Goal: Task Accomplishment & Management: Manage account settings

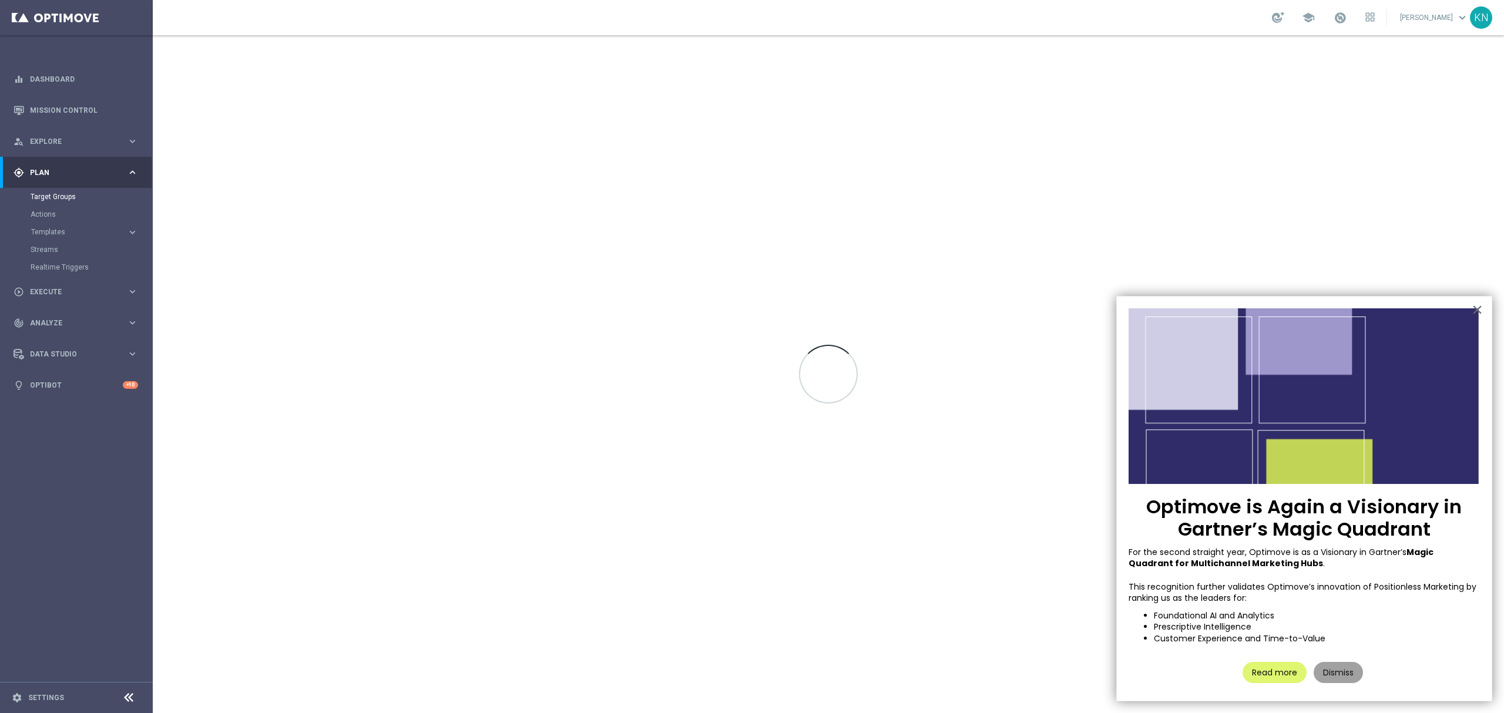
click at [1350, 680] on button "Dismiss" at bounding box center [1337, 672] width 49 height 21
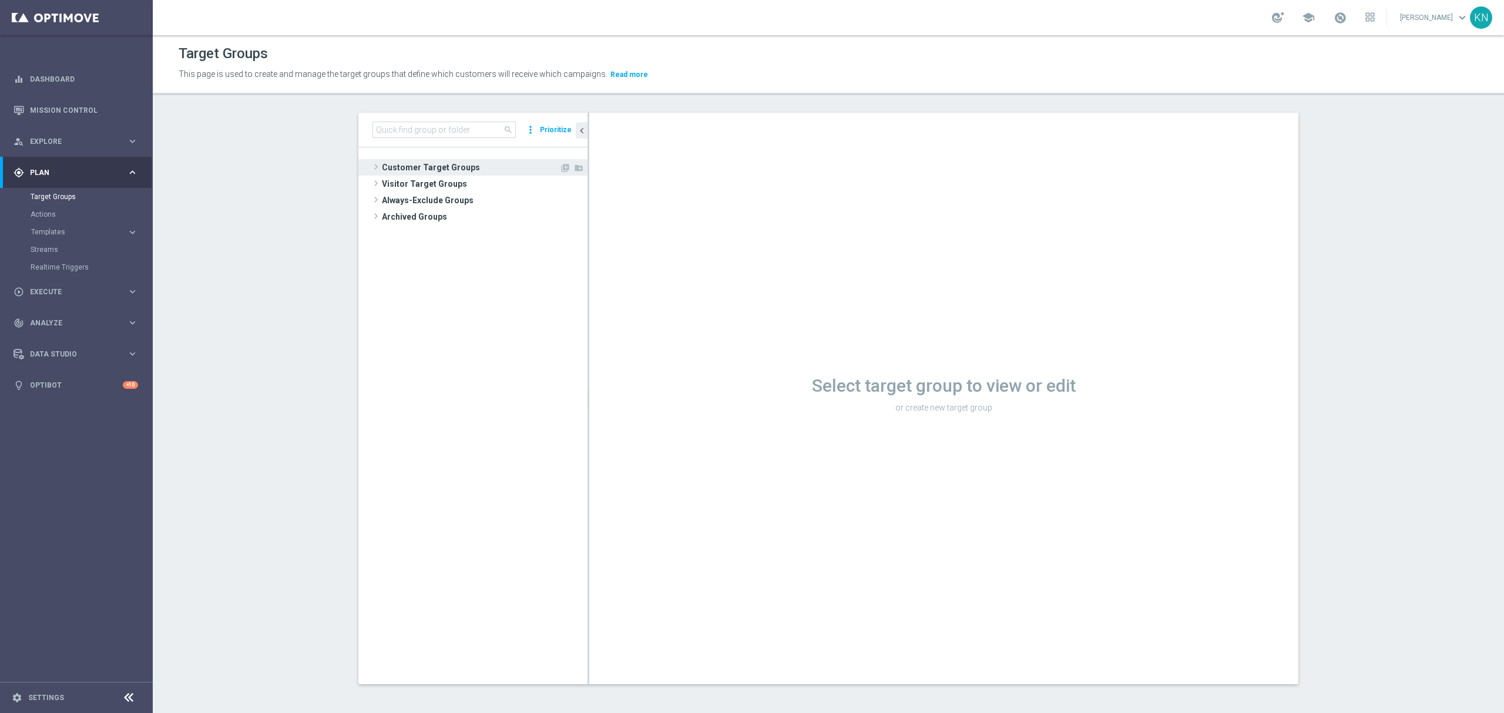
click at [433, 160] on span "Customer Target Groups" at bounding box center [470, 167] width 177 height 16
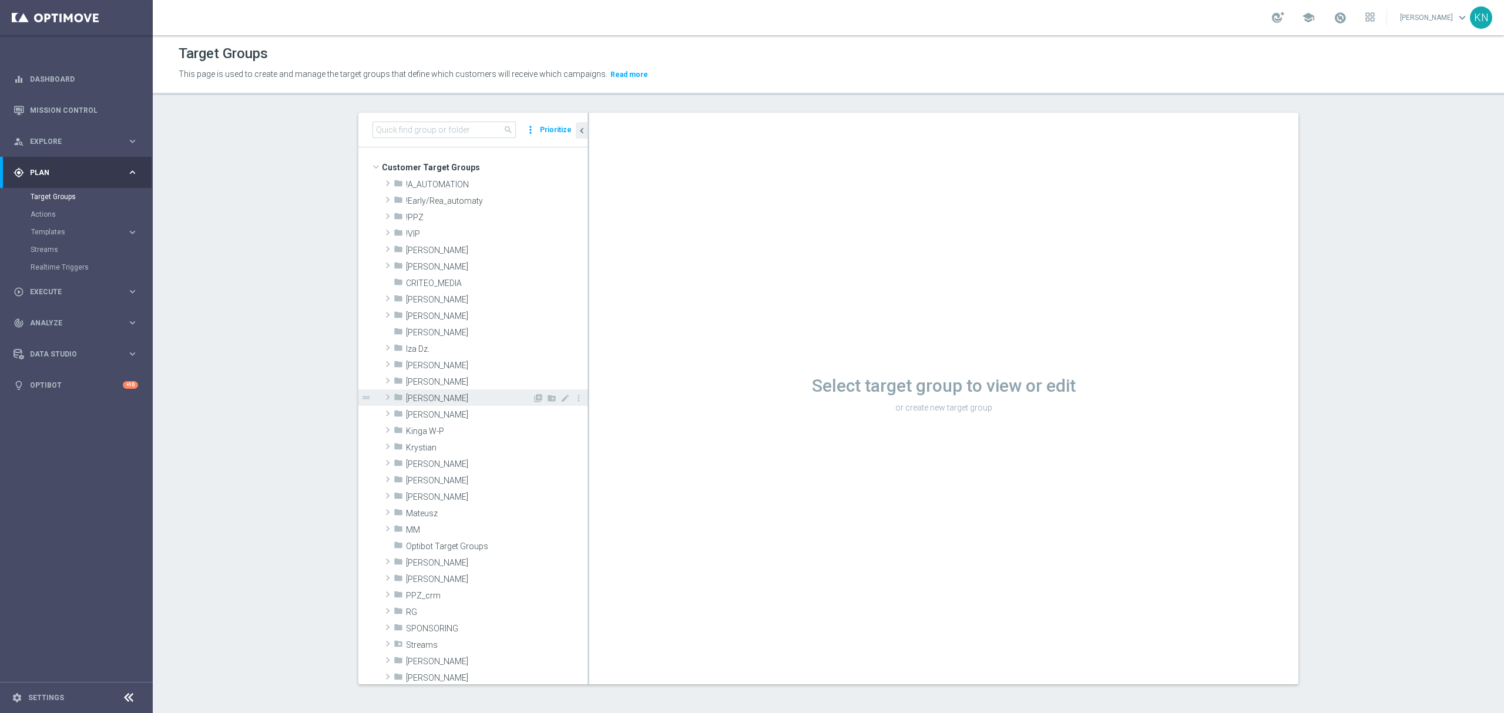
click at [414, 374] on div "folder Kamil N." at bounding box center [491, 381] width 194 height 16
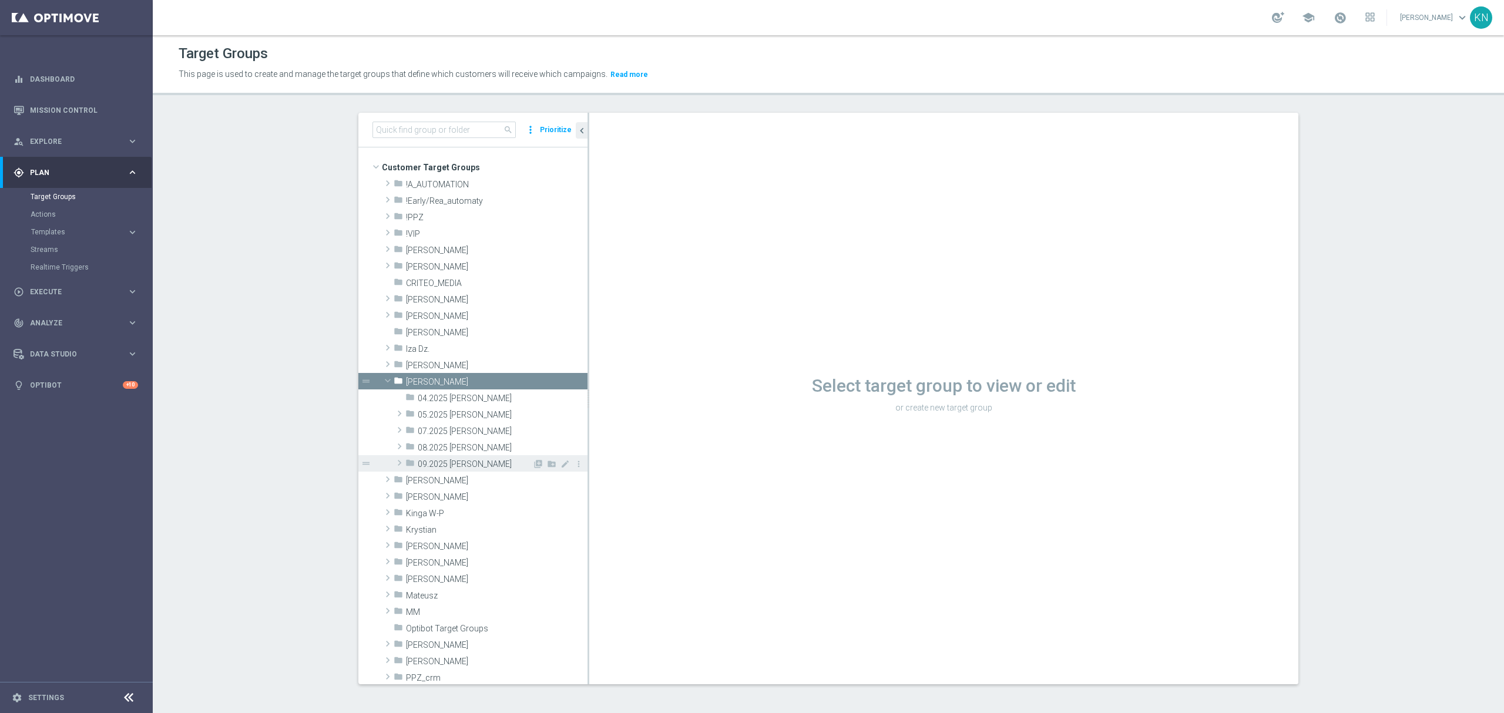
click at [448, 468] on span "09.2025 Kamil N." at bounding box center [475, 464] width 115 height 10
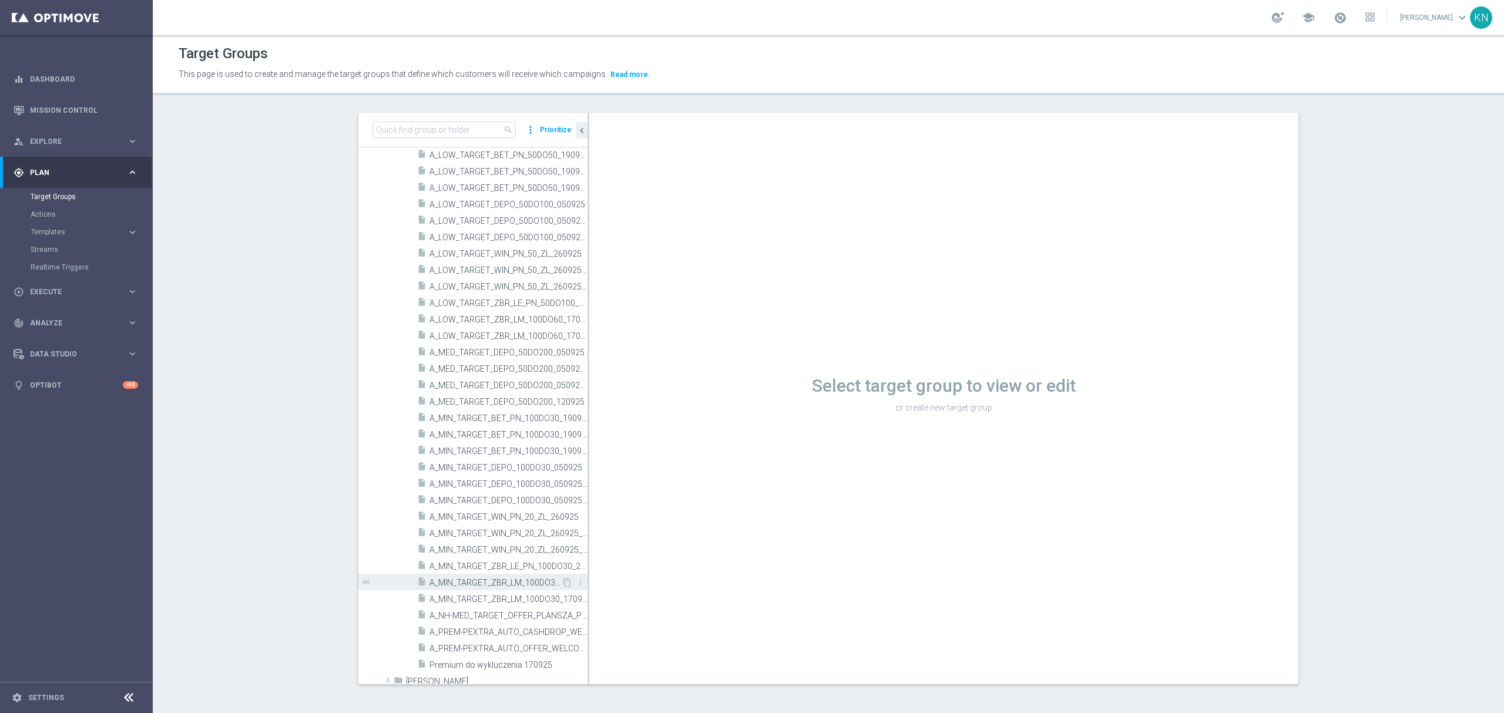
scroll to position [313, 0]
click at [485, 395] on span "A_MED_TARGET_DEPO_50DO200_050925" at bounding box center [495, 394] width 132 height 10
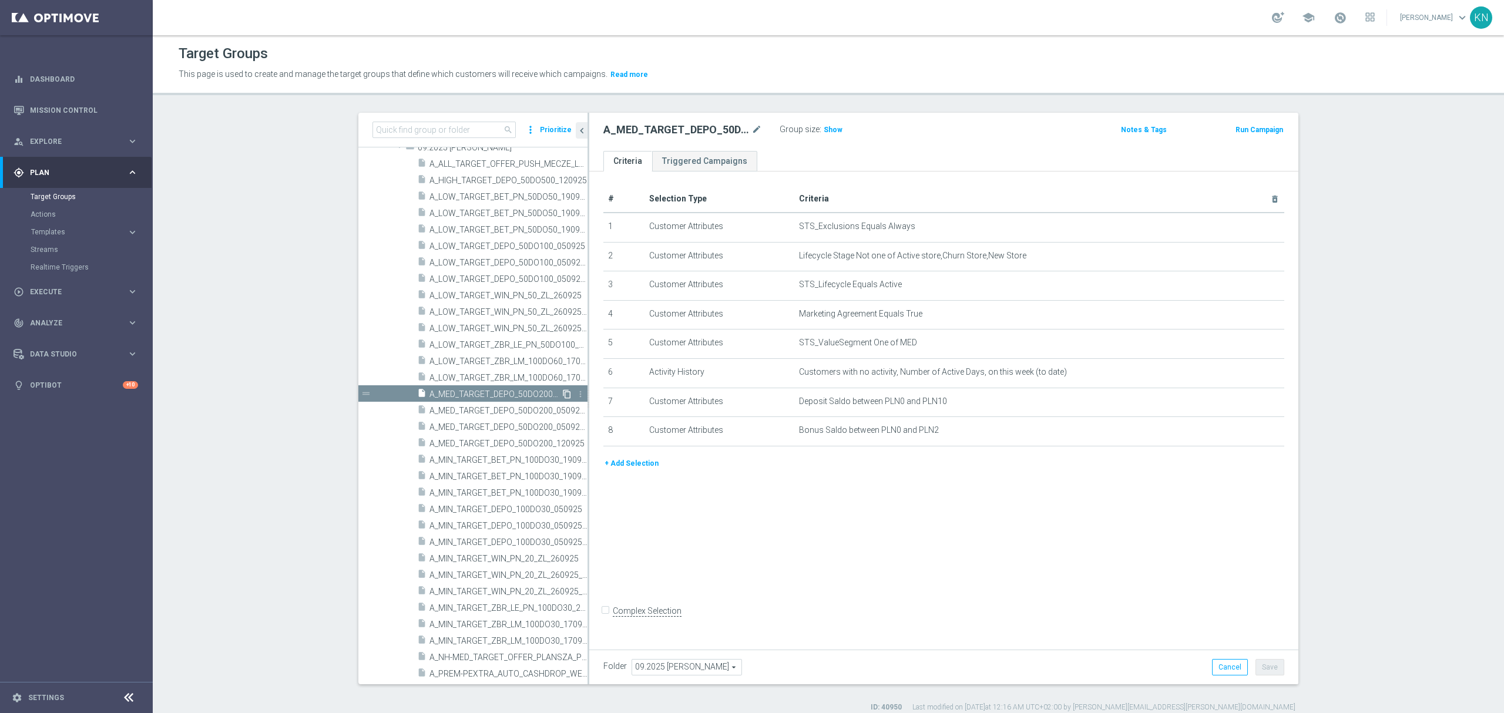
click at [562, 395] on icon "content_copy" at bounding box center [566, 393] width 9 height 9
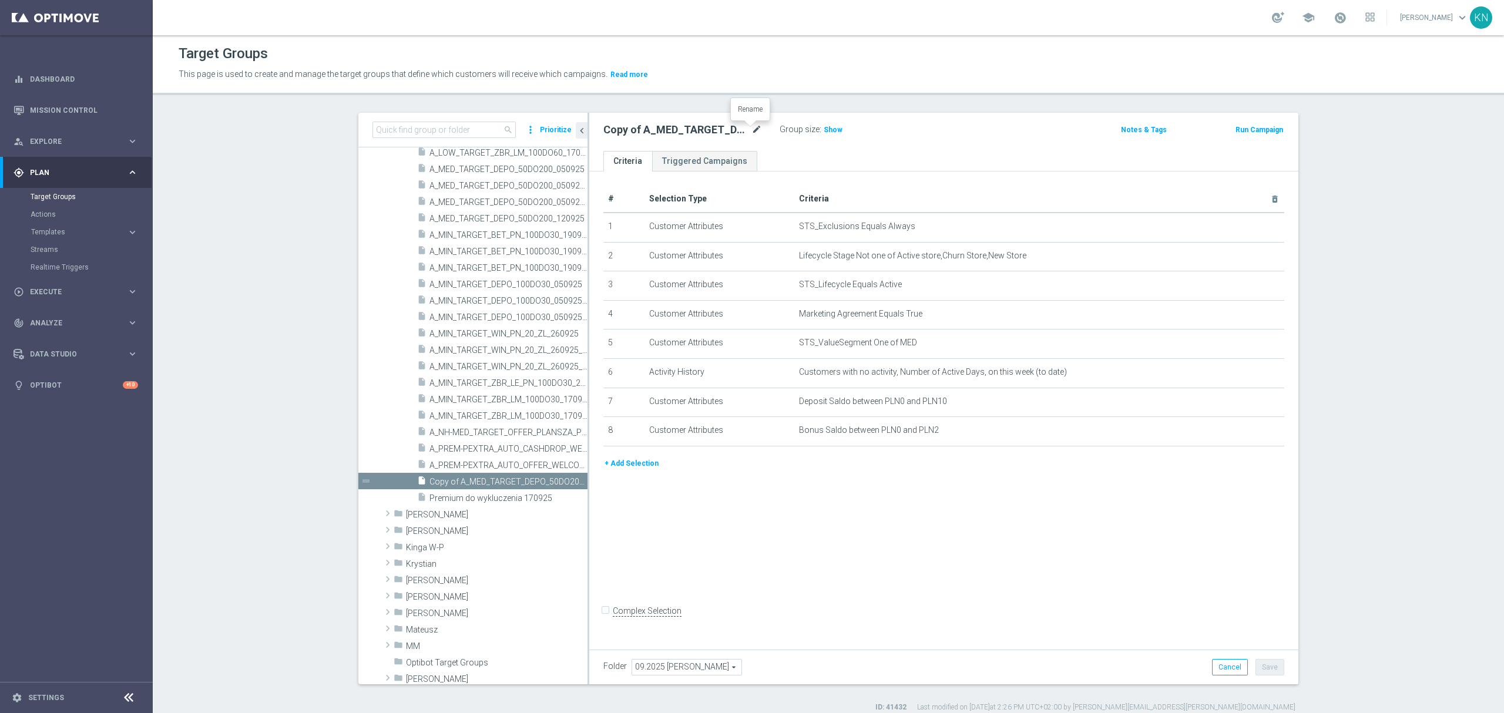
click at [751, 135] on icon "mode_edit" at bounding box center [756, 130] width 11 height 14
type input "A_MED_TARGET_BET_25ZL_PL_LKE_011025"
click at [791, 157] on ul "Criteria Triggered Campaigns" at bounding box center [943, 161] width 709 height 21
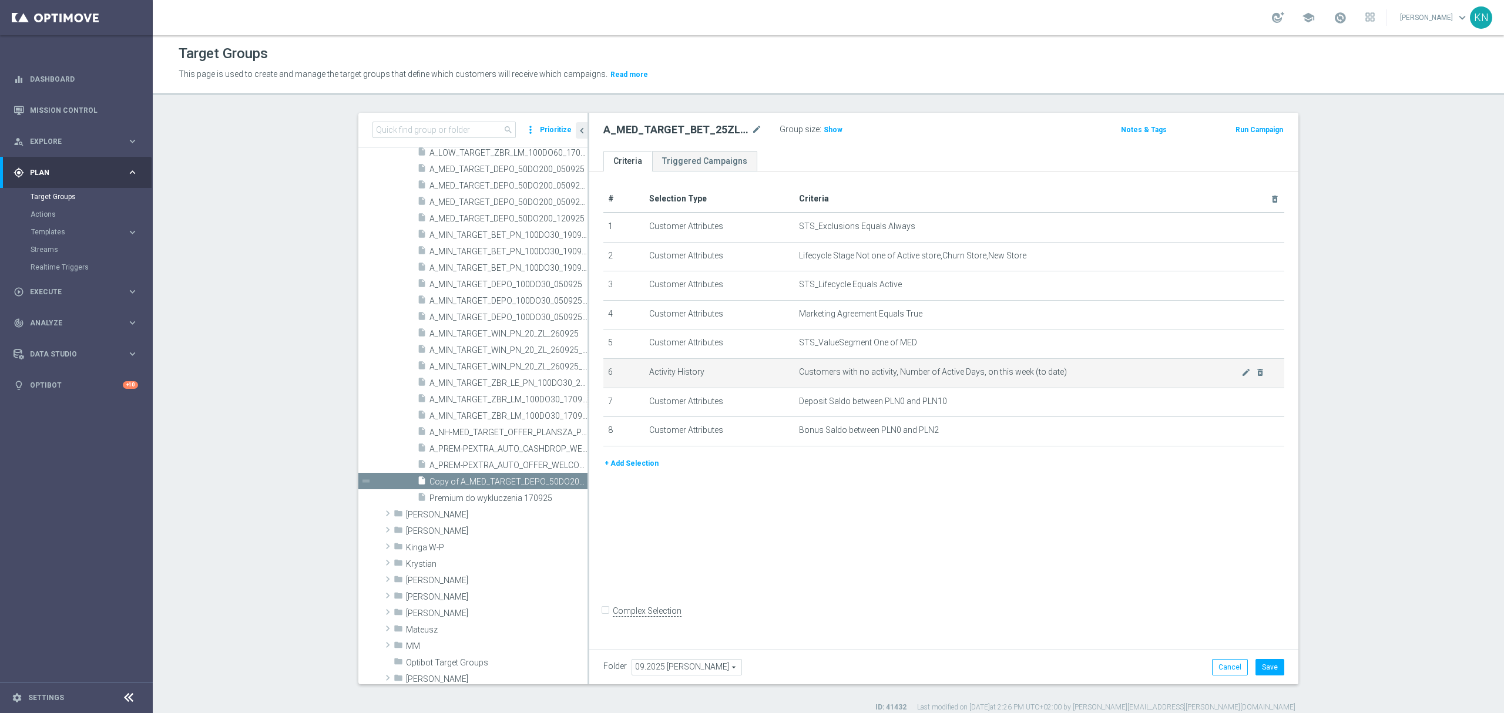
click at [1259, 377] on td "Customers with no activity, Number of Active Days, on this week (to date) mode_…" at bounding box center [1039, 372] width 490 height 29
click at [1255, 375] on icon "delete_forever" at bounding box center [1259, 372] width 9 height 9
click at [1255, 377] on icon "delete_forever" at bounding box center [1259, 372] width 9 height 9
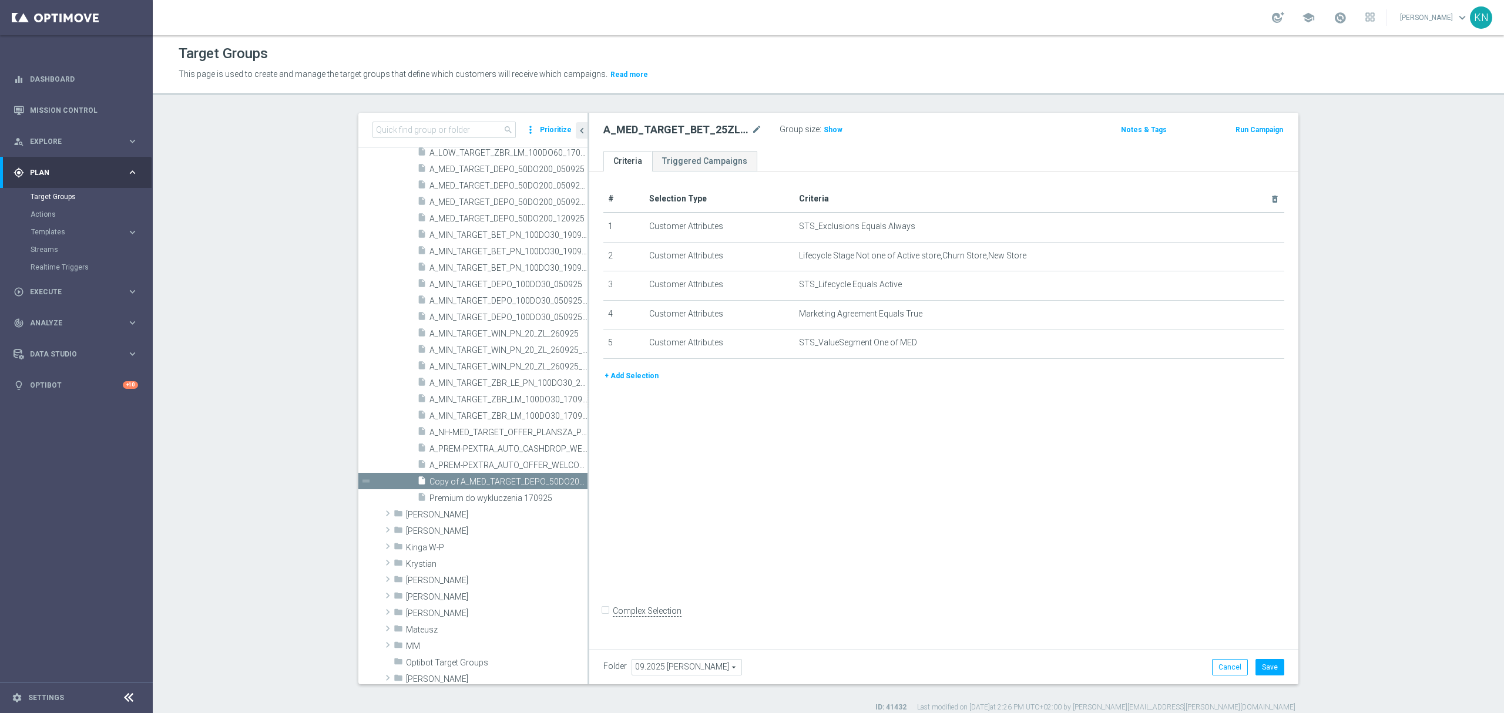
click at [1056, 442] on div "# Selection Type Criteria delete_forever 1 Customer Attributes STS_Exclusions E…" at bounding box center [943, 408] width 709 height 473
click at [627, 382] on button "+ Add Selection" at bounding box center [631, 375] width 56 height 13
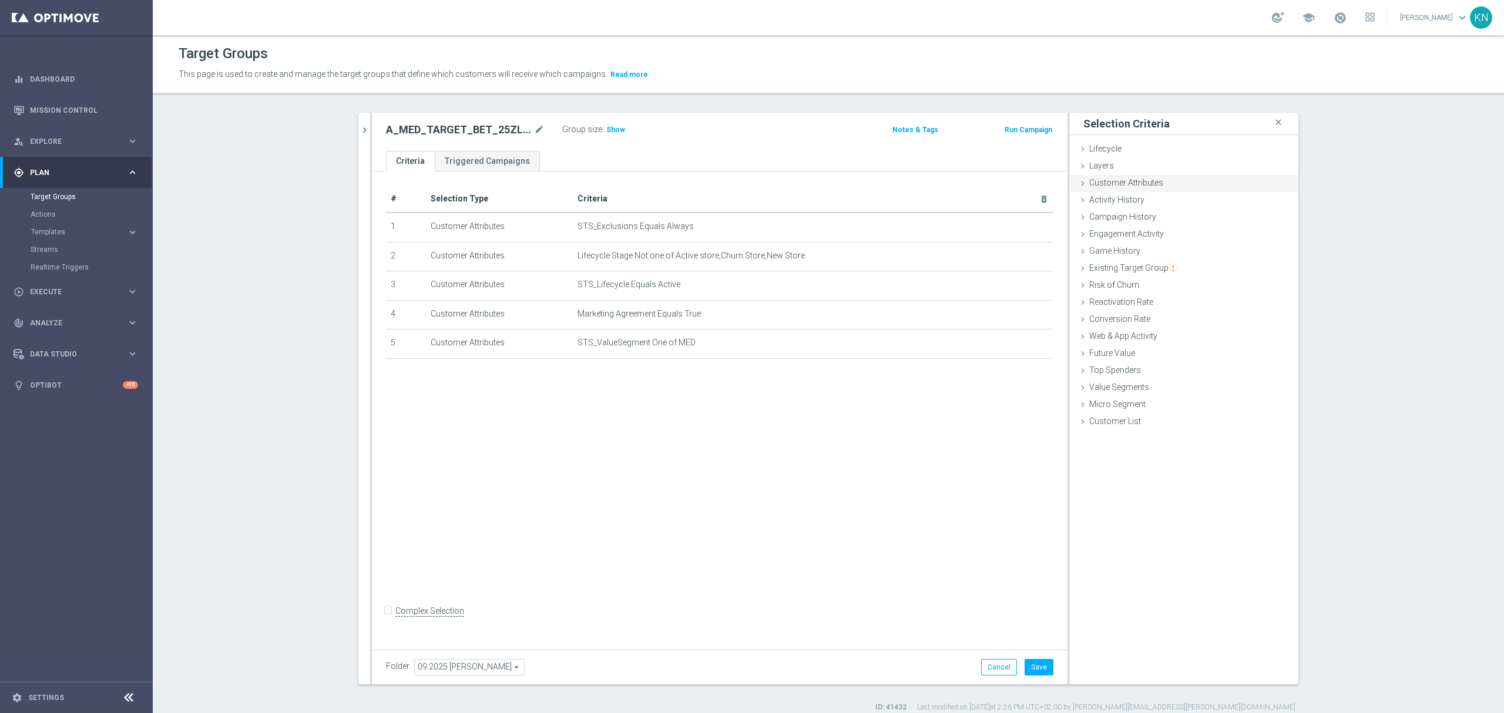
click at [1124, 184] on span "Customer Attributes" at bounding box center [1126, 182] width 74 height 9
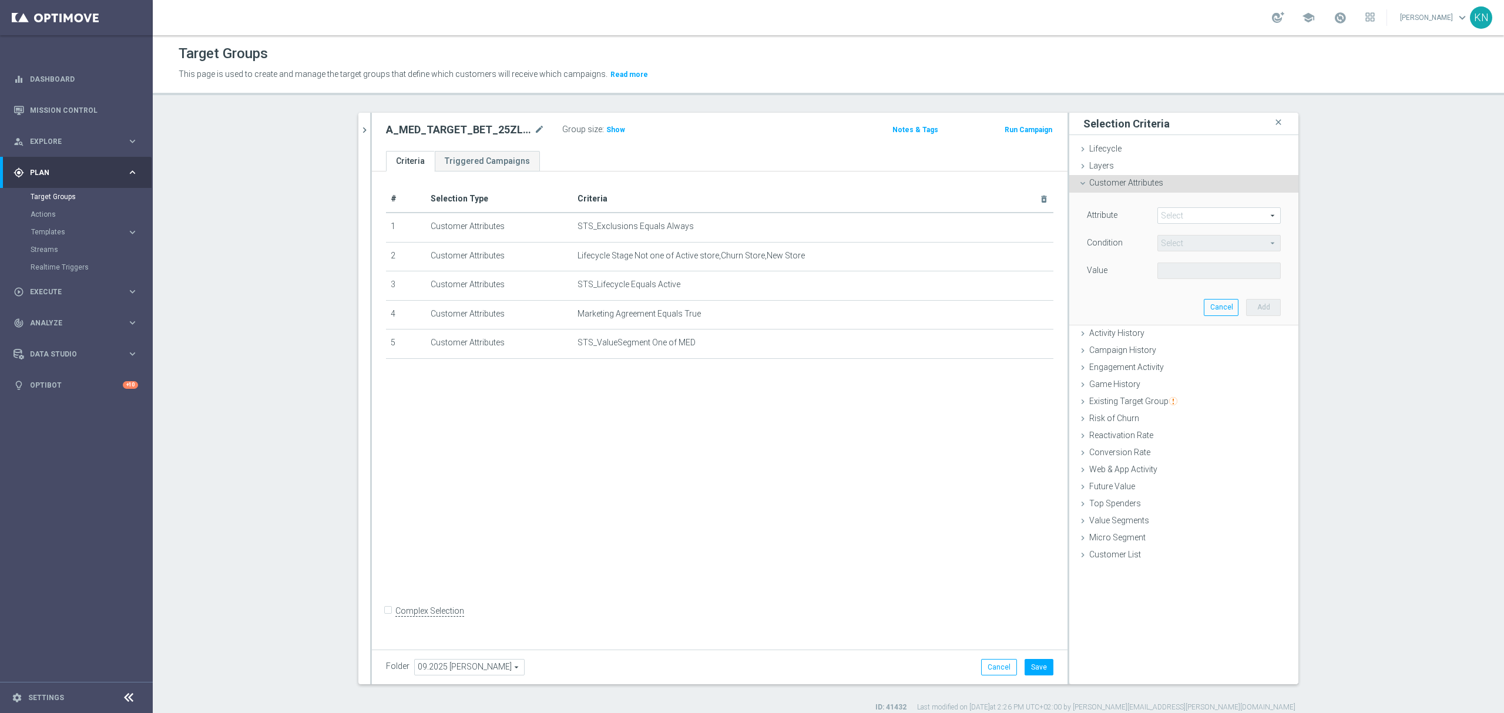
click at [1171, 214] on span at bounding box center [1219, 215] width 122 height 15
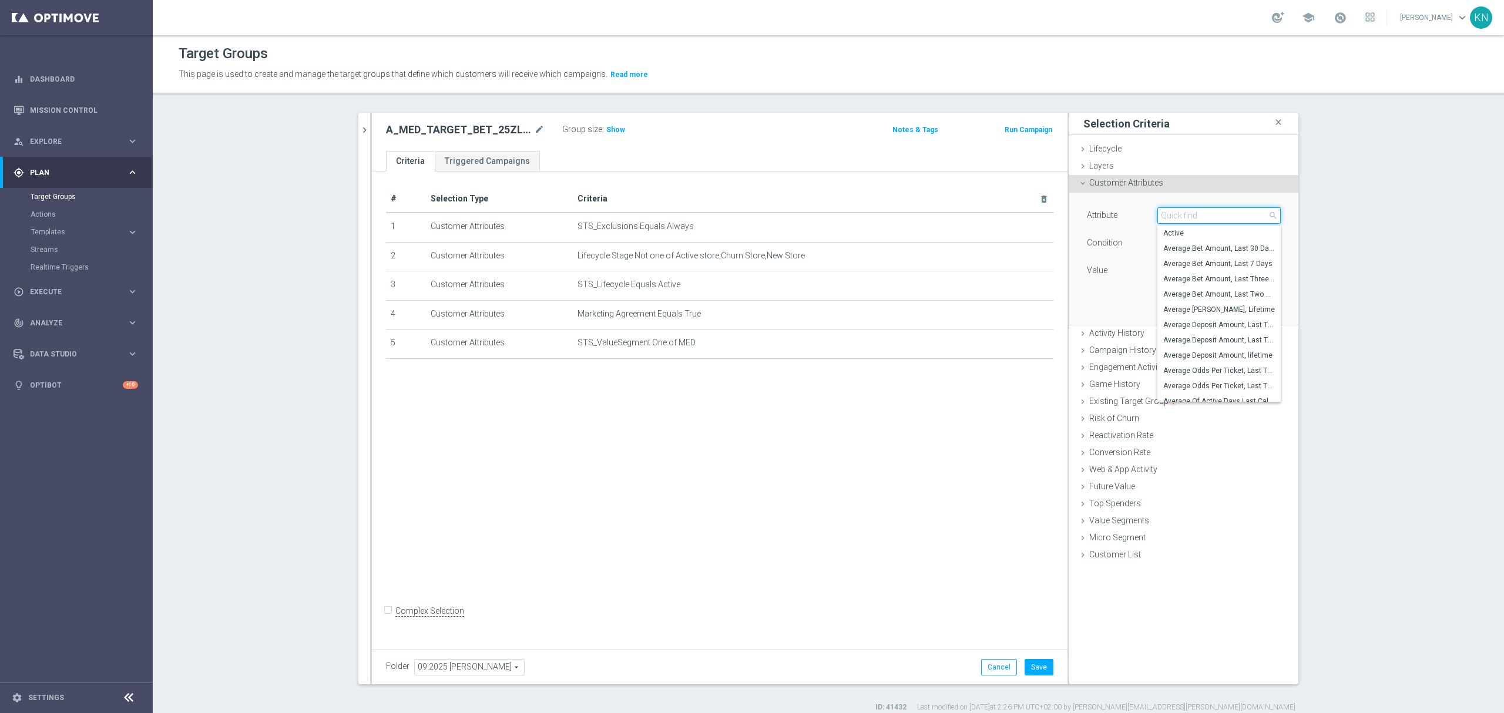
click at [1171, 214] on input "search" at bounding box center [1218, 215] width 123 height 16
type input "generosity l"
click at [1216, 327] on span "Generosity Level NGR, last 14 days" at bounding box center [1219, 324] width 112 height 9
type input "Generosity Level NGR, last 14 days"
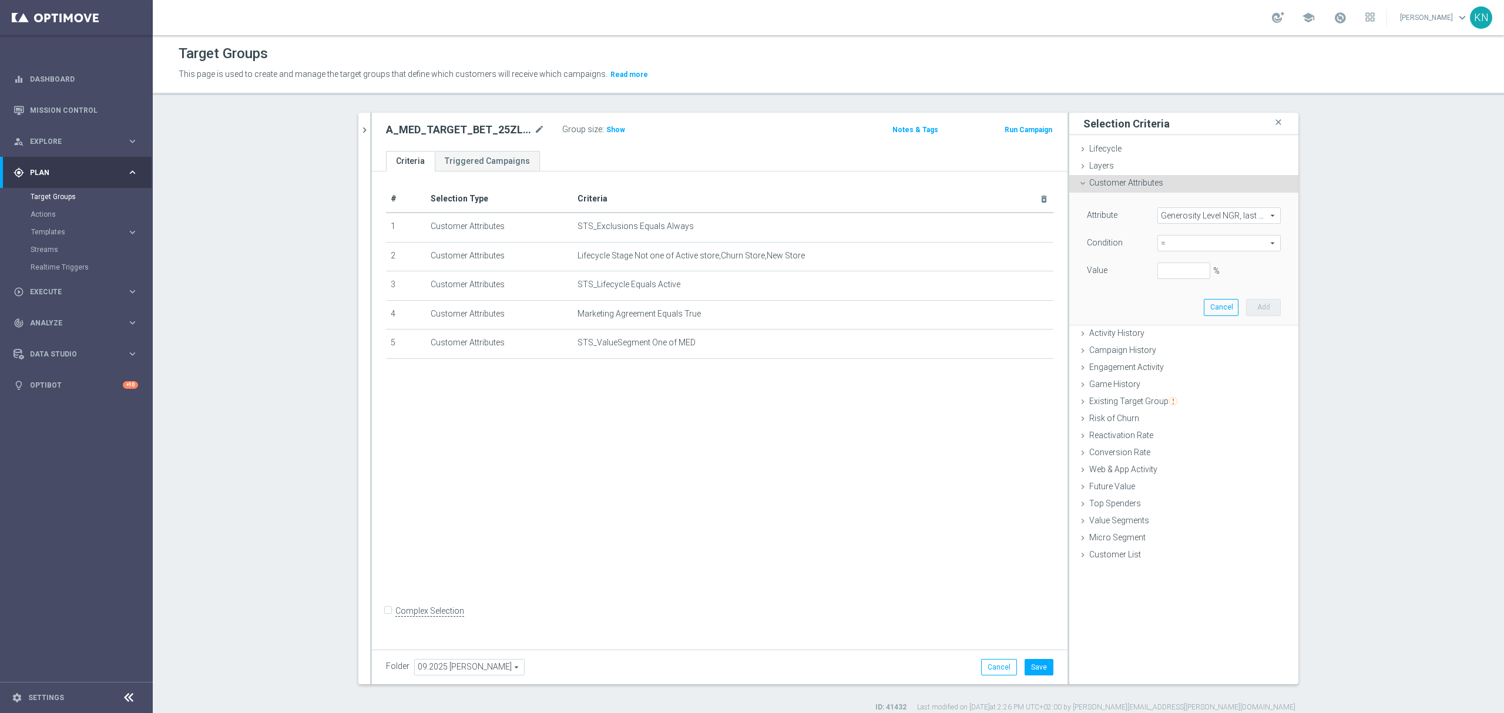
click at [1170, 244] on span "=" at bounding box center [1219, 243] width 122 height 15
click at [1189, 354] on span "between" at bounding box center [1219, 352] width 112 height 9
type input "between"
click at [1171, 273] on input "%" at bounding box center [1183, 271] width 53 height 16
type input "0"
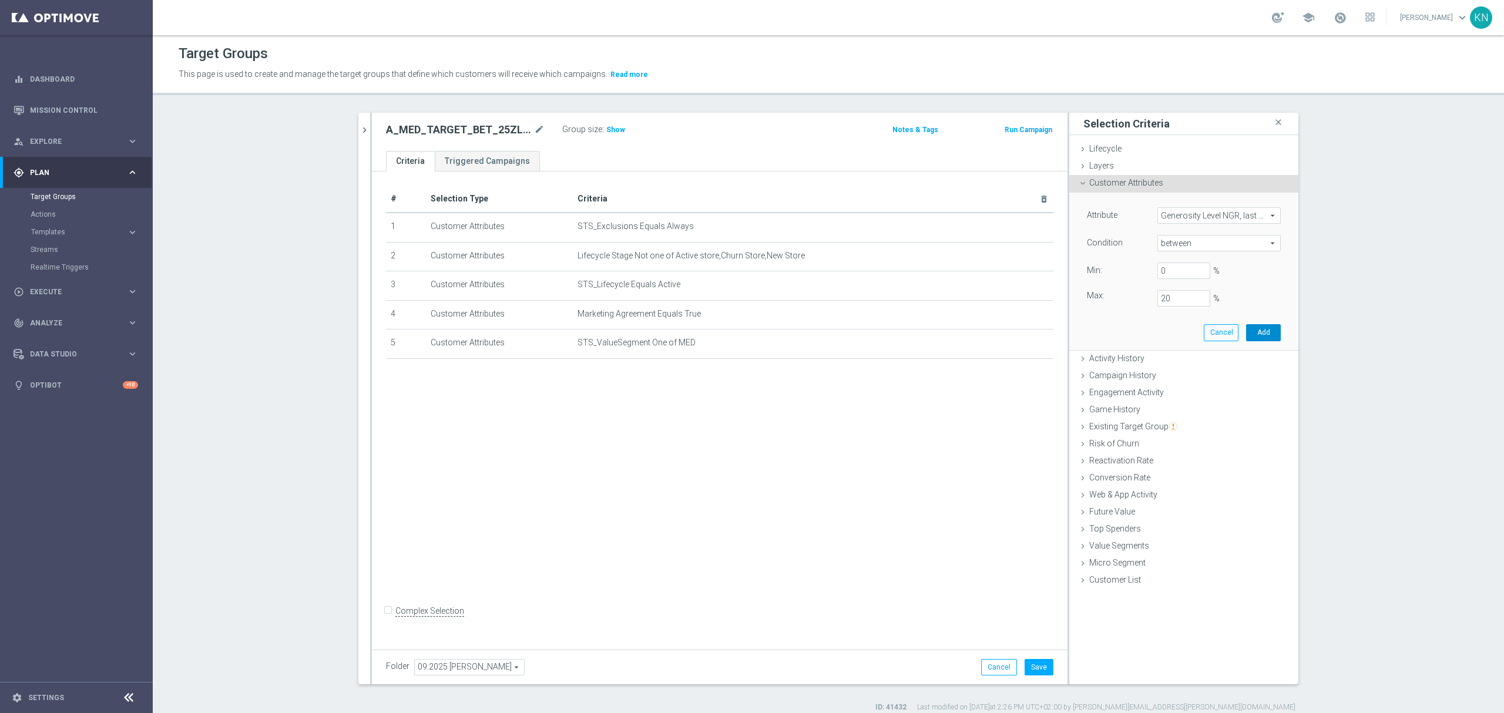
drag, startPoint x: 1262, startPoint y: 332, endPoint x: 1251, endPoint y: 329, distance: 11.0
click at [1260, 330] on button "Add" at bounding box center [1263, 332] width 35 height 16
type input "0.2"
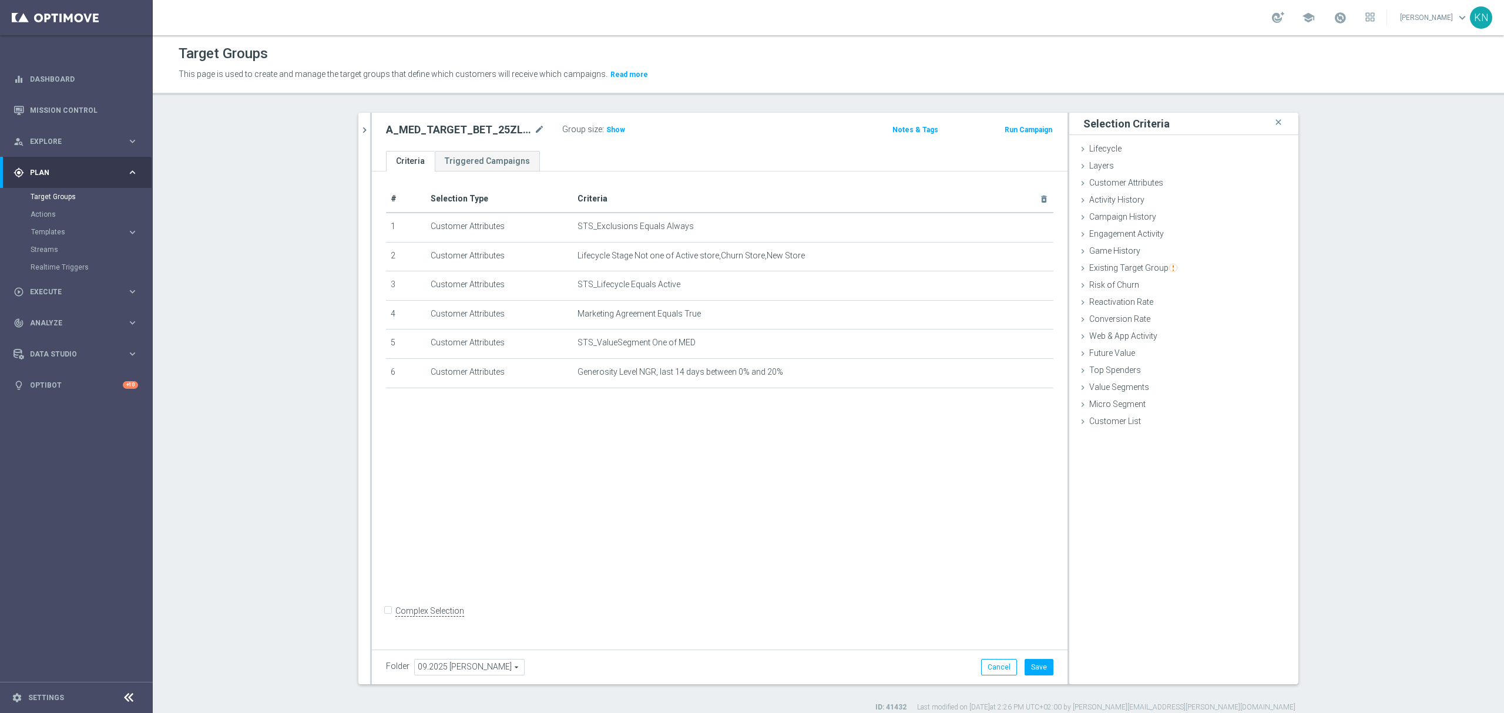
click at [617, 473] on div "# Selection Type Criteria delete_forever 1 Customer Attributes STS_Exclusions E…" at bounding box center [719, 408] width 695 height 473
click at [647, 446] on div "# Selection Type Criteria delete_forever 1 Customer Attributes STS_Exclusions E…" at bounding box center [719, 408] width 695 height 473
click at [1128, 179] on span "Customer Attributes" at bounding box center [1126, 182] width 74 height 9
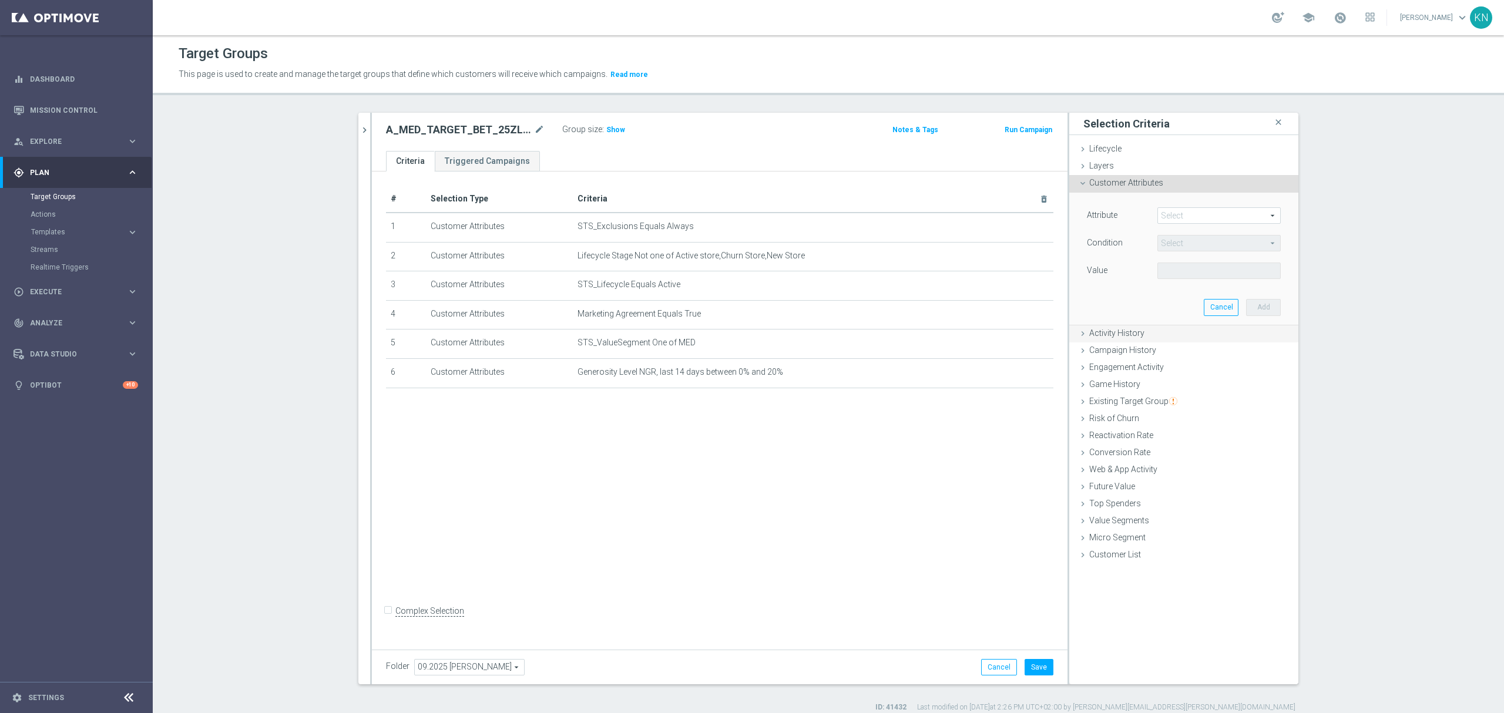
click at [1124, 337] on span "Activity History" at bounding box center [1116, 332] width 55 height 9
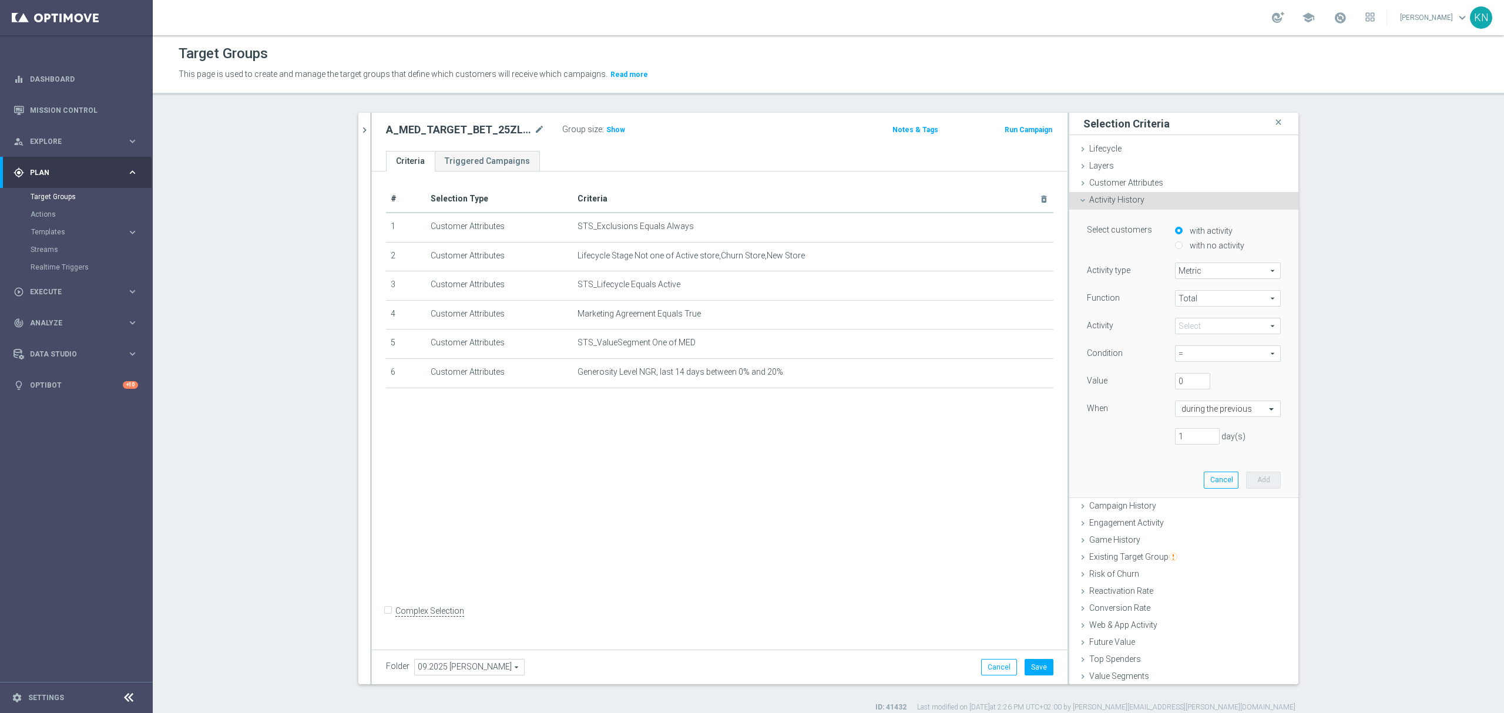
click at [1192, 323] on span at bounding box center [1227, 325] width 105 height 15
click at [1204, 332] on input "search" at bounding box center [1228, 326] width 106 height 16
click at [1150, 306] on div "Function" at bounding box center [1122, 299] width 88 height 19
click at [1117, 210] on div "Select customers with activity with no activity Activity type Metric Metric arr…" at bounding box center [1183, 353] width 211 height 287
click at [1107, 542] on span "Game History" at bounding box center [1114, 539] width 51 height 9
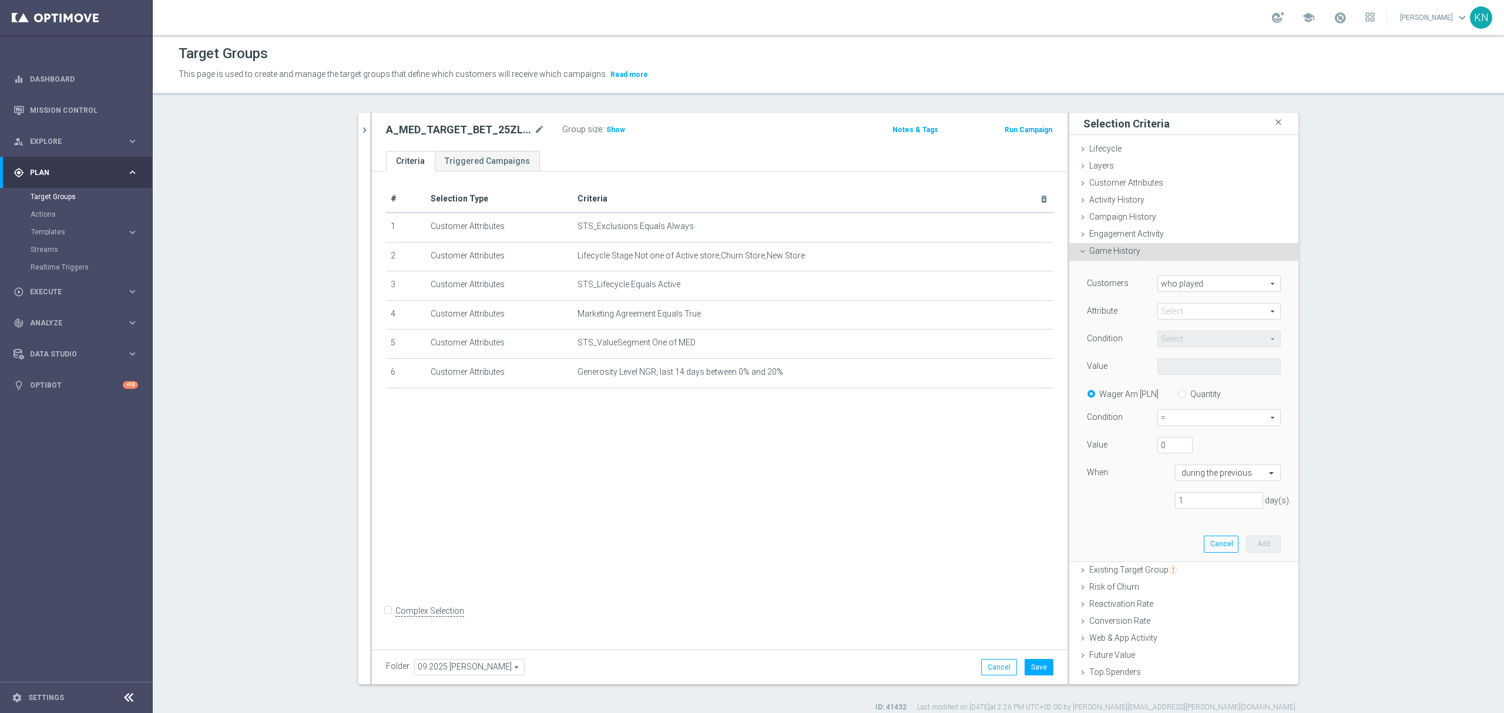
click at [1183, 320] on div "Select arrow_drop_down search" at bounding box center [1218, 311] width 123 height 16
click at [1179, 315] on input "search" at bounding box center [1218, 311] width 123 height 16
click at [1168, 331] on span "sport" at bounding box center [1219, 328] width 112 height 9
type input "sport"
type input "Equals"
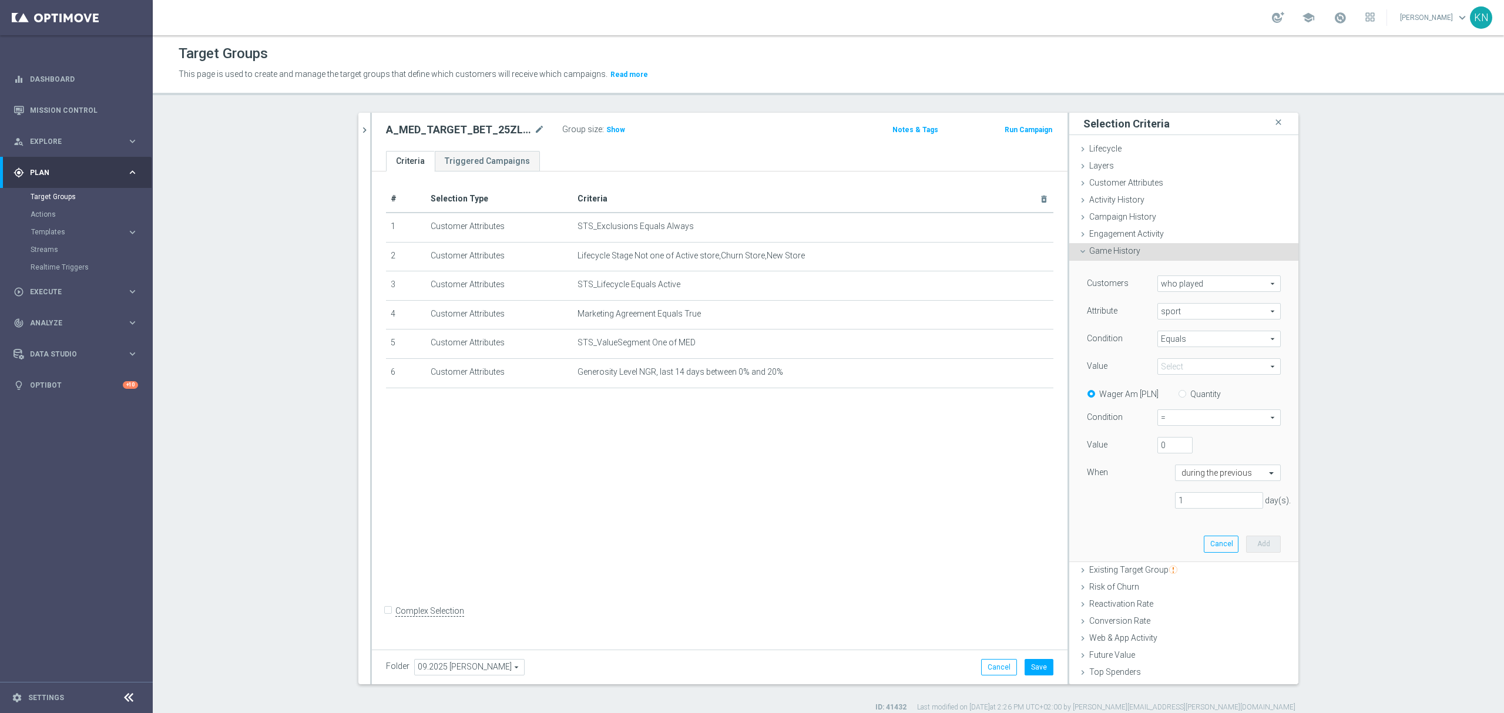
click at [1172, 364] on span at bounding box center [1219, 366] width 122 height 15
click at [1175, 364] on input "search" at bounding box center [1218, 366] width 123 height 16
type input "piłka nożna"
click at [1197, 409] on label "Piłka Nożna" at bounding box center [1218, 414] width 123 height 15
type input "Piłka Nożna"
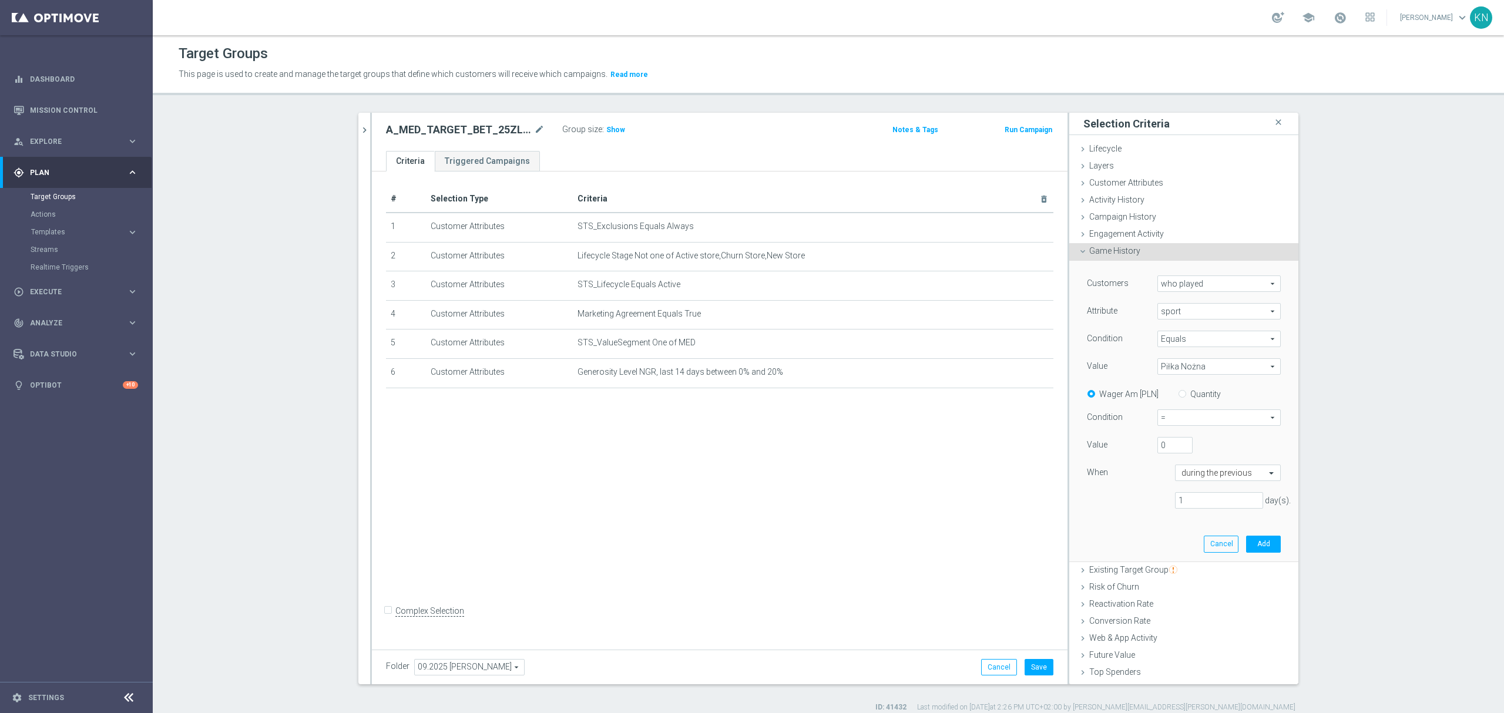
click at [1169, 419] on span "=" at bounding box center [1219, 417] width 122 height 15
click at [1187, 479] on span ">=" at bounding box center [1219, 480] width 110 height 9
type input ">="
drag, startPoint x: 1164, startPoint y: 445, endPoint x: 1097, endPoint y: 445, distance: 67.0
click at [1097, 445] on div "Value 0" at bounding box center [1183, 446] width 211 height 19
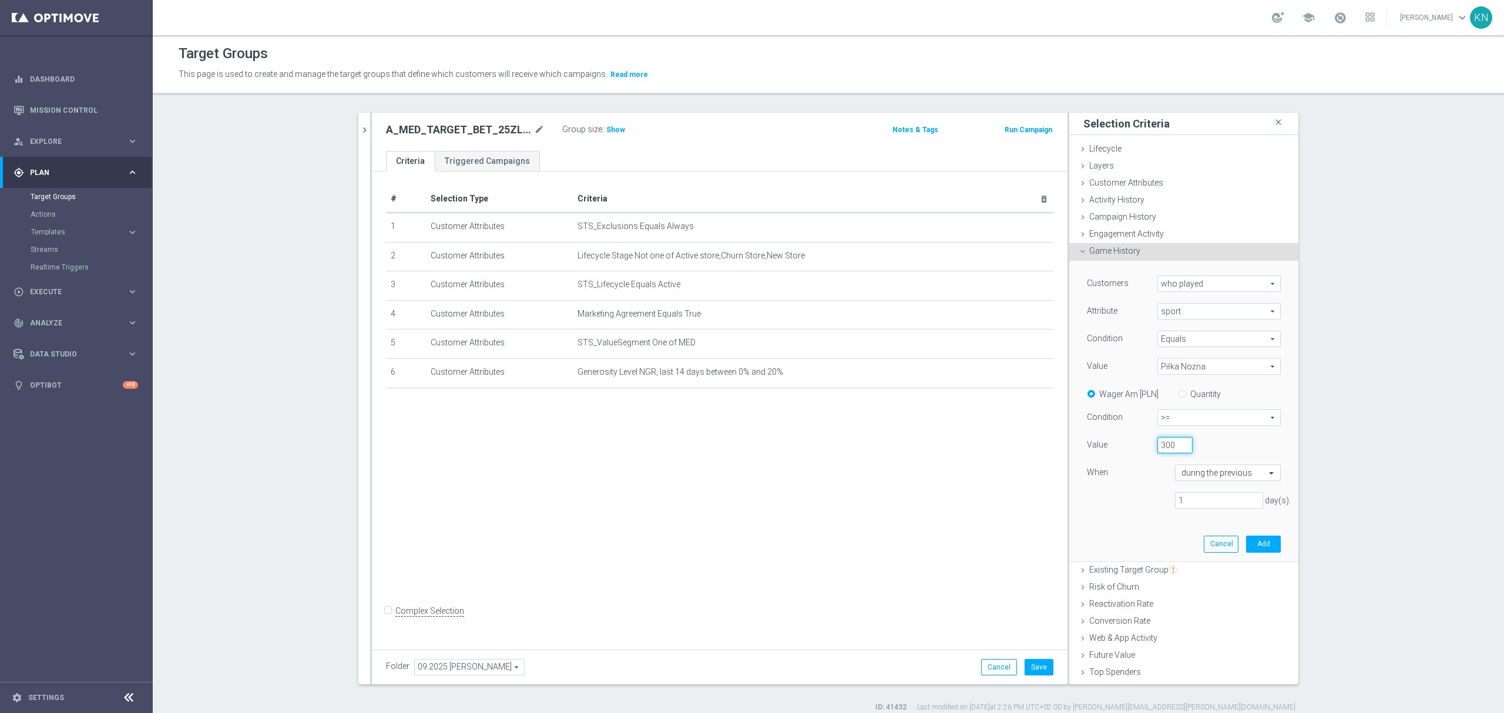
type input "300"
drag, startPoint x: 1199, startPoint y: 498, endPoint x: 1131, endPoint y: 499, distance: 68.1
click at [1131, 499] on div "1 day(s)." at bounding box center [1183, 500] width 211 height 17
type input "7"
click at [1250, 540] on button "Add" at bounding box center [1263, 544] width 35 height 16
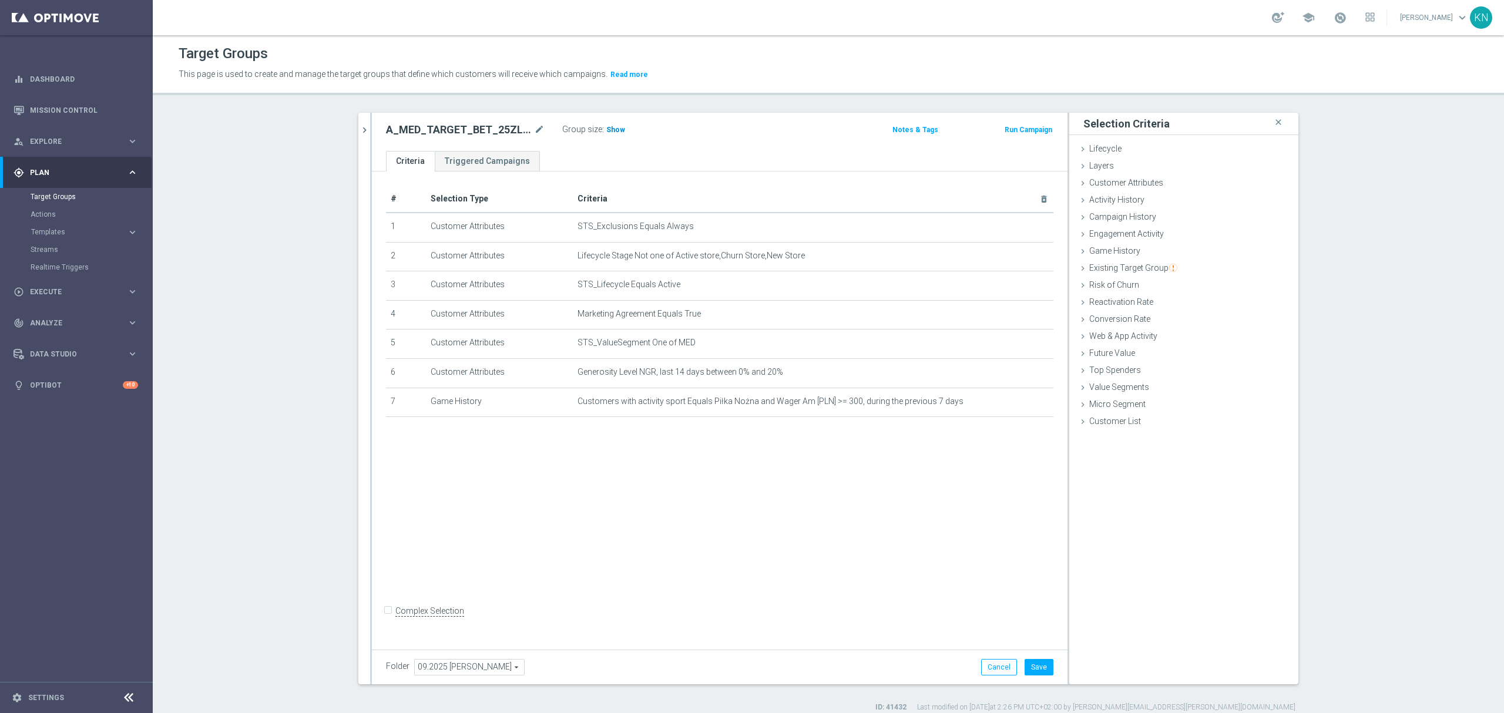
click at [614, 126] on span "Show" at bounding box center [615, 130] width 19 height 8
click at [710, 545] on div "# Selection Type Criteria delete_forever 1 Customer Attributes STS_Exclusions E…" at bounding box center [719, 408] width 695 height 473
click at [934, 526] on div "# Selection Type Criteria delete_forever 1 Customer Attributes STS_Exclusions E…" at bounding box center [719, 408] width 695 height 473
click at [1134, 186] on span "Customer Attributes" at bounding box center [1126, 182] width 74 height 9
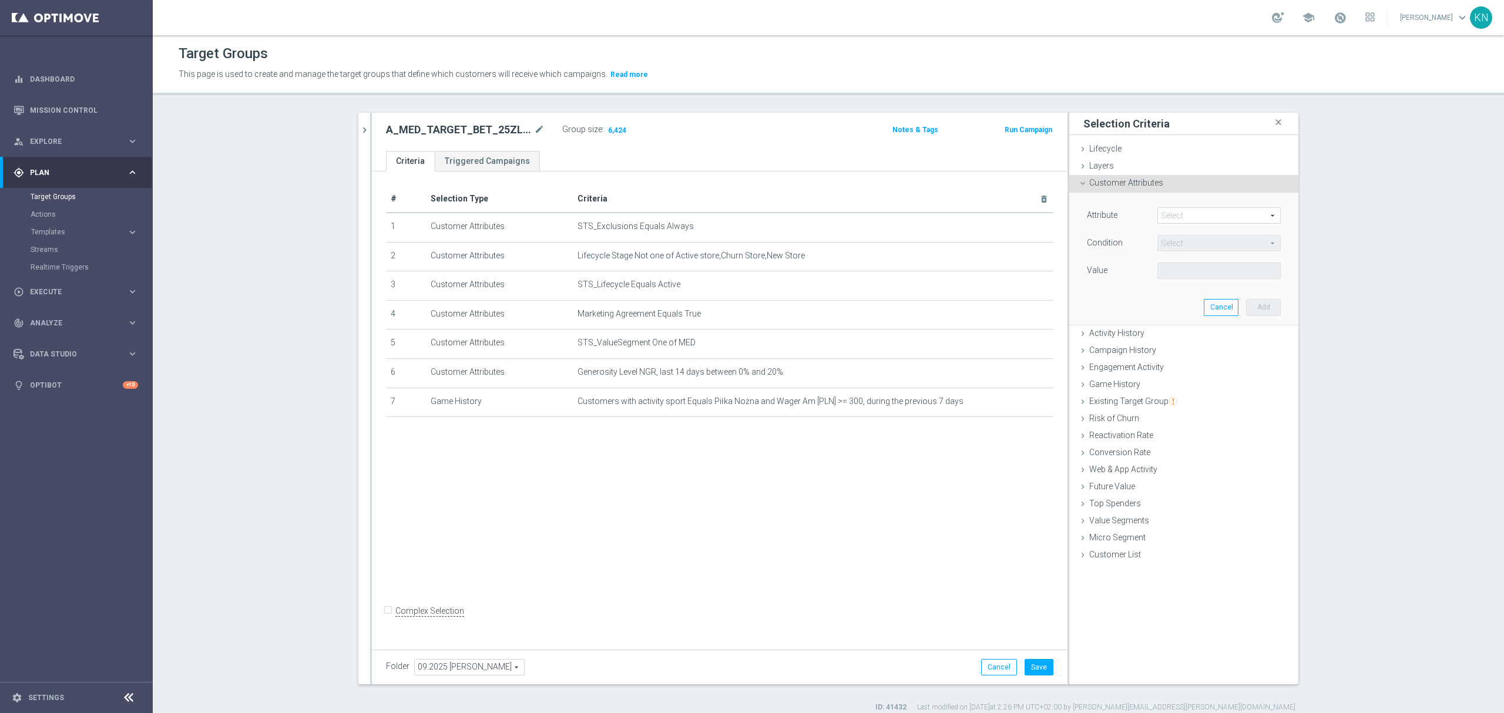
click at [1174, 214] on span at bounding box center [1219, 215] width 122 height 15
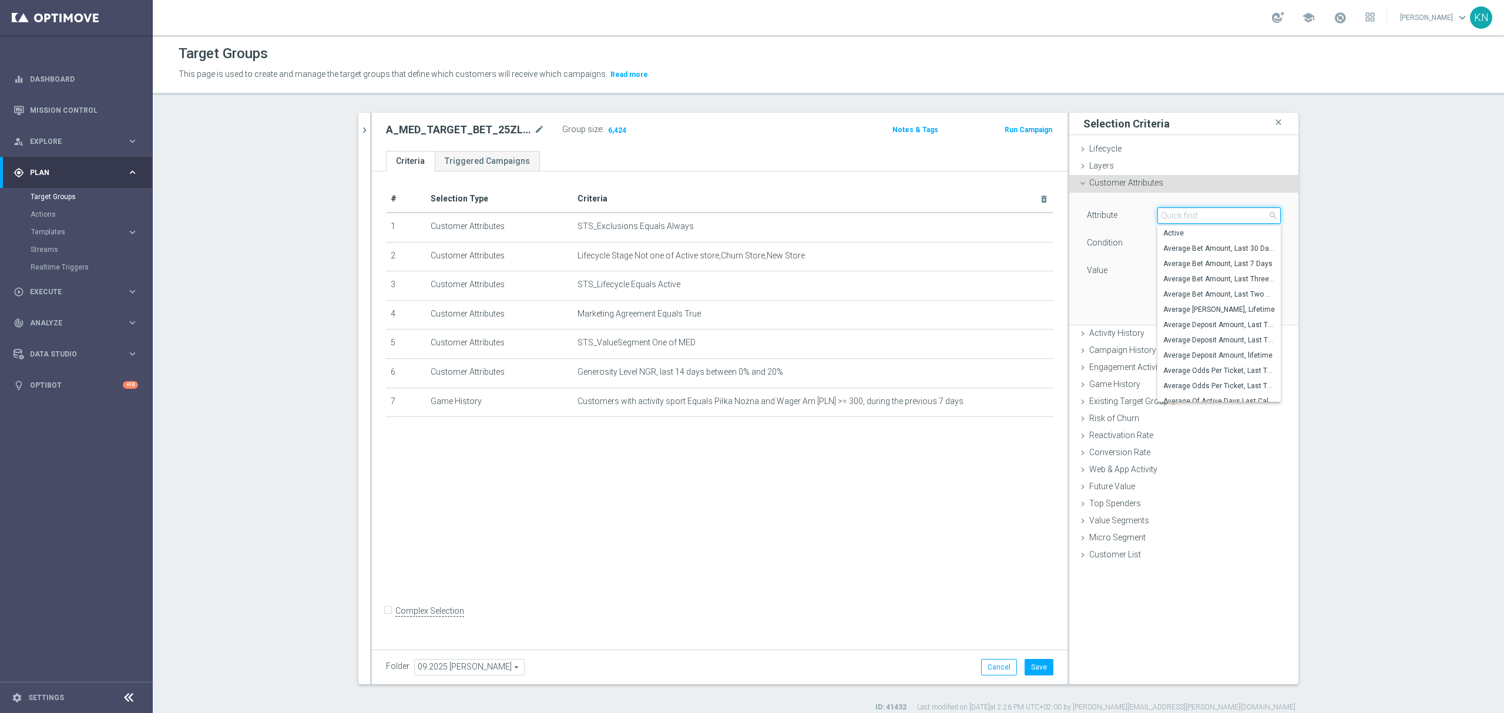
click at [1174, 214] on input "search" at bounding box center [1218, 215] width 123 height 16
type input "deposit saldo"
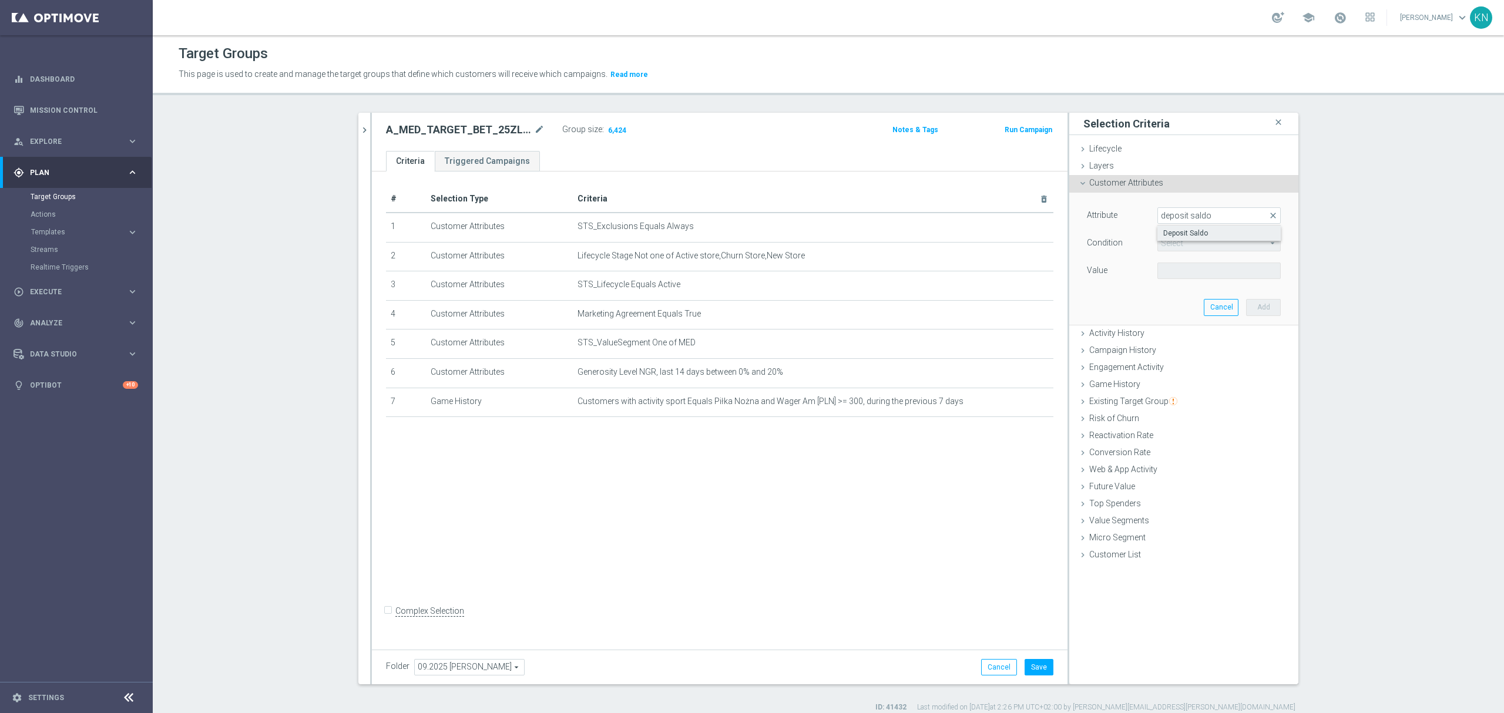
click at [1189, 231] on span "Deposit Saldo" at bounding box center [1219, 232] width 112 height 9
type input "Deposit Saldo"
click at [1201, 247] on span "=" at bounding box center [1219, 243] width 122 height 15
click at [1169, 350] on span "between" at bounding box center [1219, 352] width 112 height 9
type input "between"
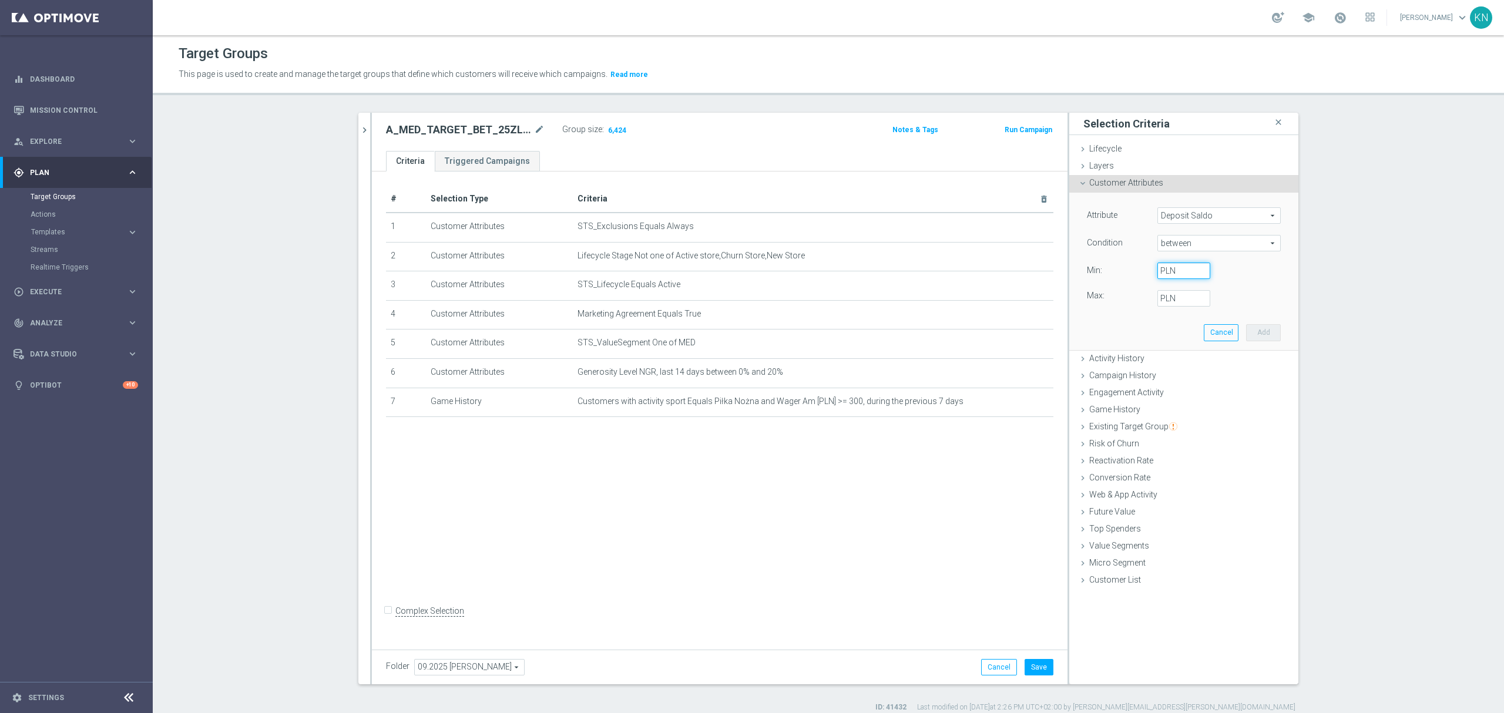
click at [1175, 271] on input "PLN" at bounding box center [1183, 271] width 53 height 16
type input "0"
type input "49.99"
click at [1166, 316] on div "Attribute Deposit Saldo Deposit Saldo arrow_drop_down search Condition between …" at bounding box center [1183, 271] width 211 height 157
click at [1246, 328] on button "Add" at bounding box center [1263, 332] width 35 height 16
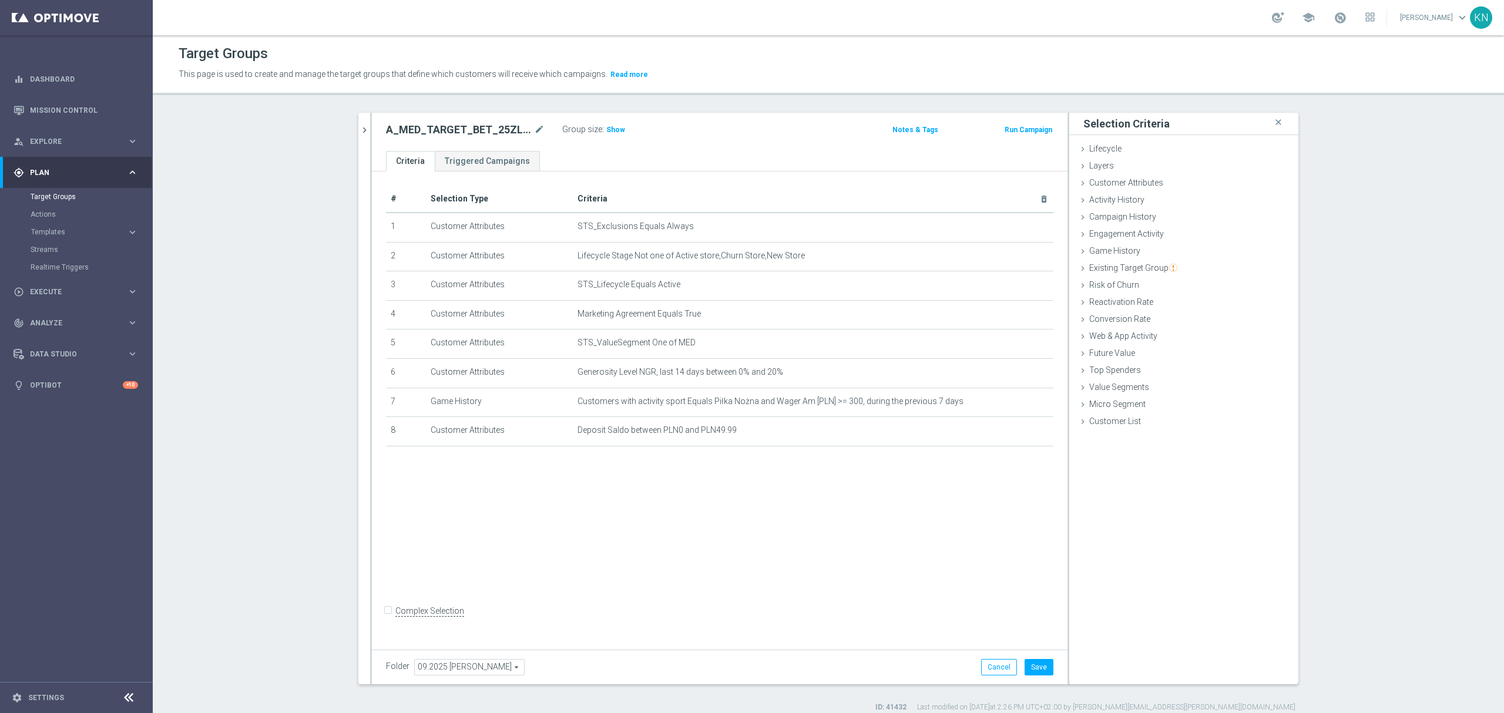
click at [647, 529] on div "# Selection Type Criteria delete_forever 1 Customer Attributes STS_Exclusions E…" at bounding box center [719, 408] width 695 height 473
click at [1120, 189] on div "Customer Attributes done selection saved" at bounding box center [1183, 184] width 229 height 18
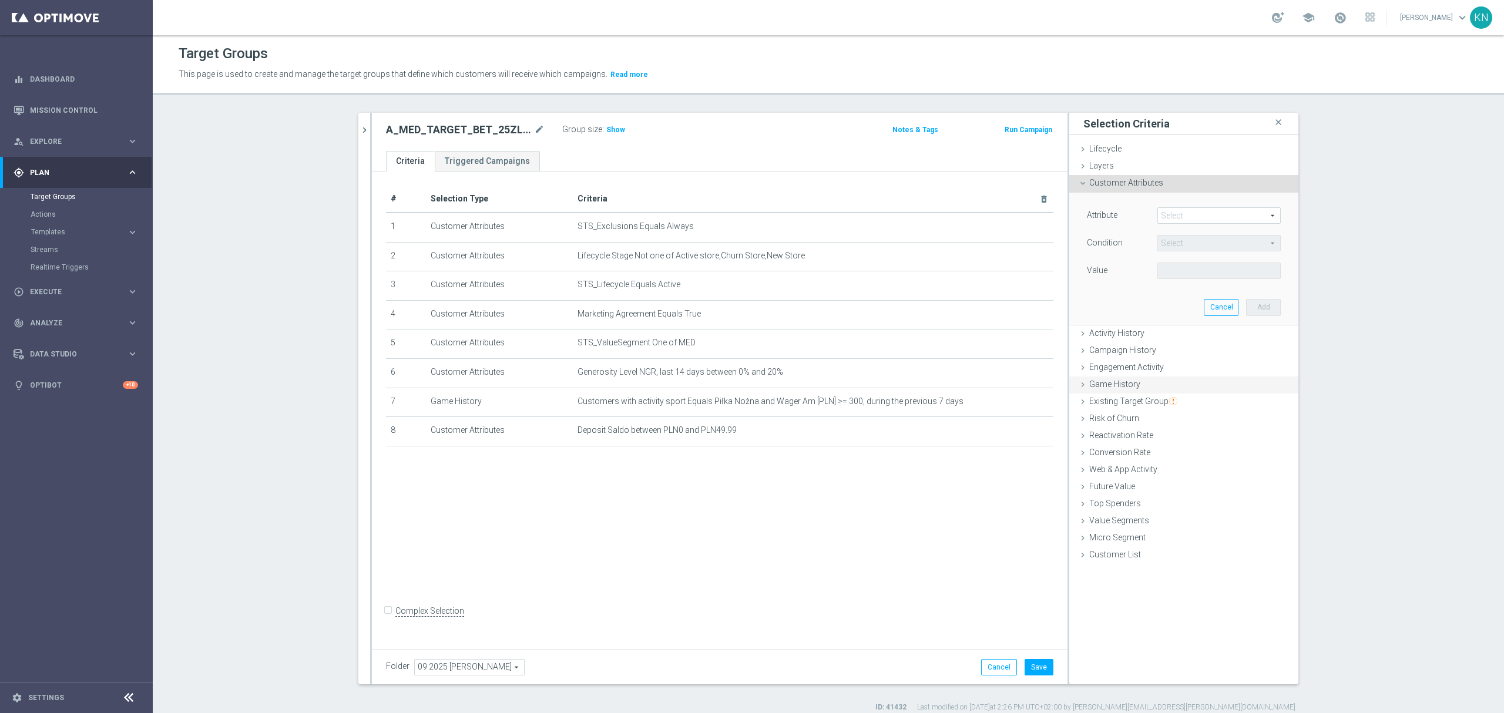
click at [1121, 385] on span "Game History" at bounding box center [1114, 383] width 51 height 9
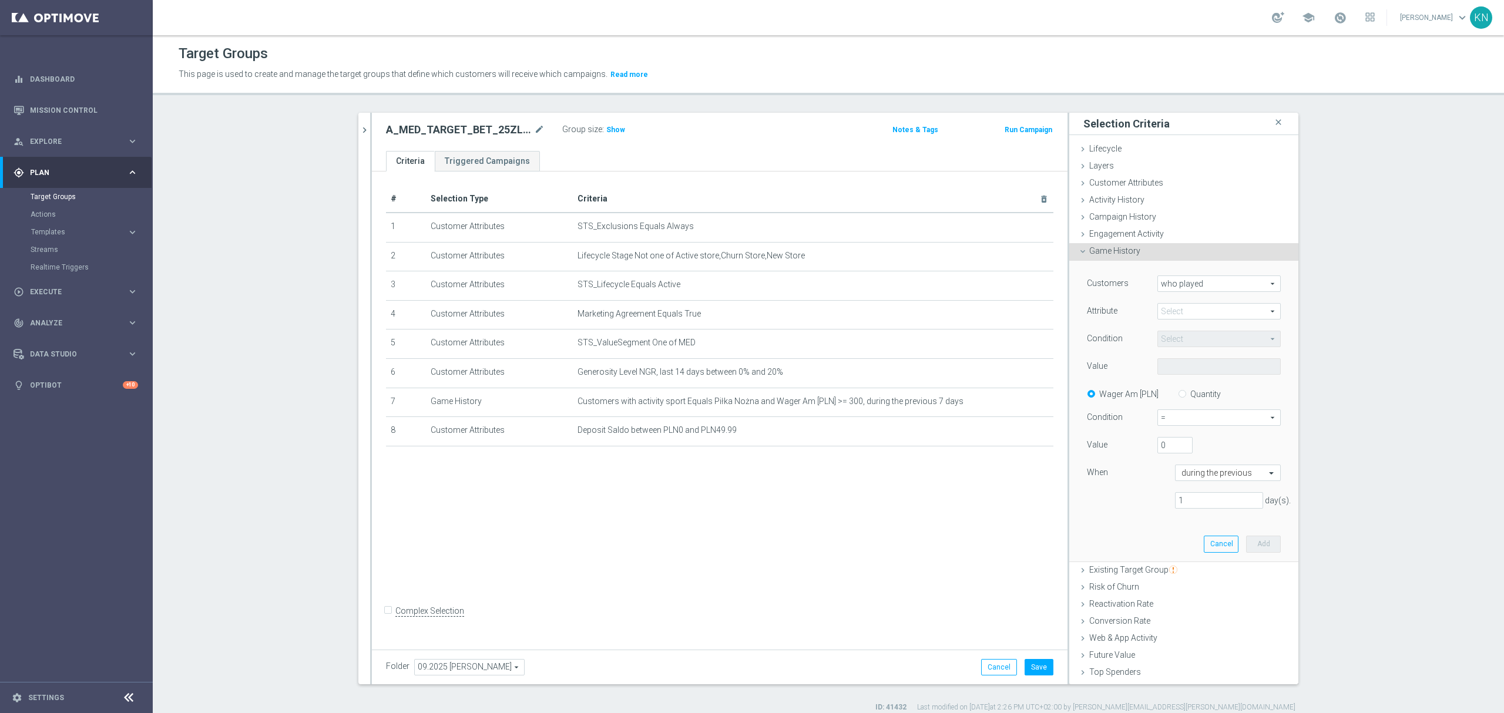
click at [1182, 285] on span "who played" at bounding box center [1219, 283] width 122 height 15
click at [1187, 288] on span "who played" at bounding box center [1219, 283] width 122 height 15
click at [604, 466] on div "+ Add Selection" at bounding box center [719, 461] width 685 height 9
click at [1178, 314] on span at bounding box center [1219, 311] width 122 height 15
click at [1169, 328] on span "sport" at bounding box center [1219, 328] width 112 height 9
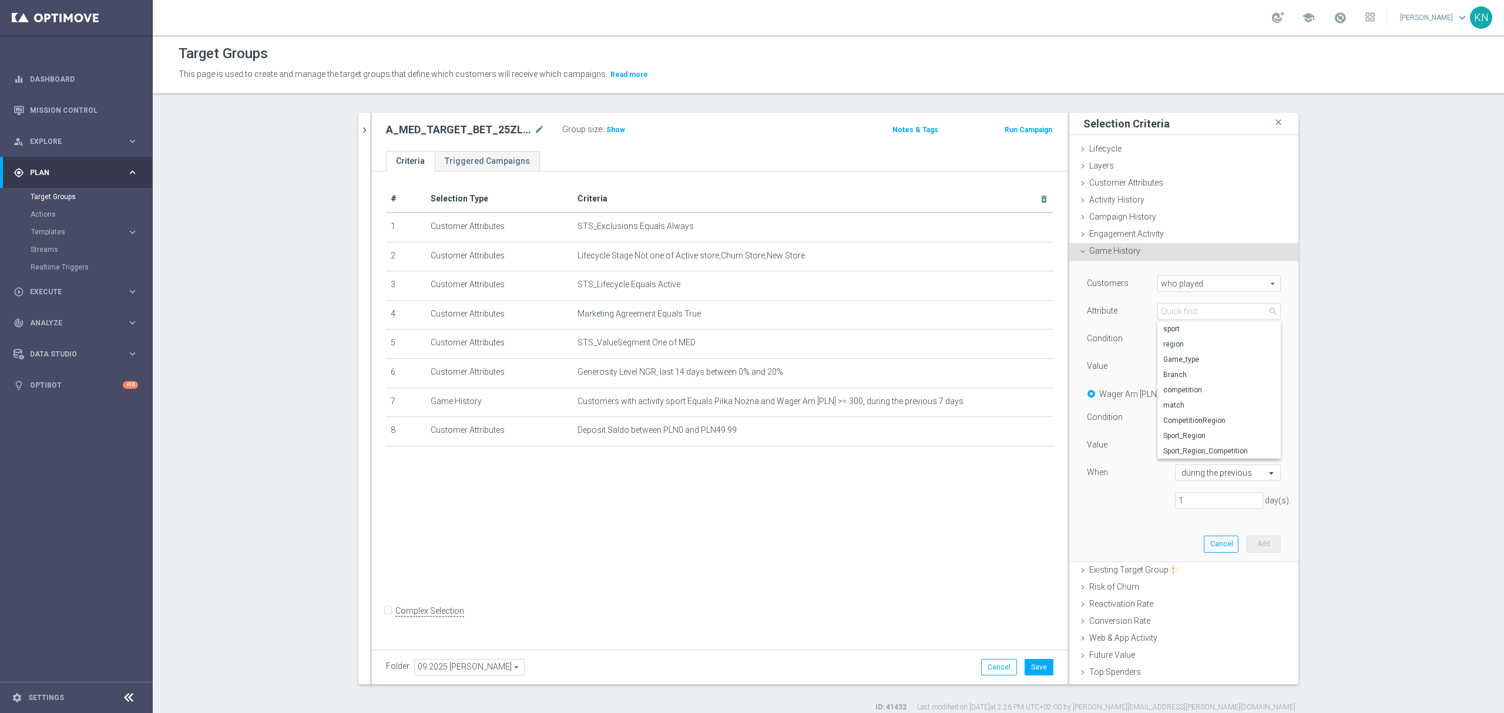
type input "sport"
type input "Equals"
click at [1173, 369] on span at bounding box center [1219, 366] width 122 height 15
click at [1172, 369] on input "search" at bounding box center [1218, 366] width 123 height 16
type input "piłka noż"
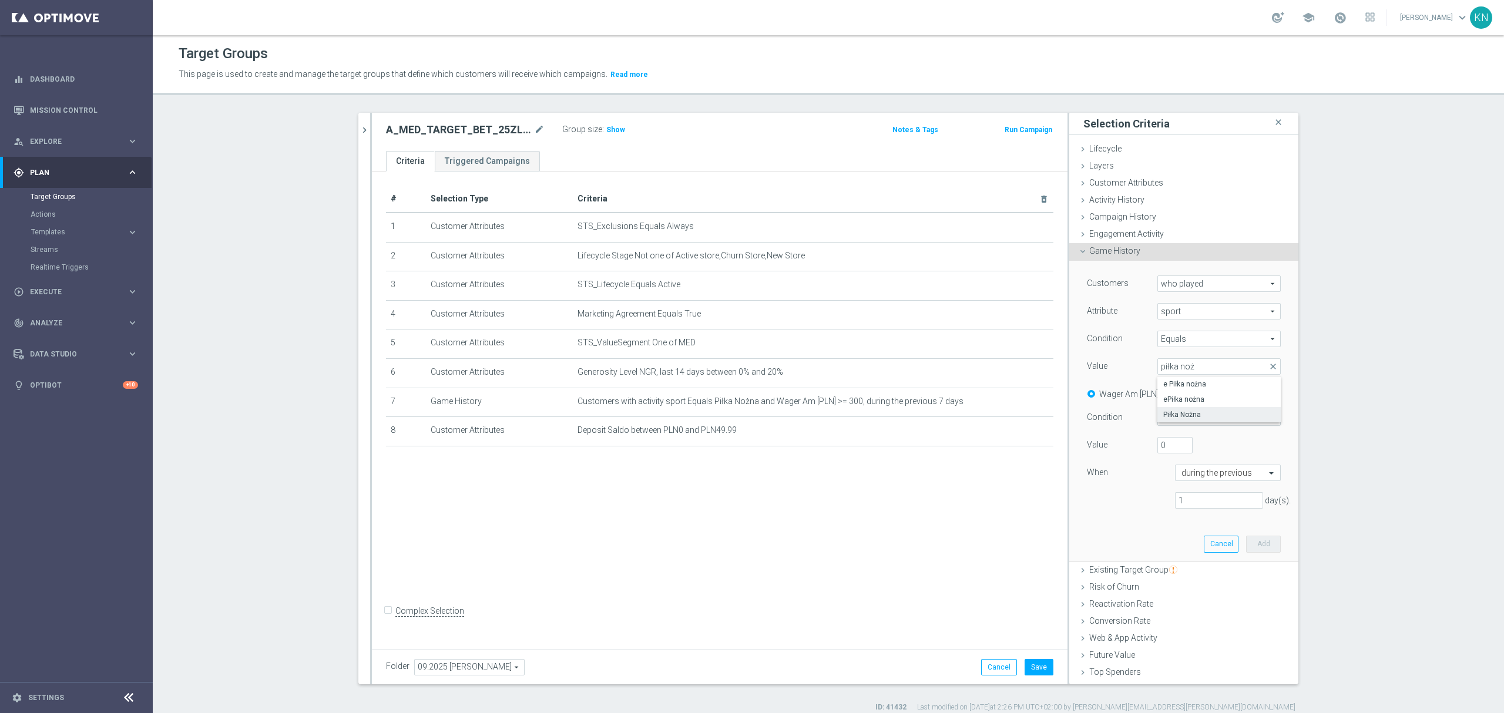
click at [1178, 414] on span "Piłka Nożna" at bounding box center [1219, 414] width 112 height 9
type input "Piłka Nożna"
click at [1181, 394] on input "Quantity" at bounding box center [1185, 392] width 8 height 8
radio input "true"
click at [1188, 421] on span "=" at bounding box center [1219, 417] width 122 height 15
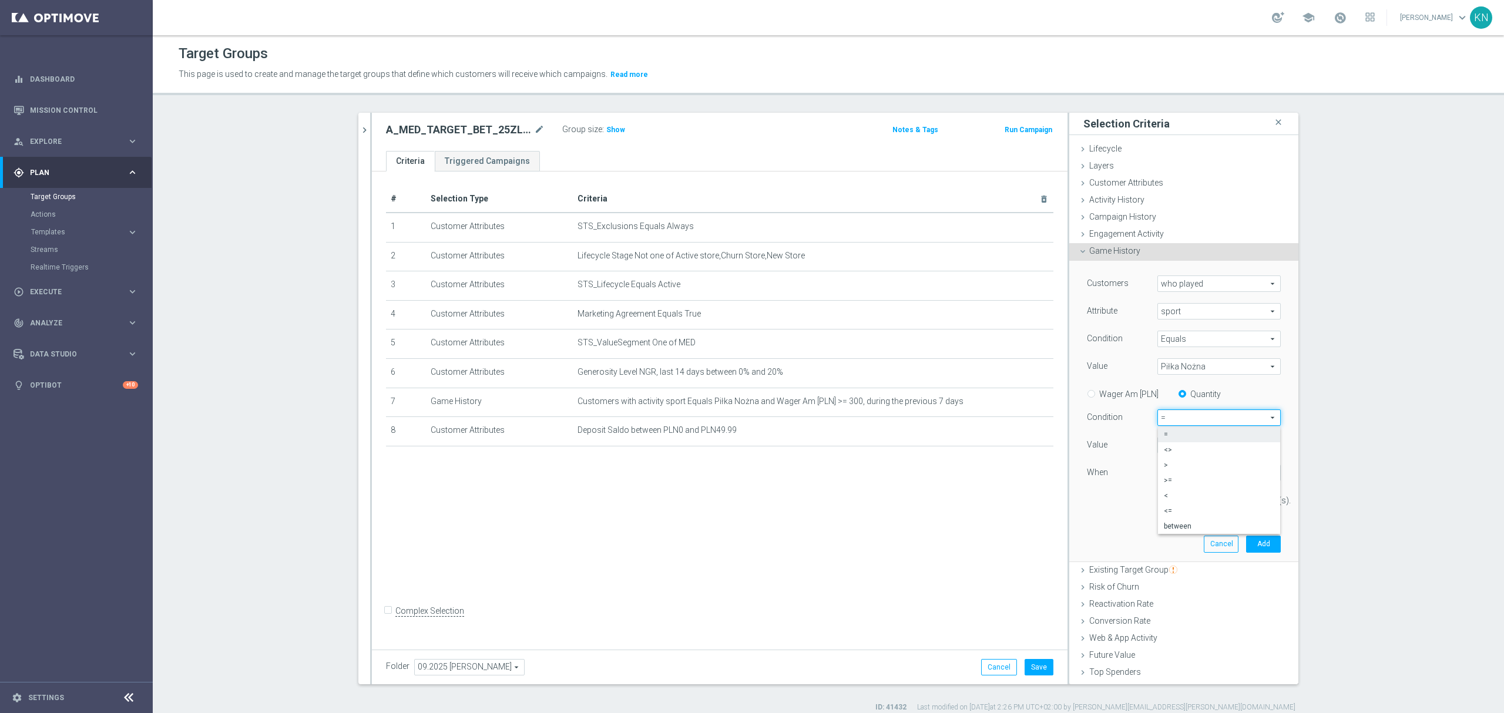
click at [707, 567] on div "# Selection Type Criteria delete_forever 1 Customer Attributes STS_Exclusions E…" at bounding box center [719, 408] width 695 height 473
click at [697, 588] on div "# Selection Type Criteria delete_forever 1 Customer Attributes STS_Exclusions E…" at bounding box center [719, 408] width 695 height 473
click at [815, 543] on div "# Selection Type Criteria delete_forever 1 Customer Attributes STS_Exclusions E…" at bounding box center [719, 408] width 695 height 473
drag, startPoint x: 1158, startPoint y: 444, endPoint x: 1131, endPoint y: 448, distance: 27.8
click at [1132, 447] on div "Value 0" at bounding box center [1183, 446] width 211 height 19
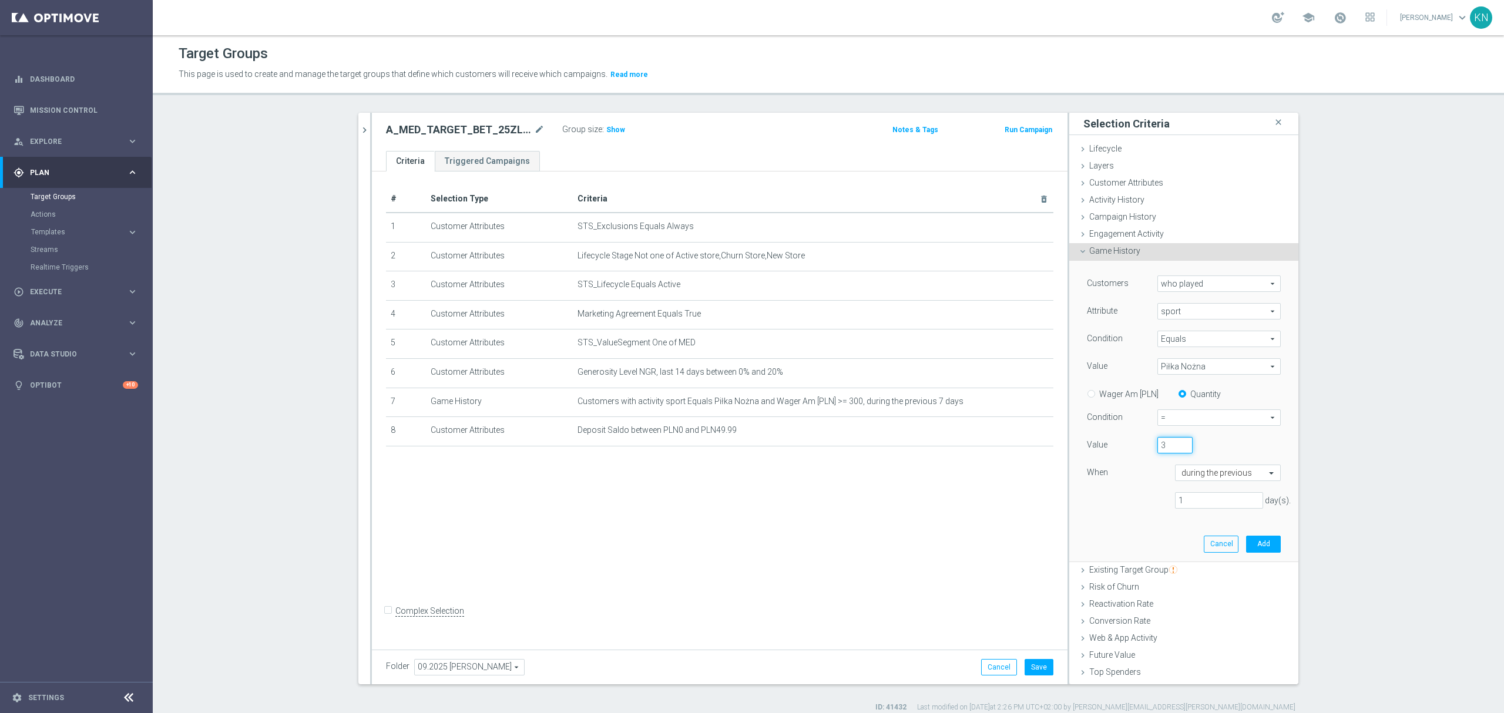
type input "3"
click at [1161, 416] on span "=" at bounding box center [1219, 417] width 122 height 15
click at [1178, 485] on span ">=" at bounding box center [1219, 480] width 110 height 9
type input ">="
click at [1218, 463] on div "Customers who played who played arrow_drop_down search Attribute sport sport ar…" at bounding box center [1184, 396] width 194 height 243
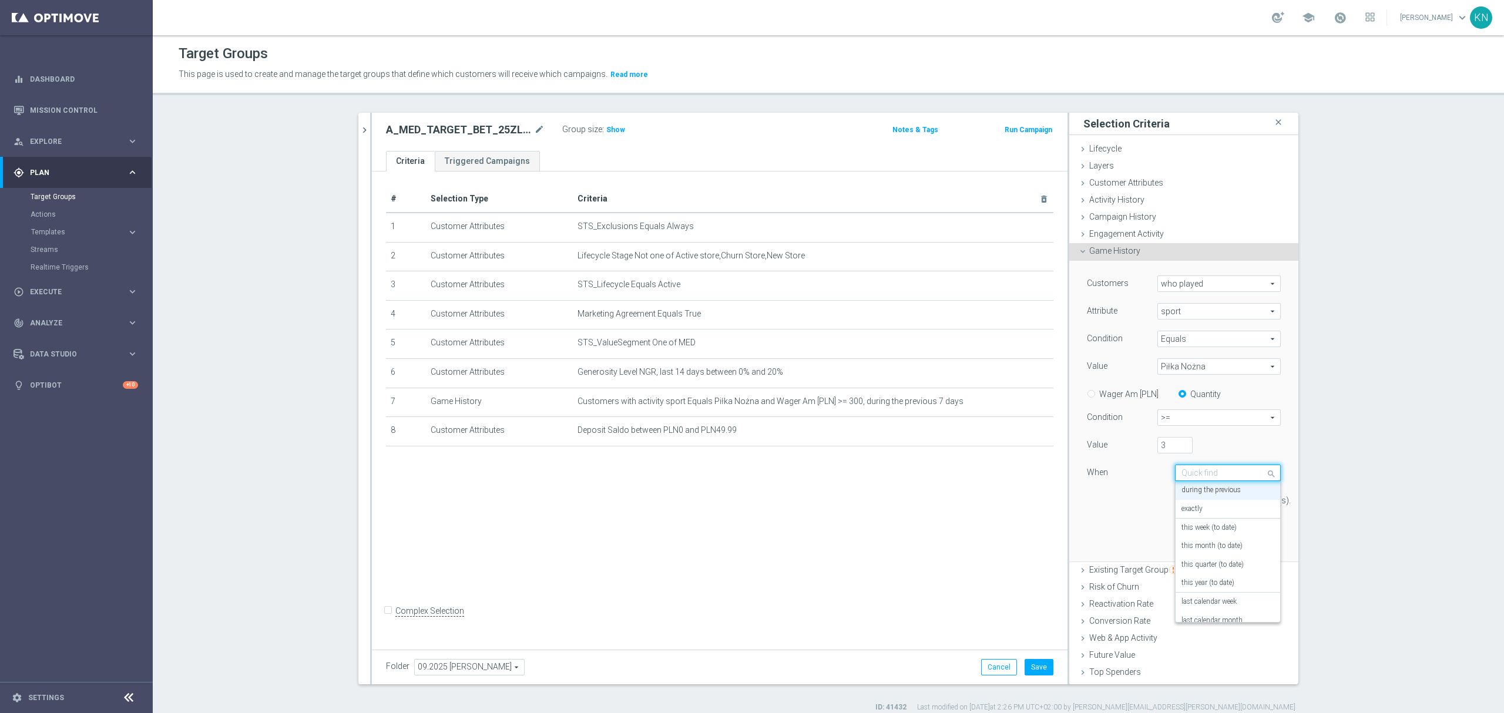
click at [1218, 475] on input "text" at bounding box center [1215, 473] width 69 height 11
drag, startPoint x: 1217, startPoint y: 527, endPoint x: 1178, endPoint y: 548, distance: 44.2
click at [1217, 525] on label "last calendar week" at bounding box center [1208, 523] width 55 height 9
click at [1222, 469] on input "text" at bounding box center [1215, 473] width 69 height 11
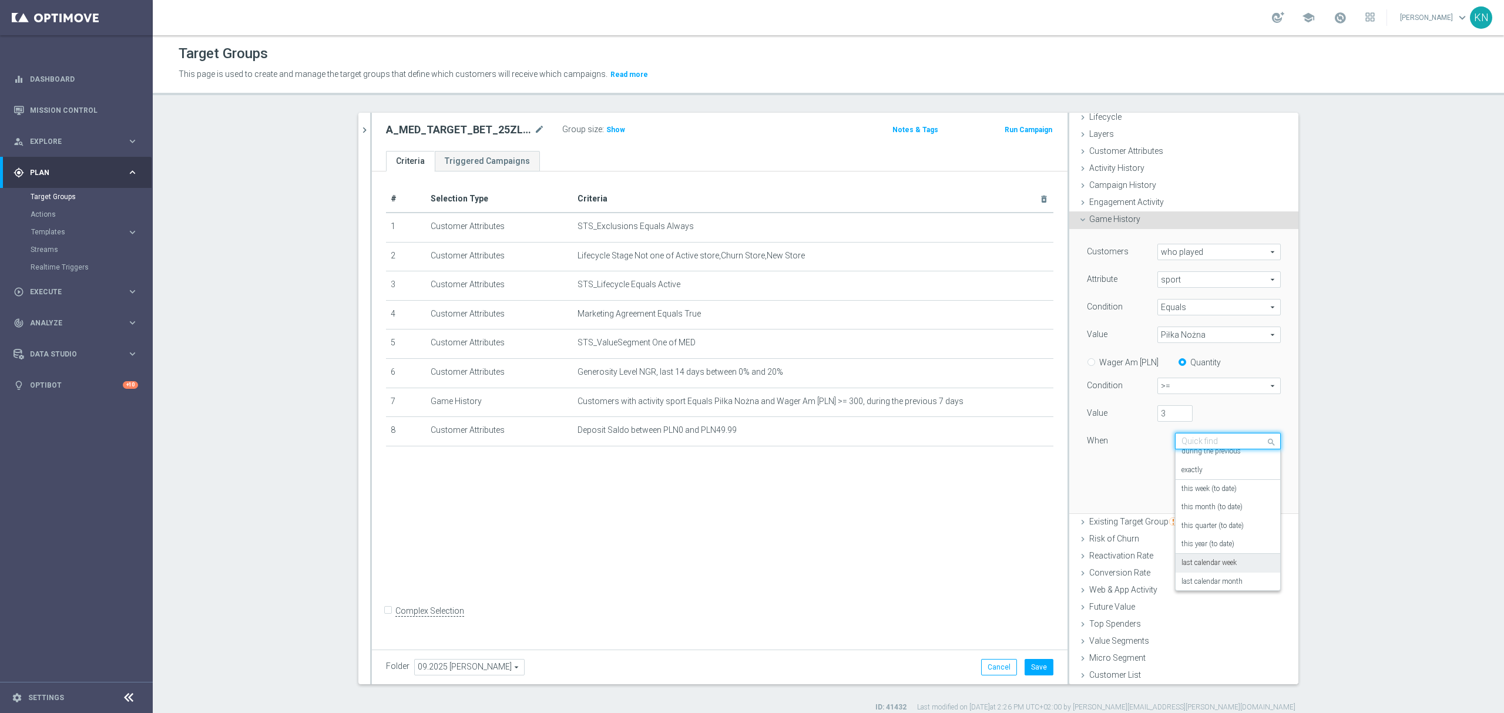
scroll to position [6, 0]
click at [1230, 562] on div "last calendar week" at bounding box center [1227, 564] width 93 height 19
click at [1264, 493] on div "Customers who played who played arrow_drop_down search Attribute sport sport ar…" at bounding box center [1183, 371] width 211 height 284
click at [1253, 495] on button "Add" at bounding box center [1263, 496] width 35 height 16
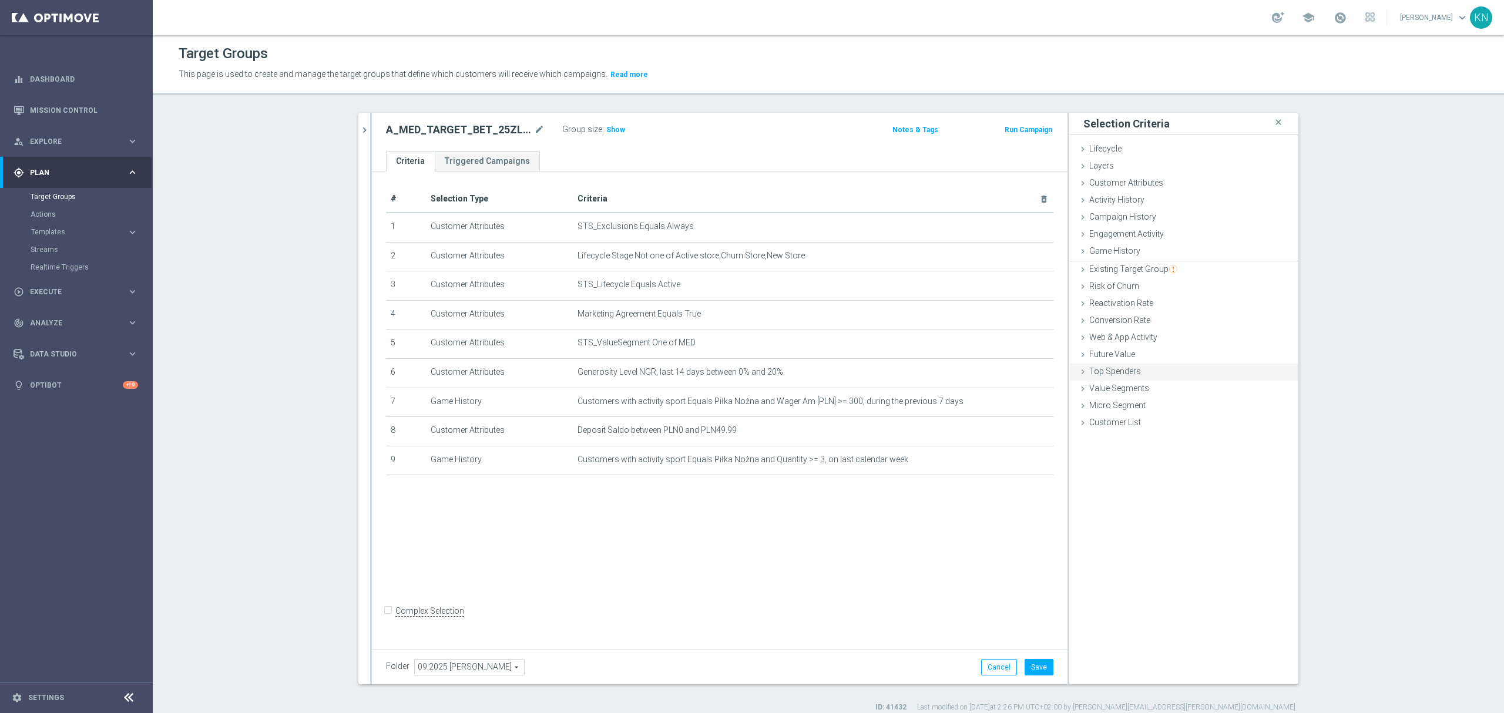
scroll to position [0, 0]
click at [1114, 204] on span "Activity History" at bounding box center [1116, 199] width 55 height 9
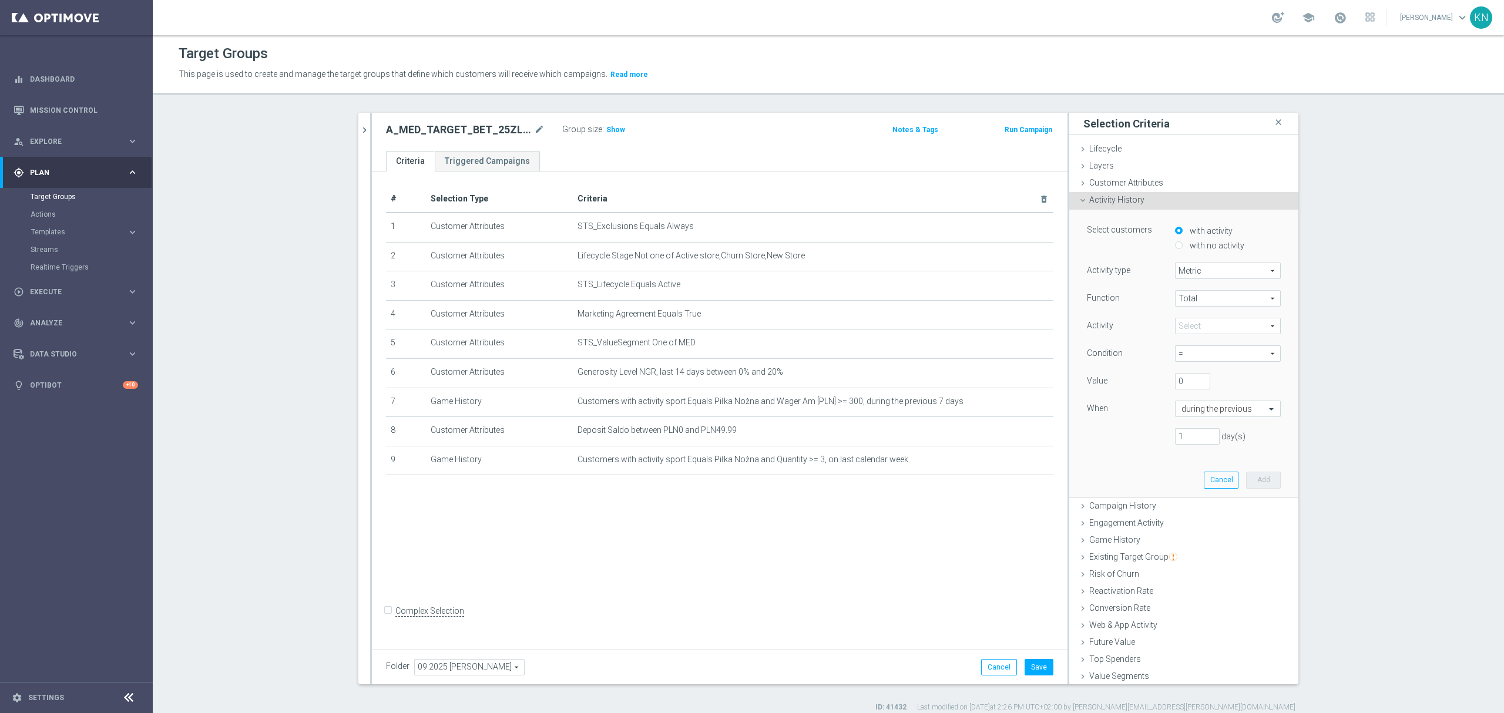
click at [1187, 246] on label "with no activity" at bounding box center [1216, 245] width 58 height 11
click at [1182, 246] on input "with no activity" at bounding box center [1179, 245] width 8 height 8
radio input "true"
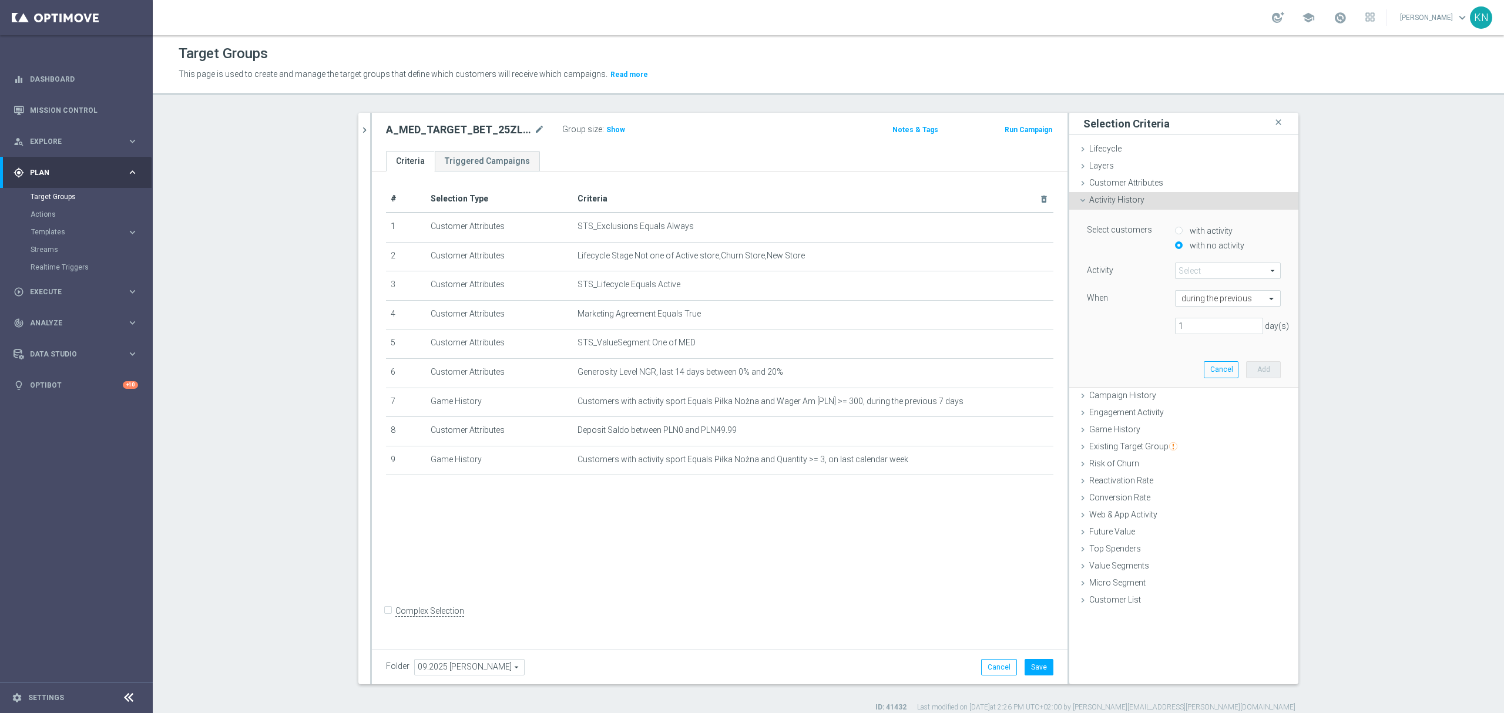
click at [1196, 270] on span at bounding box center [1227, 270] width 105 height 15
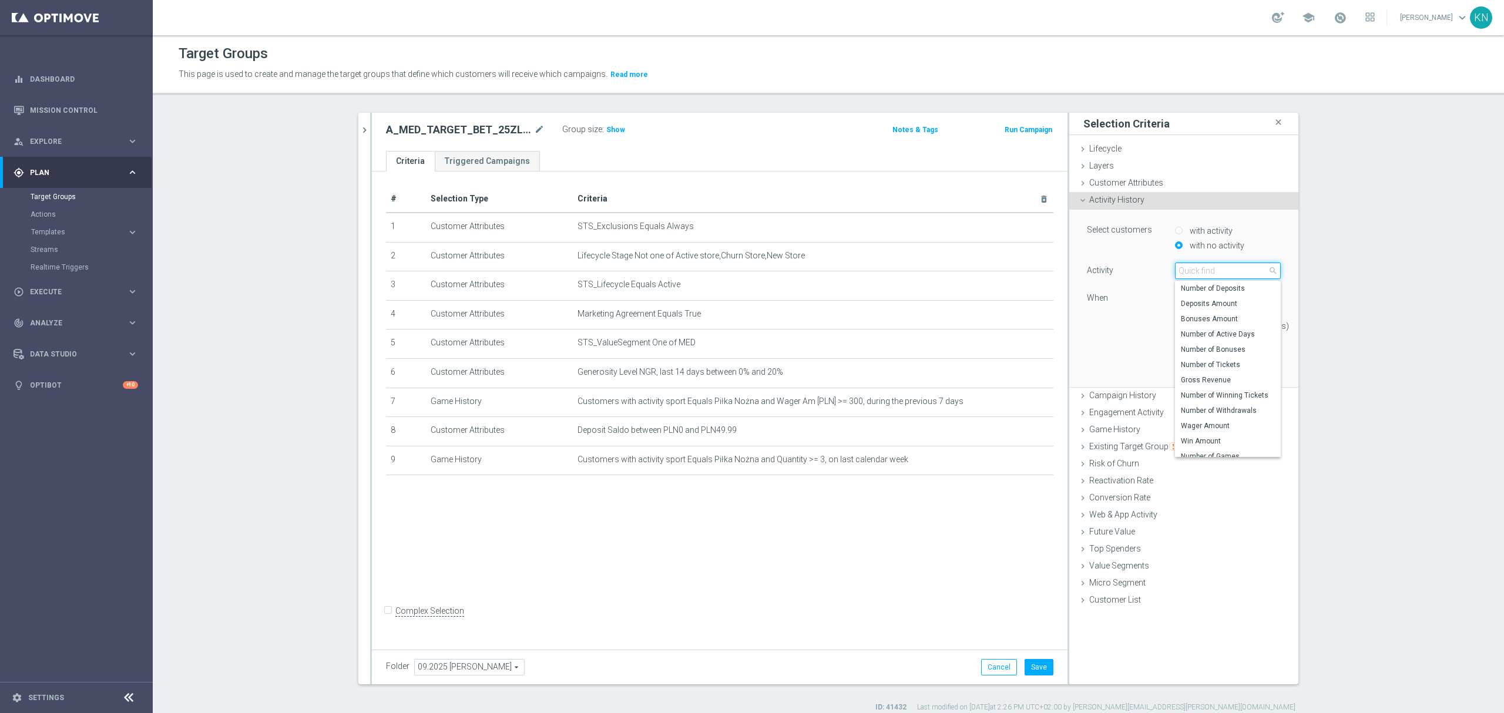
click at [1196, 270] on input "search" at bounding box center [1228, 271] width 106 height 16
type input "number of act"
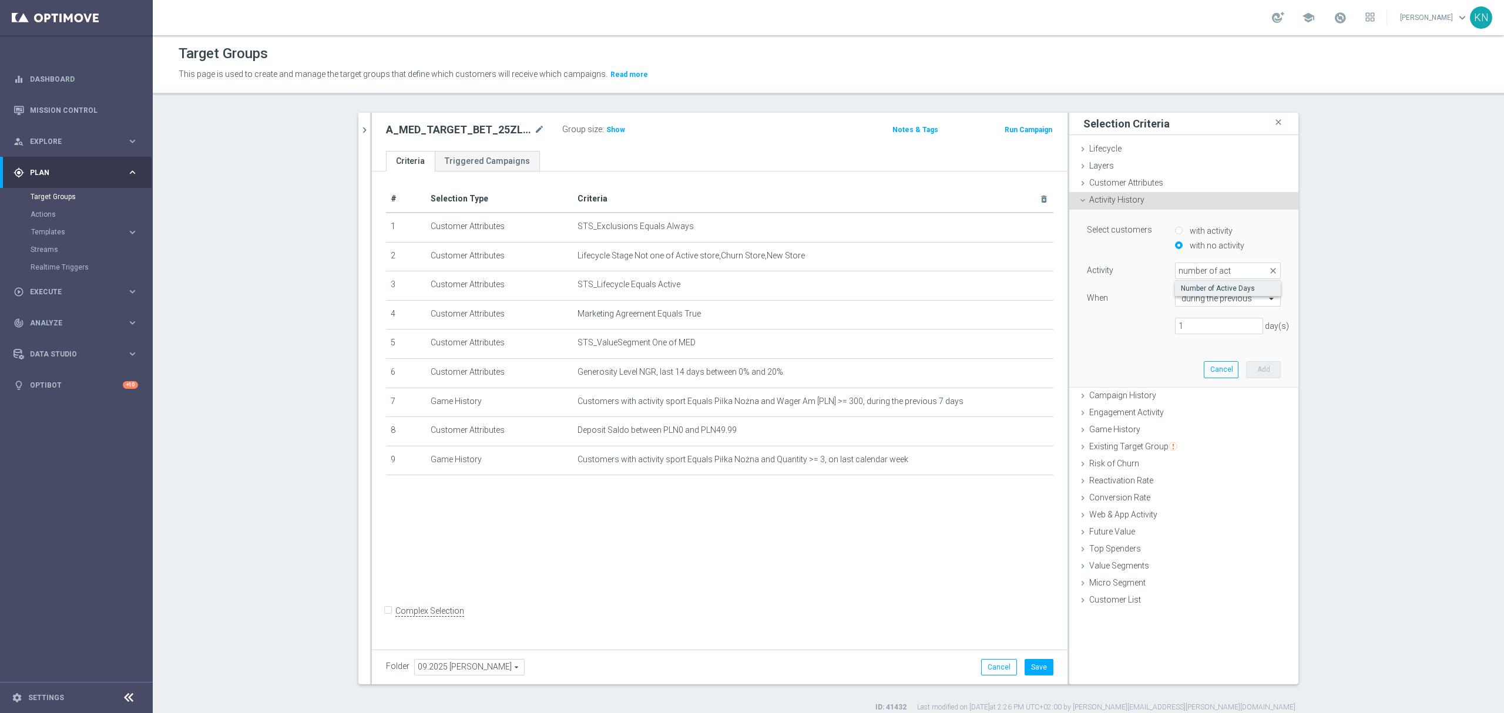
click at [1201, 293] on span "Number of Active Days" at bounding box center [1228, 288] width 94 height 9
type input "Number of Active Days"
click at [1206, 303] on input "text" at bounding box center [1215, 299] width 69 height 11
click at [1232, 351] on div "this week (to date)" at bounding box center [1227, 353] width 93 height 19
click at [1258, 362] on button "Add" at bounding box center [1263, 353] width 35 height 16
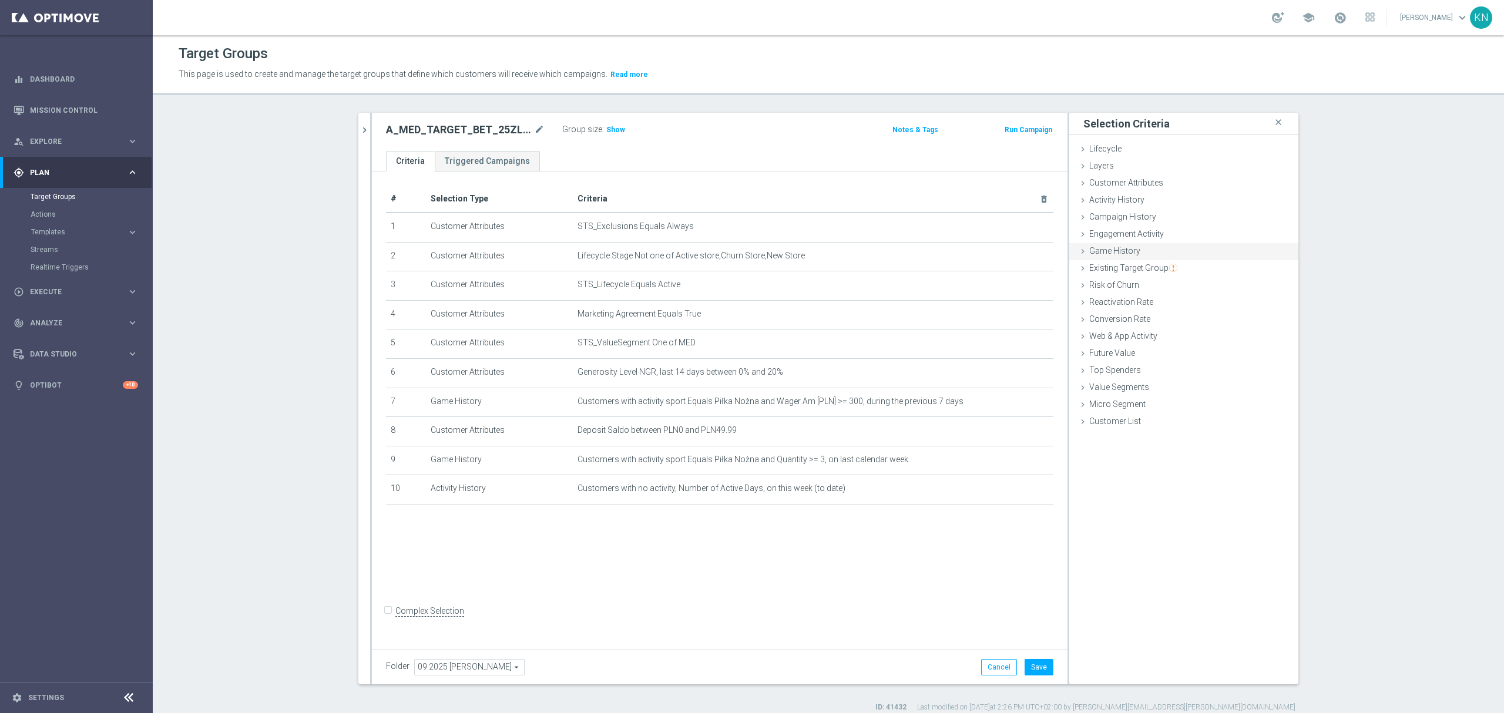
click at [1123, 199] on span "Activity History" at bounding box center [1116, 199] width 55 height 9
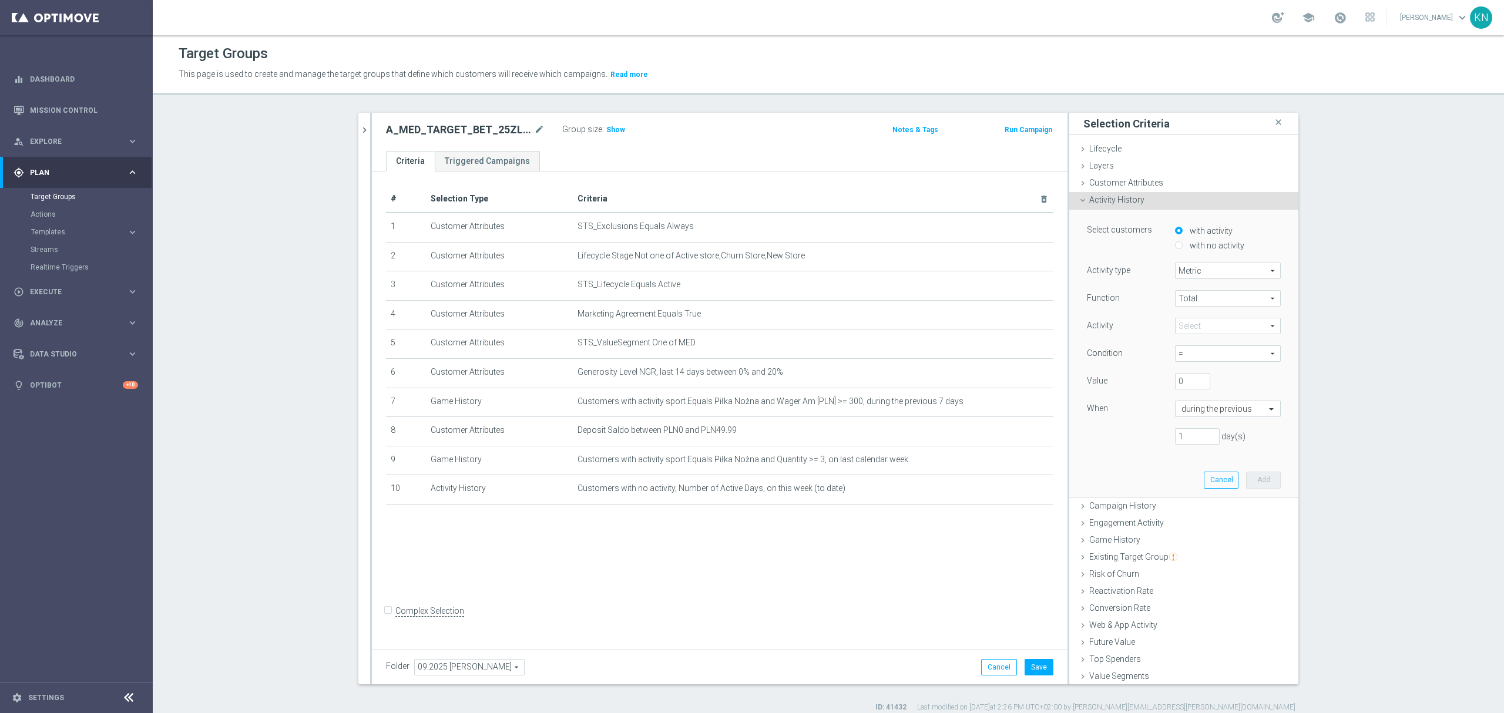
click at [1190, 247] on label "with no activity" at bounding box center [1216, 245] width 58 height 11
click at [1182, 247] on input "with no activity" at bounding box center [1179, 245] width 8 height 8
radio input "true"
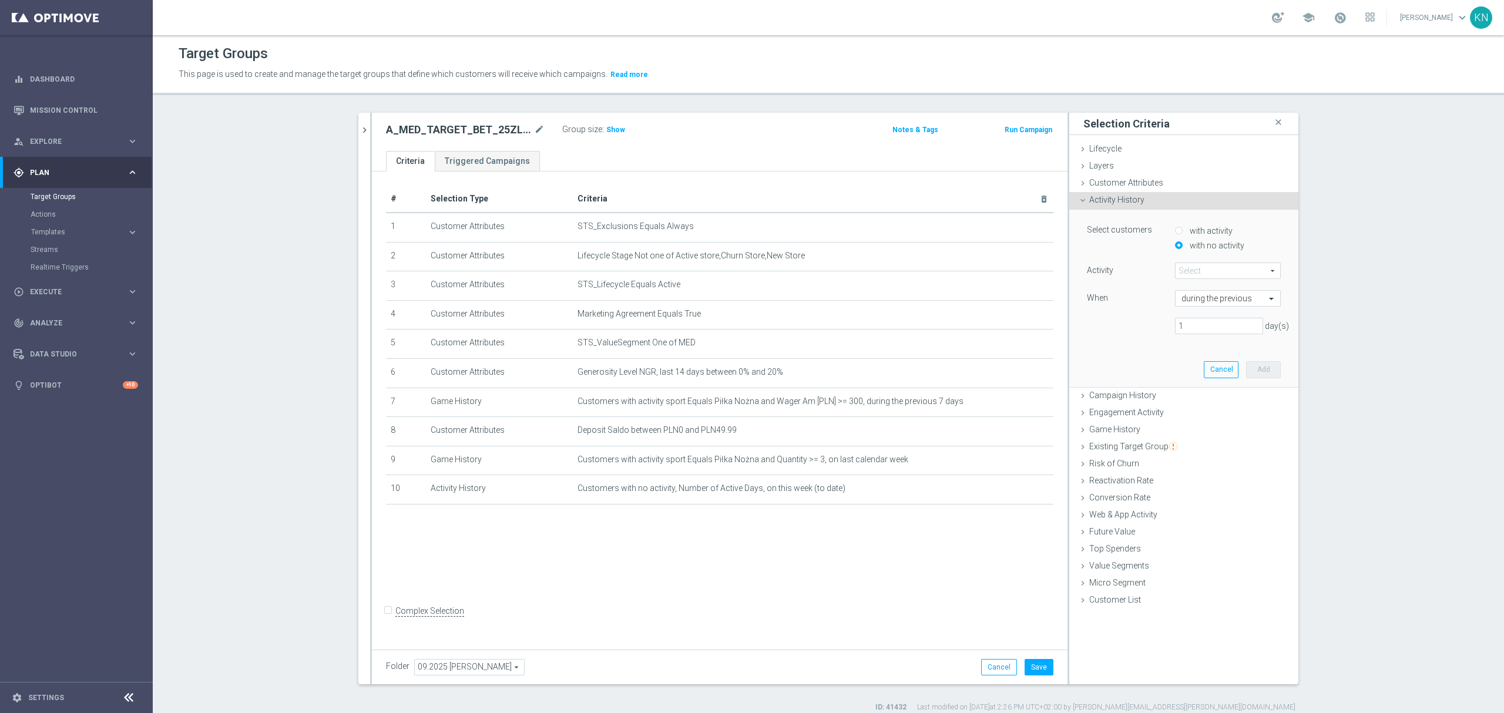
click at [1203, 270] on span at bounding box center [1227, 270] width 105 height 15
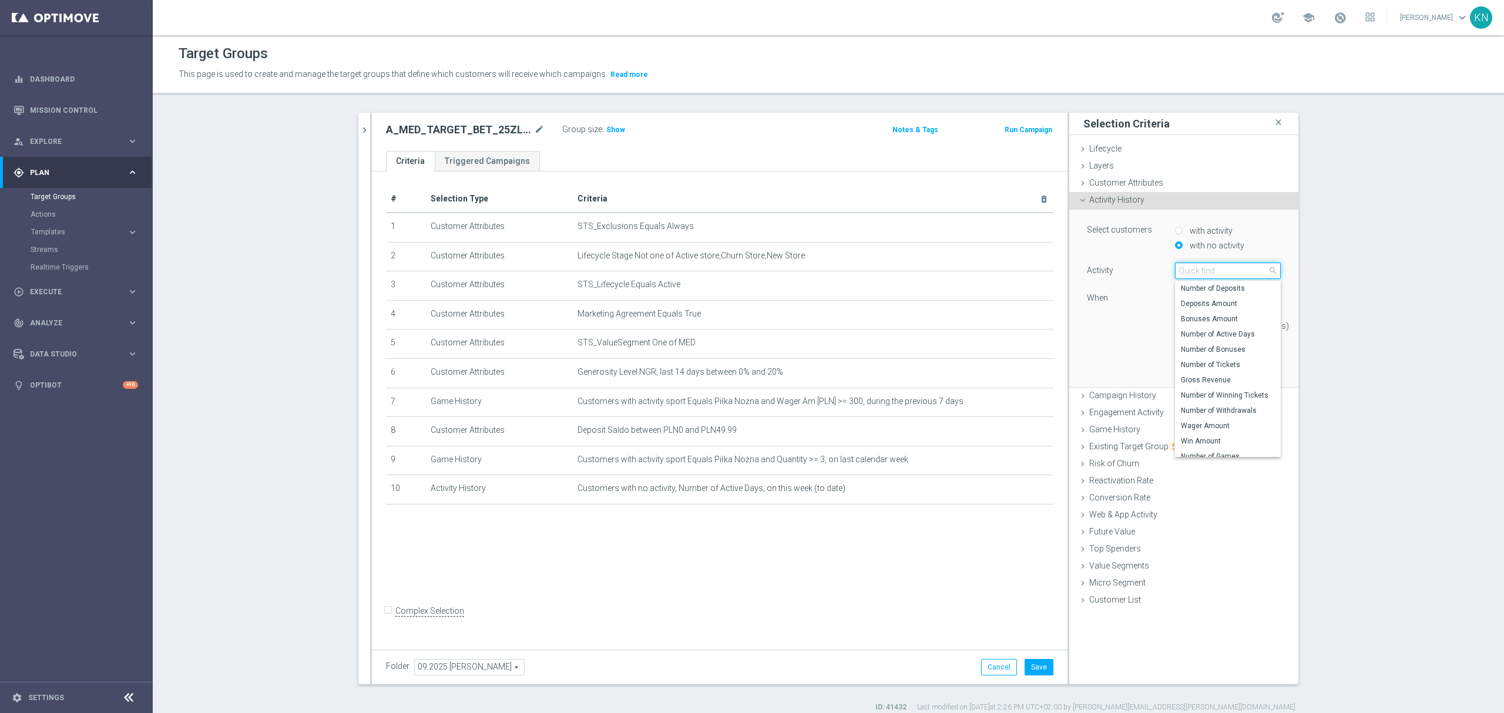
click at [1205, 273] on input "search" at bounding box center [1228, 271] width 106 height 16
type input "ticket"
click at [1118, 329] on div "1 day(s)" at bounding box center [1183, 326] width 211 height 16
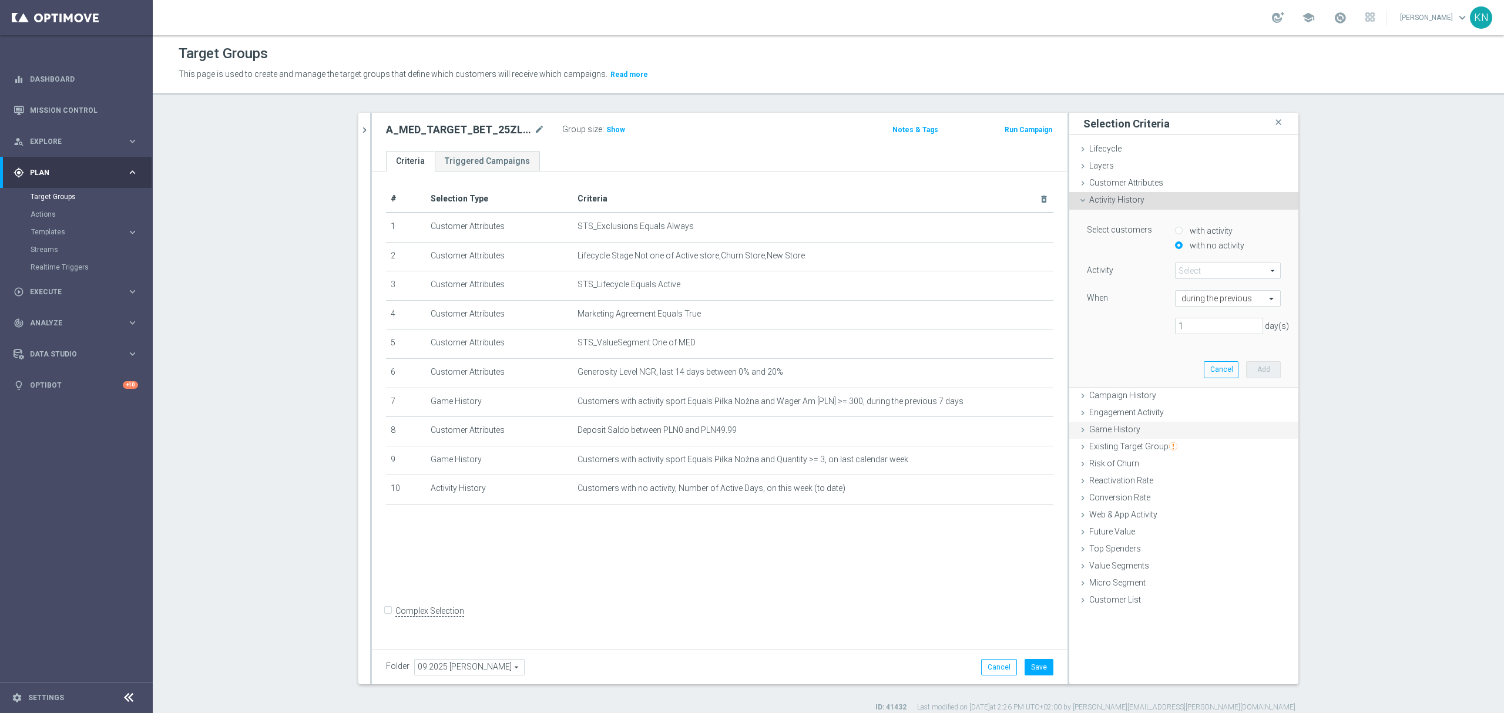
click at [1116, 431] on span "Game History" at bounding box center [1114, 429] width 51 height 9
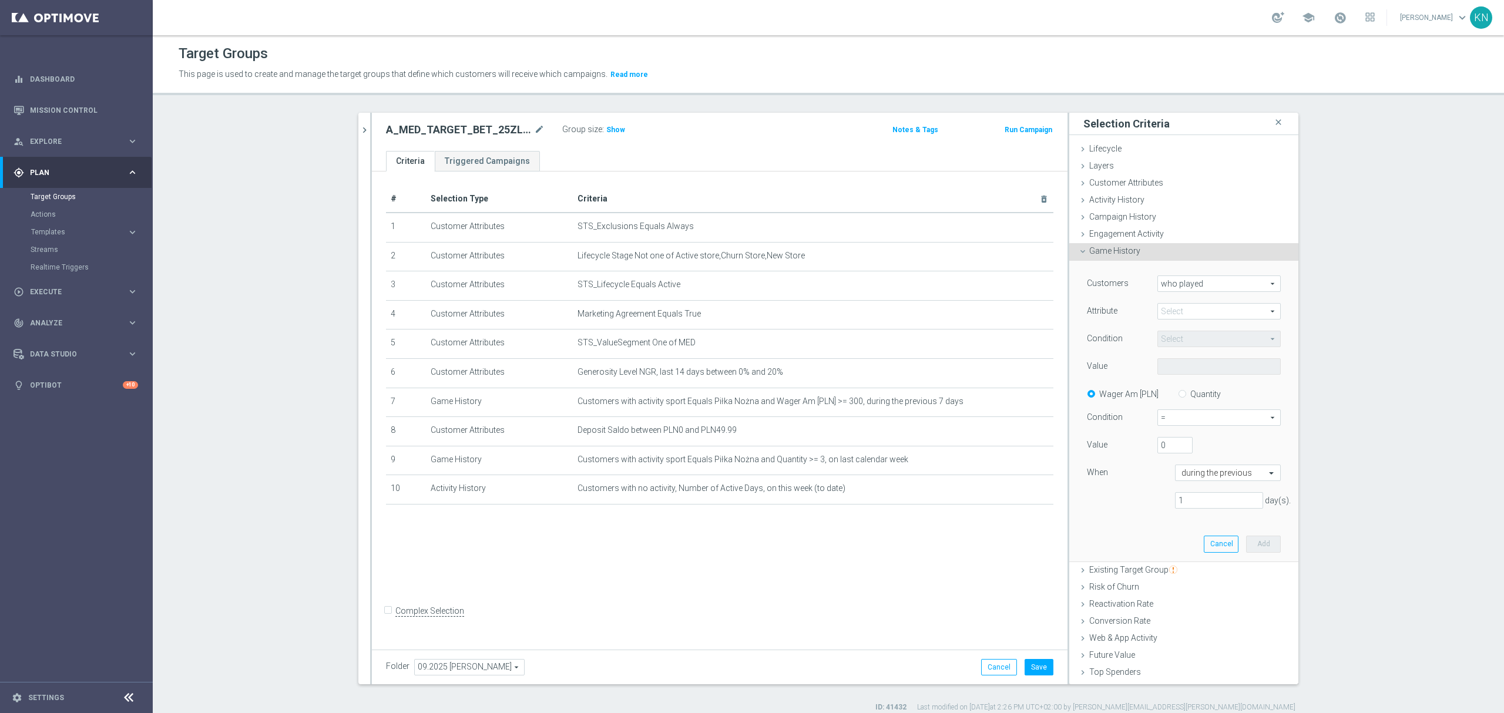
click at [1190, 283] on span "who played" at bounding box center [1219, 283] width 122 height 15
click at [1136, 317] on div "Attribute" at bounding box center [1113, 312] width 70 height 19
click at [1124, 183] on span "Customer Attributes" at bounding box center [1126, 182] width 74 height 9
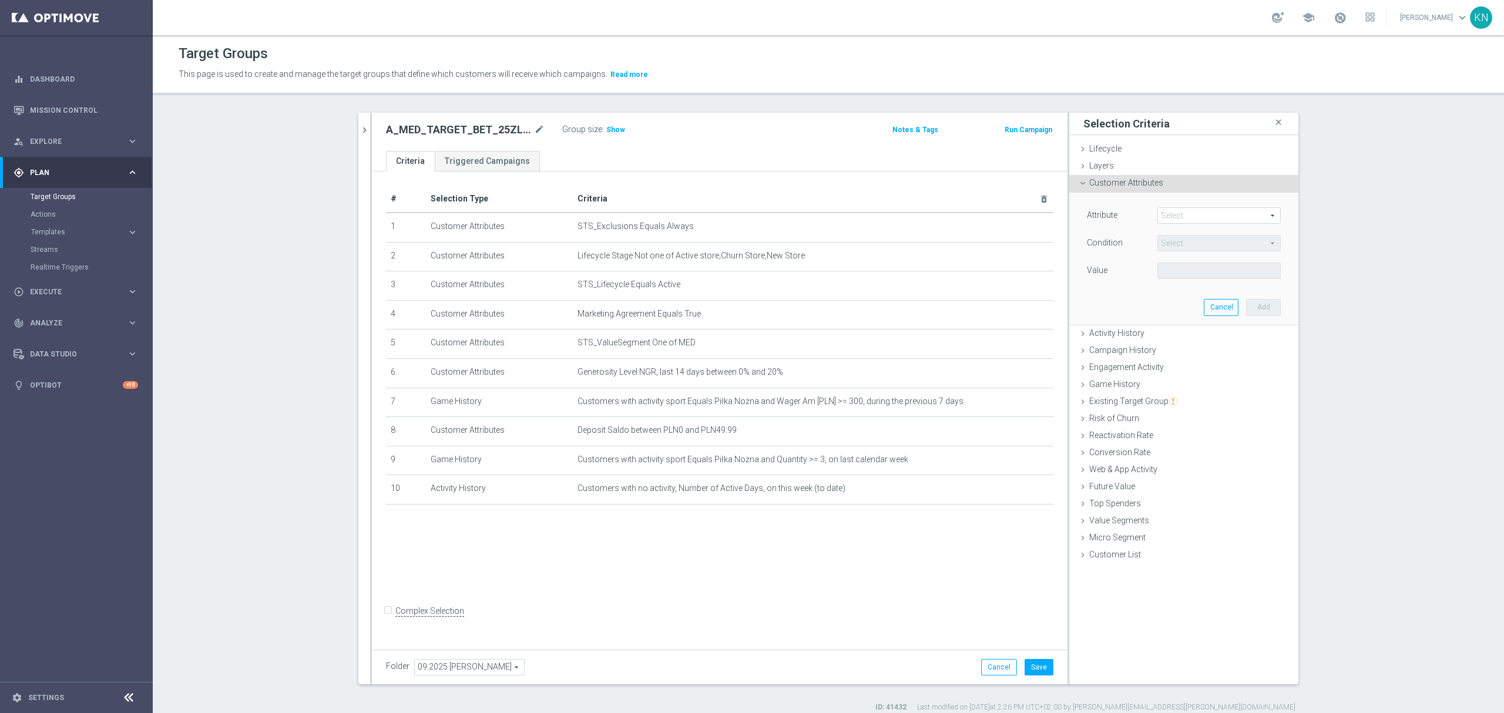
click at [1176, 220] on span at bounding box center [1219, 215] width 122 height 15
click at [1105, 332] on span "Activity History" at bounding box center [1116, 332] width 55 height 9
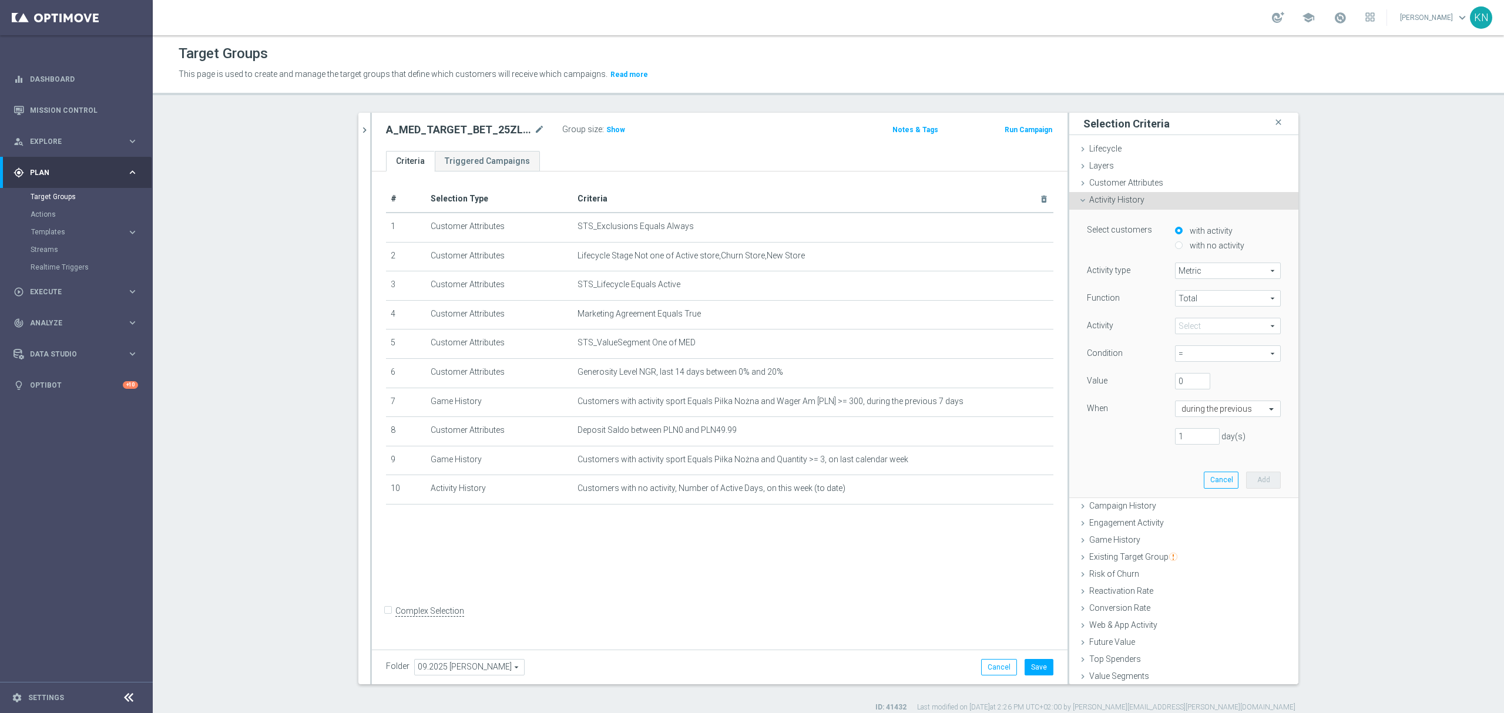
click at [1187, 248] on label "with no activity" at bounding box center [1216, 245] width 58 height 11
click at [1189, 245] on label "with no activity" at bounding box center [1216, 245] width 58 height 11
click at [1182, 245] on input "with no activity" at bounding box center [1179, 245] width 8 height 8
radio input "true"
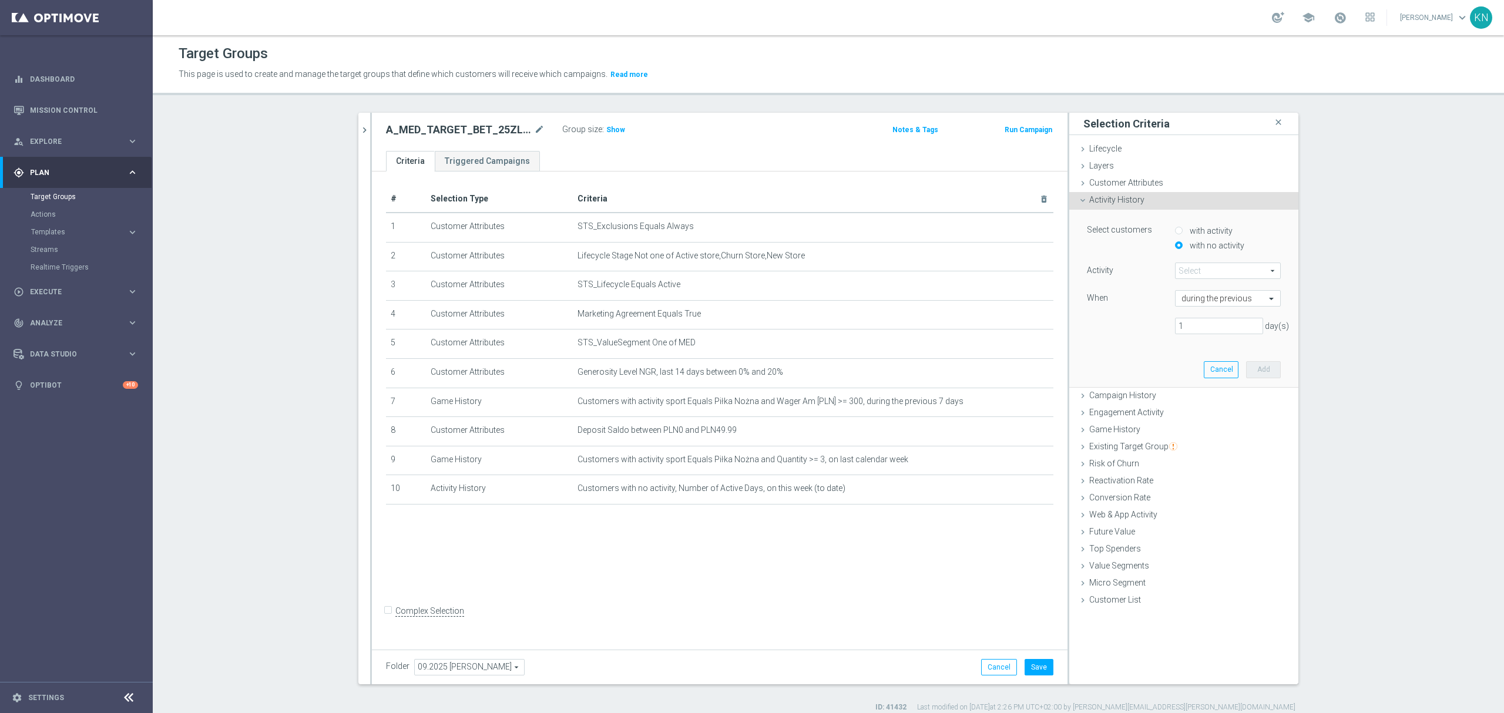
click at [1214, 276] on span at bounding box center [1227, 270] width 105 height 15
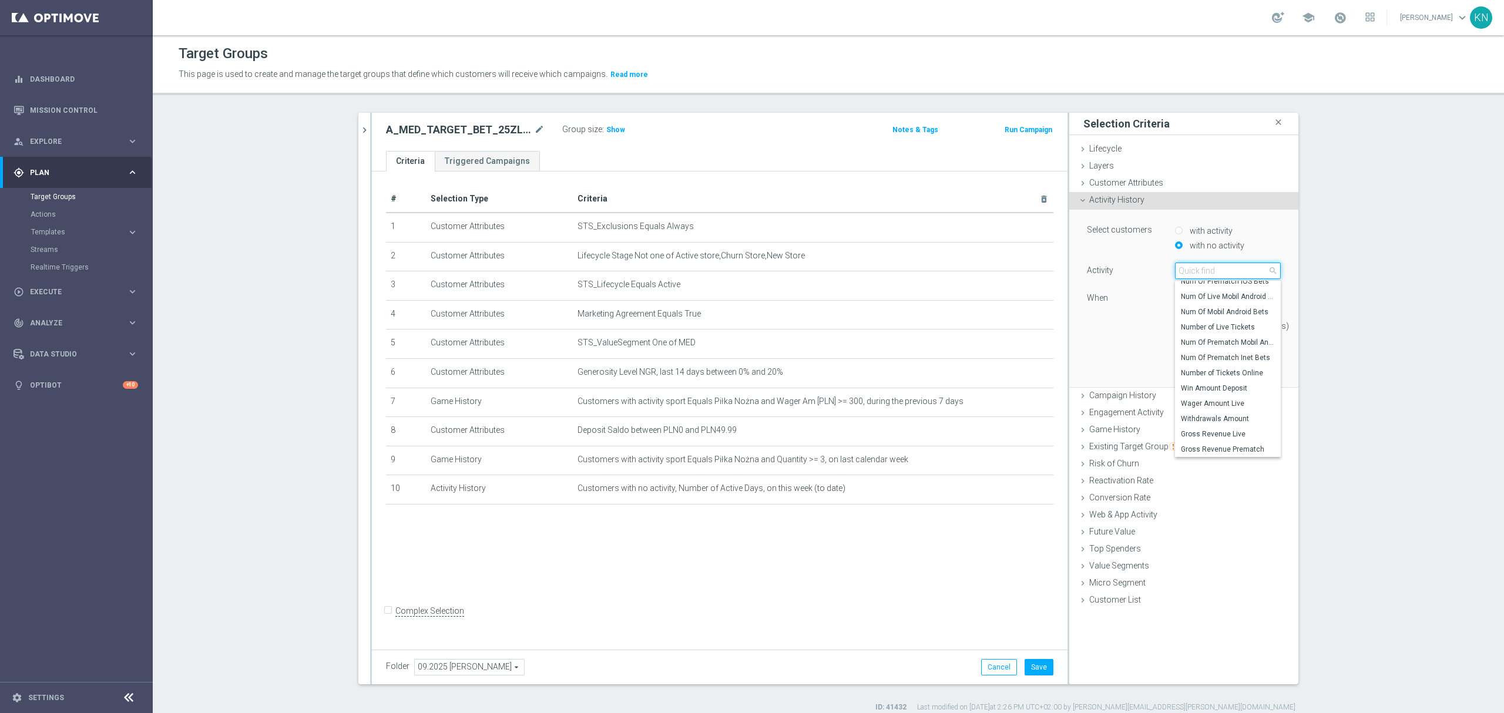
click at [1209, 270] on input "search" at bounding box center [1228, 271] width 106 height 16
click at [1119, 347] on div "Select customers with activity with no activity Activity Select arrow_drop_down…" at bounding box center [1183, 298] width 211 height 177
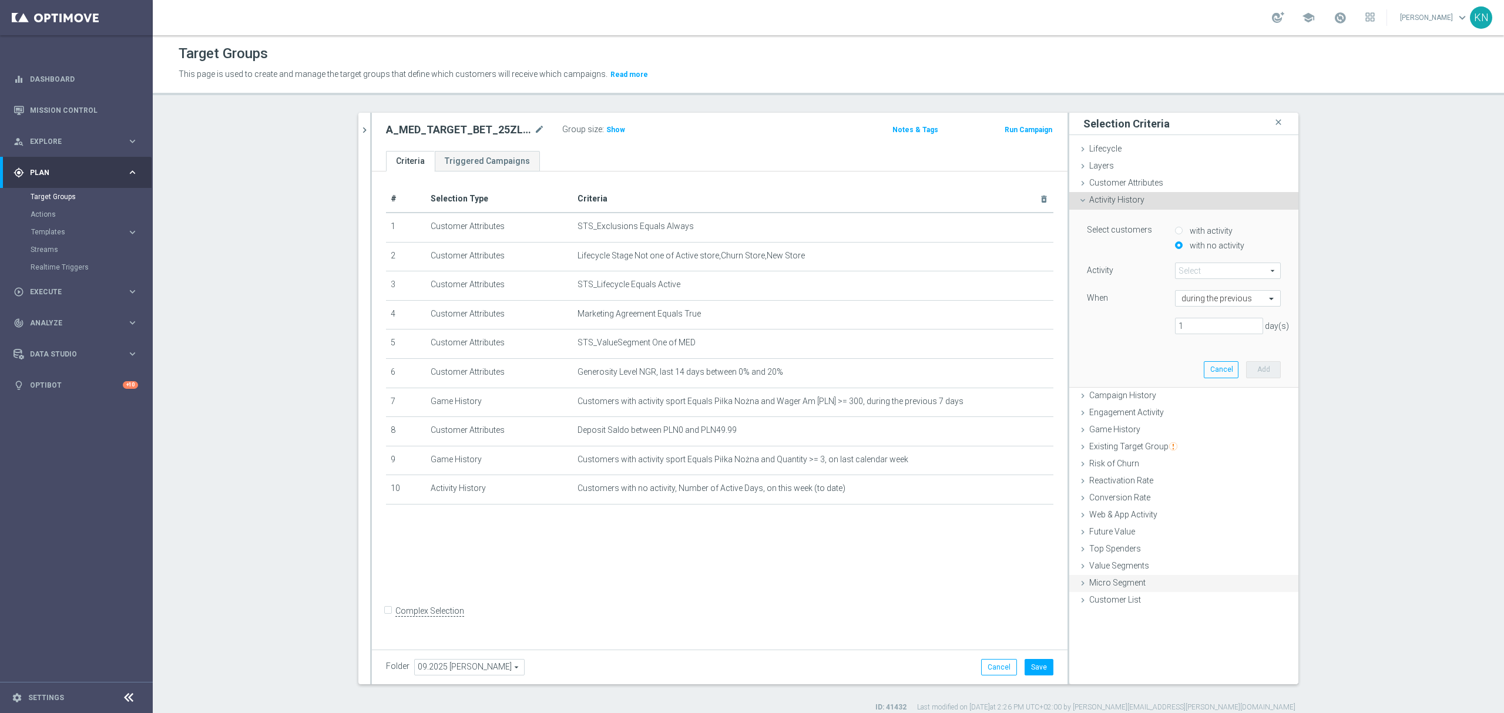
drag, startPoint x: 1132, startPoint y: 506, endPoint x: 1150, endPoint y: 454, distance: 55.0
click at [1131, 507] on div "Web & App Activity done" at bounding box center [1183, 516] width 229 height 18
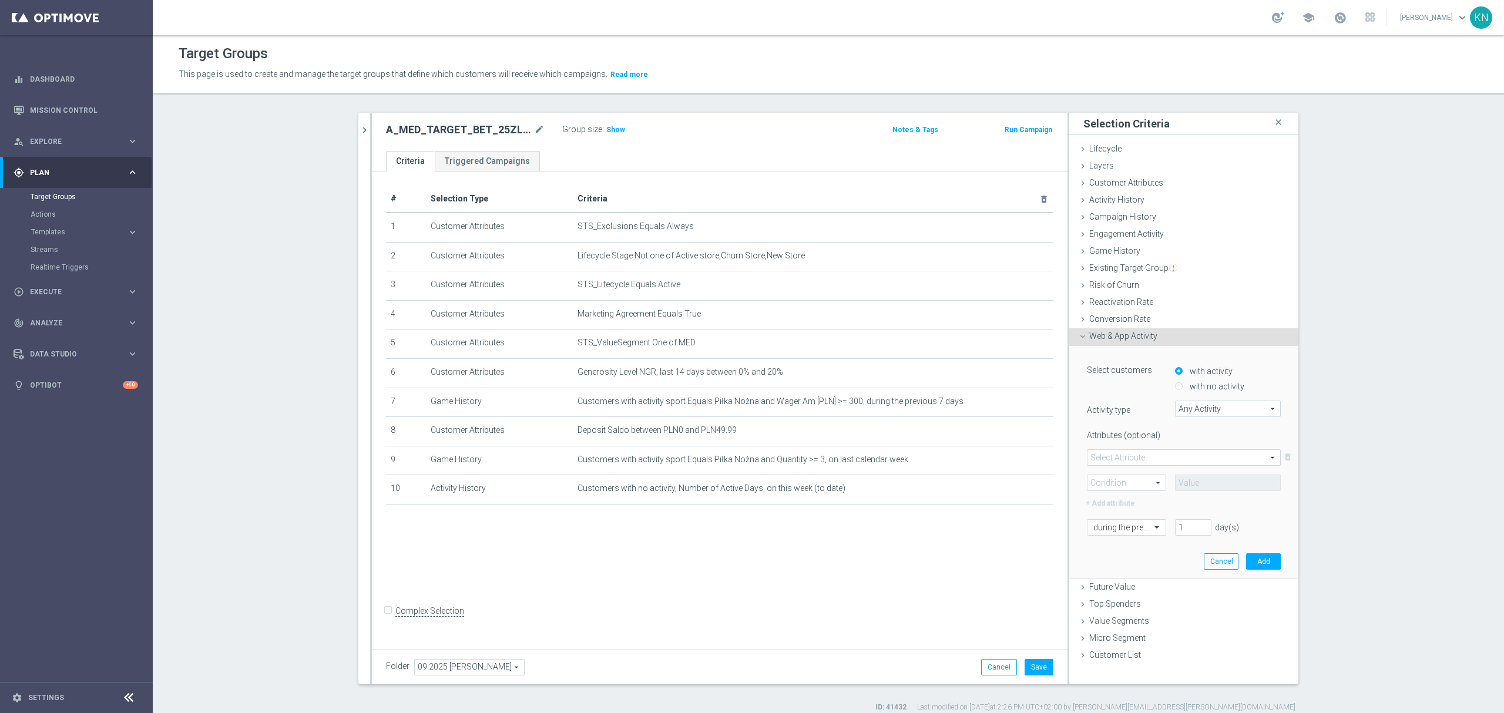
click at [1187, 389] on label "with no activity" at bounding box center [1216, 386] width 58 height 11
click at [1182, 389] on input "with no activity" at bounding box center [1179, 387] width 8 height 8
radio input "true"
drag, startPoint x: 1191, startPoint y: 410, endPoint x: 1198, endPoint y: 412, distance: 7.4
click at [1192, 410] on span "Any Activity" at bounding box center [1227, 408] width 105 height 15
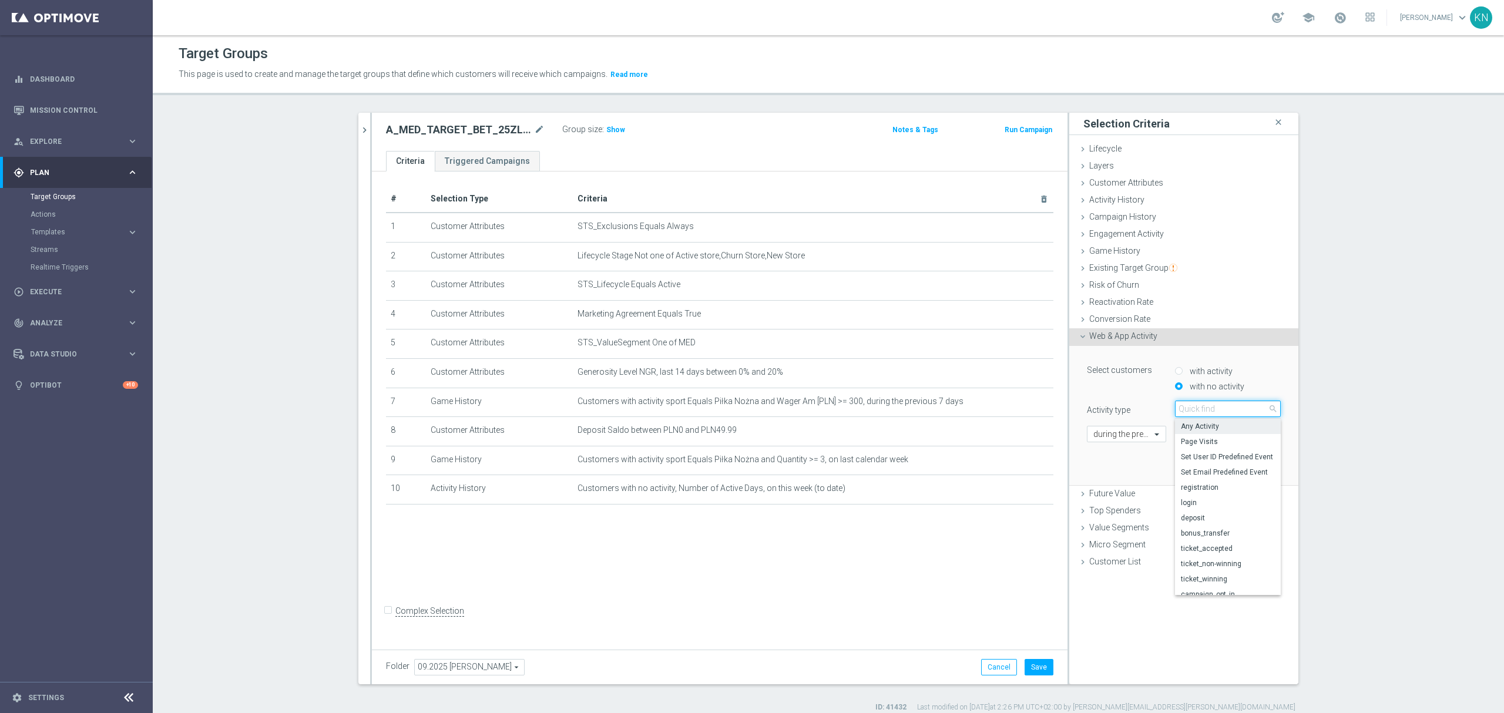
click at [1192, 412] on input "search" at bounding box center [1228, 409] width 106 height 16
type input "tic"
click at [1204, 424] on span "ticket_accepted" at bounding box center [1228, 426] width 94 height 9
type input "ticket_accepted"
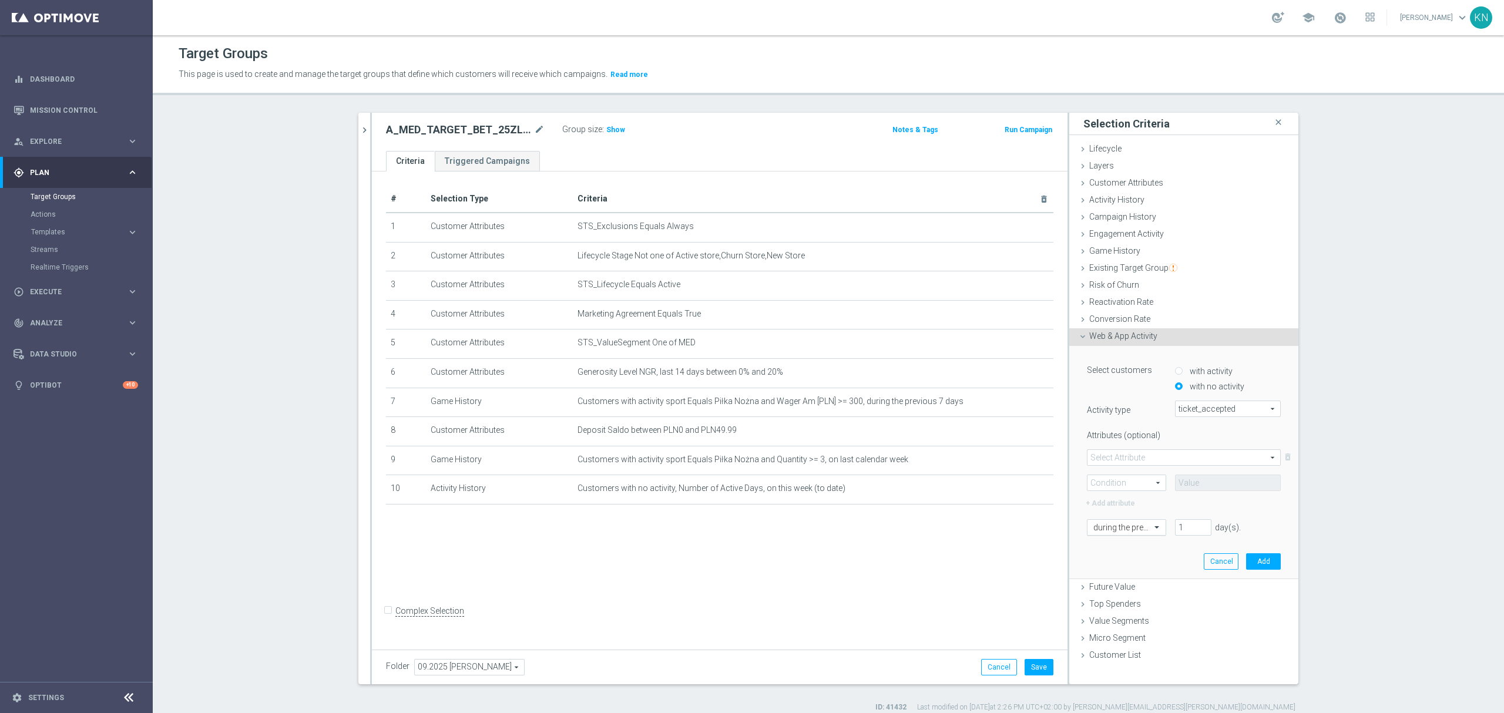
click at [1131, 524] on div at bounding box center [1126, 528] width 78 height 11
click at [1104, 630] on label "[DATE]" at bounding box center [1103, 627] width 21 height 9
click at [1168, 552] on div "Select customers with activity with no activity Activity type ticket_accepted t…" at bounding box center [1183, 462] width 211 height 233
click at [1246, 557] on button "Add" at bounding box center [1263, 561] width 35 height 16
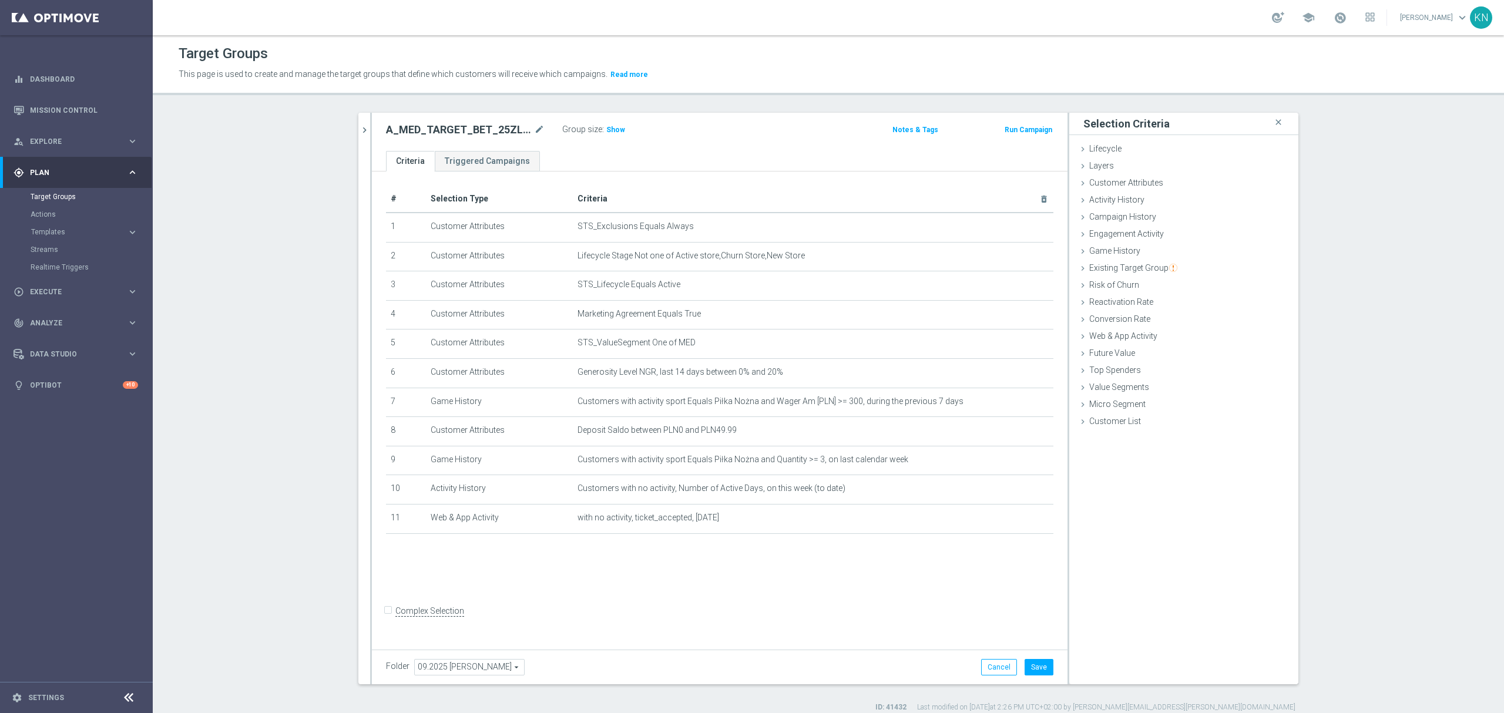
click at [831, 579] on div "# Selection Type Criteria delete_forever 1 Customer Attributes STS_Exclusions E…" at bounding box center [719, 408] width 695 height 473
click at [395, 617] on label "Complex Selection" at bounding box center [429, 611] width 69 height 11
click at [386, 618] on input "Complex Selection" at bounding box center [390, 612] width 8 height 16
checkbox input "true"
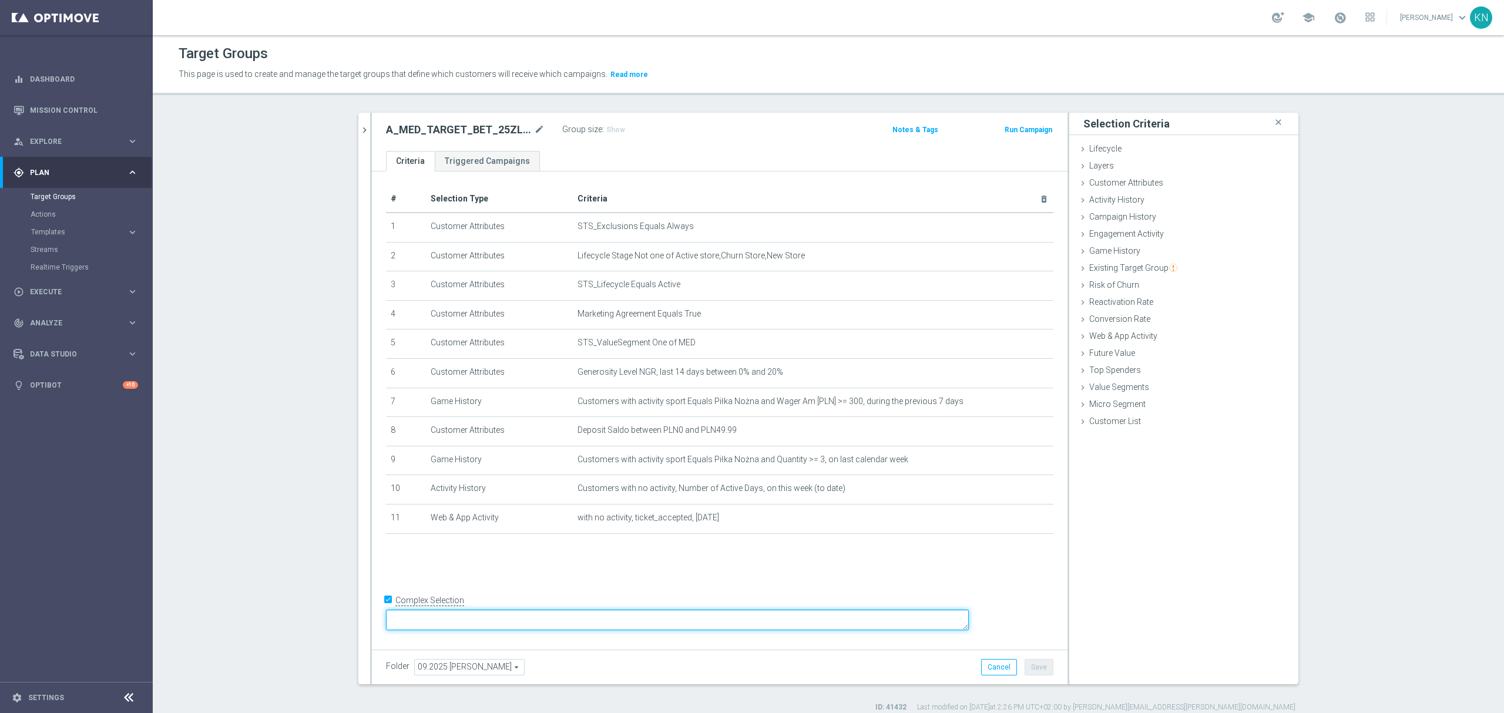
click at [490, 620] on textarea at bounding box center [677, 620] width 583 height 21
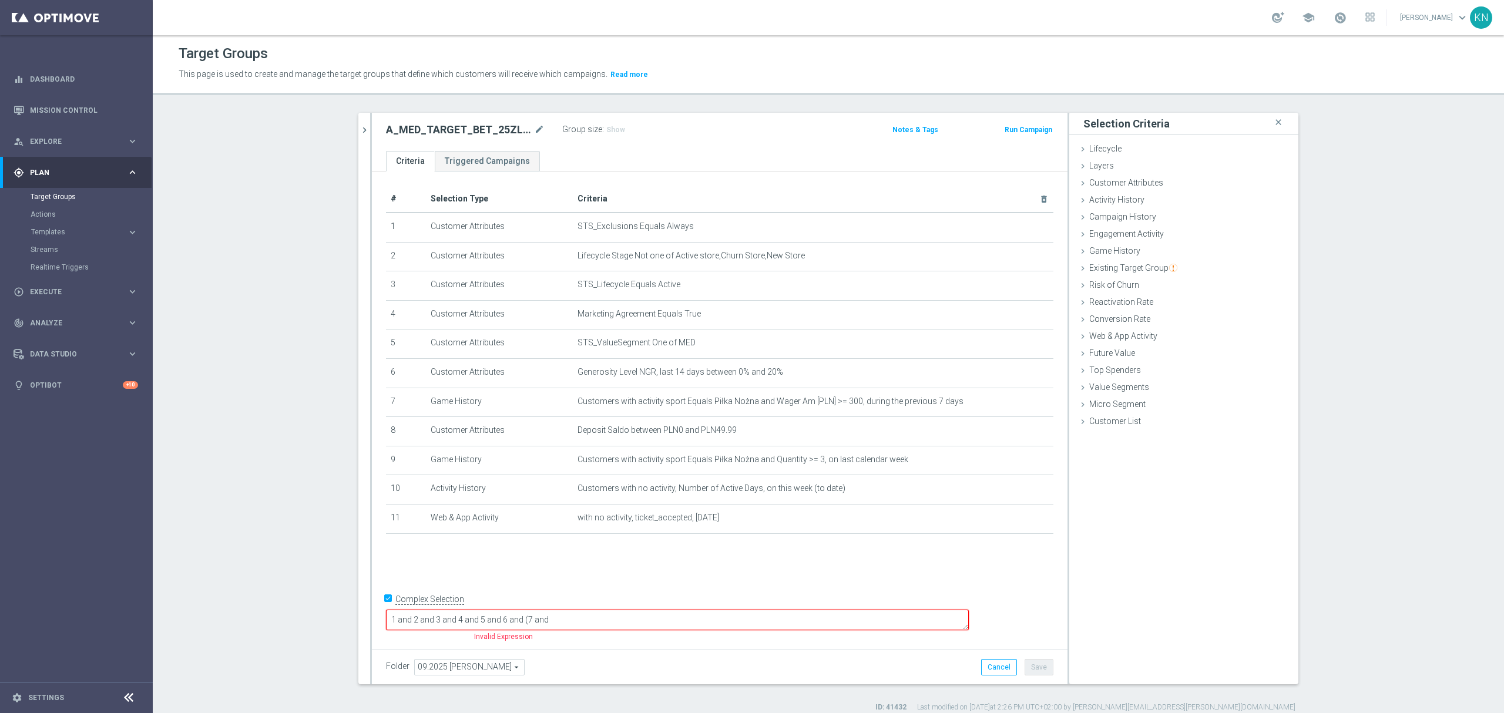
click at [642, 621] on textarea "1 and 2 and 3 and 4 and 5 and 6 and (7 and" at bounding box center [677, 620] width 583 height 21
click at [658, 621] on textarea "1 and 2 and 3 and 4 and 5 and 6 and ((7 and 8) or" at bounding box center [677, 620] width 583 height 21
type textarea "1 and 2 and 3 and 4 and 5 and 6 and ((7 and 8) or (9 and 10 and 11))"
click at [643, 648] on div "# Selection Type Criteria delete_forever 1 Customer Attributes STS_Exclusions E…" at bounding box center [719, 411] width 695 height 478
click at [542, 572] on div "# Selection Type Criteria delete_forever 1 Customer Attributes STS_Exclusions E…" at bounding box center [719, 408] width 695 height 473
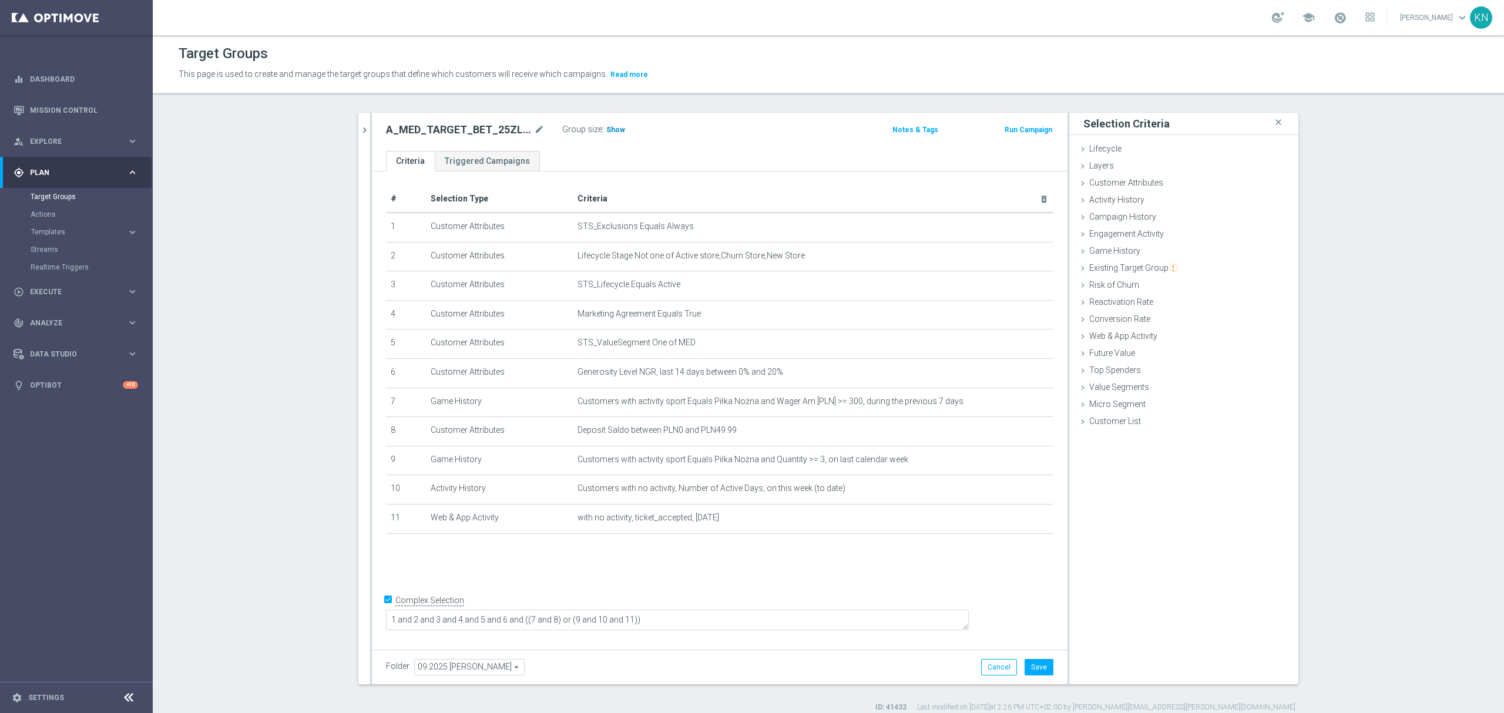
click at [606, 128] on span "Show" at bounding box center [615, 130] width 19 height 8
click at [1031, 674] on button "Save" at bounding box center [1038, 667] width 29 height 16
drag, startPoint x: 360, startPoint y: 126, endPoint x: 273, endPoint y: 208, distance: 119.7
click at [360, 126] on icon "chevron_right" at bounding box center [364, 130] width 11 height 11
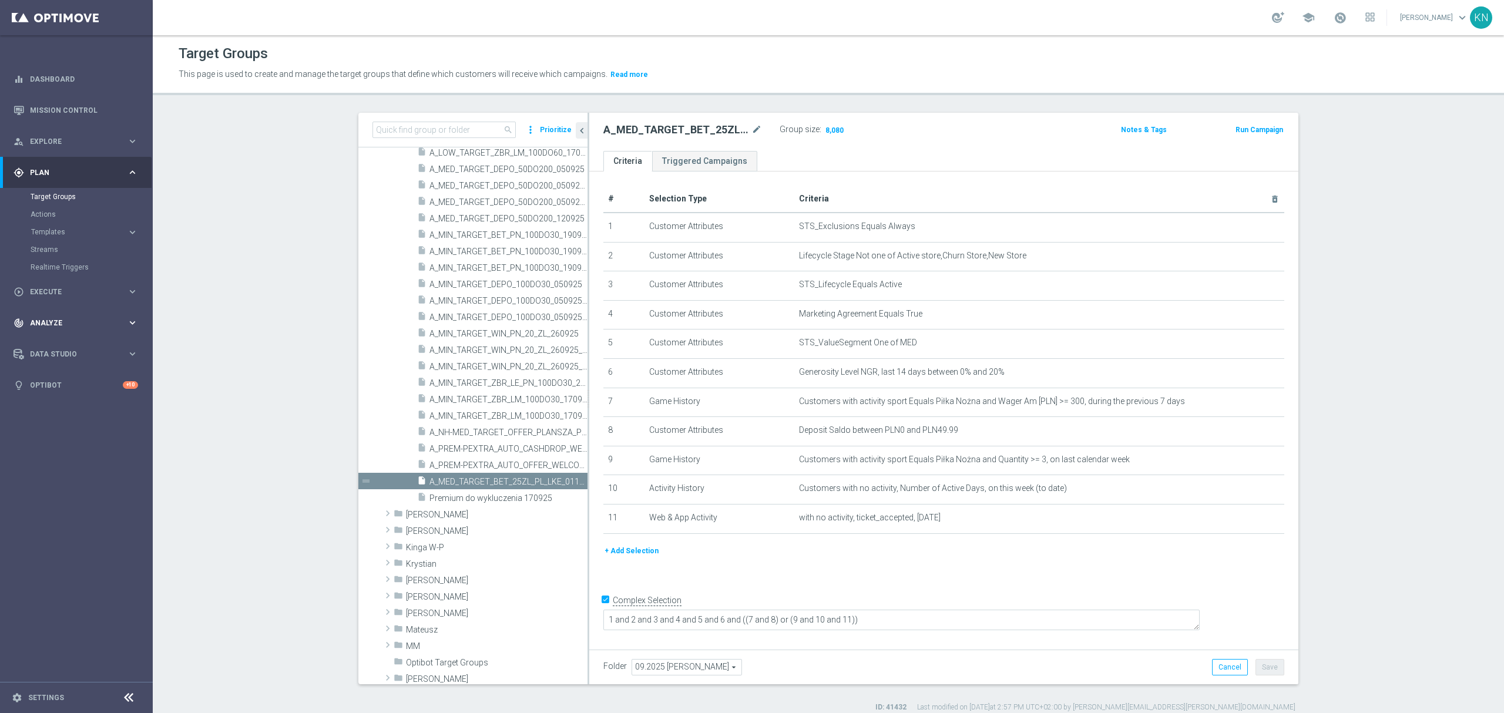
scroll to position [516, 0]
click at [794, 566] on div "+ Add Selection" at bounding box center [943, 556] width 698 height 22
click at [562, 493] on icon "content_copy" at bounding box center [566, 490] width 9 height 9
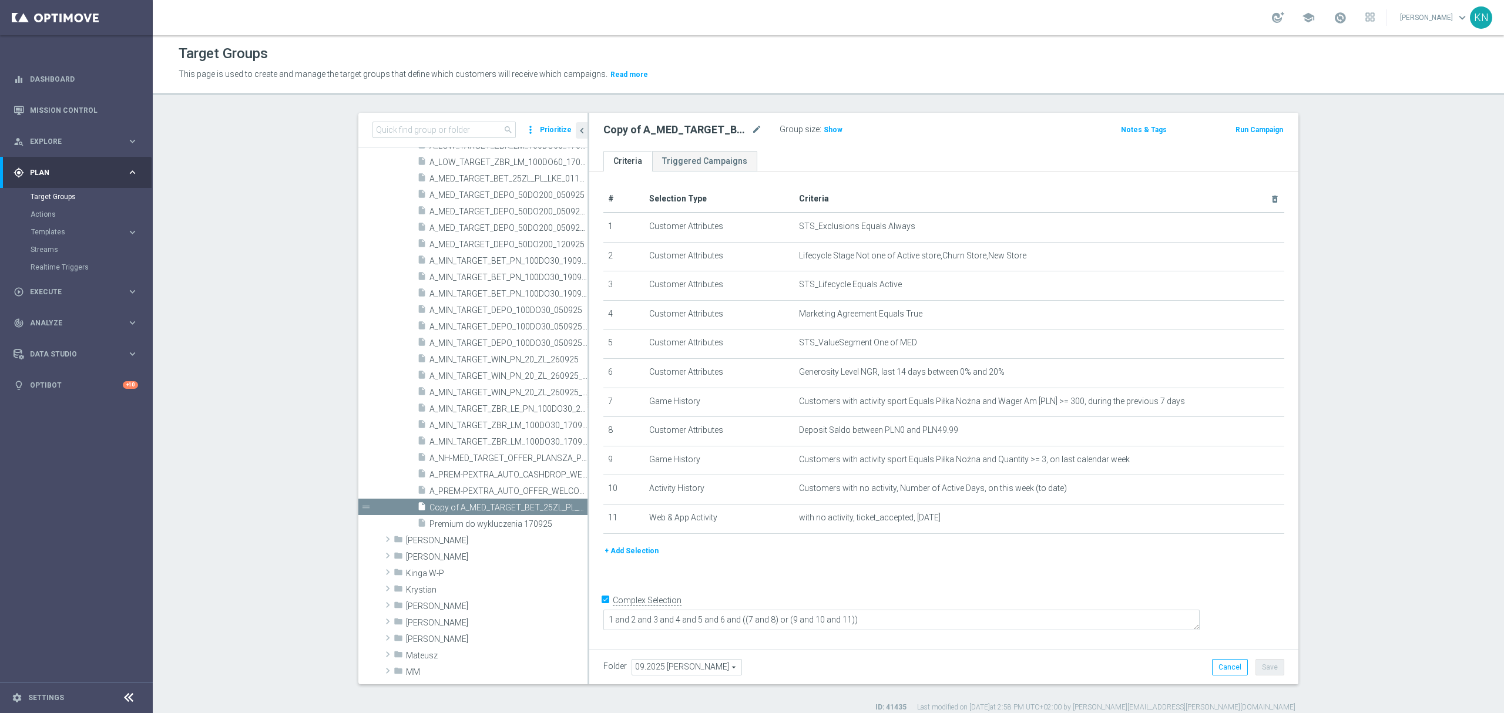
scroll to position [541, 0]
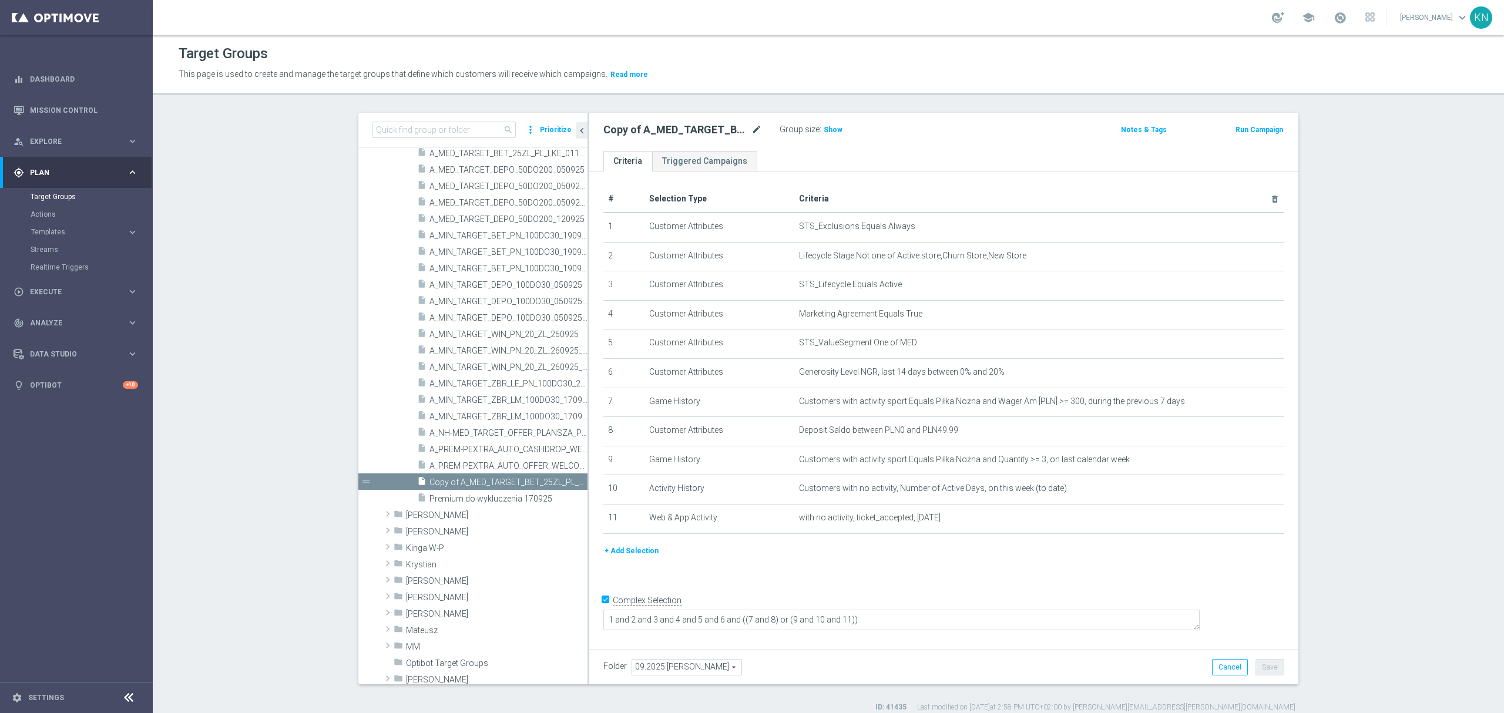
click at [751, 135] on icon "mode_edit" at bounding box center [756, 130] width 11 height 14
type input "A_HIGH_TARGET_BET_50ZL_PL_LKE_011025"
click at [805, 149] on div "A_HIGH_TARGET_BET_50ZL_PL_LKE_011025 Group size : Show Notes & Tags Run Campaign" at bounding box center [943, 132] width 709 height 38
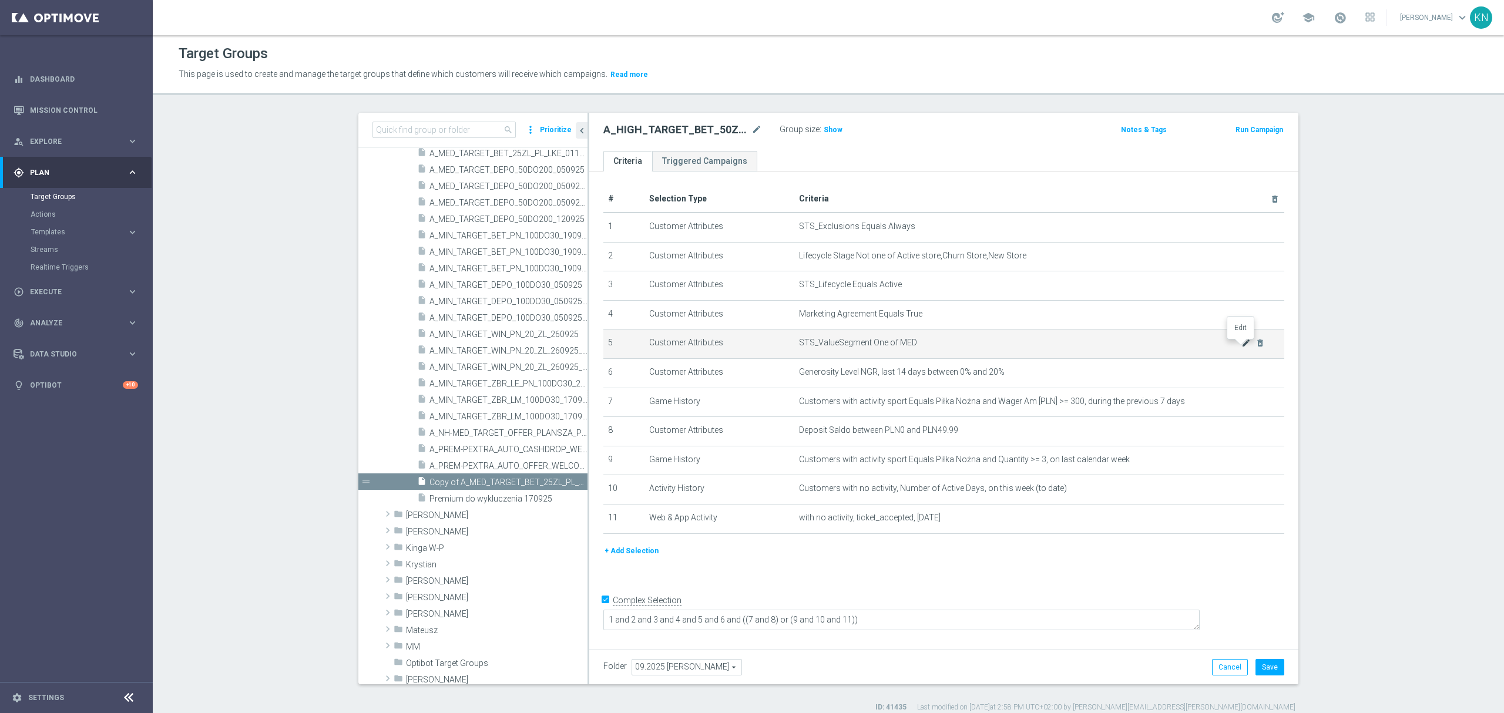
click at [1241, 344] on icon "mode_edit" at bounding box center [1245, 342] width 9 height 9
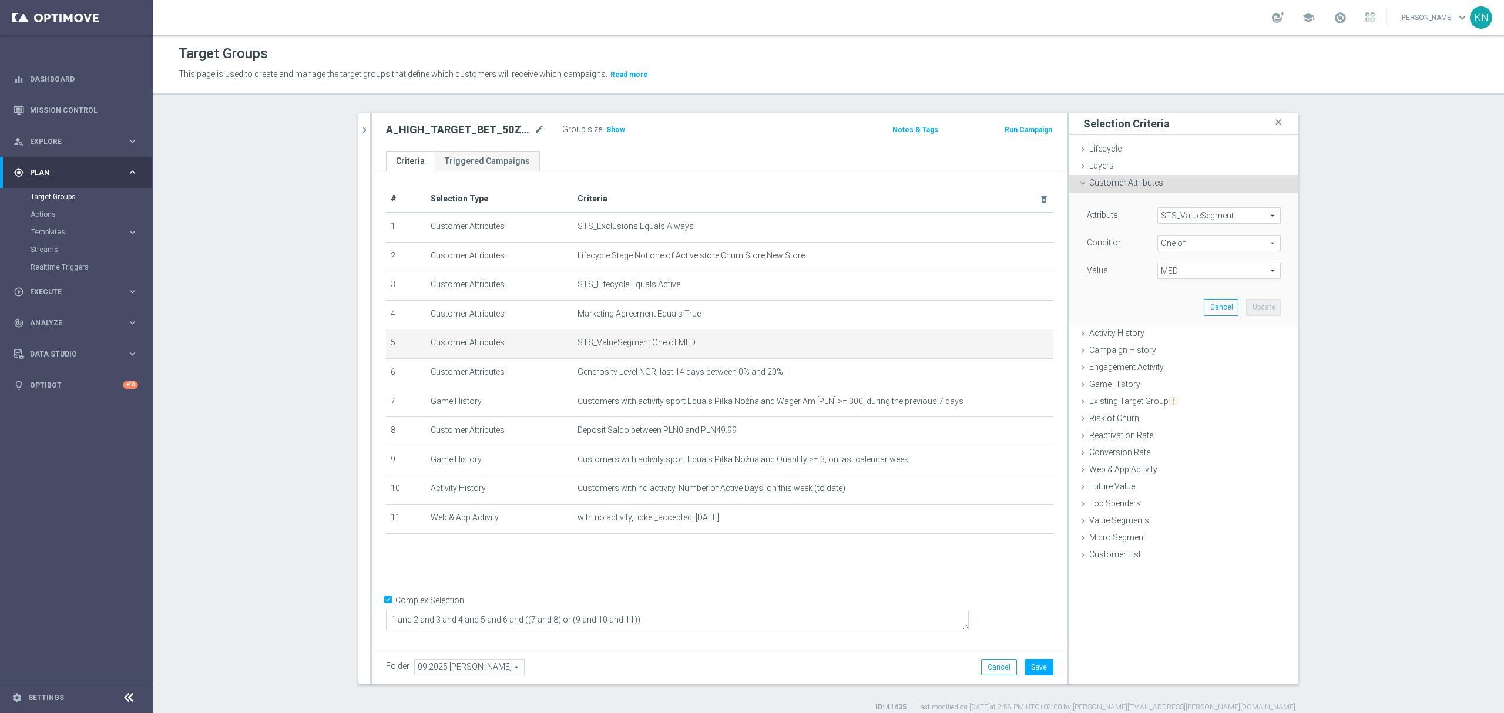
click at [1176, 269] on span "MED" at bounding box center [1219, 270] width 122 height 15
click at [1166, 292] on input "(All)" at bounding box center [1170, 289] width 8 height 8
checkbox input "true"
type input "Selected 10 of 10"
checkbox input "true"
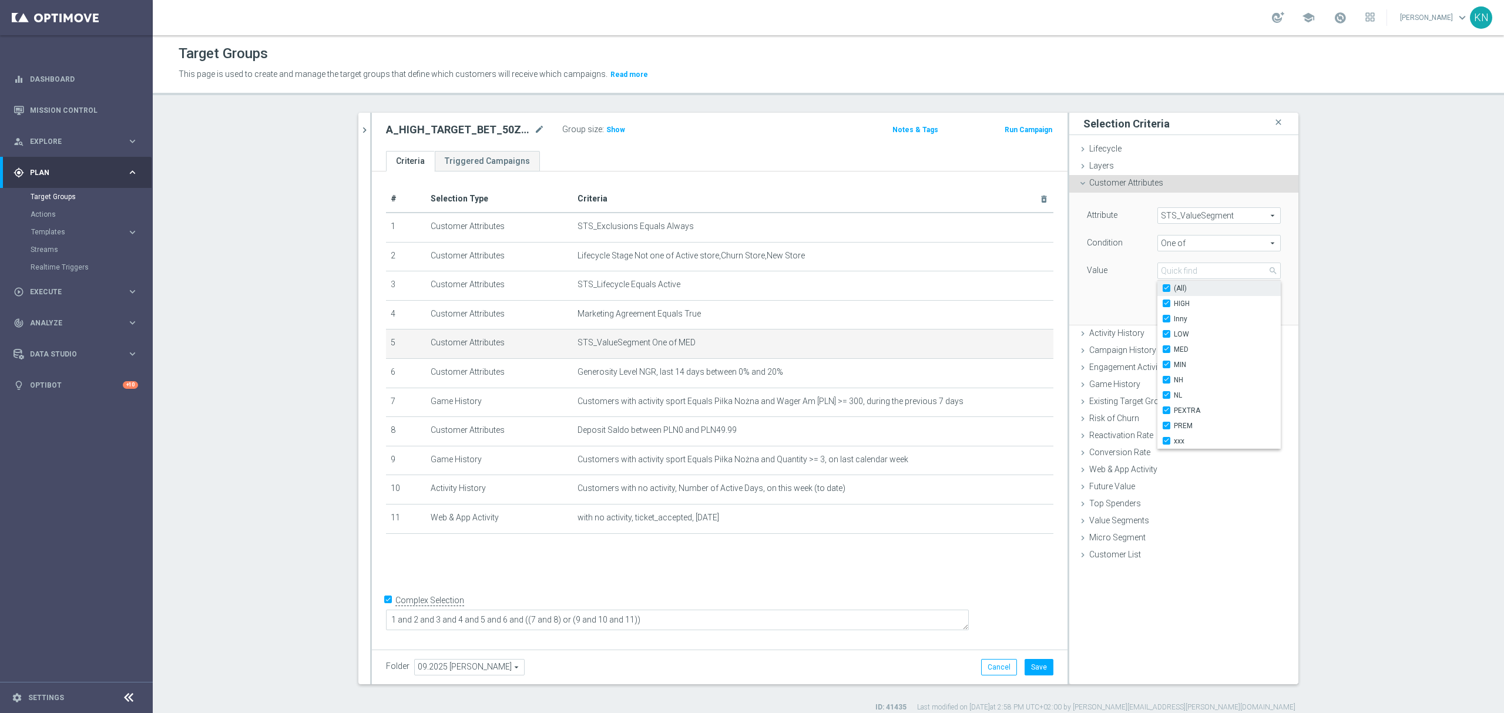
checkbox input "true"
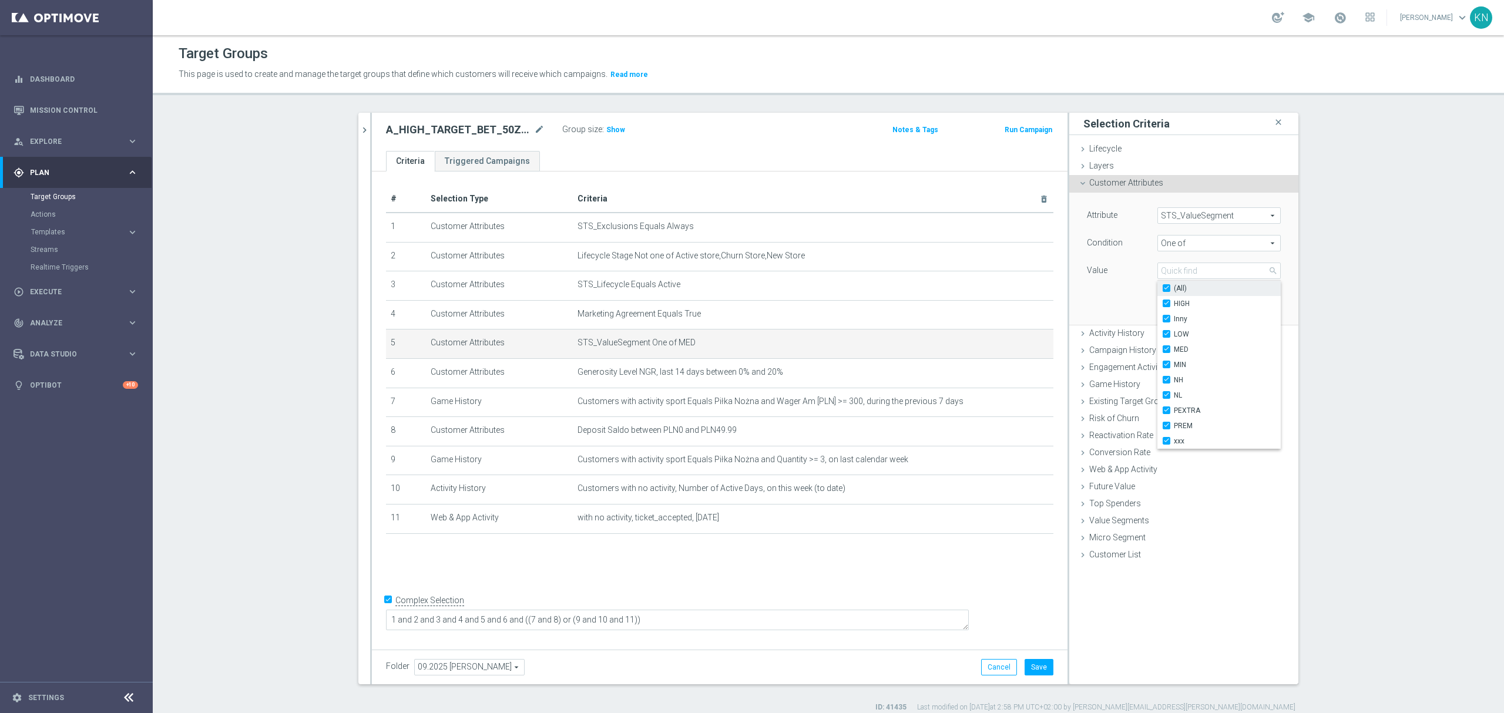
checkbox input "true"
click at [1161, 285] on div "(All)" at bounding box center [1218, 288] width 123 height 15
click at [1166, 304] on input "HIGH" at bounding box center [1170, 304] width 8 height 8
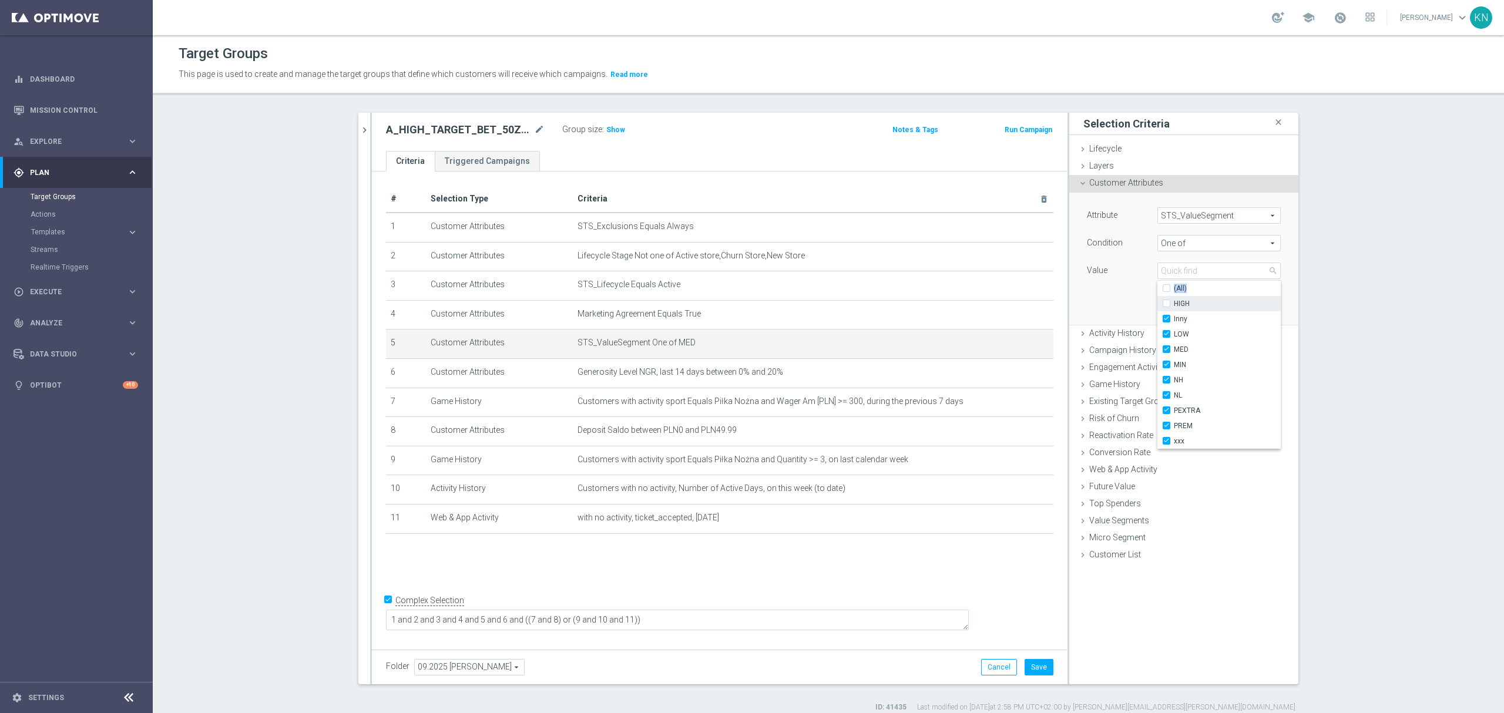
checkbox input "false"
type input "Selected 9 of 10"
click at [1166, 289] on input "(All)" at bounding box center [1170, 289] width 8 height 8
checkbox input "true"
type input "Selected 10 of 10"
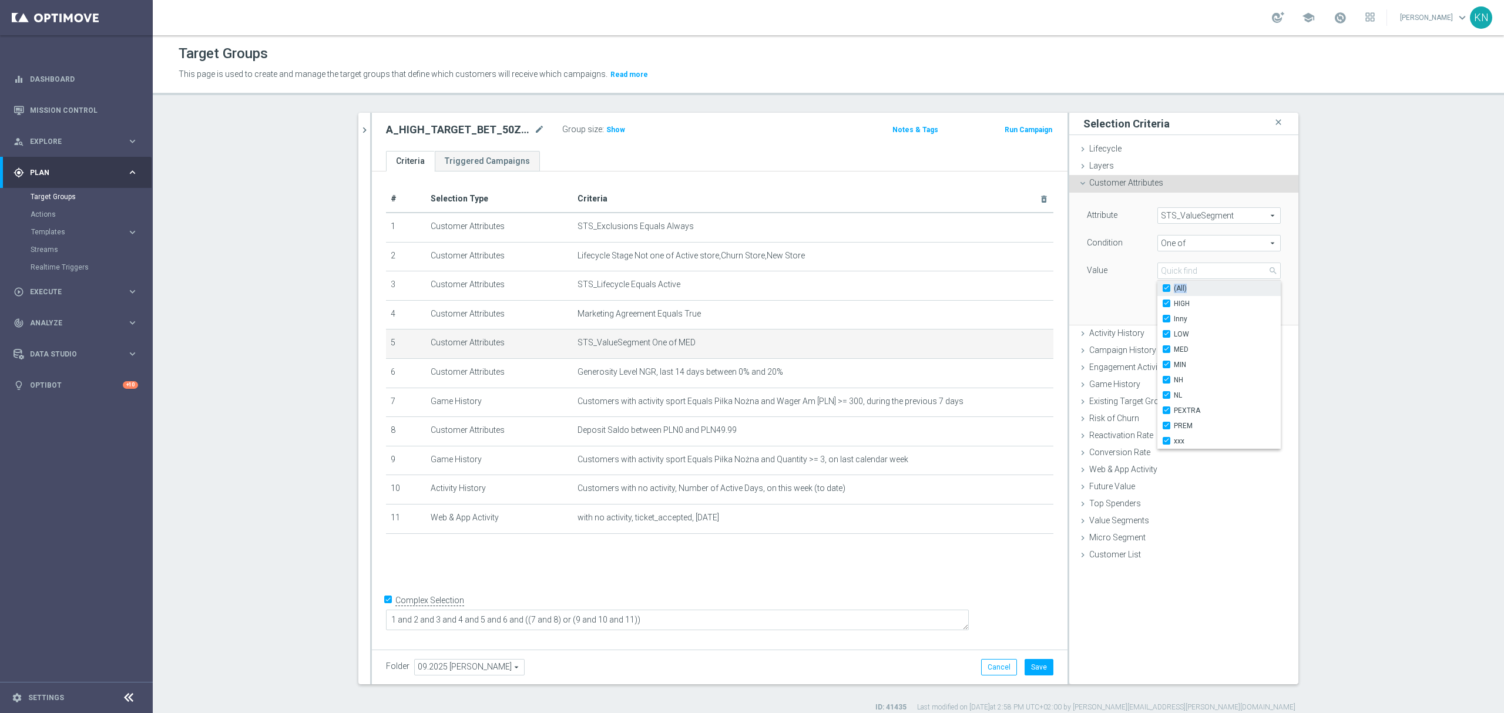
checkbox input "true"
click at [1174, 292] on label "(All)" at bounding box center [1227, 288] width 107 height 15
click at [1166, 292] on input "(All)" at bounding box center [1170, 289] width 8 height 8
checkbox input "false"
type input "Select"
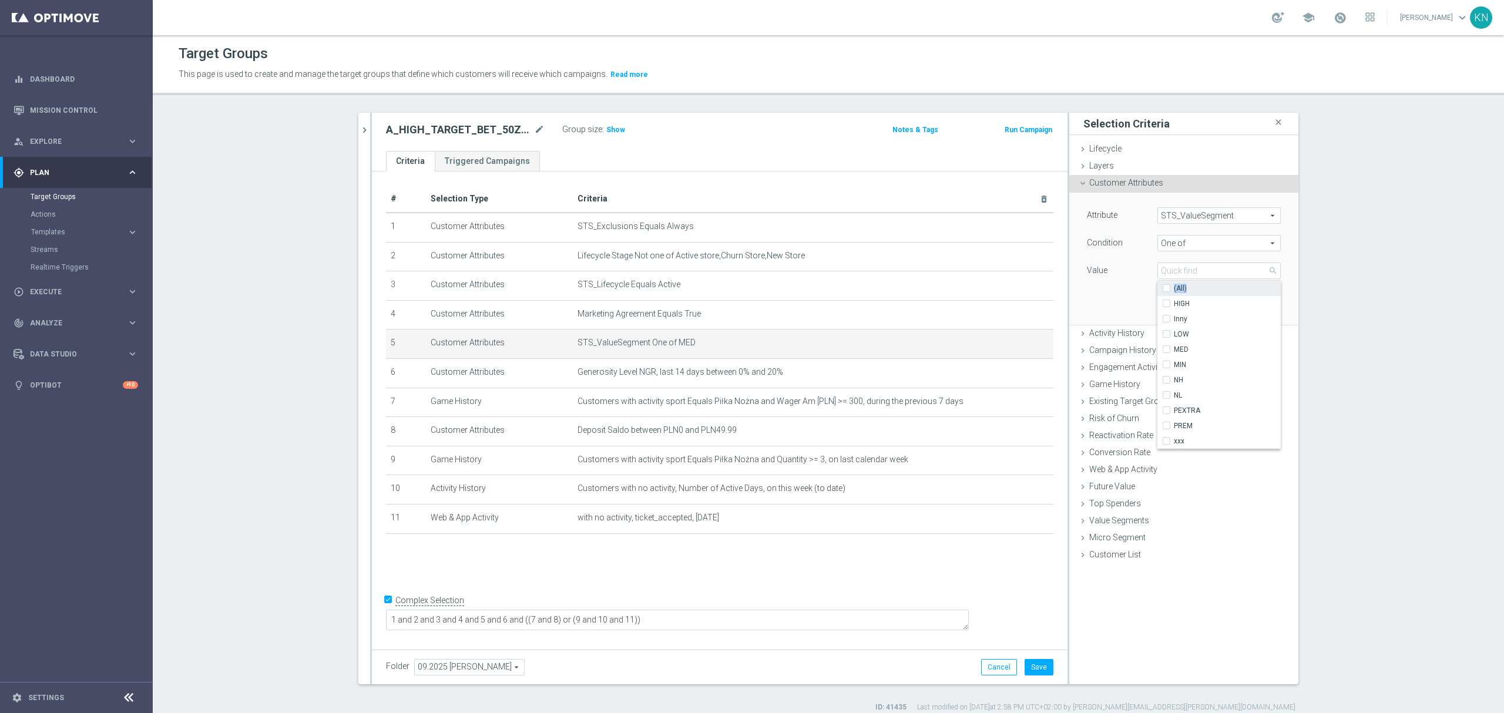
checkbox input "false"
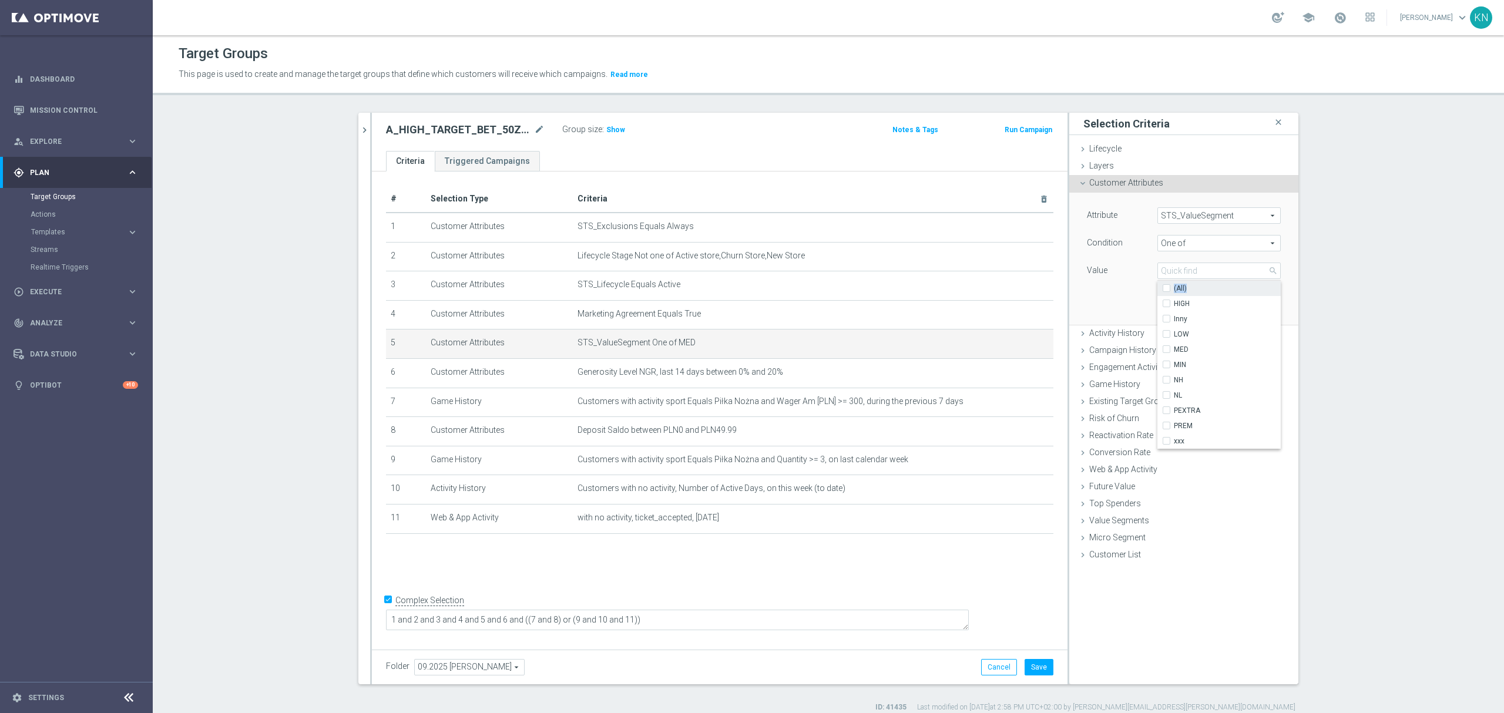
checkbox input "false"
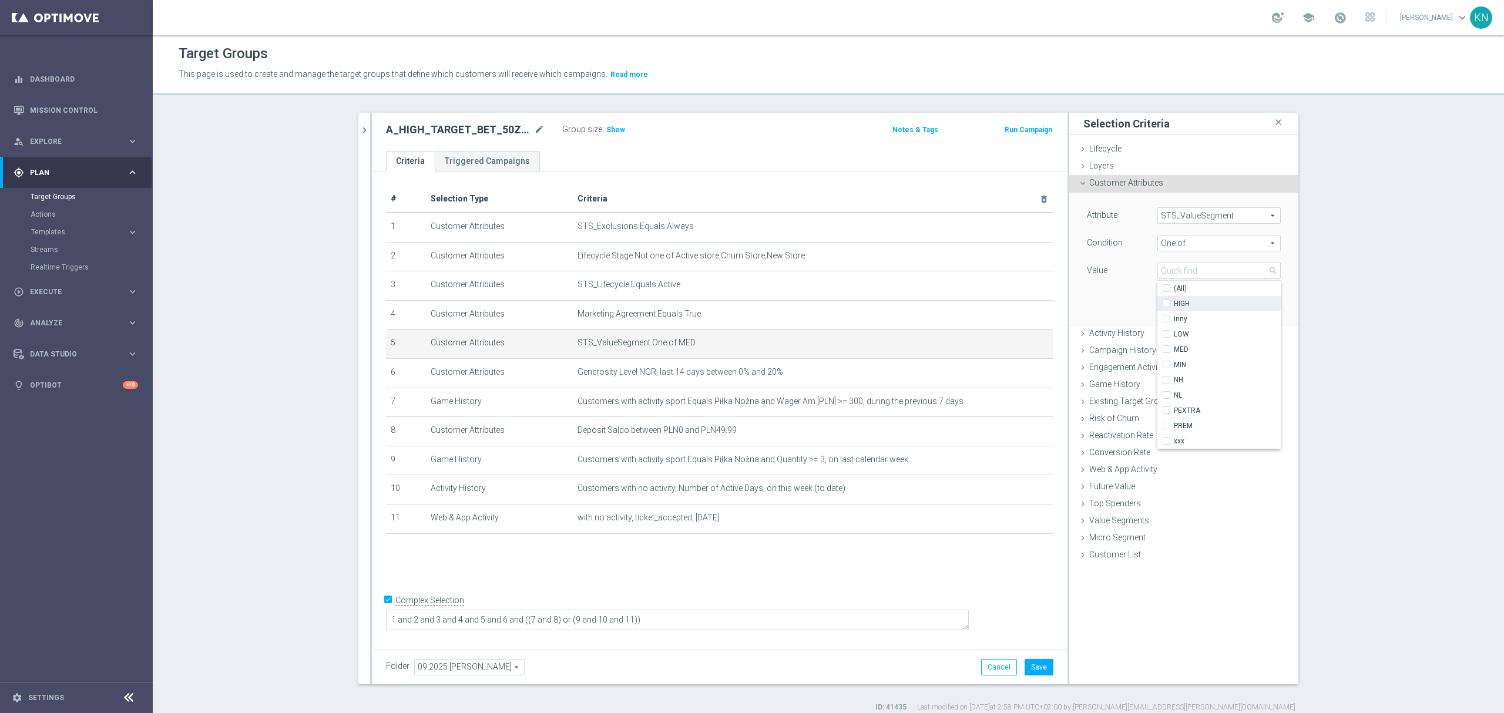
click at [1166, 301] on input "HIGH" at bounding box center [1170, 304] width 8 height 8
checkbox input "true"
type input "HIGH"
drag, startPoint x: 1111, startPoint y: 281, endPoint x: 1178, endPoint y: 318, distance: 76.8
click at [1111, 281] on div "Value" at bounding box center [1113, 272] width 70 height 19
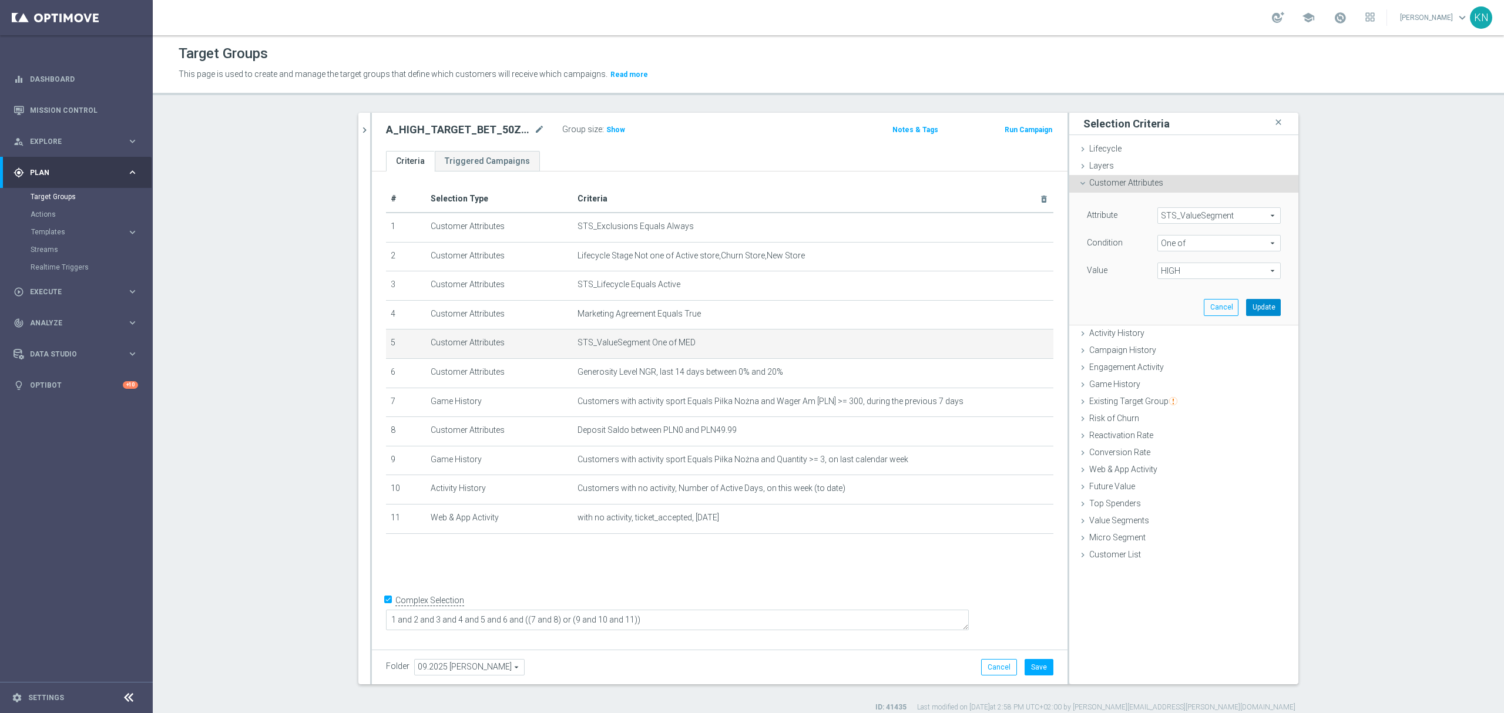
click at [1252, 308] on button "Update" at bounding box center [1263, 307] width 35 height 16
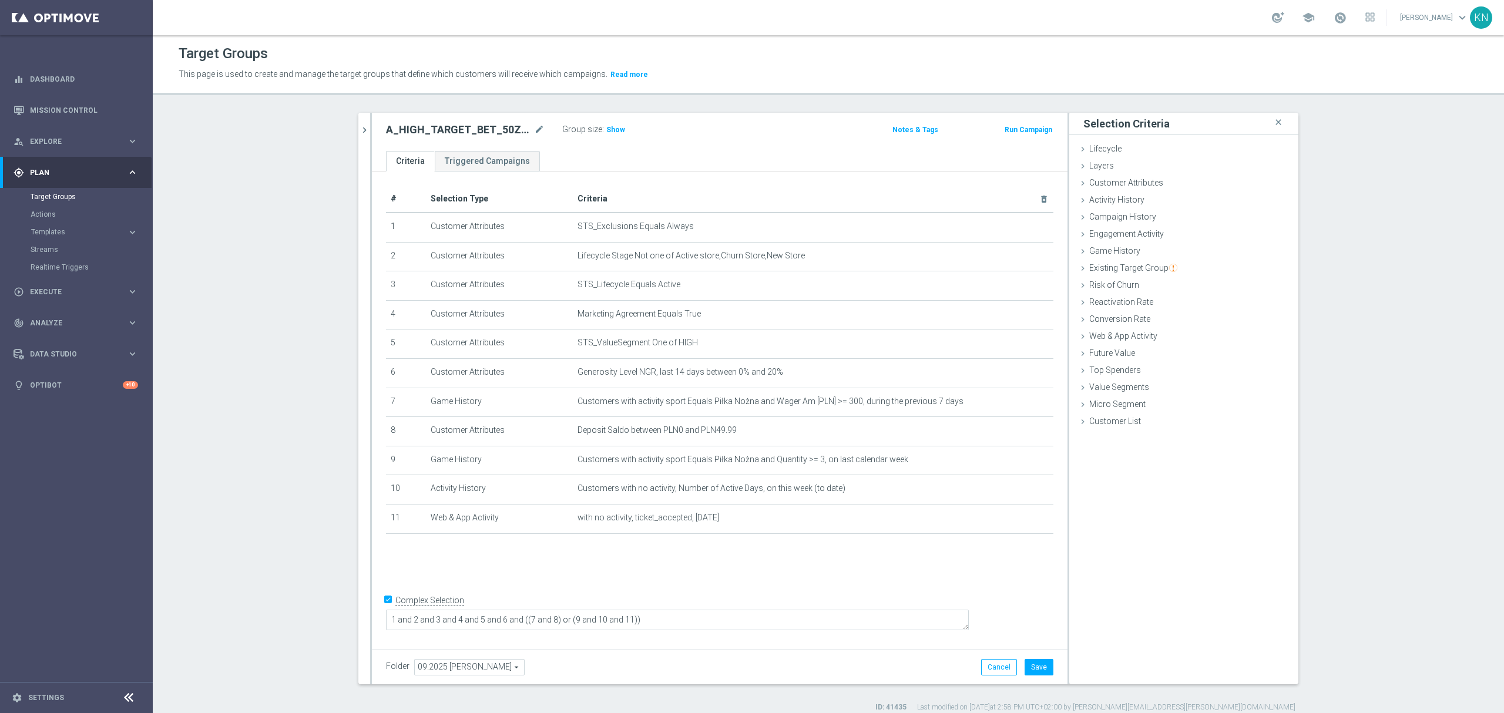
click at [682, 572] on div "# Selection Type Criteria delete_forever 1 Customer Attributes STS_Exclusions E…" at bounding box center [719, 408] width 695 height 473
click at [663, 579] on div "# Selection Type Criteria delete_forever 1 Customer Attributes STS_Exclusions E…" at bounding box center [719, 408] width 695 height 473
click at [579, 544] on div "# Selection Type Criteria delete_forever 1 Customer Attributes STS_Exclusions E…" at bounding box center [719, 365] width 685 height 358
click at [627, 554] on div "+ Add Selection" at bounding box center [719, 549] width 685 height 9
drag, startPoint x: 1007, startPoint y: 405, endPoint x: 1148, endPoint y: 369, distance: 145.6
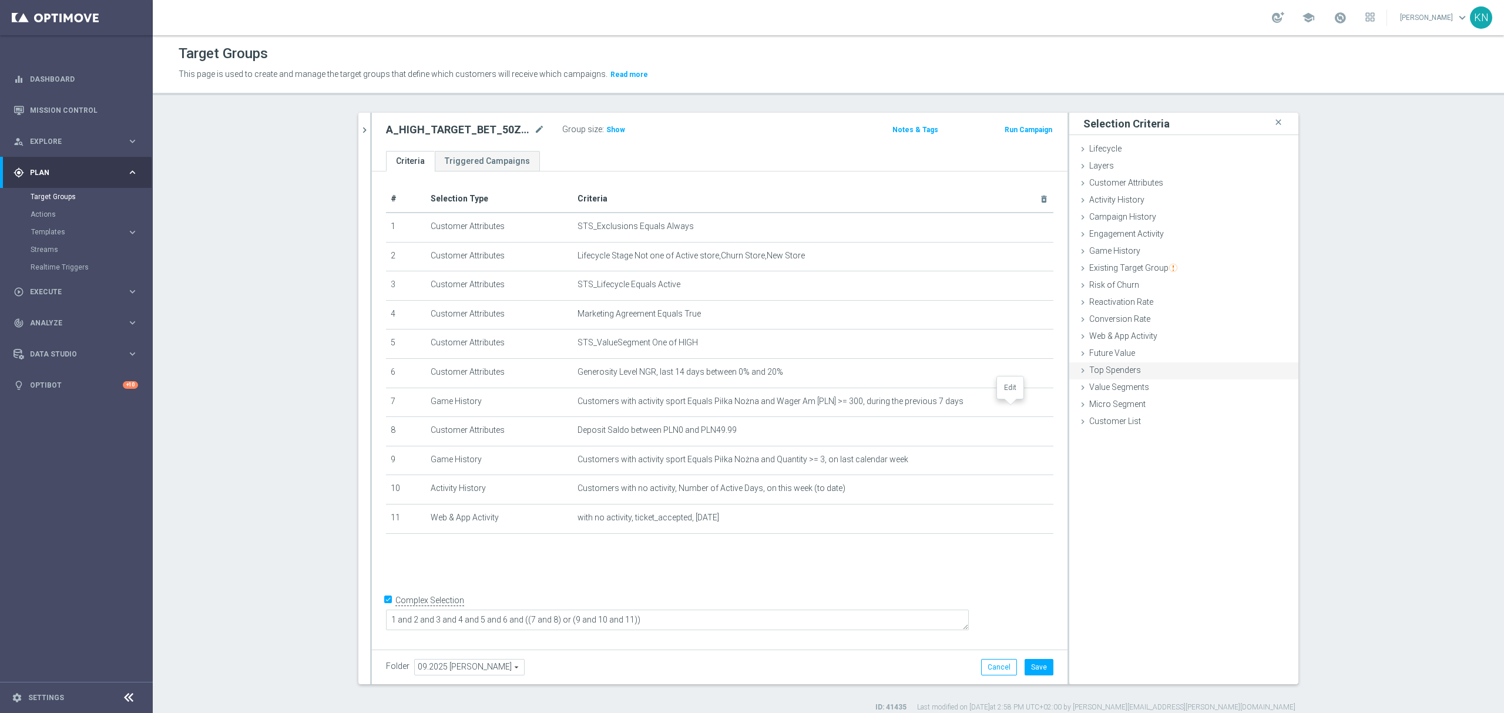
click at [0, 0] on icon "mode_edit" at bounding box center [0, 0] width 0 height 0
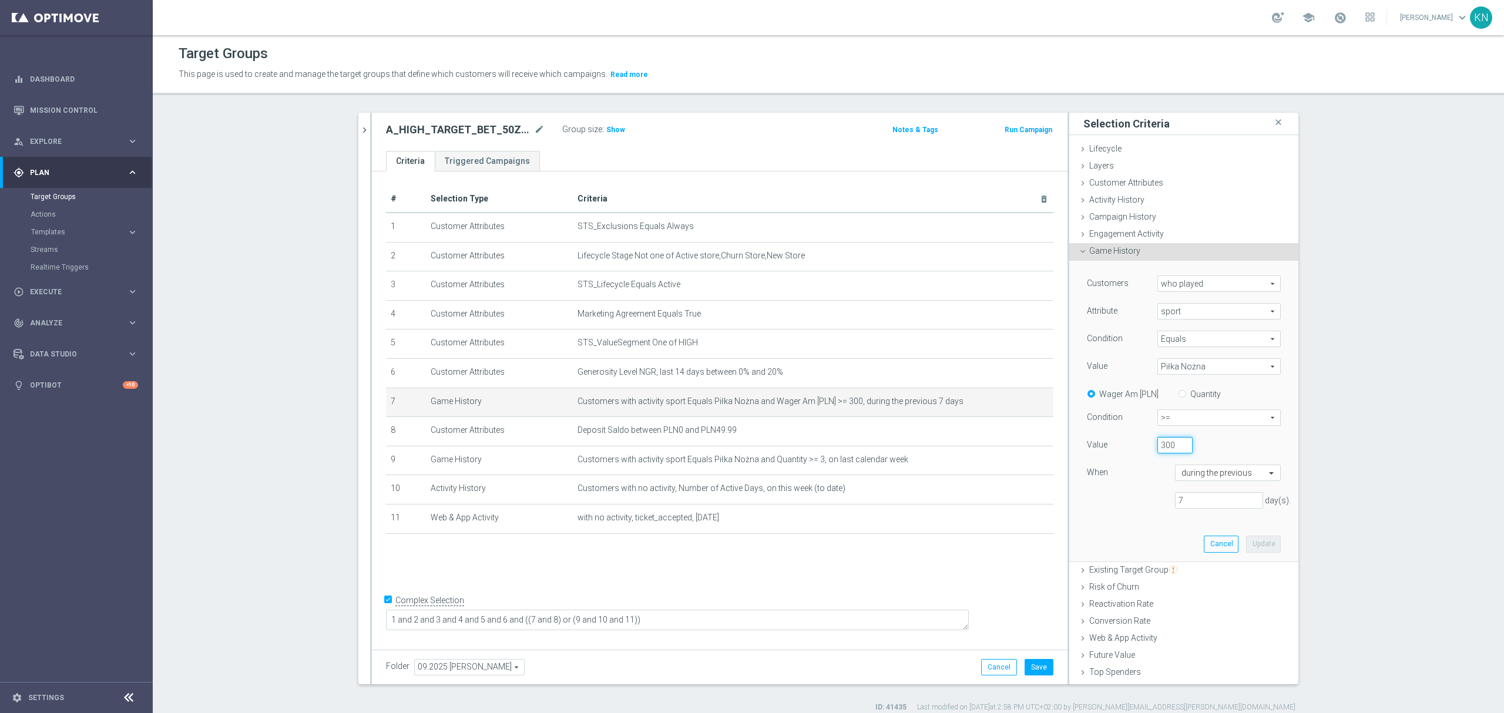
drag, startPoint x: 1164, startPoint y: 444, endPoint x: 1074, endPoint y: 440, distance: 89.4
click at [1078, 441] on div "Value 300" at bounding box center [1183, 446] width 211 height 19
type input "2000"
click at [1133, 500] on div "7 day(s)." at bounding box center [1183, 500] width 211 height 17
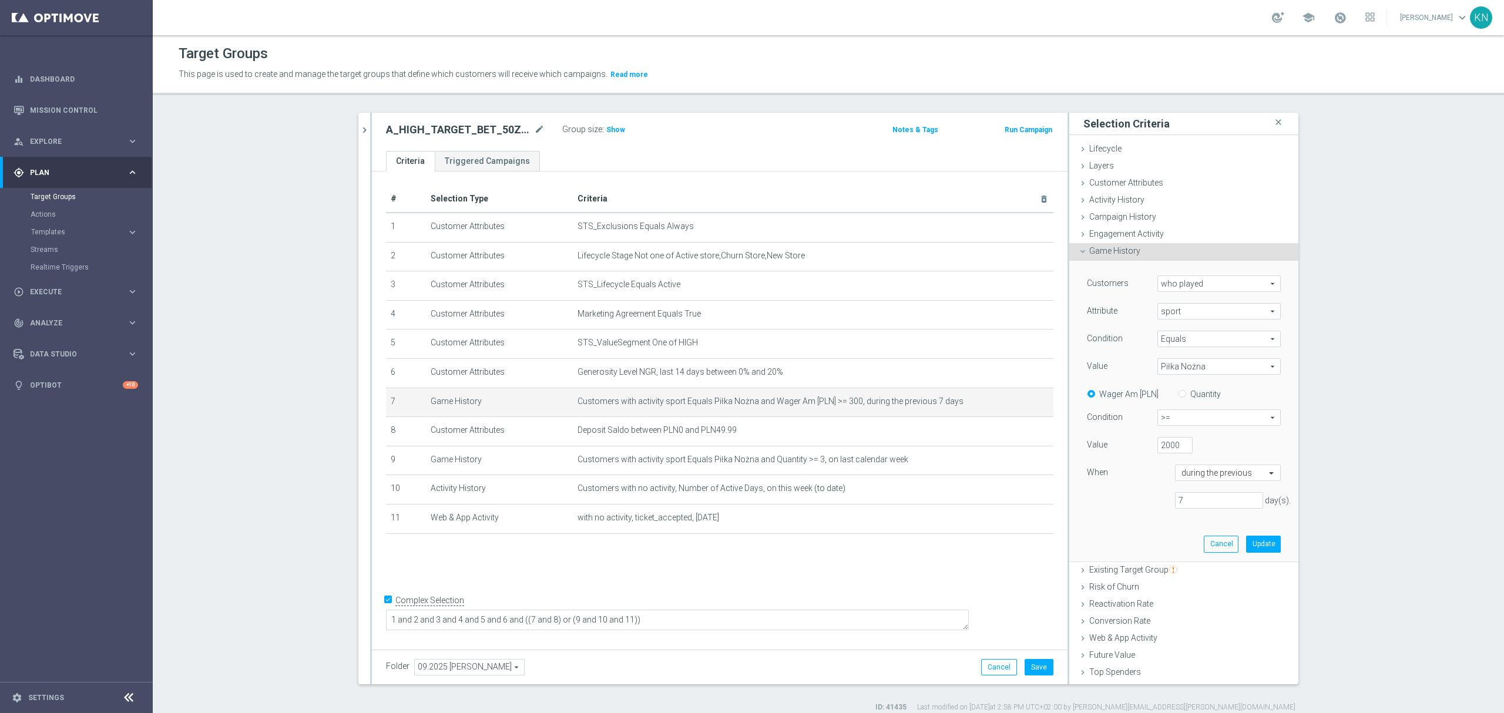
scroll to position [0, 0]
drag, startPoint x: 1248, startPoint y: 540, endPoint x: 1237, endPoint y: 540, distance: 10.6
click at [1248, 540] on button "Update" at bounding box center [1263, 544] width 35 height 16
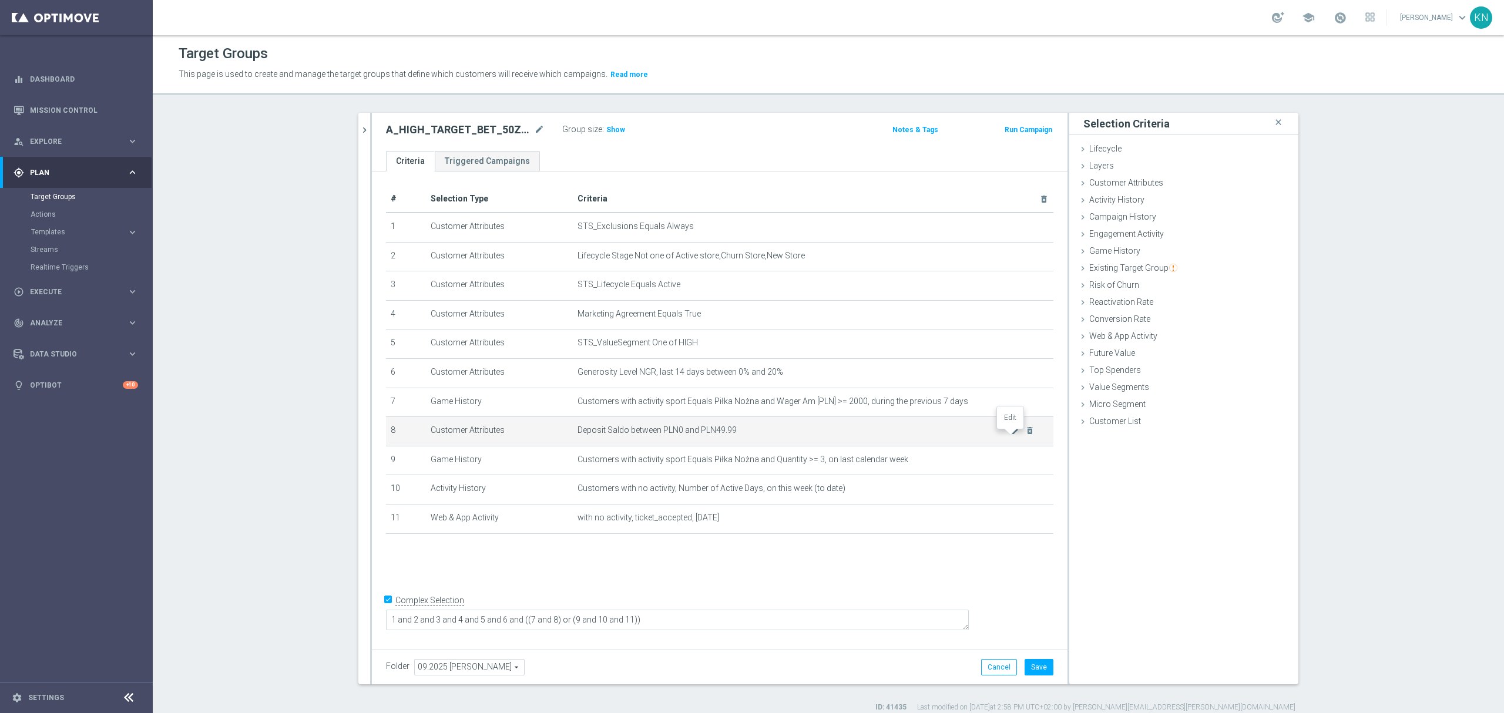
drag, startPoint x: 1013, startPoint y: 436, endPoint x: 389, endPoint y: 444, distance: 623.9
click at [1011, 435] on icon "mode_edit" at bounding box center [1015, 430] width 9 height 9
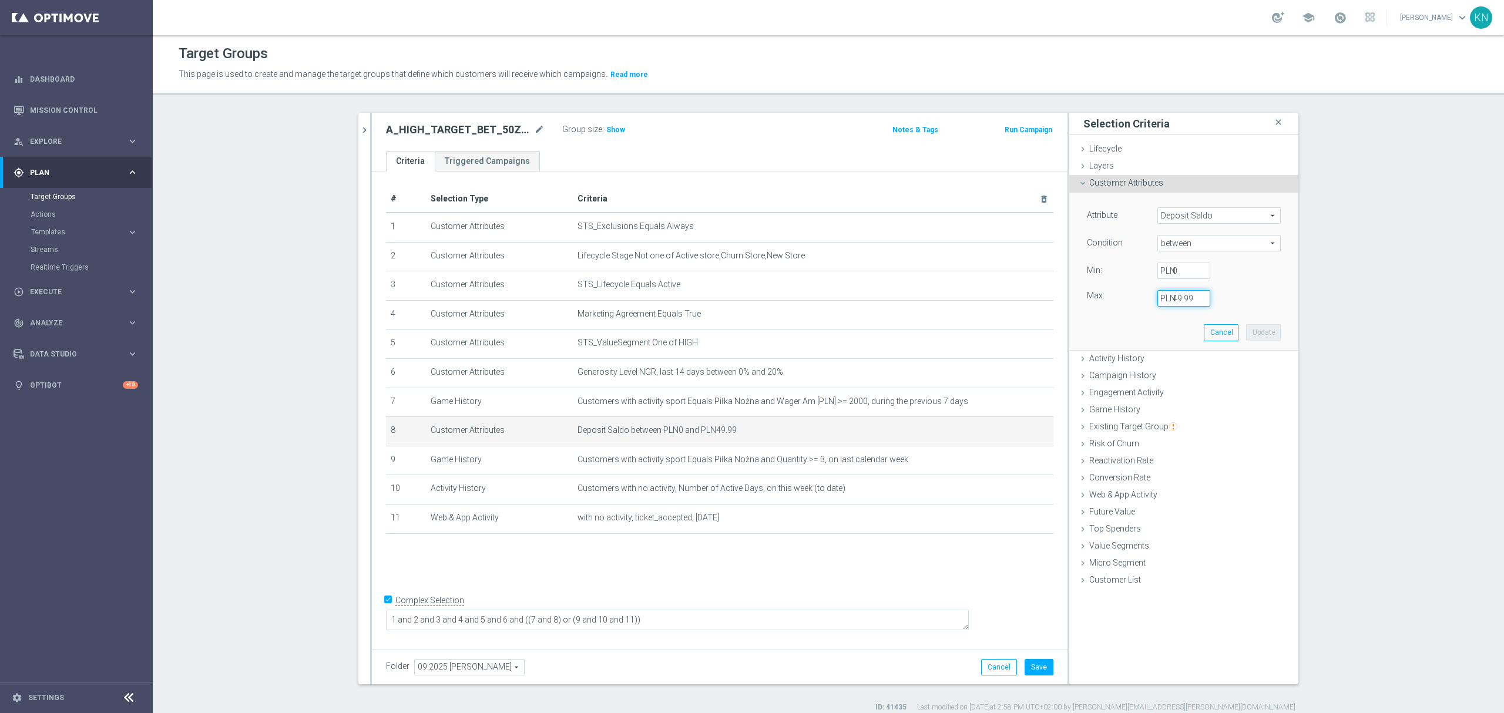
drag, startPoint x: 1189, startPoint y: 302, endPoint x: 1108, endPoint y: 302, distance: 81.1
click at [1108, 302] on div "Max: 49.99 PLN" at bounding box center [1183, 298] width 211 height 16
type input "149.99"
click at [1170, 315] on div "Attribute Deposit Saldo Deposit Saldo arrow_drop_down search Condition between …" at bounding box center [1183, 271] width 211 height 157
click at [1262, 334] on button "Update" at bounding box center [1263, 332] width 35 height 16
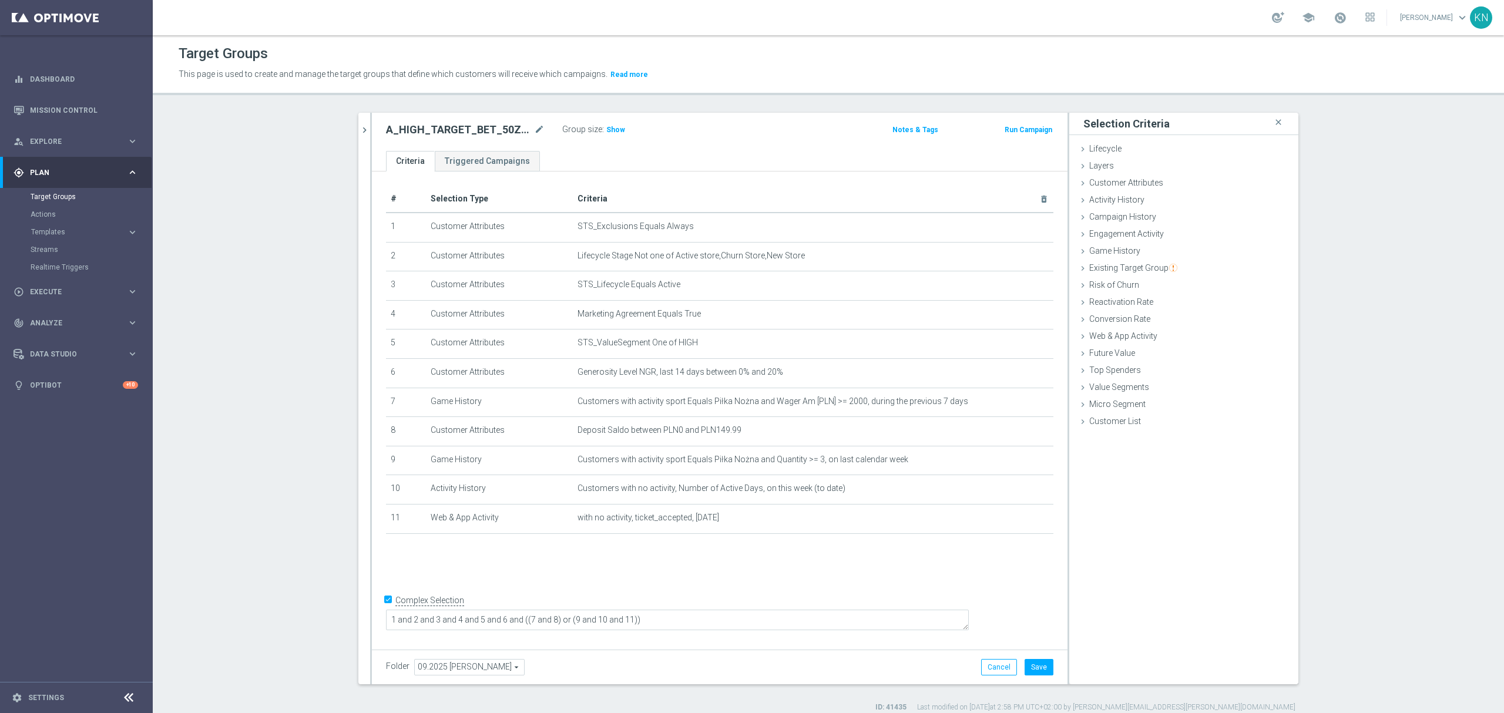
click at [786, 564] on div "# Selection Type Criteria delete_forever 1 Customer Attributes STS_Exclusions E…" at bounding box center [719, 408] width 695 height 473
click at [1040, 666] on button "Save" at bounding box center [1038, 667] width 29 height 16
click at [609, 126] on span "Show" at bounding box center [615, 130] width 19 height 8
click at [712, 435] on span "Deposit Saldo between PLN0 and PLN149.99" at bounding box center [793, 430] width 433 height 10
drag, startPoint x: 713, startPoint y: 436, endPoint x: 783, endPoint y: 430, distance: 70.1
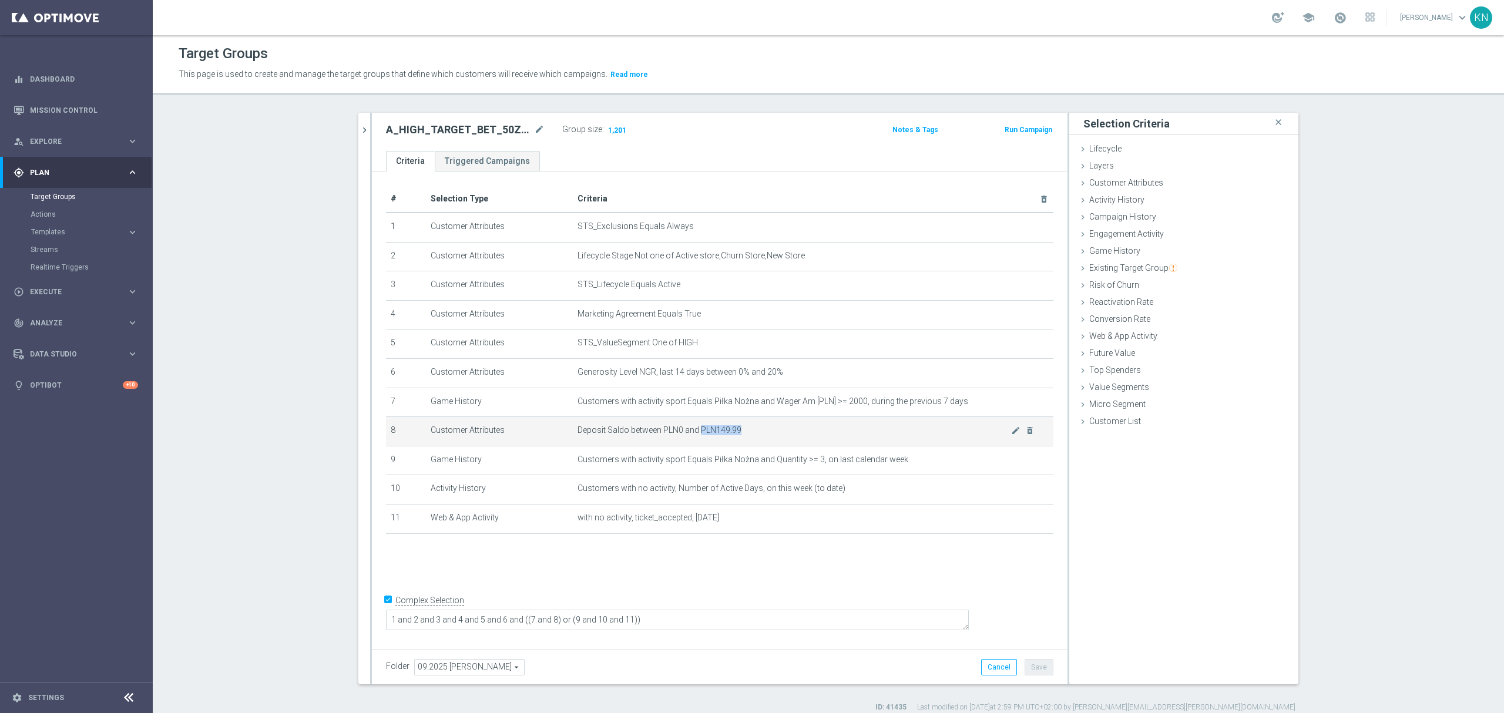
click at [717, 435] on span "Deposit Saldo between PLN0 and PLN149.99" at bounding box center [793, 430] width 433 height 10
click at [787, 430] on td "Deposit Saldo between PLN0 and PLN149.99 mode_edit delete_forever" at bounding box center [813, 431] width 480 height 29
drag, startPoint x: 694, startPoint y: 576, endPoint x: 685, endPoint y: 573, distance: 9.1
click at [693, 576] on div "# Selection Type Criteria delete_forever 1 Customer Attributes STS_Exclusions E…" at bounding box center [719, 408] width 695 height 473
drag, startPoint x: 50, startPoint y: 295, endPoint x: 96, endPoint y: 294, distance: 46.4
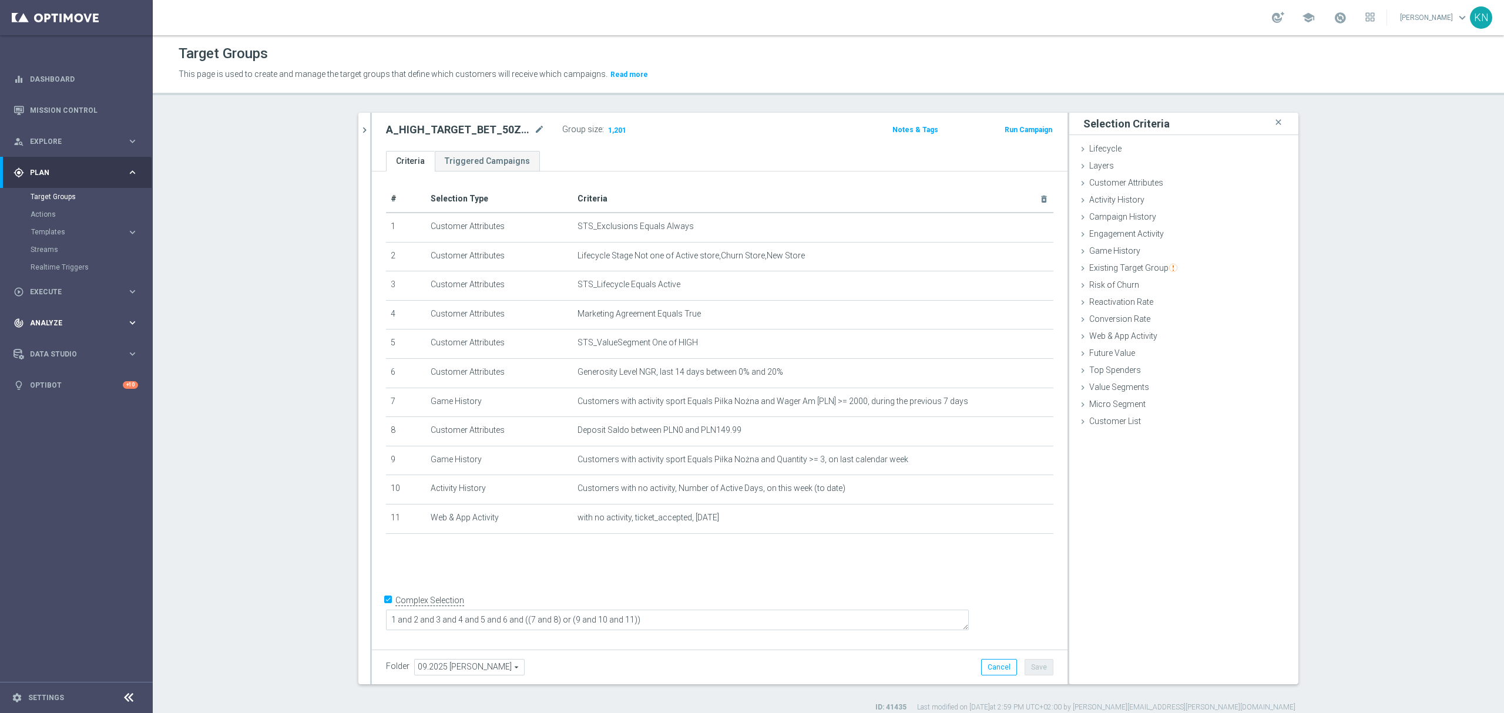
click at [50, 295] on div "play_circle_outline Execute" at bounding box center [70, 292] width 113 height 11
click at [66, 229] on link "Campaign Builder" at bounding box center [77, 227] width 92 height 9
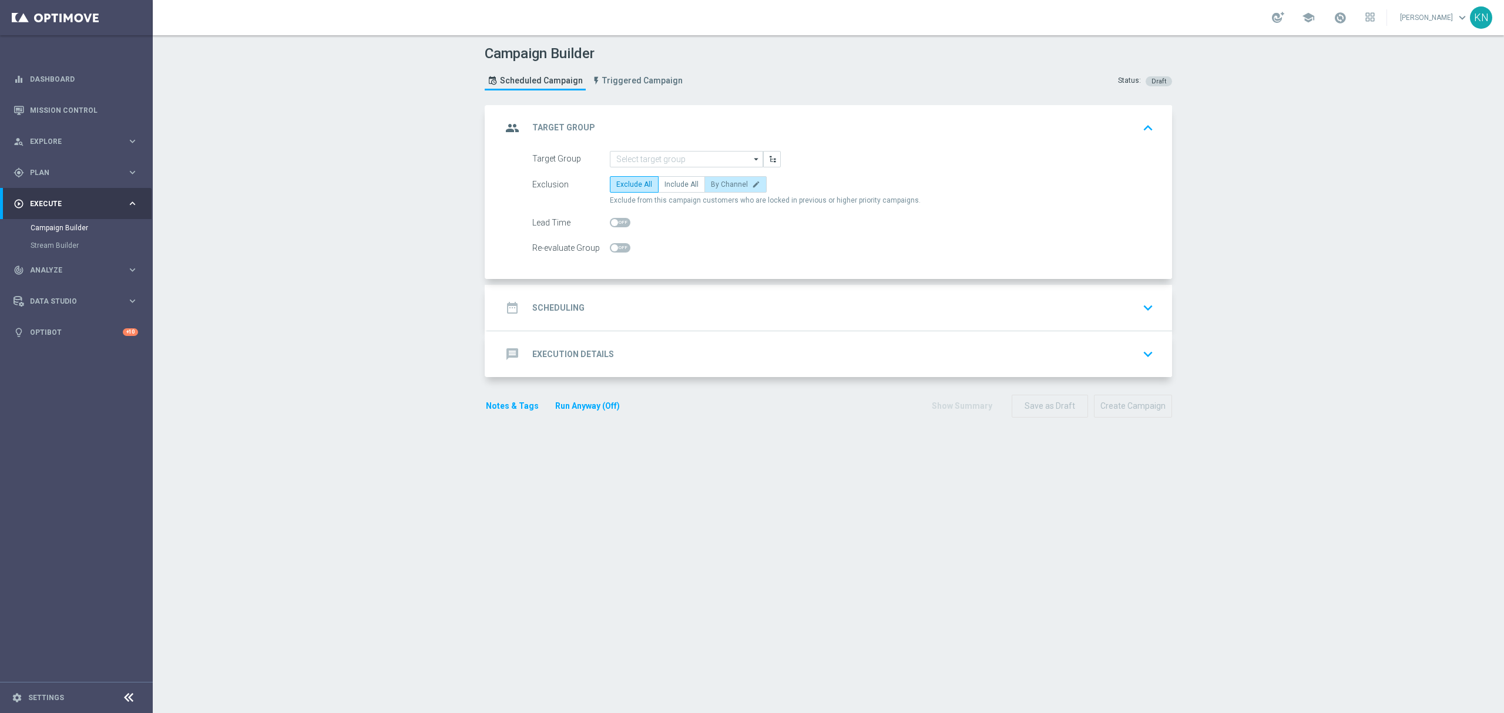
click at [725, 184] on span "By Channel" at bounding box center [729, 184] width 37 height 8
click at [718, 184] on input "By Channel edit" at bounding box center [715, 187] width 8 height 8
radio input "true"
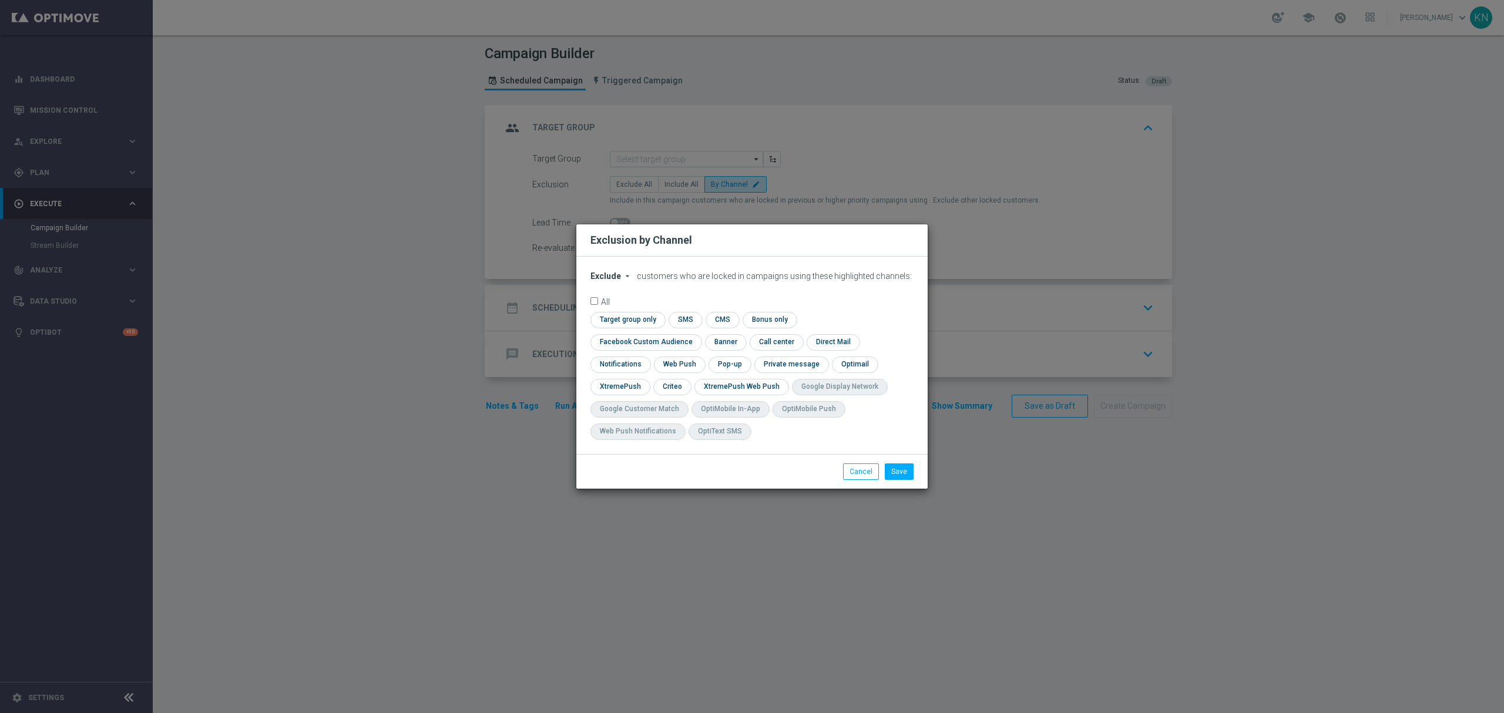
click at [611, 281] on span "Exclude" at bounding box center [605, 275] width 31 height 9
click at [626, 310] on div "Include" at bounding box center [612, 303] width 43 height 14
click at [635, 327] on input "checkbox" at bounding box center [626, 320] width 72 height 16
checkbox input "true"
click at [646, 345] on input "checkbox" at bounding box center [643, 342] width 106 height 16
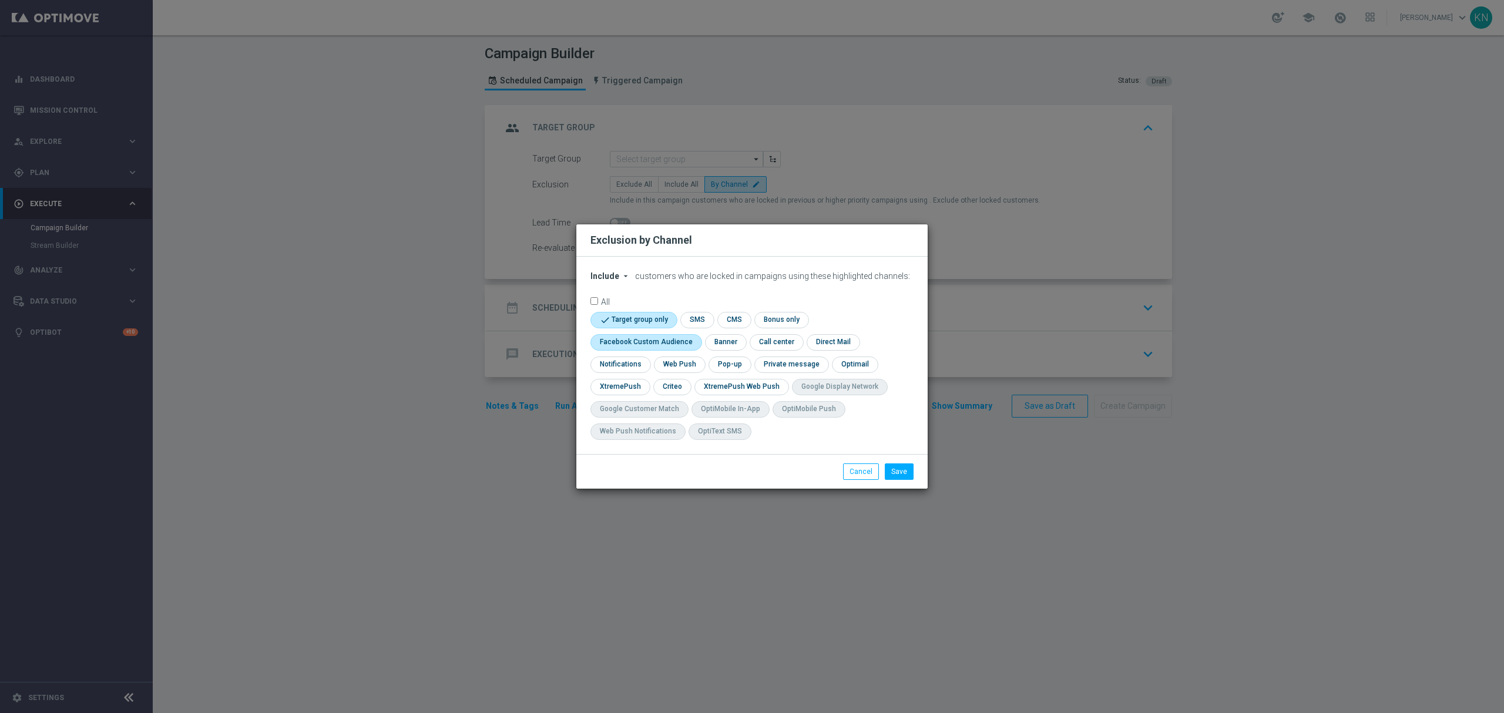
checkbox input "true"
click at [677, 389] on input "checkbox" at bounding box center [671, 387] width 36 height 16
checkbox input "true"
click at [845, 442] on div "check Target group only check SMS check CMS check Bonus only check Facebook Cus…" at bounding box center [751, 379] width 323 height 134
click at [901, 479] on button "Save" at bounding box center [899, 471] width 29 height 16
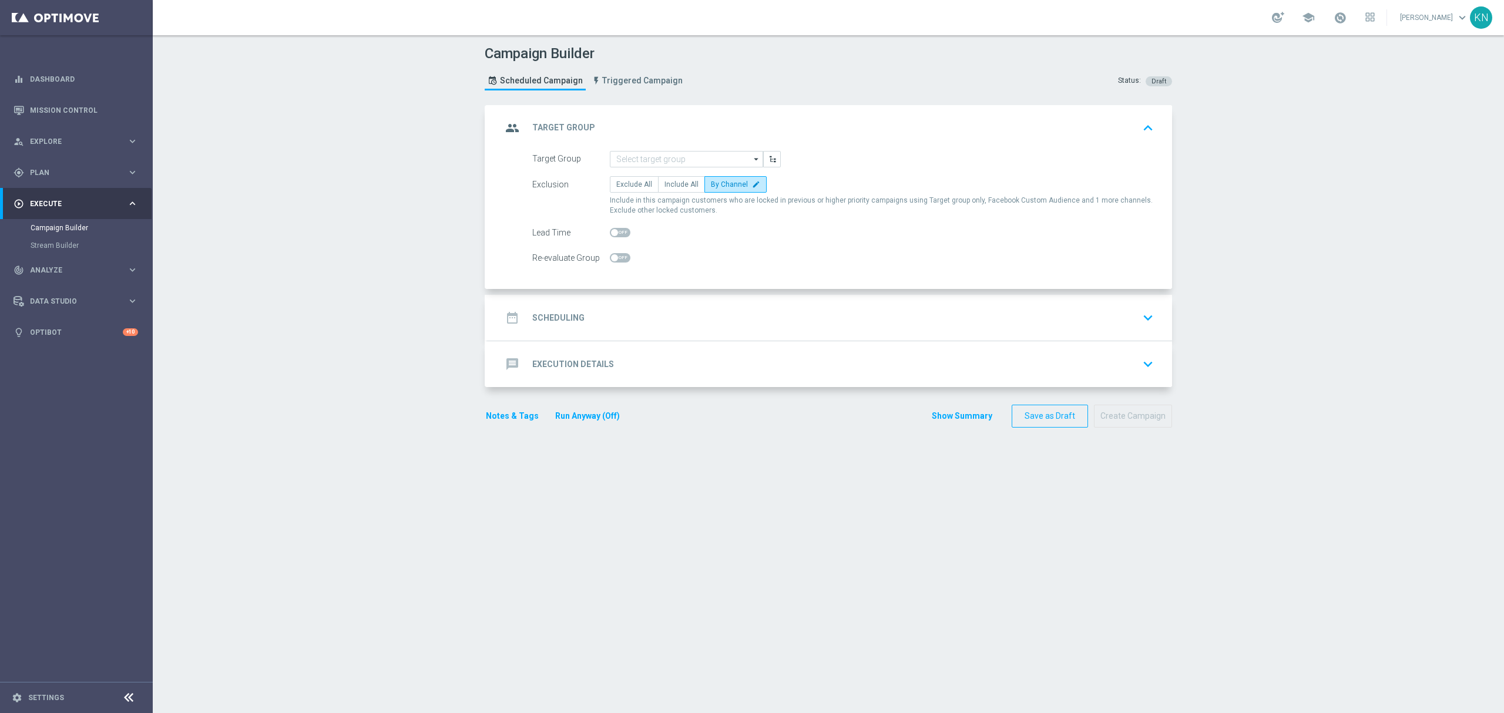
click at [613, 255] on span at bounding box center [620, 257] width 21 height 9
click at [613, 255] on input "checkbox" at bounding box center [620, 257] width 21 height 9
checkbox input "true"
click at [647, 146] on div "group Target Group keyboard_arrow_up" at bounding box center [830, 128] width 684 height 46
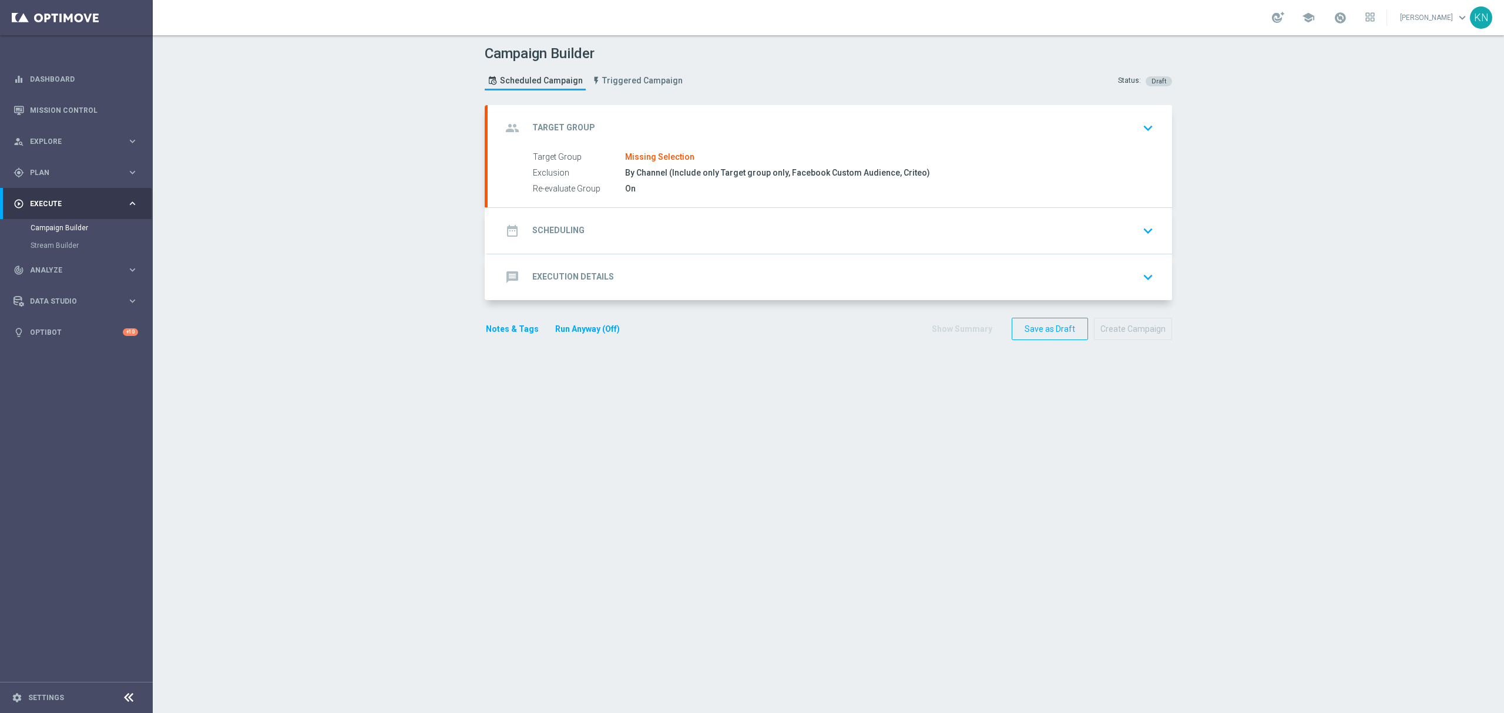
click at [1093, 117] on div "group Target Group keyboard_arrow_down" at bounding box center [830, 128] width 656 height 22
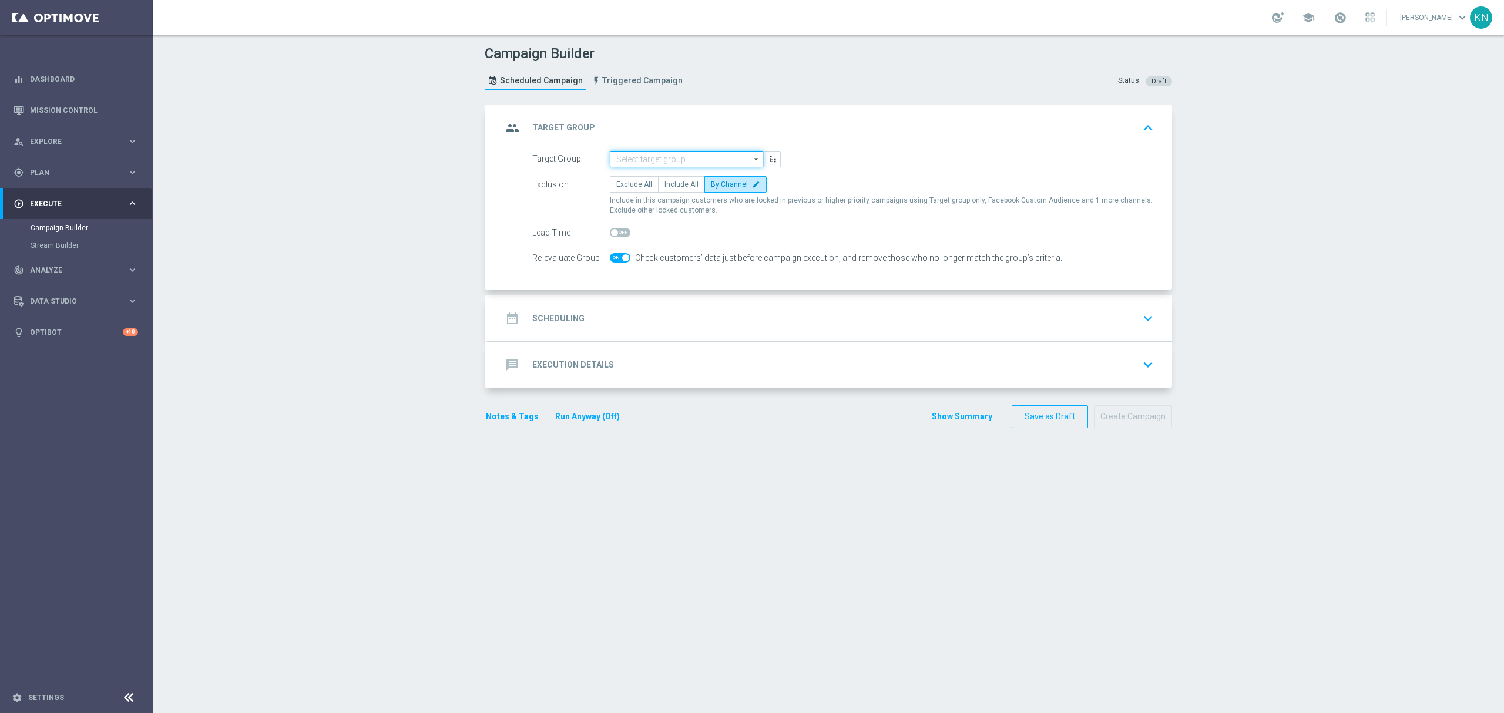
click at [640, 156] on input at bounding box center [686, 159] width 153 height 16
paste input "A_MED_TARGET_BET_25ZL_PL_LKE_011025"
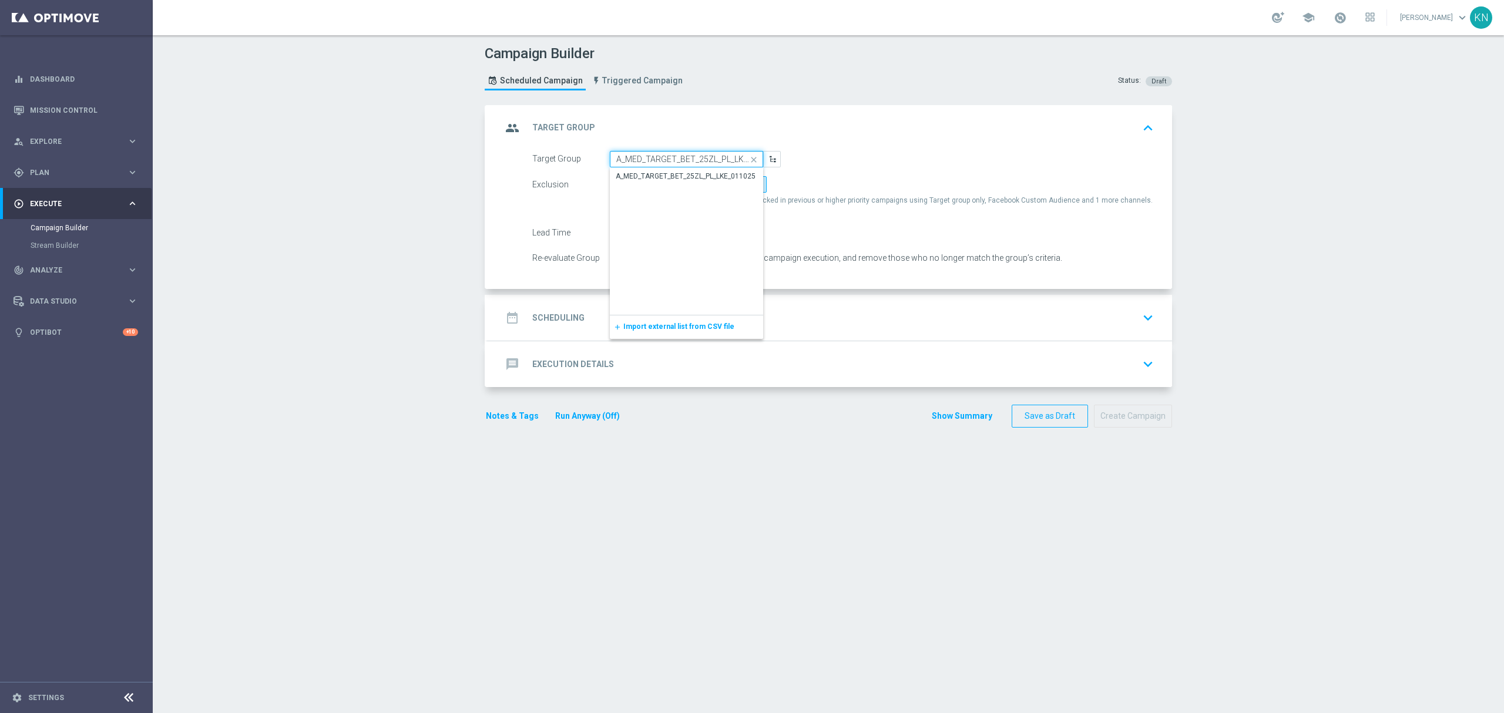
scroll to position [0, 26]
click at [665, 171] on div "A_MED_TARGET_BET_25ZL_PL_LKE_011025" at bounding box center [686, 176] width 140 height 11
type input "A_MED_TARGET_BET_25ZL_PL_LKE_011025"
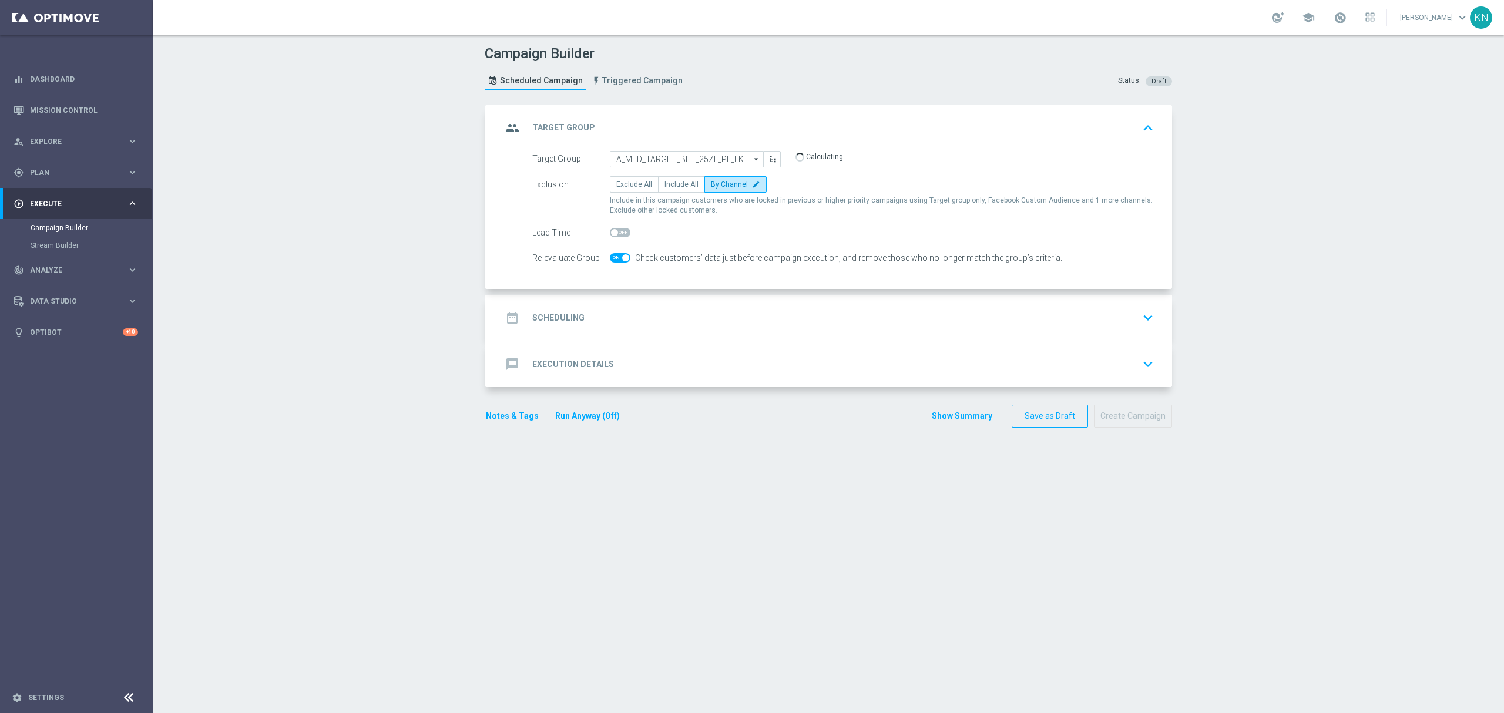
click at [674, 327] on div "date_range Scheduling keyboard_arrow_down" at bounding box center [830, 318] width 656 height 22
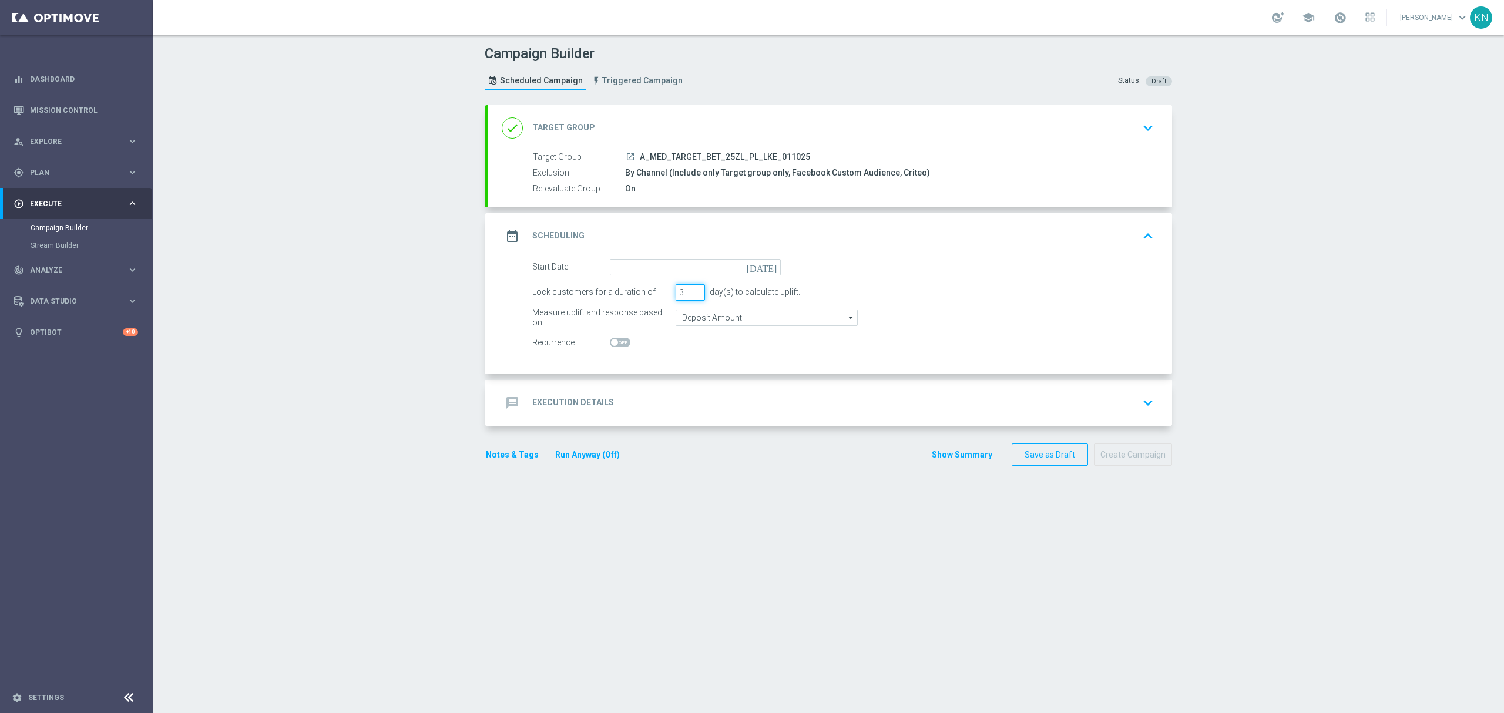
drag, startPoint x: 677, startPoint y: 292, endPoint x: 666, endPoint y: 294, distance: 11.9
click at [666, 294] on div "Lock customers for a duration of 3 day(s) to calculate uplift." at bounding box center [842, 292] width 639 height 16
type input "2"
click at [649, 268] on input at bounding box center [695, 267] width 171 height 16
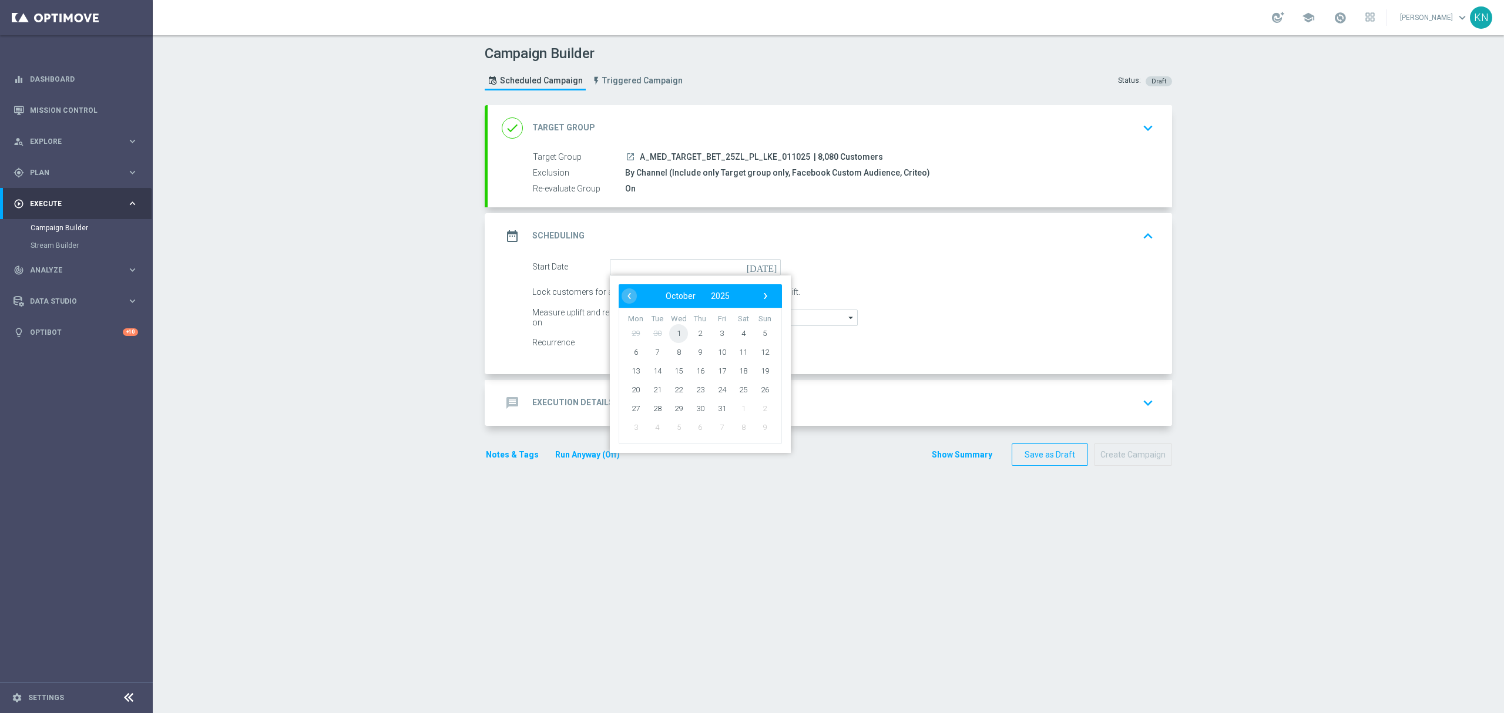
click at [673, 332] on span "1" at bounding box center [678, 333] width 19 height 19
type input "[DATE]"
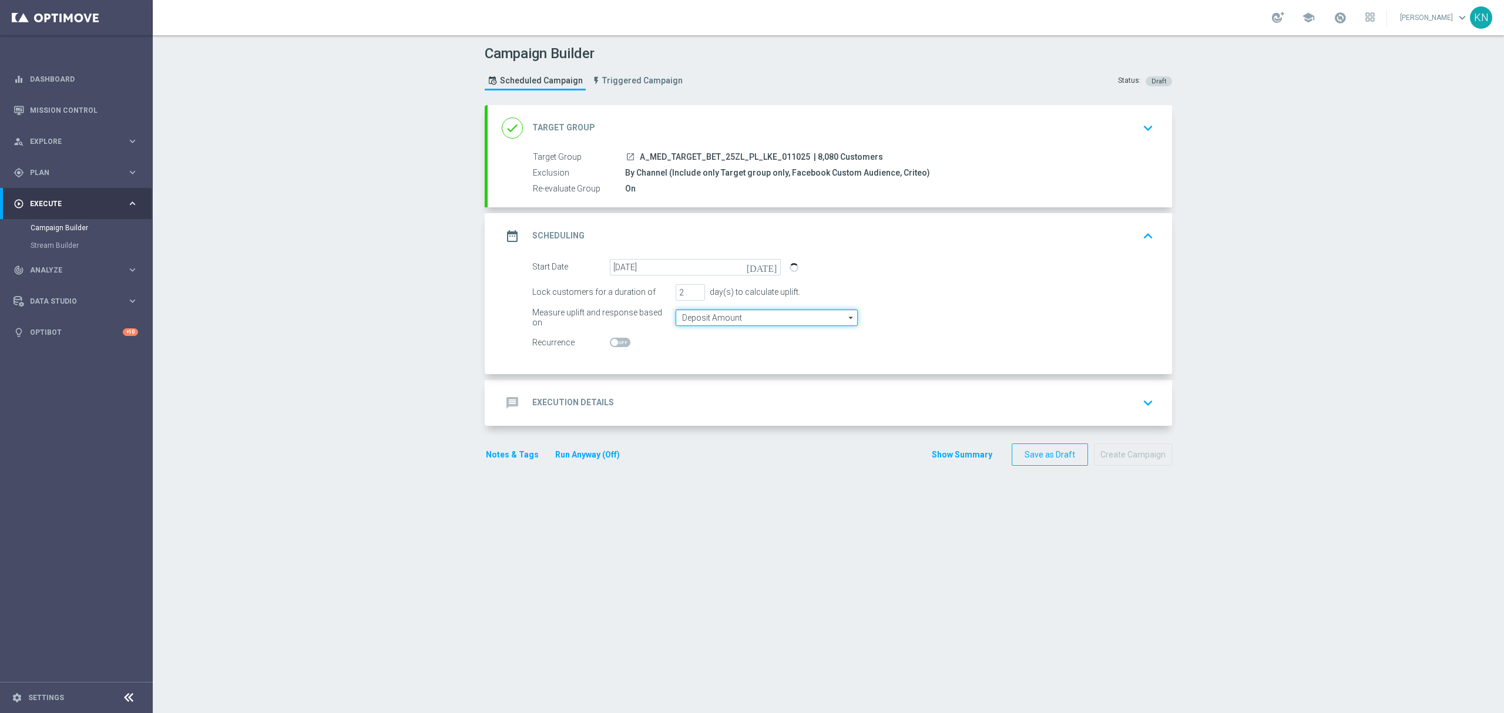
click at [717, 320] on input "Deposit Amount" at bounding box center [766, 318] width 182 height 16
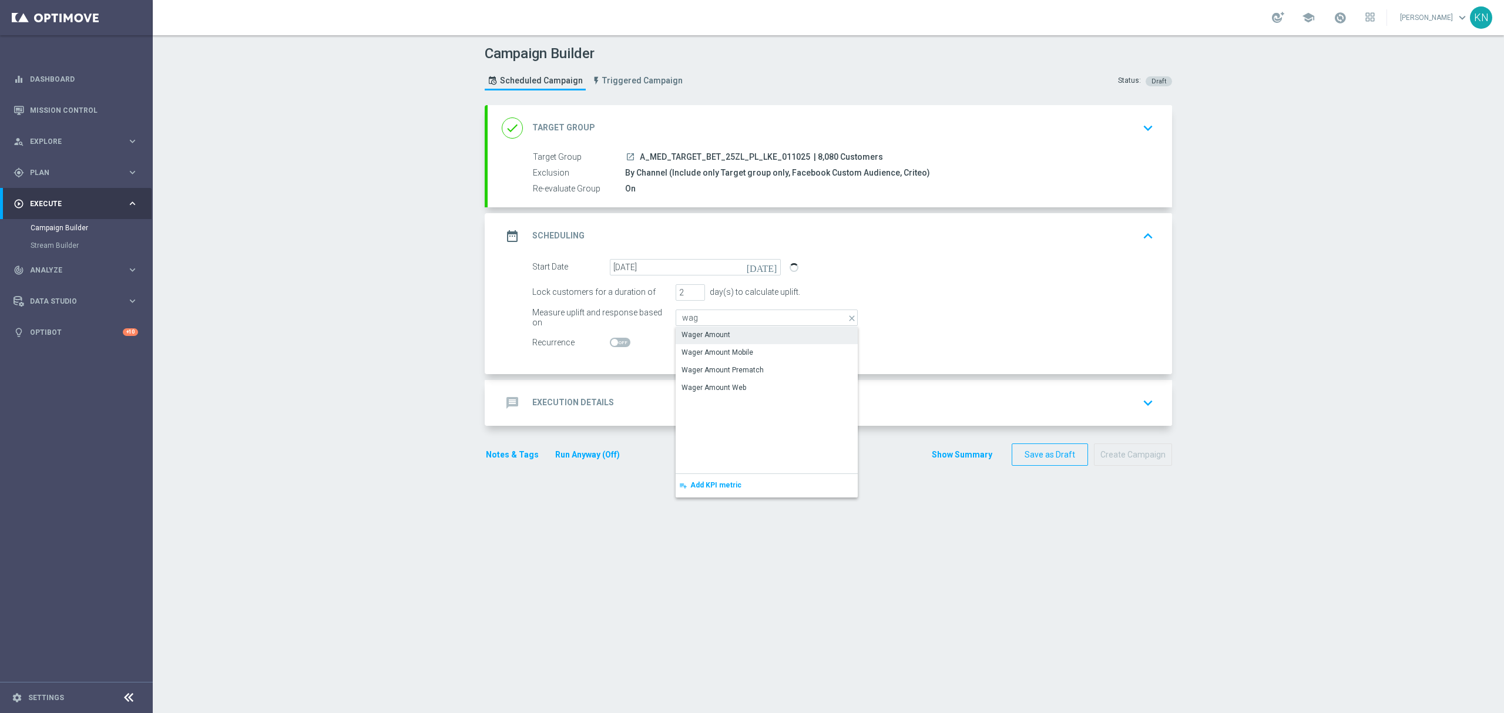
click at [694, 337] on div "Wager Amount" at bounding box center [705, 335] width 49 height 11
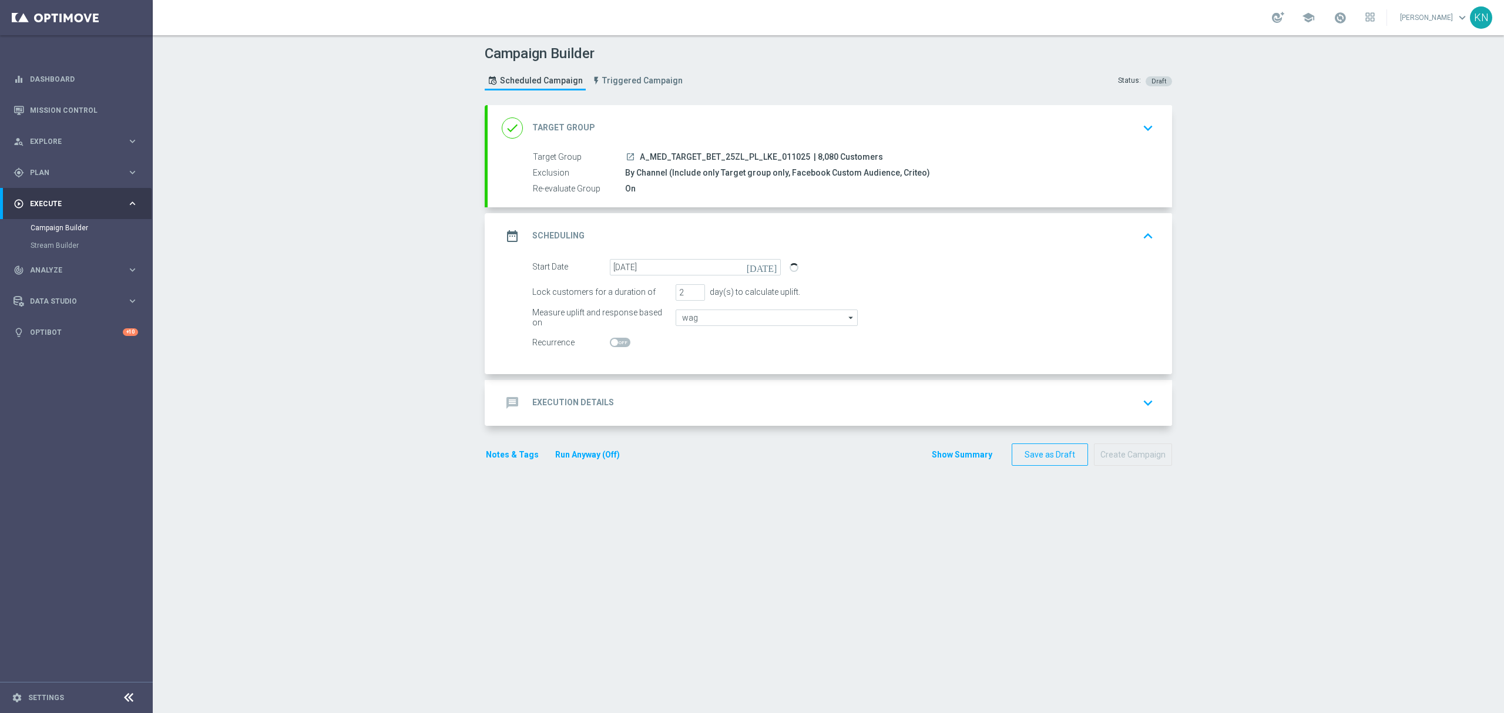
type input "Wager Amount"
click at [666, 396] on div "message Execution Details keyboard_arrow_down" at bounding box center [830, 403] width 656 height 22
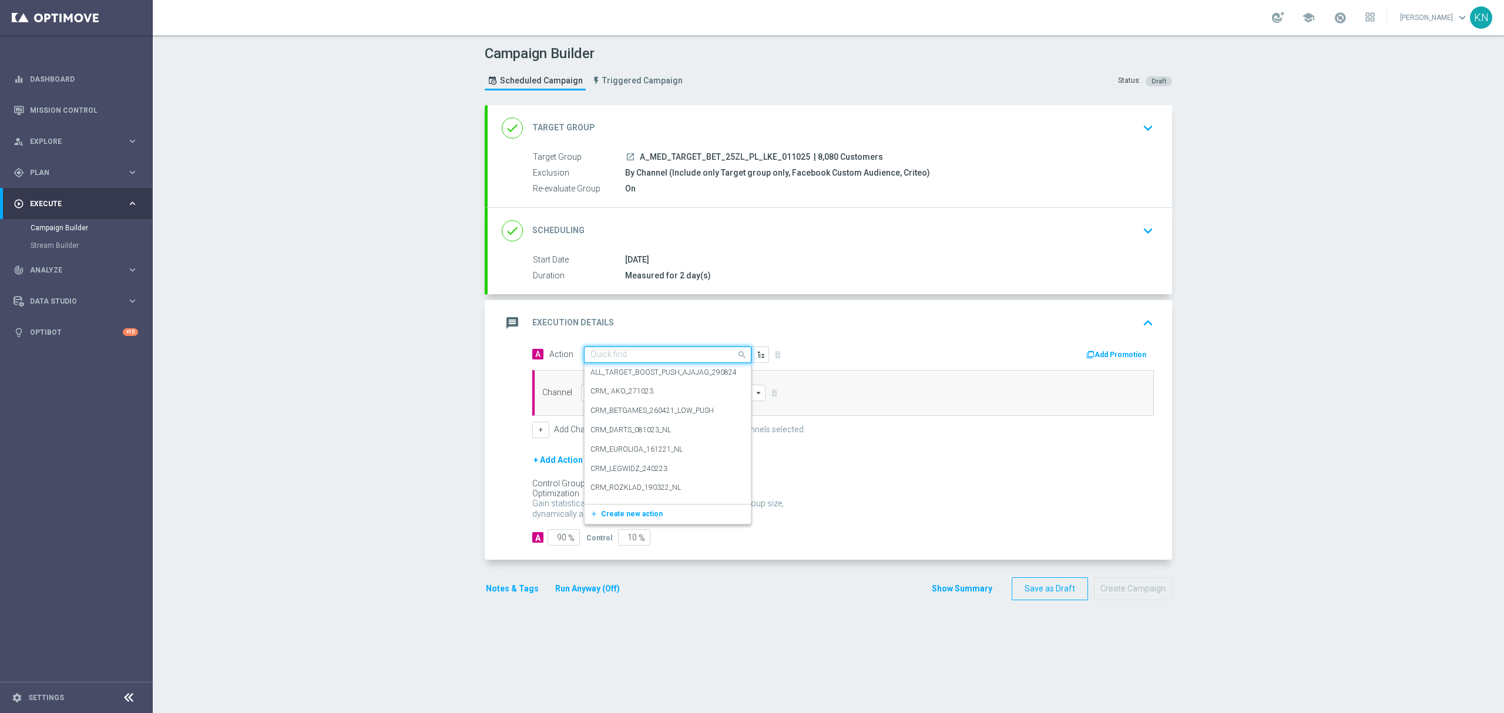
click at [616, 355] on input "text" at bounding box center [655, 355] width 131 height 10
click at [636, 520] on button "add_new Create new action" at bounding box center [665, 514] width 162 height 14
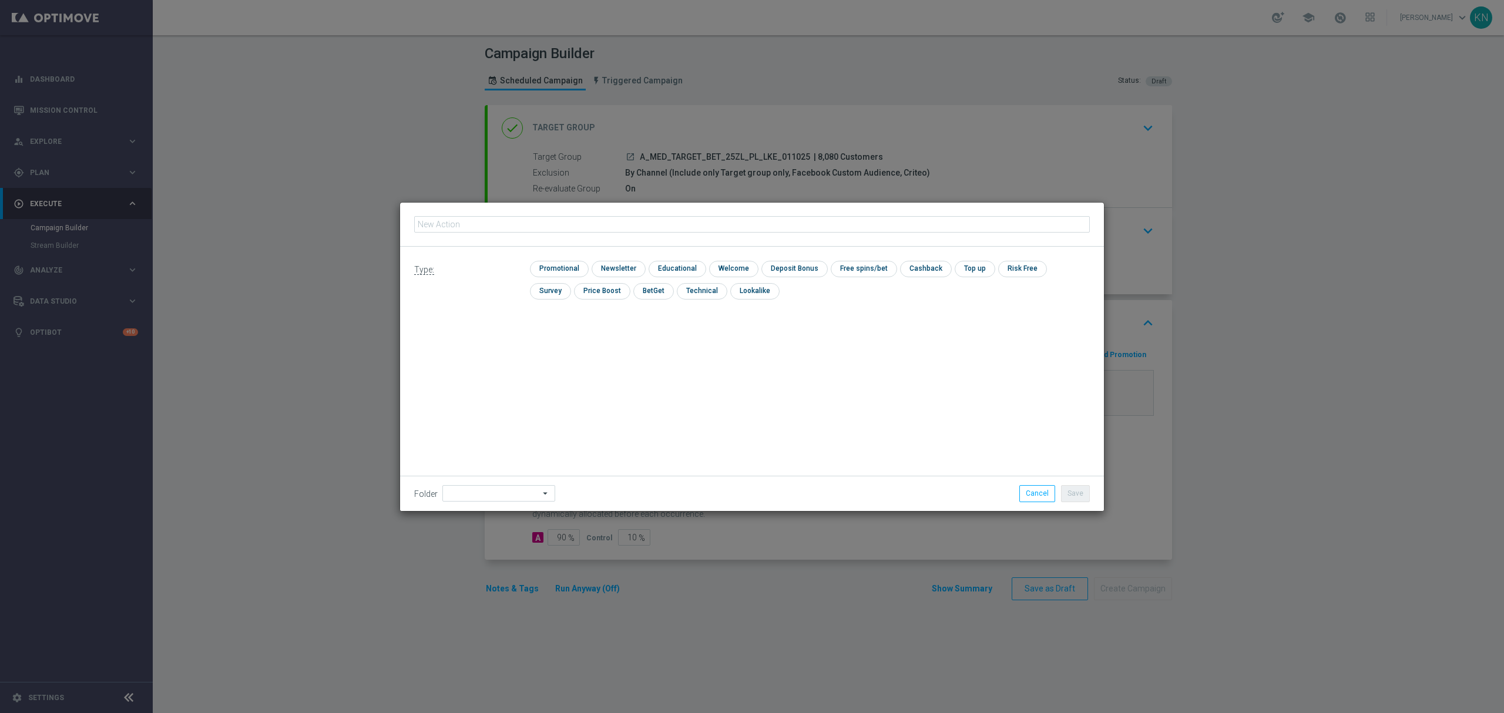
click at [520, 221] on input "text" at bounding box center [751, 224] width 675 height 16
type input "A_MED_TARGET_BET_25ZL_PL_LKE_011025"
click at [577, 262] on input "checkbox" at bounding box center [558, 269] width 56 height 16
checkbox input "true"
click at [1075, 496] on button "Save" at bounding box center [1075, 493] width 29 height 16
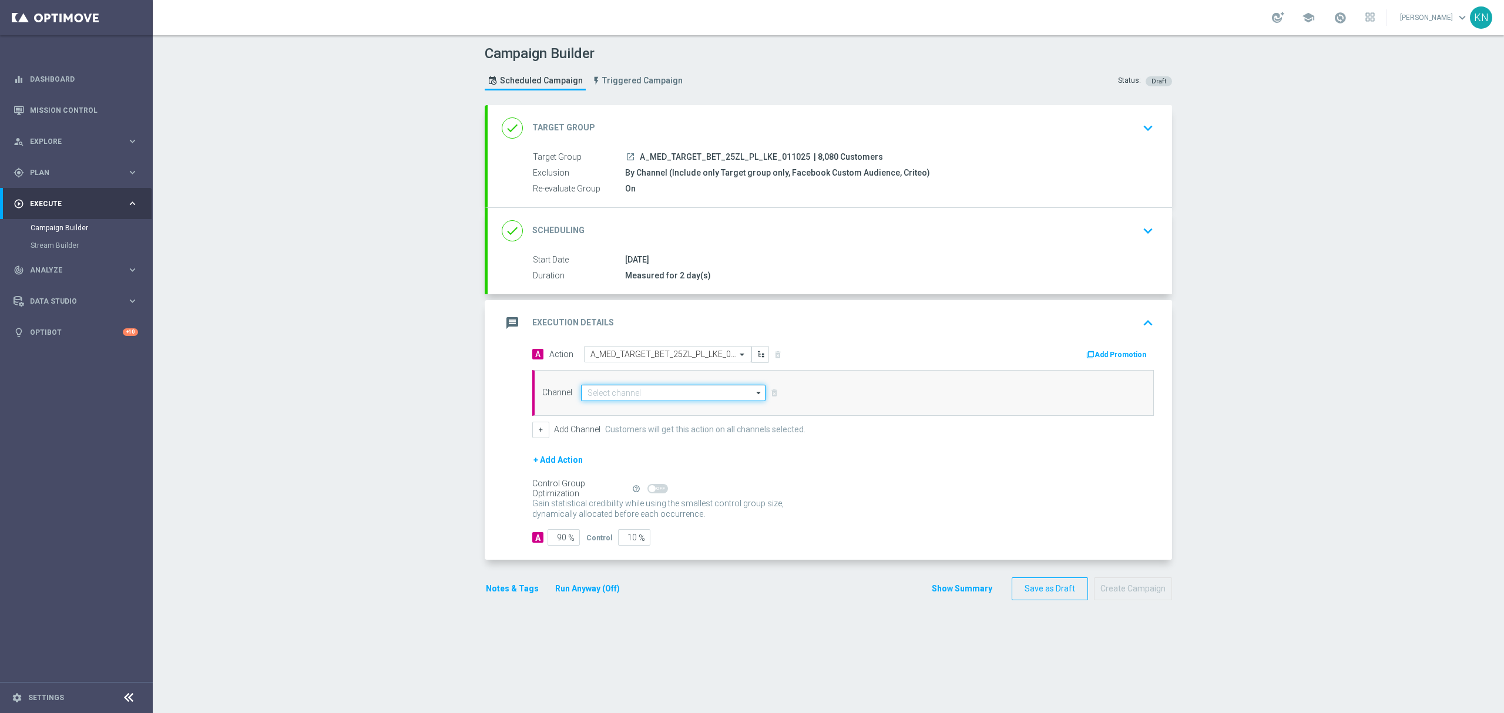
click at [623, 395] on input at bounding box center [673, 393] width 184 height 16
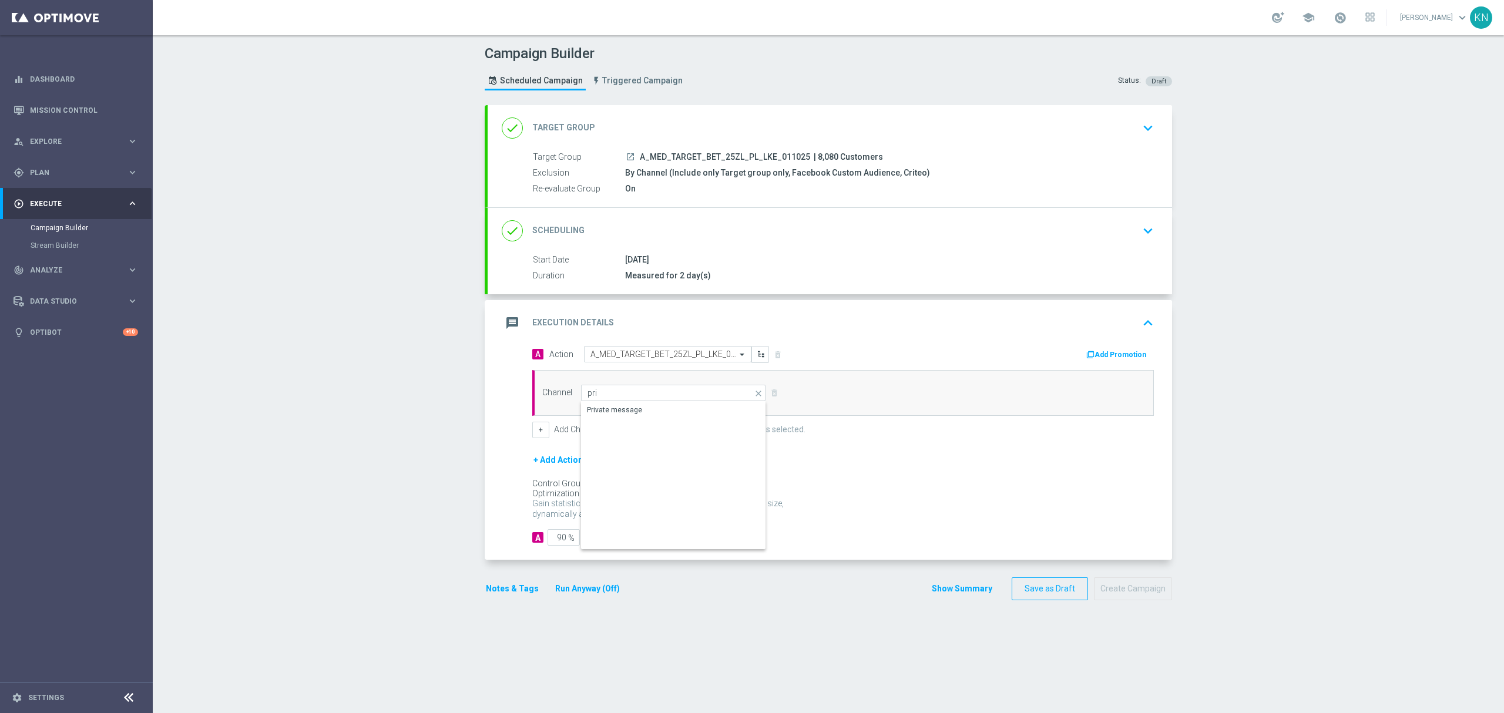
click at [630, 414] on div "Private message" at bounding box center [614, 410] width 55 height 11
type input "Private message"
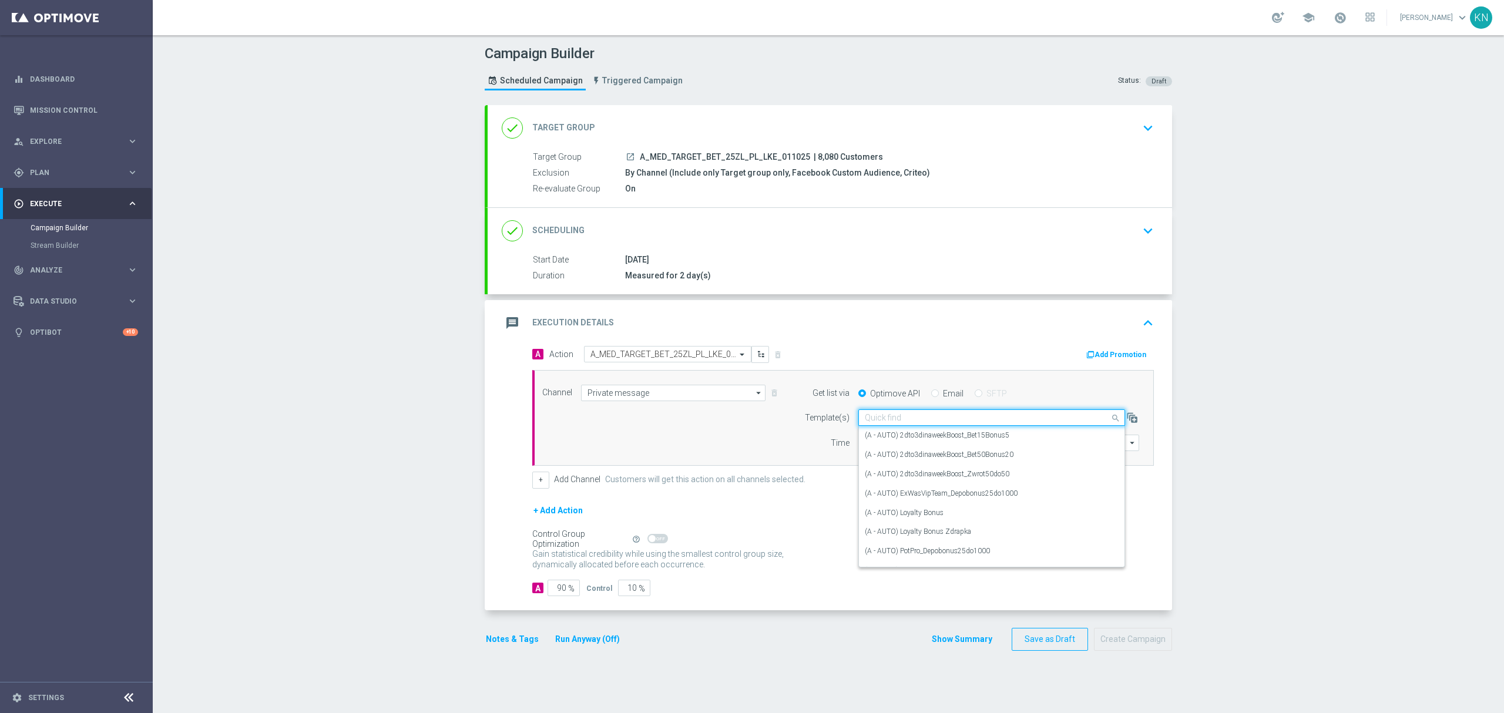
click at [919, 423] on input "text" at bounding box center [980, 418] width 230 height 10
paste input "A_MED_TARGET_BET_25ZL_PL_LKE_011025"
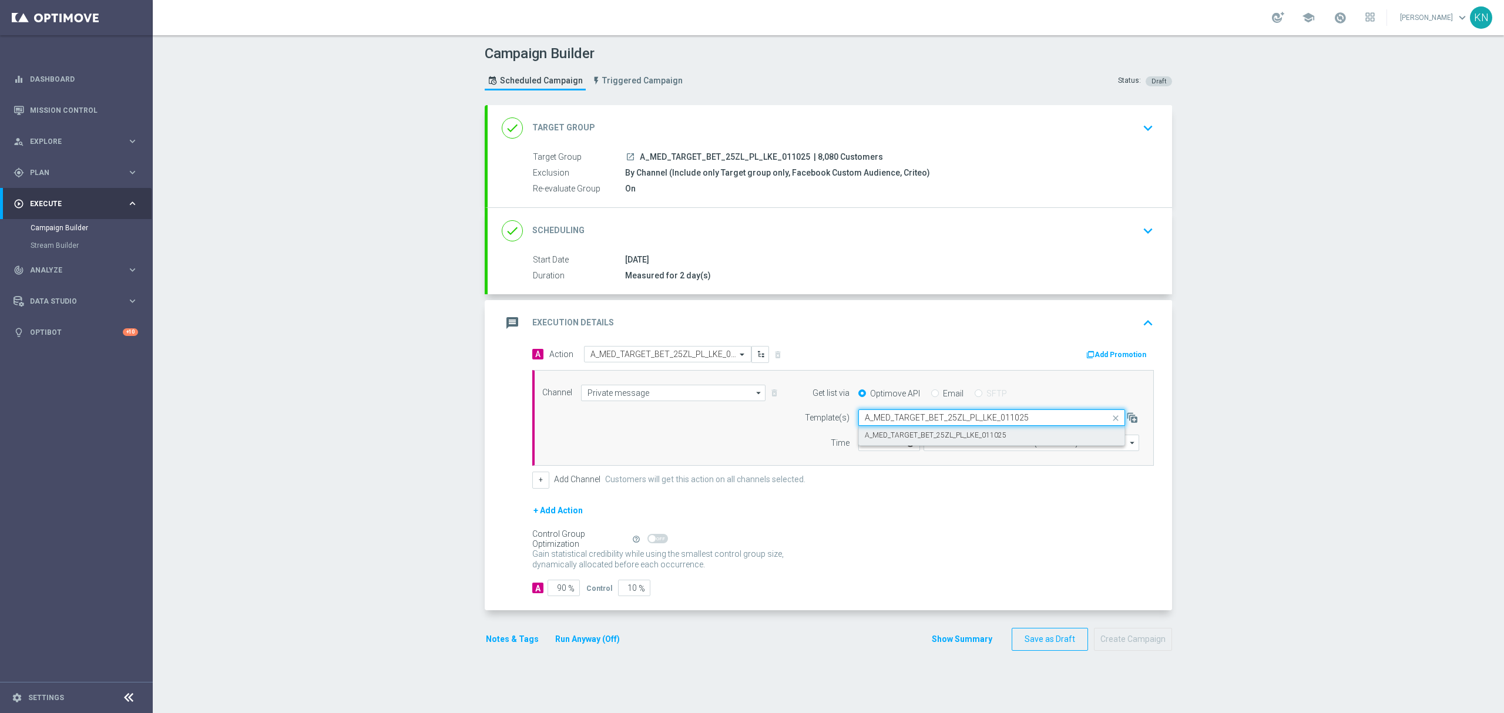
click at [962, 438] on label "A_MED_TARGET_BET_25ZL_PL_LKE_011025" at bounding box center [936, 436] width 142 height 10
type input "A_MED_TARGET_BET_25ZL_PL_LKE_011025"
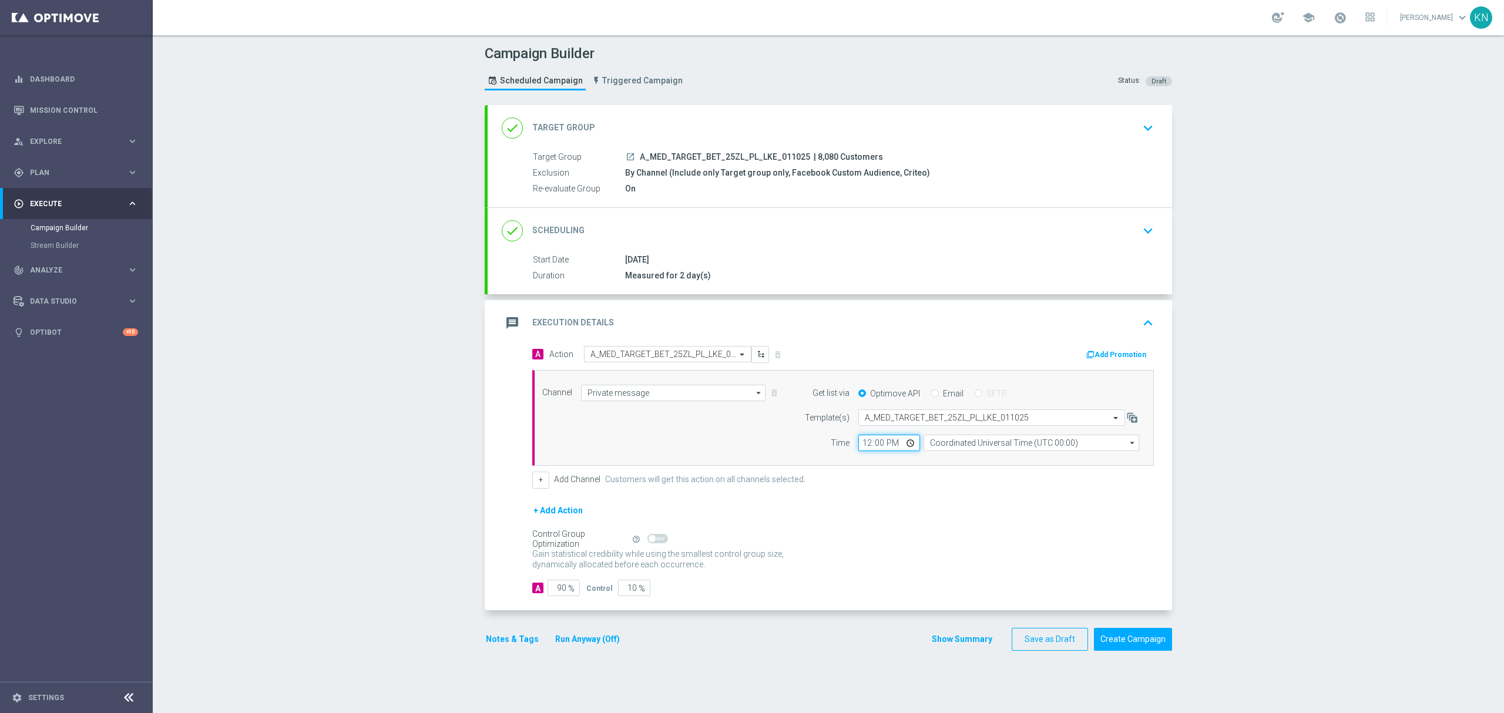
click at [861, 449] on input "12:00" at bounding box center [889, 443] width 62 height 16
type input "16:00"
click at [997, 444] on input "Coordinated Universal Time (UTC 00:00)" at bounding box center [1031, 443] width 216 height 16
click at [999, 459] on div "Central European Time (Warsaw) (UTC +02:00)" at bounding box center [1025, 460] width 192 height 11
type input "Central European Time (Warsaw) (UTC +02:00)"
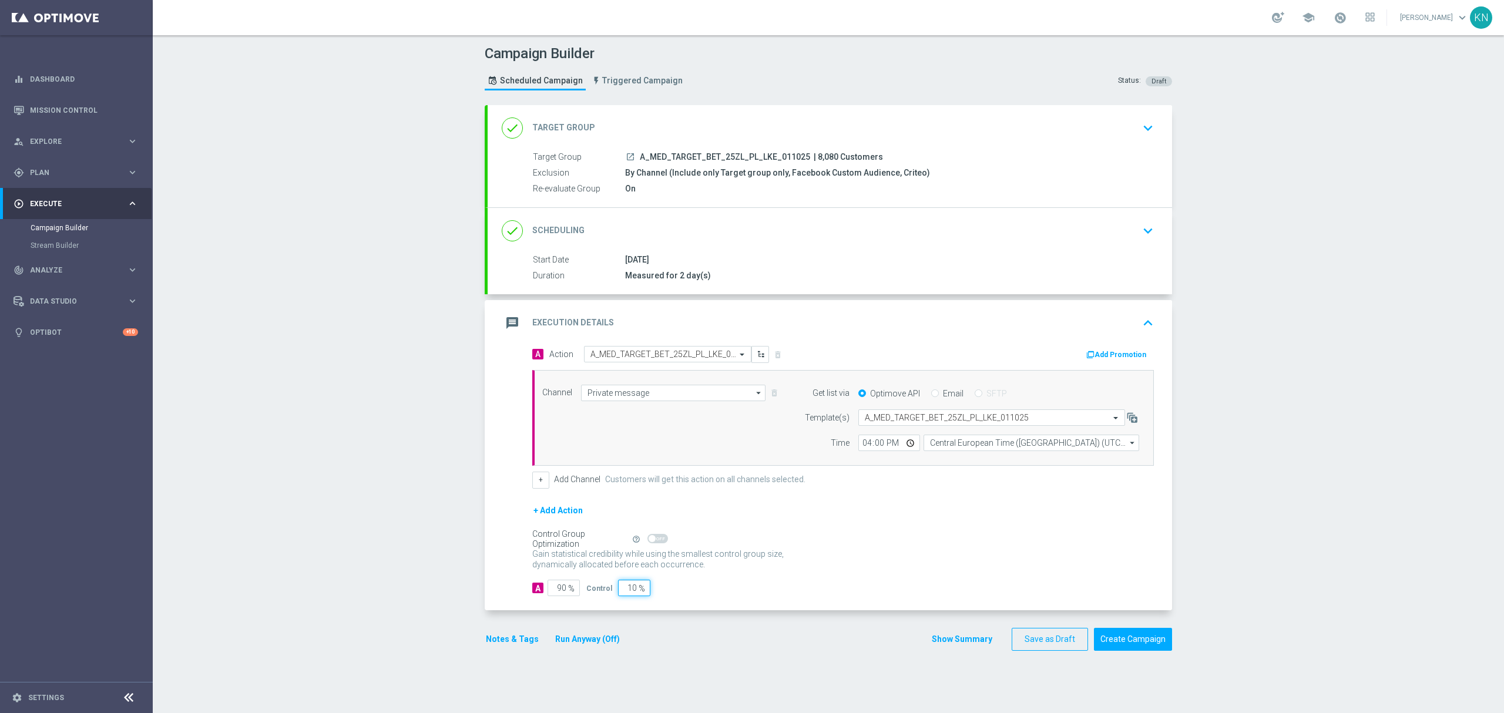
click at [620, 590] on input "10" at bounding box center [634, 588] width 32 height 16
type input "5"
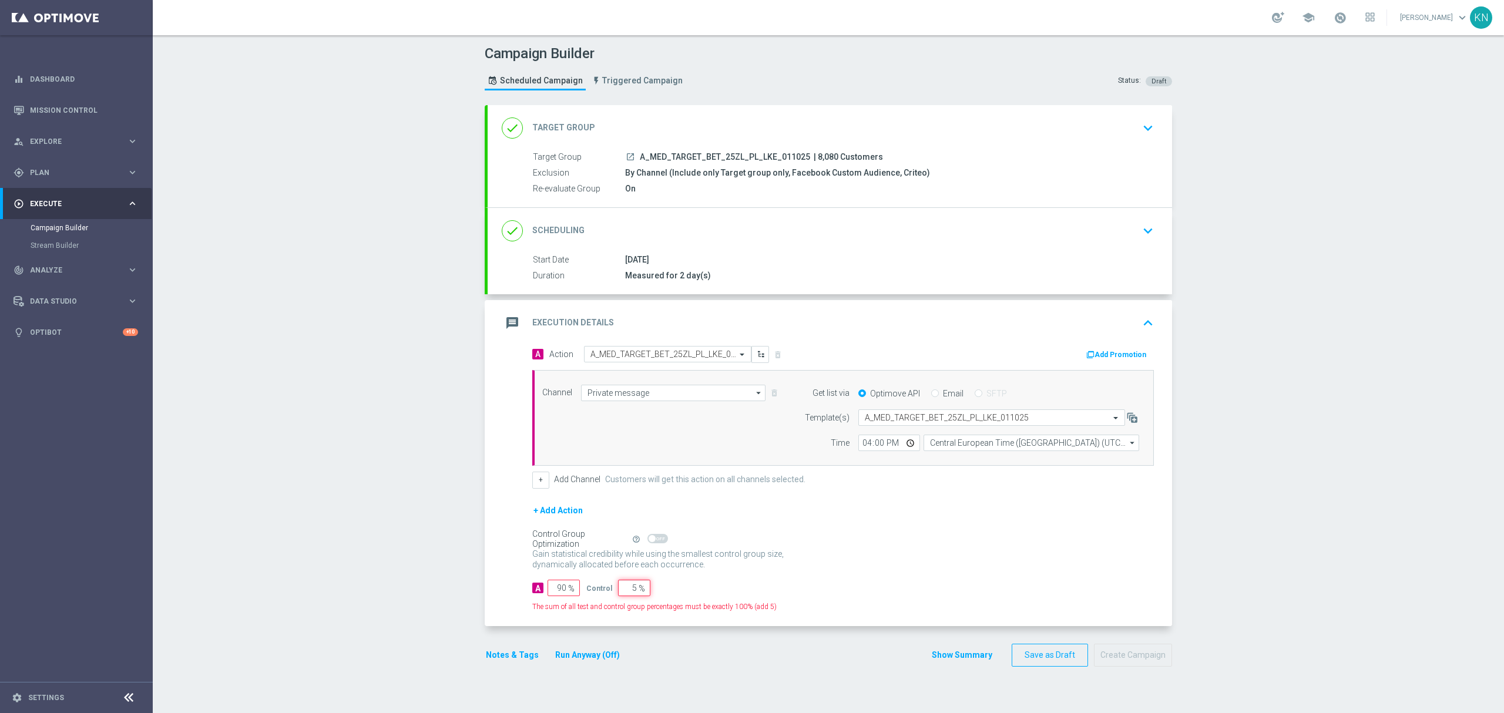
type input "95"
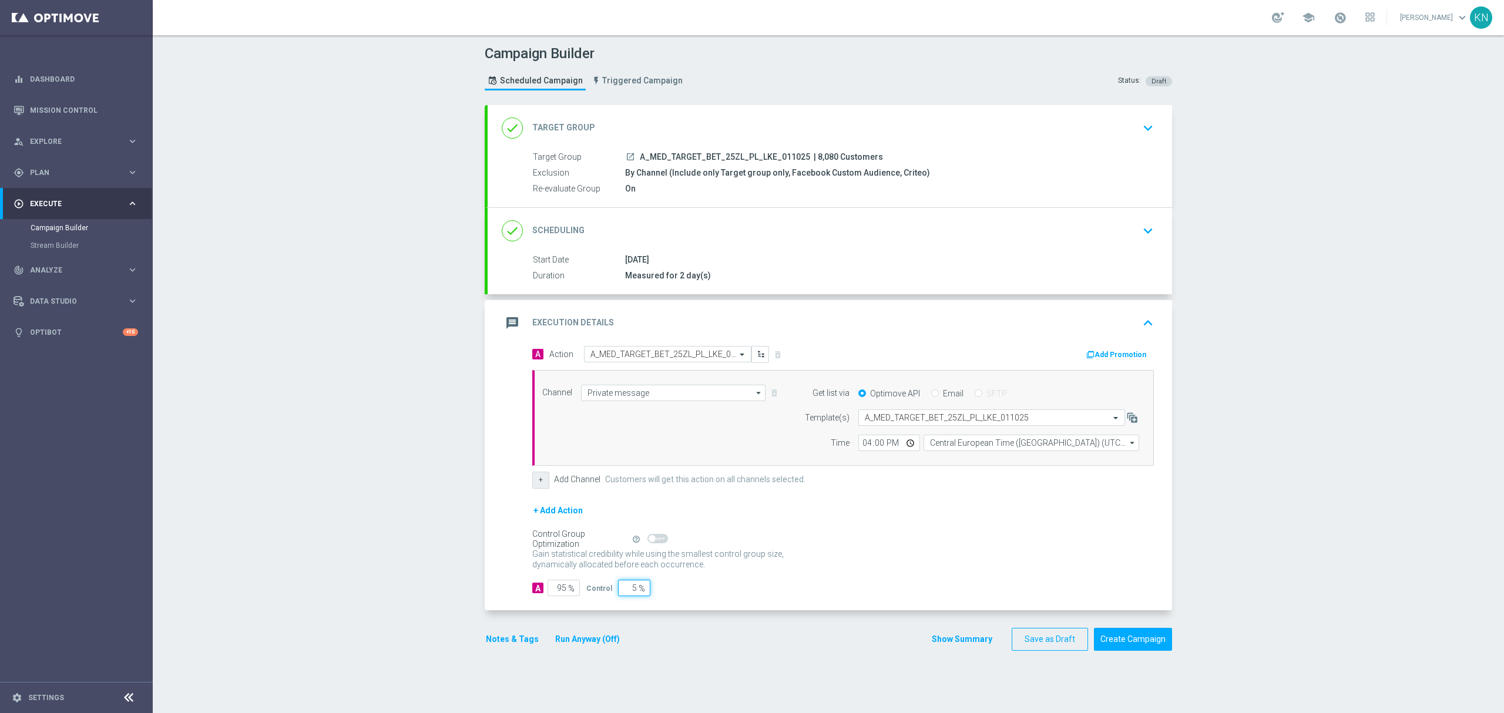
type input "5"
click at [532, 486] on button "+" at bounding box center [540, 480] width 17 height 16
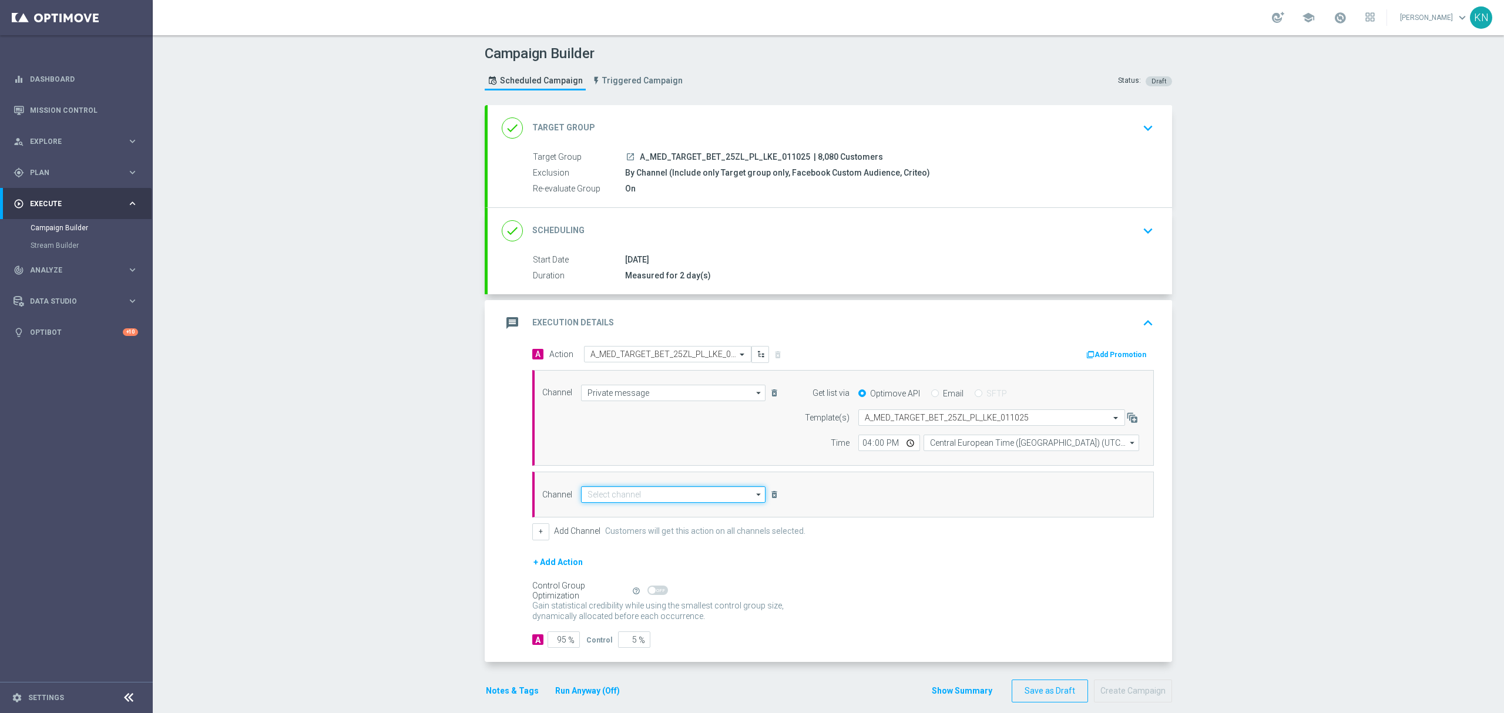
click at [636, 494] on input at bounding box center [673, 494] width 184 height 16
click at [603, 516] on div "CMS" at bounding box center [673, 511] width 184 height 16
type input "CMS"
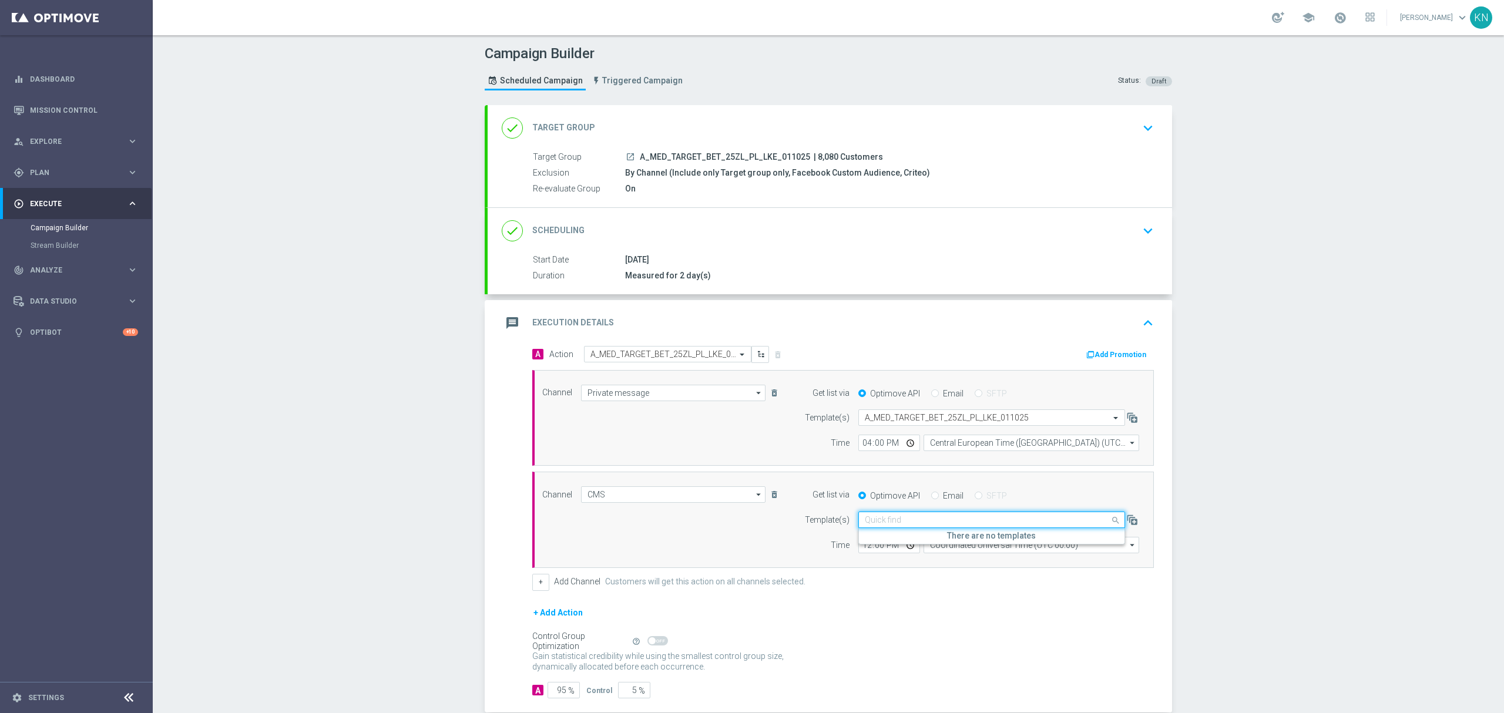
click at [919, 520] on input "text" at bounding box center [980, 520] width 230 height 10
paste input "A_MED_TARGET_BET_25ZL_PL_LKE_011025"
type input "A_MED_TARGET_BET_25ZL_PL_LKE_011025"
click at [973, 588] on div "+ Add Channel Customers will get this action on all channels selected." at bounding box center [842, 582] width 621 height 16
click at [977, 547] on input "Coordinated Universal Time (UTC 00:00)" at bounding box center [1031, 545] width 216 height 16
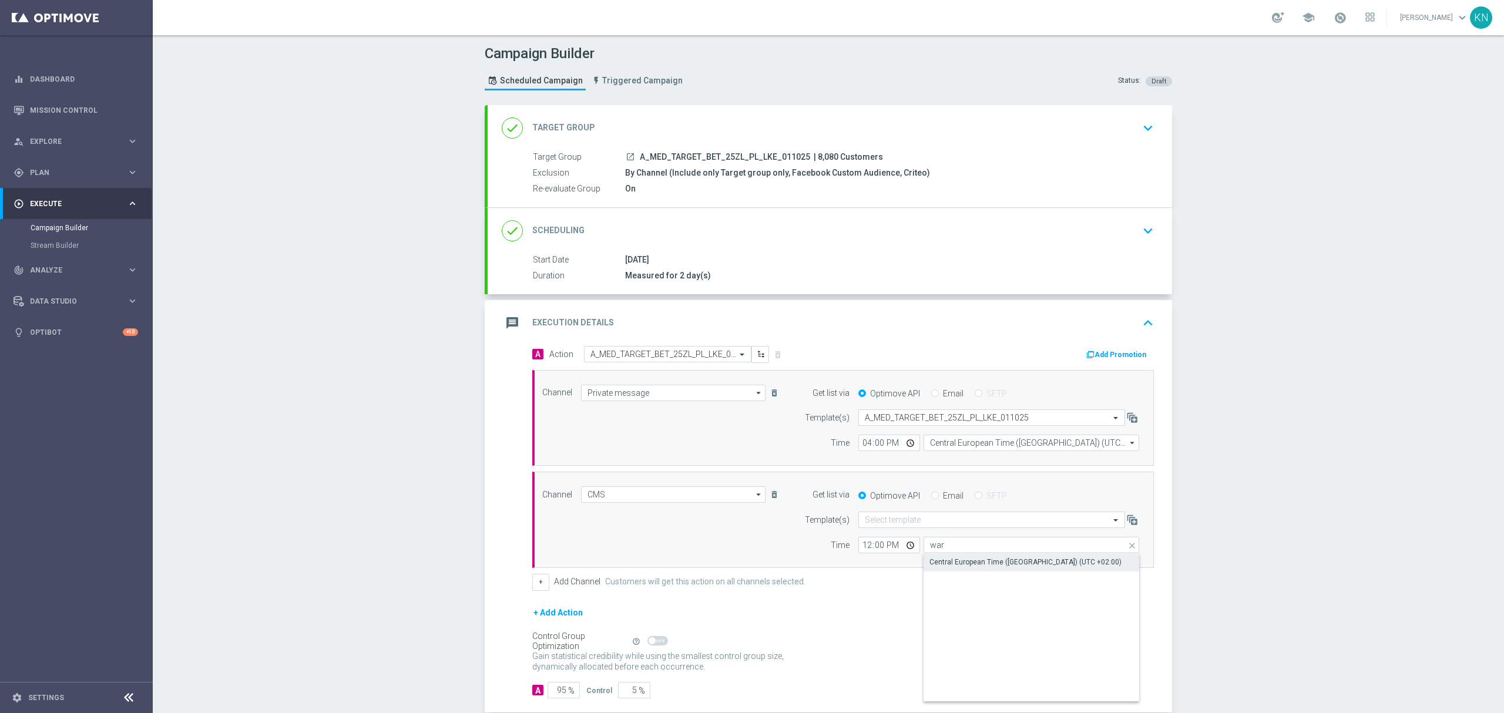
click at [1013, 565] on div "Central European Time (Warsaw) (UTC +02:00)" at bounding box center [1025, 562] width 192 height 11
type input "Central European Time (Warsaw) (UTC +02:00)"
click at [769, 499] on icon "delete_forever" at bounding box center [773, 494] width 9 height 9
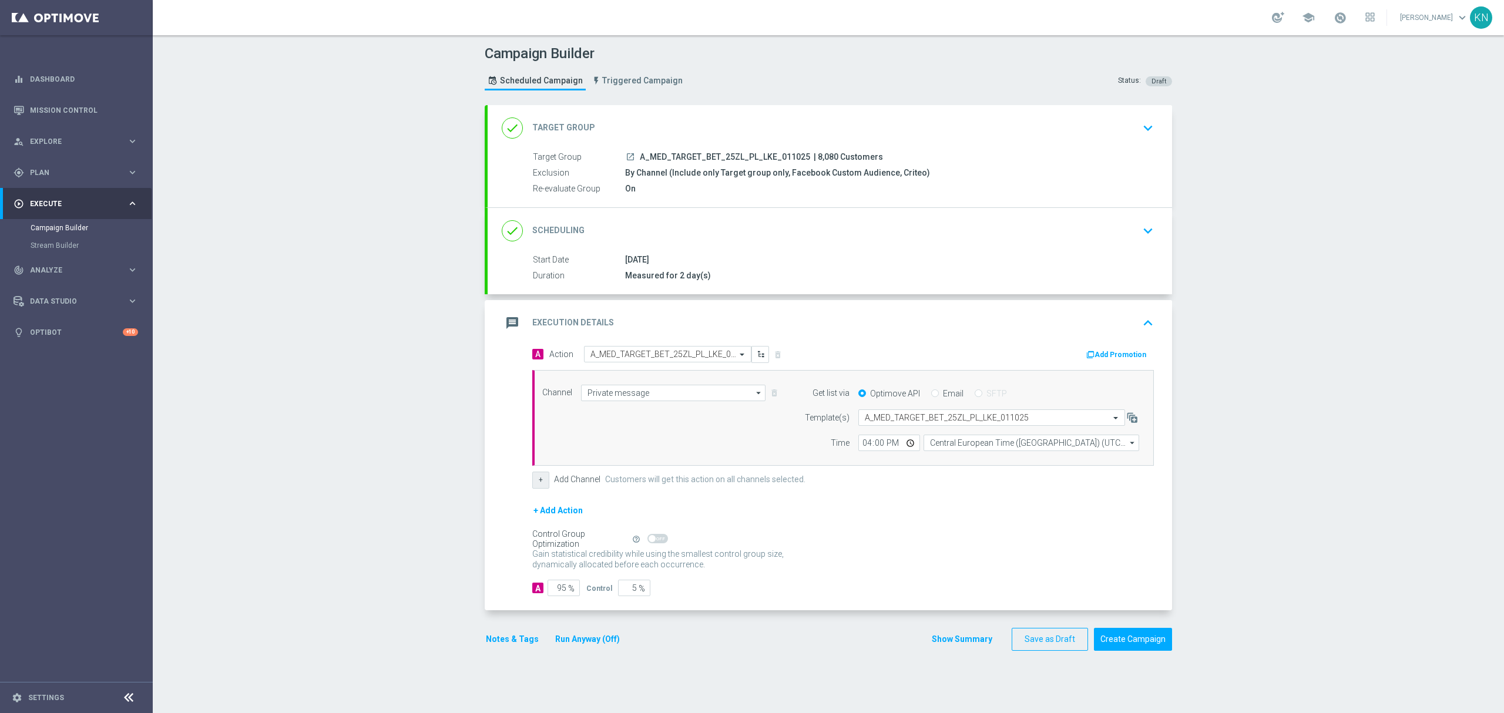
click at [539, 487] on button "+" at bounding box center [540, 480] width 17 height 16
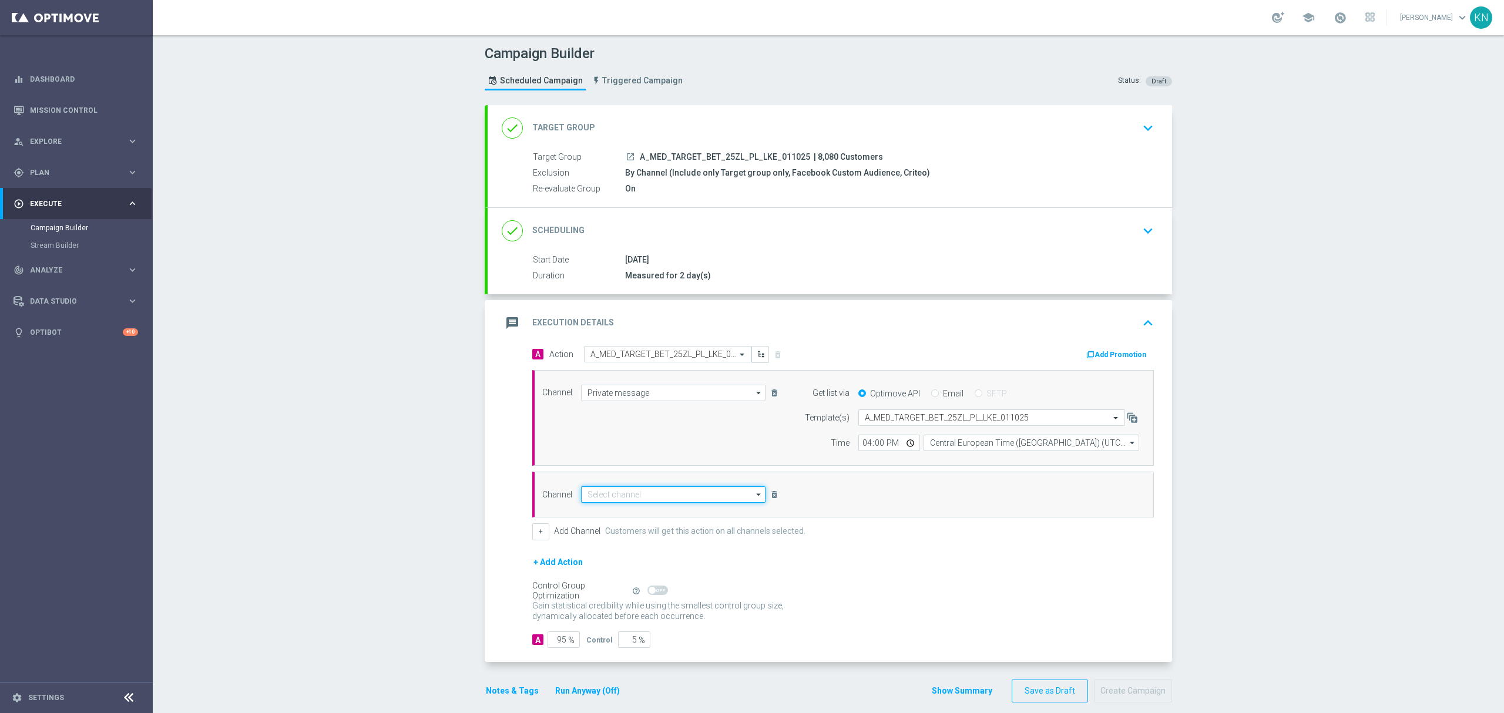
click at [678, 493] on input at bounding box center [673, 494] width 184 height 16
paste input "Czemu"
type input "C"
click at [613, 495] on input at bounding box center [673, 494] width 184 height 16
paste input "A_MED_TARGET_BET_25ZL_PL_LKE_011025"
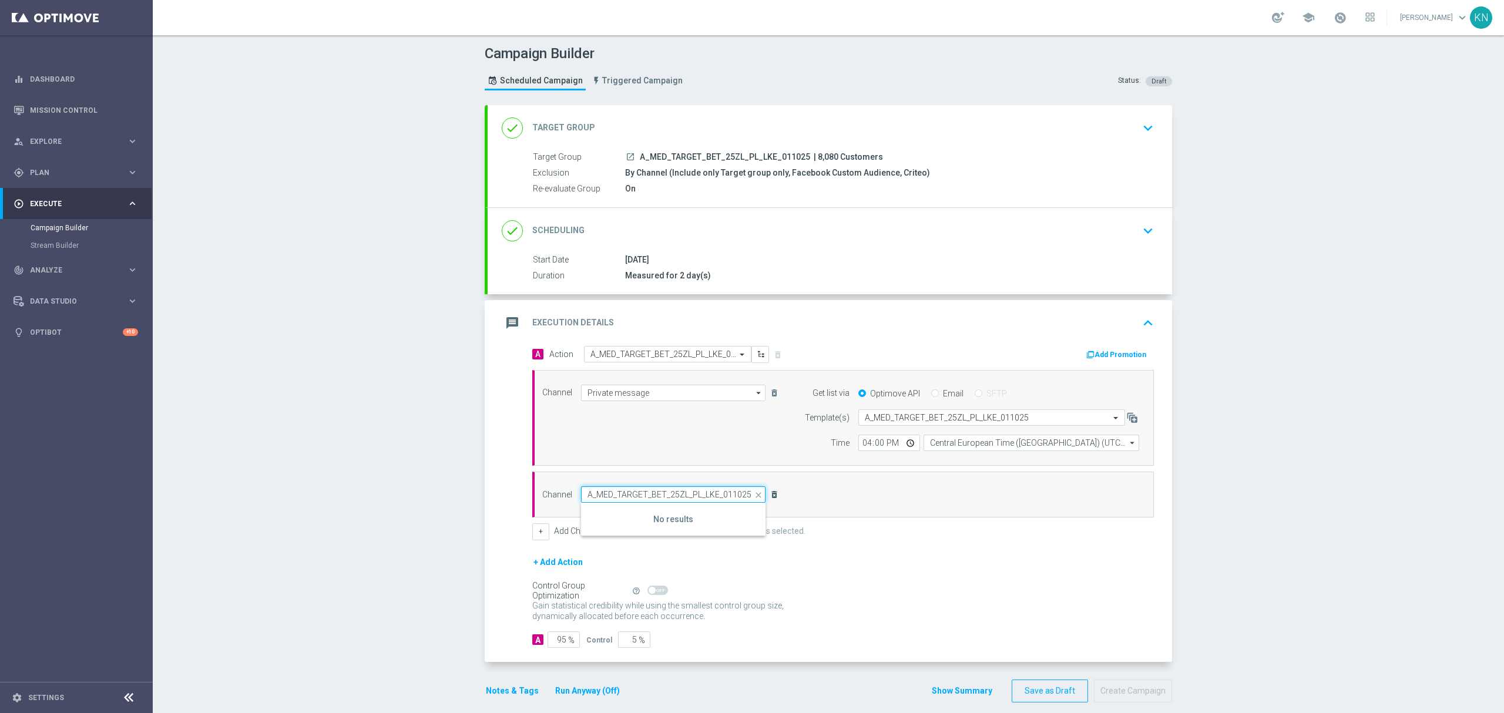
type input "A_MED_TARGET_BET_25ZL_PL_LKE_011025"
click at [769, 496] on icon "delete_forever" at bounding box center [773, 494] width 9 height 9
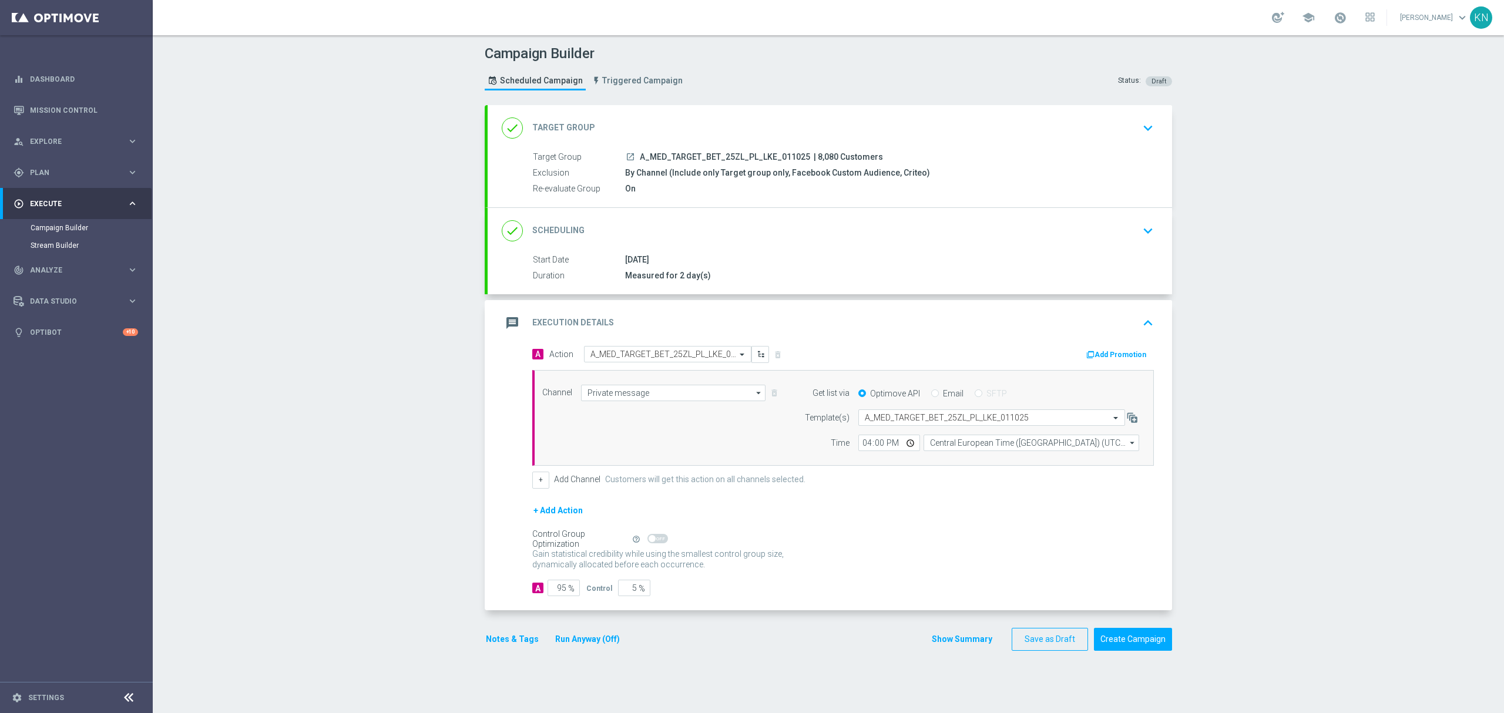
click at [75, 250] on div "Stream Builder" at bounding box center [91, 246] width 121 height 18
click at [73, 248] on link "Stream Builder" at bounding box center [77, 245] width 92 height 9
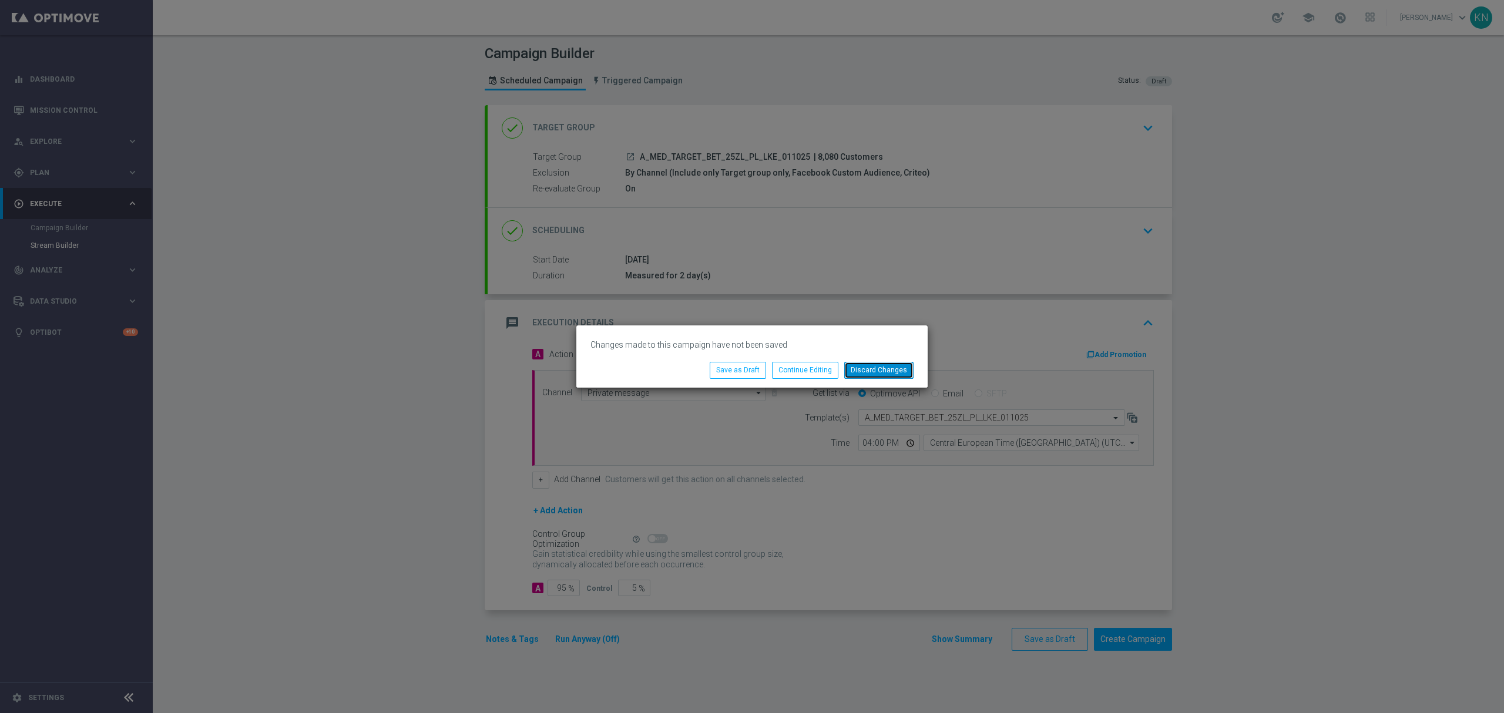
click at [883, 374] on button "Discard Changes" at bounding box center [878, 370] width 69 height 16
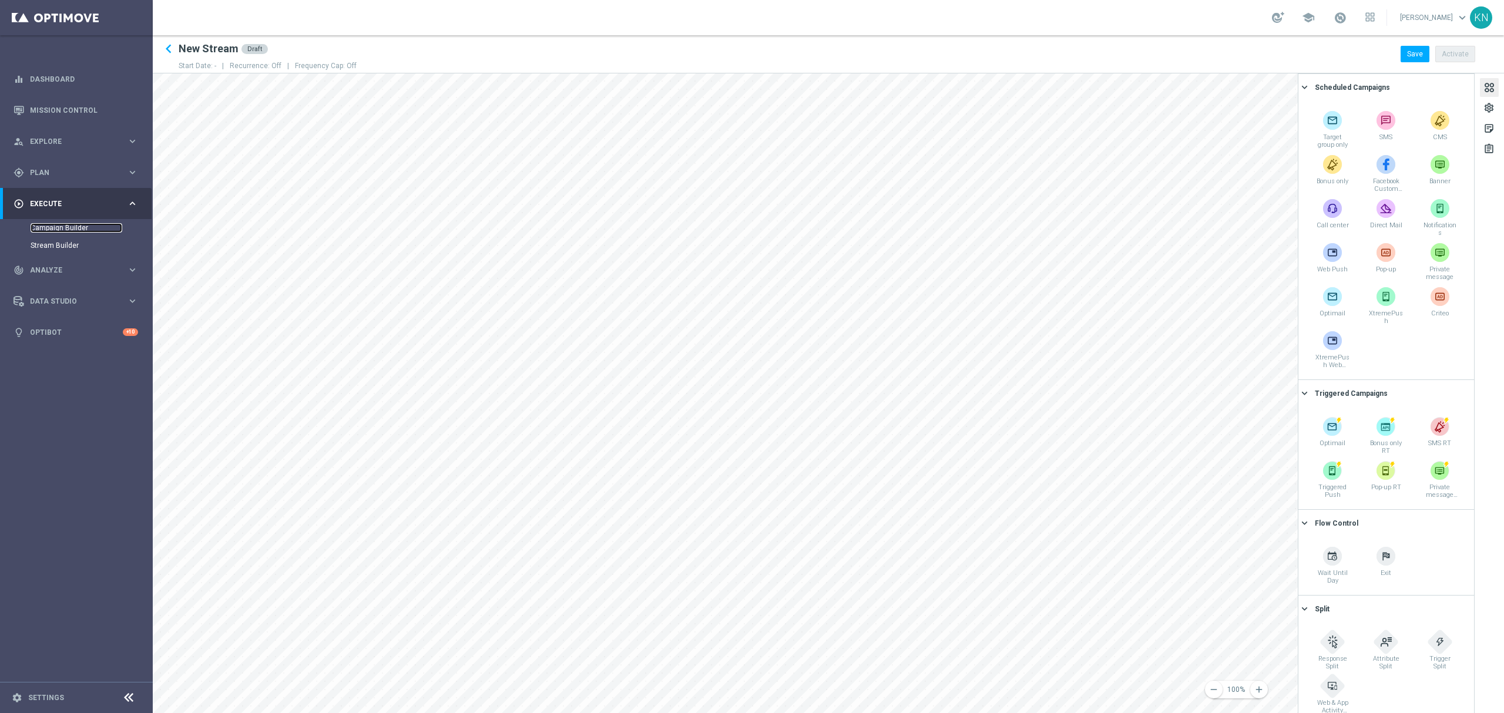
click at [64, 224] on link "Campaign Builder" at bounding box center [77, 227] width 92 height 9
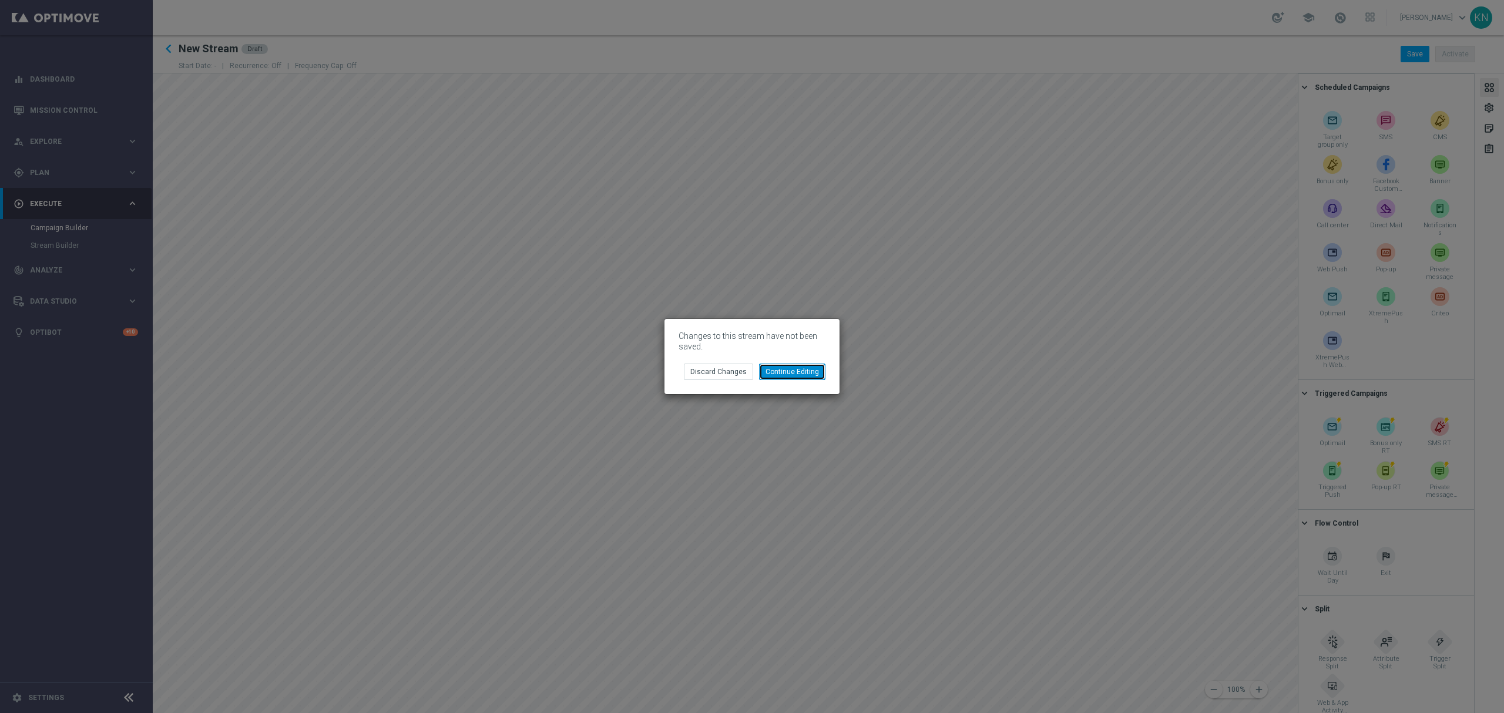
click at [774, 377] on button "Continue Editing" at bounding box center [792, 372] width 66 height 16
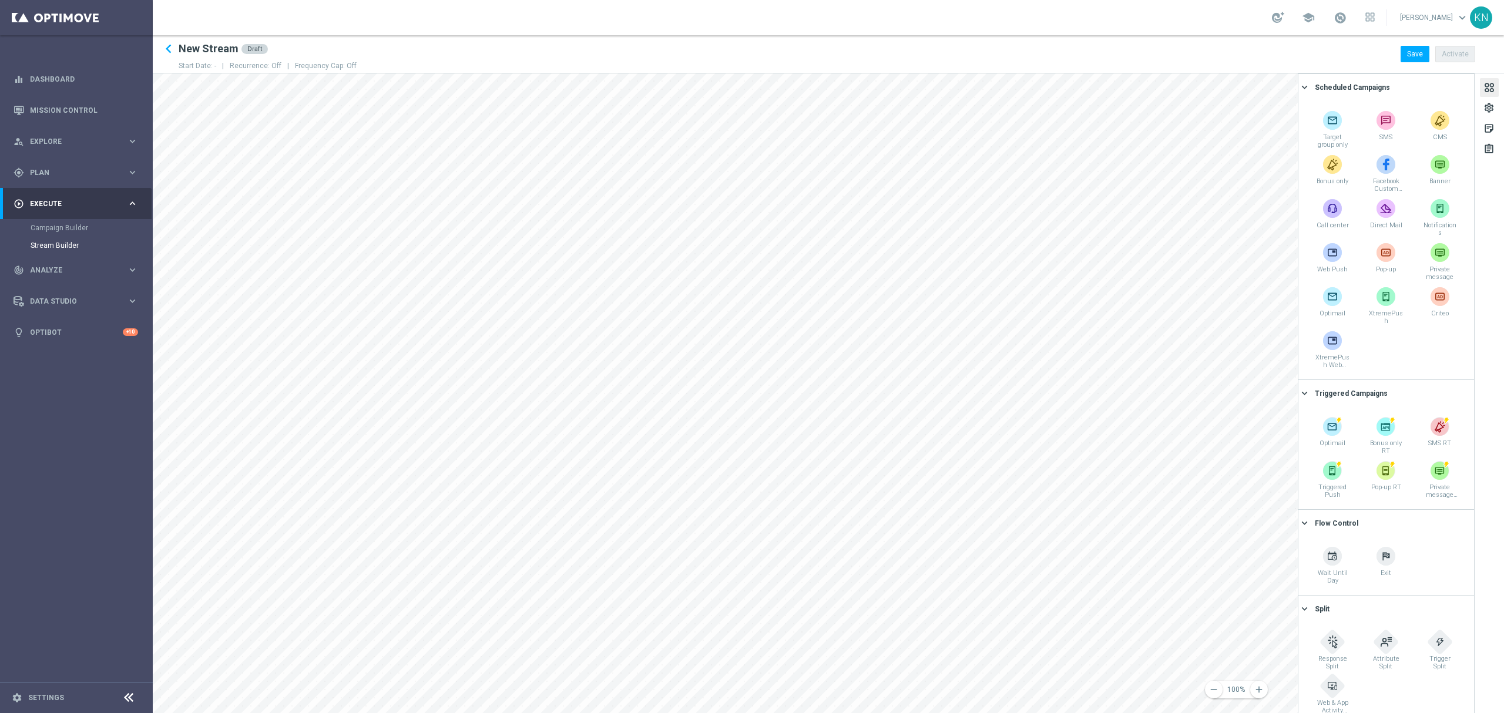
click at [1465, 18] on span "keyboard_arrow_down" at bounding box center [1462, 17] width 13 height 13
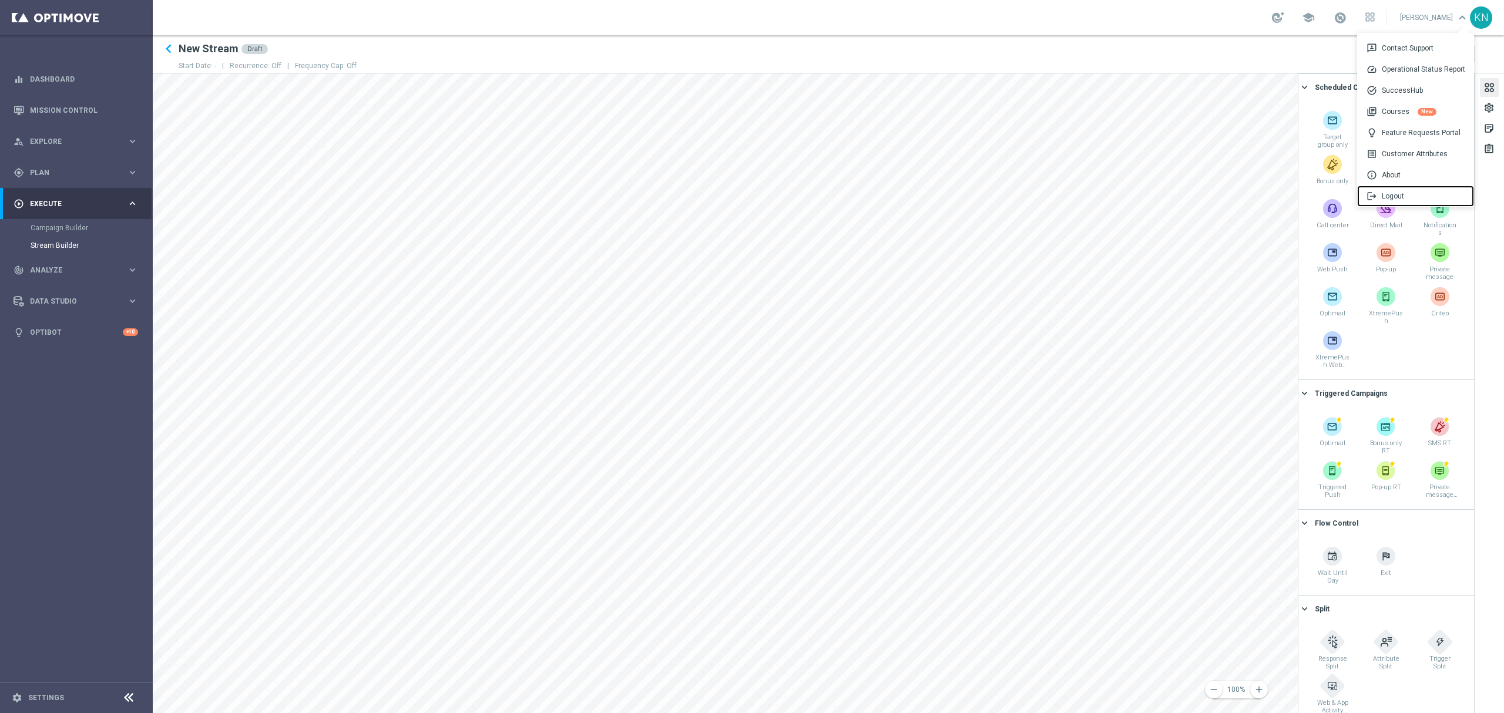
click at [1409, 193] on div "logout Logout" at bounding box center [1415, 196] width 117 height 21
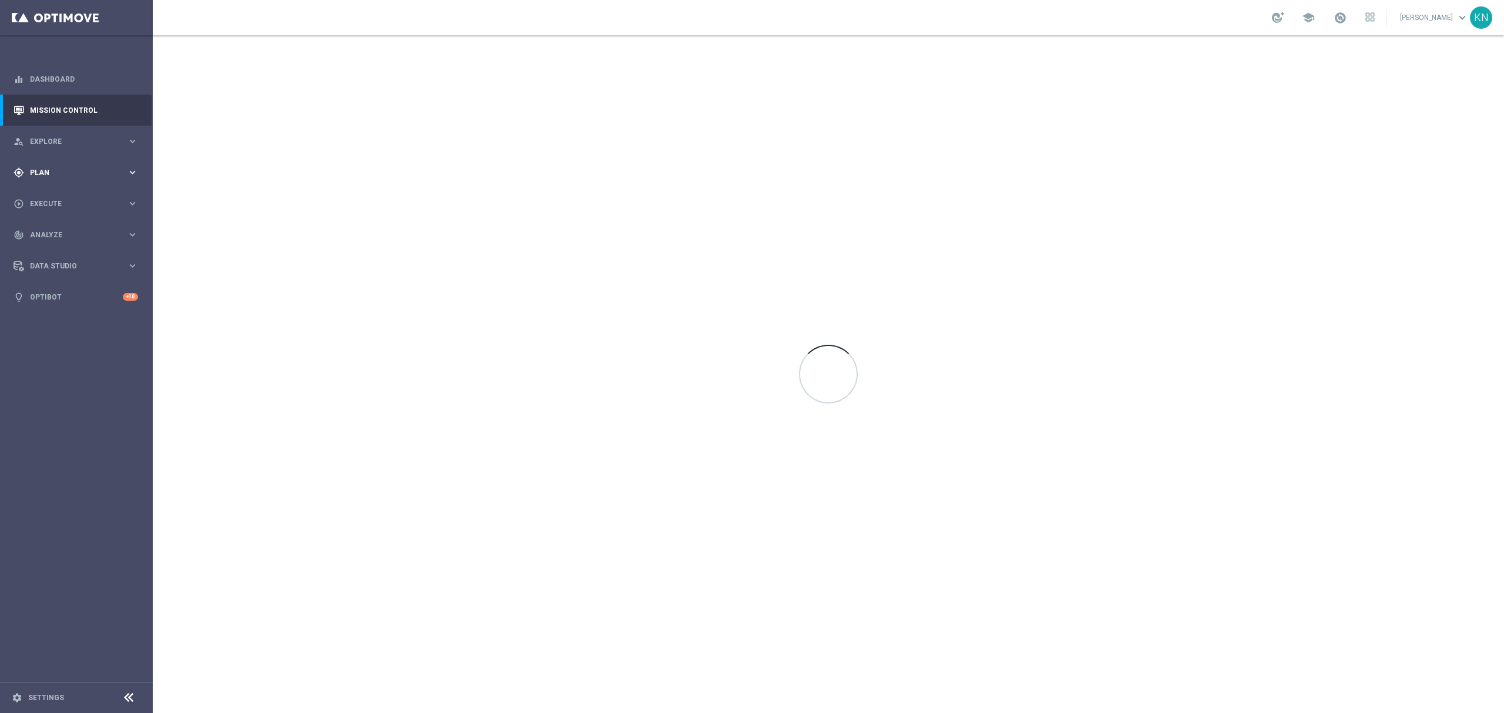
click at [64, 167] on div "gps_fixed Plan" at bounding box center [70, 172] width 113 height 11
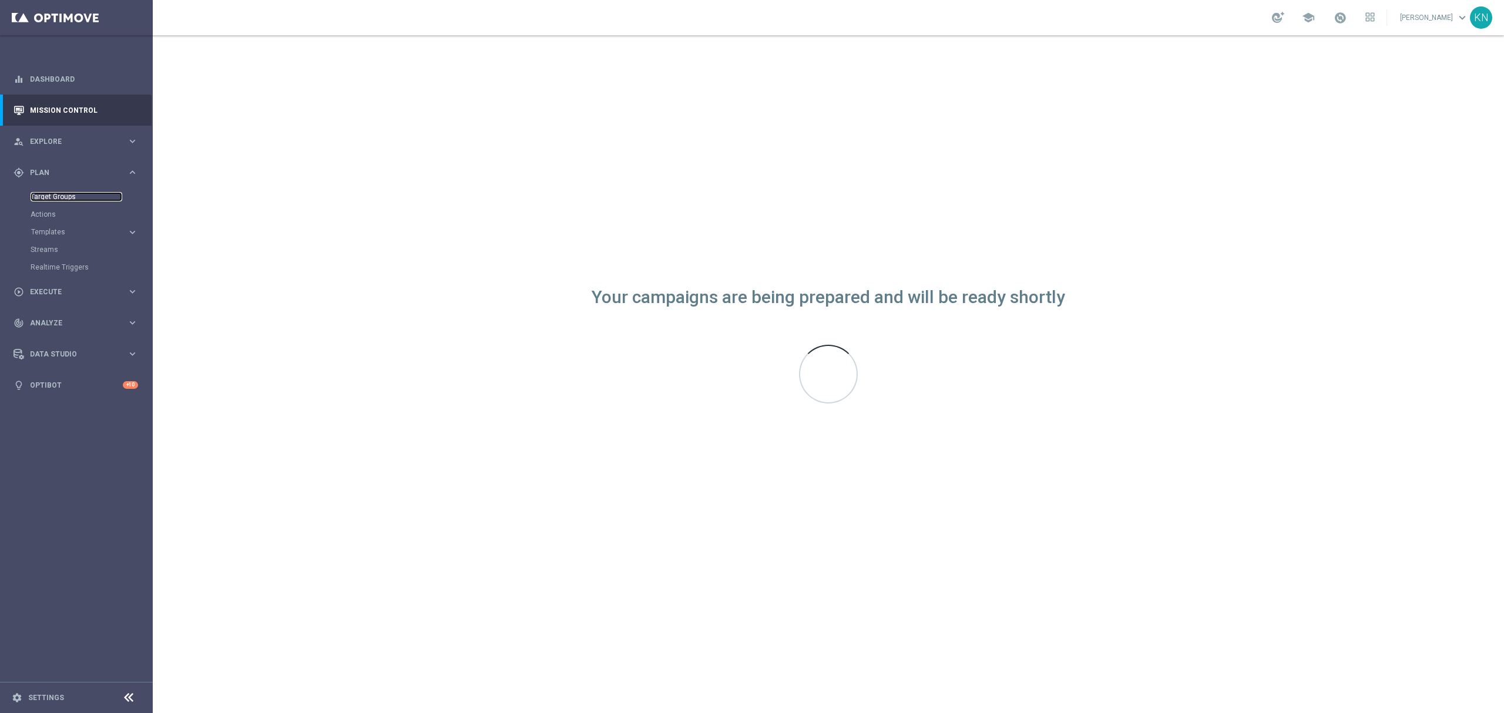
click at [60, 195] on link "Target Groups" at bounding box center [77, 196] width 92 height 9
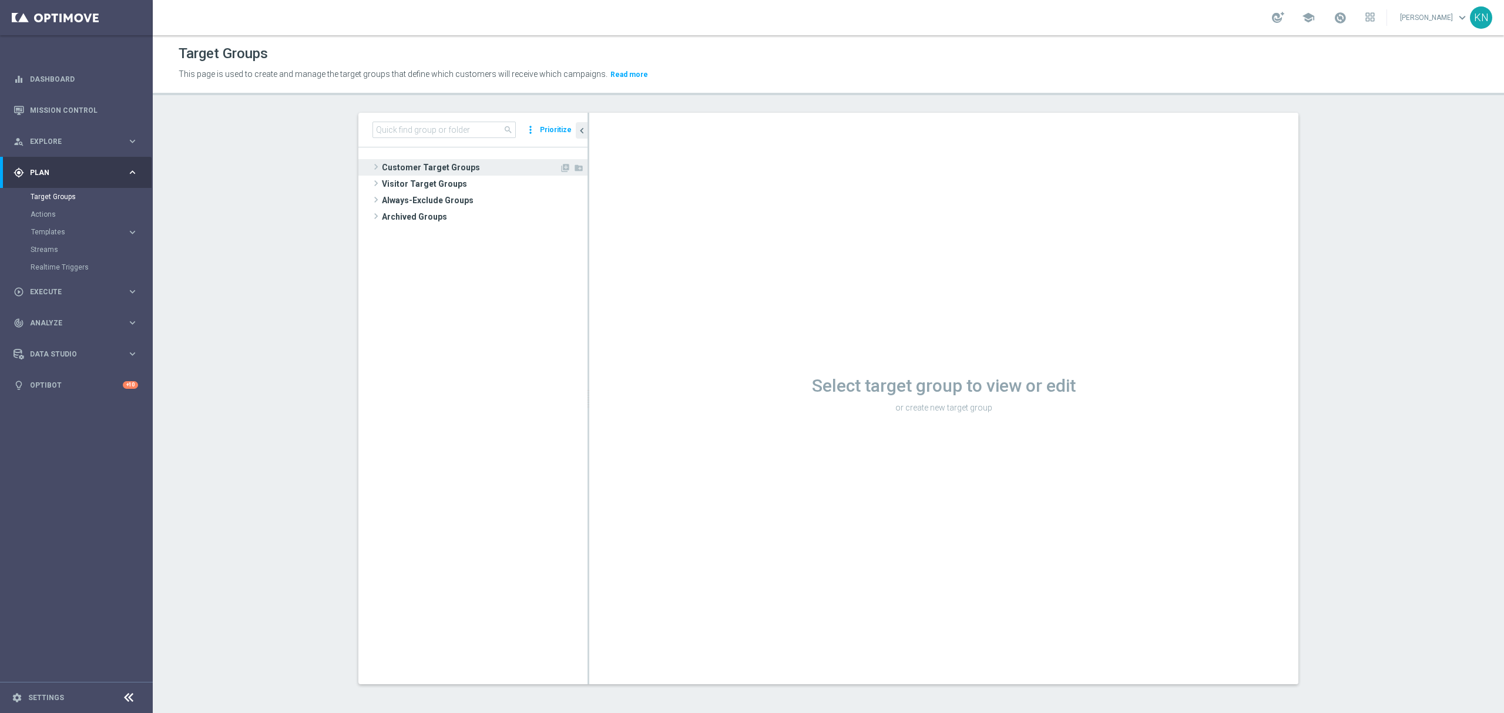
click at [429, 170] on span "Customer Target Groups" at bounding box center [470, 167] width 177 height 16
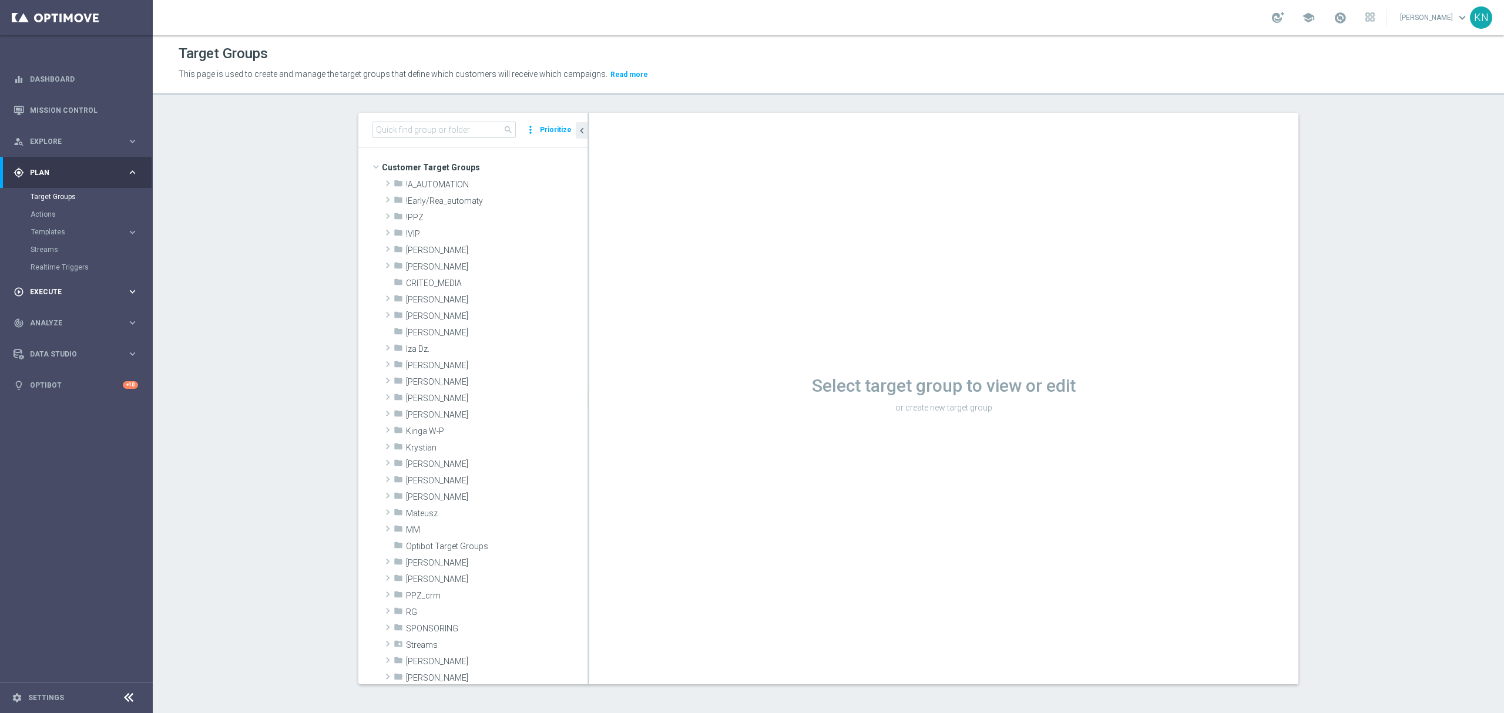
click at [55, 290] on span "Execute" at bounding box center [78, 291] width 97 height 7
click at [65, 227] on link "Campaign Builder" at bounding box center [77, 227] width 92 height 9
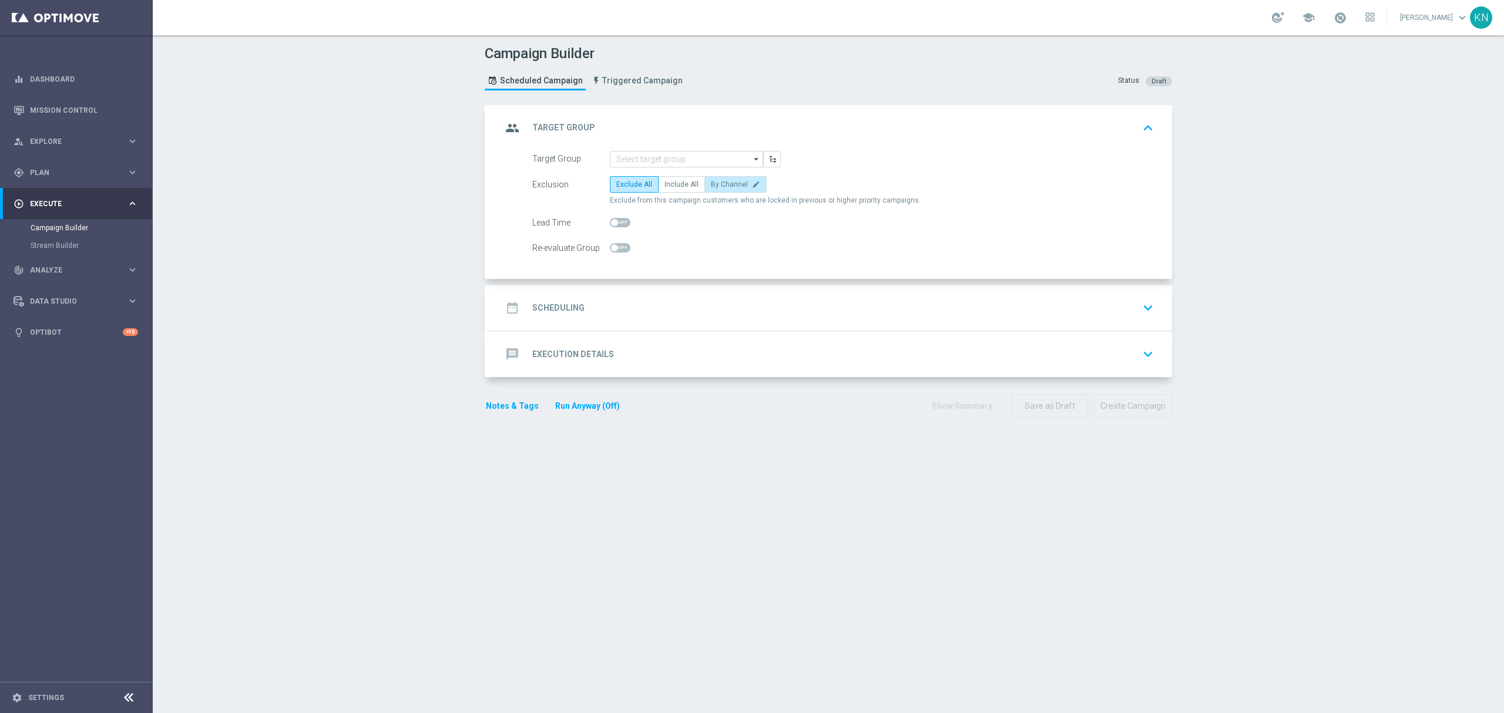
click at [715, 191] on label "By Channel edit" at bounding box center [735, 184] width 62 height 16
click at [715, 190] on input "By Channel edit" at bounding box center [715, 187] width 8 height 8
radio input "true"
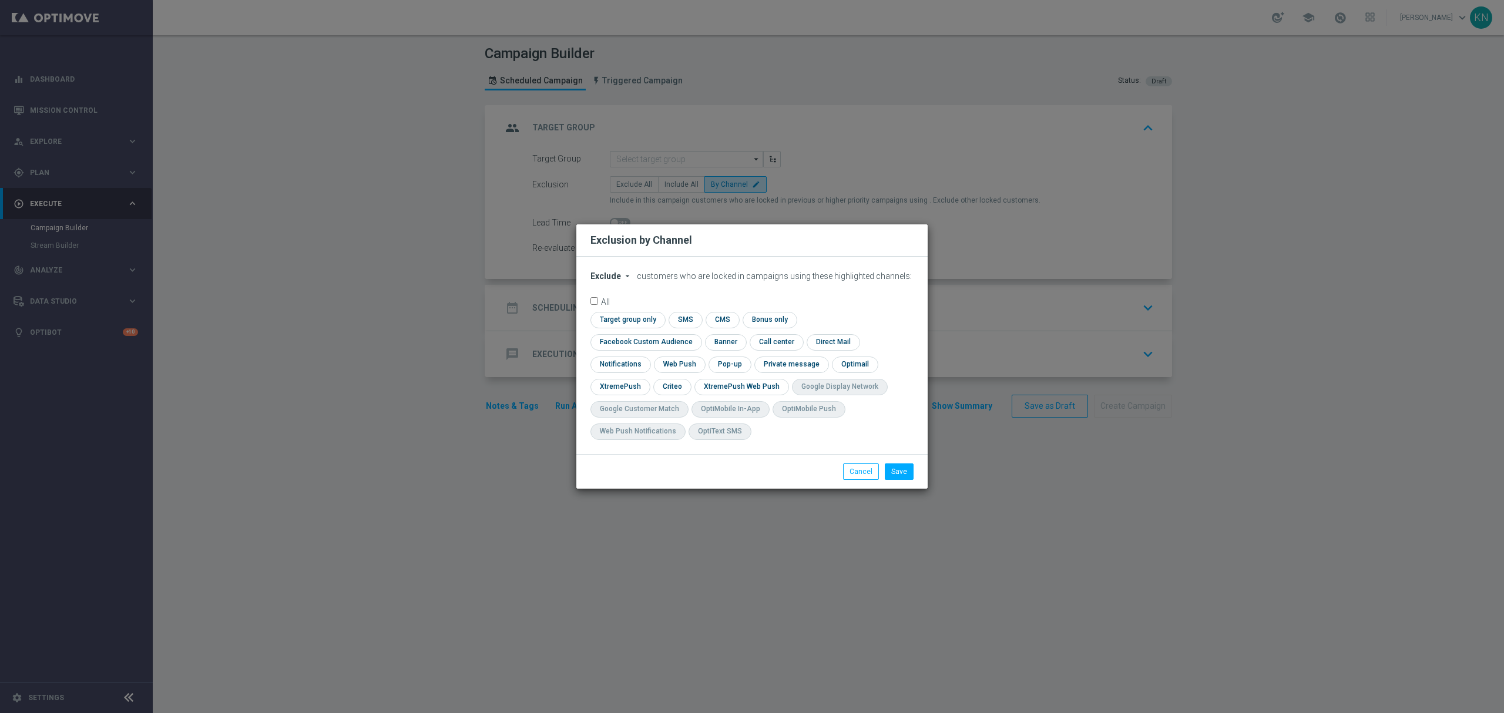
click at [607, 295] on form "Exclude arrow_drop_down × Exclude customers who are locked in campaigns using t…" at bounding box center [751, 358] width 323 height 174
click at [607, 281] on span "Exclude" at bounding box center [605, 275] width 31 height 9
click at [626, 310] on div "Include" at bounding box center [612, 303] width 43 height 14
click at [640, 328] on input "checkbox" at bounding box center [626, 320] width 72 height 16
checkbox input "true"
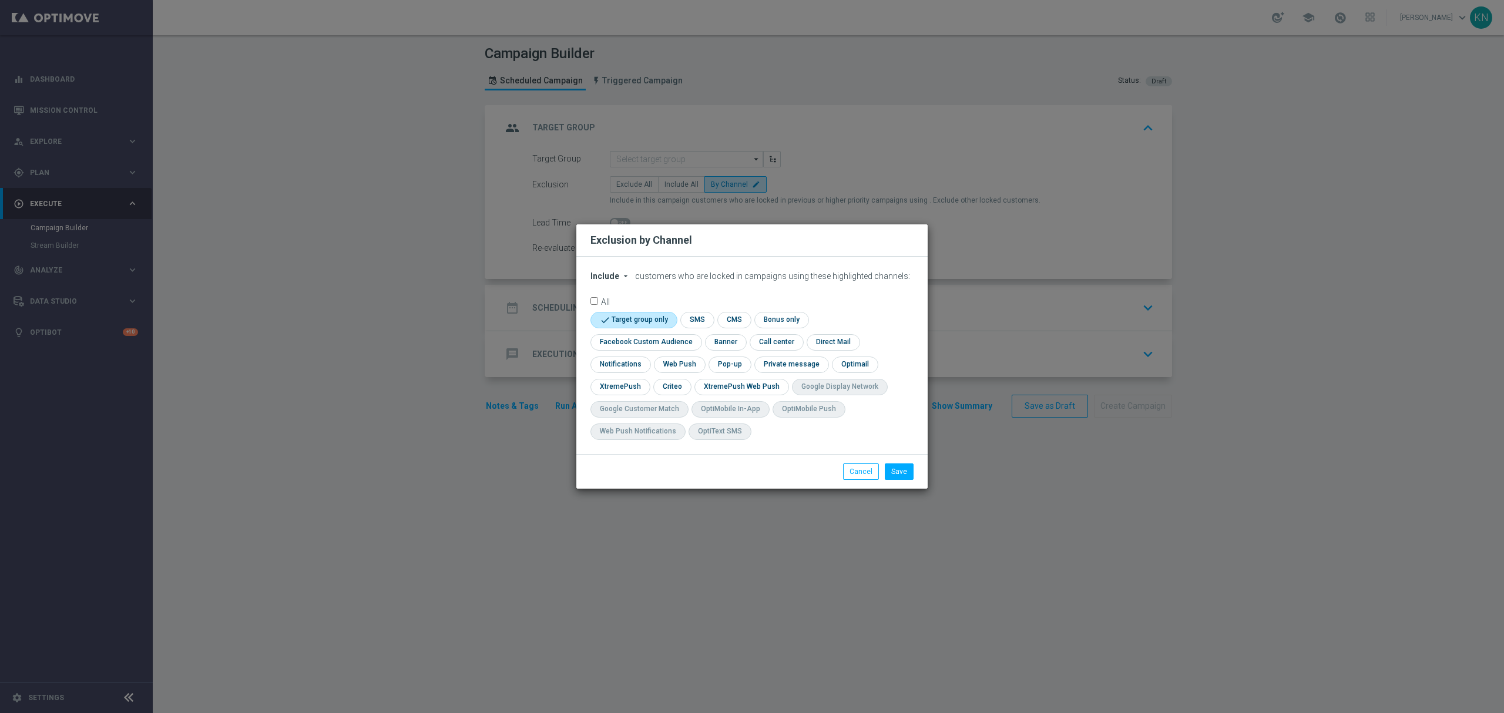
click at [627, 350] on div "check Facebook Custom Audience" at bounding box center [646, 342] width 112 height 16
click at [627, 346] on input "checkbox" at bounding box center [643, 342] width 106 height 16
checkbox input "true"
click at [674, 391] on input "checkbox" at bounding box center [671, 387] width 36 height 16
checkbox input "true"
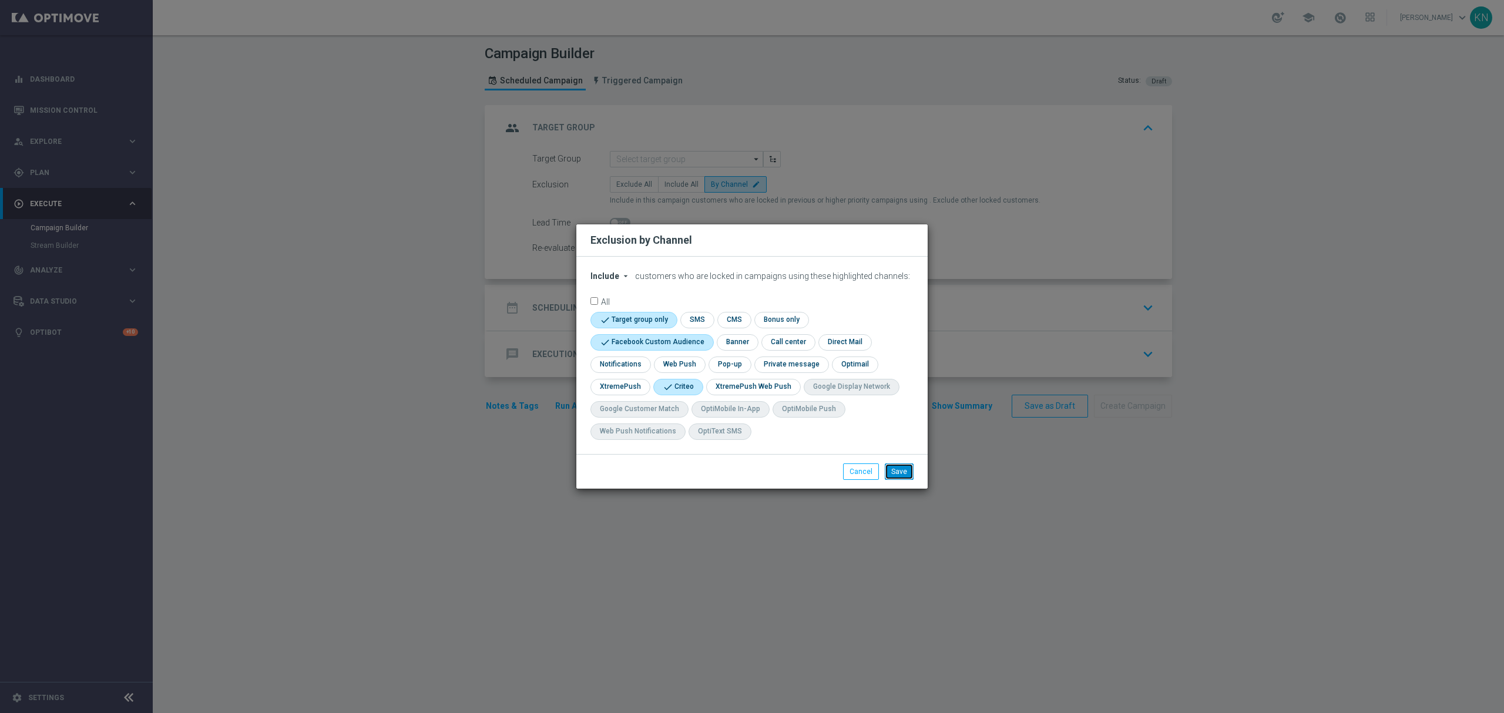
click at [902, 479] on button "Save" at bounding box center [899, 471] width 29 height 16
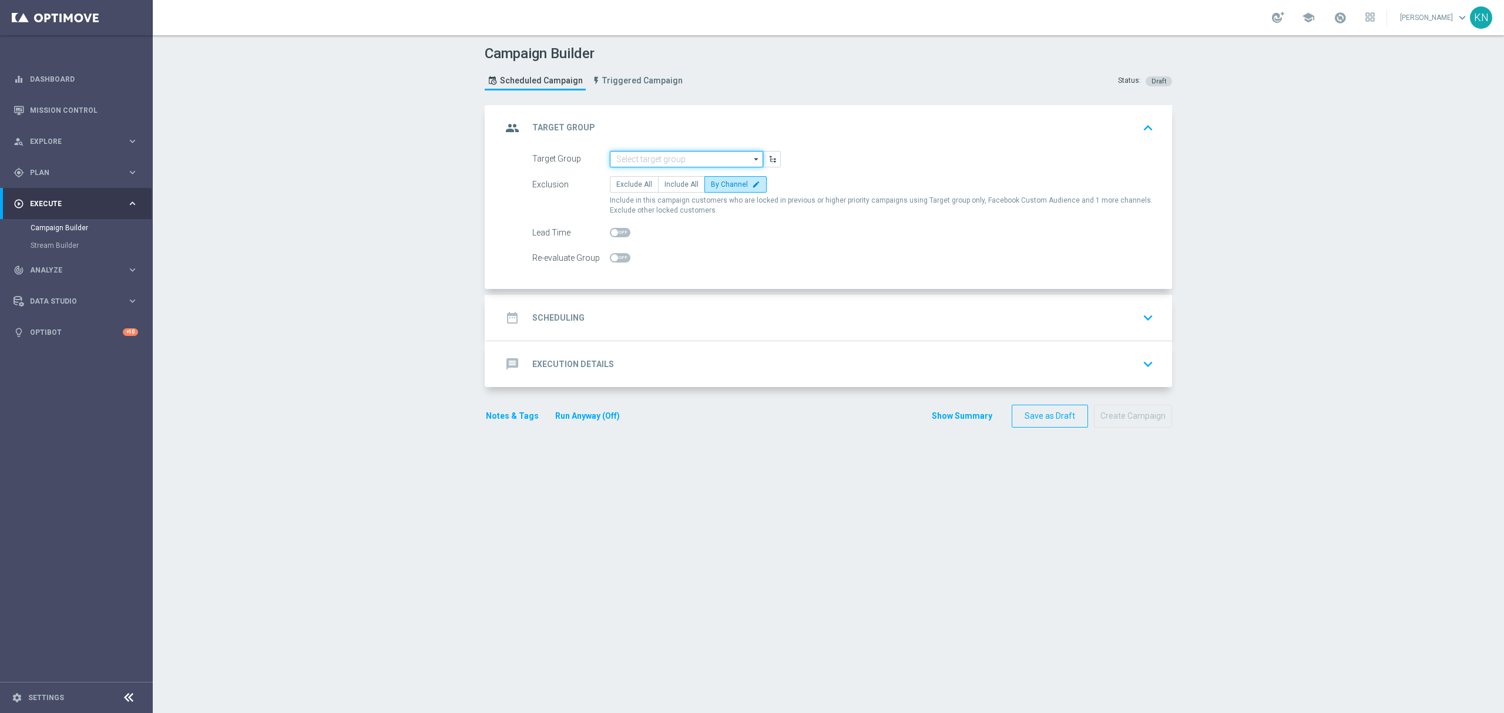
click at [619, 165] on input at bounding box center [686, 159] width 153 height 16
paste input "A_MED_TARGET_BET_25ZL_PL_LKE_011025"
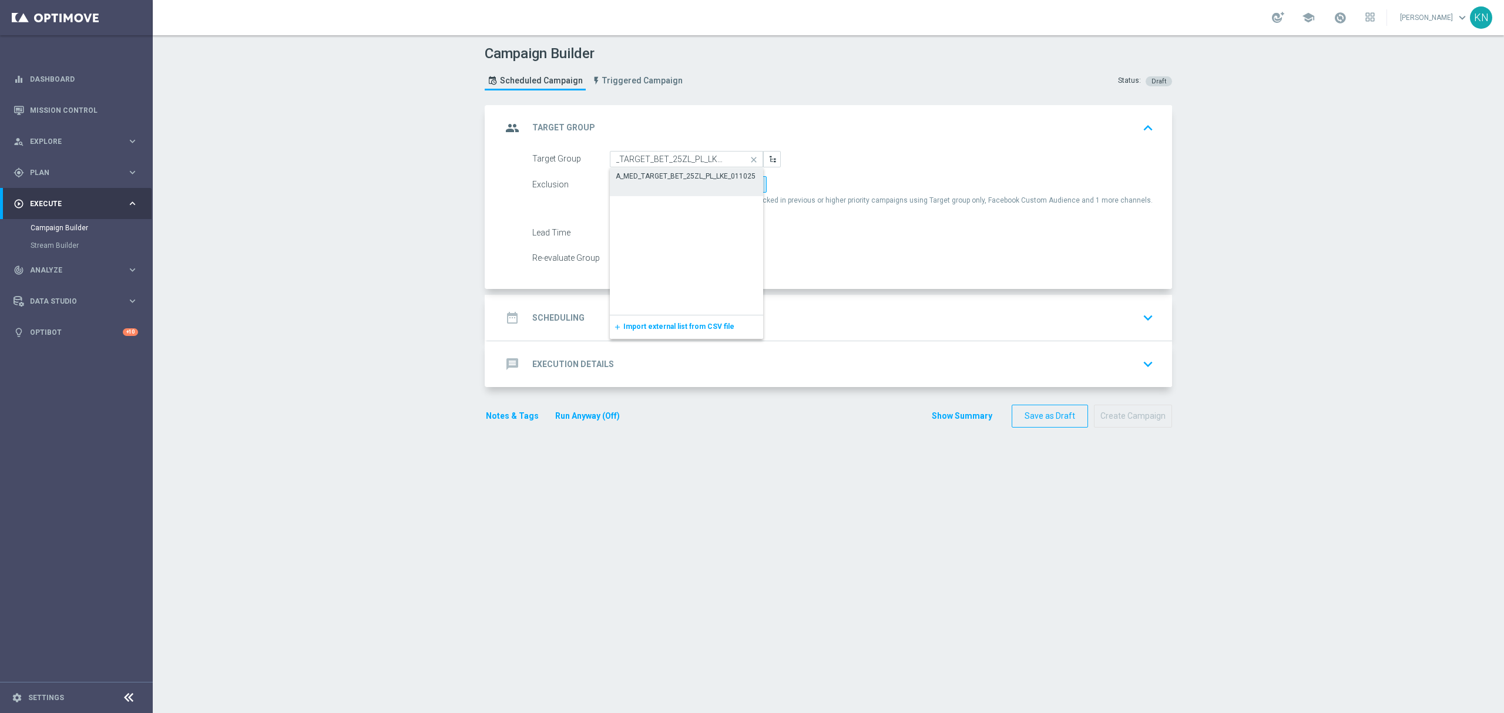
click at [658, 184] on div "A_MED_TARGET_BET_25ZL_PL_LKE_011025" at bounding box center [687, 176] width 154 height 16
type input "A_MED_TARGET_BET_25ZL_PL_LKE_011025"
checkbox input "true"
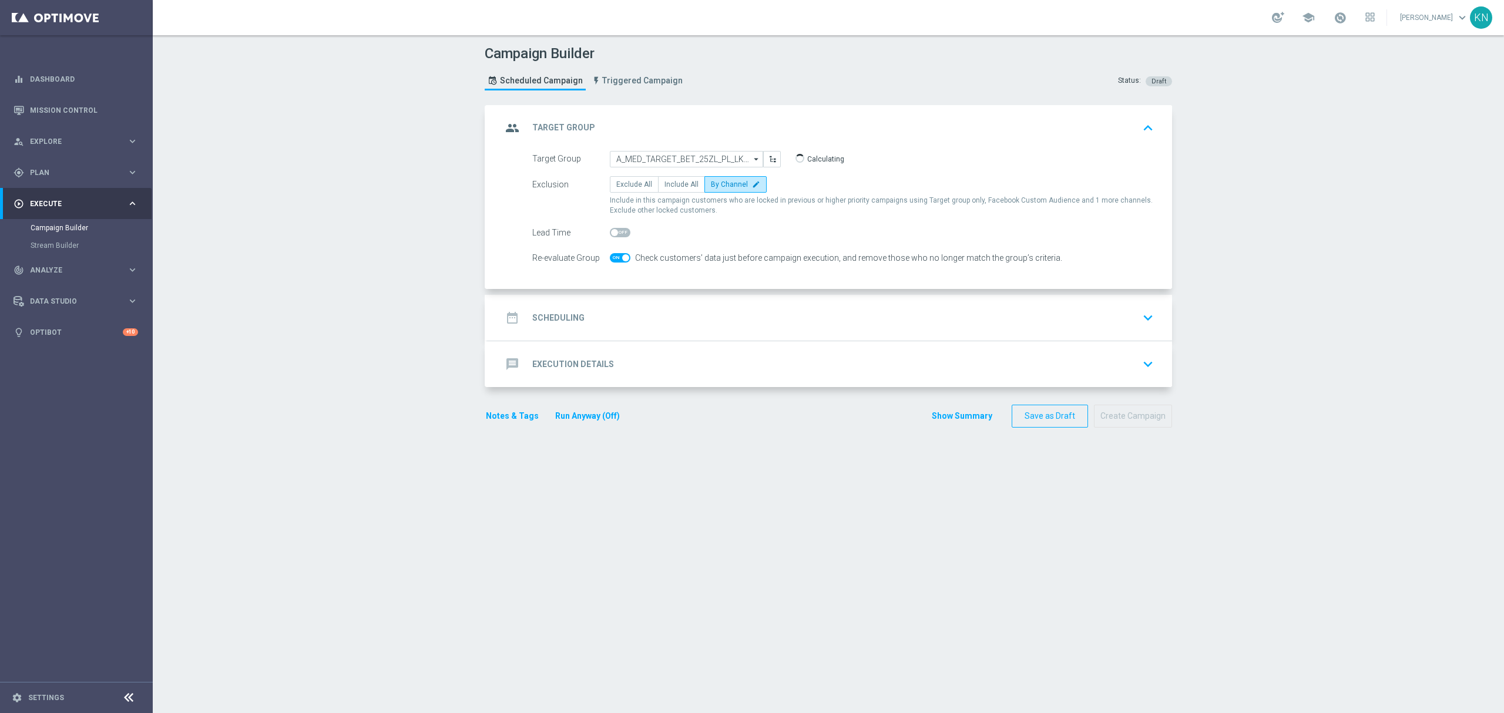
click at [754, 315] on div "date_range Scheduling keyboard_arrow_down" at bounding box center [830, 318] width 656 height 22
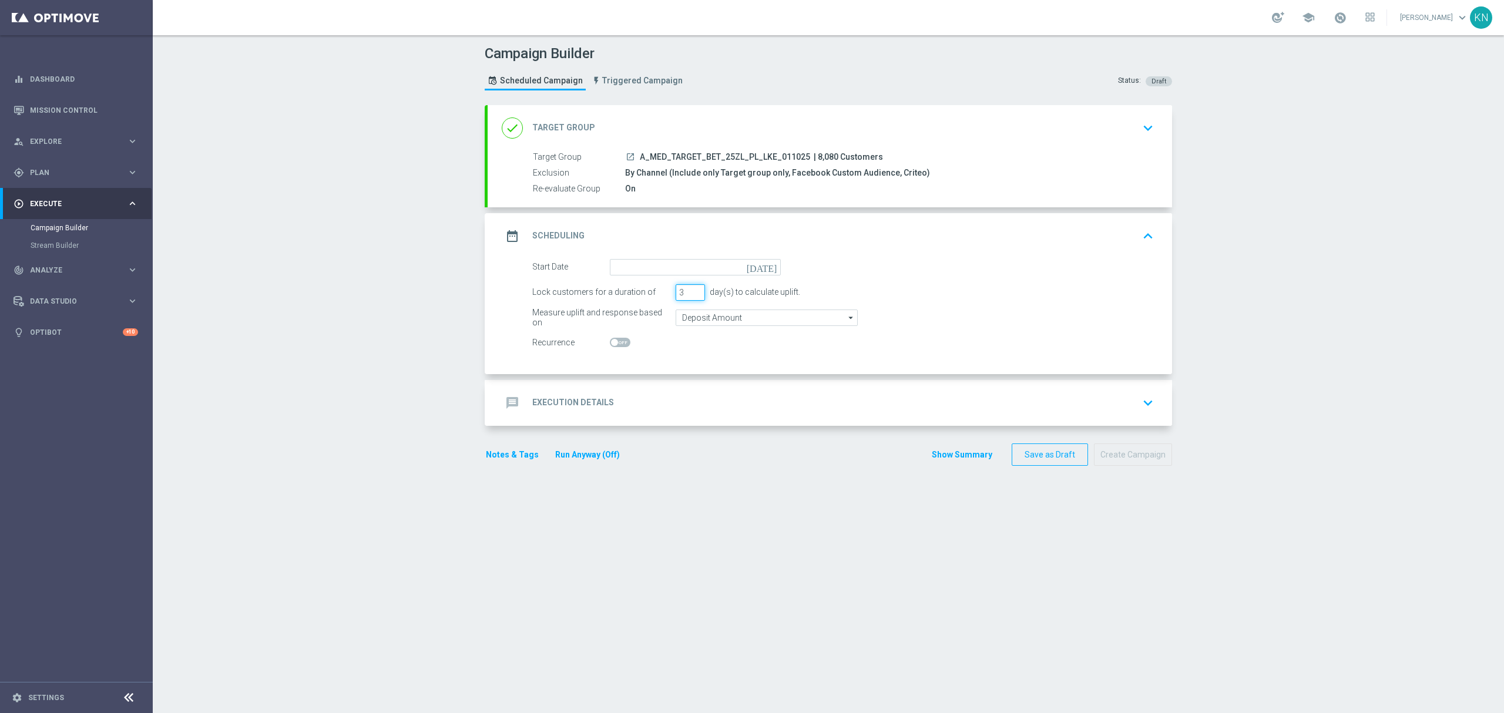
drag, startPoint x: 678, startPoint y: 294, endPoint x: 642, endPoint y: 287, distance: 36.4
click at [643, 289] on div "Lock customers for a duration of 3 day(s) to calculate uplift." at bounding box center [842, 292] width 639 height 16
type input "2"
click at [657, 262] on input at bounding box center [695, 267] width 171 height 16
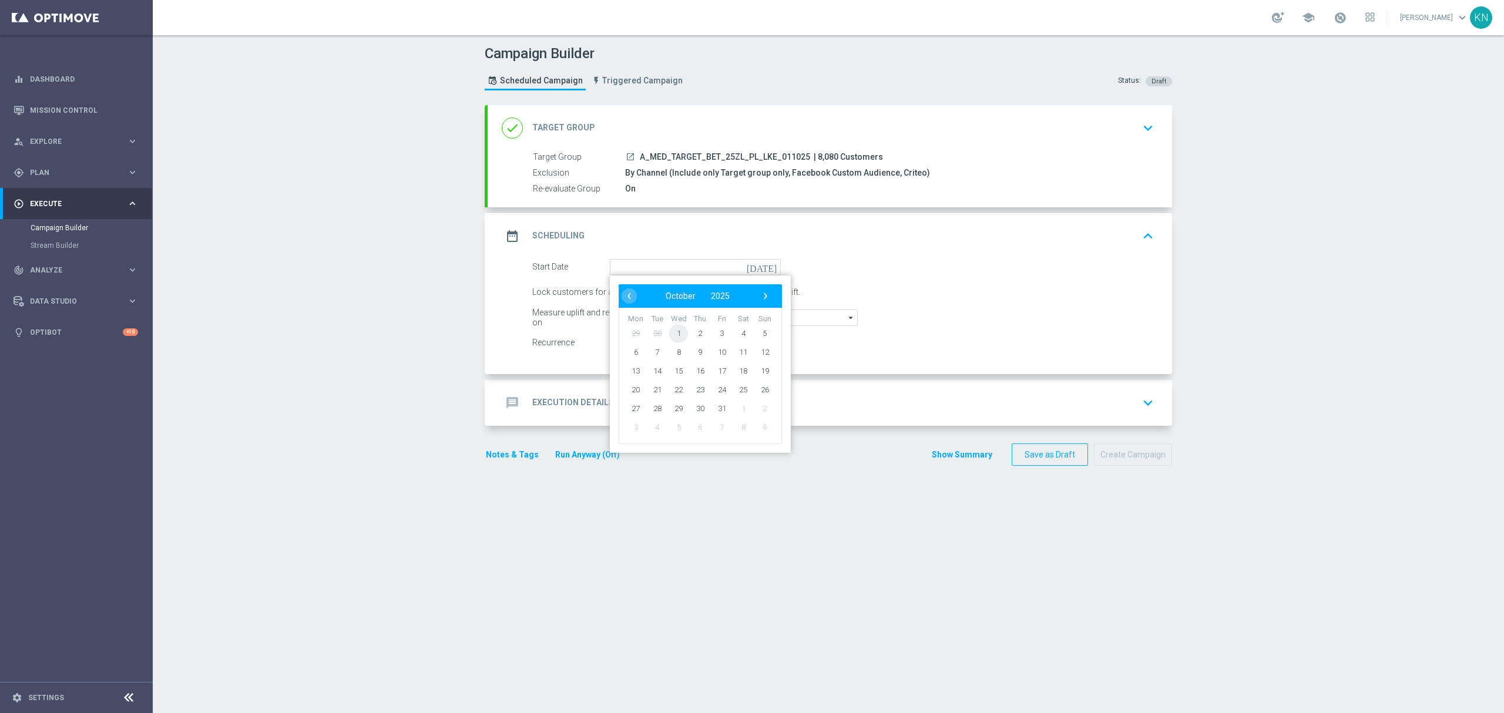
click at [675, 332] on span "1" at bounding box center [678, 333] width 19 height 19
type input "[DATE]"
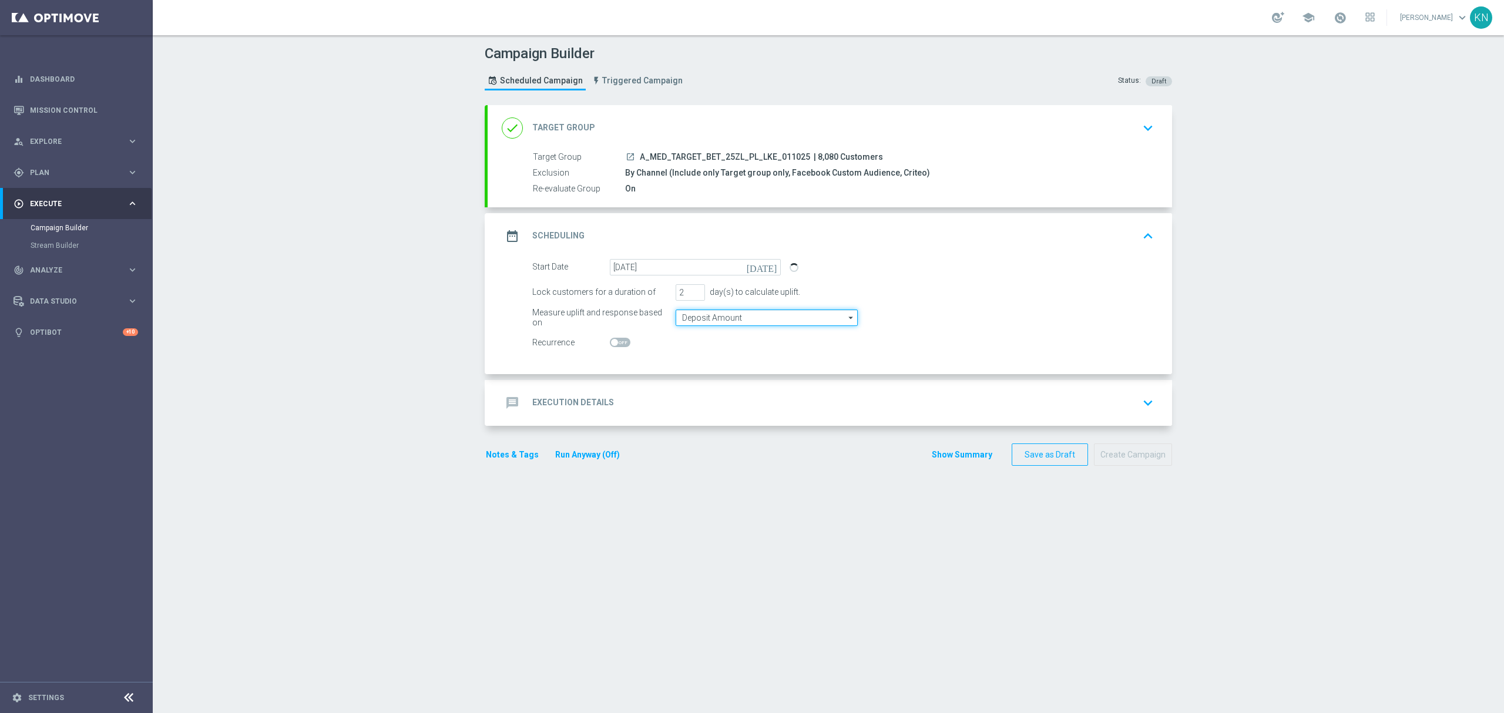
click at [712, 318] on input "Deposit Amount" at bounding box center [766, 318] width 182 height 16
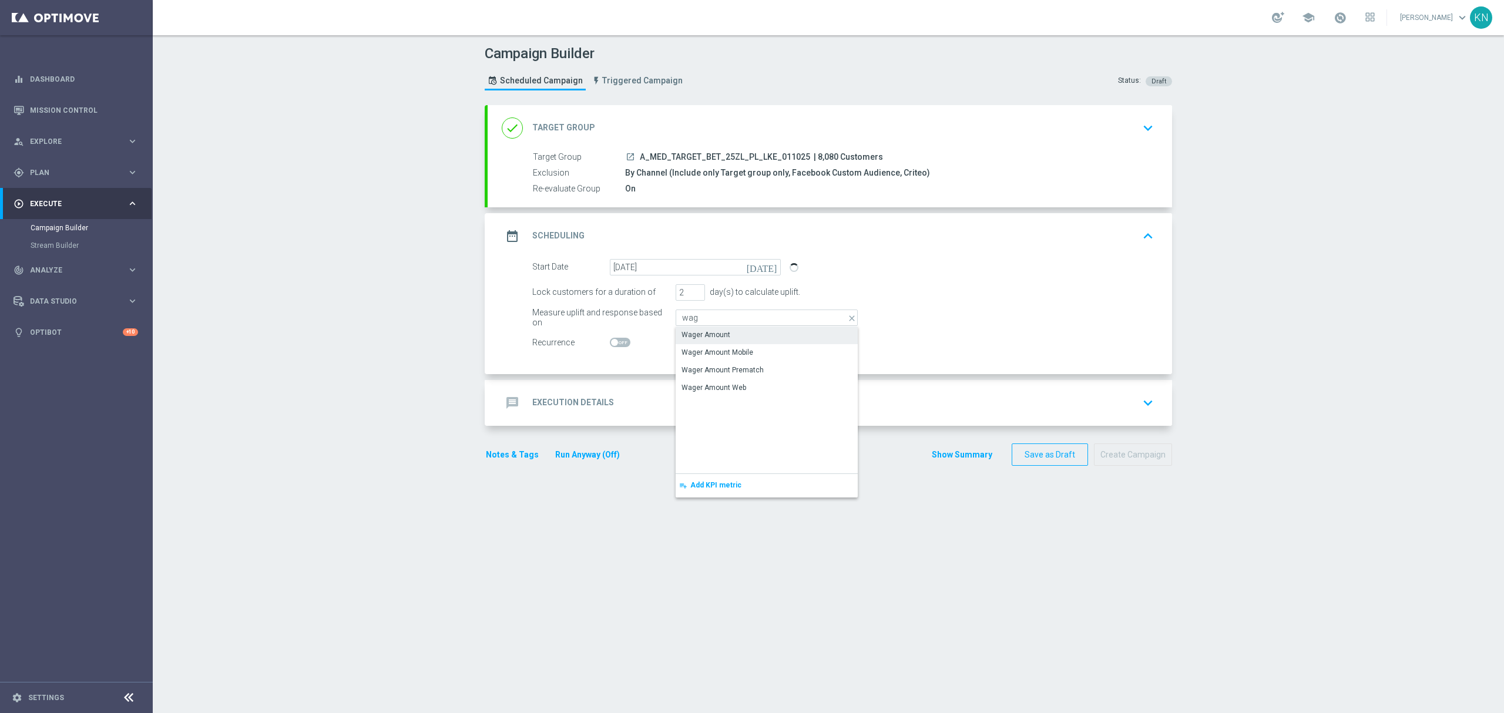
click at [712, 328] on div "Wager Amount" at bounding box center [766, 335] width 182 height 16
type input "Wager Amount"
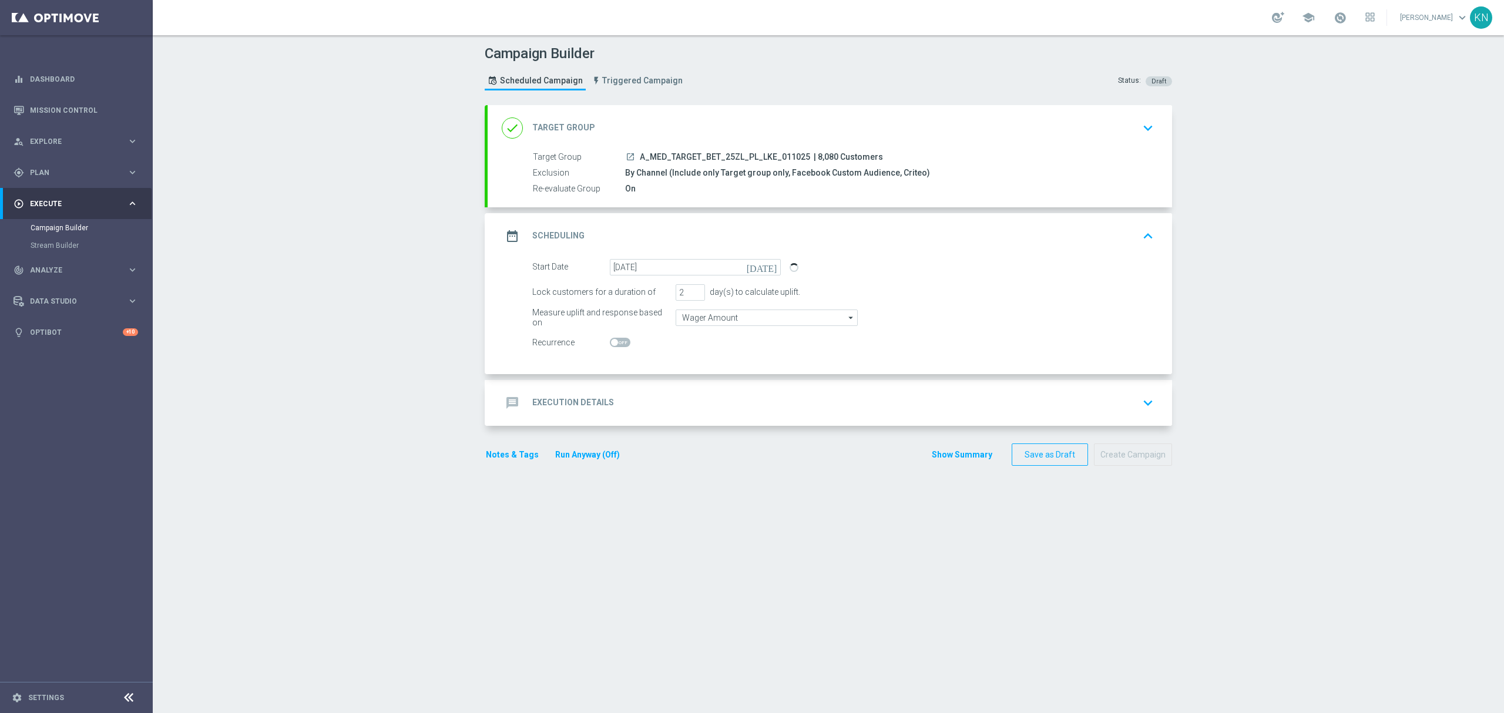
click at [713, 394] on div "message Execution Details keyboard_arrow_down" at bounding box center [830, 403] width 656 height 22
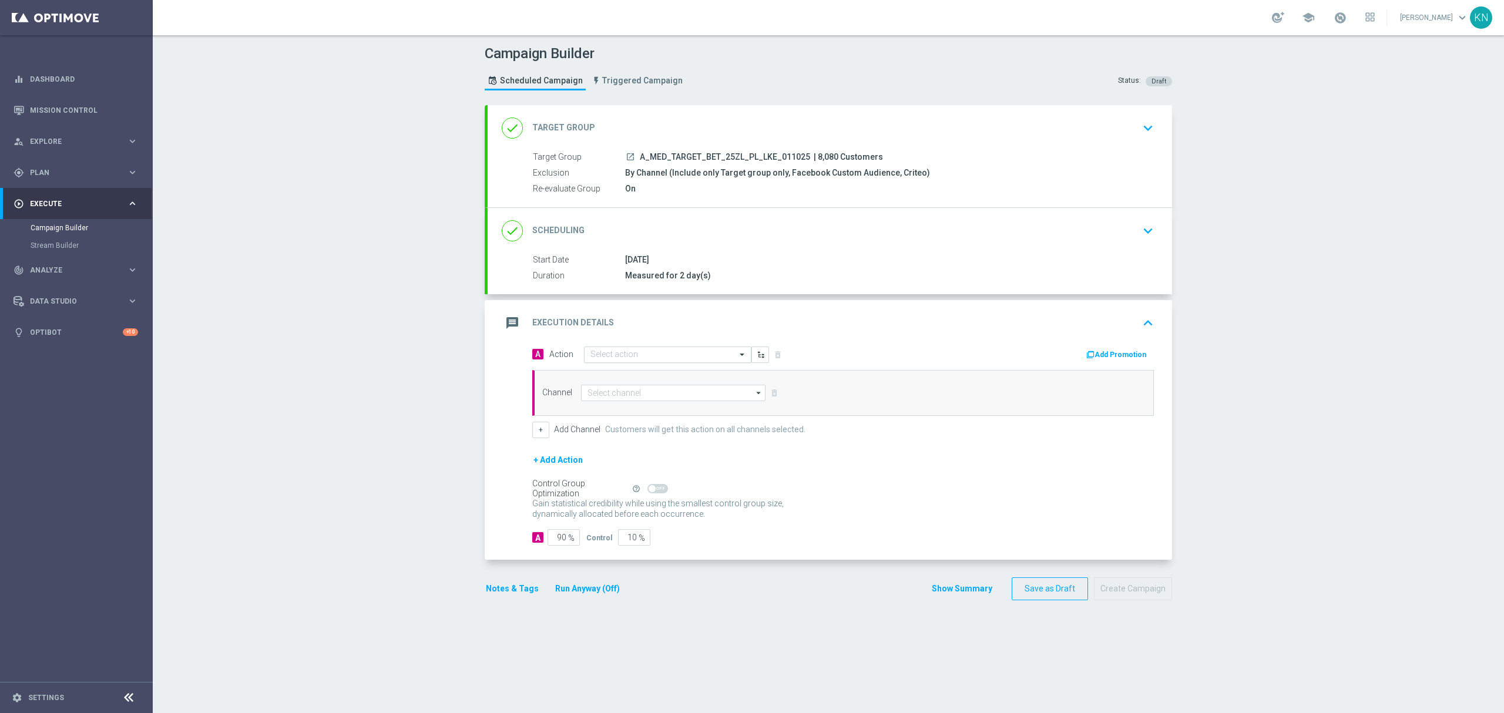
click at [645, 355] on input "text" at bounding box center [655, 355] width 131 height 10
paste input "A_MED_TARGET_BET_25ZL_PL_LKE_011025"
type input "A_MED_TARGET_BET_25ZL_PL_LKE_011025"
click at [652, 376] on label "A_MED_TARGET_BET_25ZL_PL_LKE_011025" at bounding box center [661, 375] width 142 height 10
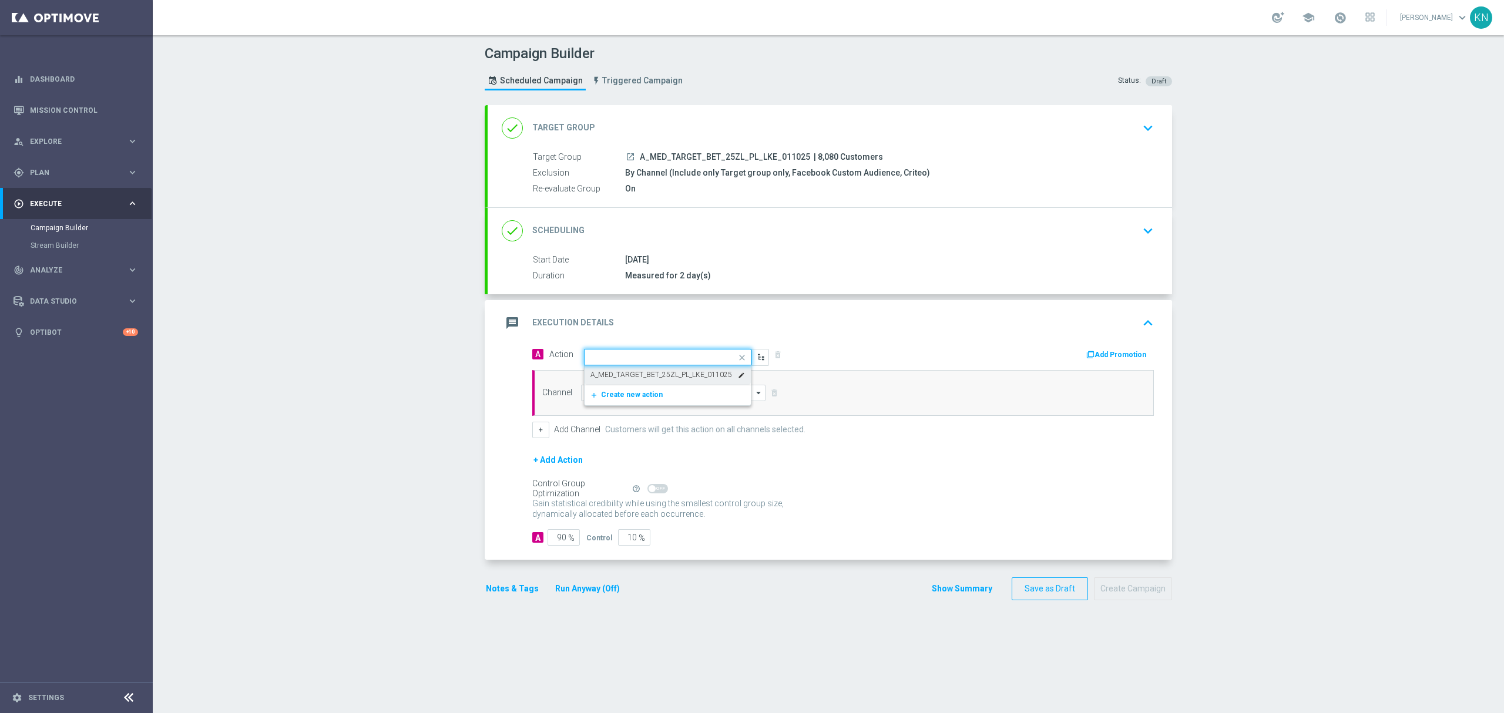
scroll to position [0, 0]
click at [616, 389] on input at bounding box center [673, 393] width 184 height 16
click at [653, 409] on div "Private message" at bounding box center [673, 410] width 184 height 16
type input "Private message"
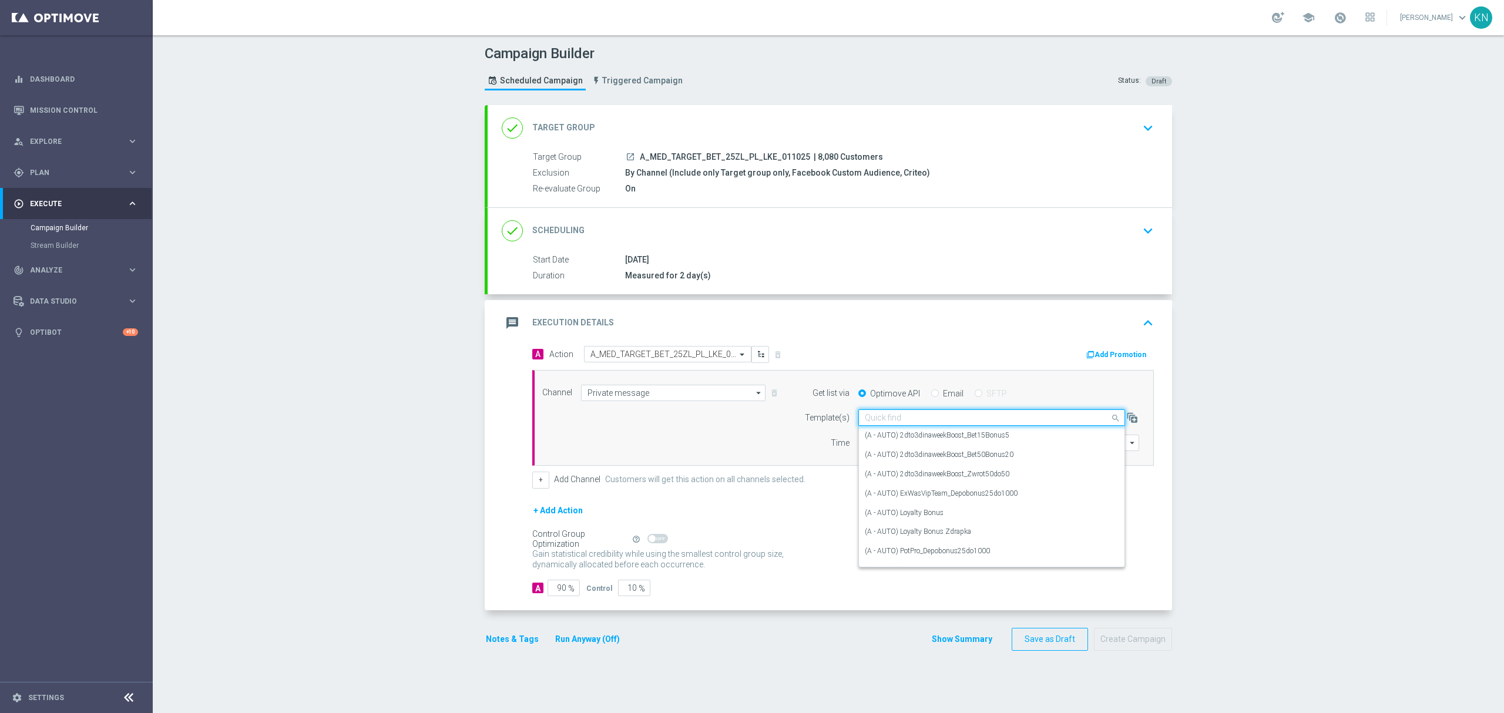
click at [891, 417] on input "text" at bounding box center [980, 418] width 230 height 10
paste input "A_MED_TARGET_BET_25ZL_PL_LKE_011025"
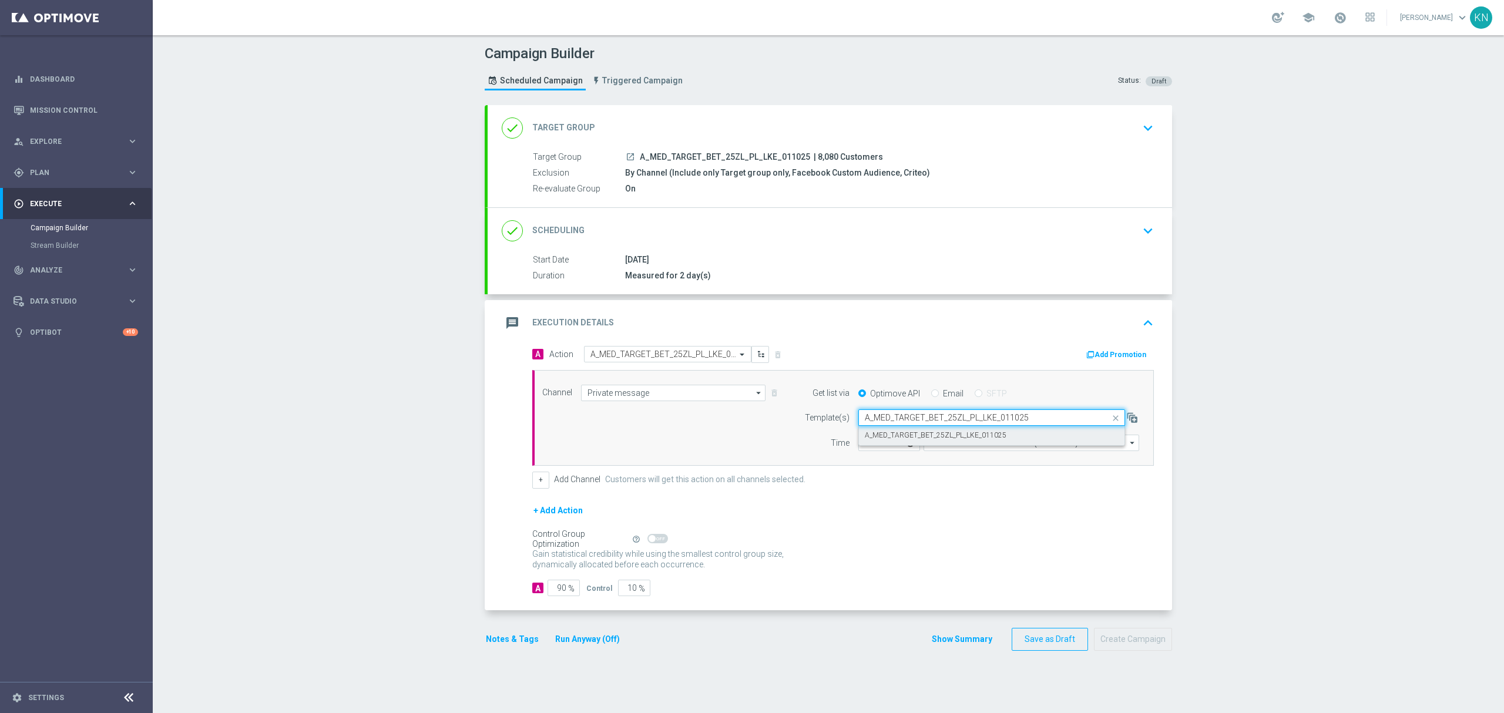
click at [905, 438] on label "A_MED_TARGET_BET_25ZL_PL_LKE_011025" at bounding box center [936, 436] width 142 height 10
type input "A_MED_TARGET_BET_25ZL_PL_LKE_011025"
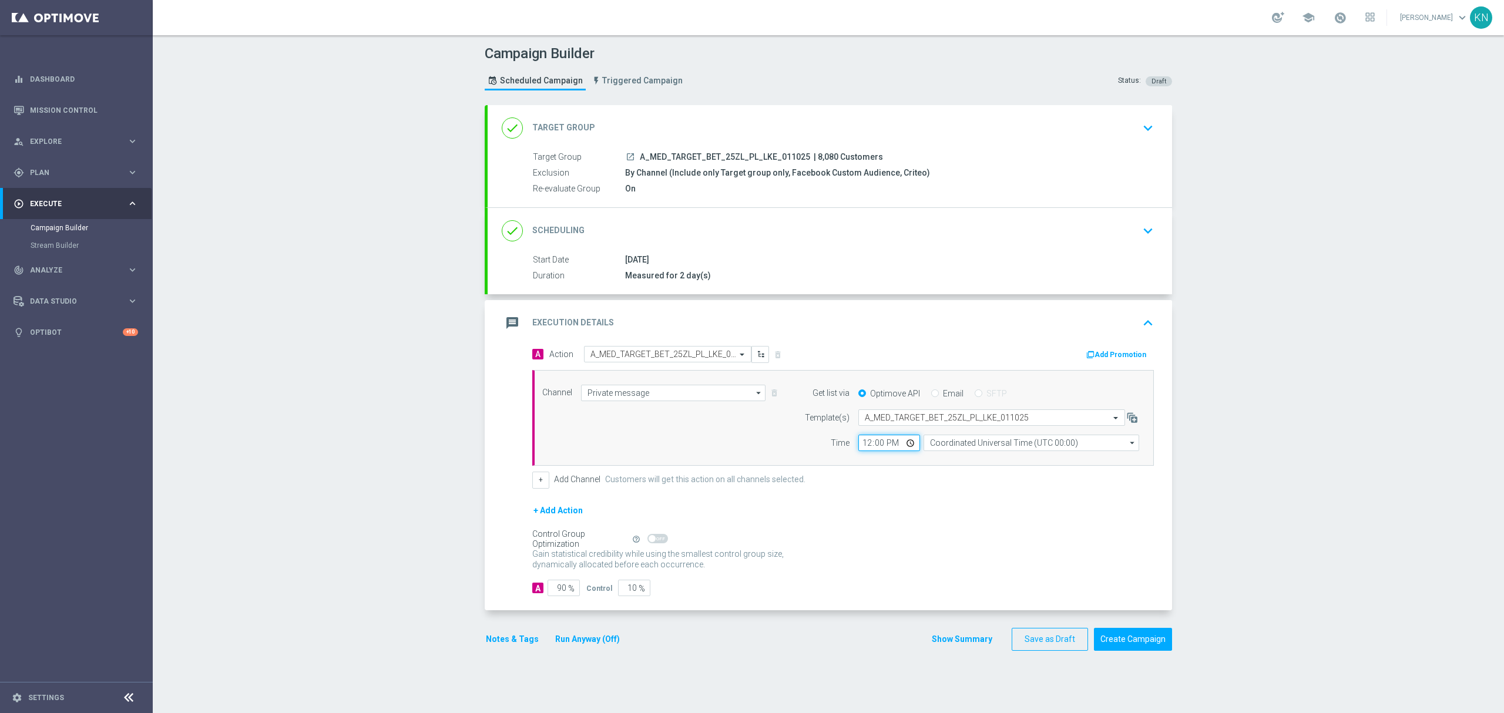
click at [862, 446] on input "12:00" at bounding box center [889, 443] width 62 height 16
type input "16:00"
click at [1016, 441] on input "Coordinated Universal Time (UTC 00:00)" at bounding box center [1031, 443] width 216 height 16
click at [980, 463] on div "Central European Time (Warsaw) (UTC +02:00)" at bounding box center [1025, 460] width 192 height 11
type input "Central European Time (Warsaw) (UTC +02:00)"
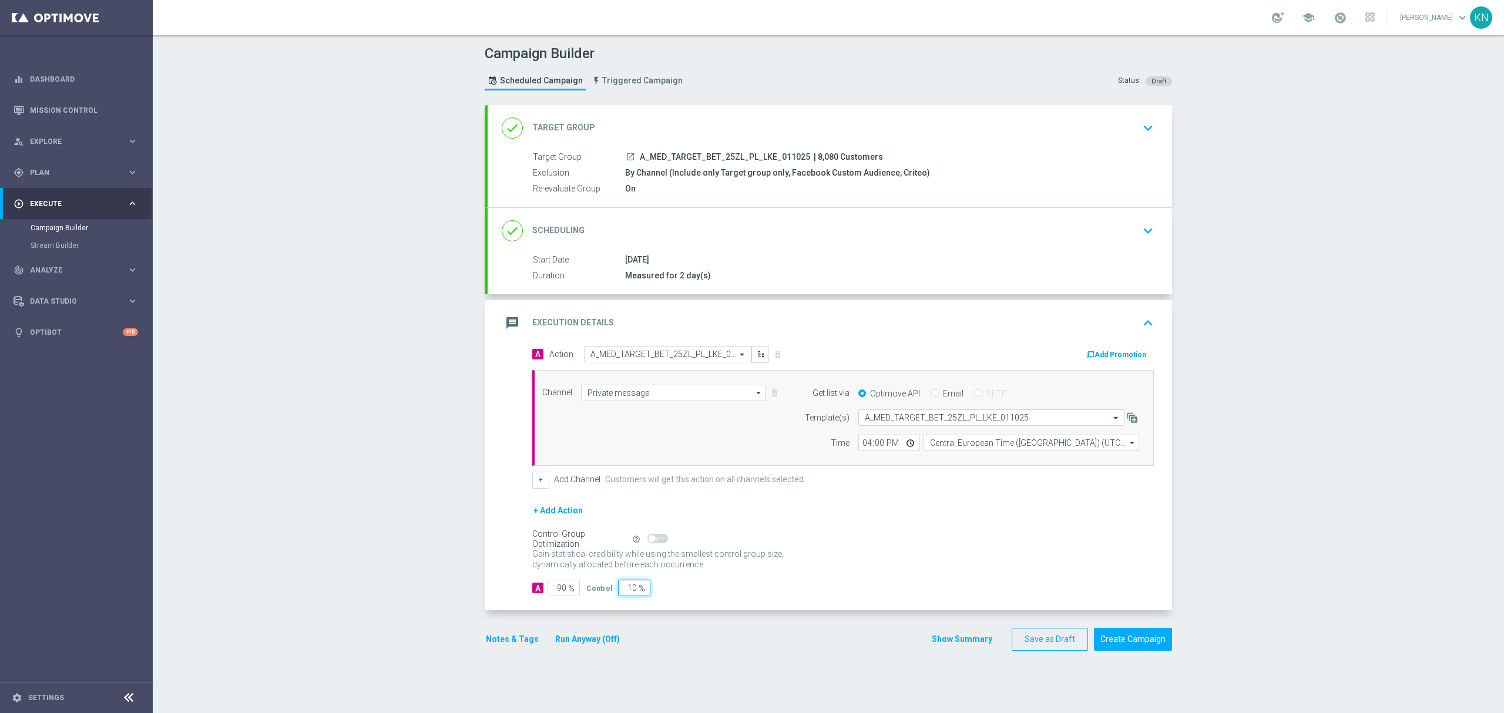
click at [627, 584] on input "10" at bounding box center [634, 588] width 32 height 16
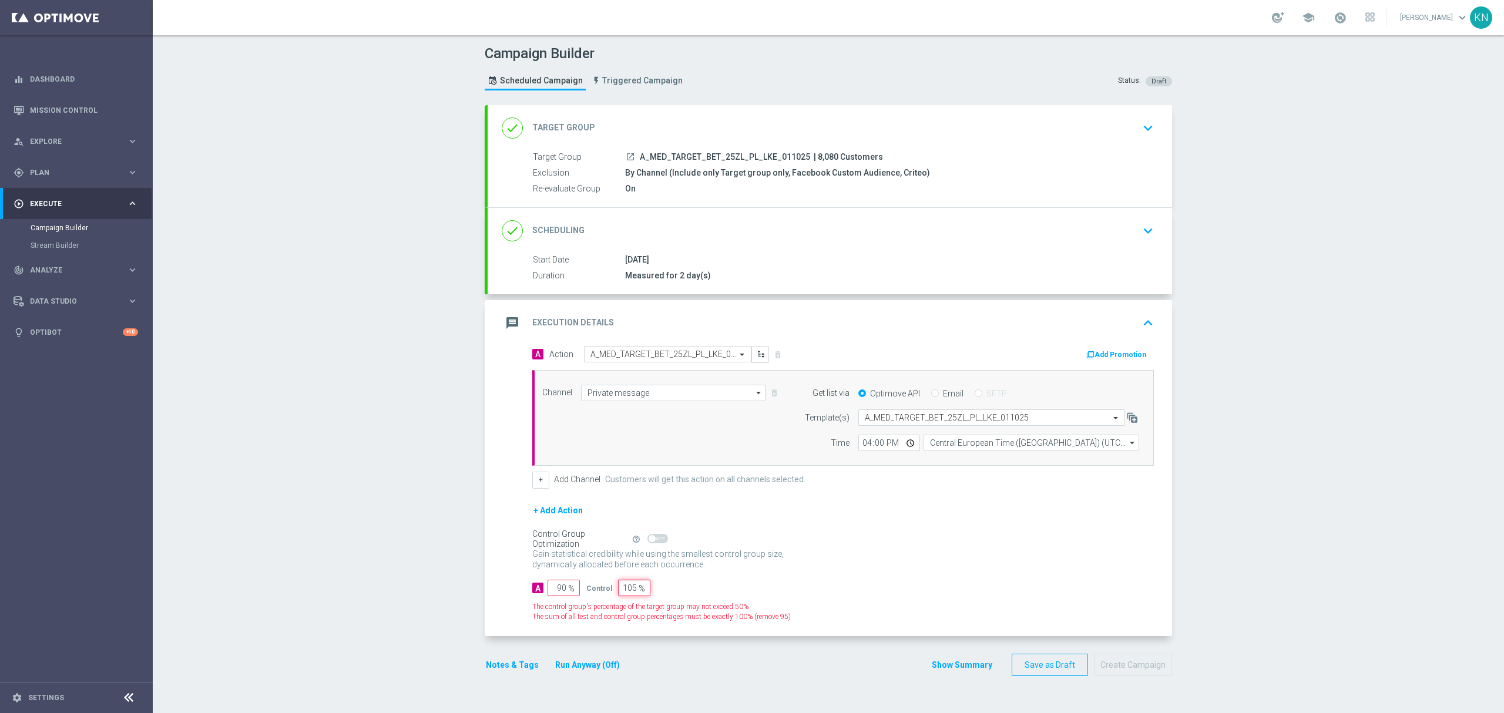
click at [626, 593] on input "105" at bounding box center [634, 588] width 32 height 16
click at [619, 593] on input "105" at bounding box center [634, 588] width 32 height 16
type input "5"
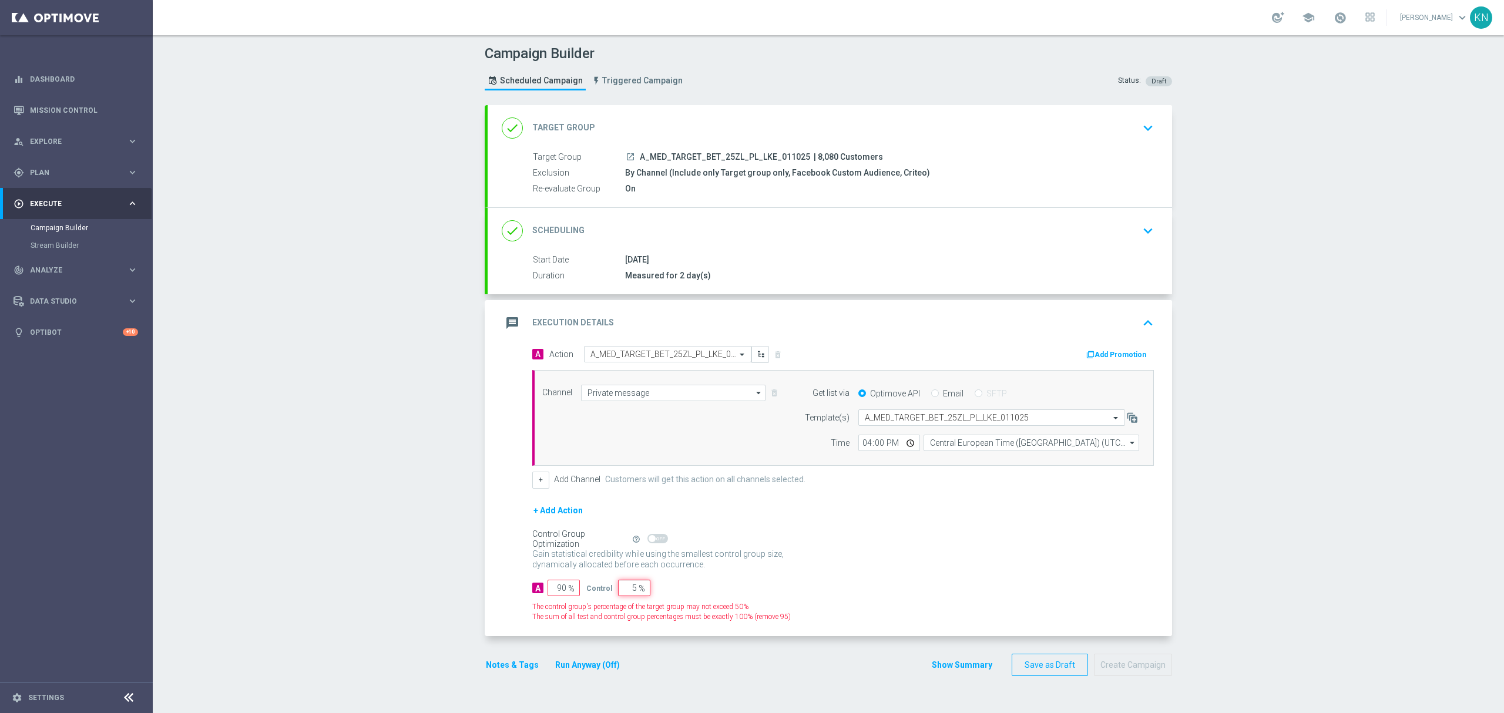
type input "95"
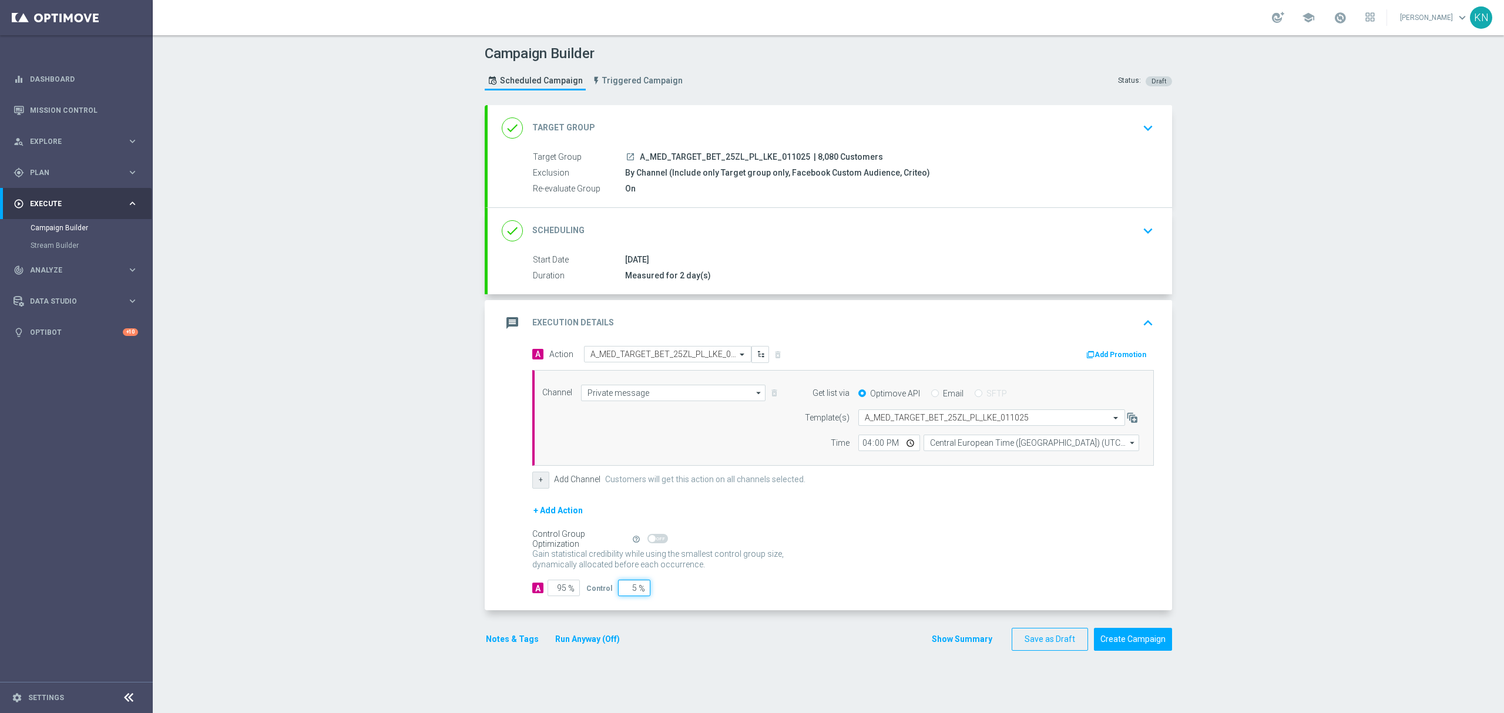
type input "5"
click at [537, 485] on button "+" at bounding box center [540, 480] width 17 height 16
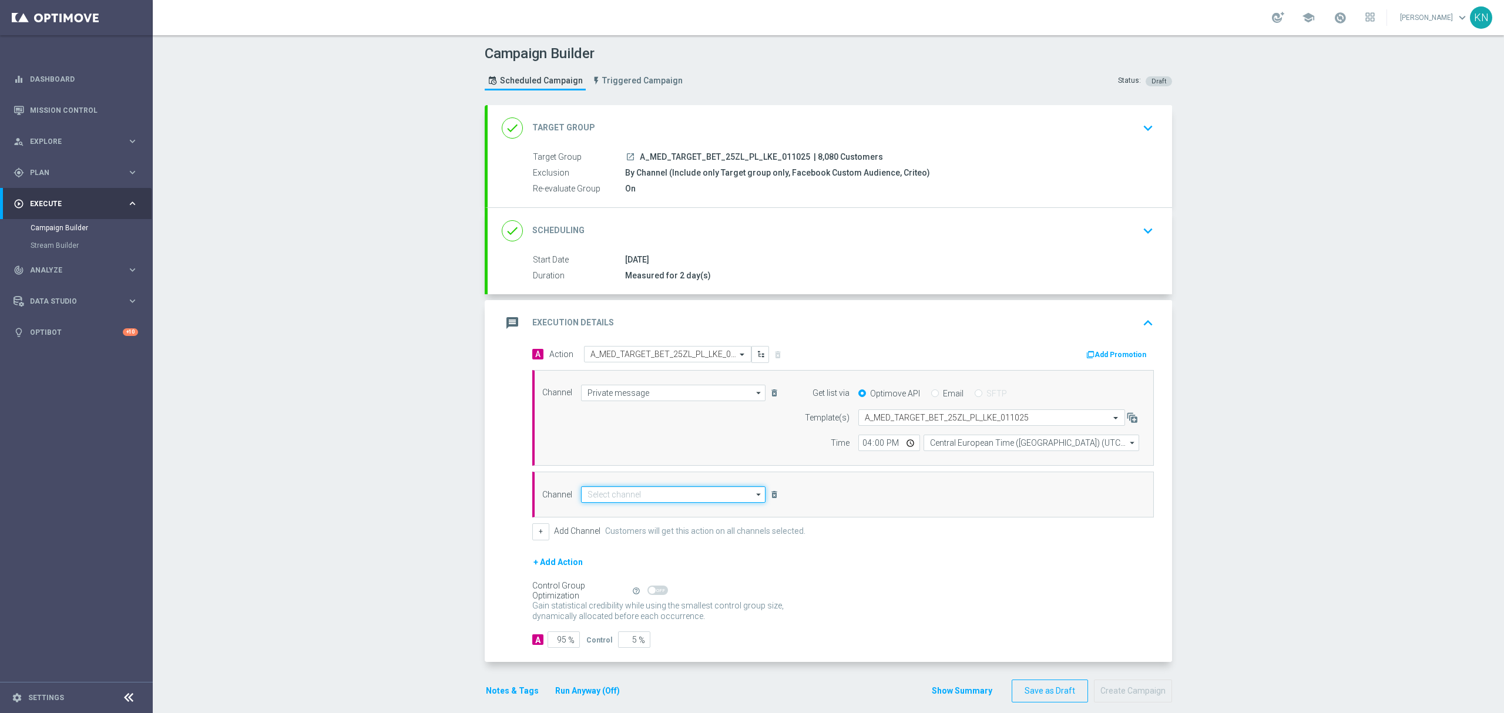
click at [640, 489] on input at bounding box center [673, 494] width 184 height 16
click at [623, 510] on div "CMS" at bounding box center [673, 511] width 184 height 16
type input "CMS"
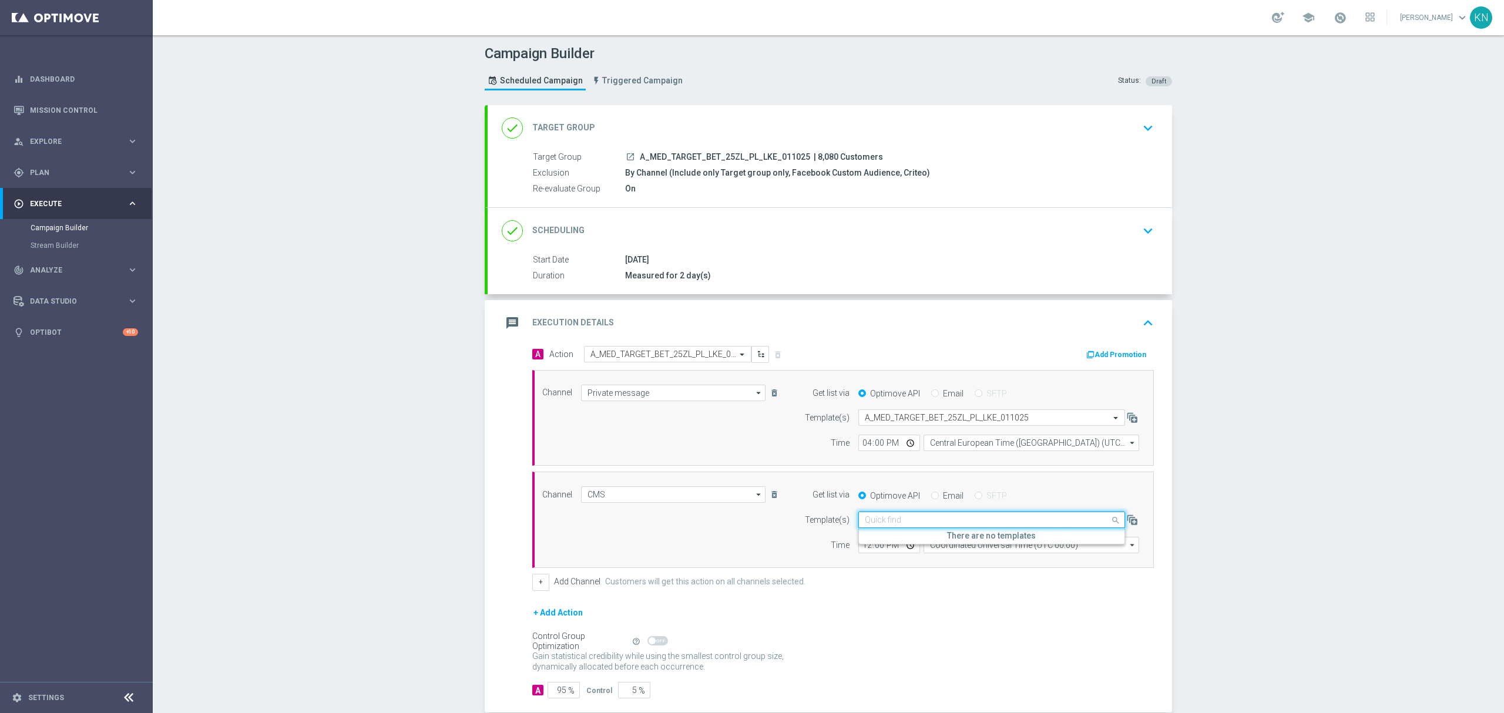
click at [908, 517] on input "text" at bounding box center [980, 520] width 230 height 10
paste input "A_MED_TARGET_BET_25ZL_PL_LKE_011025"
type input "A_MED_TARGET_BET_25ZL_PL_LKE_011025"
click at [1131, 518] on icon "button" at bounding box center [1132, 520] width 12 height 12
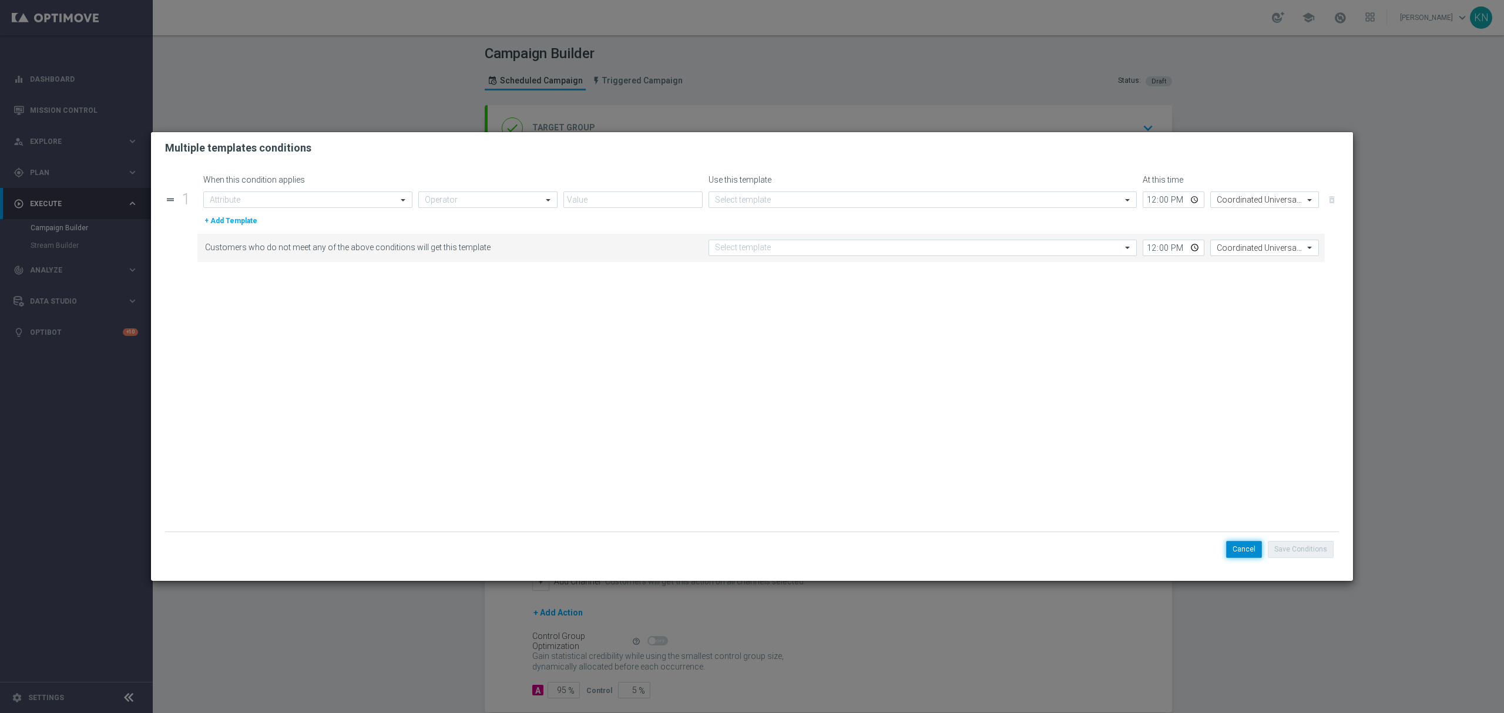
click at [1251, 557] on button "Cancel" at bounding box center [1244, 549] width 36 height 16
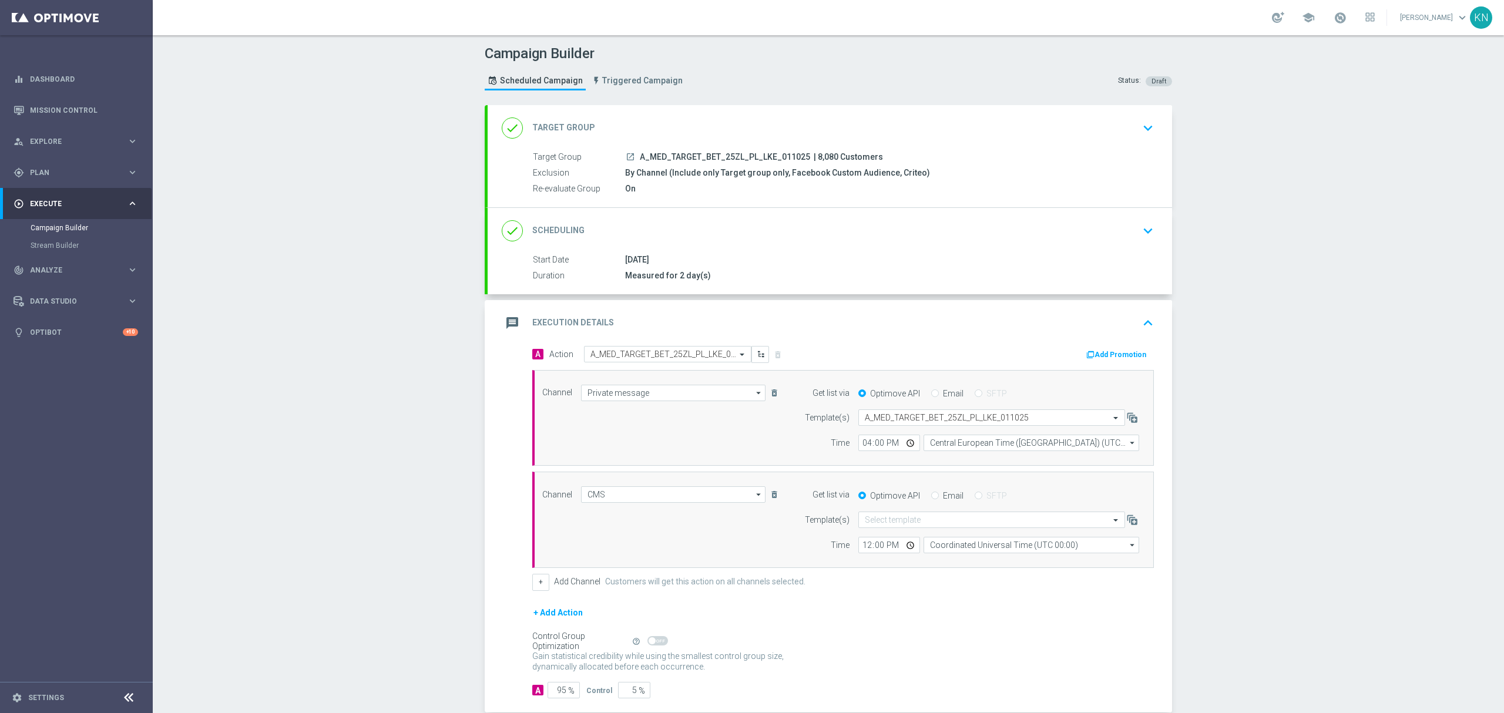
click at [931, 499] on input "Email" at bounding box center [935, 497] width 8 height 8
radio input "true"
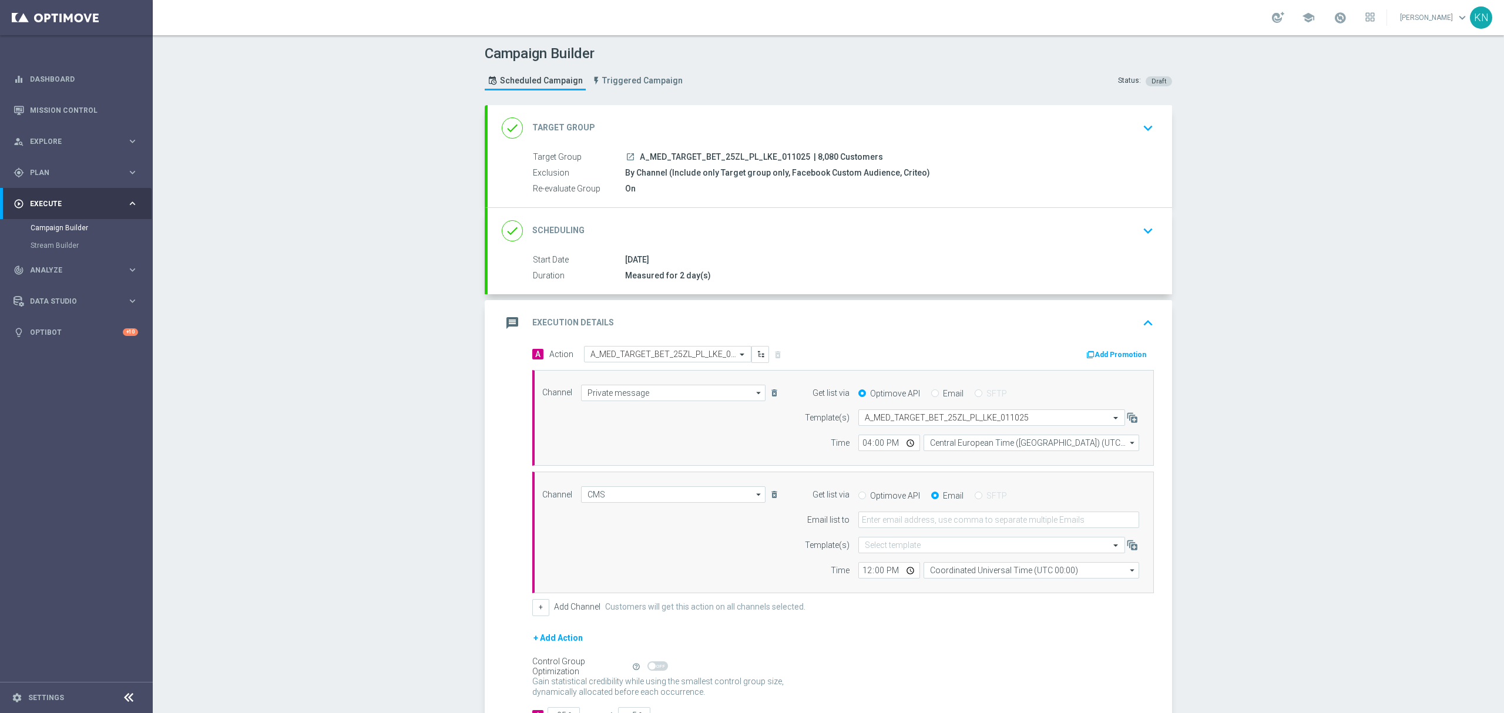
click at [858, 496] on input "Optimove API" at bounding box center [862, 497] width 8 height 8
radio input "true"
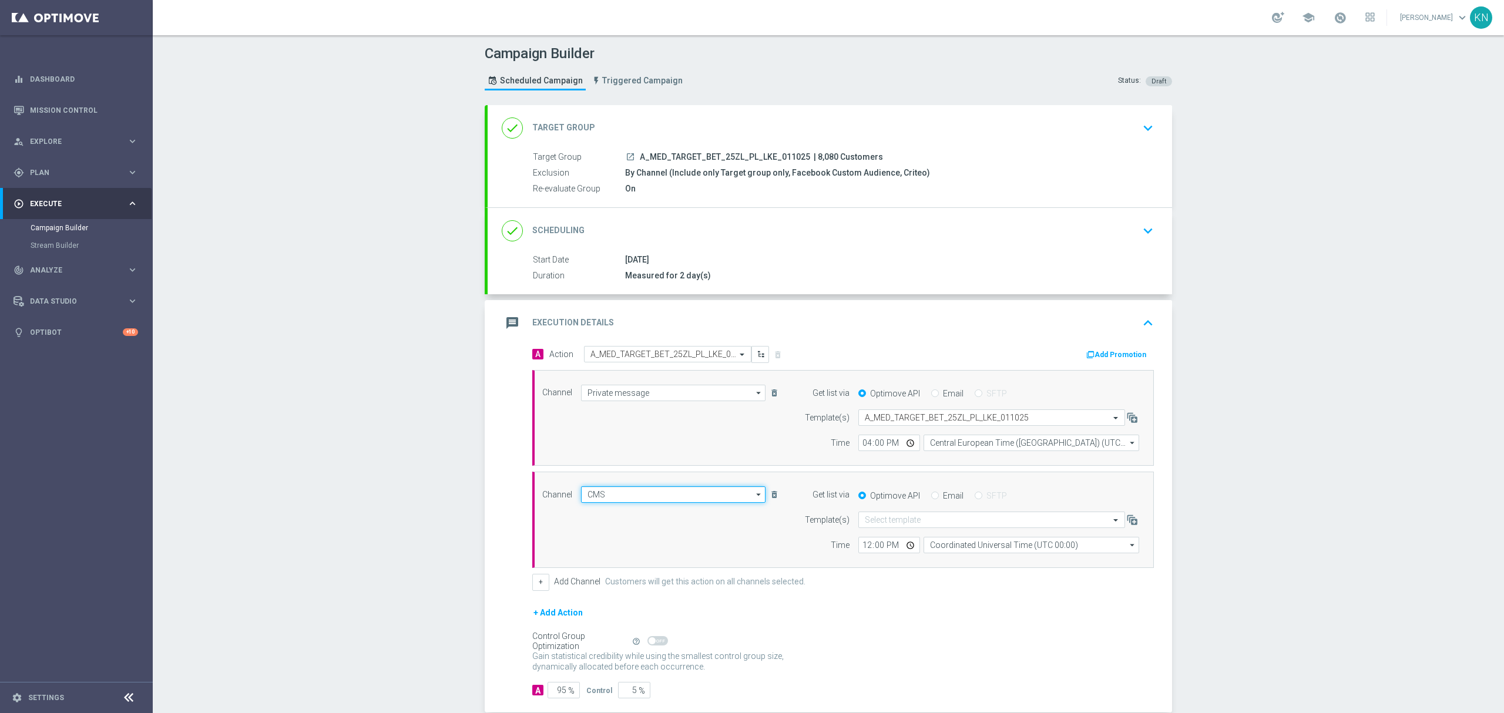
click at [739, 498] on input "CMS" at bounding box center [673, 494] width 184 height 16
drag, startPoint x: 604, startPoint y: 546, endPoint x: 611, endPoint y: 538, distance: 10.5
click at [604, 546] on div "CMS" at bounding box center [668, 547] width 174 height 16
type input "CMS"
click at [620, 500] on input "CMS" at bounding box center [673, 494] width 184 height 16
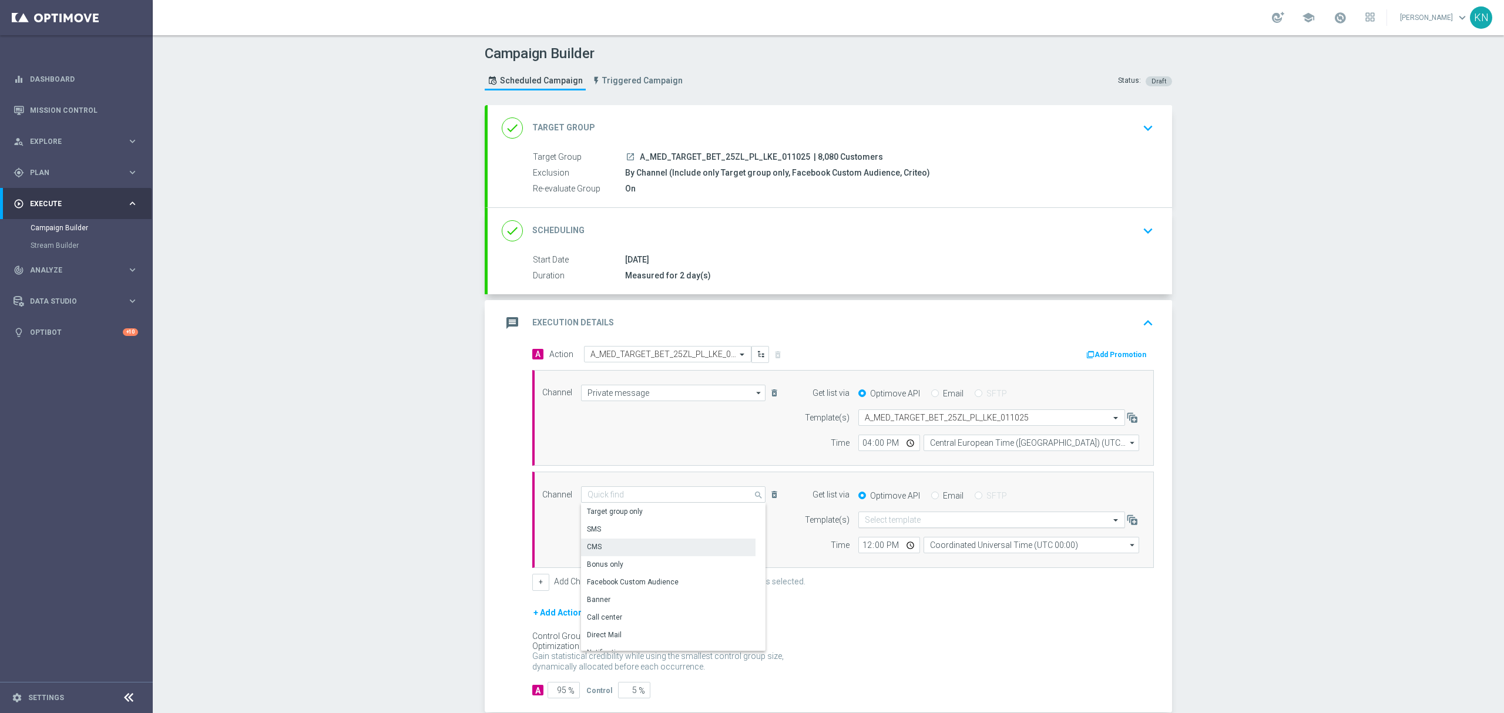
click at [874, 522] on input "text" at bounding box center [980, 520] width 230 height 10
type input "CMS"
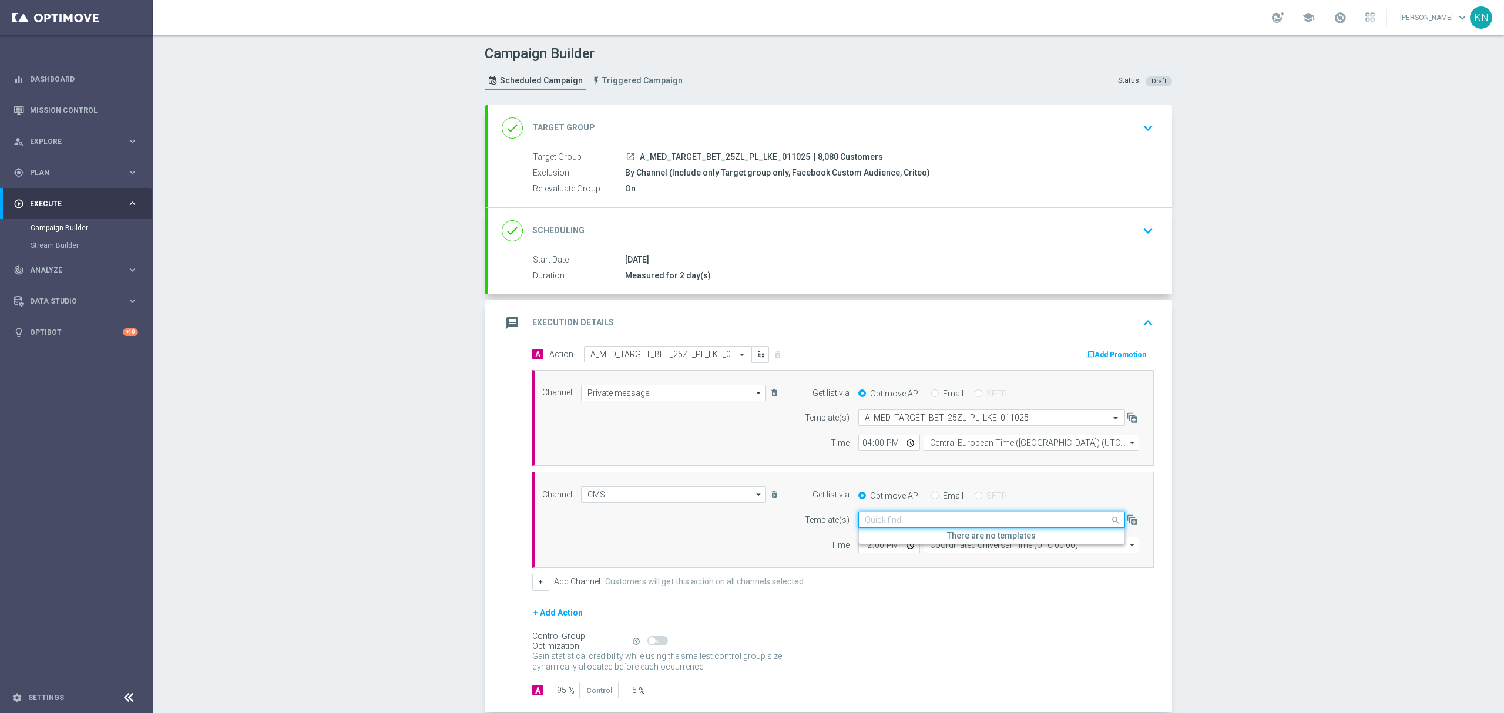
paste input "A_MED_TARGET_BET_25ZL_PL_LKE_011025"
type input "A_MED_TARGET_BET_25ZL_PL_LKE_011025"
click at [398, 492] on div "Campaign Builder Scheduled Campaign Triggered Campaign Status: Draft done Targe…" at bounding box center [828, 374] width 1351 height 678
click at [973, 231] on div "done Scheduling keyboard_arrow_down" at bounding box center [830, 231] width 656 height 22
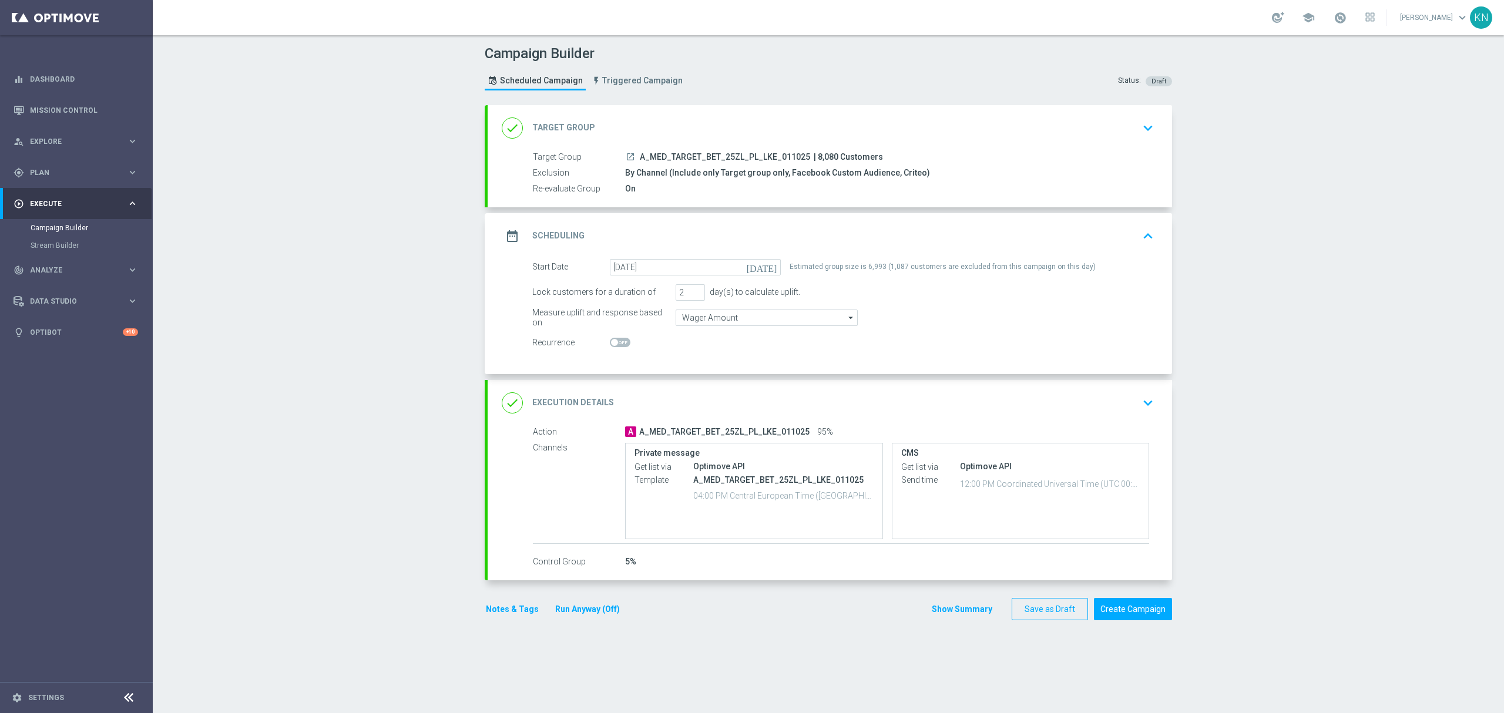
click at [1105, 401] on div "done Execution Details keyboard_arrow_down" at bounding box center [830, 403] width 656 height 22
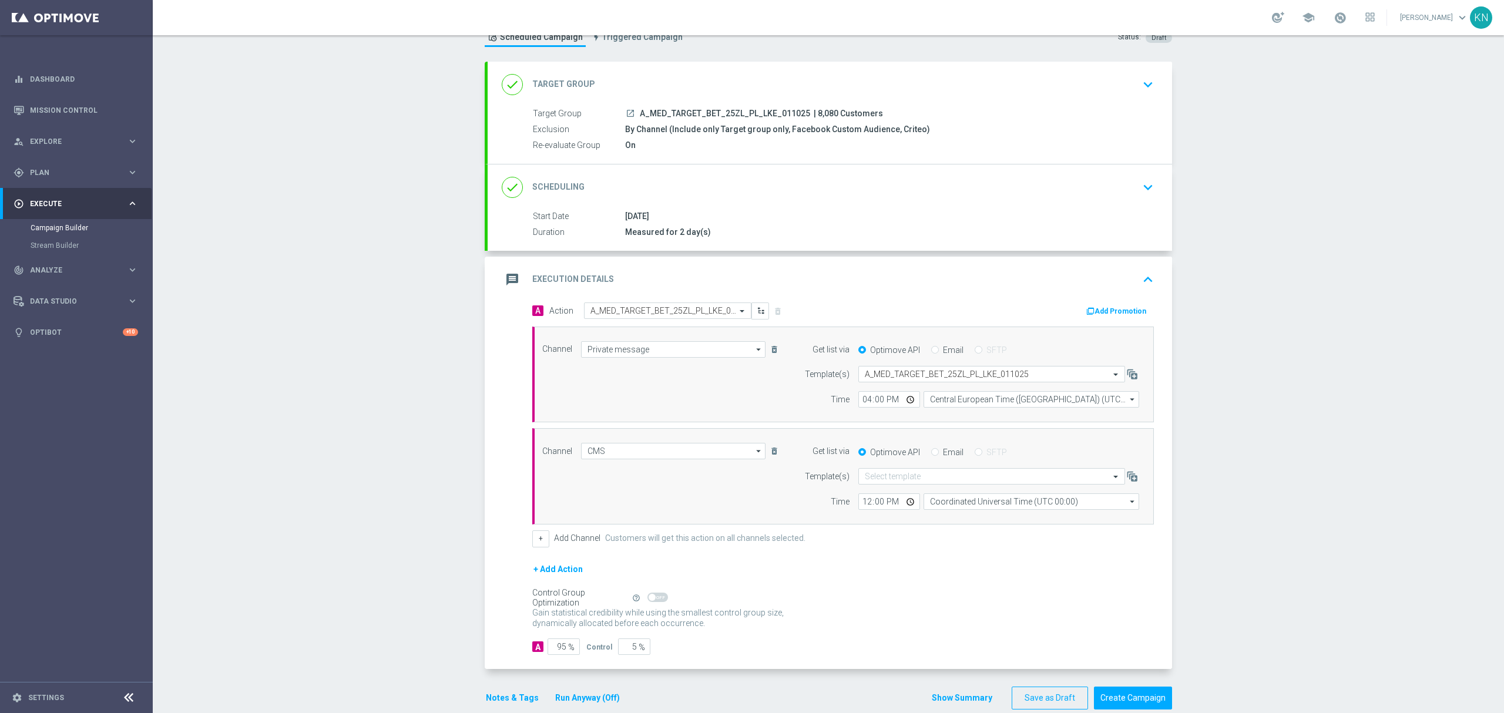
scroll to position [67, 0]
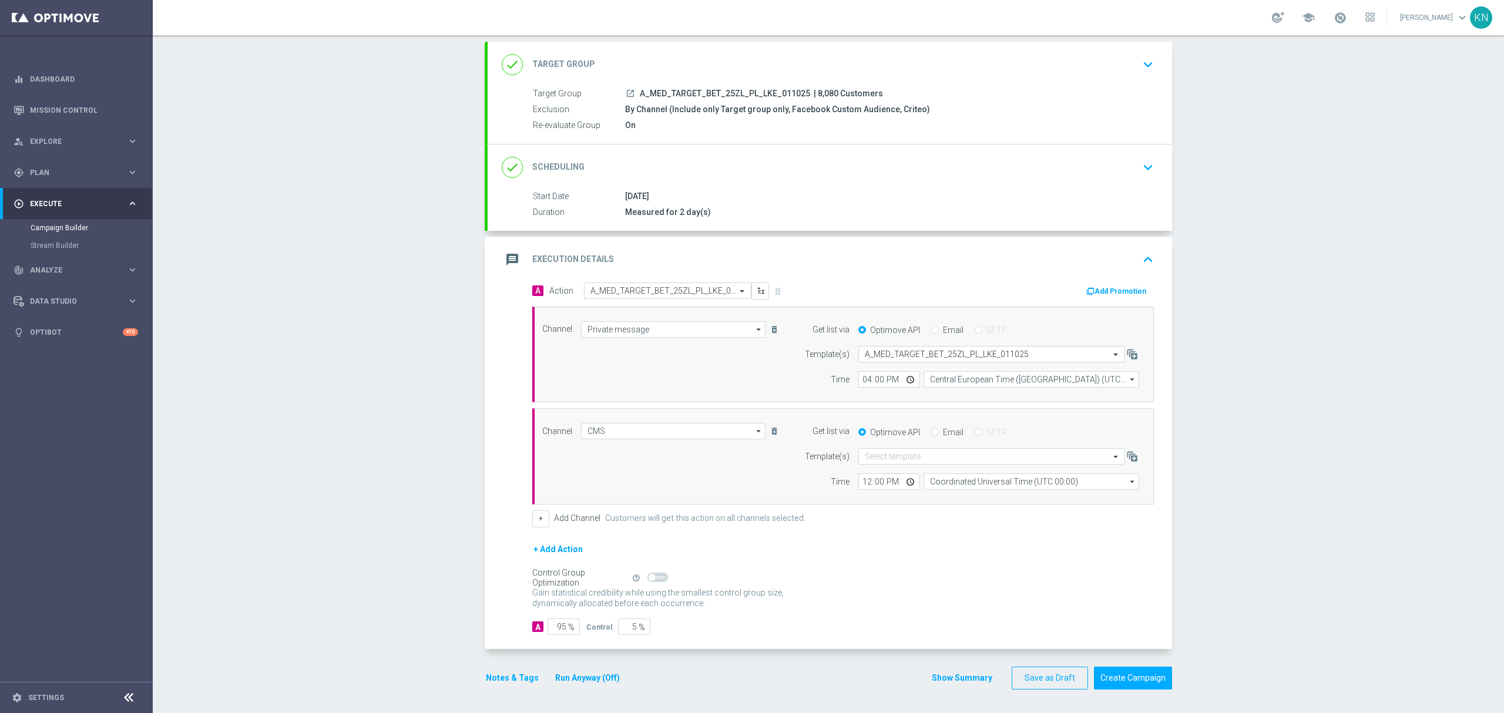
click at [498, 680] on button "Notes & Tags" at bounding box center [512, 678] width 55 height 15
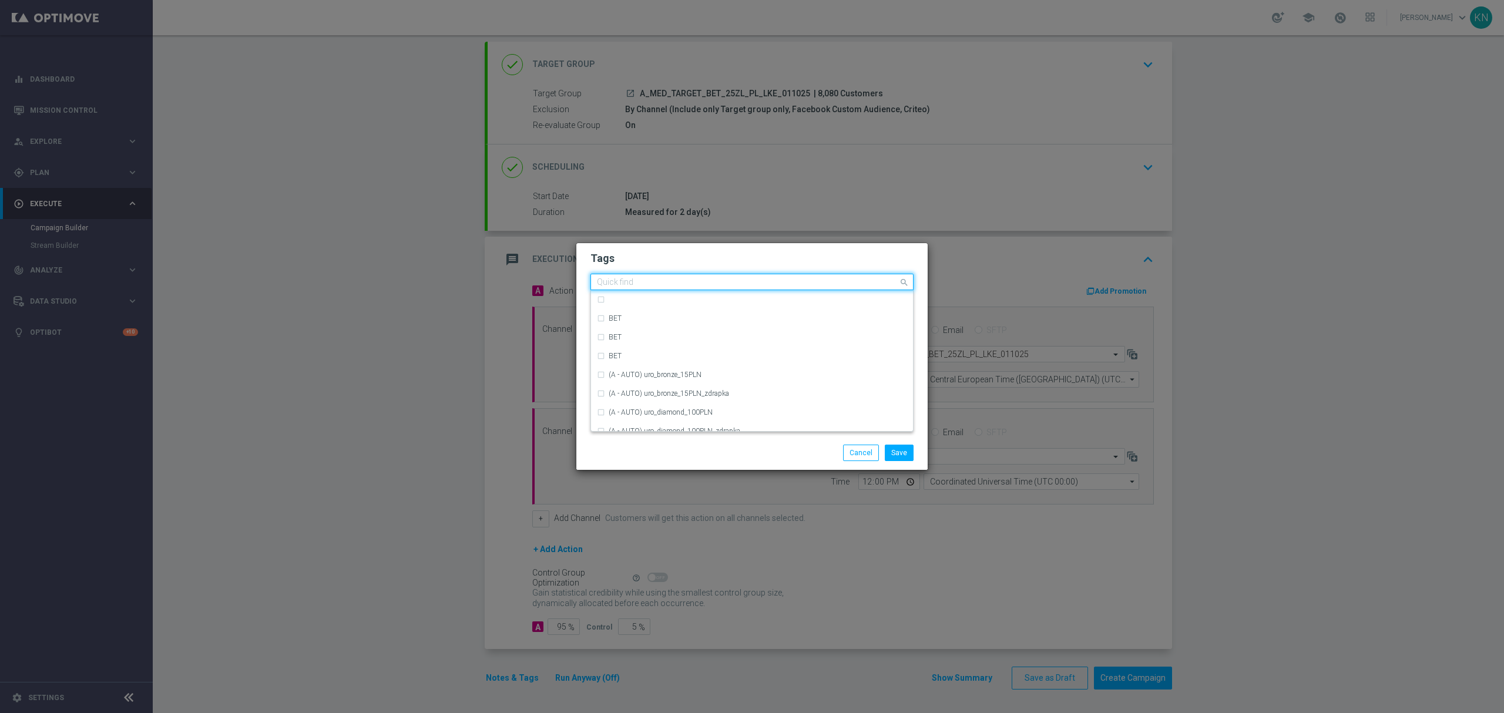
click at [653, 287] on input "text" at bounding box center [747, 283] width 301 height 10
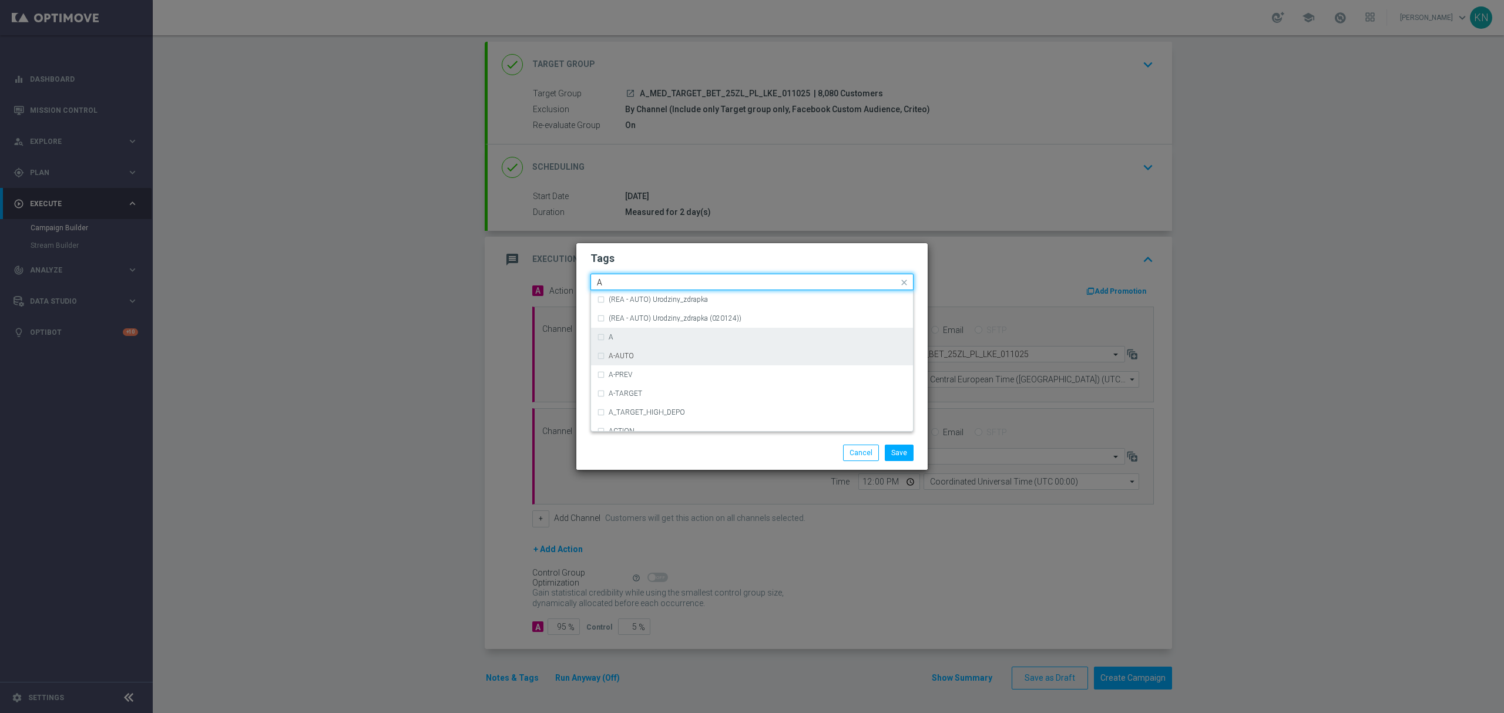
click at [634, 342] on div "A" at bounding box center [752, 337] width 310 height 19
type input "A"
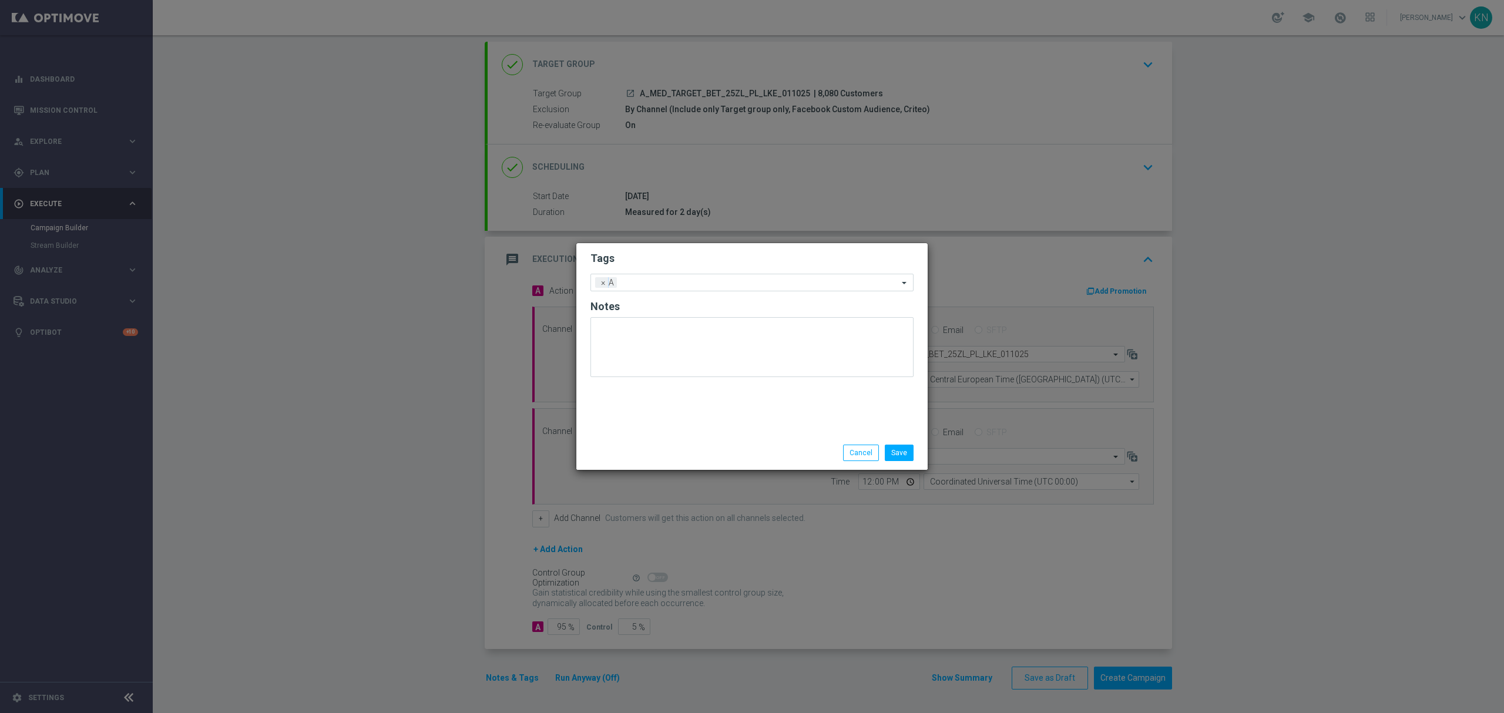
click at [680, 267] on form "Tags Add a new tag × A Notes" at bounding box center [751, 316] width 323 height 137
click at [679, 285] on input "text" at bounding box center [759, 283] width 277 height 10
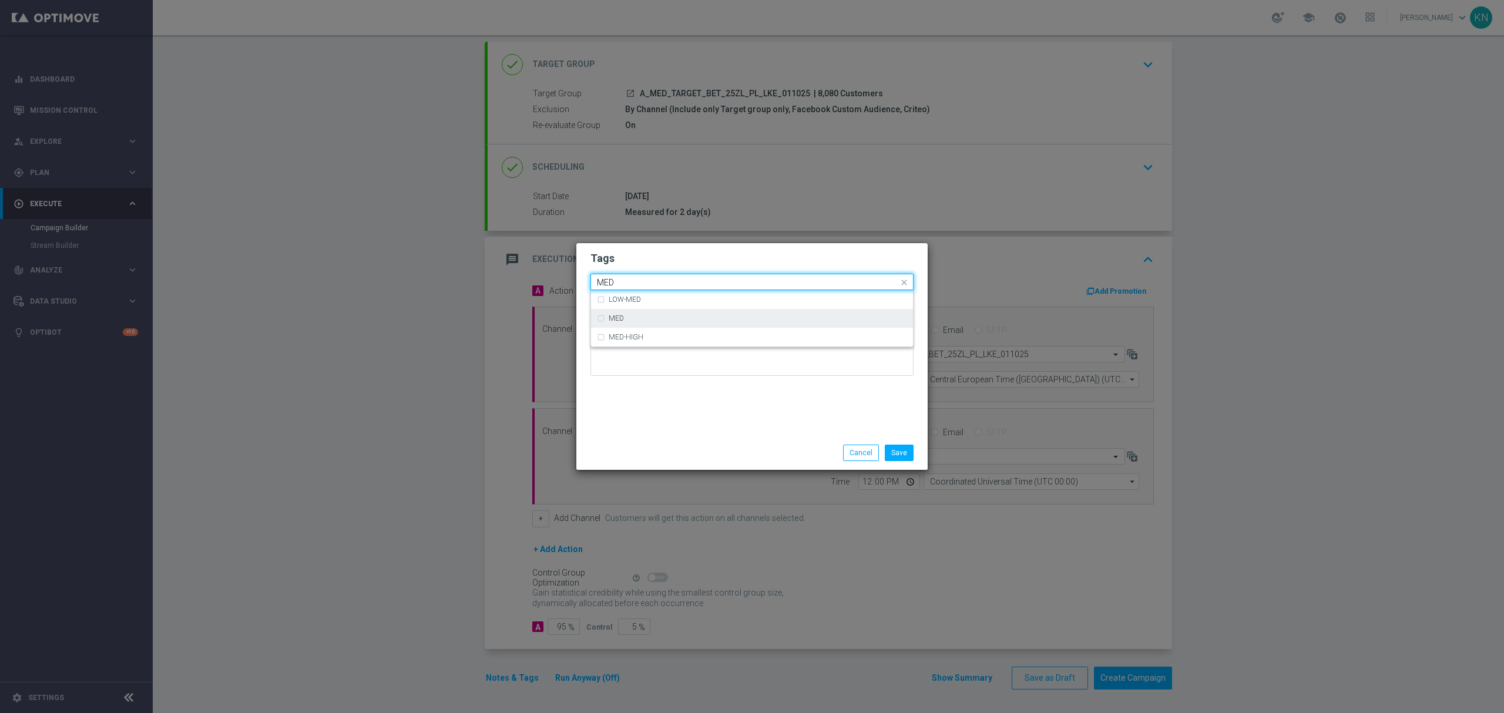
click at [687, 322] on div "MED" at bounding box center [758, 318] width 298 height 7
type input "MED"
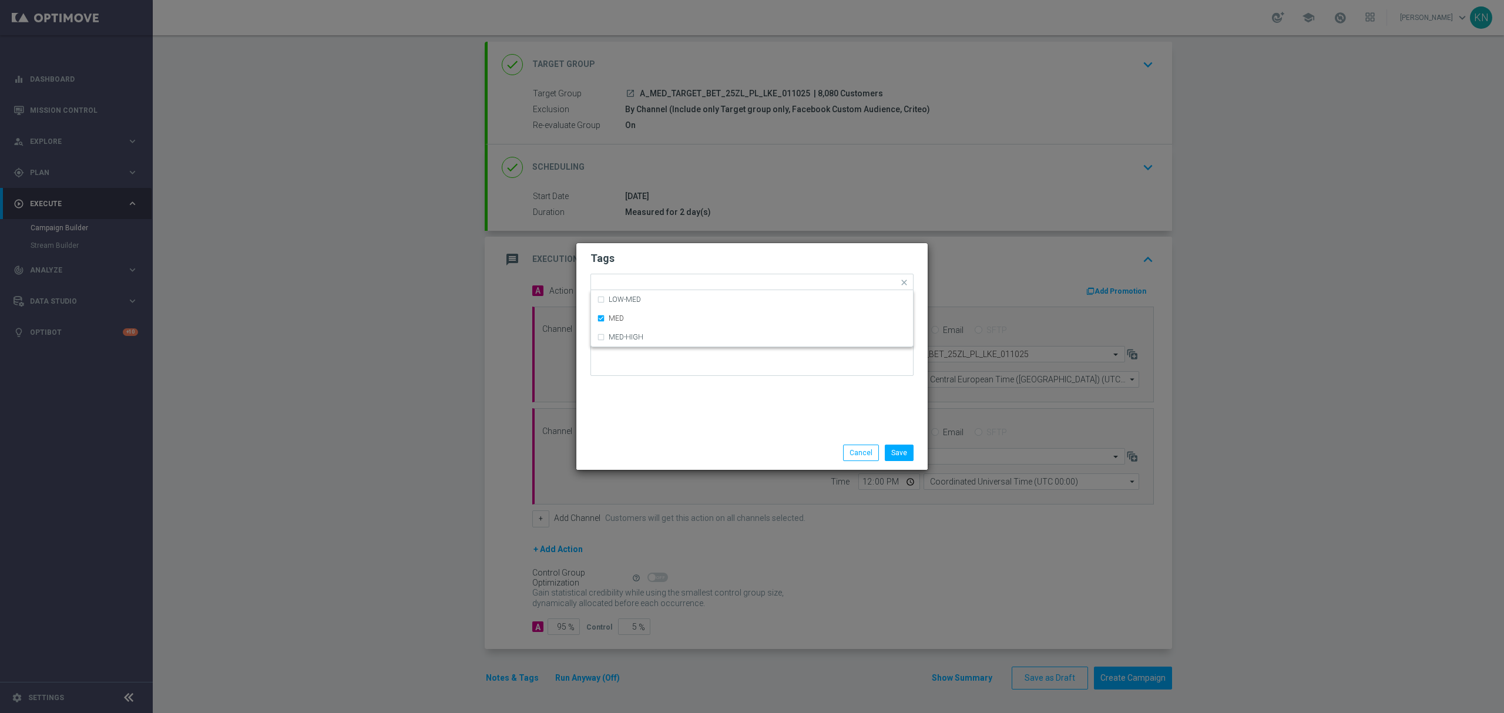
click at [722, 266] on form "Tags Quick find × A × MED LOW-MED MED MED-HIGH Notes" at bounding box center [751, 316] width 323 height 136
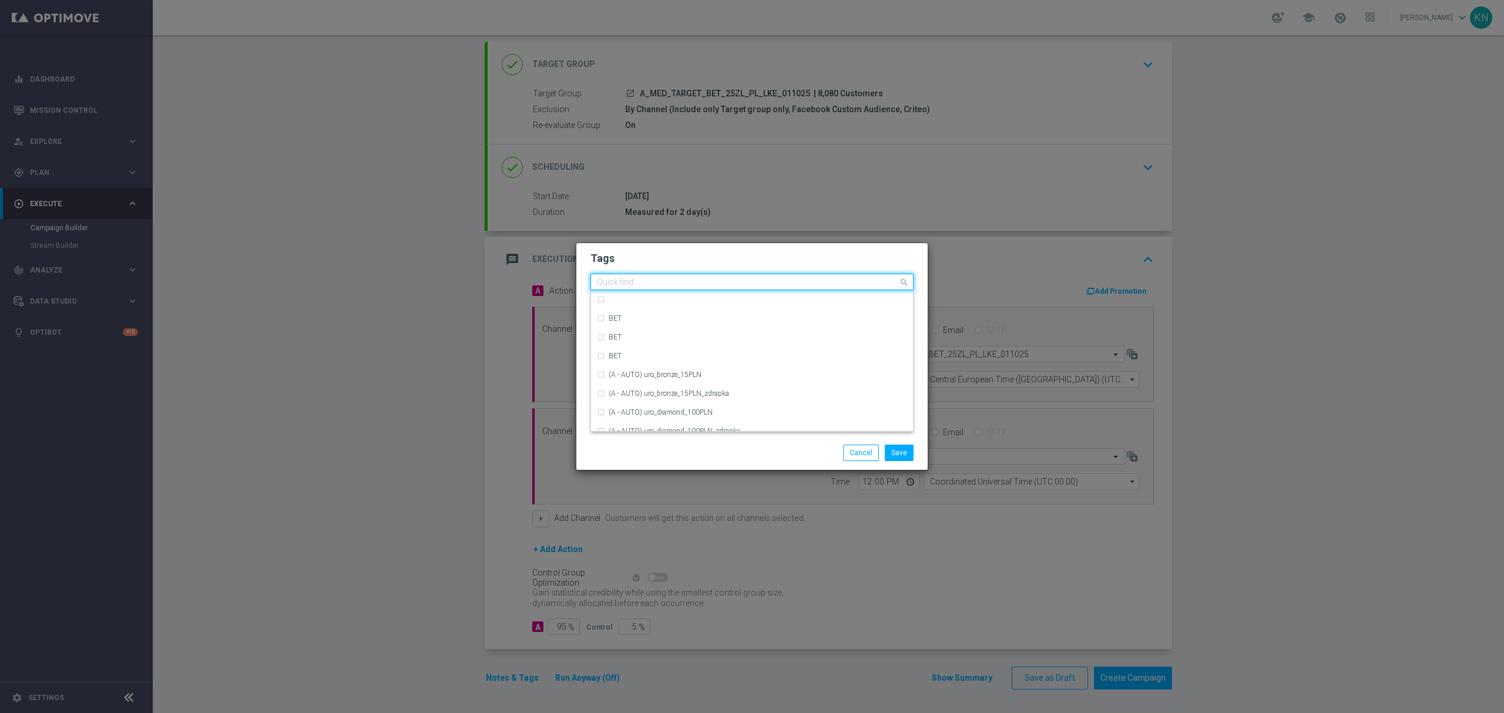
click at [728, 280] on input "text" at bounding box center [747, 283] width 301 height 10
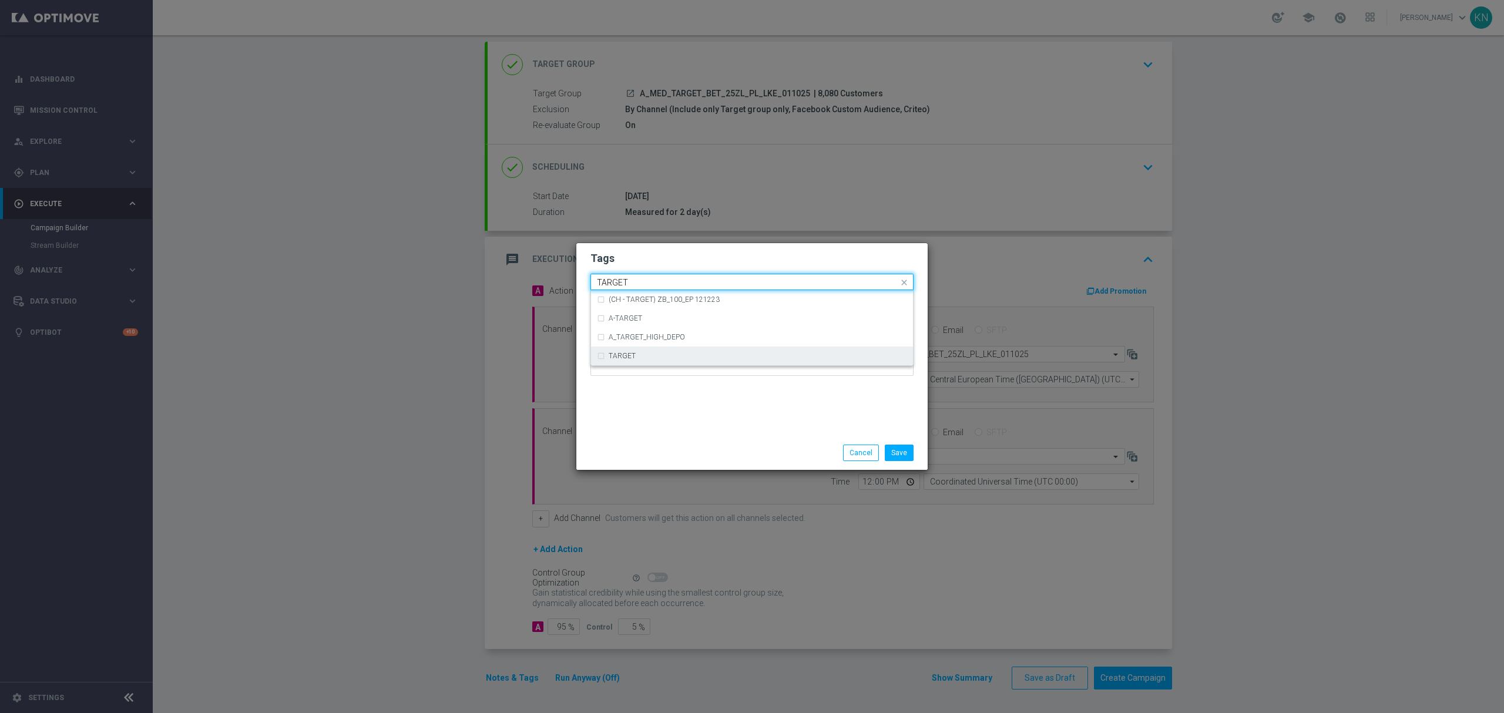
click at [633, 356] on label "TARGET" at bounding box center [622, 355] width 27 height 7
type input "TARGET"
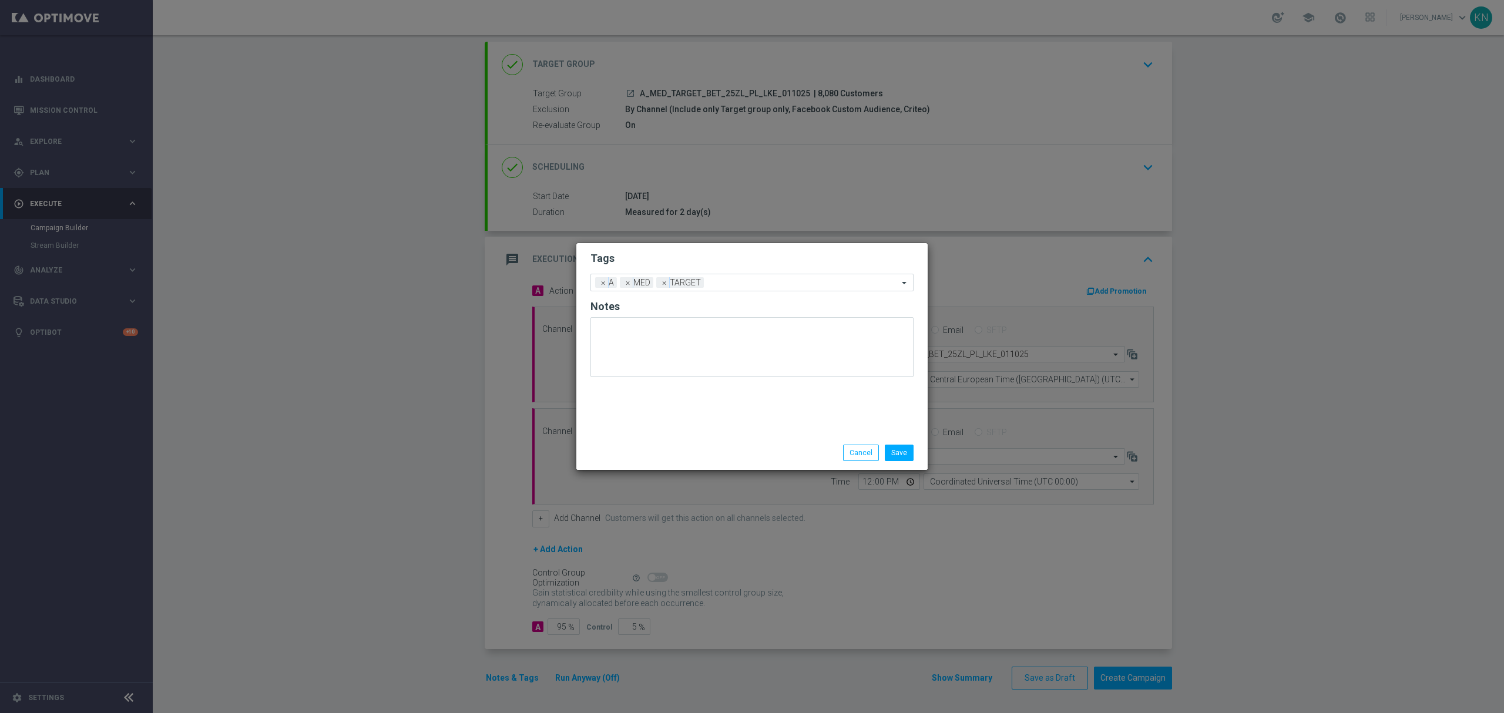
click at [707, 247] on div "Tags Add a new tag × A × MED × TARGET Notes" at bounding box center [751, 339] width 351 height 193
click at [742, 278] on input "text" at bounding box center [803, 283] width 190 height 10
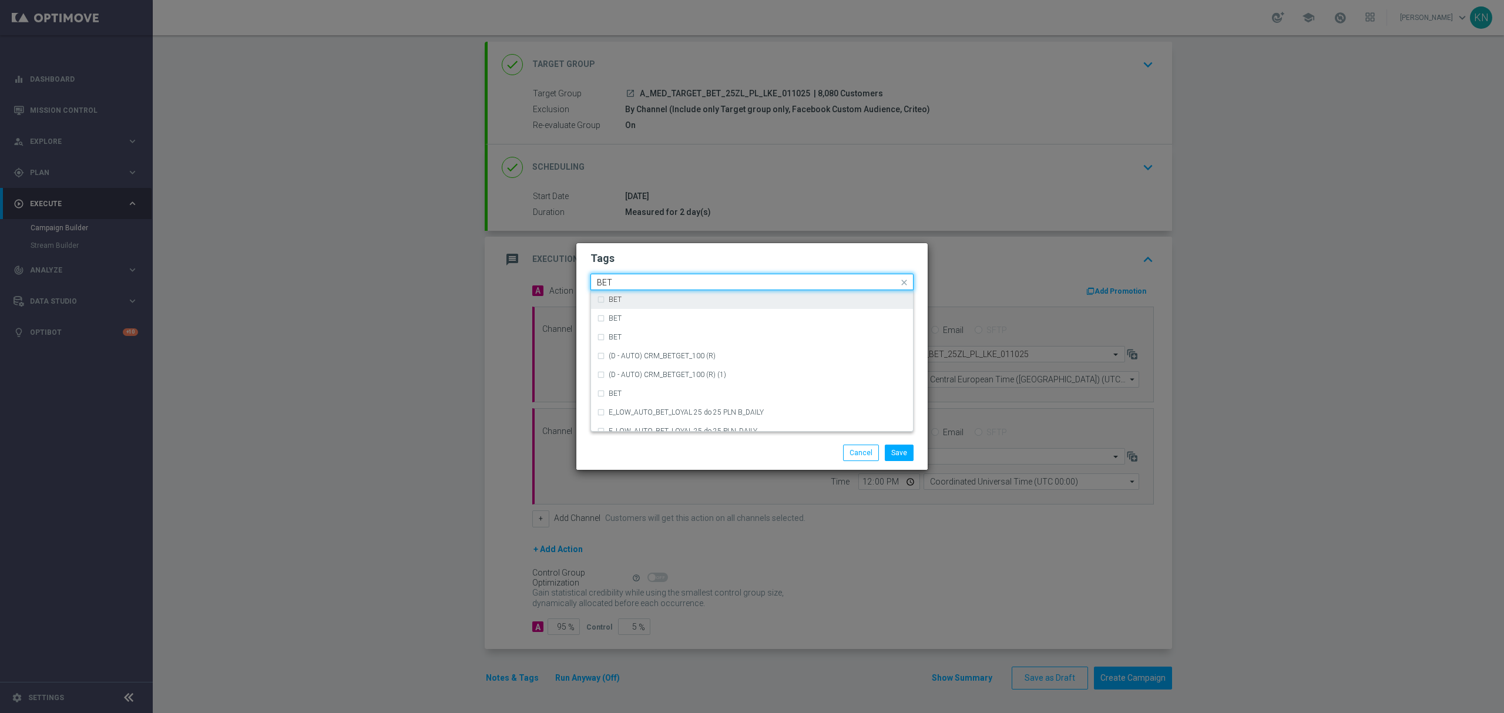
click at [642, 305] on div "BET" at bounding box center [752, 299] width 310 height 19
type input "BET"
click at [694, 264] on h2 "Tags" at bounding box center [751, 258] width 323 height 14
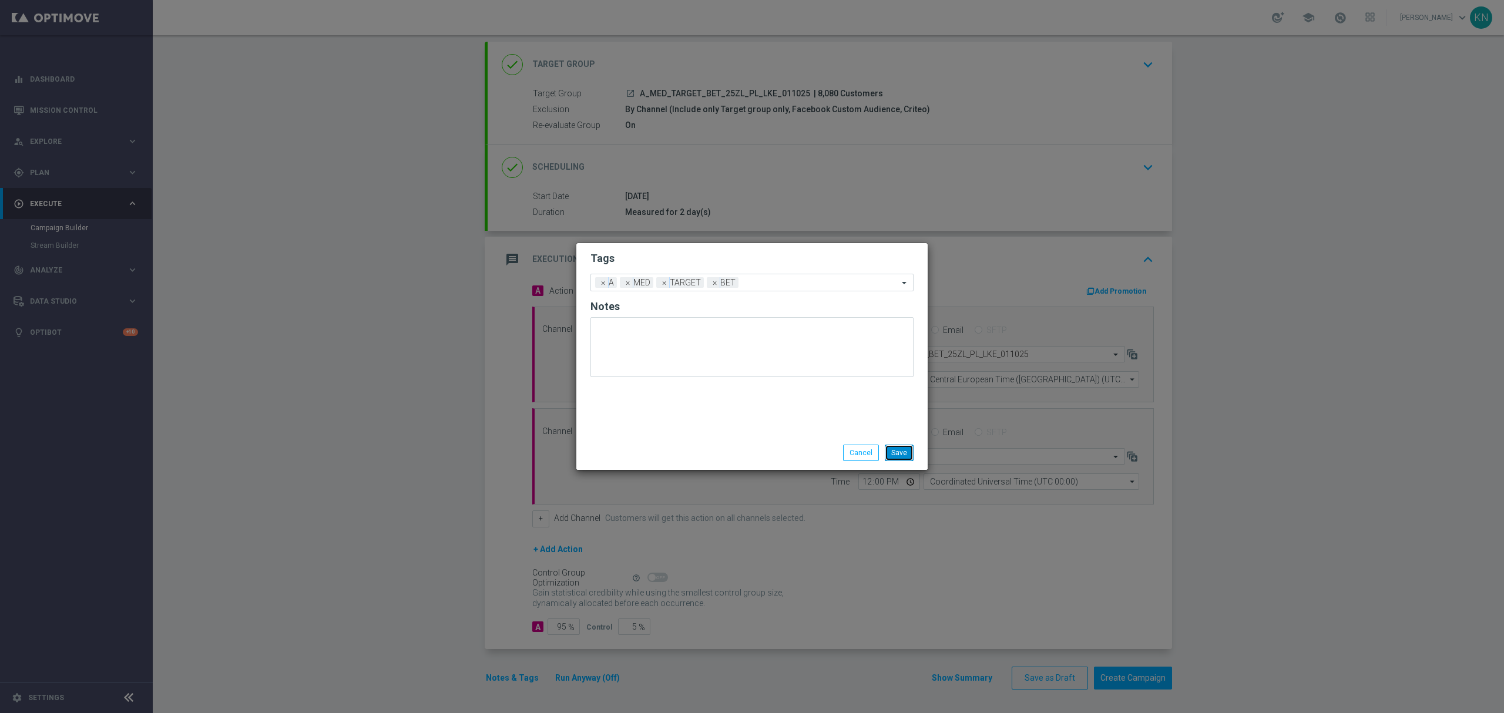
click at [893, 447] on button "Save" at bounding box center [899, 453] width 29 height 16
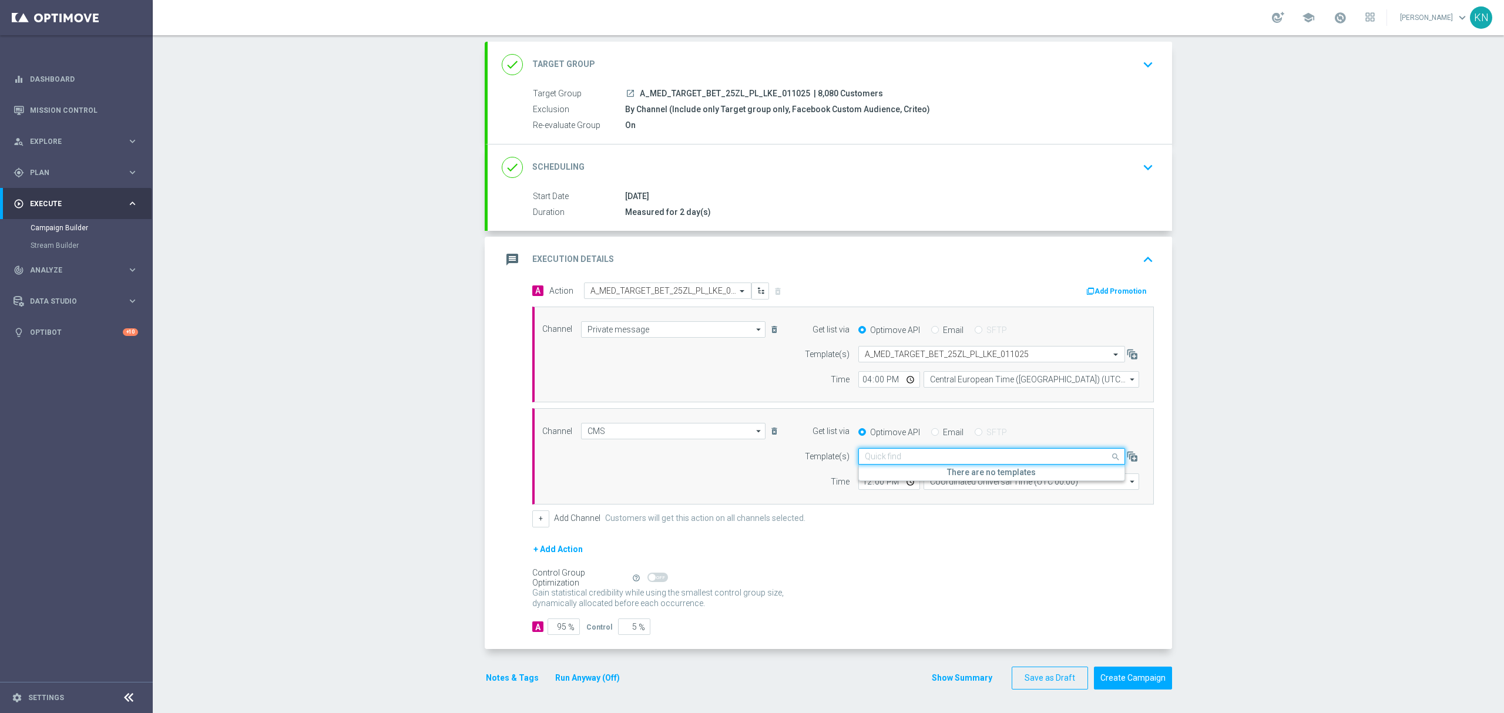
click at [934, 449] on div "Quick find" at bounding box center [991, 456] width 267 height 16
paste input "A_MED_TARGET_BET_25ZL_PL_LKE_011025"
type input "A_MED_TARGET_BET_25ZL_PL_LKE_011025"
click at [999, 456] on input "A_MED_TARGET_BET_25ZL_PL_LKE_011025" at bounding box center [980, 457] width 230 height 10
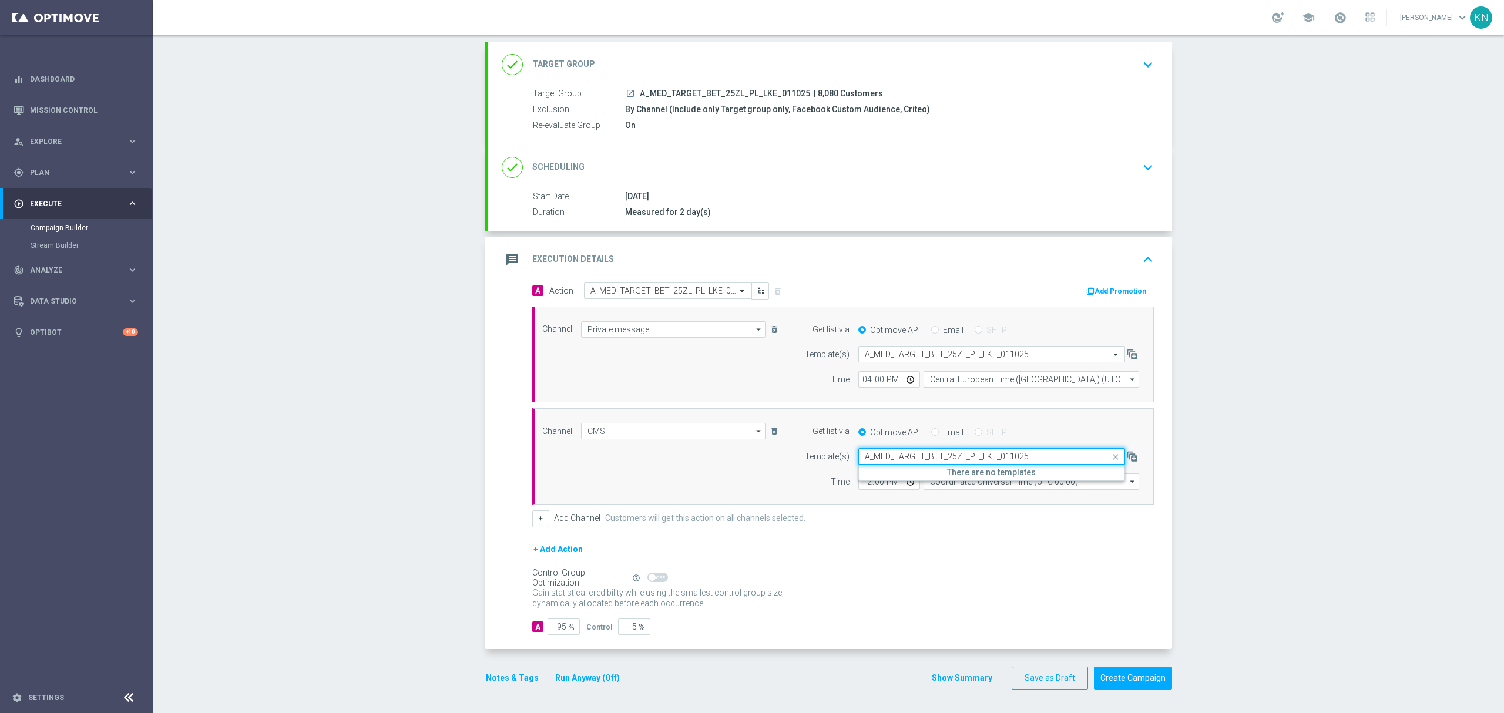
click at [999, 456] on input "A_MED_TARGET_BET_25ZL_PL_LKE_011025" at bounding box center [980, 457] width 230 height 10
click at [1177, 446] on div "Campaign Builder Scheduled Campaign Triggered Campaign Status: Draft done Targe…" at bounding box center [828, 374] width 1351 height 678
click at [893, 452] on input "text" at bounding box center [980, 457] width 230 height 10
click at [1467, 519] on div "Campaign Builder Scheduled Campaign Triggered Campaign Status: Draft done Targe…" at bounding box center [828, 374] width 1351 height 678
click at [769, 432] on icon "delete_forever" at bounding box center [773, 430] width 9 height 9
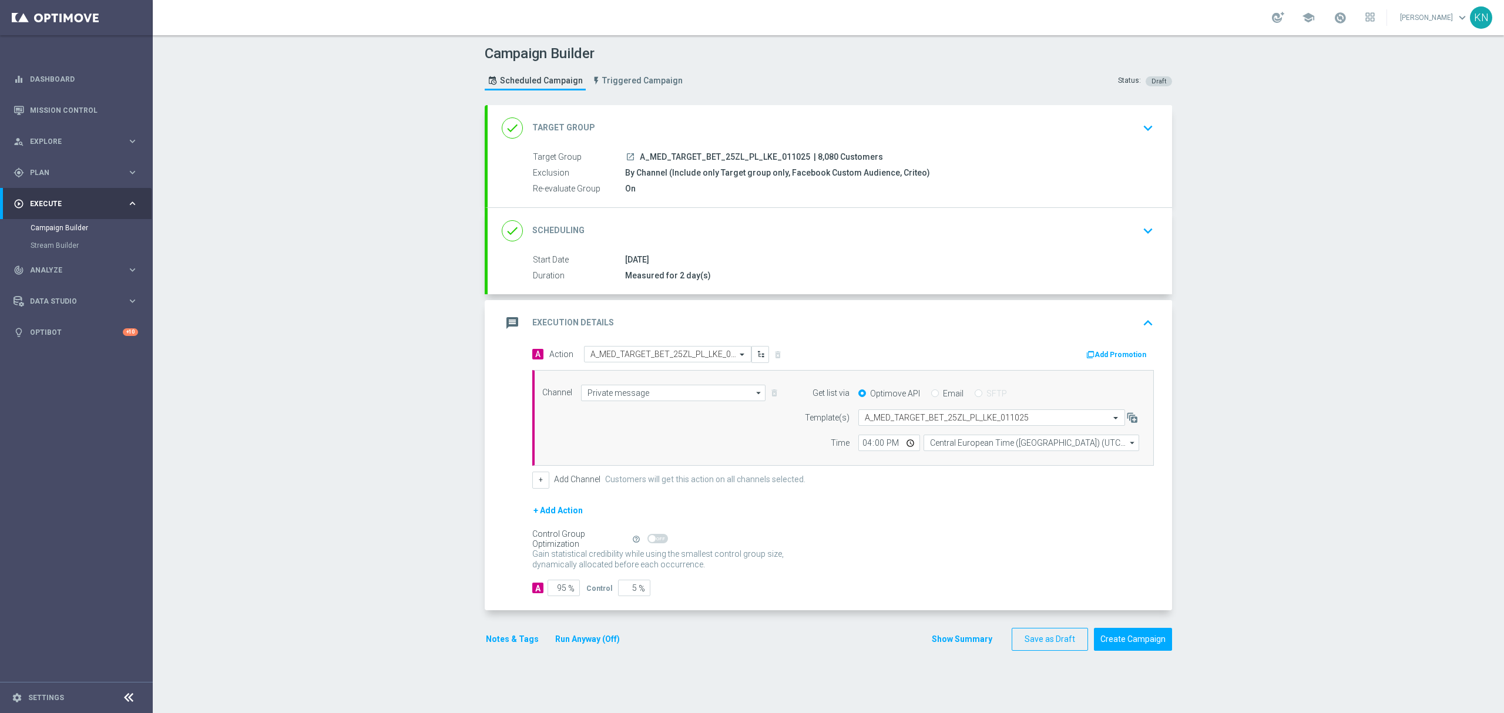
scroll to position [0, 0]
click at [543, 482] on button "+" at bounding box center [540, 480] width 17 height 16
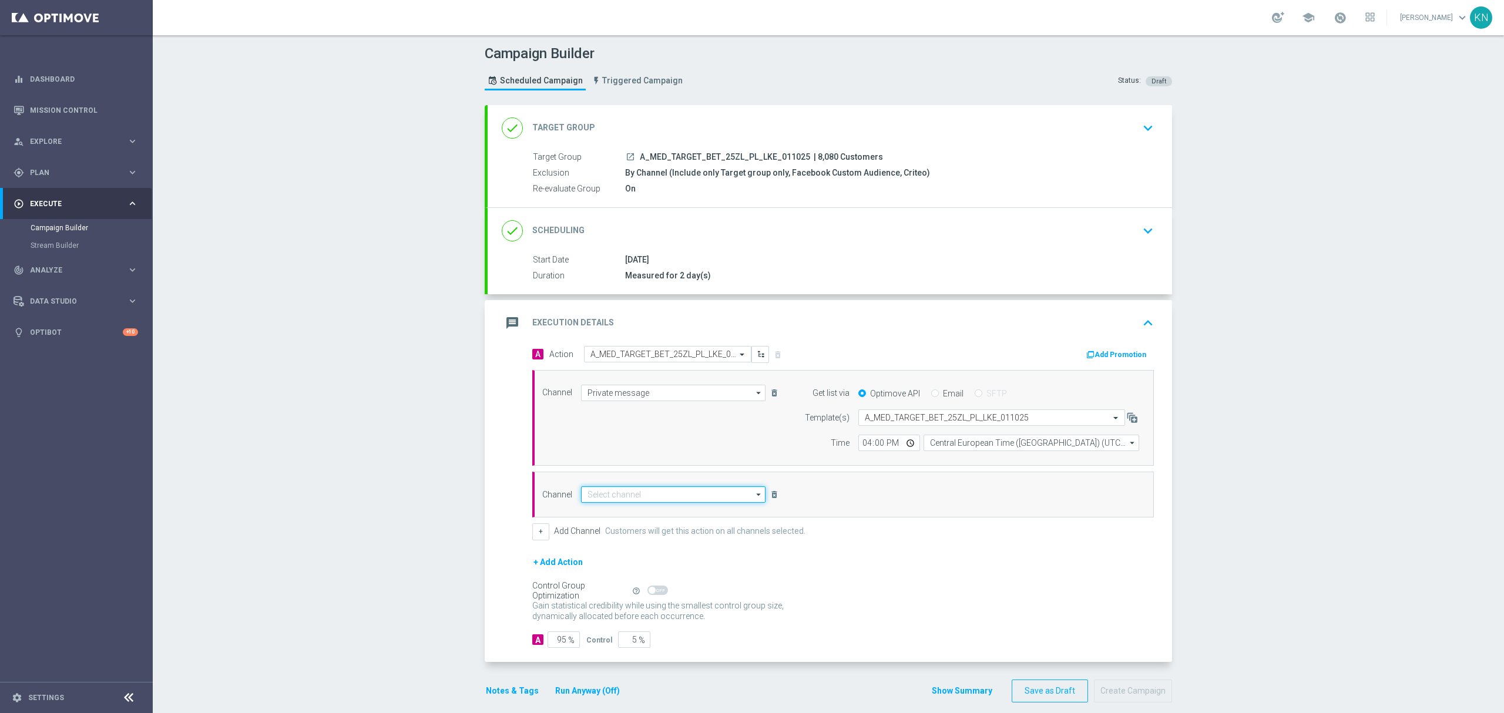
click at [625, 495] on input at bounding box center [673, 494] width 184 height 16
click at [598, 520] on div "CMS" at bounding box center [673, 511] width 184 height 16
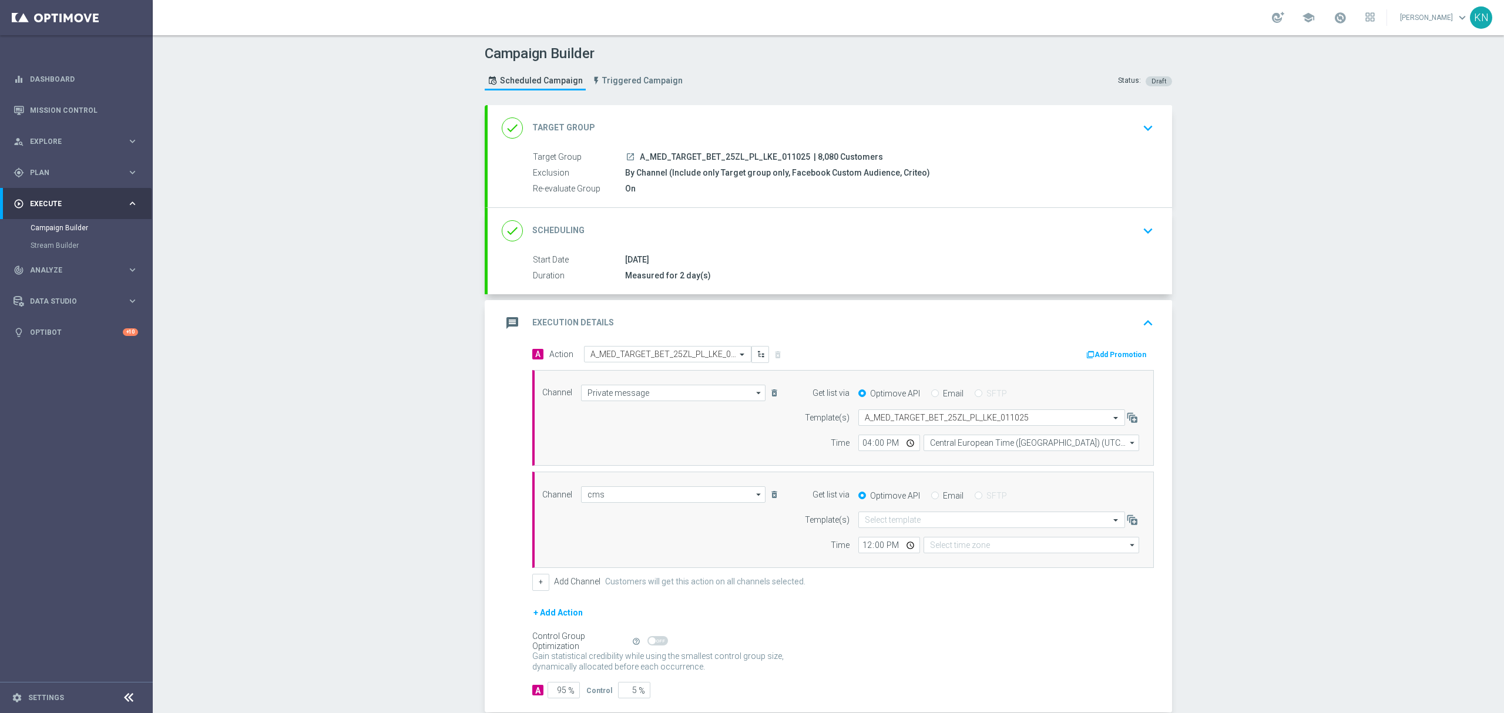
type input "CMS"
type input "Coordinated Universal Time (UTC 00:00)"
click at [735, 545] on div "Channel CMS CMS arrow_drop_down Show Selected 1 of 22 Target group only SMS" at bounding box center [840, 519] width 614 height 67
click at [865, 550] on input "12:00" at bounding box center [889, 545] width 62 height 16
click at [858, 546] on input "23:00" at bounding box center [889, 545] width 62 height 16
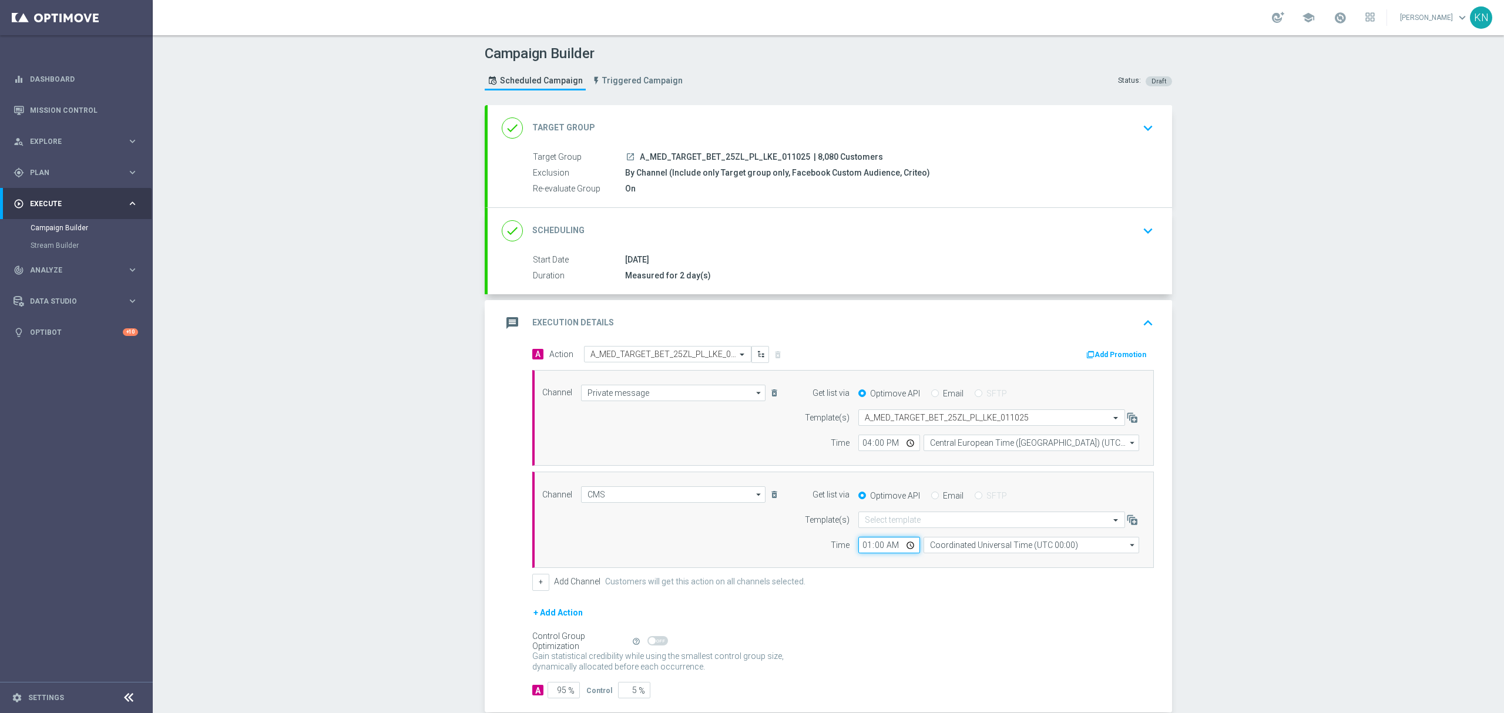
type input "16:00"
click at [976, 546] on input "Coordinated Universal Time (UTC 00:00)" at bounding box center [1031, 545] width 216 height 16
drag, startPoint x: 980, startPoint y: 565, endPoint x: 971, endPoint y: 589, distance: 25.1
click at [980, 566] on div "Central European Time (Warsaw) (UTC +02:00)" at bounding box center [1025, 562] width 192 height 11
type input "Central European Time (Warsaw) (UTC +02:00)"
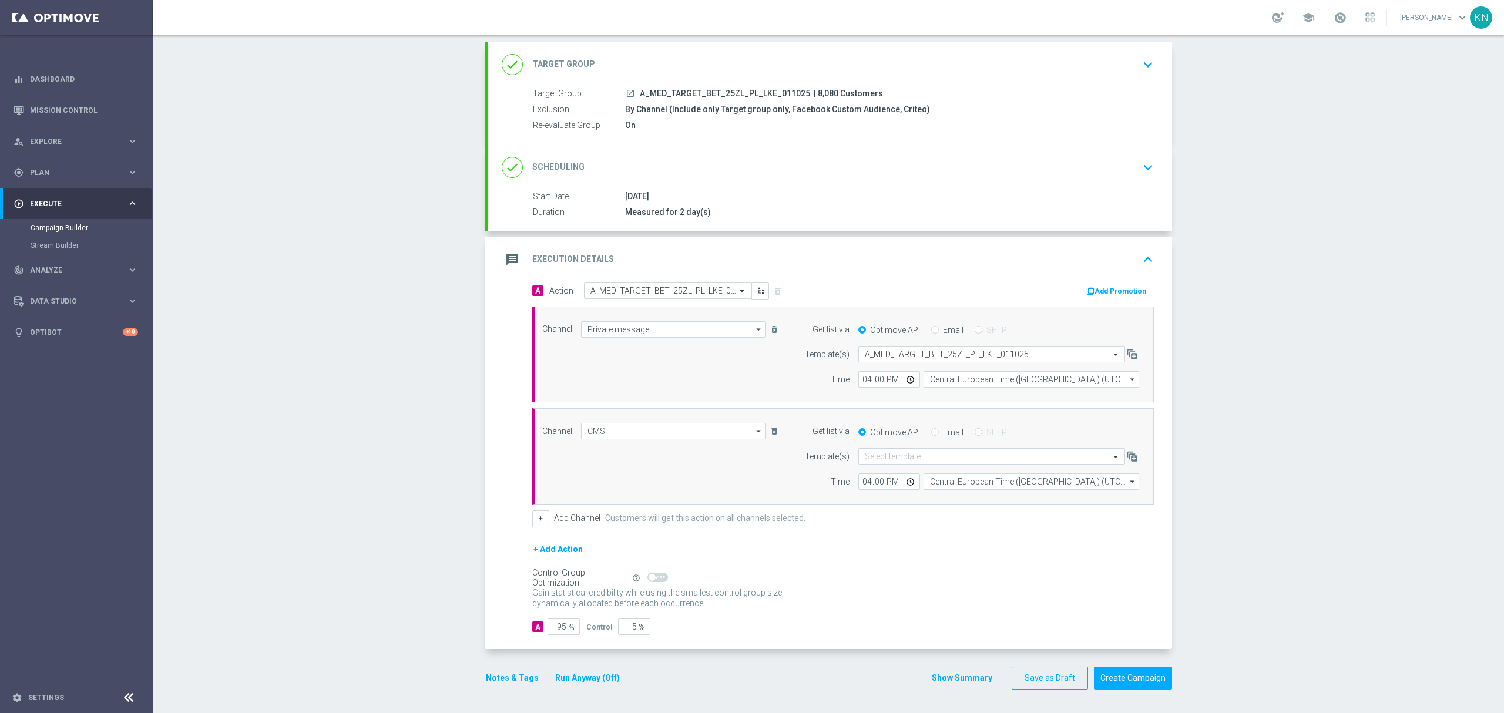
scroll to position [67, 0]
click at [510, 674] on button "Notes & Tags" at bounding box center [512, 678] width 55 height 15
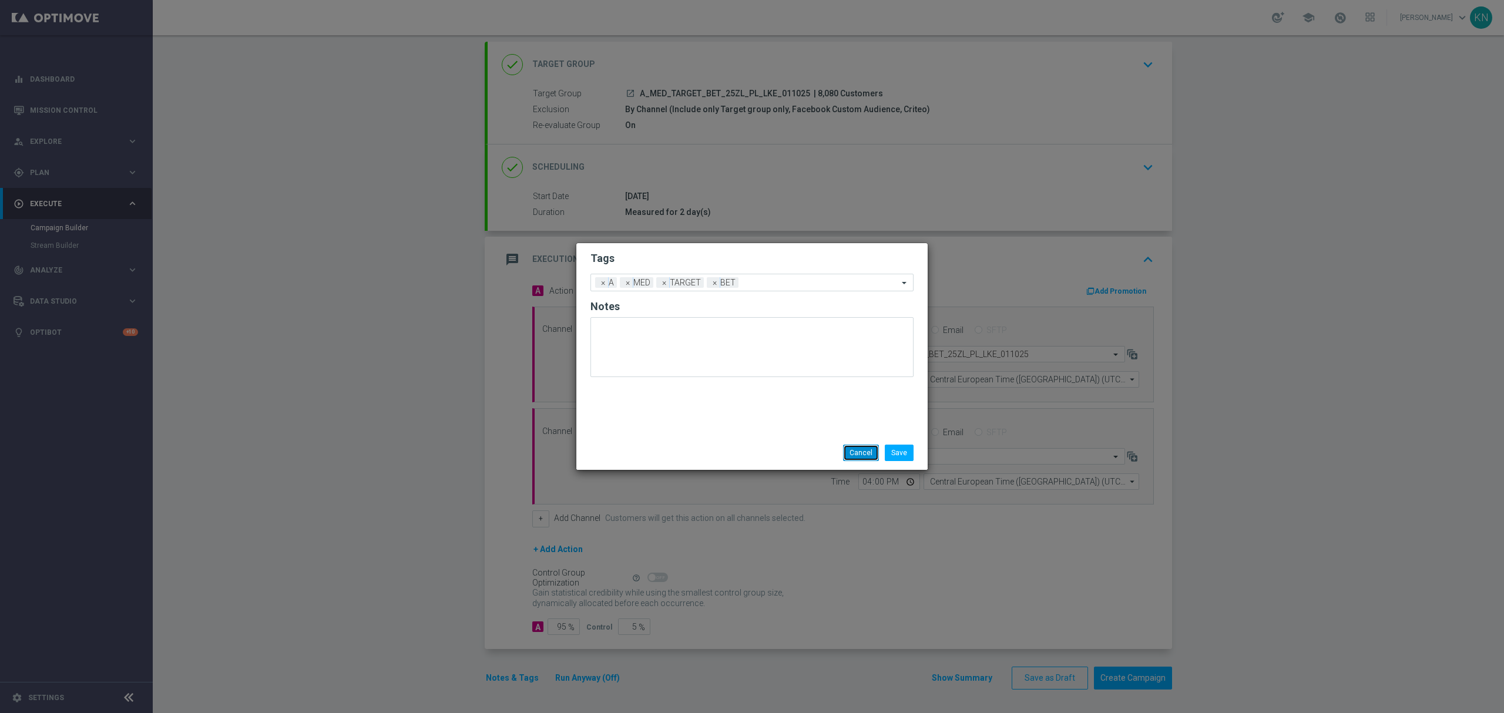
click at [854, 456] on button "Cancel" at bounding box center [861, 453] width 36 height 16
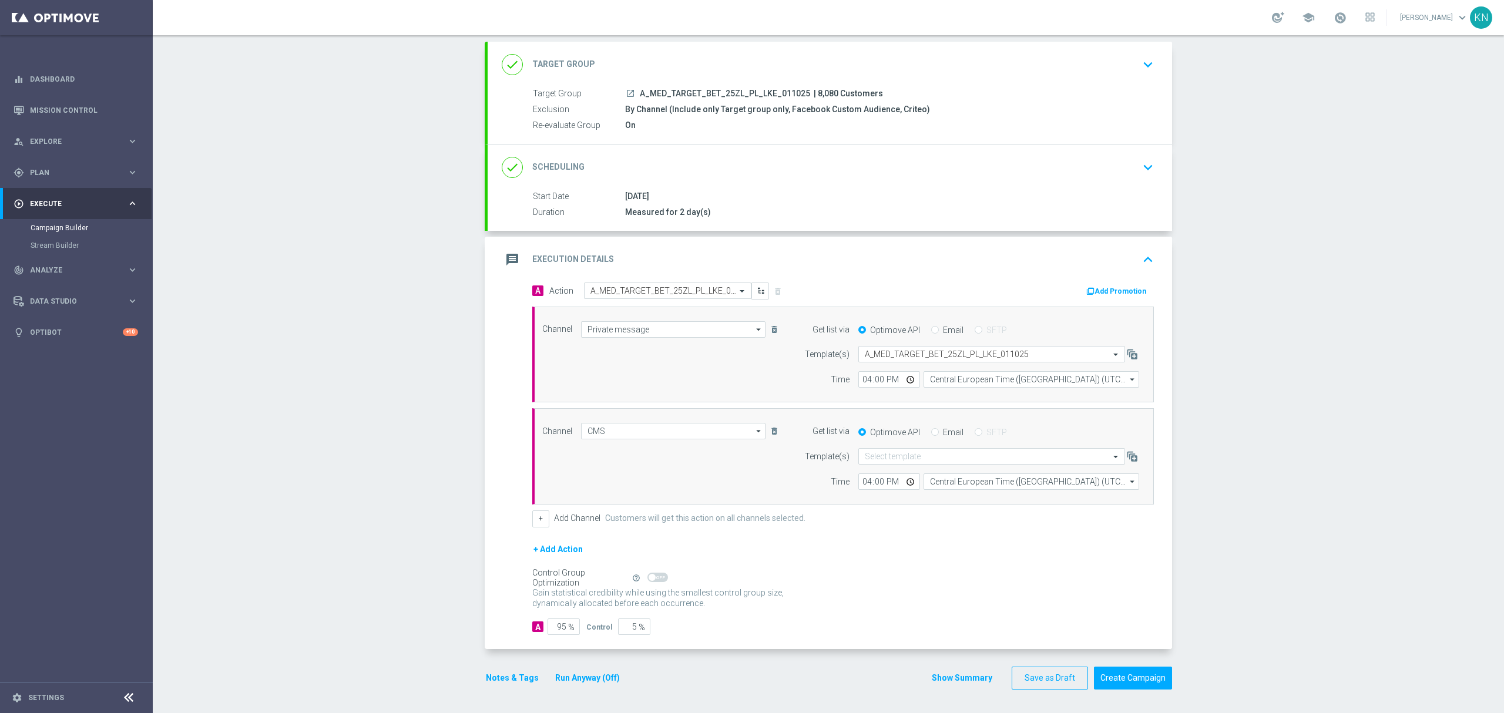
click at [799, 534] on form "A Action Select action A_MED_TARGET_BET_25ZL_PL_LKE_011025 delete_forever Add P…" at bounding box center [842, 459] width 621 height 352
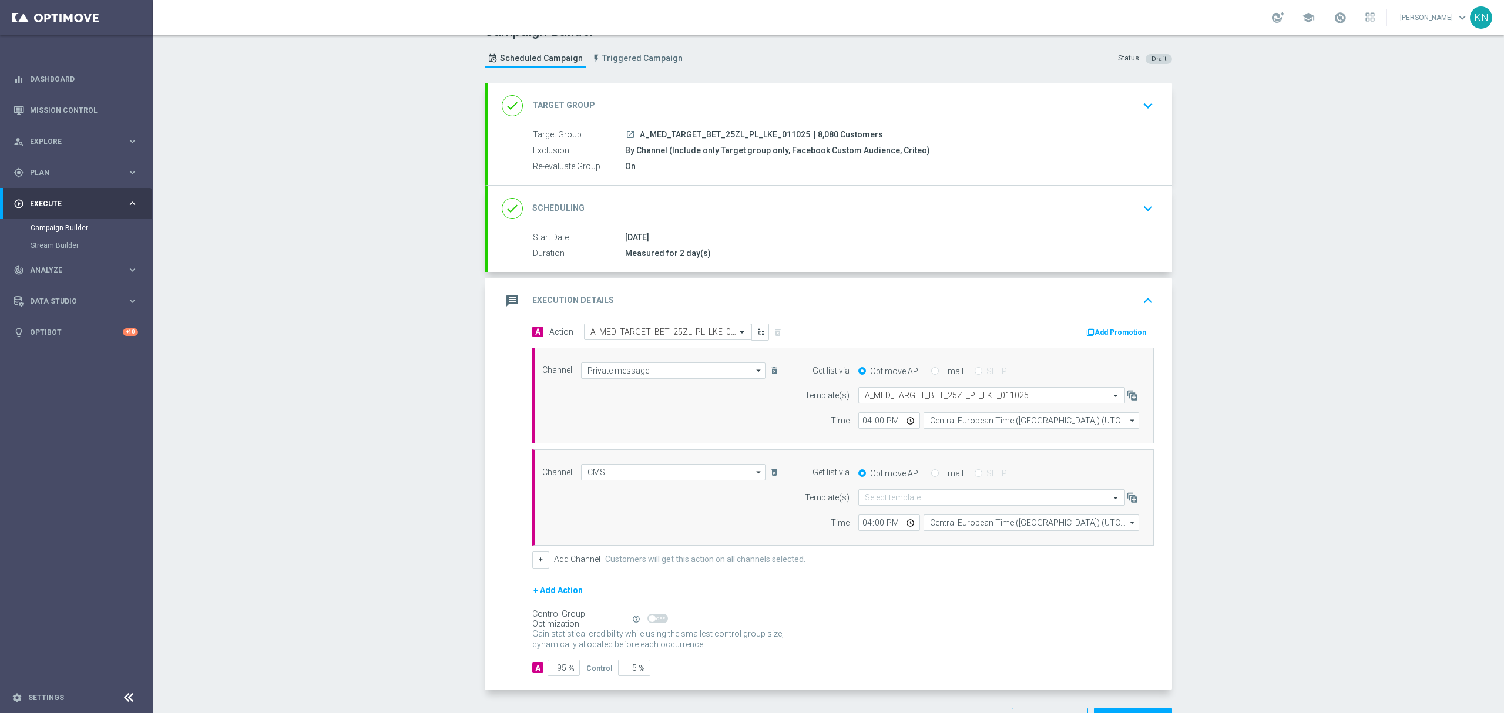
scroll to position [0, 0]
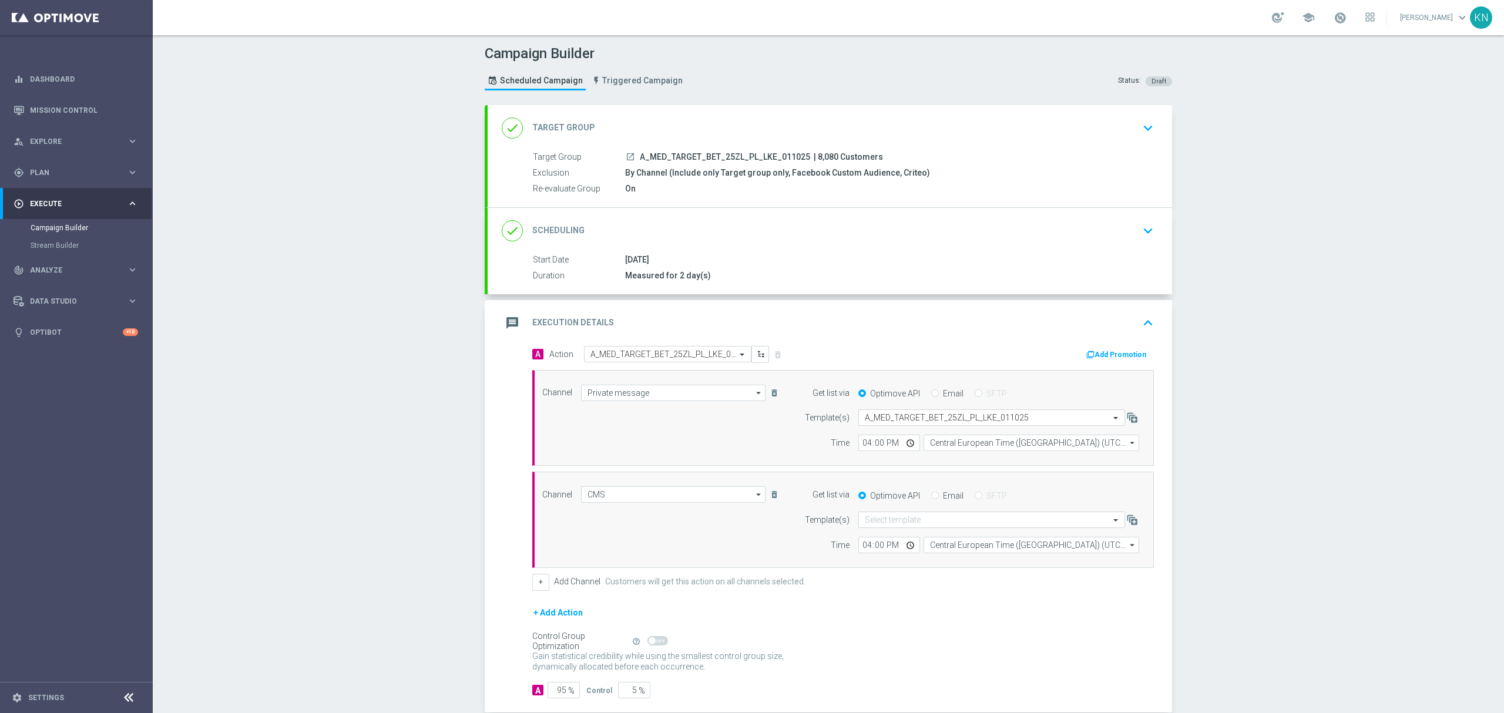
click at [1093, 351] on button "Add Promotion" at bounding box center [1117, 354] width 65 height 13
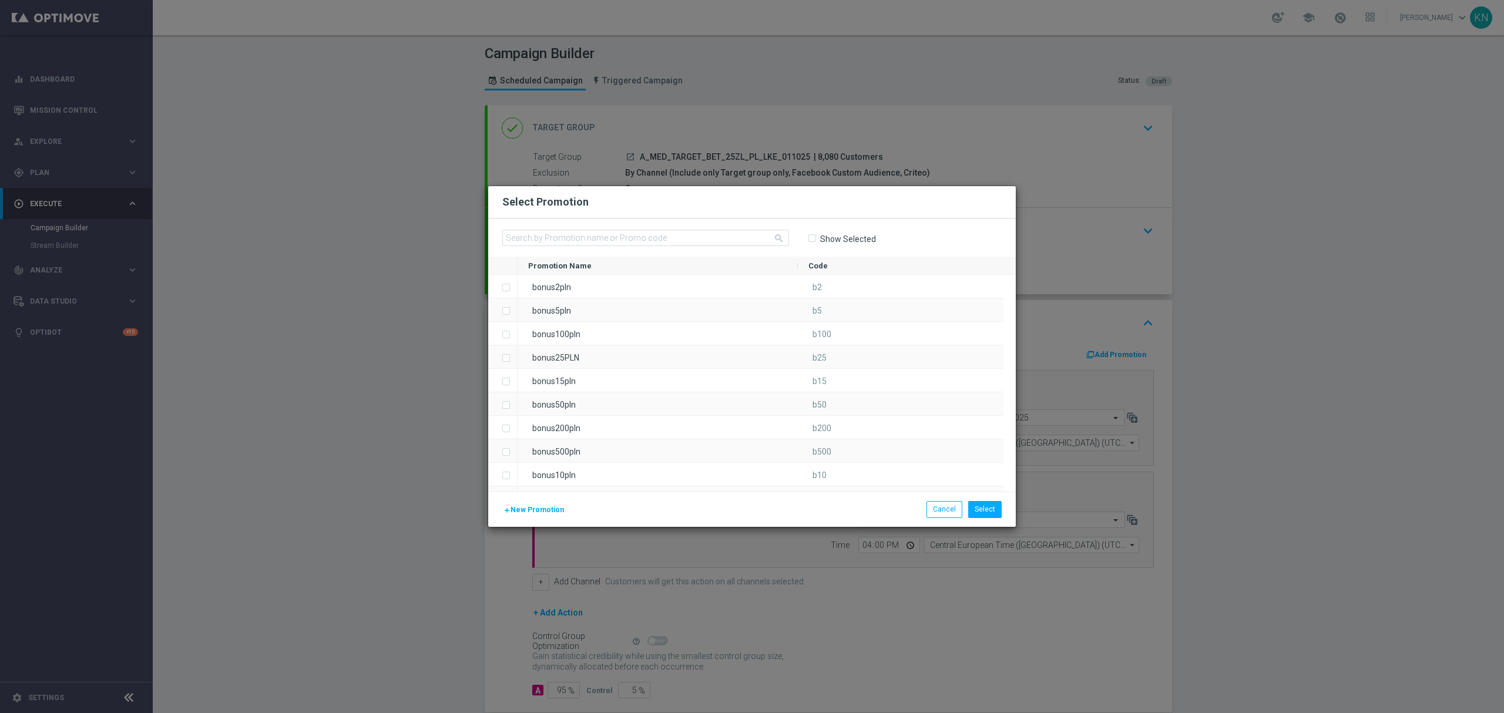
click at [539, 511] on span "New Promotion" at bounding box center [536, 510] width 53 height 8
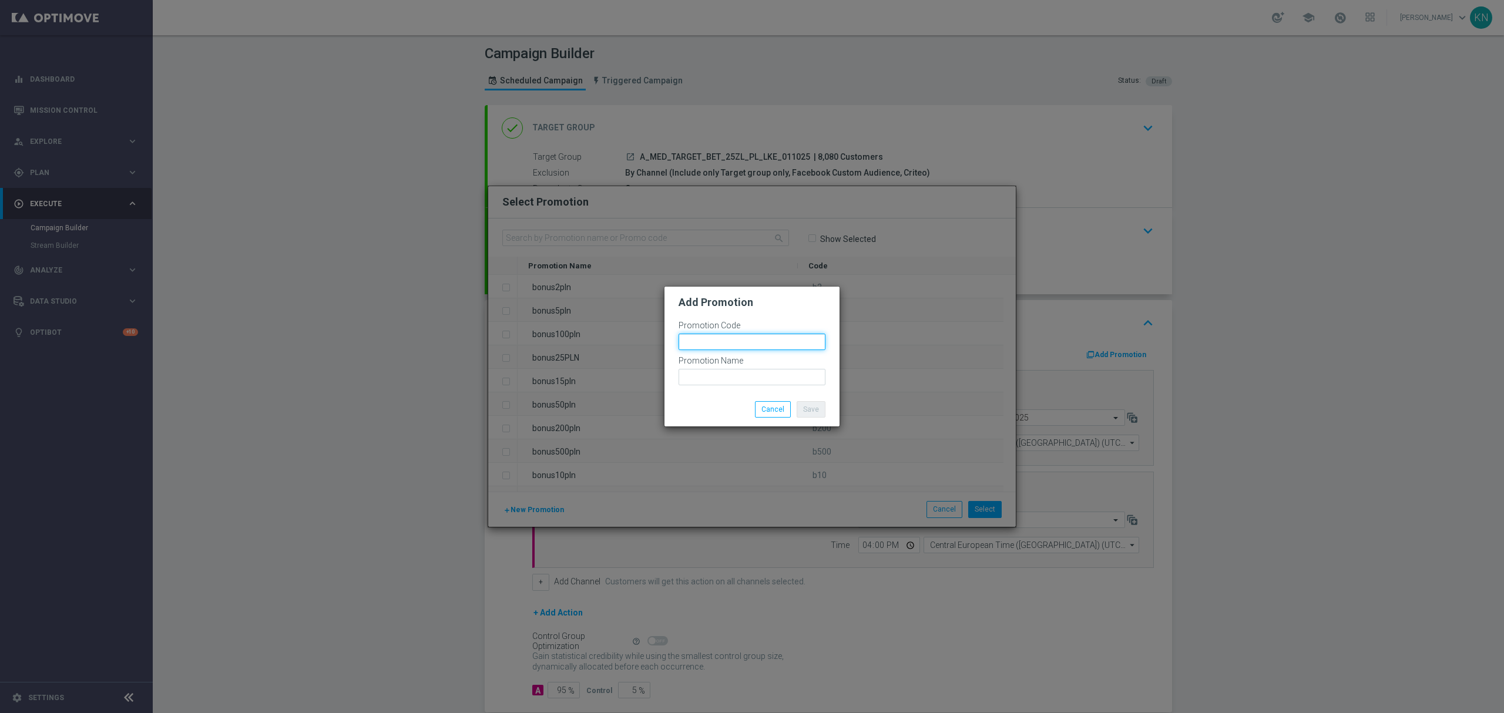
click at [712, 340] on input "text" at bounding box center [751, 342] width 147 height 16
paste input "185375"
type input "bonusapi_tg-185375"
click at [705, 381] on input "text" at bounding box center [751, 377] width 147 height 16
paste input "bonusapi_tg-185375"
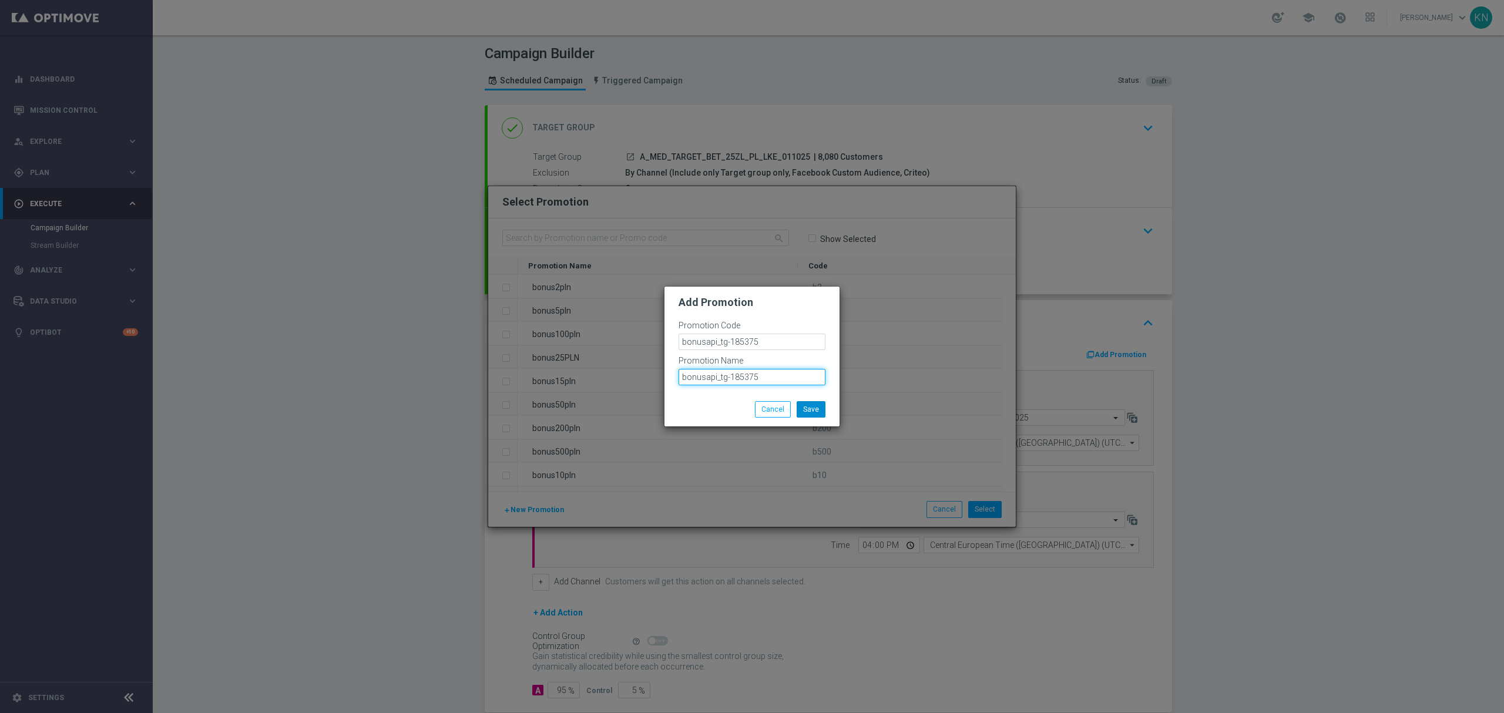
type input "bonusapi_tg-185375"
click at [806, 408] on button "Save" at bounding box center [810, 409] width 29 height 16
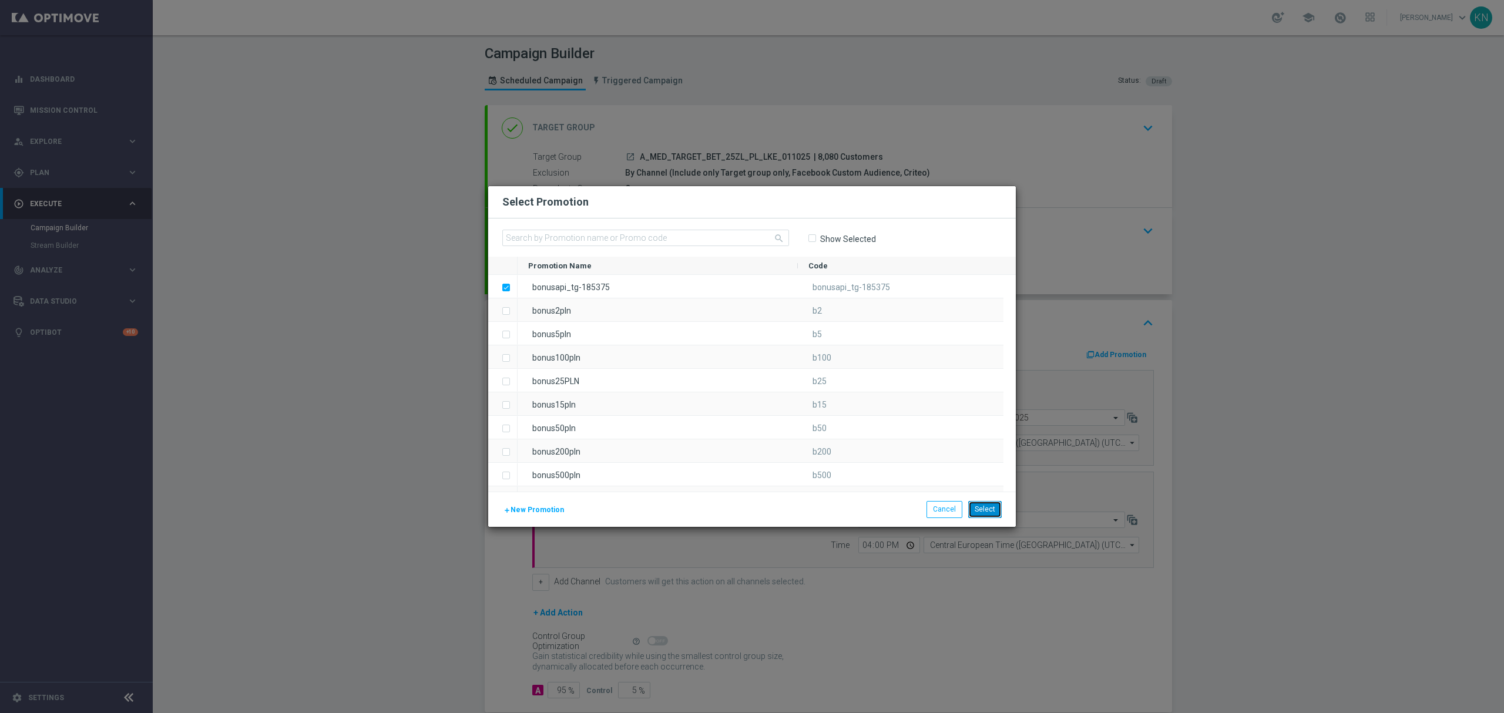
click at [981, 511] on button "Select" at bounding box center [984, 509] width 33 height 16
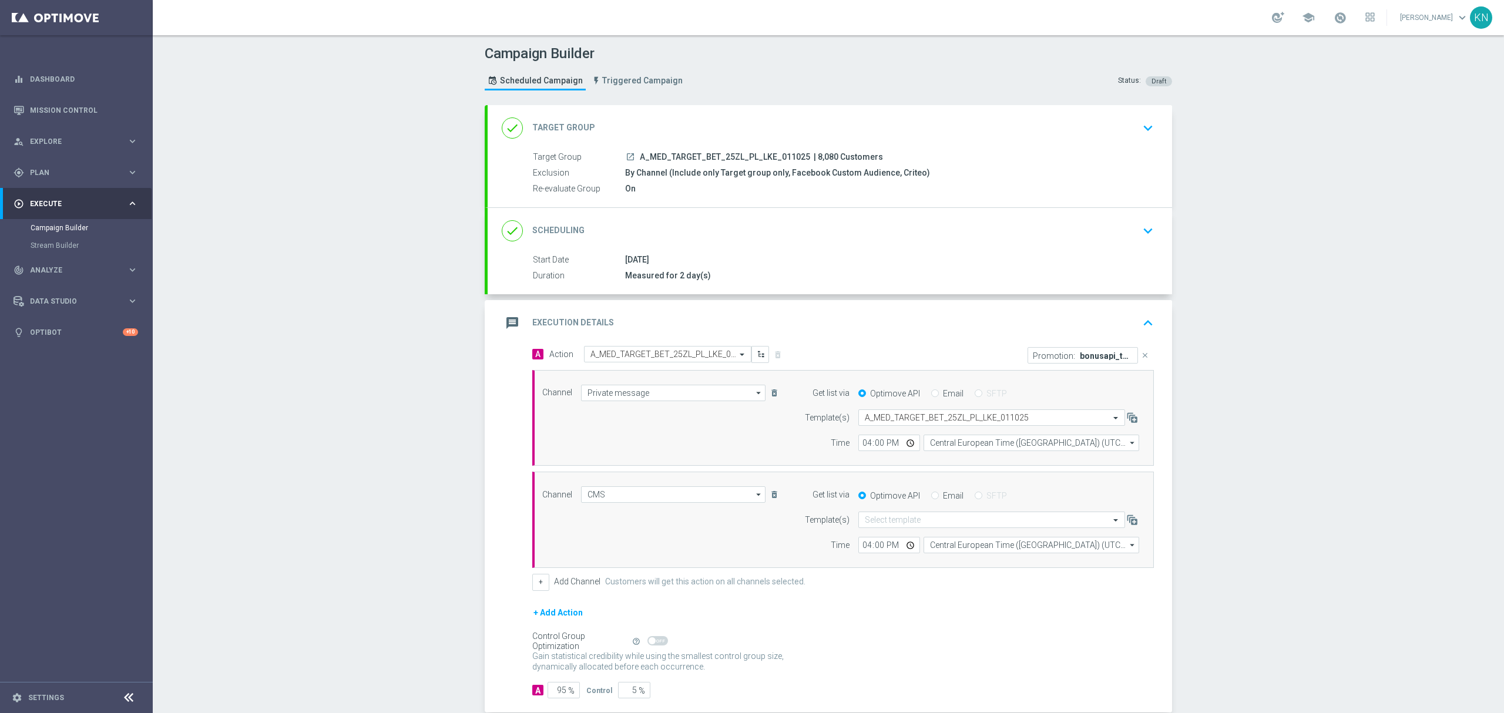
click at [1320, 529] on div "Campaign Builder Scheduled Campaign Triggered Campaign Status: Draft done Targe…" at bounding box center [828, 374] width 1351 height 678
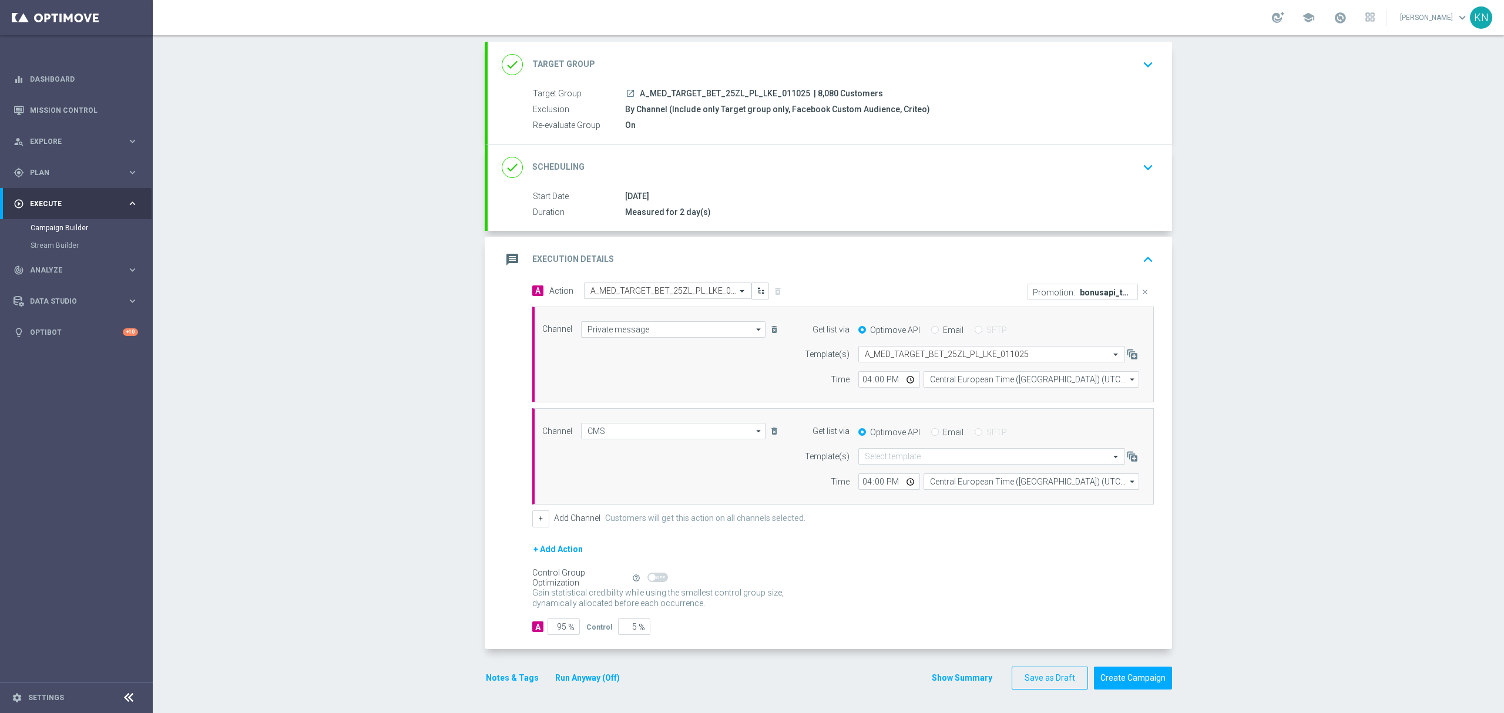
scroll to position [67, 0]
click at [1288, 284] on div "Campaign Builder Scheduled Campaign Triggered Campaign Status: Draft done Targe…" at bounding box center [828, 374] width 1351 height 678
click at [1191, 289] on div "Campaign Builder Scheduled Campaign Triggered Campaign Status: Draft done Targe…" at bounding box center [828, 374] width 1351 height 678
click at [1278, 372] on div "Campaign Builder Scheduled Campaign Triggered Campaign Status: Draft done Targe…" at bounding box center [828, 374] width 1351 height 678
click at [834, 177] on div "done Scheduling keyboard_arrow_down" at bounding box center [830, 167] width 684 height 46
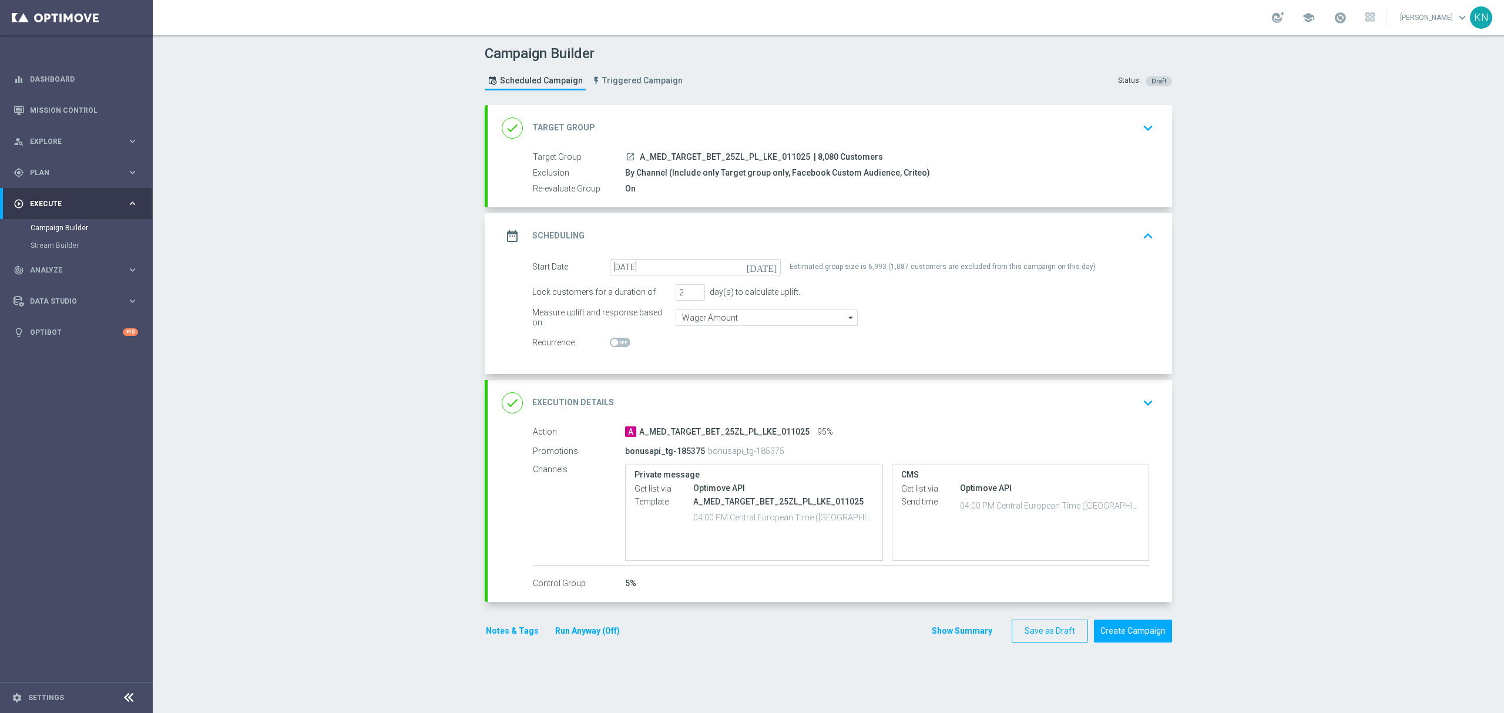
scroll to position [0, 0]
click at [1077, 409] on div "done Execution Details keyboard_arrow_down" at bounding box center [830, 403] width 656 height 22
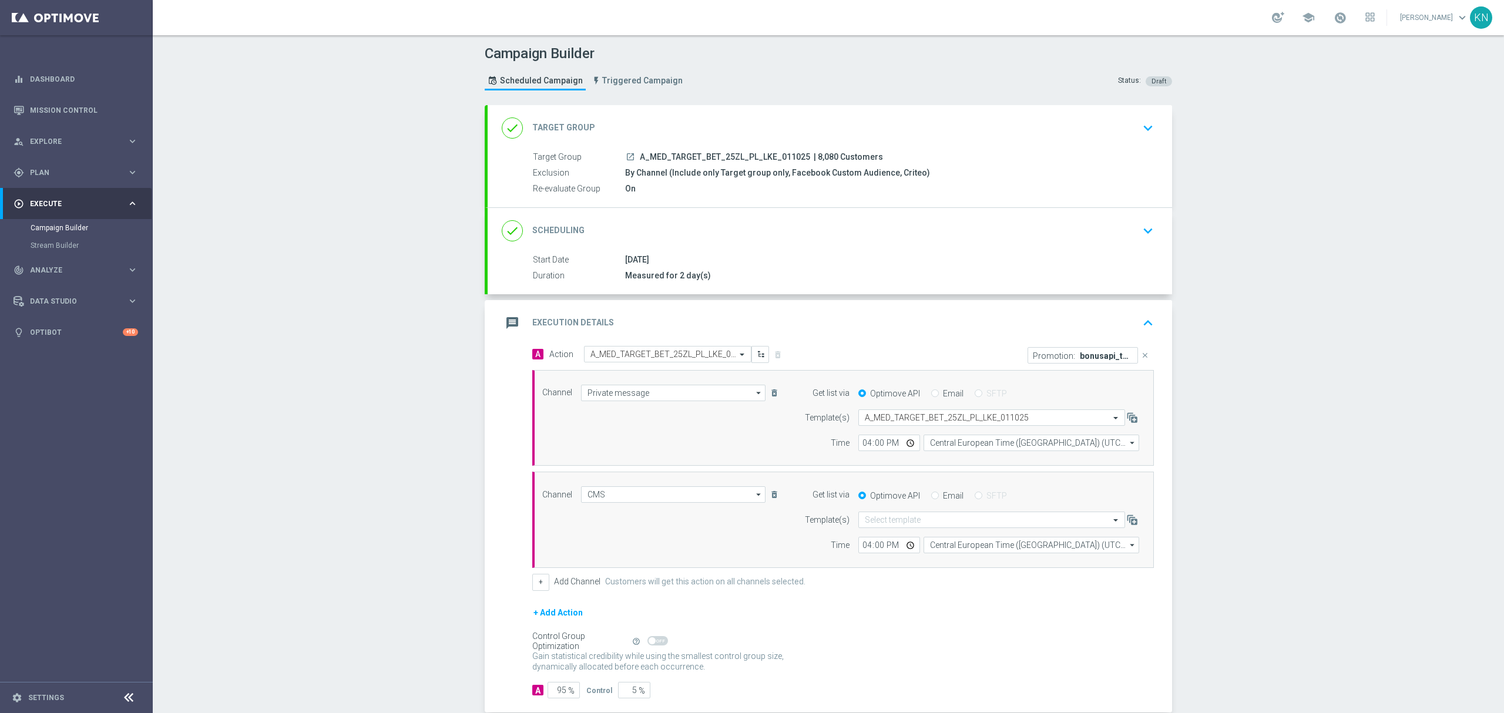
click at [1098, 240] on div "done Scheduling keyboard_arrow_down" at bounding box center [830, 231] width 656 height 22
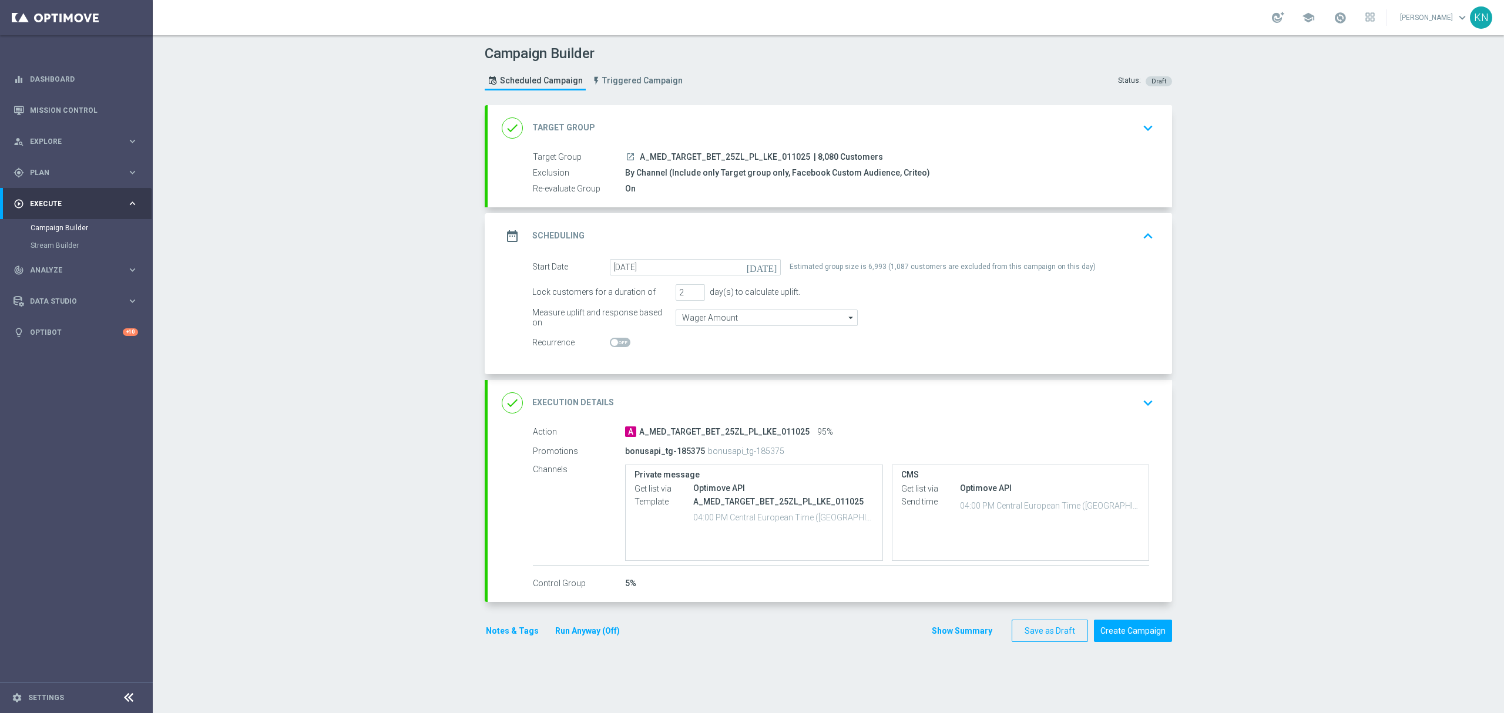
click at [510, 633] on button "Notes & Tags" at bounding box center [512, 631] width 55 height 15
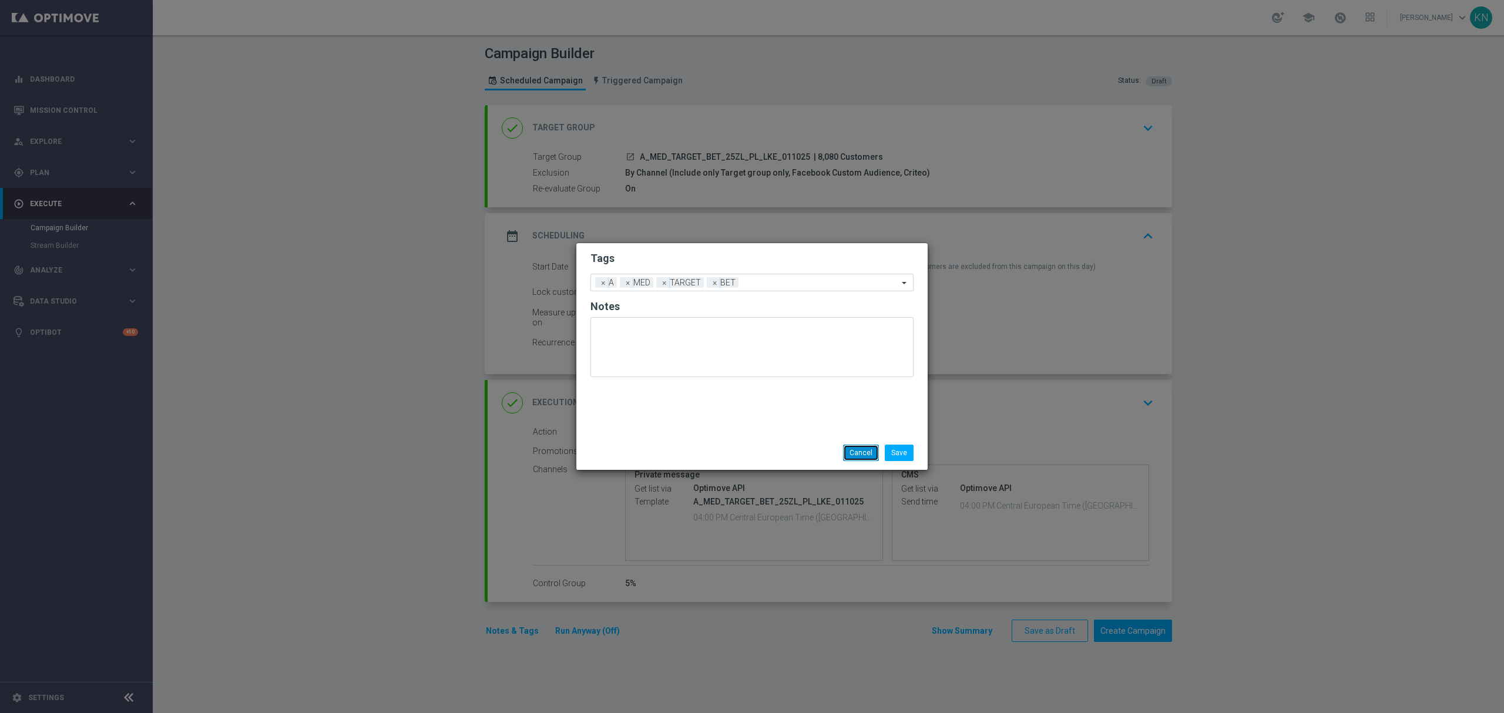
click at [862, 456] on button "Cancel" at bounding box center [861, 453] width 36 height 16
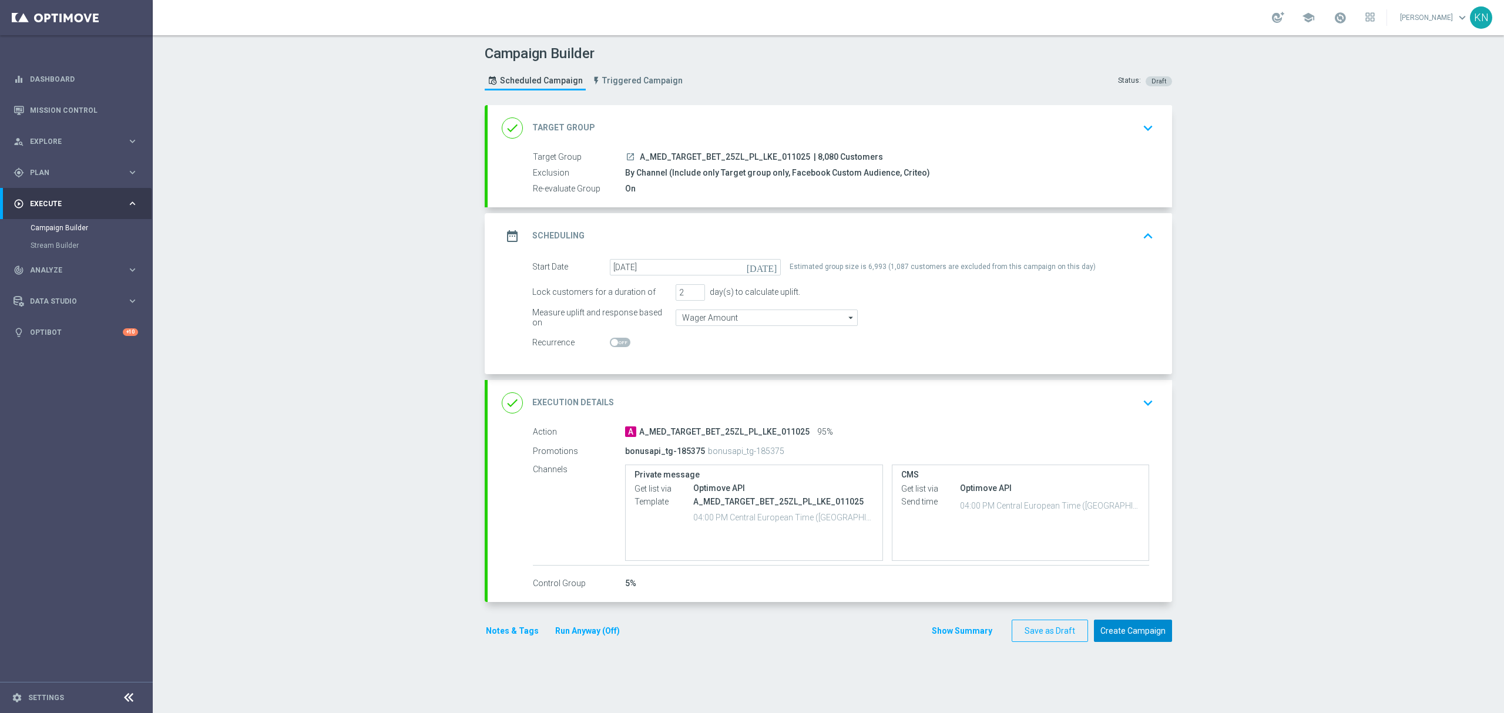
click at [1128, 631] on button "Create Campaign" at bounding box center [1133, 631] width 78 height 23
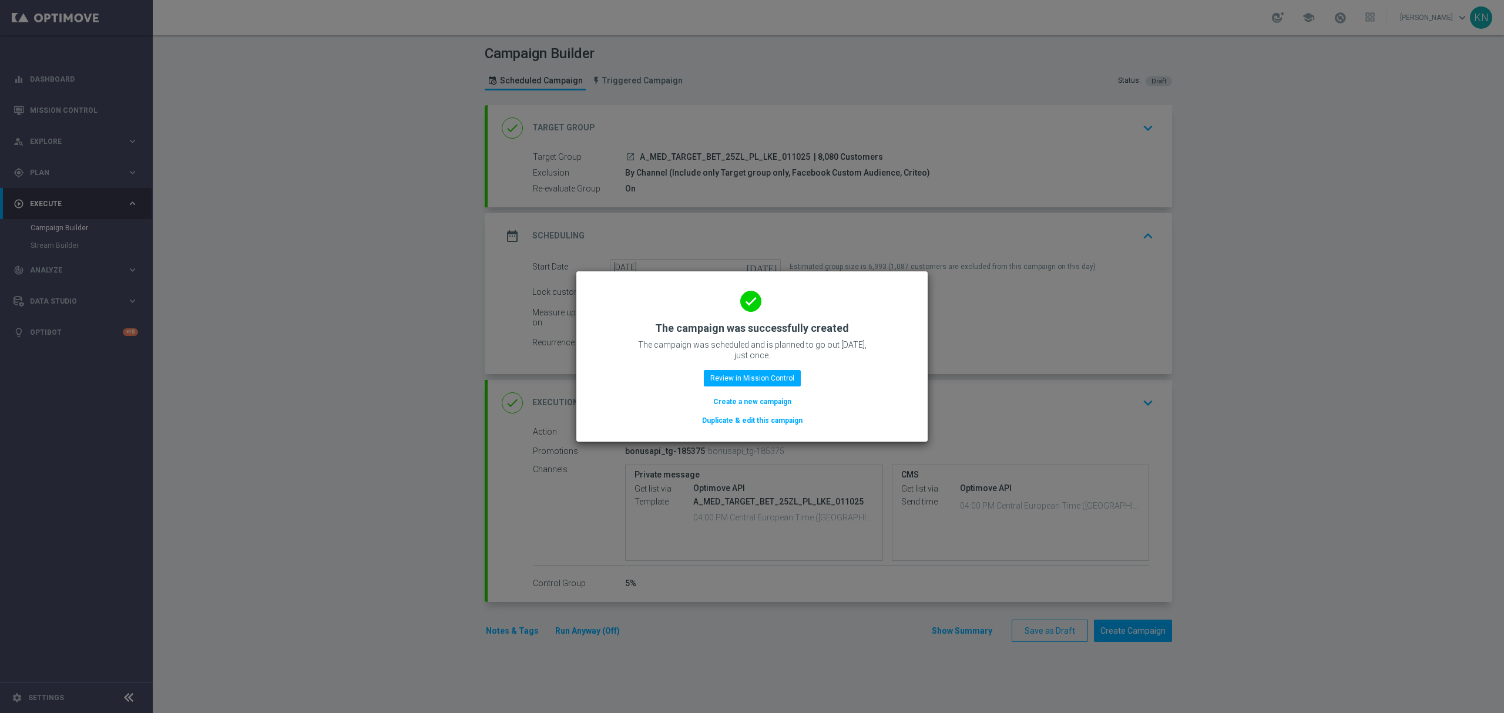
click at [757, 421] on button "Duplicate & edit this campaign" at bounding box center [752, 420] width 103 height 13
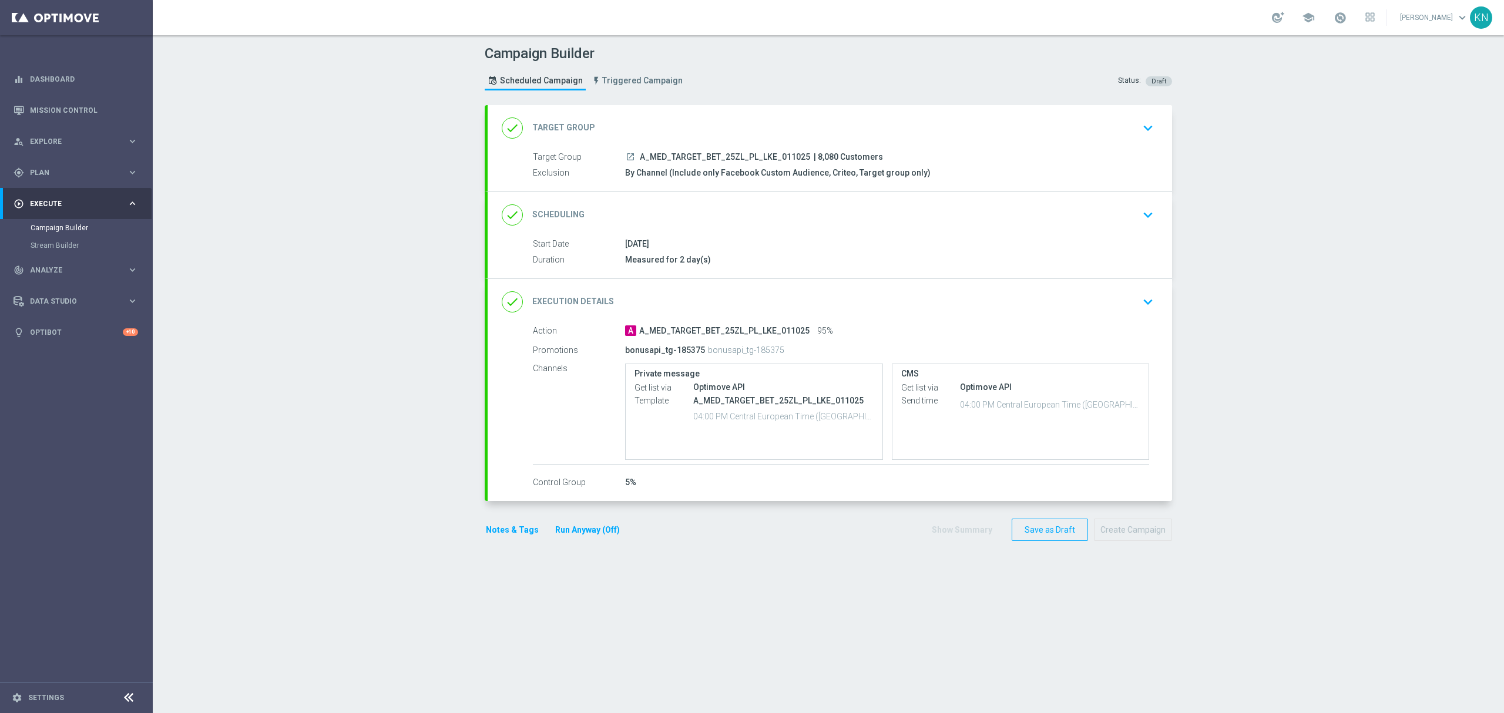
click at [626, 156] on icon "launch" at bounding box center [630, 156] width 9 height 9
click at [1139, 130] on icon "keyboard_arrow_down" at bounding box center [1148, 128] width 18 height 18
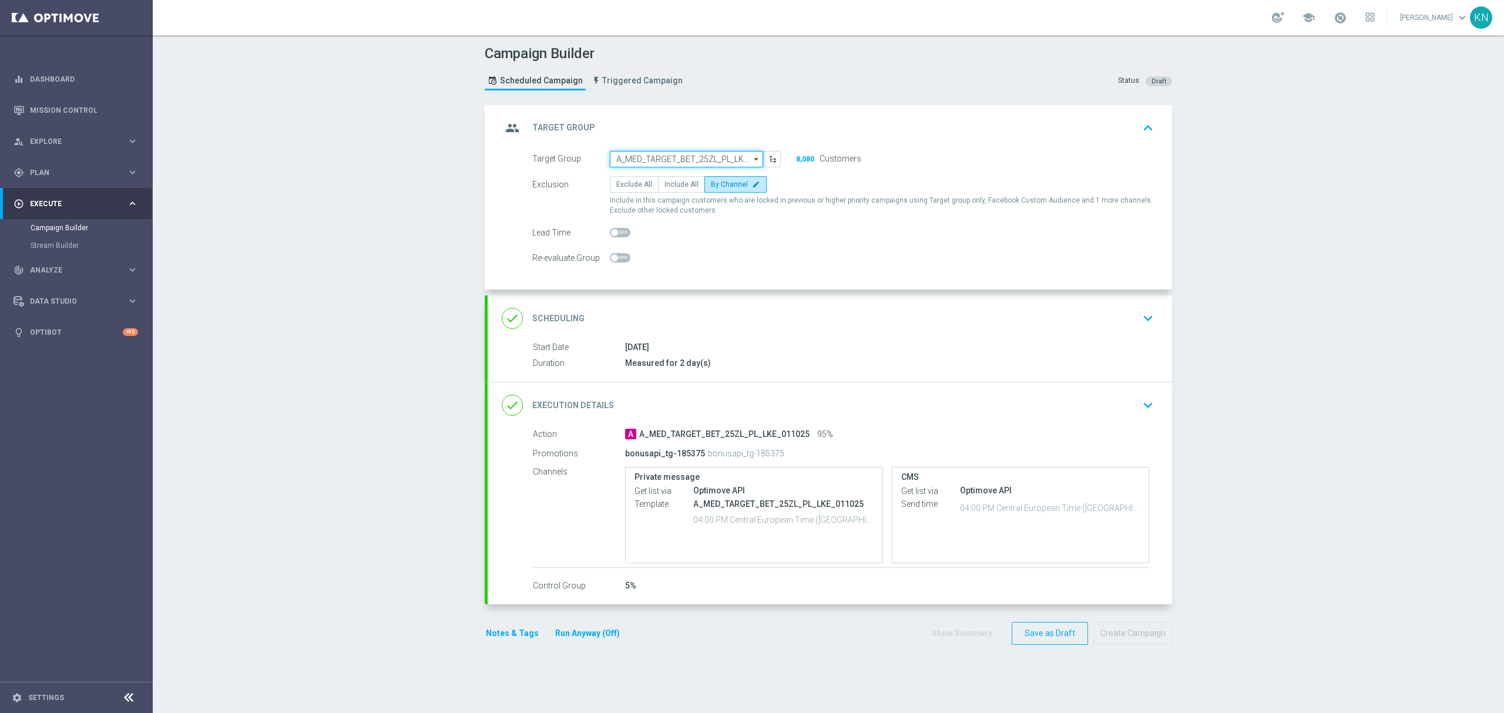
click at [698, 158] on input "A_MED_TARGET_BET_25ZL_PL_LKE_011025" at bounding box center [686, 159] width 153 height 16
paste input "A_HIGH_TARGET_BET_50ZL_PL_LKE_011025"
click at [694, 174] on div "A_HIGH_TARGET_BET_50ZL_PL_LKE_011025" at bounding box center [686, 176] width 141 height 11
type input "A_HIGH_TARGET_BET_50ZL_PL_LKE_011025"
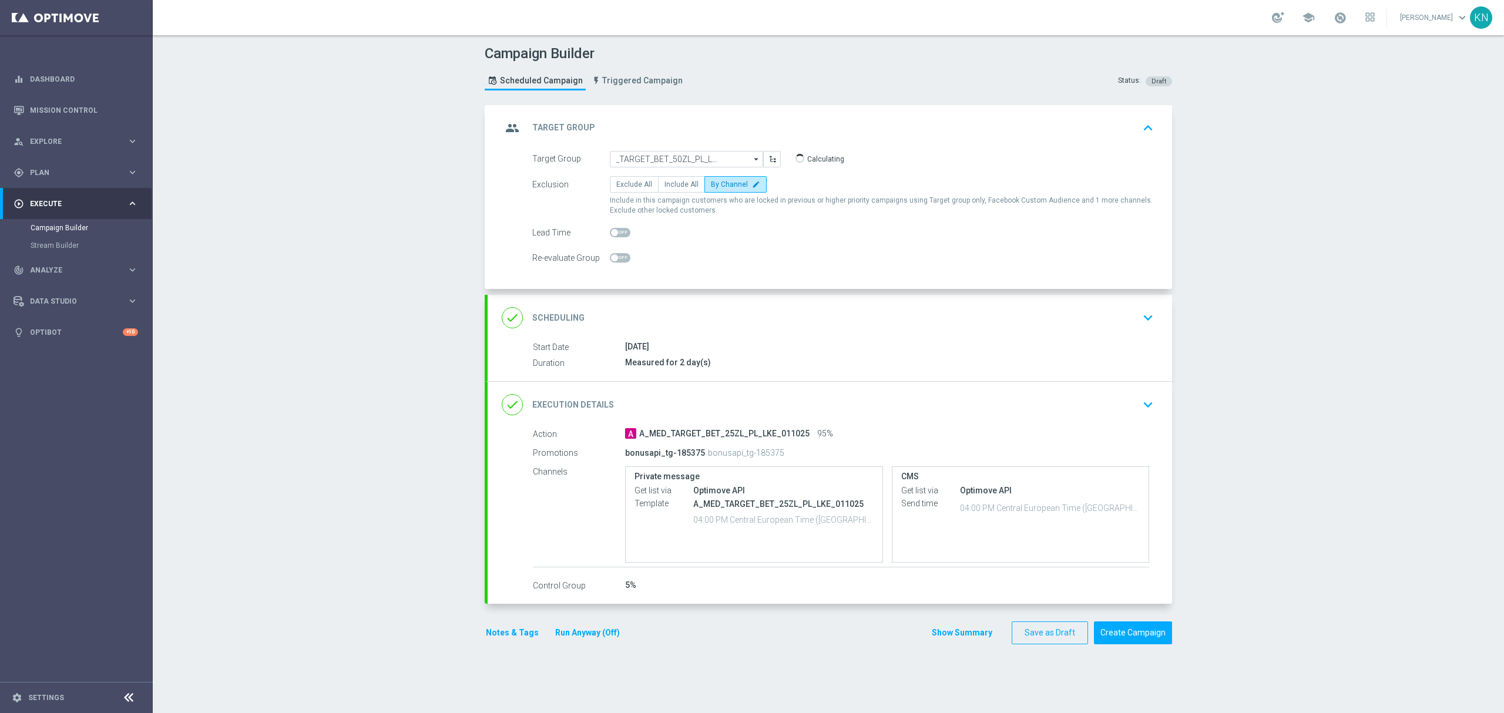
scroll to position [0, 0]
click at [718, 191] on label "By Channel edit" at bounding box center [735, 184] width 62 height 16
click at [718, 190] on input "By Channel edit" at bounding box center [715, 187] width 8 height 8
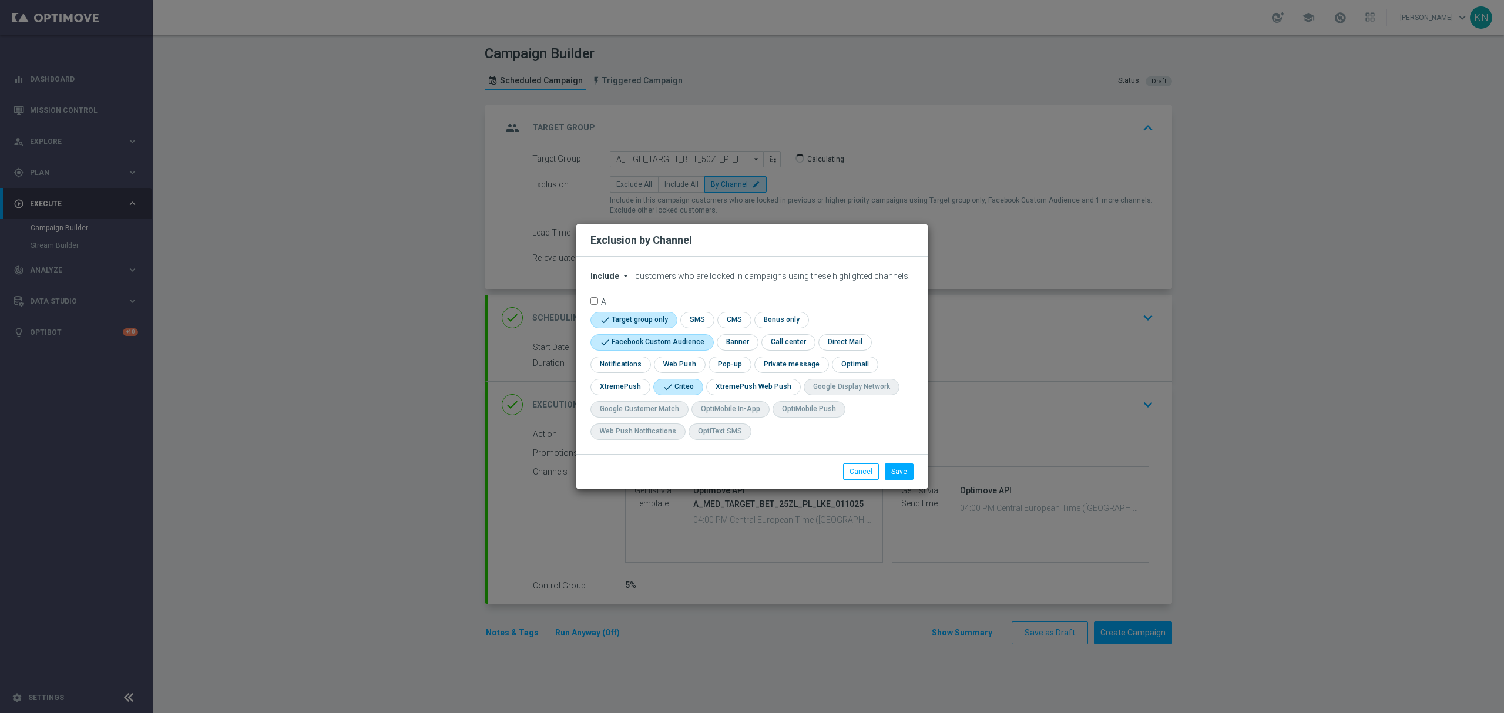
click at [898, 462] on div "Save Cancel" at bounding box center [751, 471] width 351 height 35
click at [894, 475] on button "Save" at bounding box center [899, 471] width 29 height 16
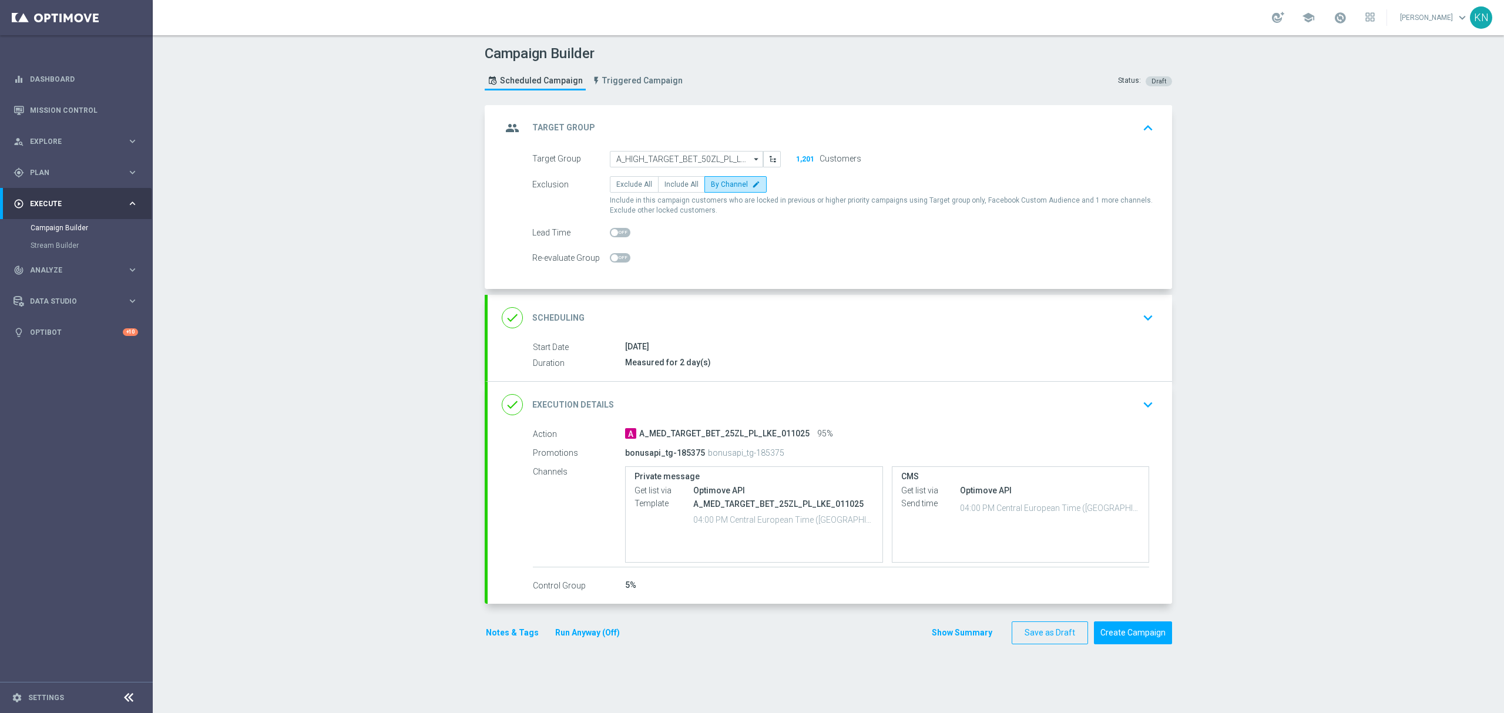
click at [614, 258] on span at bounding box center [620, 257] width 21 height 9
click at [614, 258] on input "checkbox" at bounding box center [620, 257] width 21 height 9
checkbox input "true"
click at [837, 367] on div "Measured for 2 day(s)" at bounding box center [887, 363] width 524 height 12
click at [895, 329] on div "done Scheduling keyboard_arrow_down" at bounding box center [830, 318] width 656 height 22
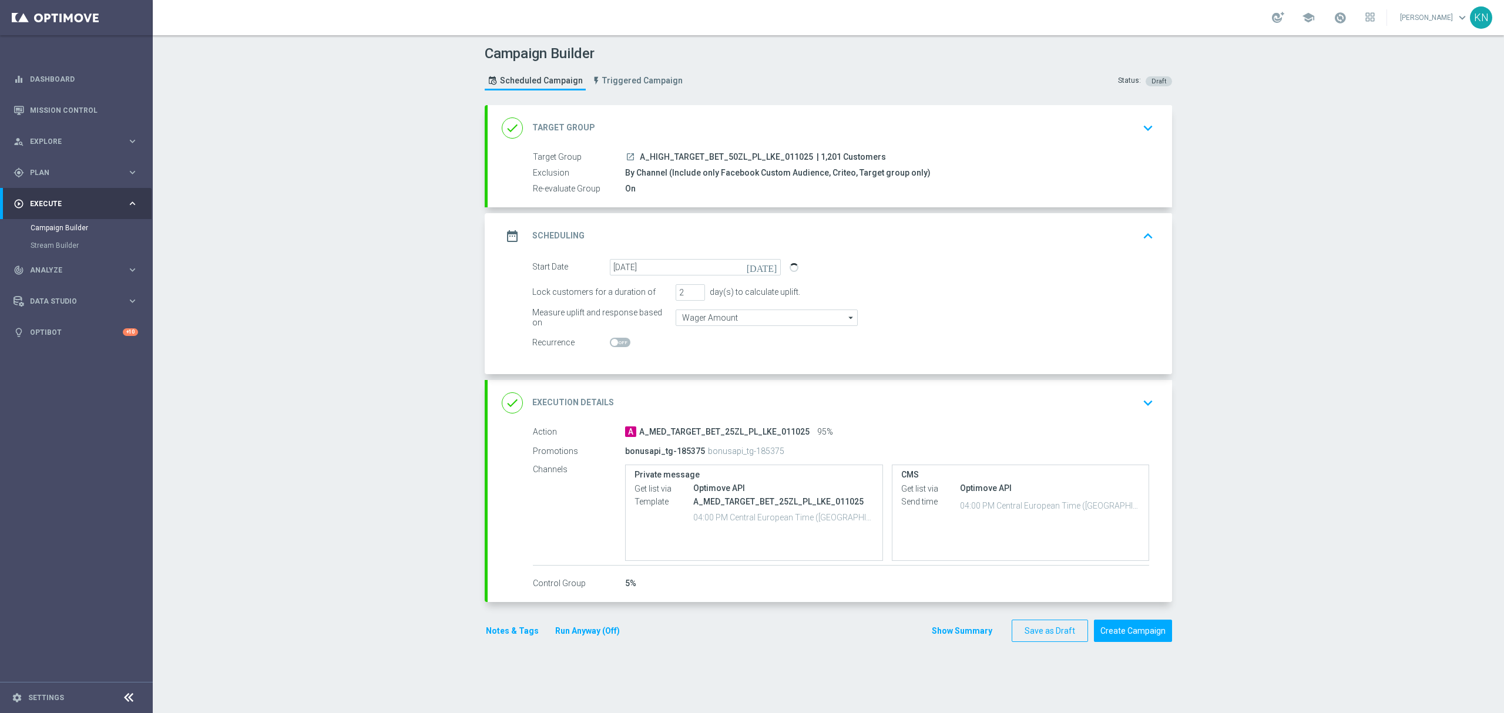
click at [832, 397] on div "done Execution Details keyboard_arrow_down" at bounding box center [830, 403] width 656 height 22
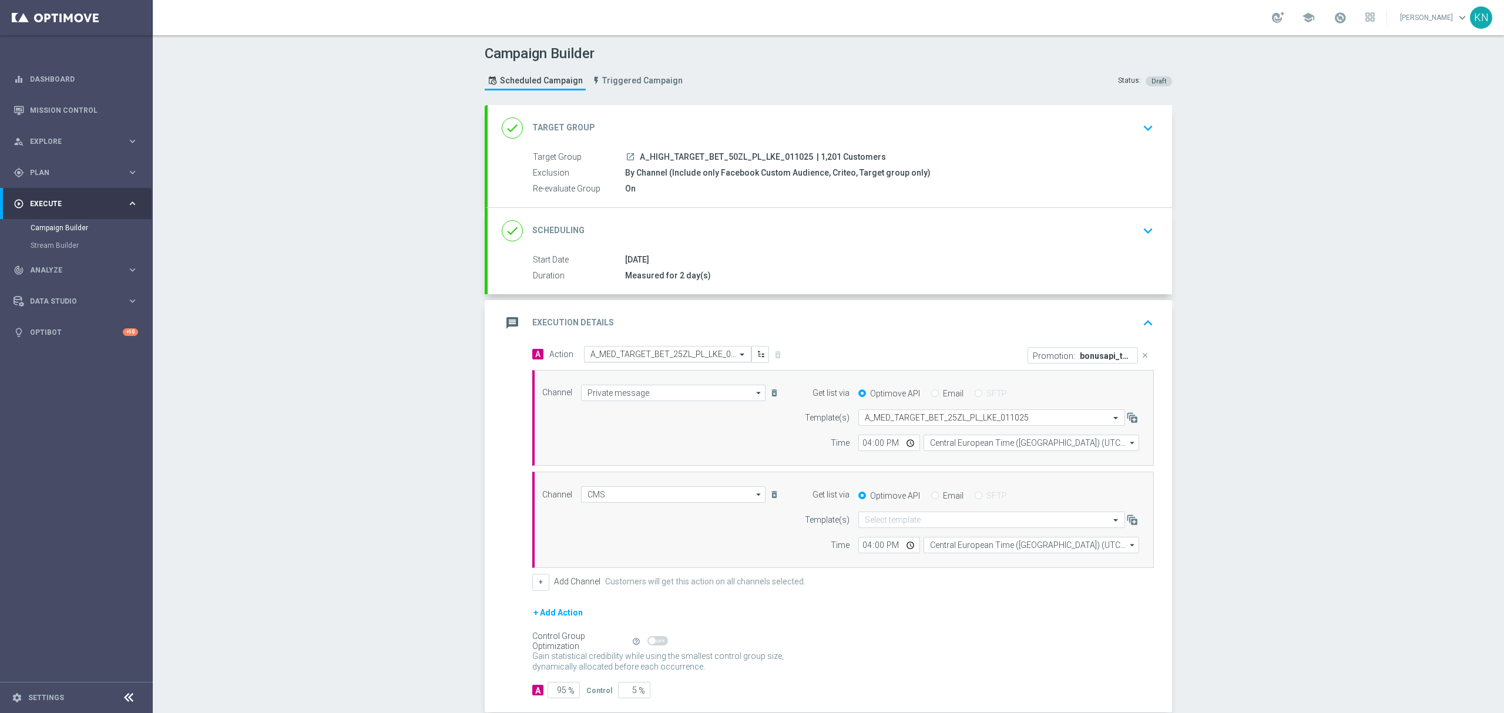
click at [647, 356] on input "text" at bounding box center [655, 354] width 131 height 10
click at [623, 517] on span "Create new action" at bounding box center [632, 514] width 62 height 8
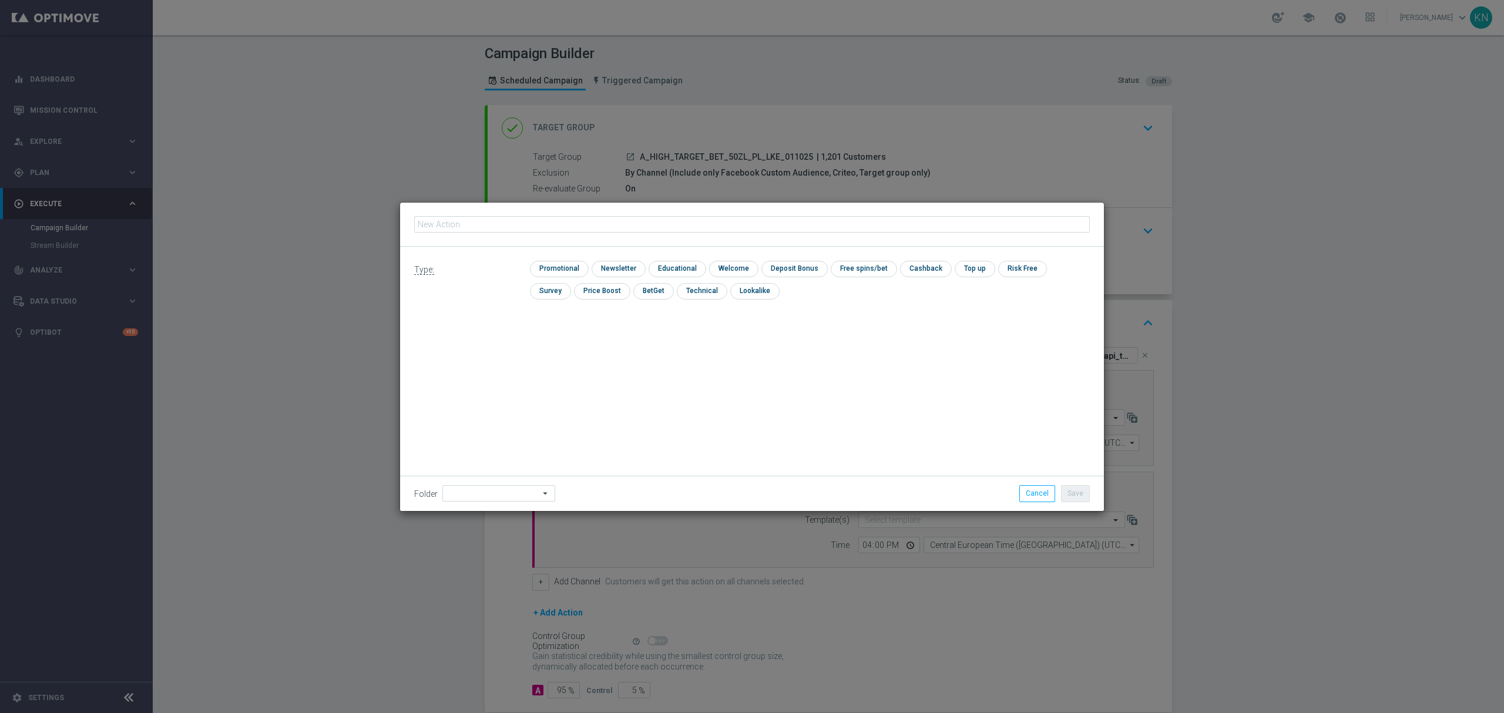
drag, startPoint x: 493, startPoint y: 219, endPoint x: 501, endPoint y: 233, distance: 15.5
click at [492, 219] on input "text" at bounding box center [751, 224] width 675 height 16
type input "A_HIGH_TARGET_BET_50ZL_PL_LKE_011025"
click at [562, 271] on input "checkbox" at bounding box center [558, 269] width 56 height 16
checkbox input "true"
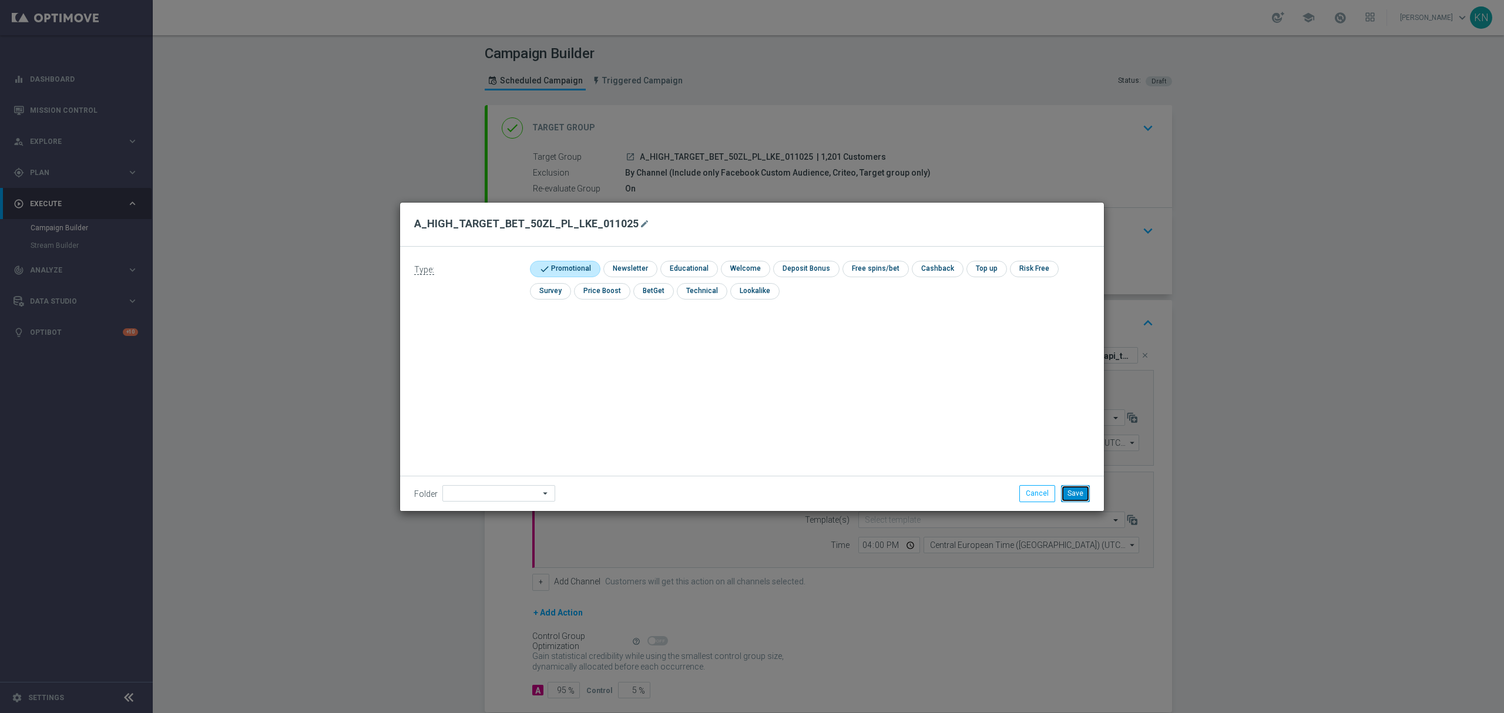
click at [1072, 489] on button "Save" at bounding box center [1075, 493] width 29 height 16
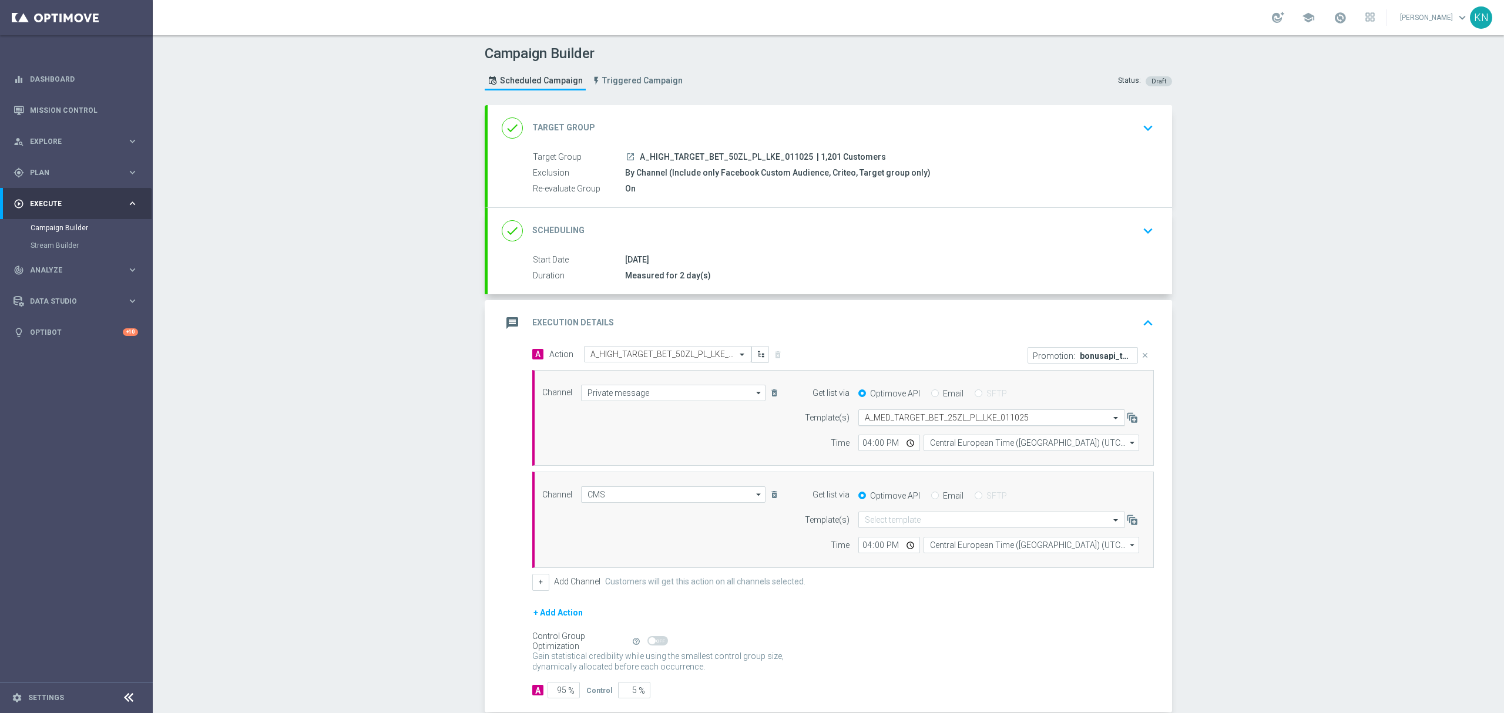
click at [948, 415] on input "text" at bounding box center [980, 418] width 230 height 10
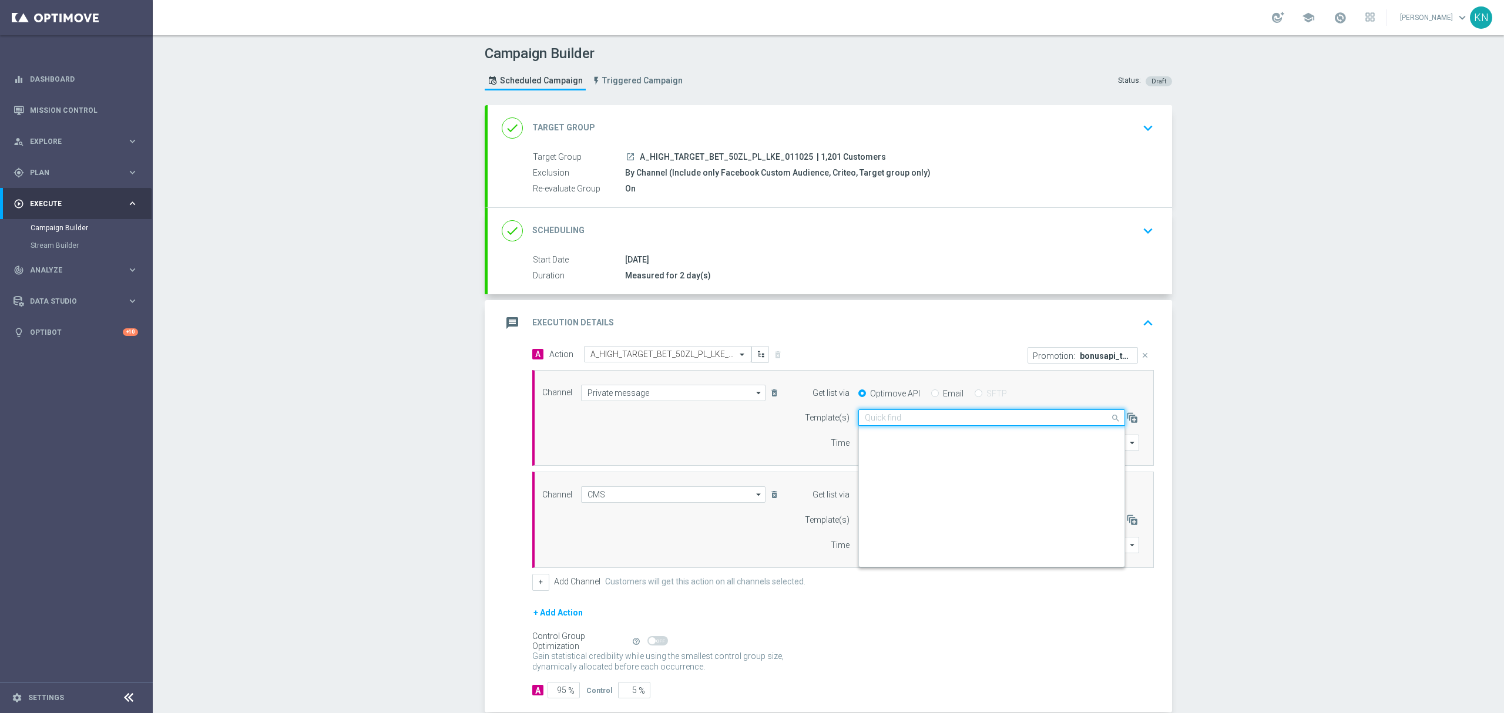
scroll to position [76061, 0]
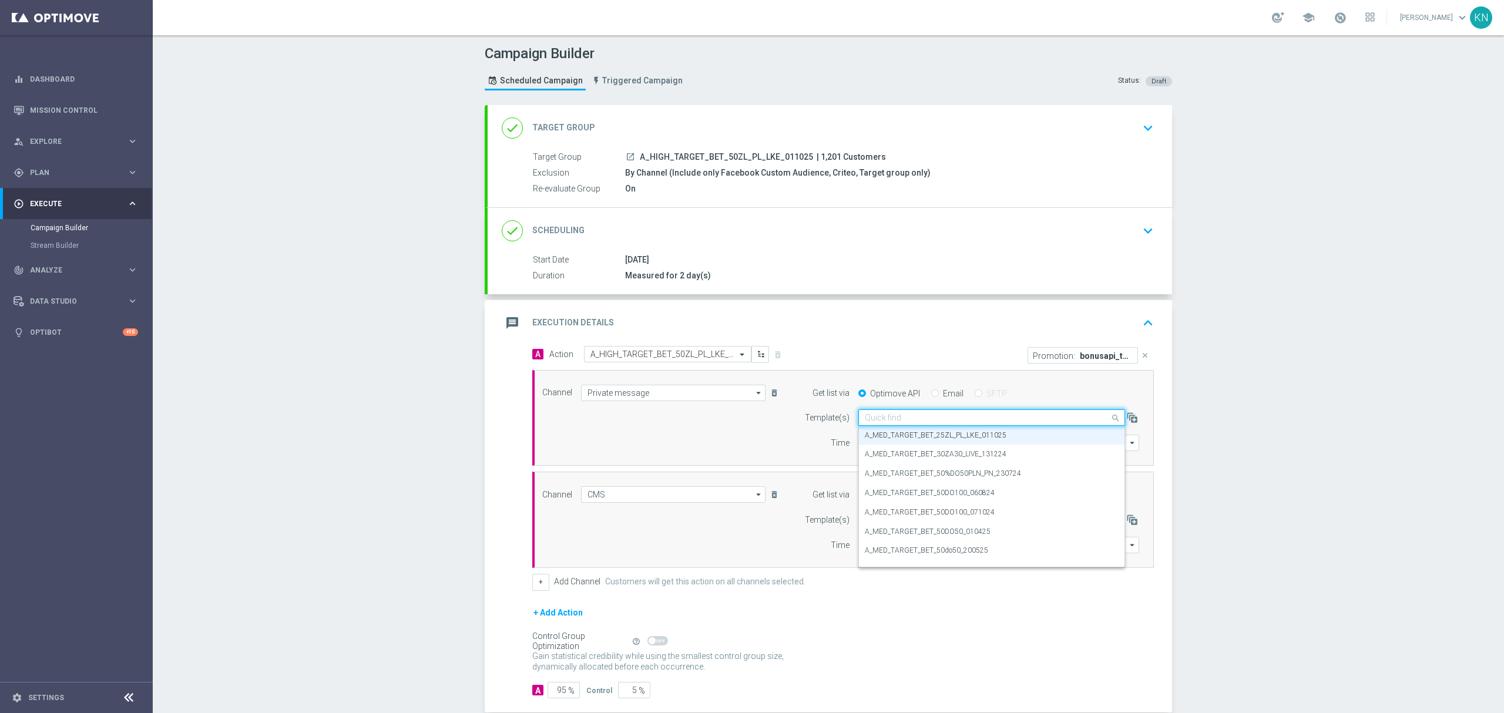
paste input "A_HIGH_TARGET_BET_50ZL_PL_LKE_011025"
click at [917, 431] on label "A_HIGH_TARGET_BET_50ZL_PL_LKE_011025" at bounding box center [937, 436] width 144 height 10
type input "A_HIGH_TARGET_BET_50ZL_PL_LKE_011025"
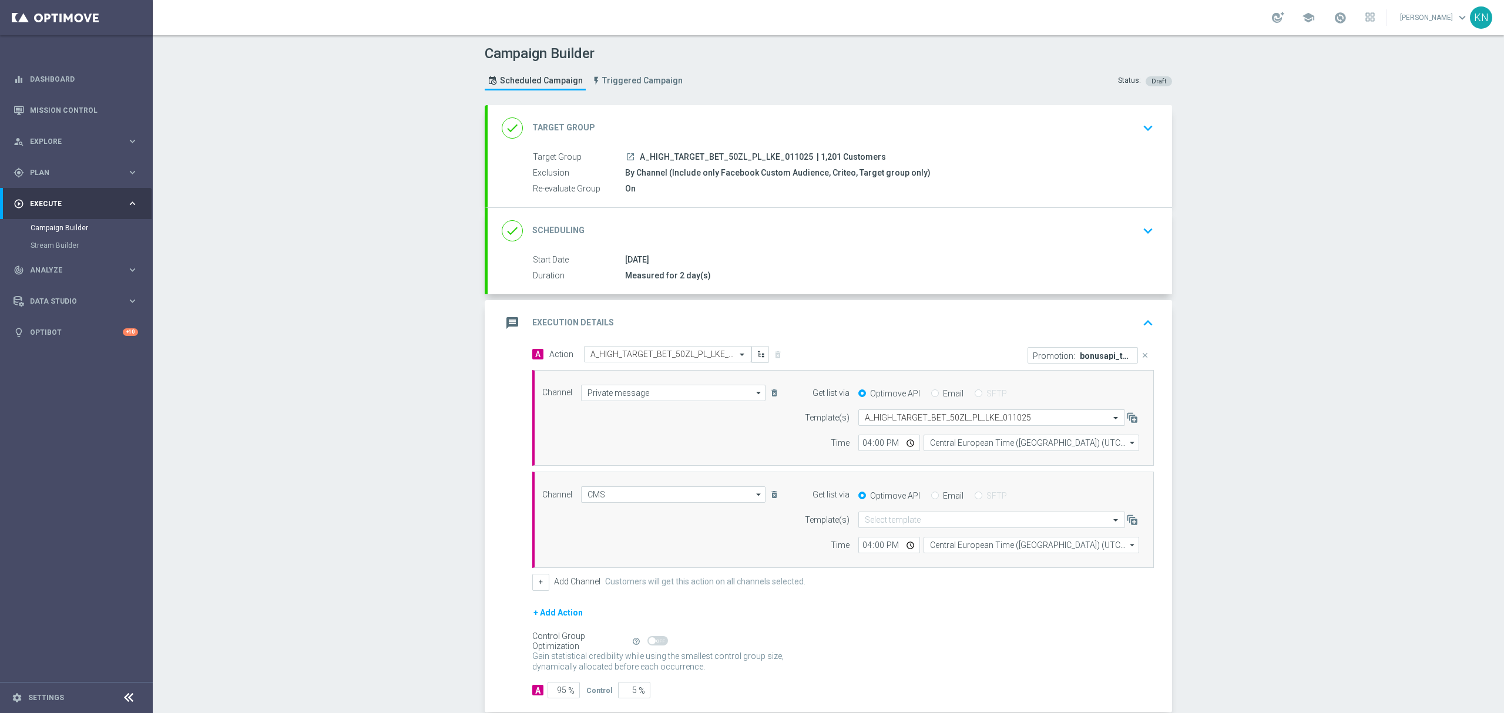
click at [1141, 355] on icon "close" at bounding box center [1145, 355] width 8 height 8
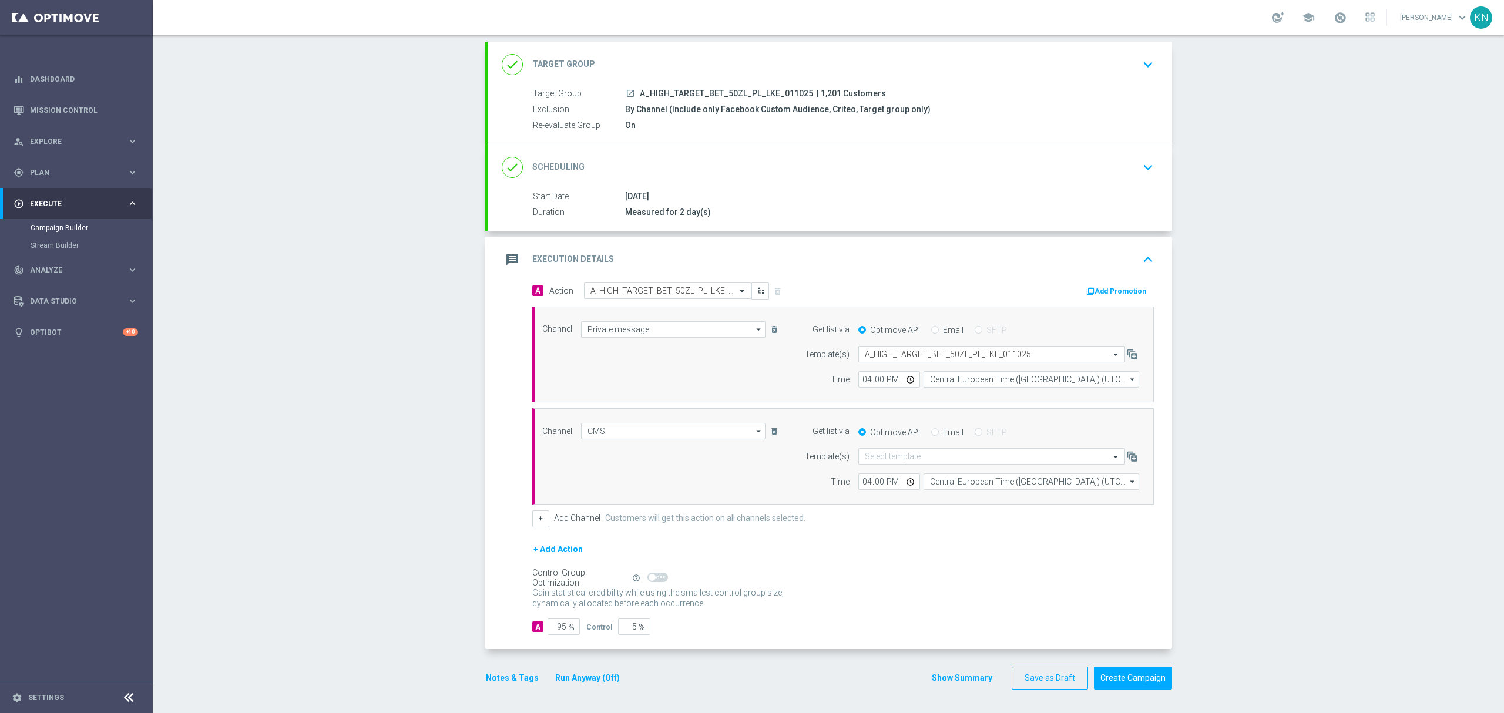
click at [522, 673] on button "Notes & Tags" at bounding box center [512, 678] width 55 height 15
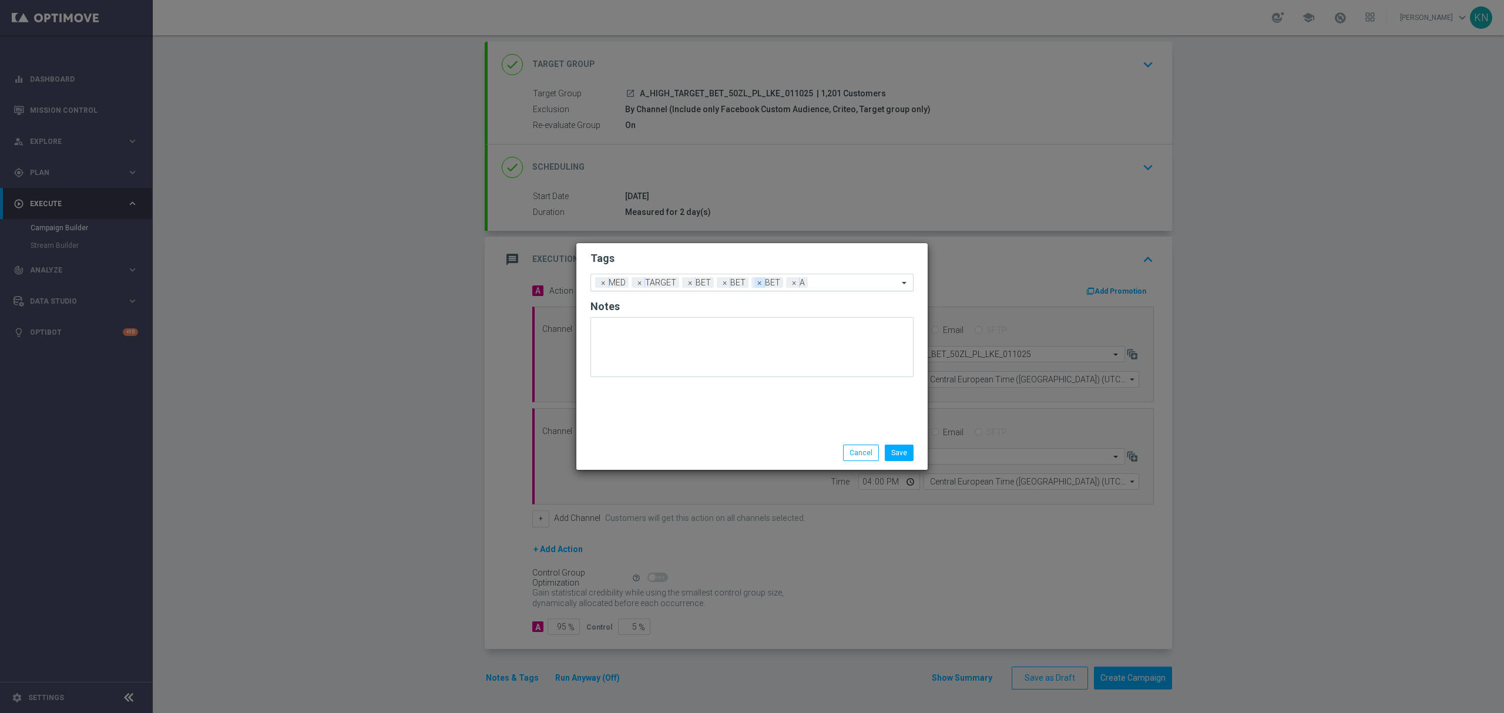
click at [762, 282] on span "×" at bounding box center [759, 282] width 11 height 11
click at [725, 283] on span "×" at bounding box center [725, 282] width 11 height 11
drag, startPoint x: 596, startPoint y: 284, endPoint x: 607, endPoint y: 282, distance: 12.0
click at [595, 283] on div "Add a new tag × MED × TARGET × BET × A" at bounding box center [744, 282] width 307 height 16
click at [582, 305] on div "Tags Add a new tag × MED × TARGET × BET × A Notes" at bounding box center [751, 339] width 351 height 193
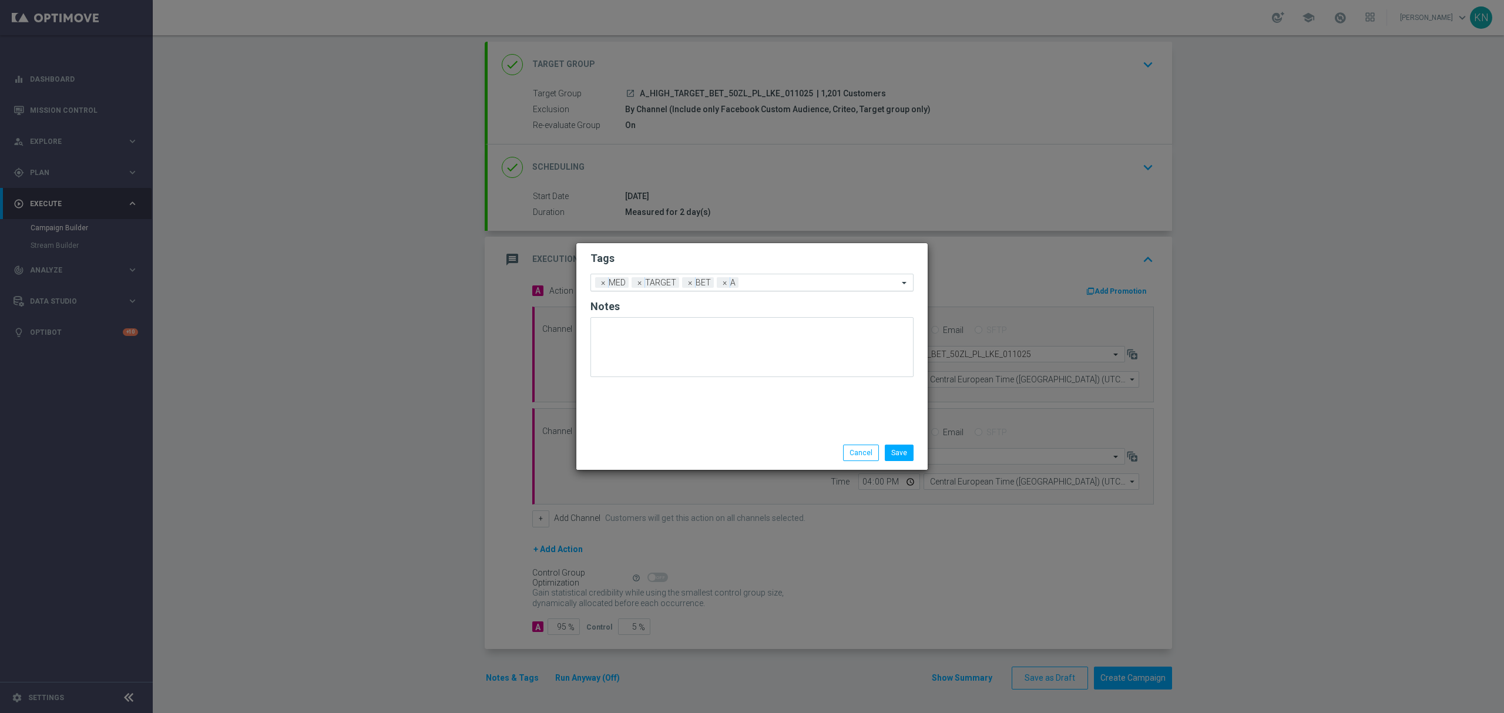
click at [616, 282] on div "Add a new tag × MED × TARGET × BET × A" at bounding box center [744, 282] width 307 height 16
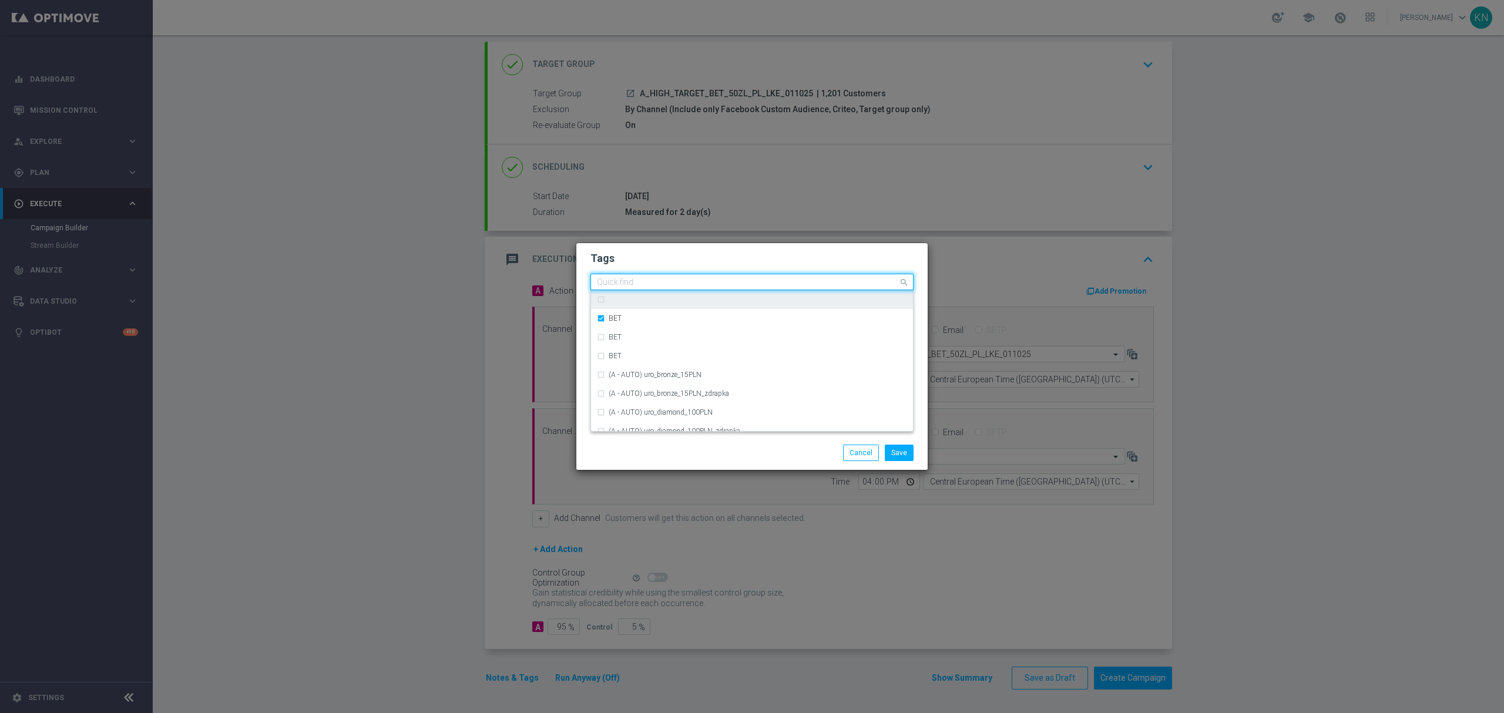
click at [579, 284] on div "Tags Quick find × MED × TARGET × BET × A BET BET BET (A - AUTO) uro_bronze_15PL…" at bounding box center [751, 339] width 351 height 193
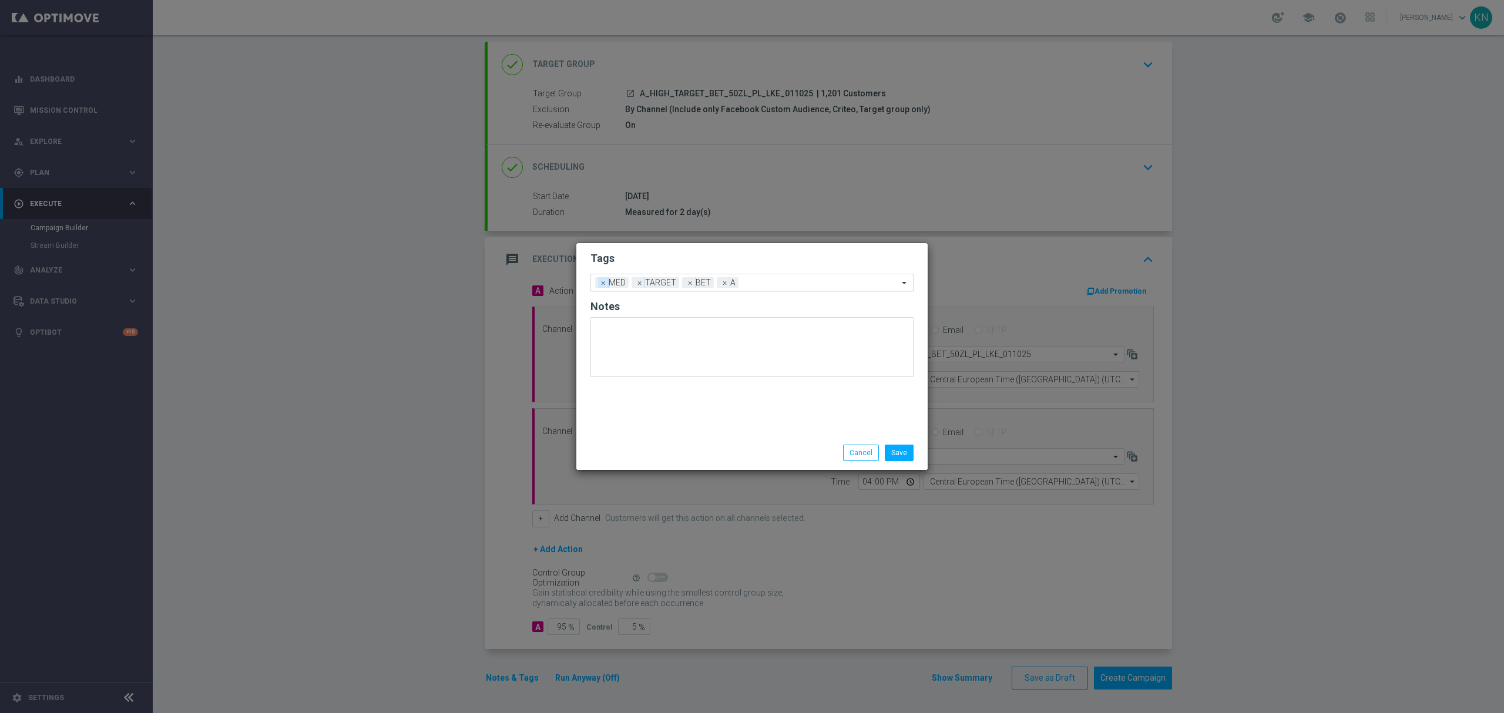
click at [601, 283] on span "×" at bounding box center [603, 282] width 11 height 11
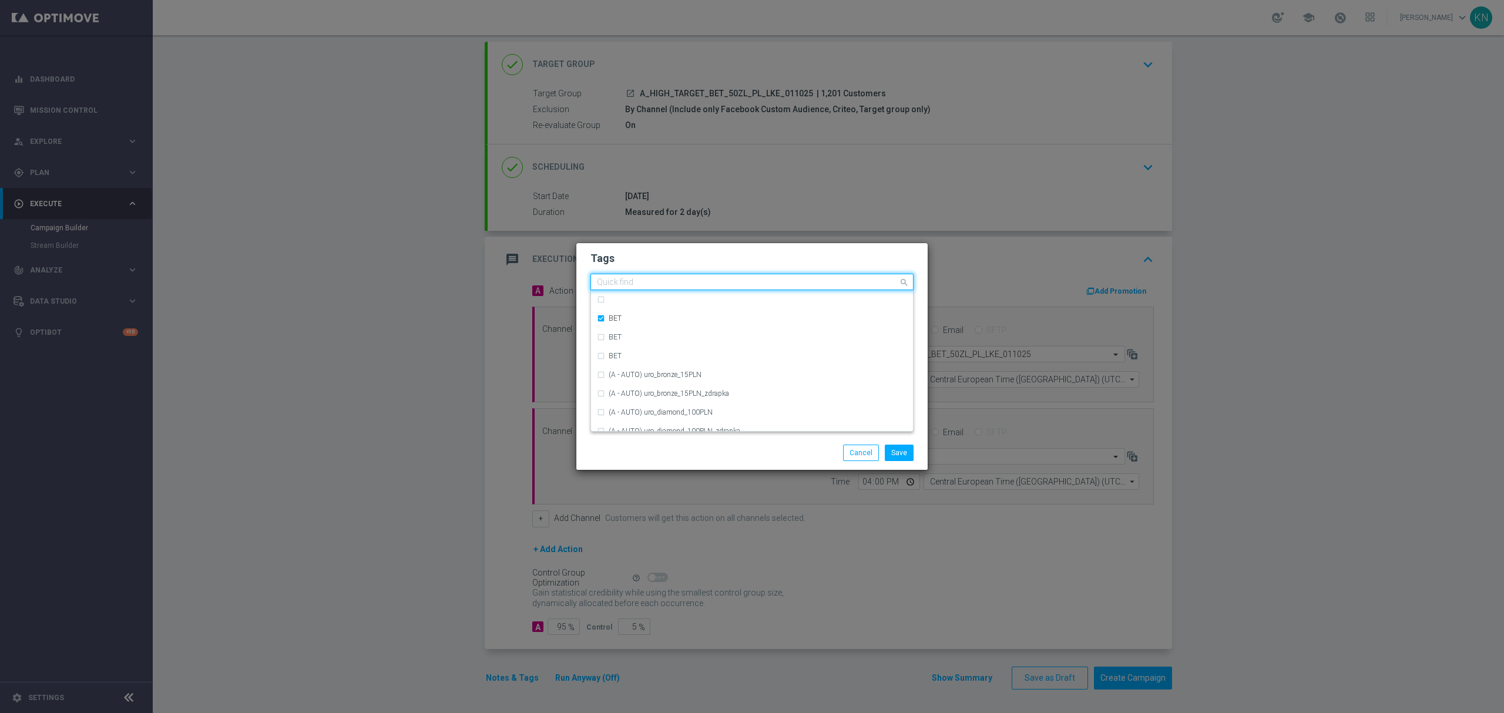
click at [734, 285] on input "text" at bounding box center [747, 283] width 301 height 10
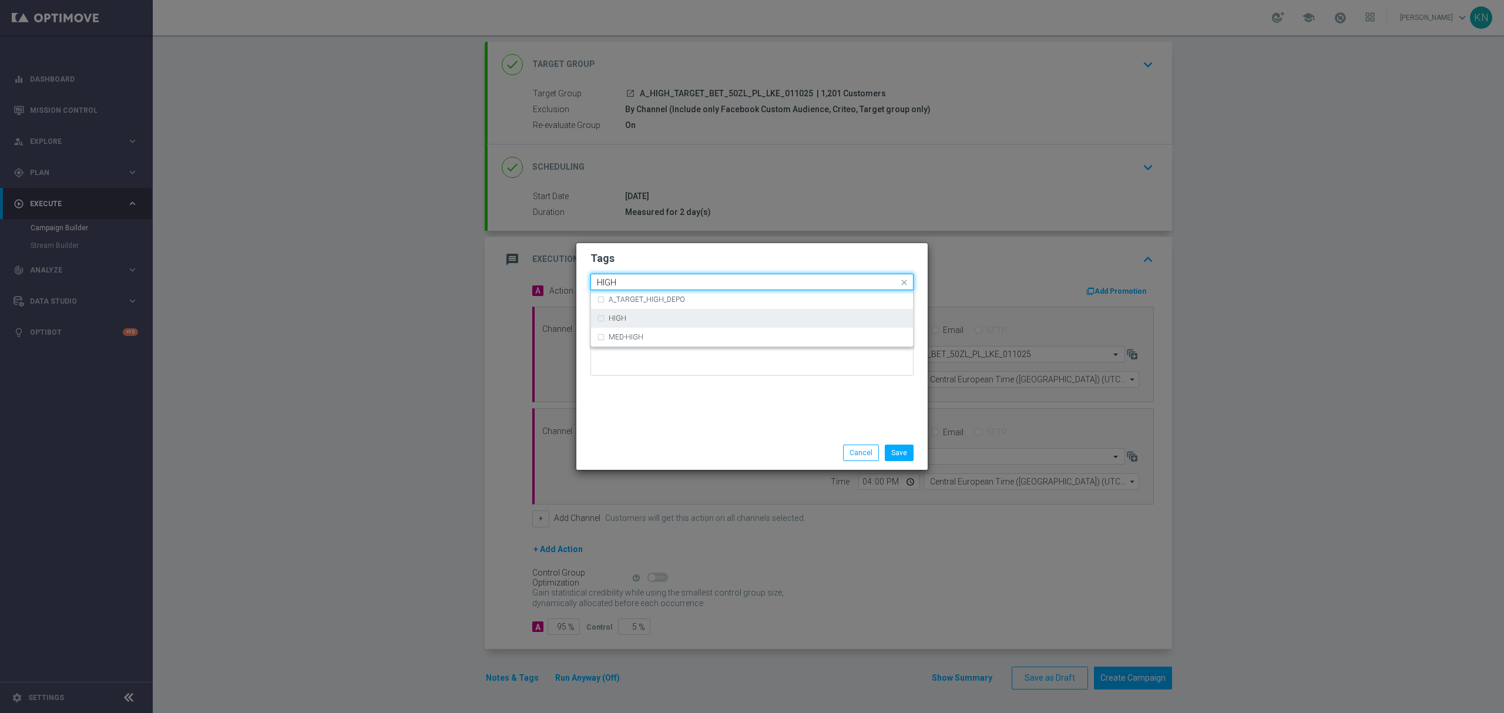
click at [626, 322] on div "HIGH" at bounding box center [758, 318] width 298 height 7
type input "HIGH"
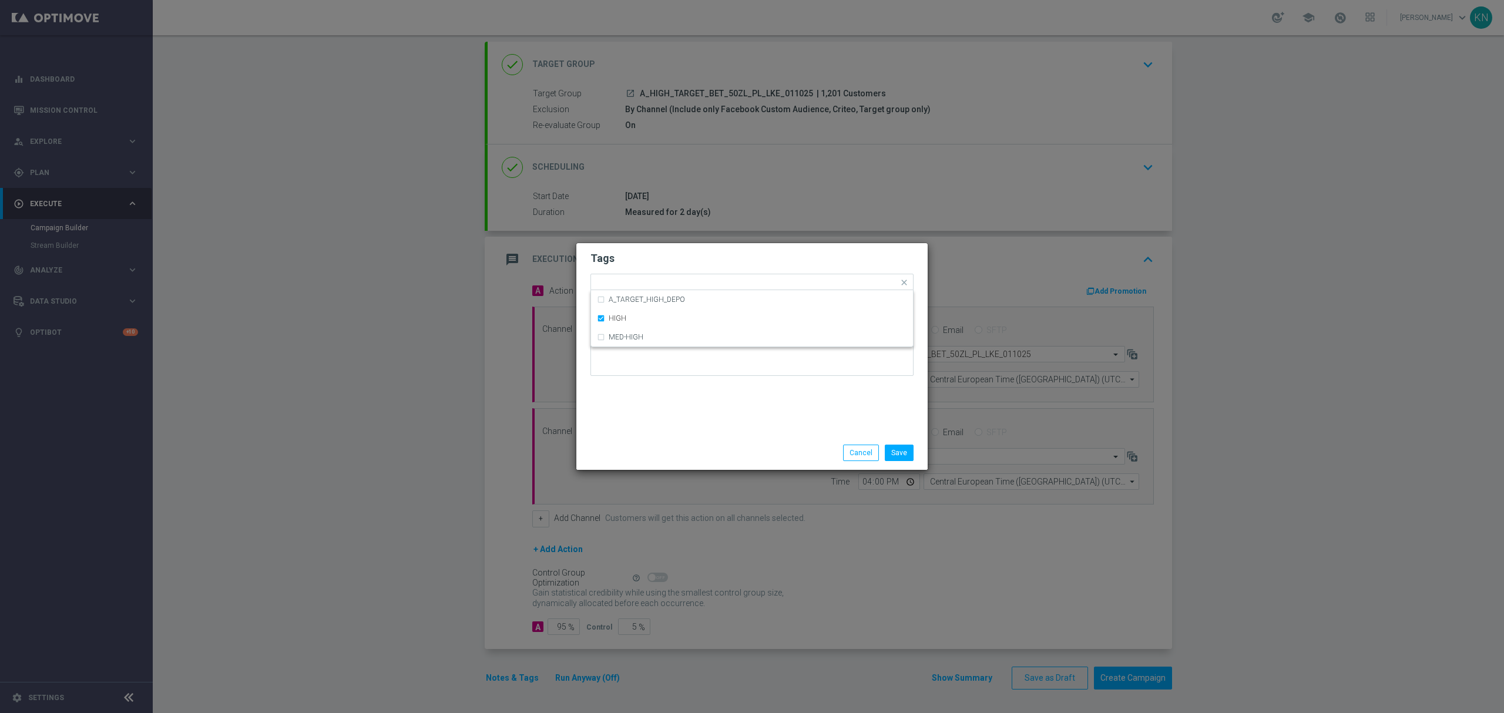
click at [705, 252] on h2 "Tags" at bounding box center [751, 258] width 323 height 14
click at [902, 454] on button "Save" at bounding box center [899, 453] width 29 height 16
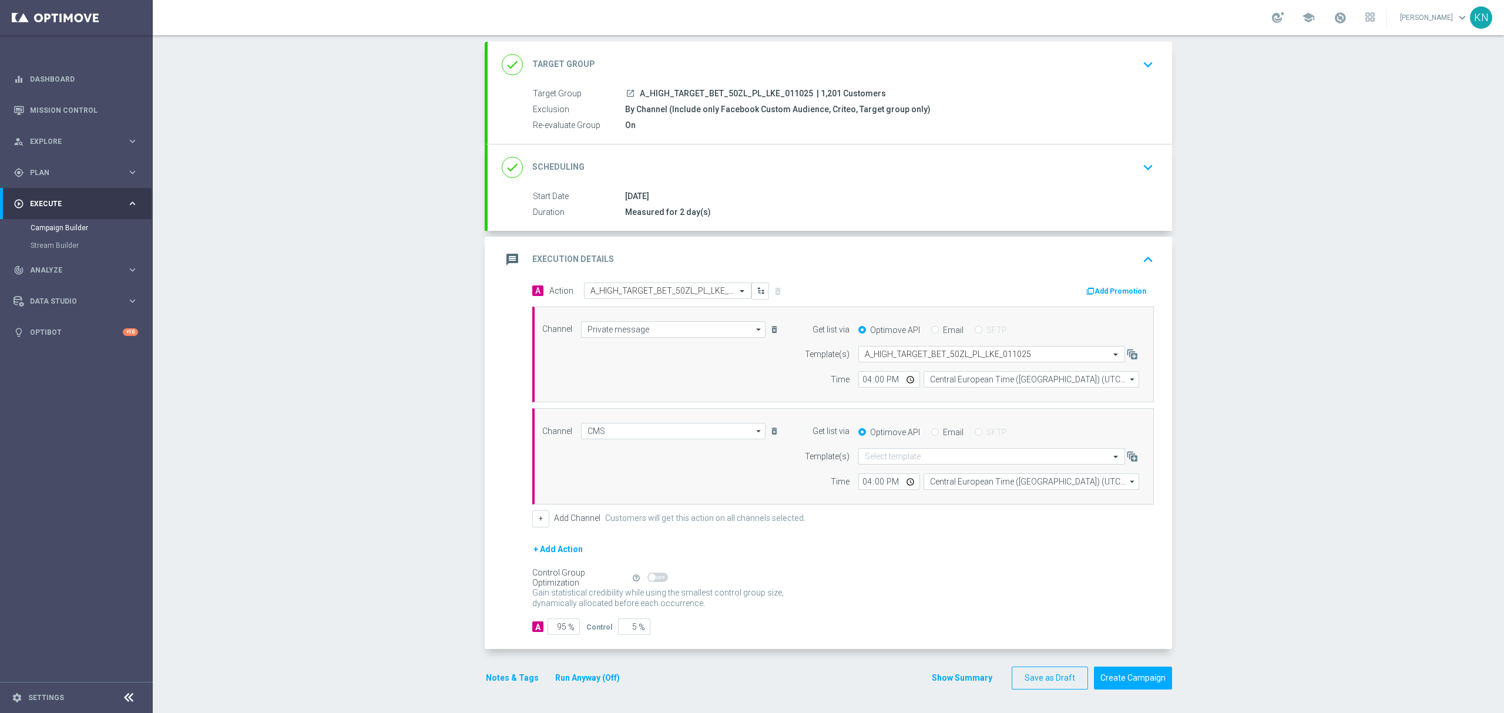
scroll to position [0, 0]
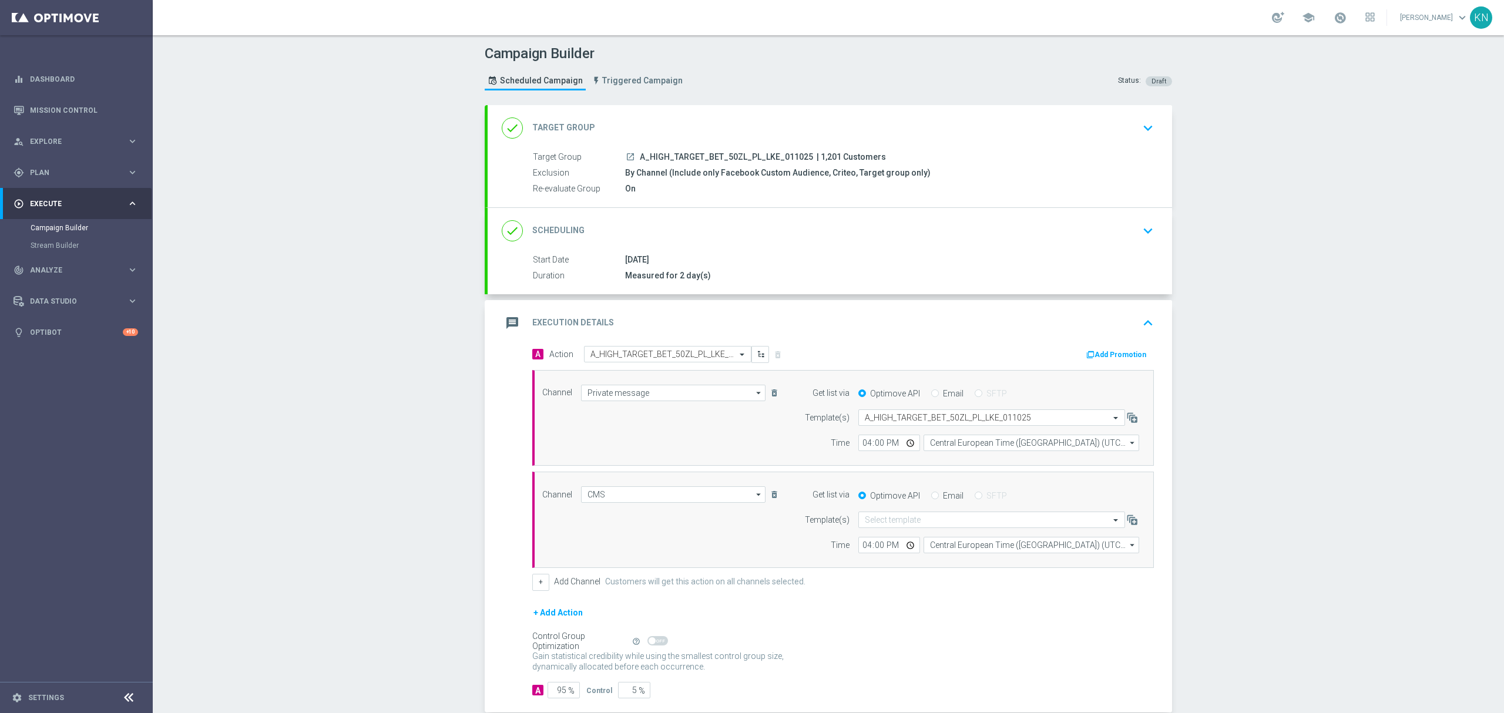
click at [1102, 146] on div "done Target Group keyboard_arrow_down" at bounding box center [830, 128] width 684 height 46
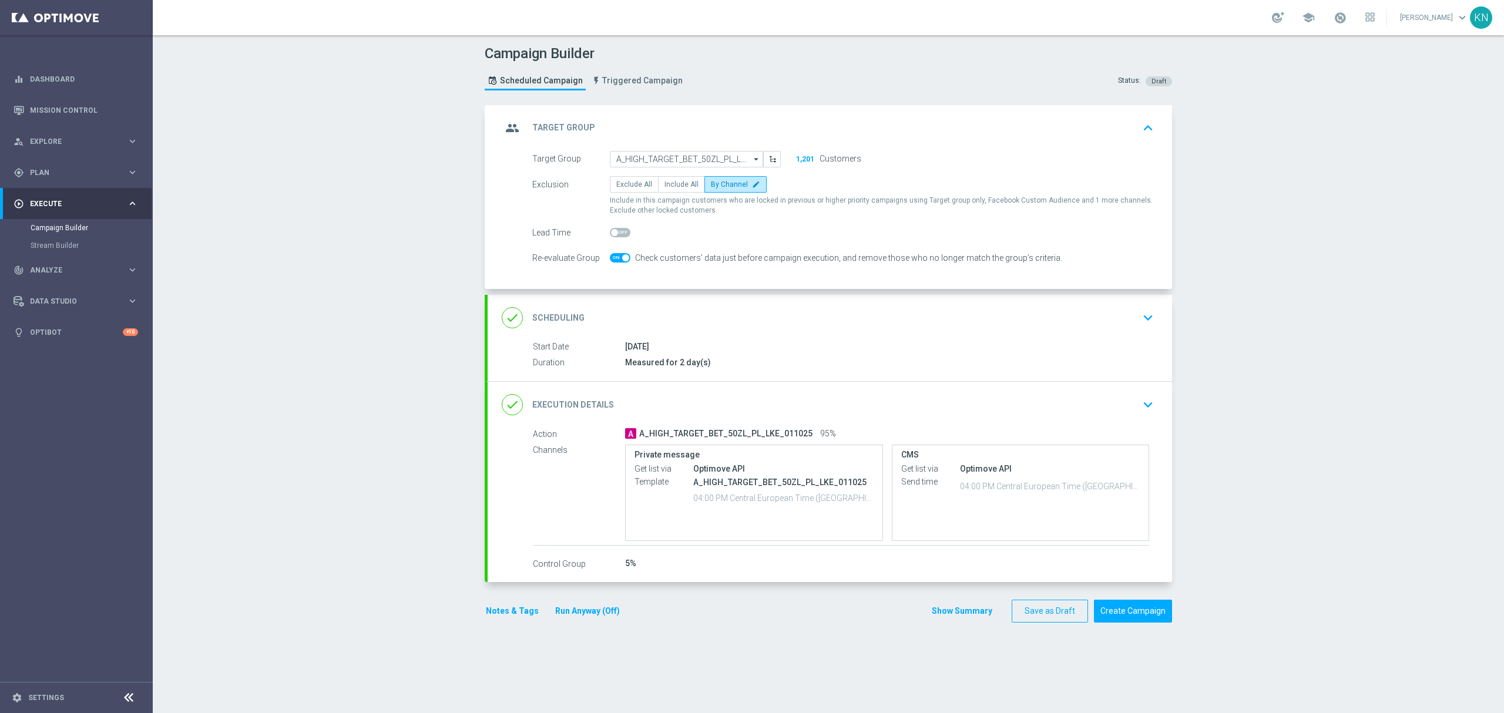
click at [1070, 324] on div "done Scheduling keyboard_arrow_down" at bounding box center [830, 318] width 656 height 22
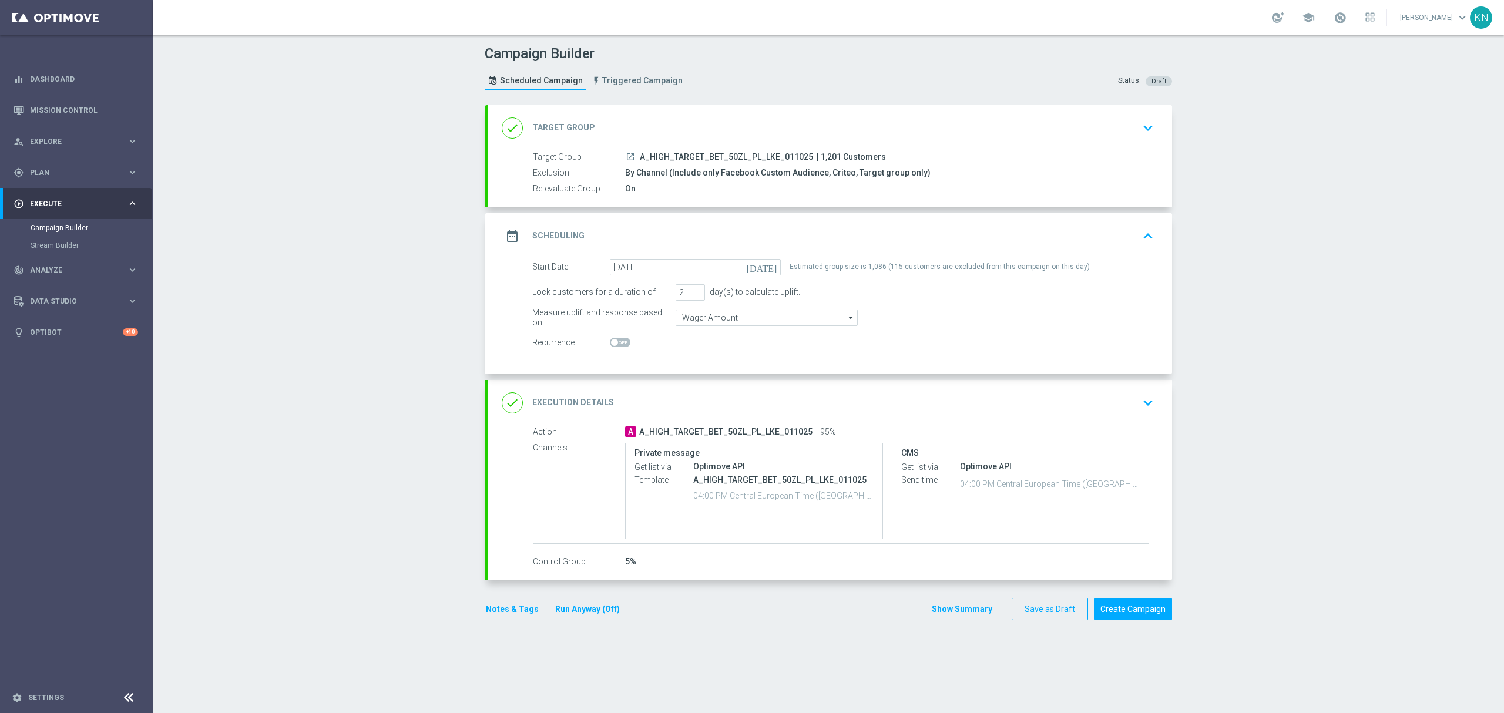
click at [1128, 125] on div "done Target Group keyboard_arrow_down" at bounding box center [830, 128] width 656 height 22
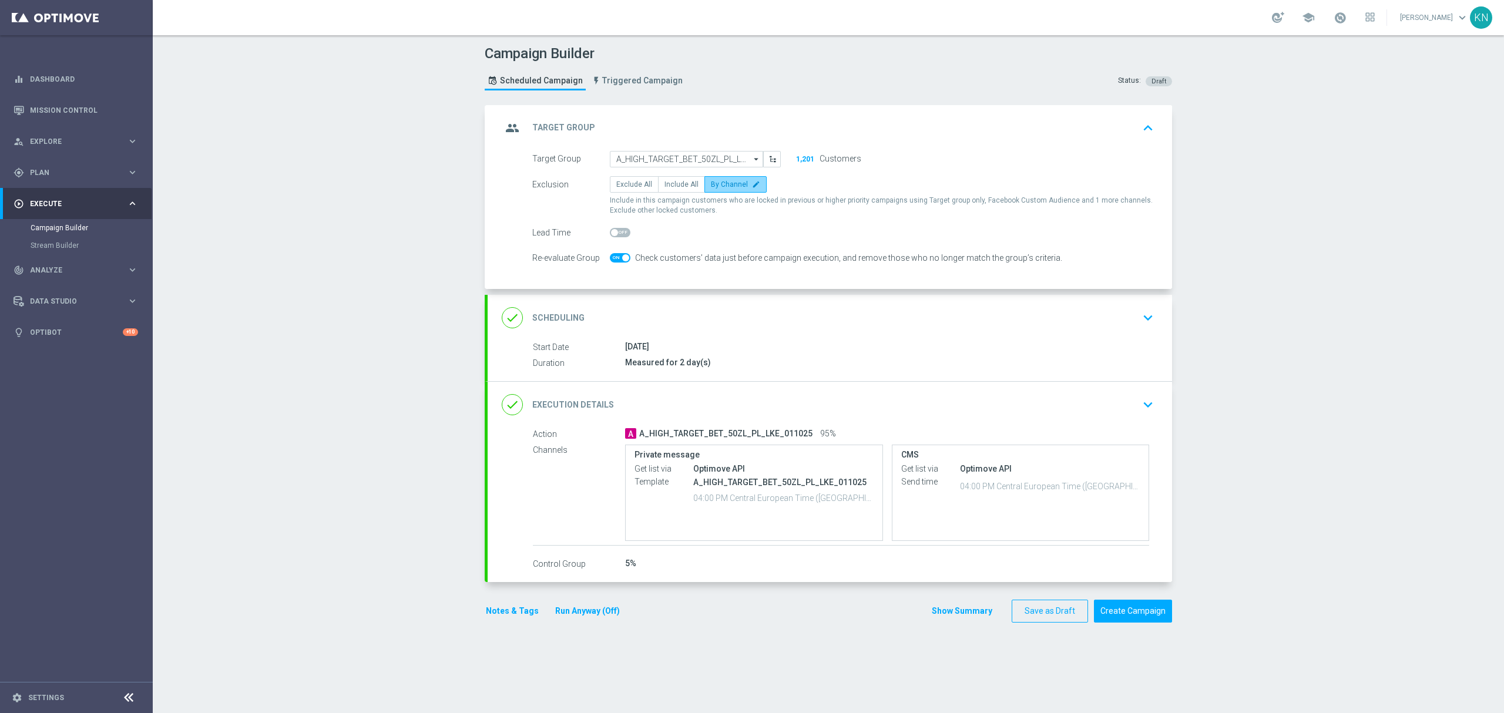
click at [752, 186] on icon "edit" at bounding box center [756, 184] width 8 height 8
click at [718, 186] on input "By Channel edit" at bounding box center [715, 187] width 8 height 8
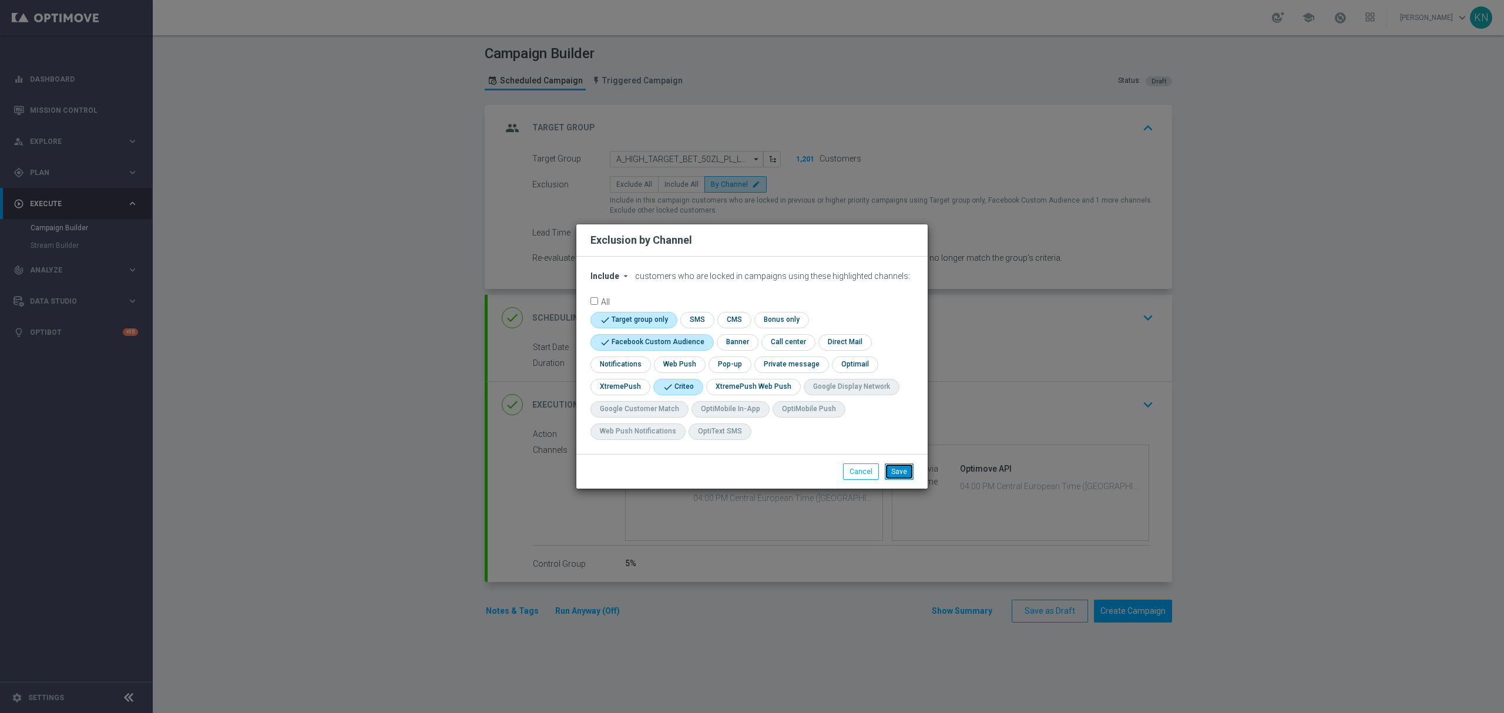
click at [901, 475] on button "Save" at bounding box center [899, 471] width 29 height 16
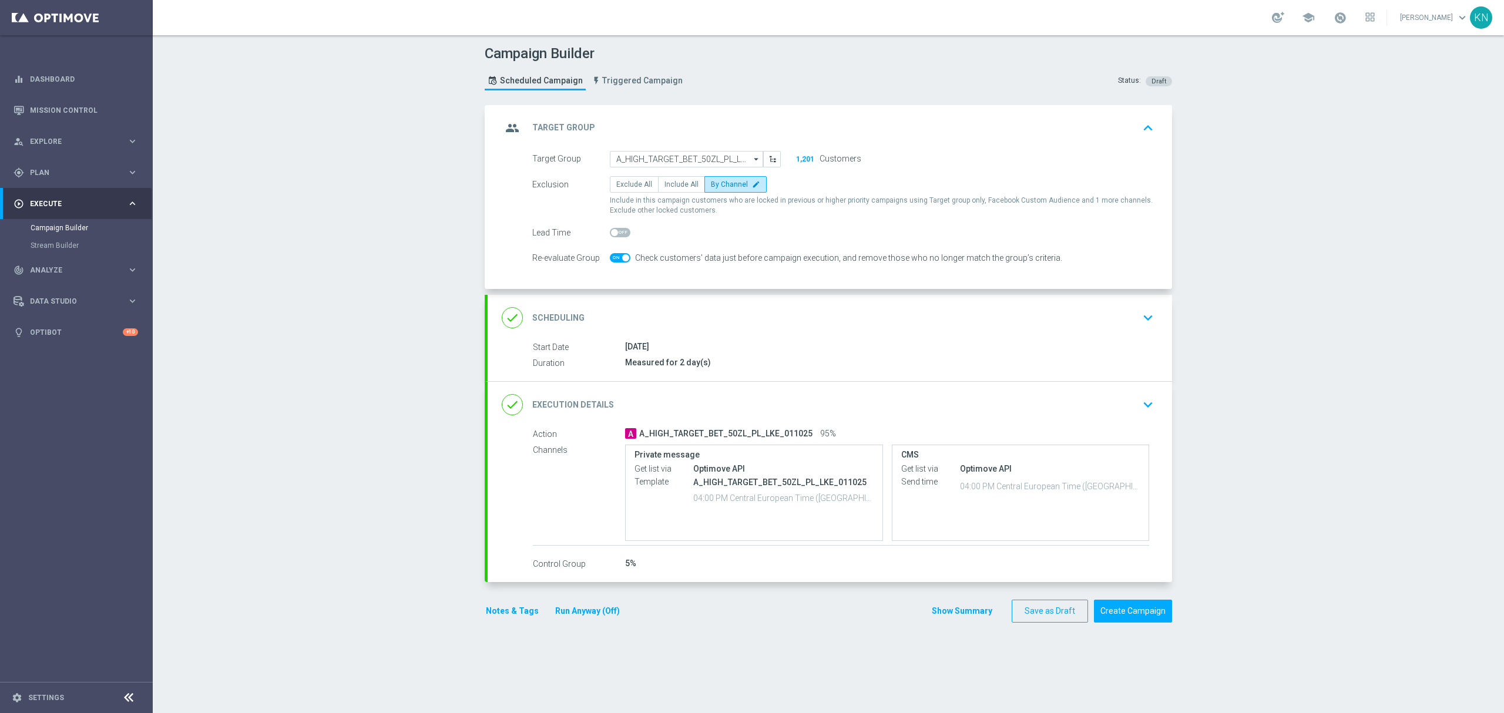
drag, startPoint x: 1084, startPoint y: 397, endPoint x: 1078, endPoint y: 405, distance: 9.6
click at [1084, 398] on div "done Execution Details keyboard_arrow_down" at bounding box center [830, 405] width 656 height 22
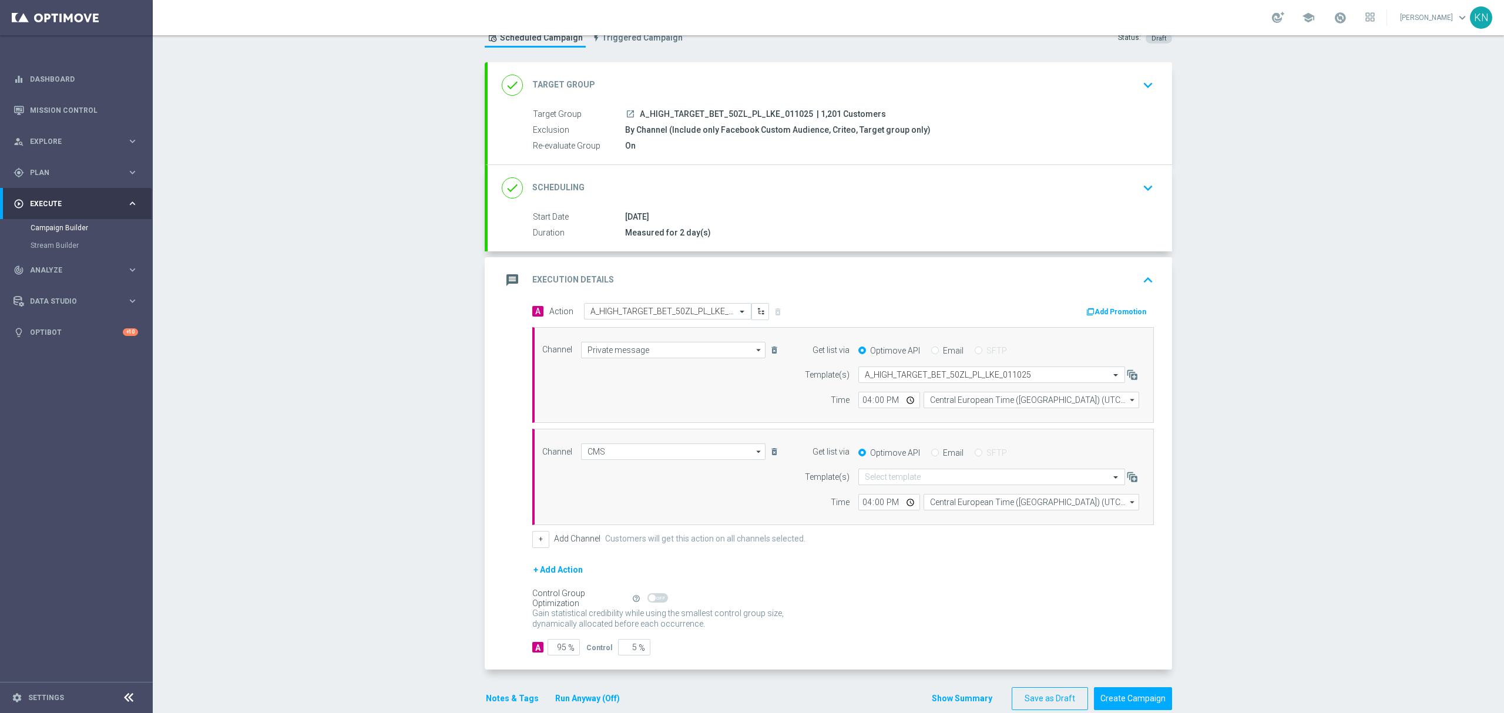
scroll to position [67, 0]
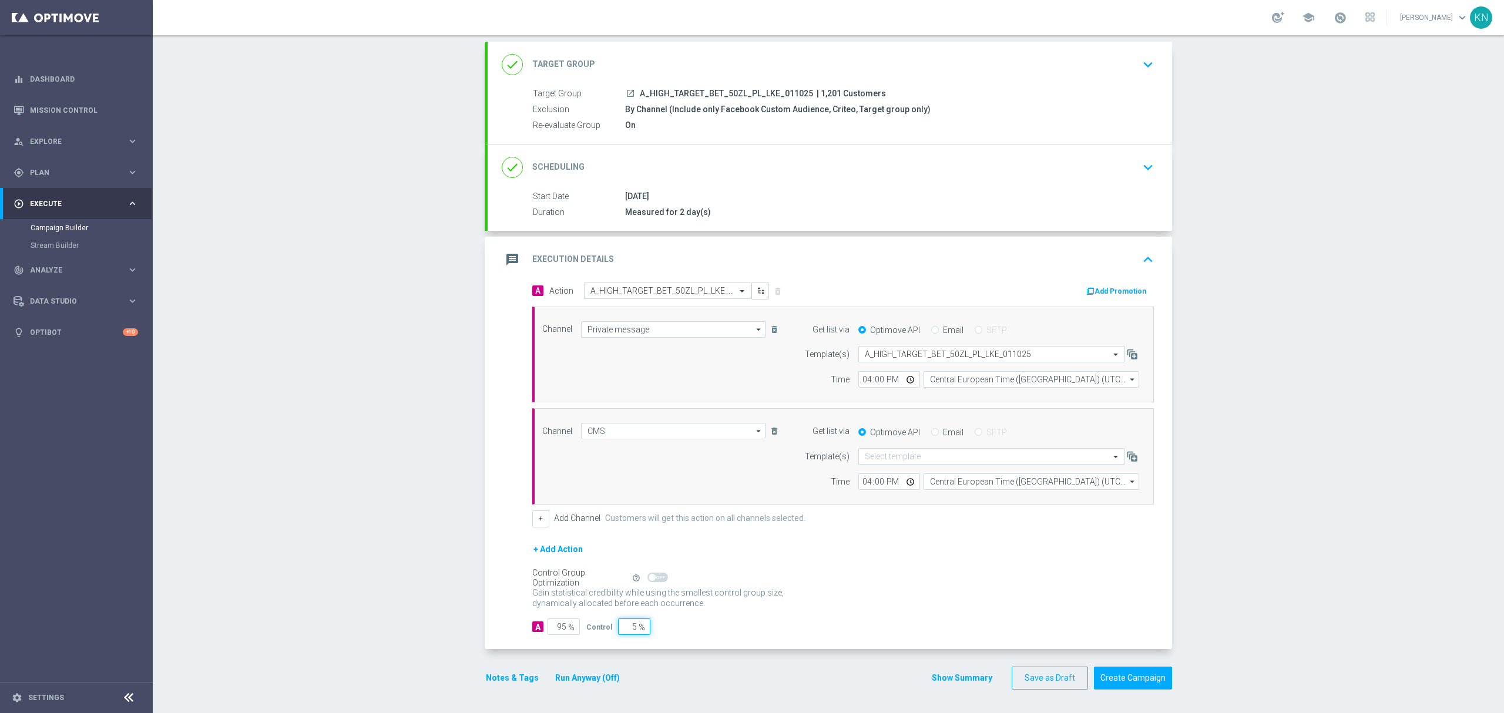
click at [625, 626] on input "5" at bounding box center [634, 627] width 32 height 16
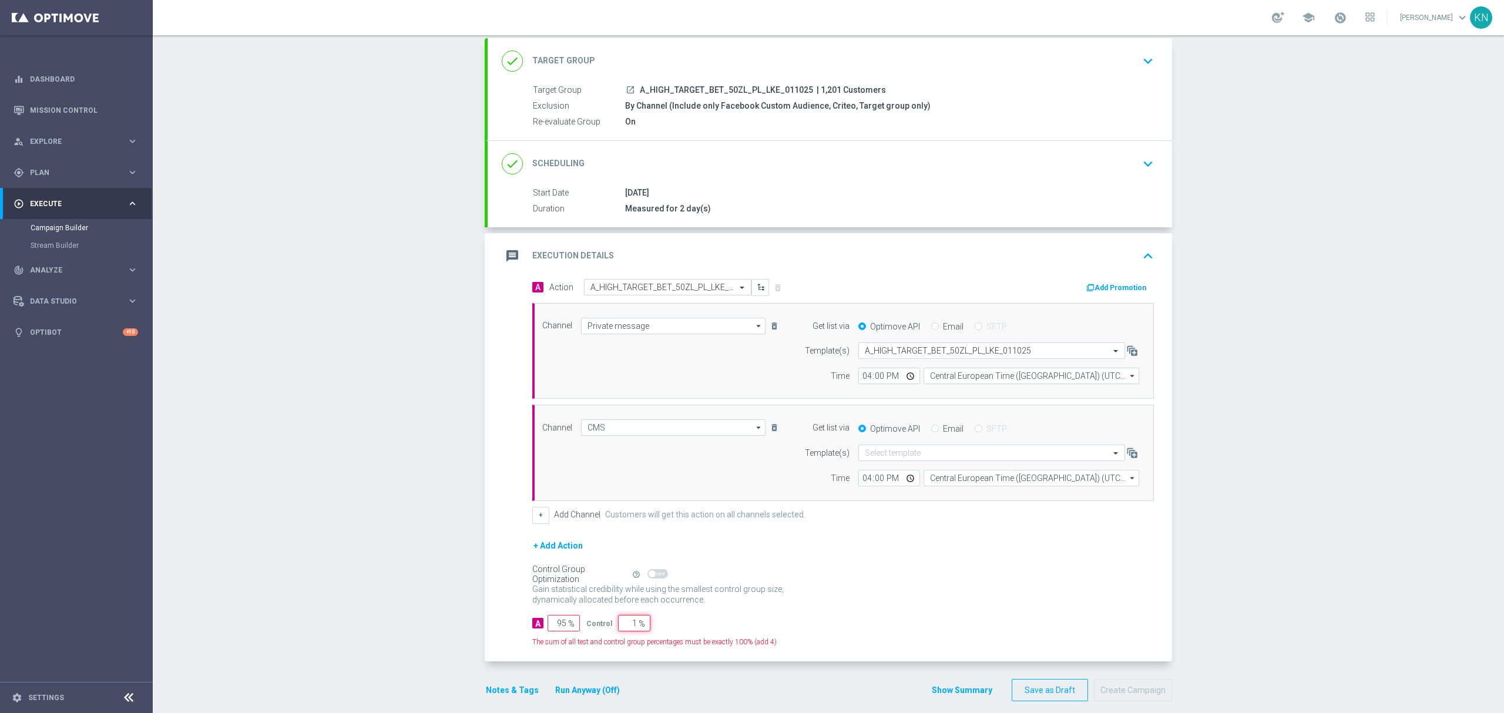
type input "10"
type input "90"
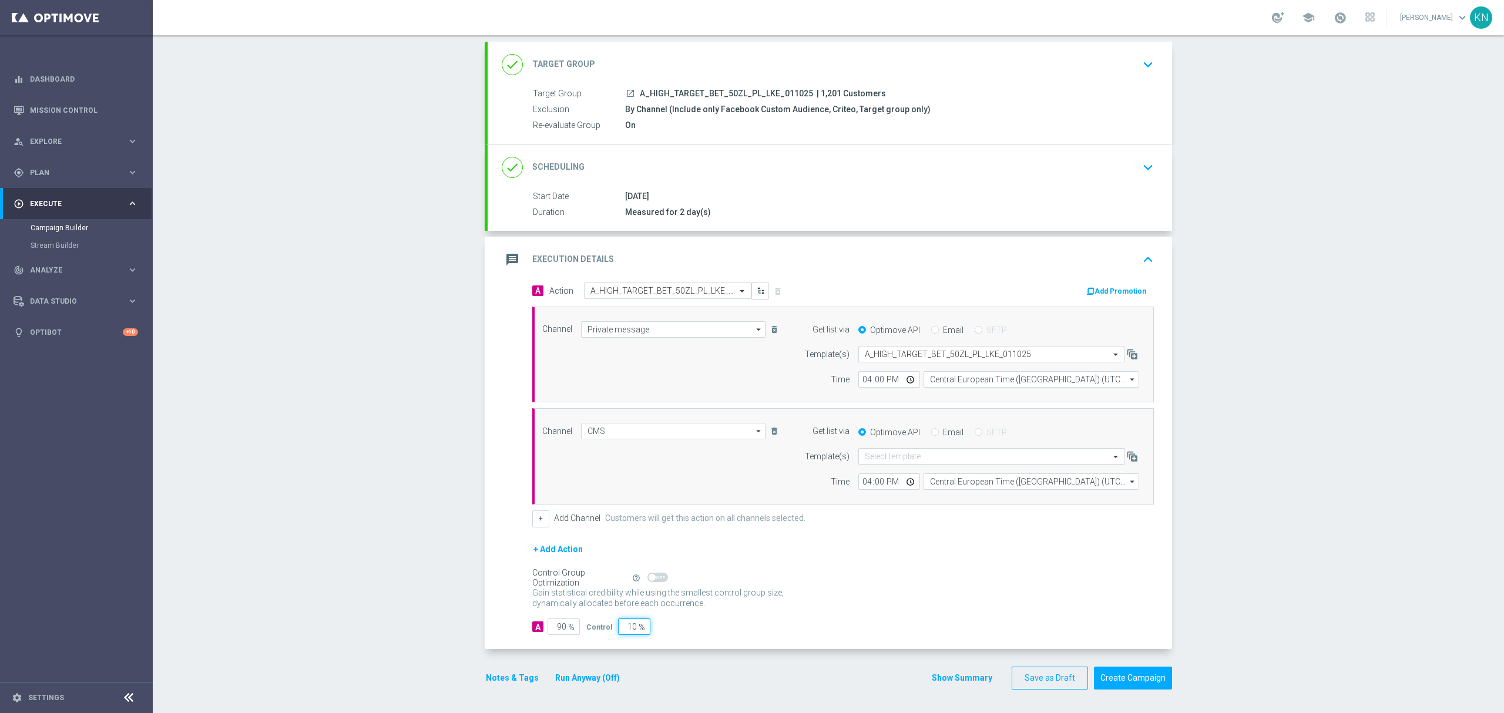
type input "10"
click at [660, 619] on div "A 90 % Control 10 %" at bounding box center [842, 627] width 621 height 16
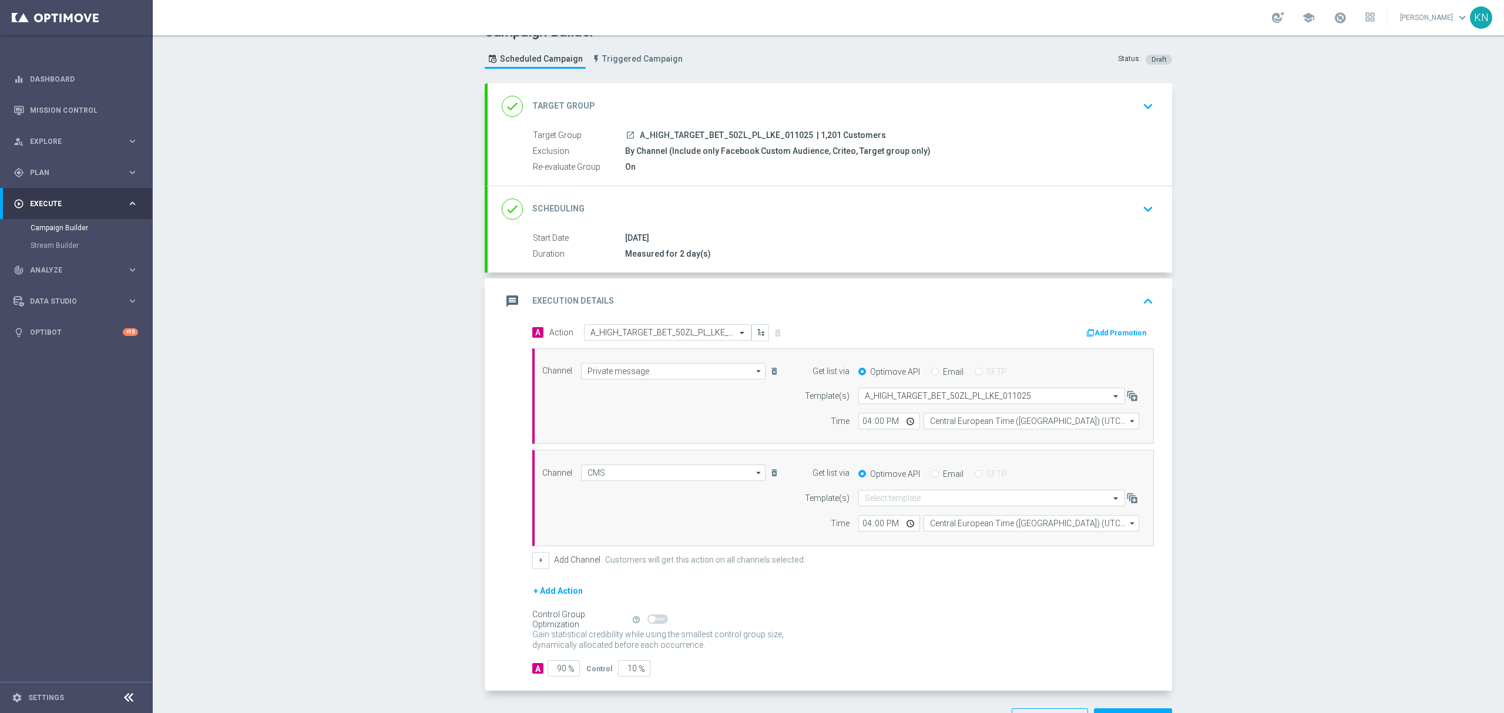
scroll to position [0, 0]
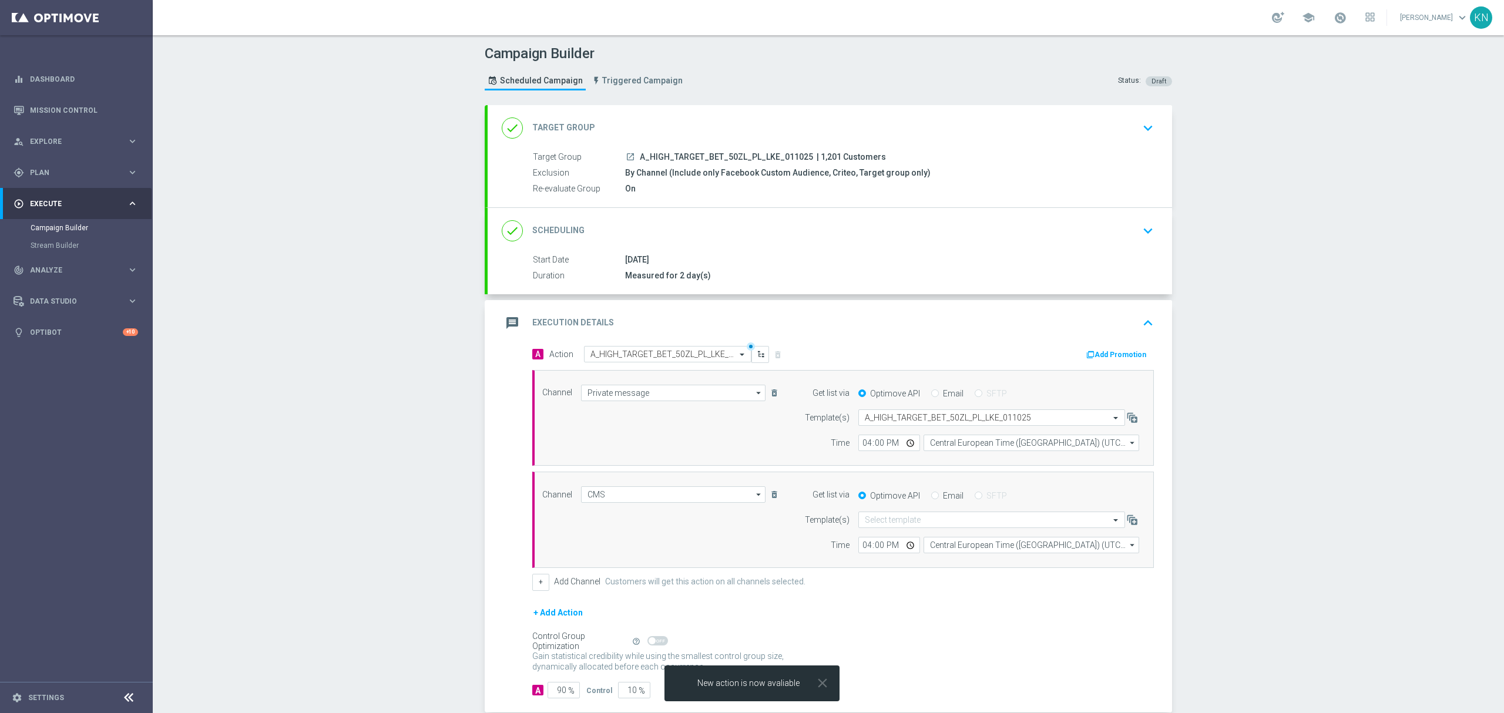
click at [1072, 249] on div "done Scheduling keyboard_arrow_down" at bounding box center [830, 231] width 684 height 46
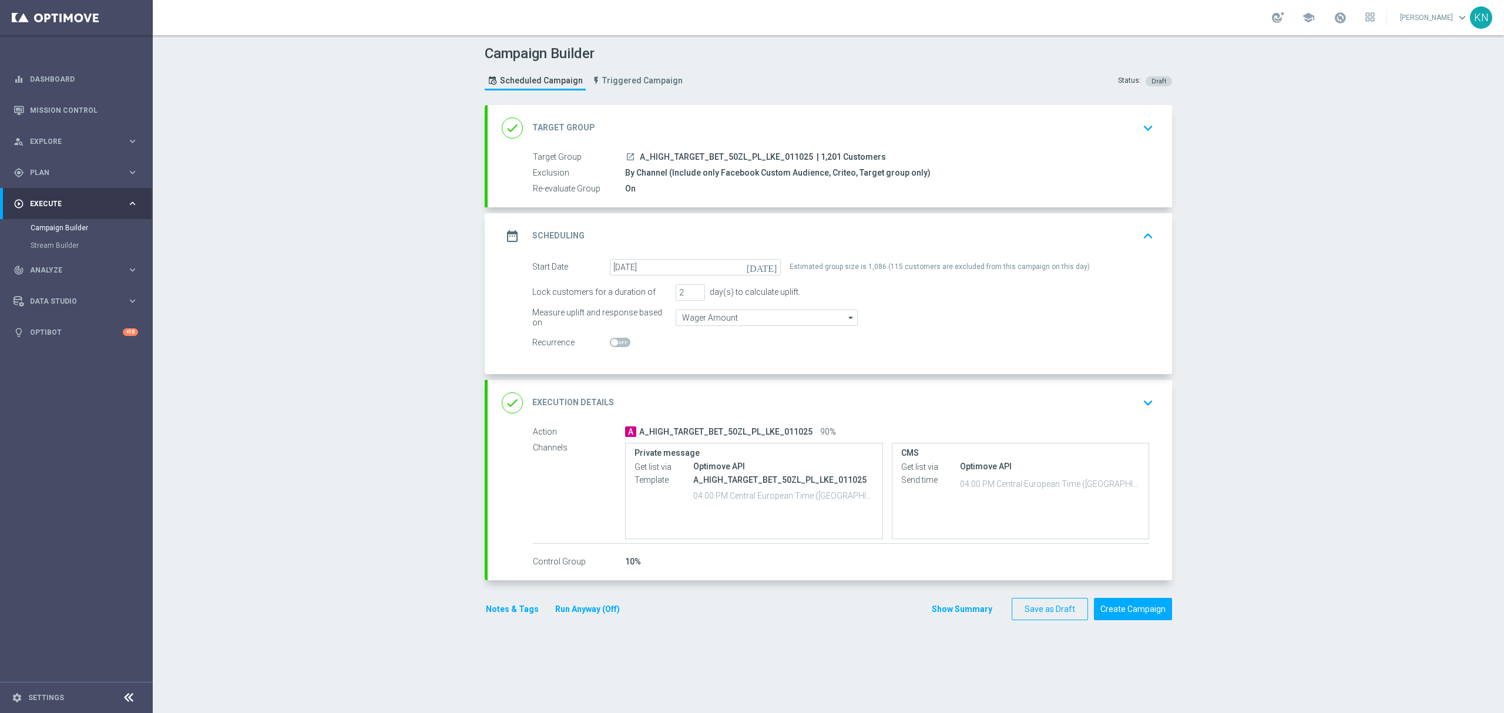
click at [1098, 409] on div "done Execution Details keyboard_arrow_down" at bounding box center [830, 403] width 656 height 22
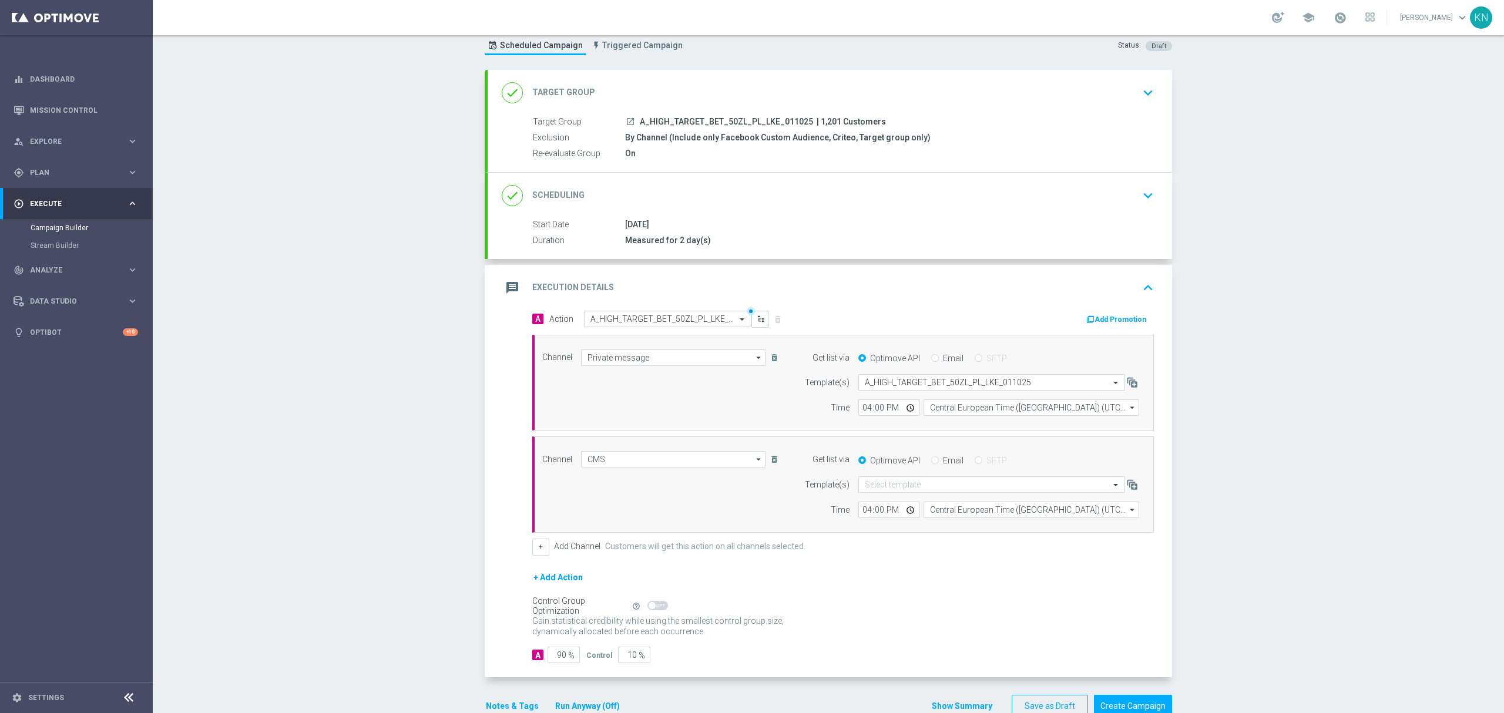
scroll to position [67, 0]
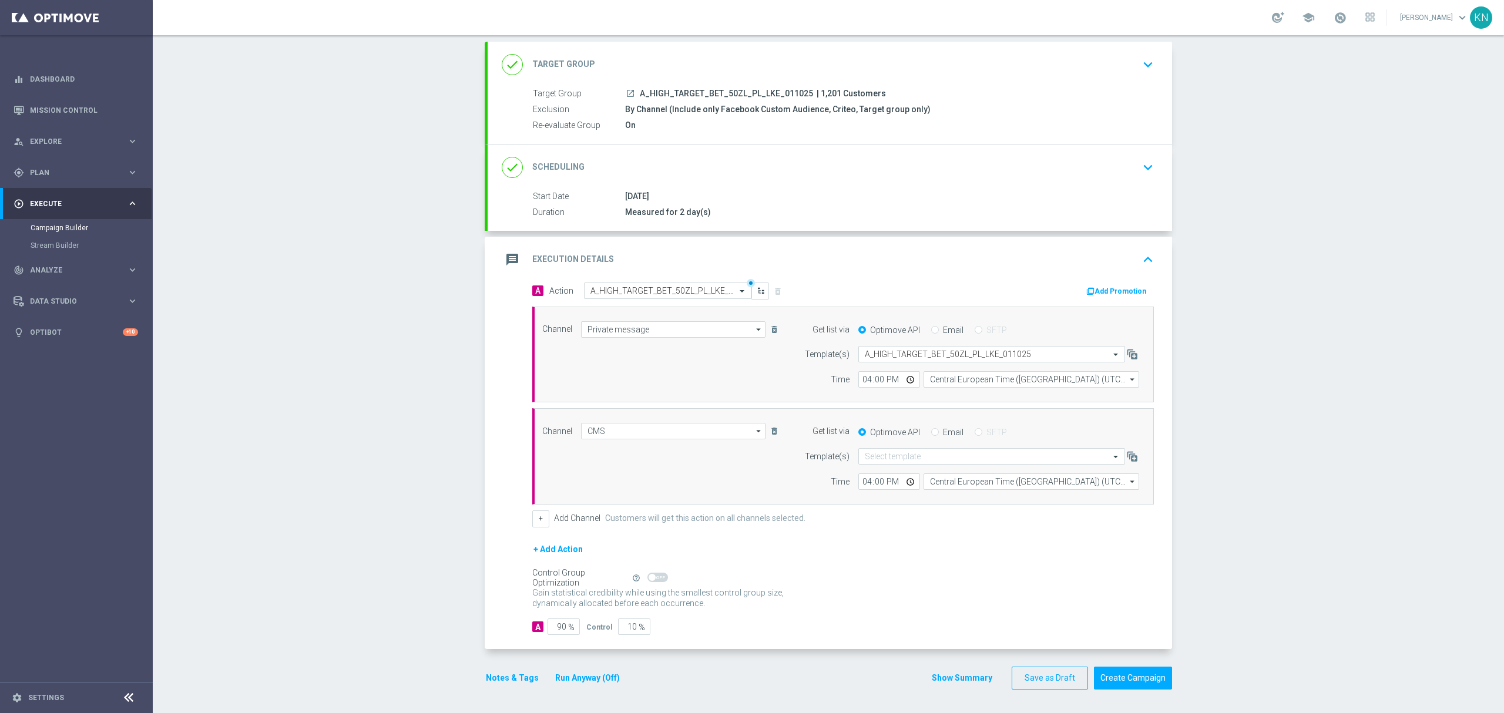
click at [1114, 290] on button "Add Promotion" at bounding box center [1117, 291] width 65 height 13
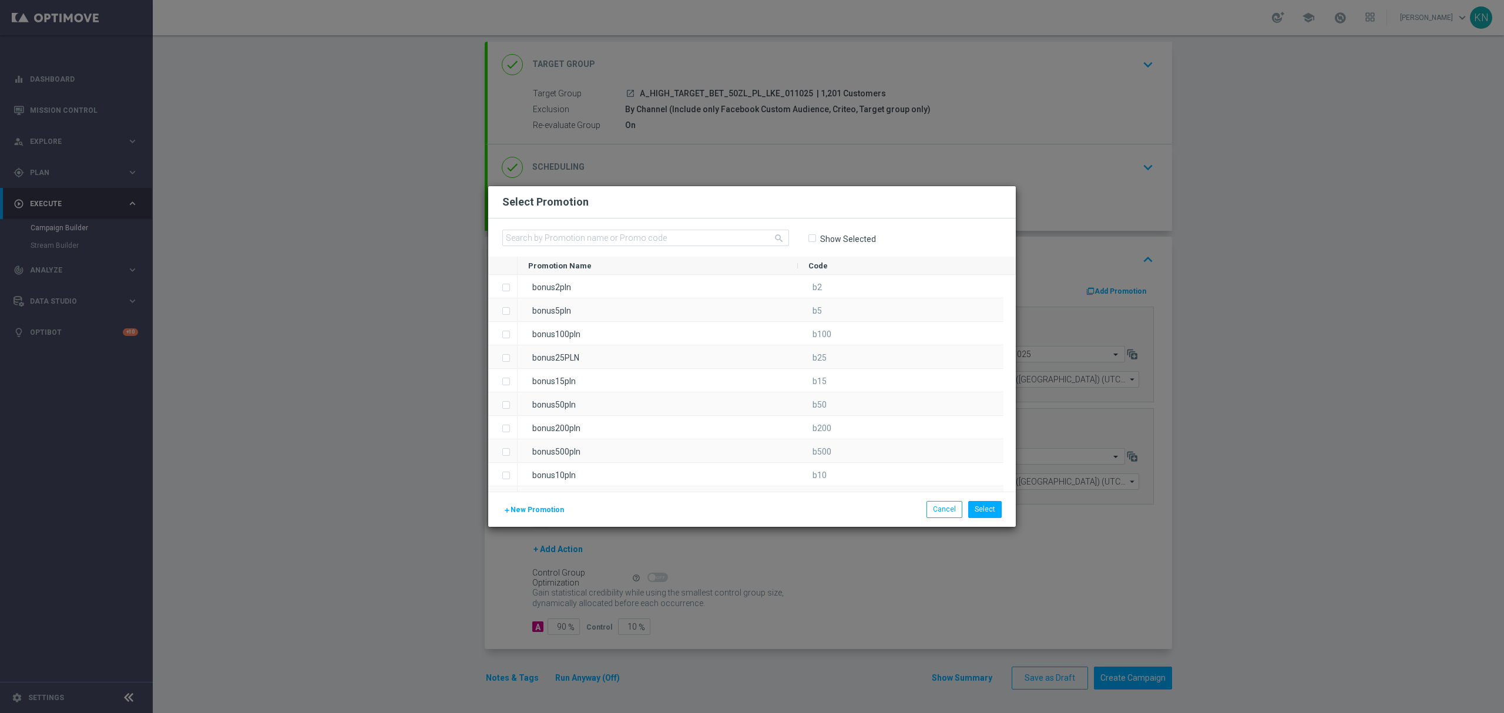
click at [539, 503] on div "add New Promotion" at bounding box center [579, 508] width 172 height 15
click at [539, 507] on span "New Promotion" at bounding box center [536, 510] width 53 height 8
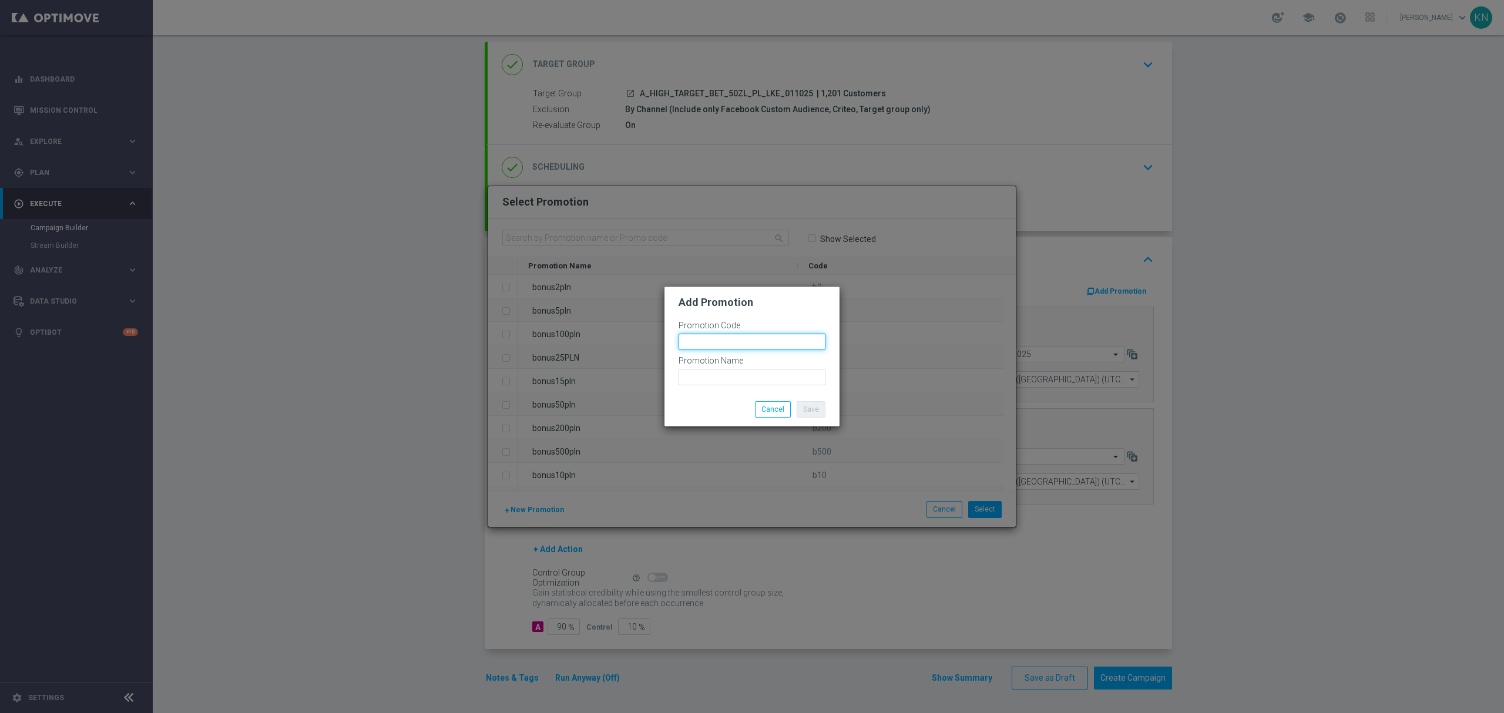
click at [696, 337] on input "text" at bounding box center [751, 342] width 147 height 16
paste input "185377"
drag, startPoint x: 559, startPoint y: 345, endPoint x: 502, endPoint y: 342, distance: 57.7
click at [502, 342] on modal-container "Add Promotion Promotion Code bonusapi_tg-185377 Promotion Name Save Cancel" at bounding box center [752, 356] width 1504 height 713
type input "bonusapi_tg-185377"
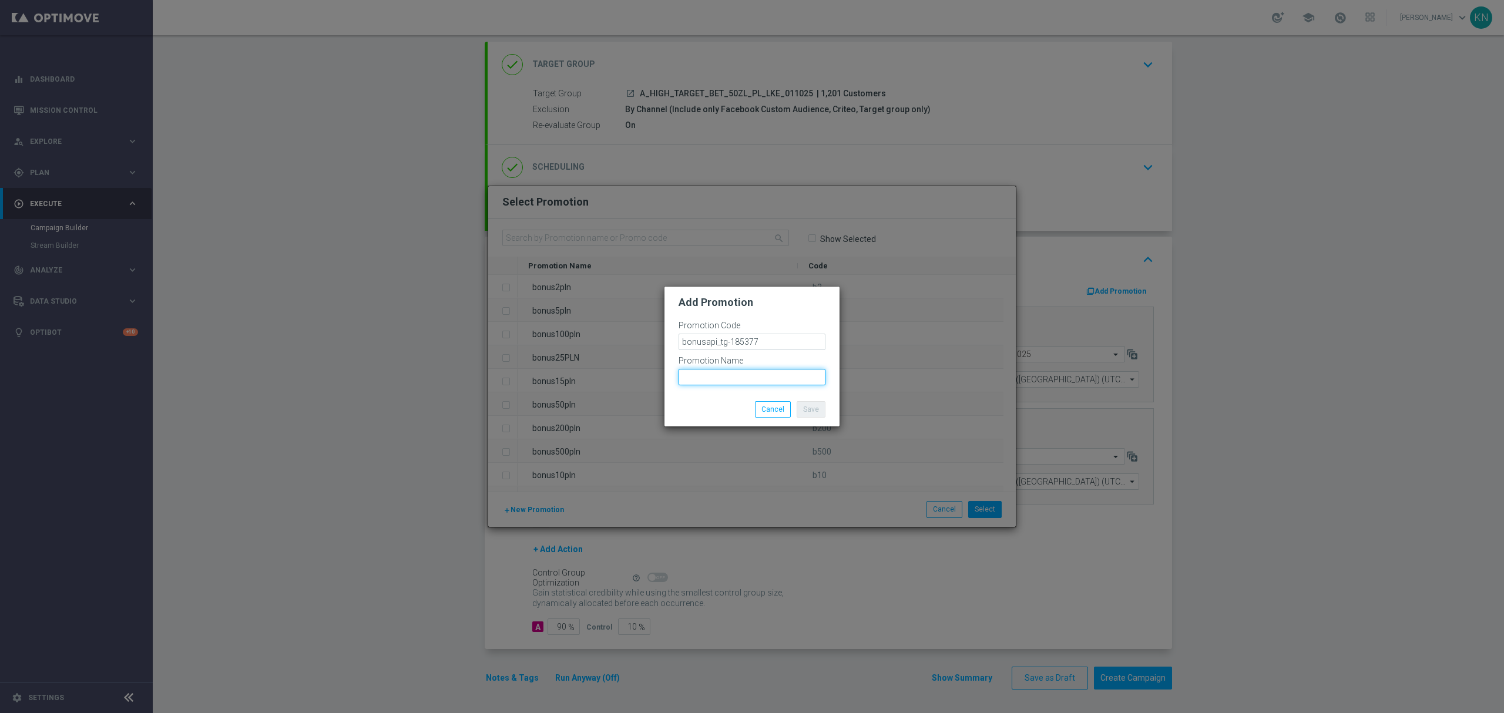
click at [705, 374] on input "text" at bounding box center [751, 377] width 147 height 16
paste input "bonusapi_tg-185377"
drag, startPoint x: 768, startPoint y: 384, endPoint x: 598, endPoint y: 374, distance: 170.6
click at [598, 374] on modal-container "Add Promotion Promotion Code bonusapi_tg-185377 Promotion Name bonusapi_tg-1853…" at bounding box center [752, 356] width 1504 height 713
type input "bonusapi_tg-185377"
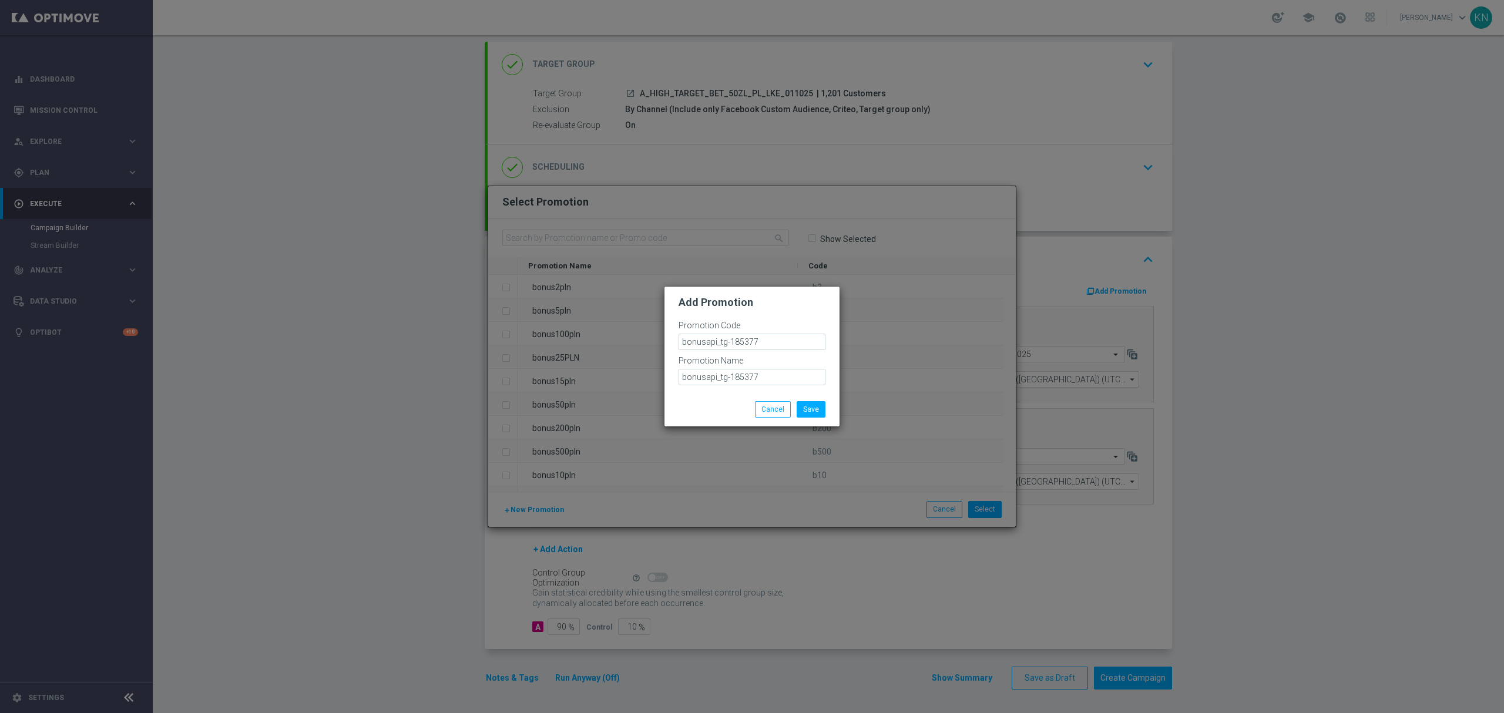
click at [734, 391] on div at bounding box center [751, 388] width 147 height 7
click at [804, 402] on button "Save" at bounding box center [810, 409] width 29 height 16
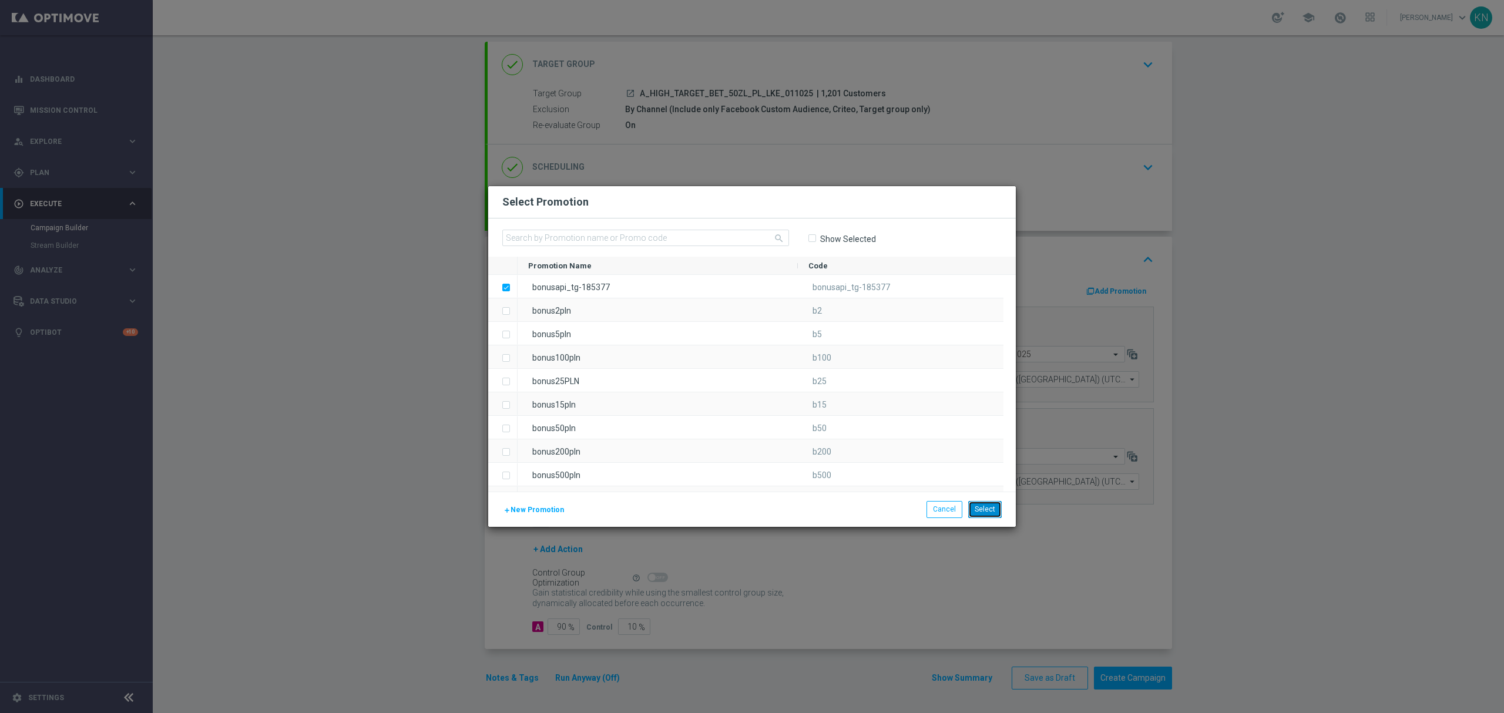
click at [987, 509] on button "Select" at bounding box center [984, 509] width 33 height 16
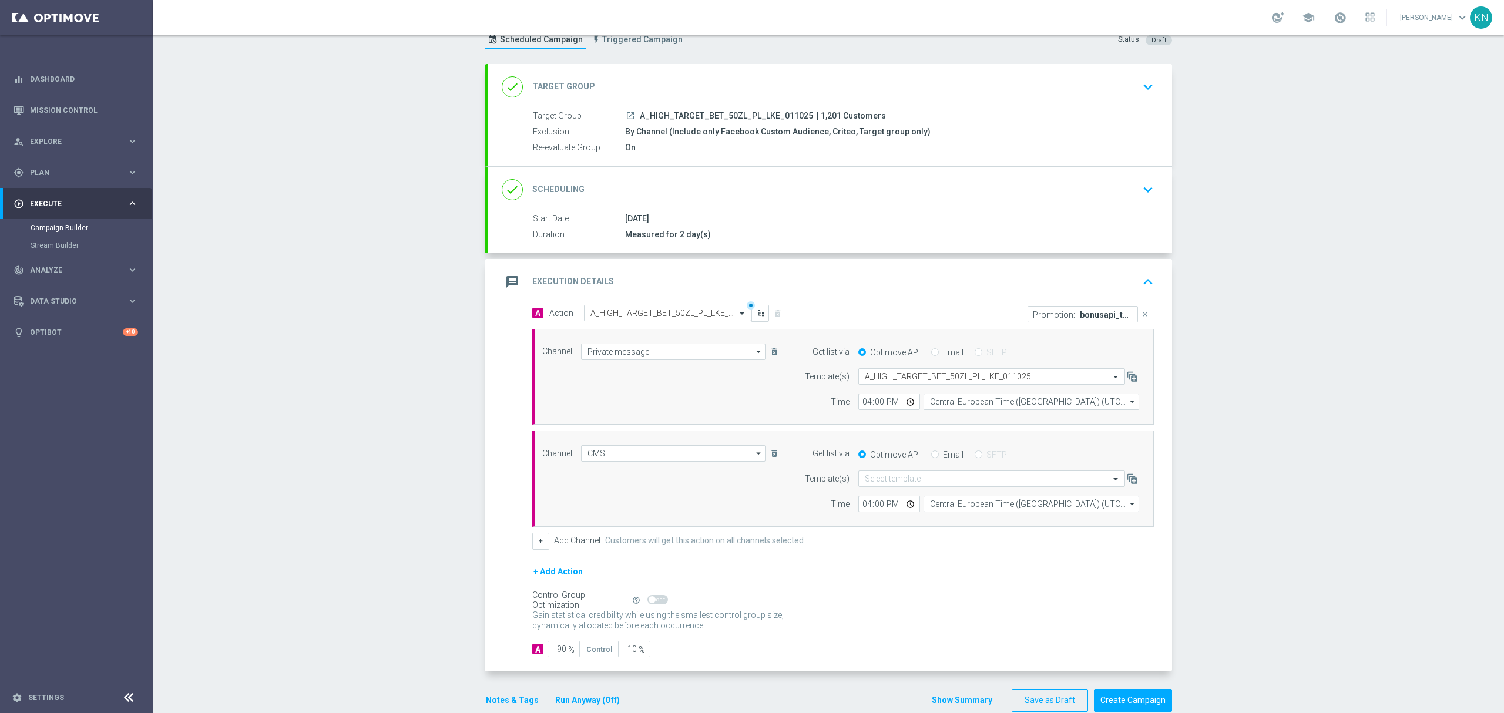
scroll to position [0, 0]
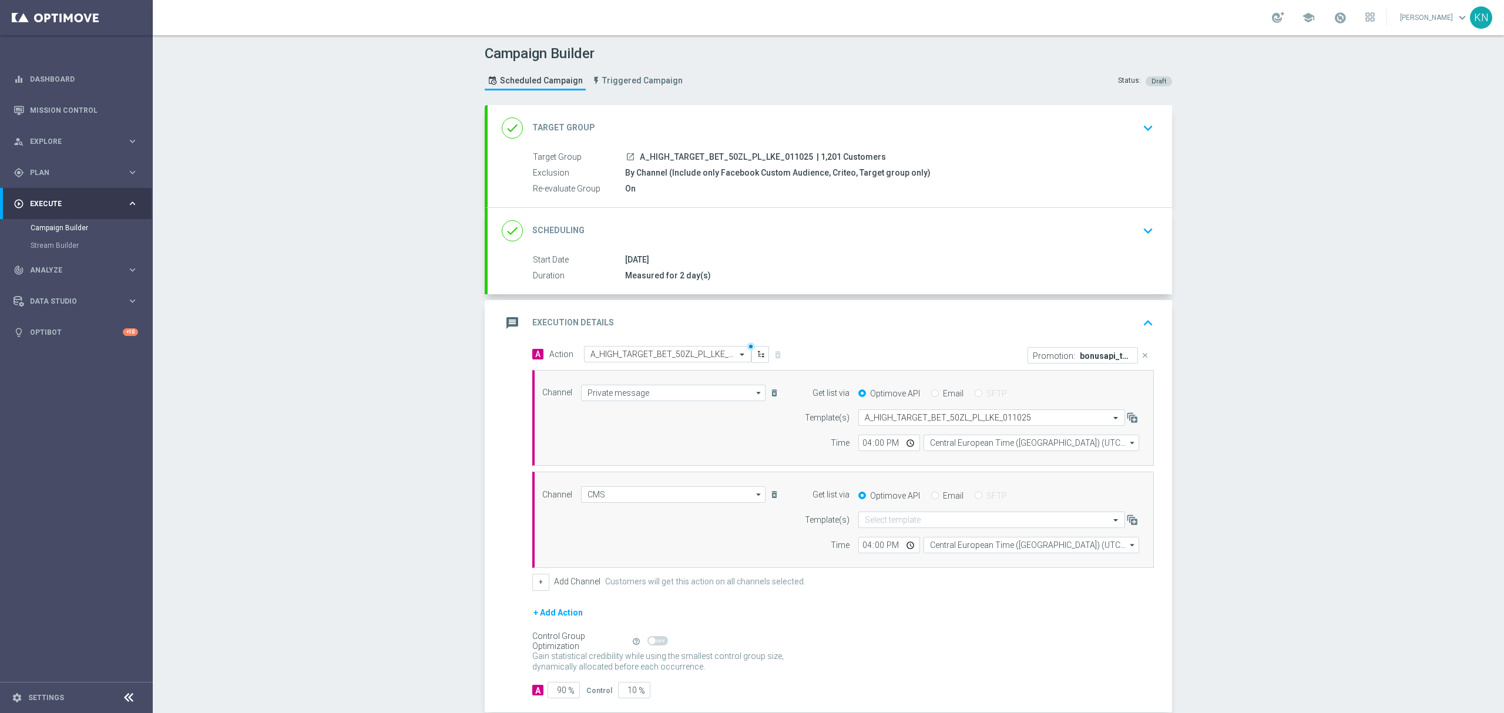
click at [1129, 238] on div "done Scheduling keyboard_arrow_down" at bounding box center [830, 231] width 656 height 22
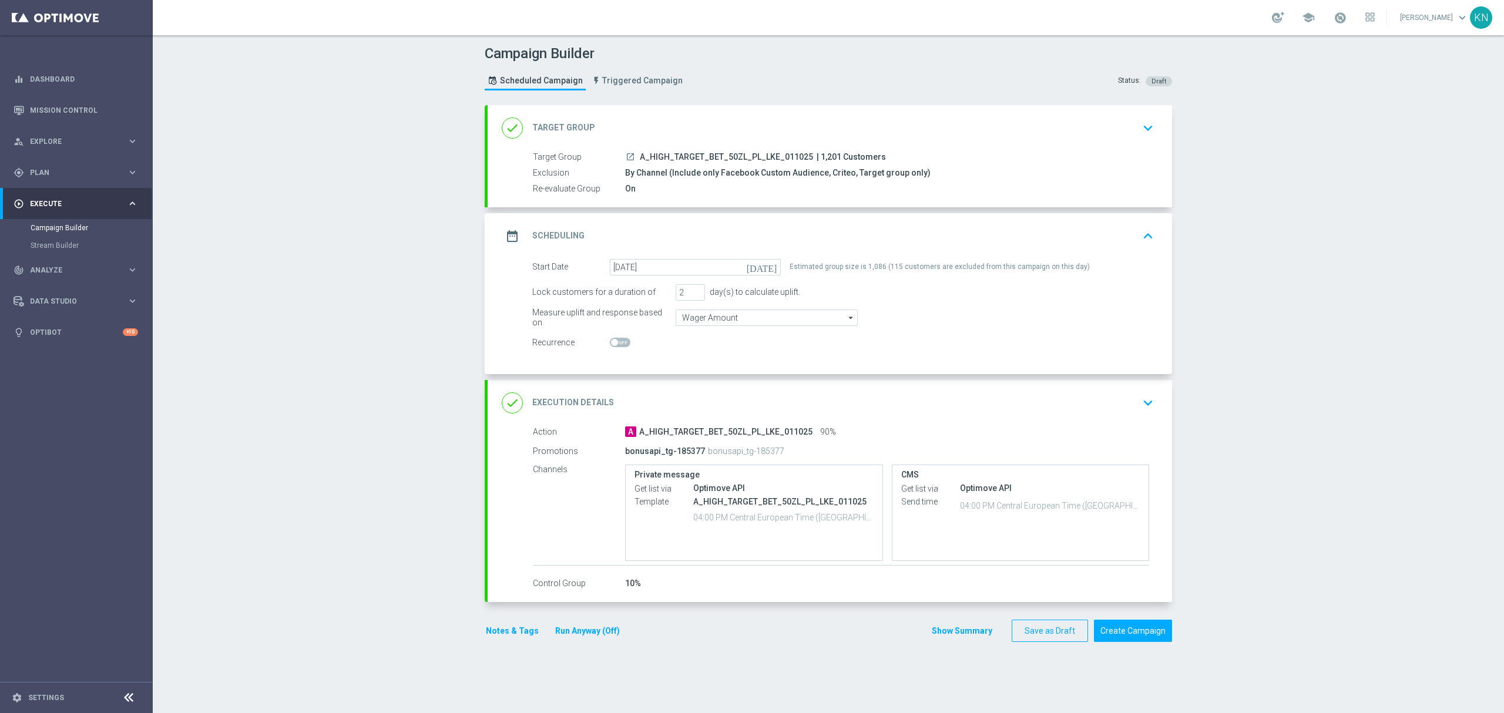
click at [1104, 130] on div "done Target Group keyboard_arrow_down" at bounding box center [830, 128] width 656 height 22
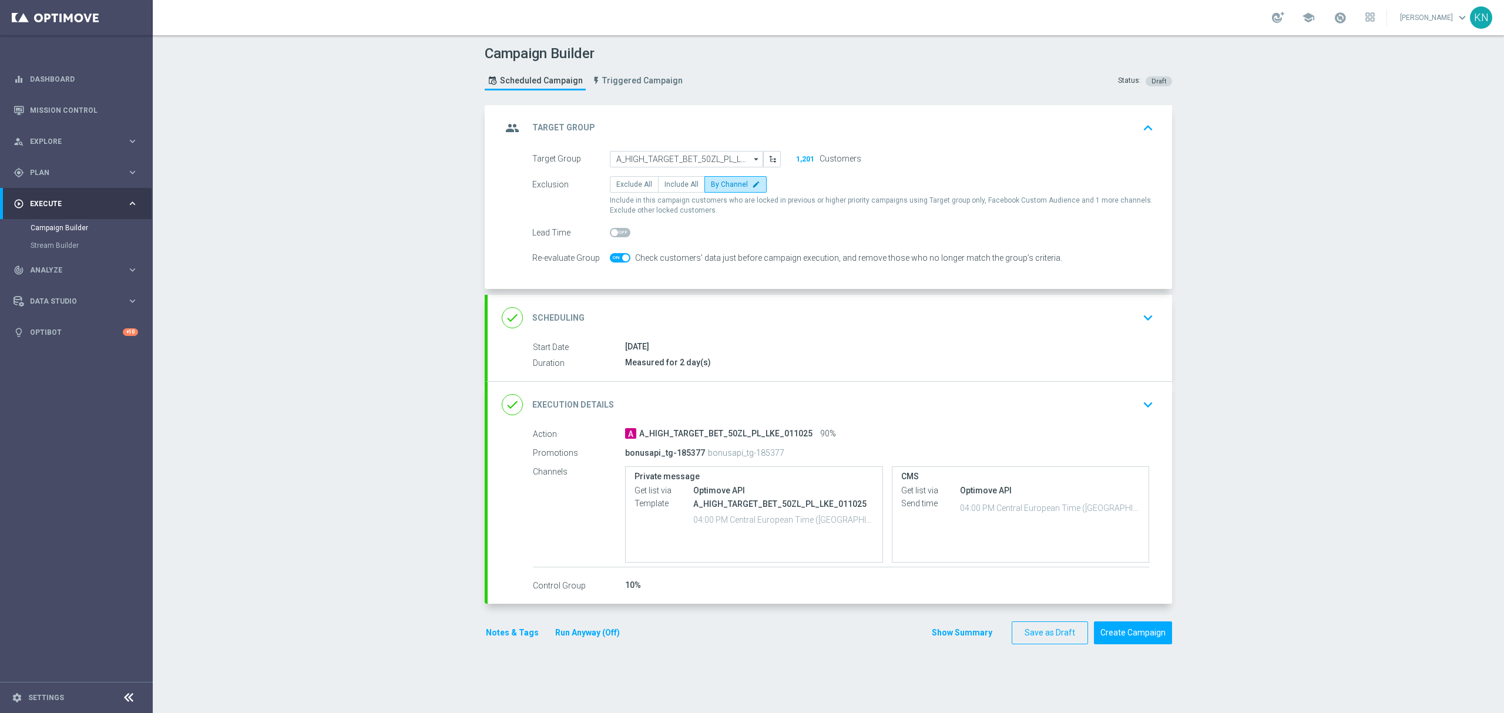
click at [1139, 132] on icon "keyboard_arrow_up" at bounding box center [1148, 128] width 18 height 18
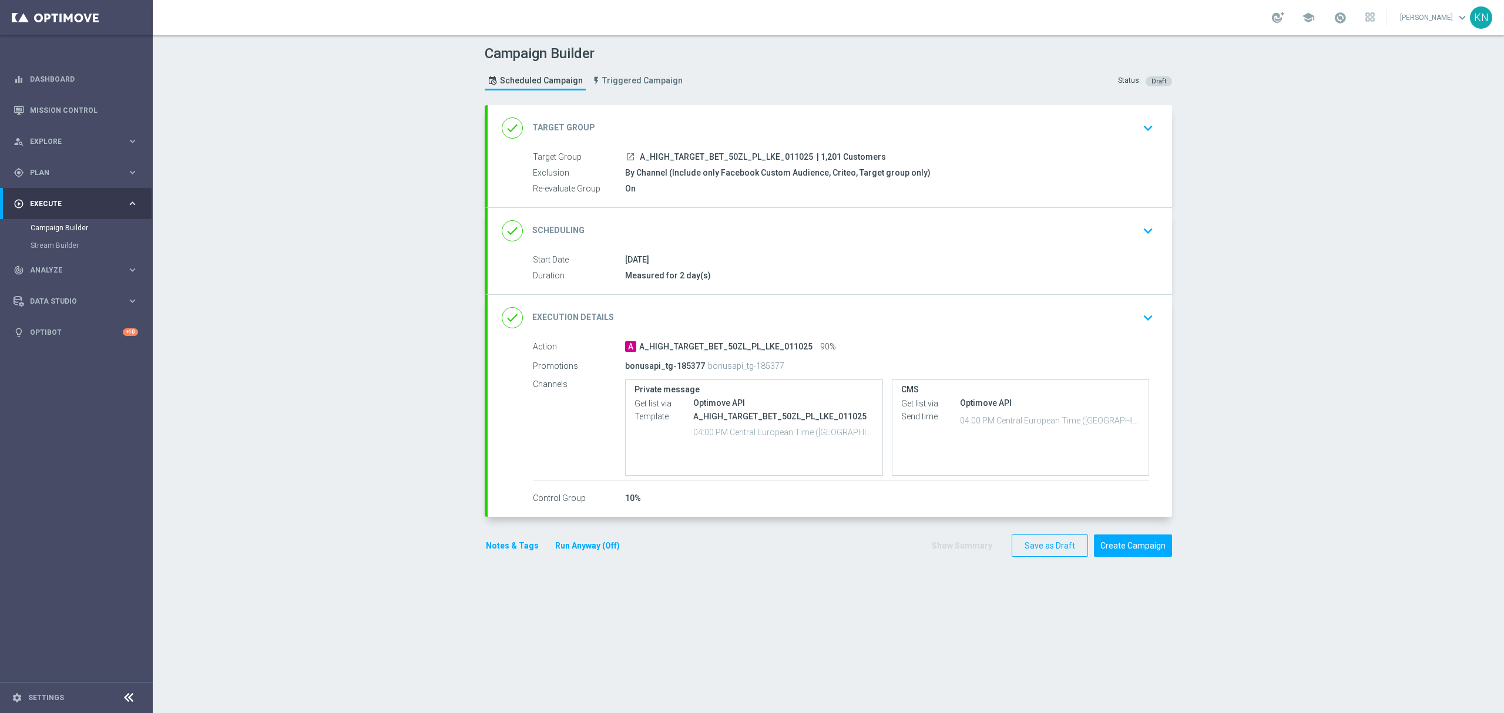
click at [1088, 249] on div "done Scheduling keyboard_arrow_down" at bounding box center [830, 231] width 684 height 46
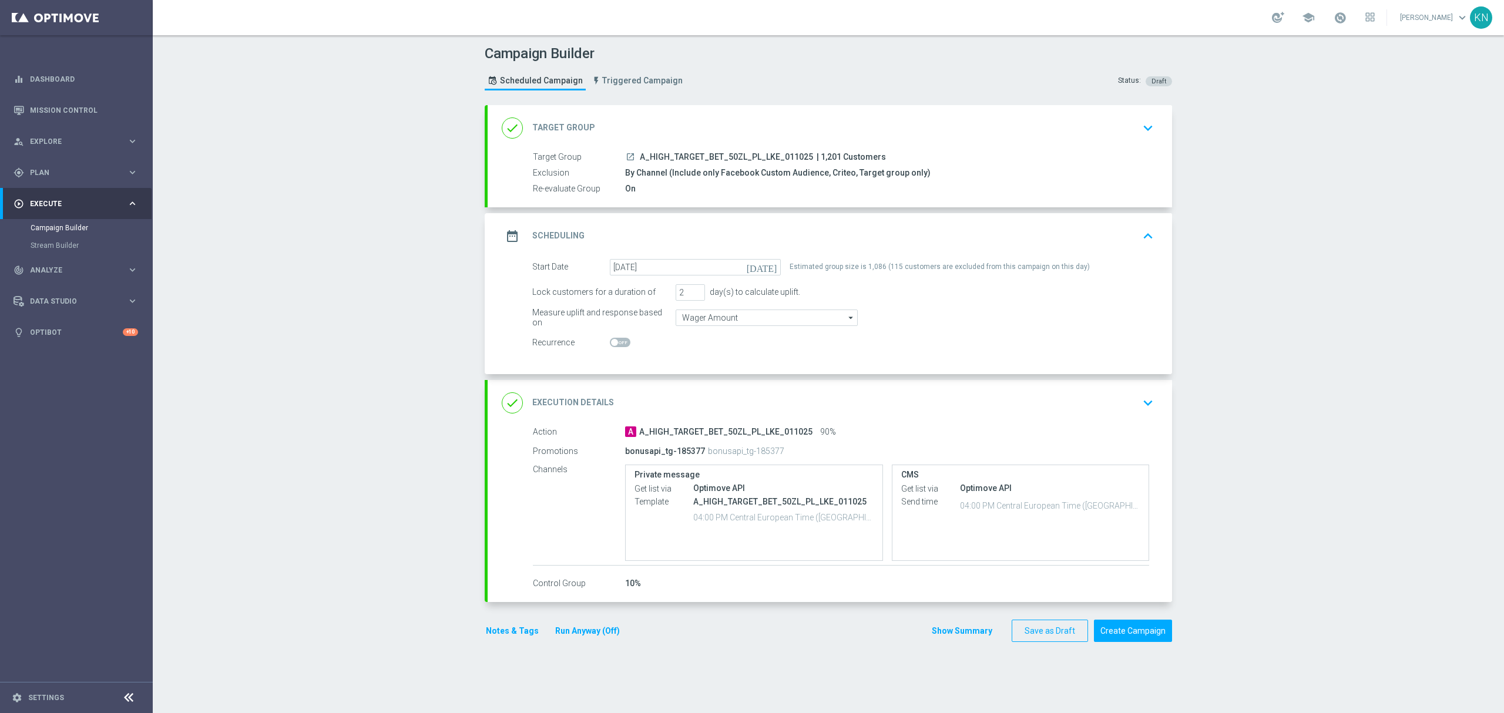
click at [1119, 407] on div "done Execution Details keyboard_arrow_down" at bounding box center [830, 403] width 656 height 22
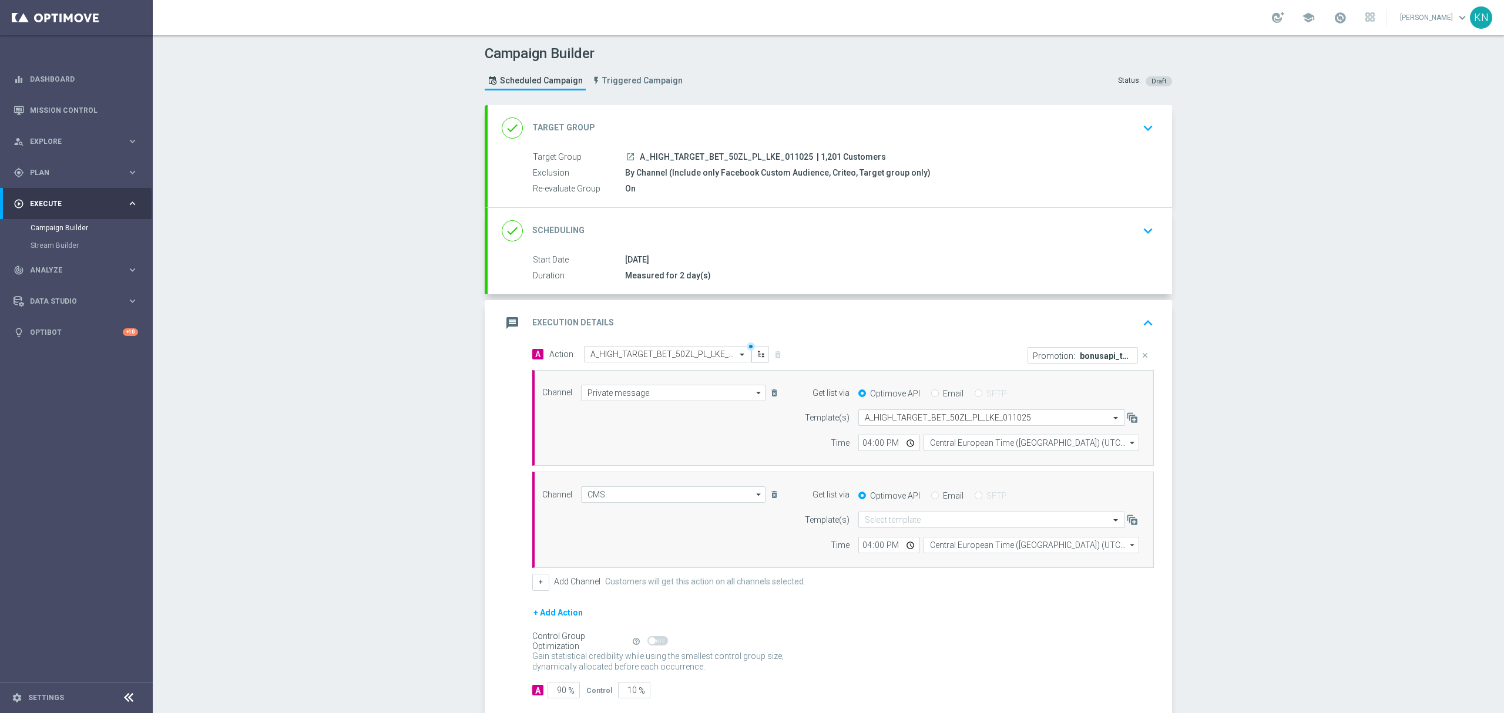
click at [1134, 249] on div "done Scheduling keyboard_arrow_down" at bounding box center [830, 231] width 684 height 46
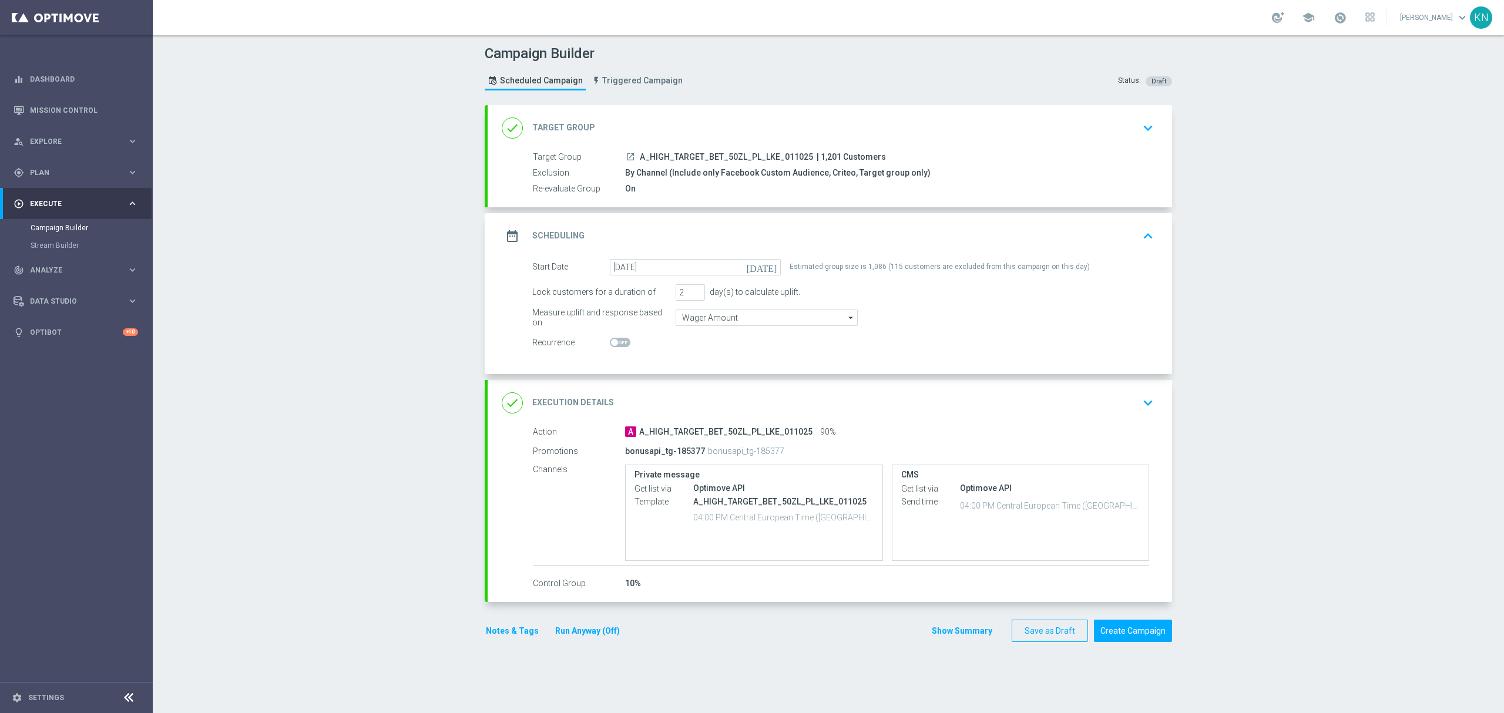
drag, startPoint x: 778, startPoint y: 449, endPoint x: 616, endPoint y: 452, distance: 162.7
click at [616, 452] on div "Promotions bonusapi_tg-185377 bonusapi_tg-185377" at bounding box center [841, 451] width 616 height 19
click at [1100, 395] on div "done Execution Details keyboard_arrow_down" at bounding box center [830, 403] width 656 height 22
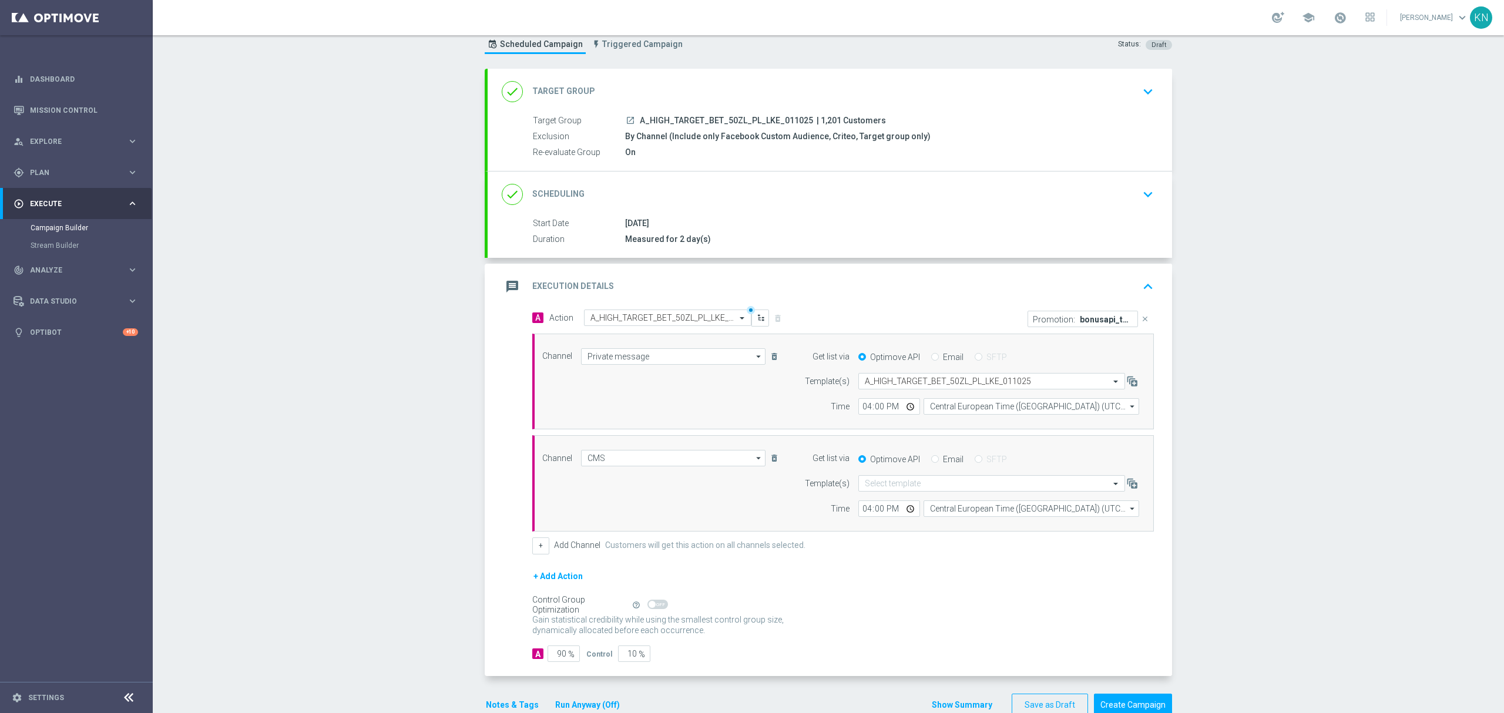
scroll to position [67, 0]
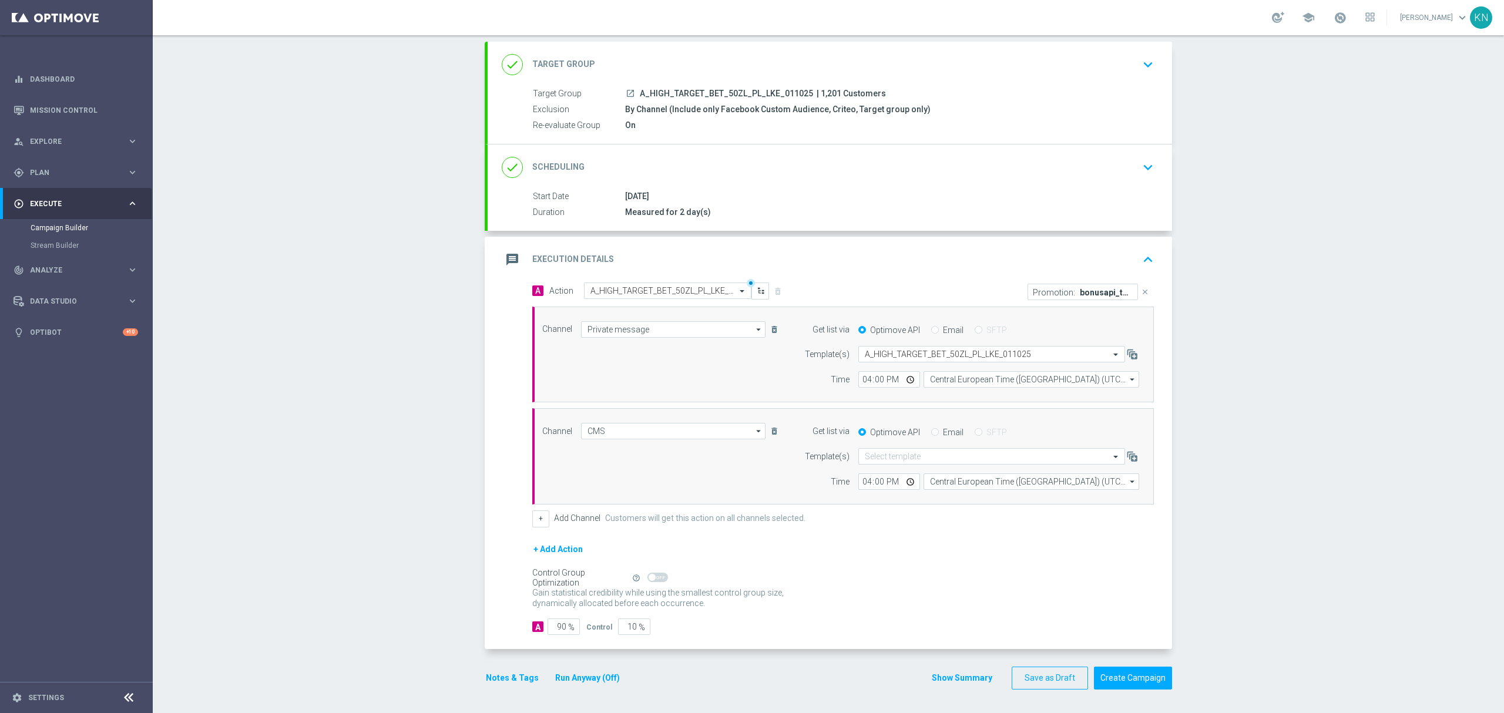
click at [1086, 156] on div "done Scheduling keyboard_arrow_down" at bounding box center [830, 167] width 656 height 22
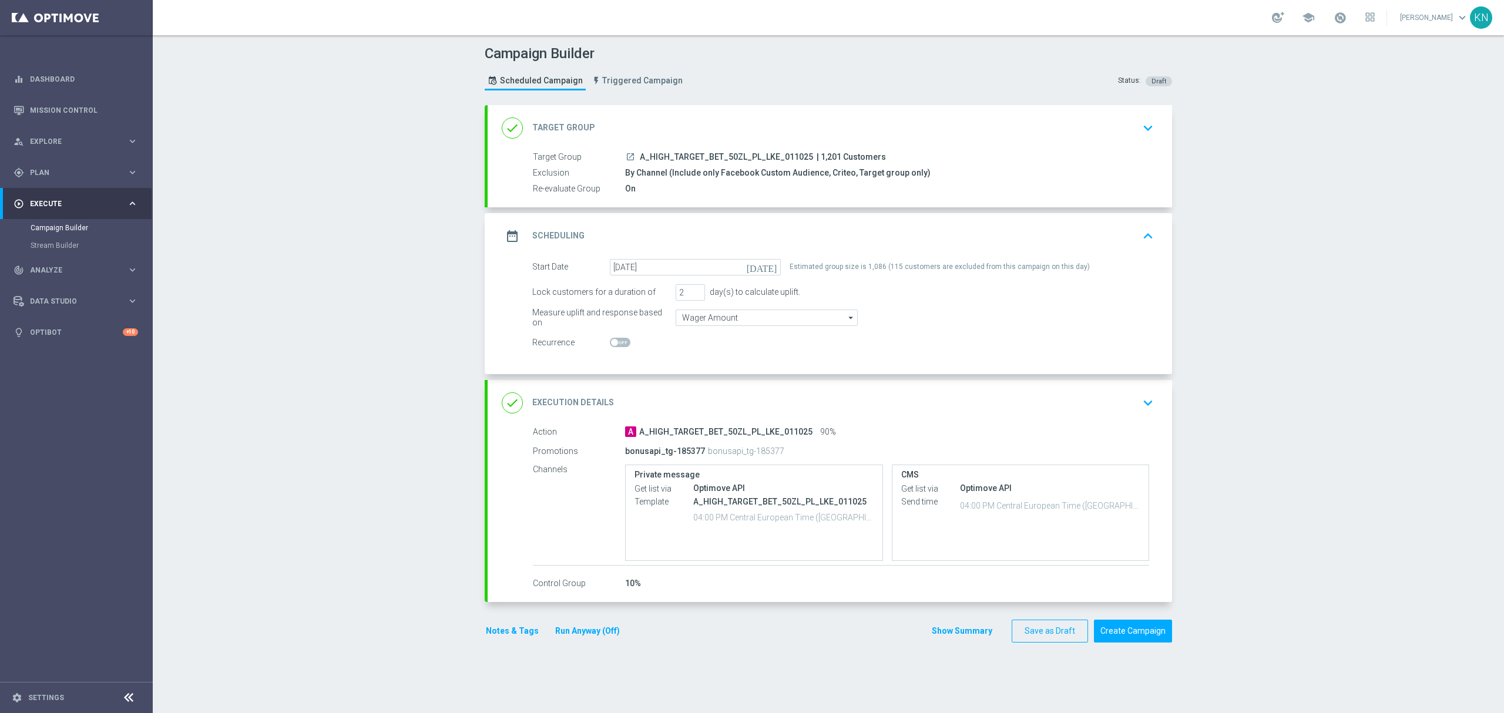
scroll to position [0, 0]
click at [1134, 637] on button "Create Campaign" at bounding box center [1133, 631] width 78 height 23
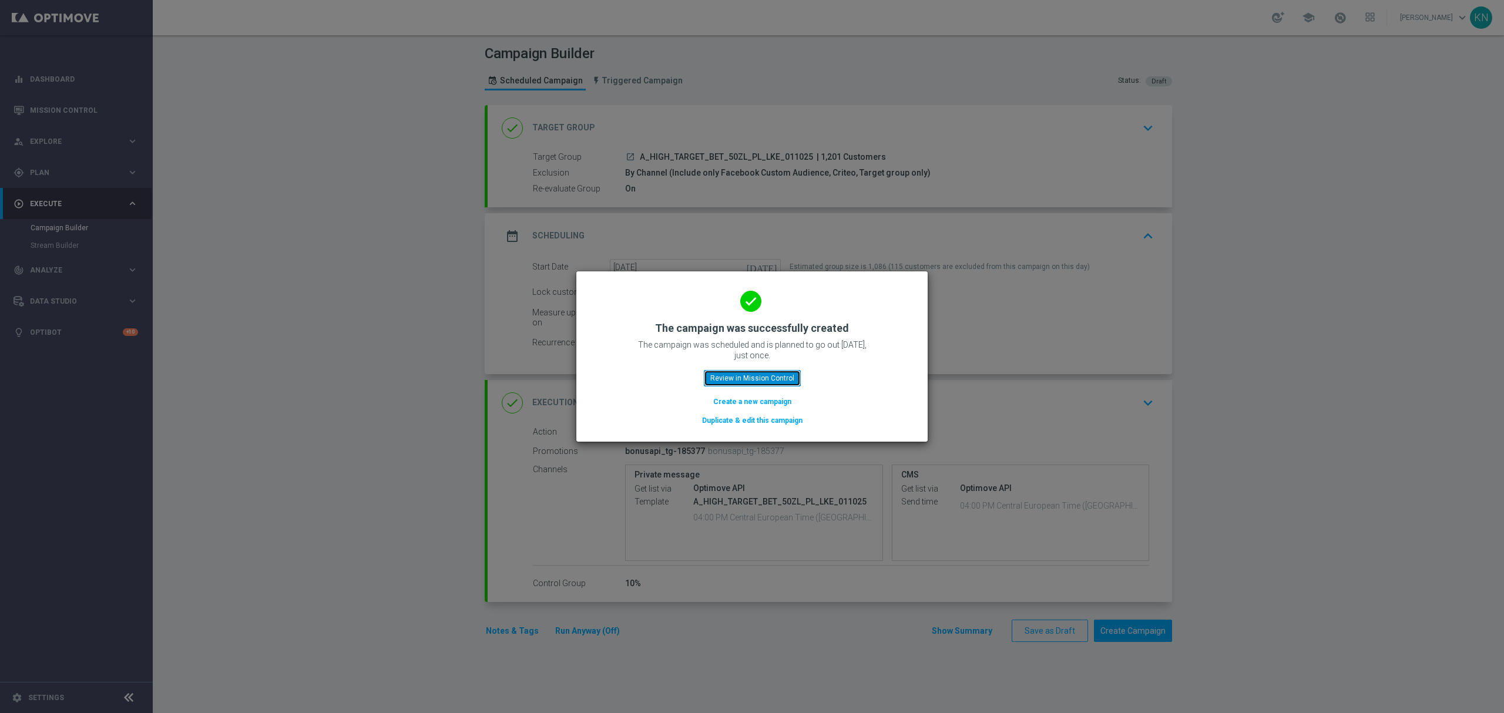
click at [771, 381] on button "Review in Mission Control" at bounding box center [752, 378] width 97 height 16
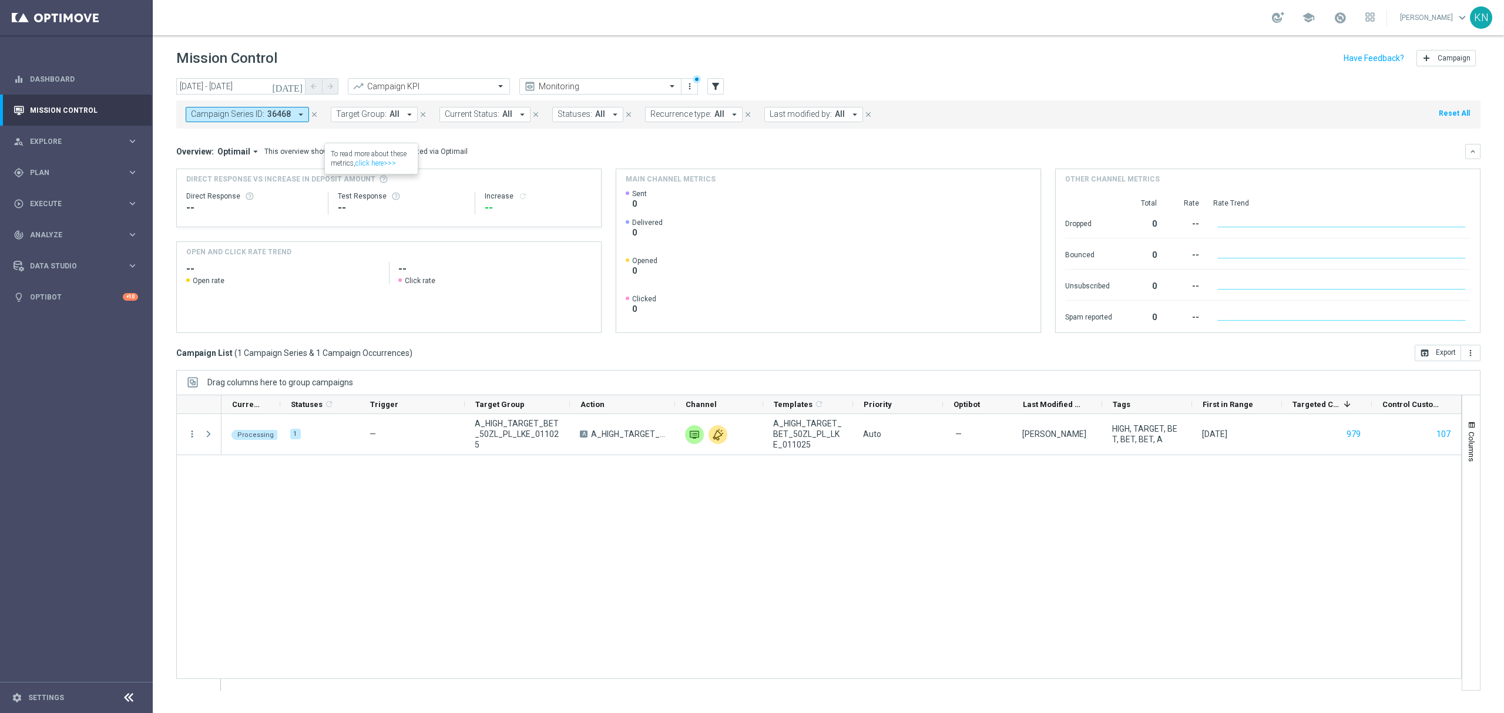
click at [397, 116] on span "All" at bounding box center [394, 114] width 10 height 10
click at [344, 190] on div "A_MED_TARGET_BET_25ZL_PL_LKE_011025" at bounding box center [434, 189] width 194 height 19
type input "A_MED_TARGET_BET_25ZL_PL_LKE_011025"
click at [764, 507] on div "Processing 1 — A_HIGH_TARGET_BET_50ZL_PL_LKE_011025 A A_HIGH_TARGET_BET_50ZL_PL…" at bounding box center [840, 552] width 1239 height 276
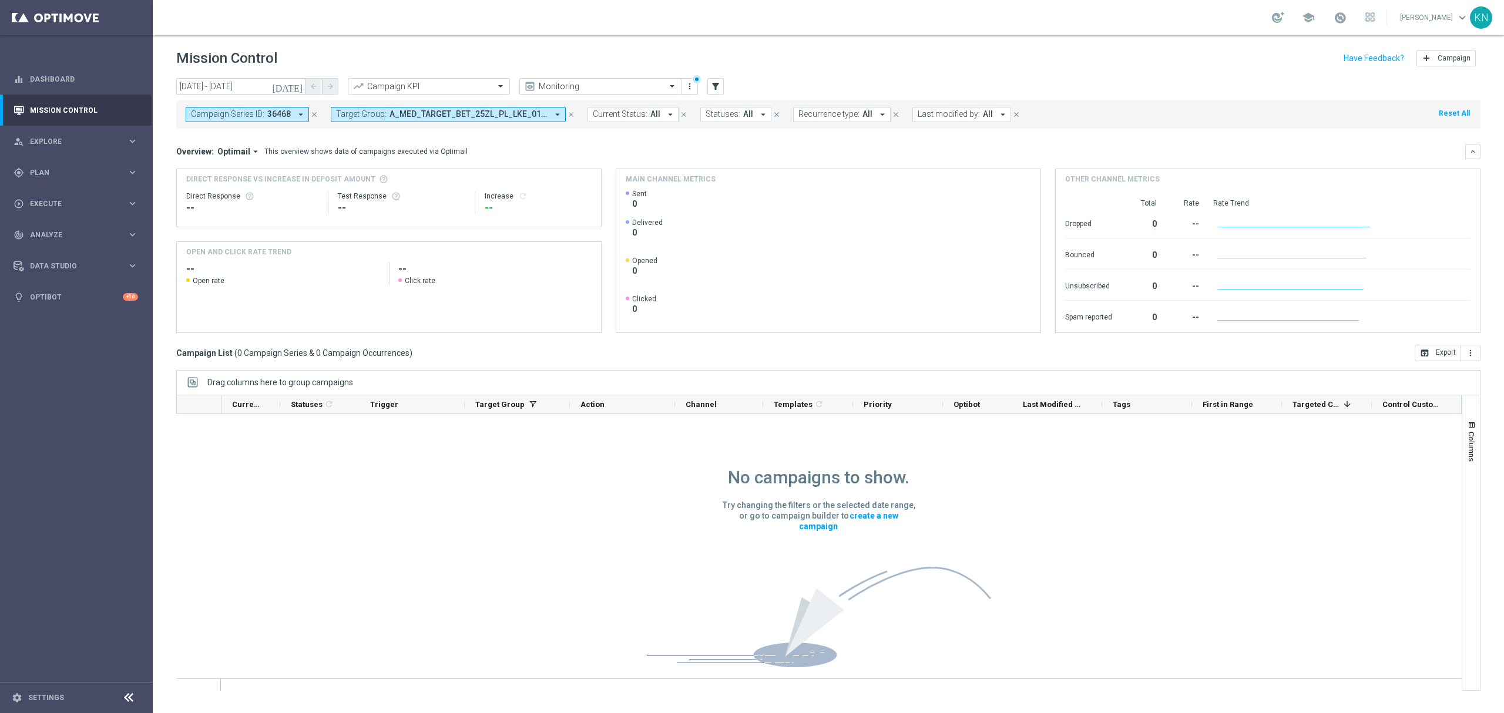
click at [284, 114] on span "36468" at bounding box center [278, 114] width 23 height 10
click at [196, 156] on div "Selected 1 Of 34707" at bounding box center [286, 155] width 190 height 10
click at [197, 195] on div "36468" at bounding box center [288, 189] width 194 height 19
click at [196, 157] on div "Selected 0 Of 34707" at bounding box center [286, 155] width 190 height 10
click at [476, 136] on mini-dashboard "Overview: Optimail arrow_drop_down This overview shows data of campaigns execut…" at bounding box center [828, 237] width 1304 height 216
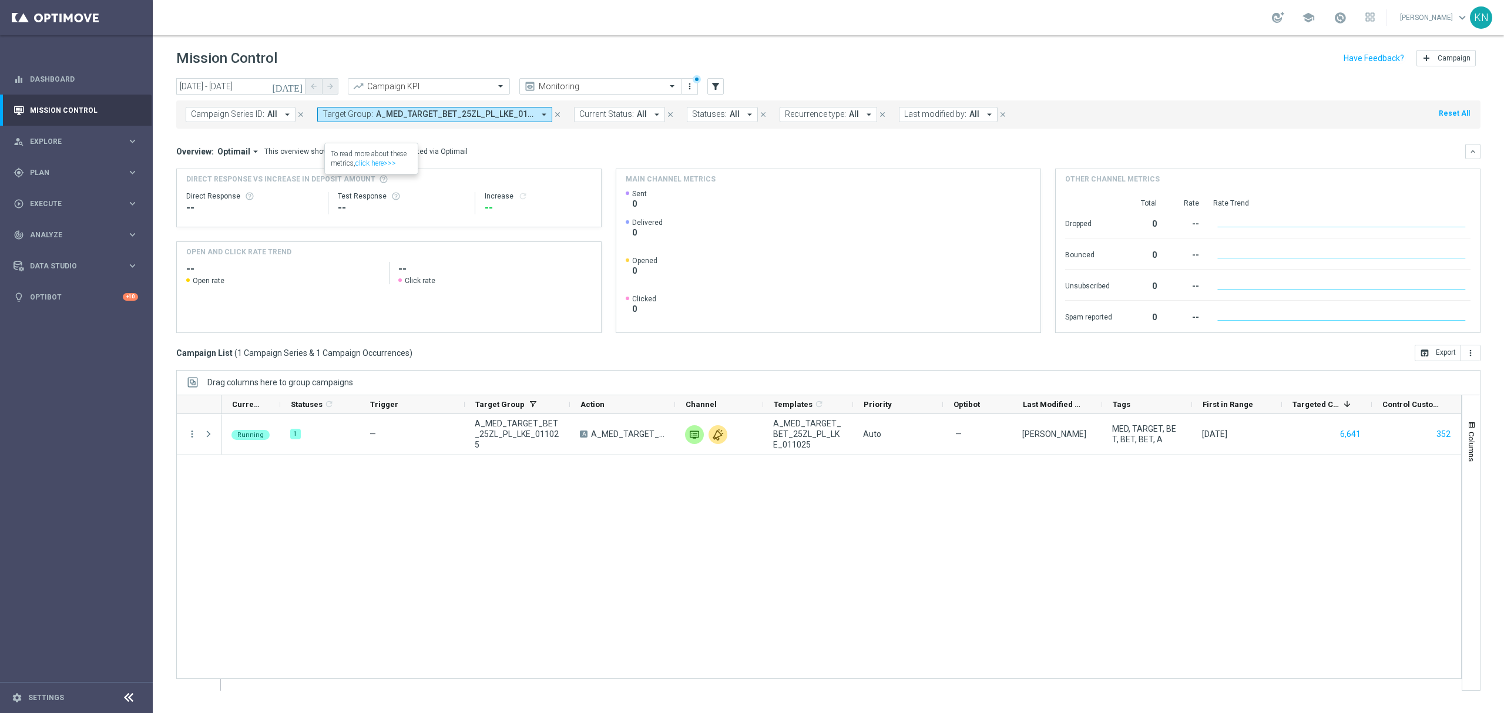
click at [369, 117] on span "Target Group:" at bounding box center [347, 114] width 51 height 10
click at [329, 189] on div "A_HIGH_TARGET_BET_50ZL_PL_LKE_011025" at bounding box center [420, 189] width 194 height 19
type input "A_HIGH_TARGET_BET_50ZL_PL_LKE_011025"
click at [634, 140] on mini-dashboard "Overview: Optimail arrow_drop_down This overview shows data of campaigns execut…" at bounding box center [828, 237] width 1304 height 216
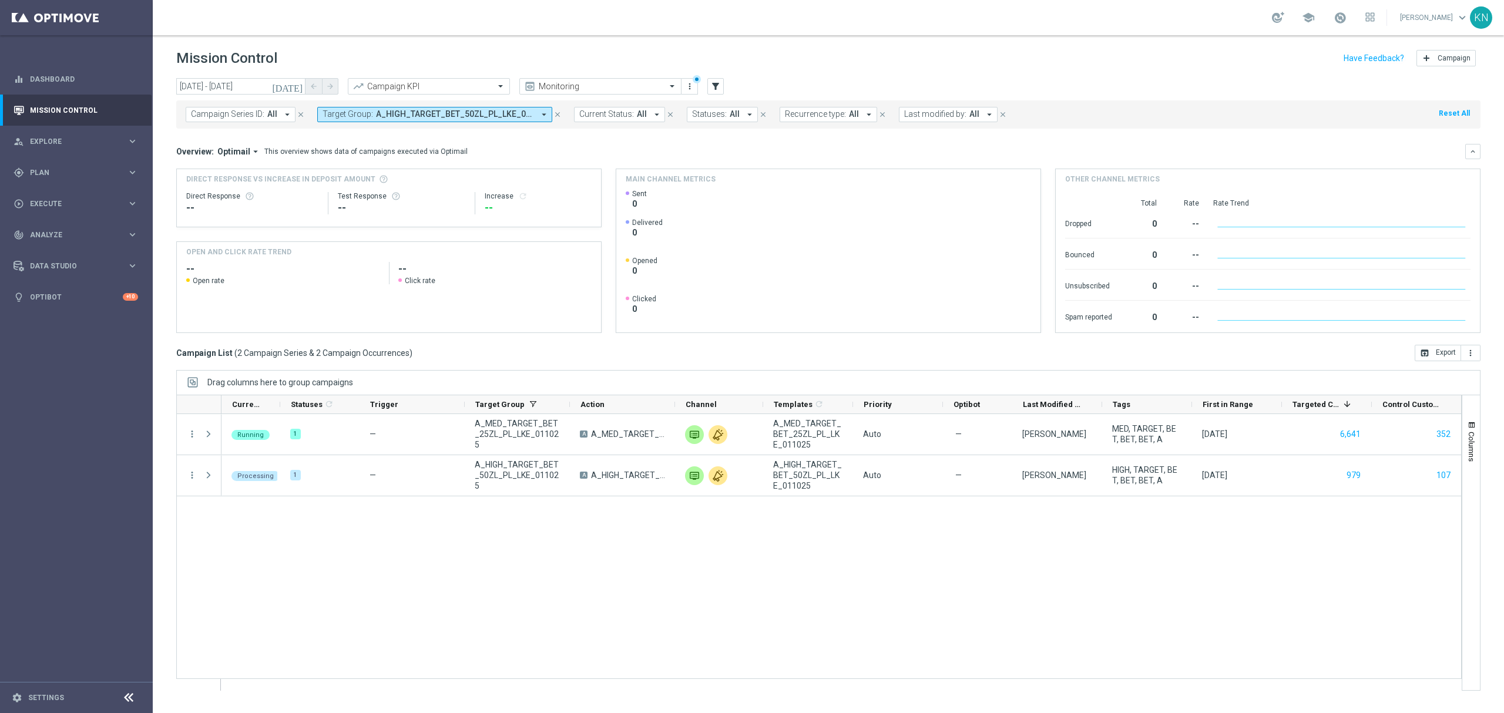
click at [583, 558] on div "Running 1 — A_MED_TARGET_BET_25ZL_PL_LKE_011025 A A_MED_TARGET_BET_25ZL_PL_LKE_…" at bounding box center [840, 552] width 1239 height 276
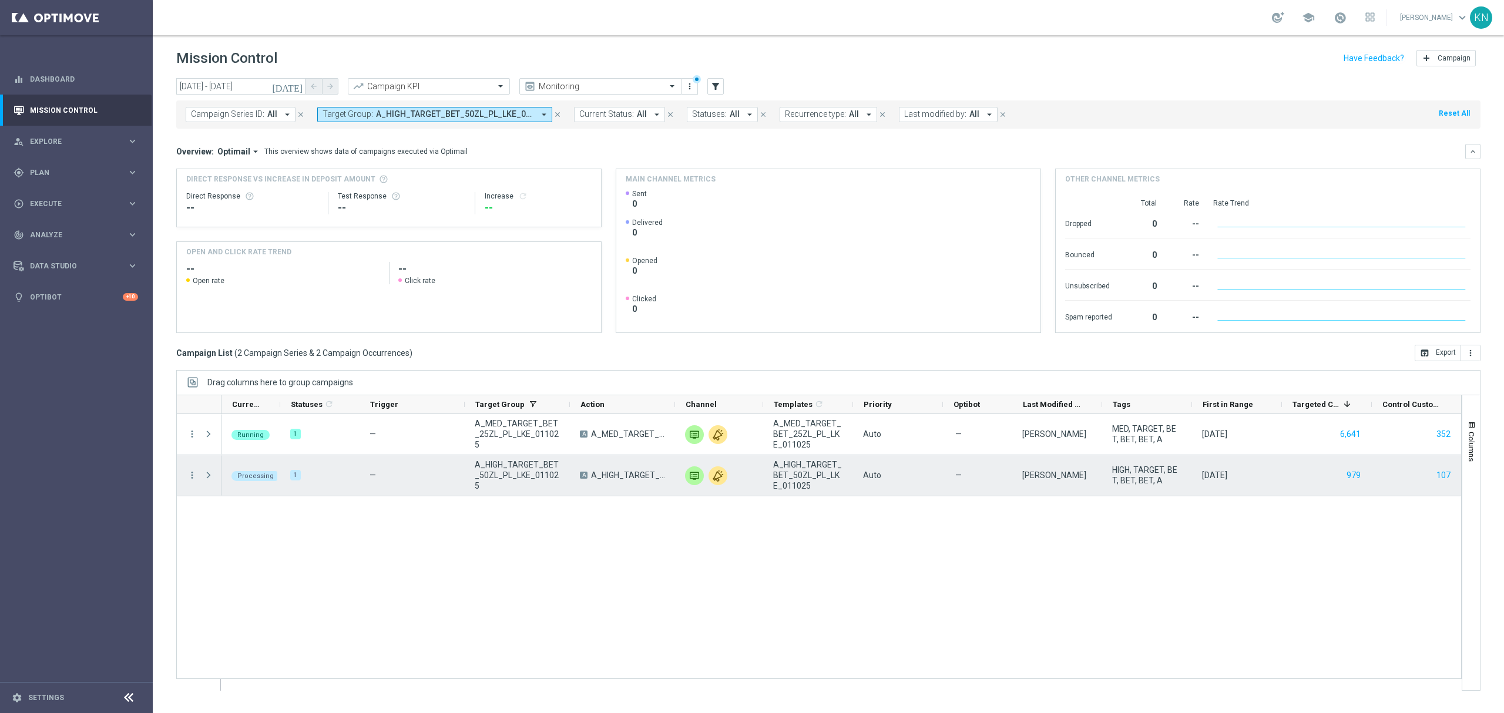
click at [207, 478] on span at bounding box center [208, 474] width 11 height 9
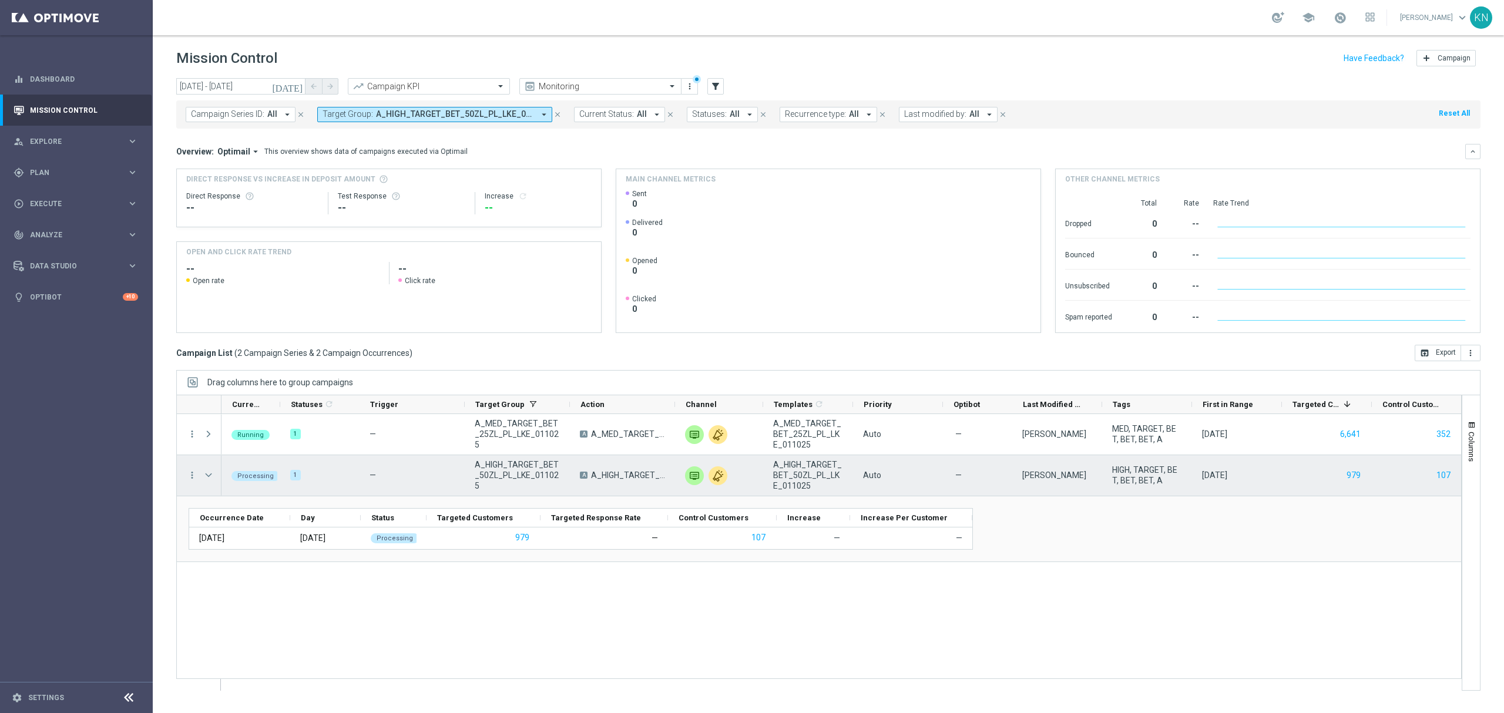
click at [207, 478] on span at bounding box center [208, 474] width 11 height 9
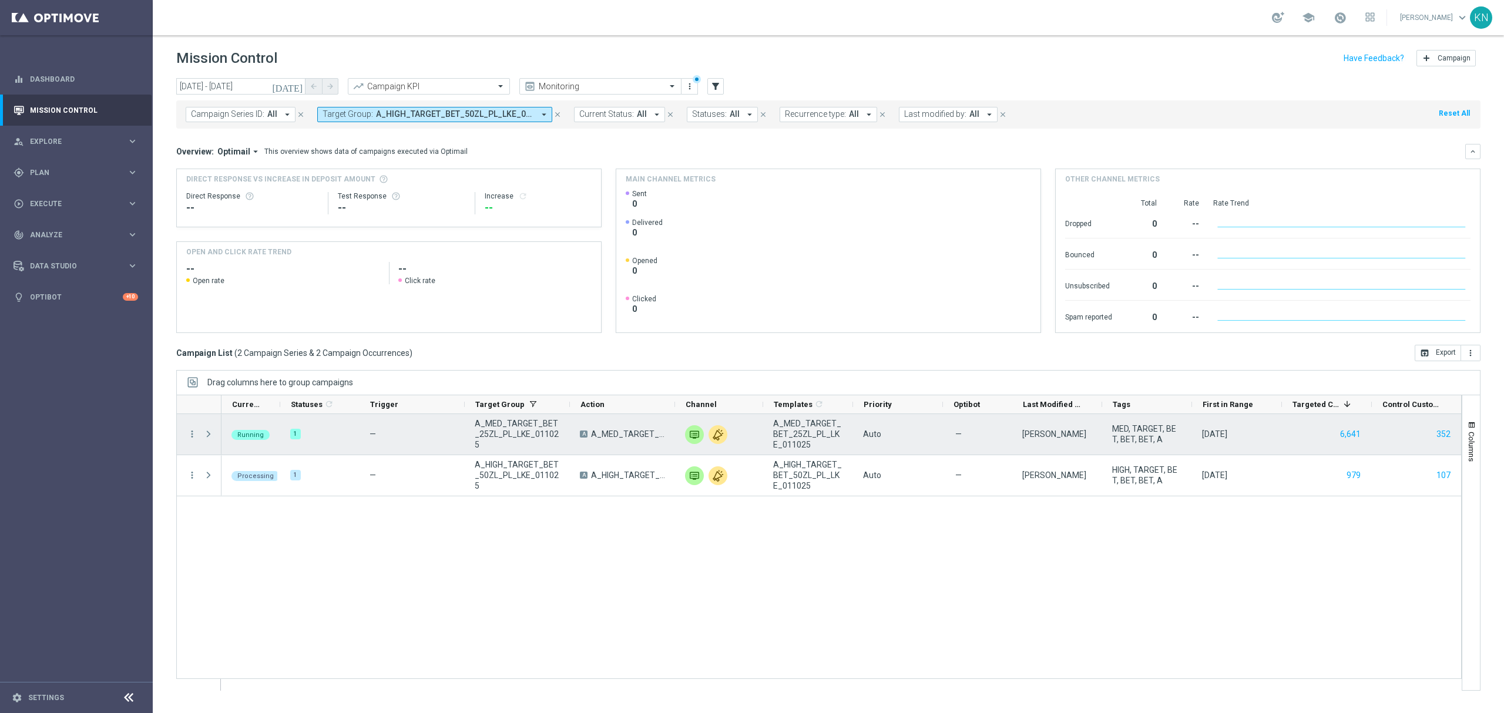
click at [210, 432] on span at bounding box center [208, 433] width 11 height 9
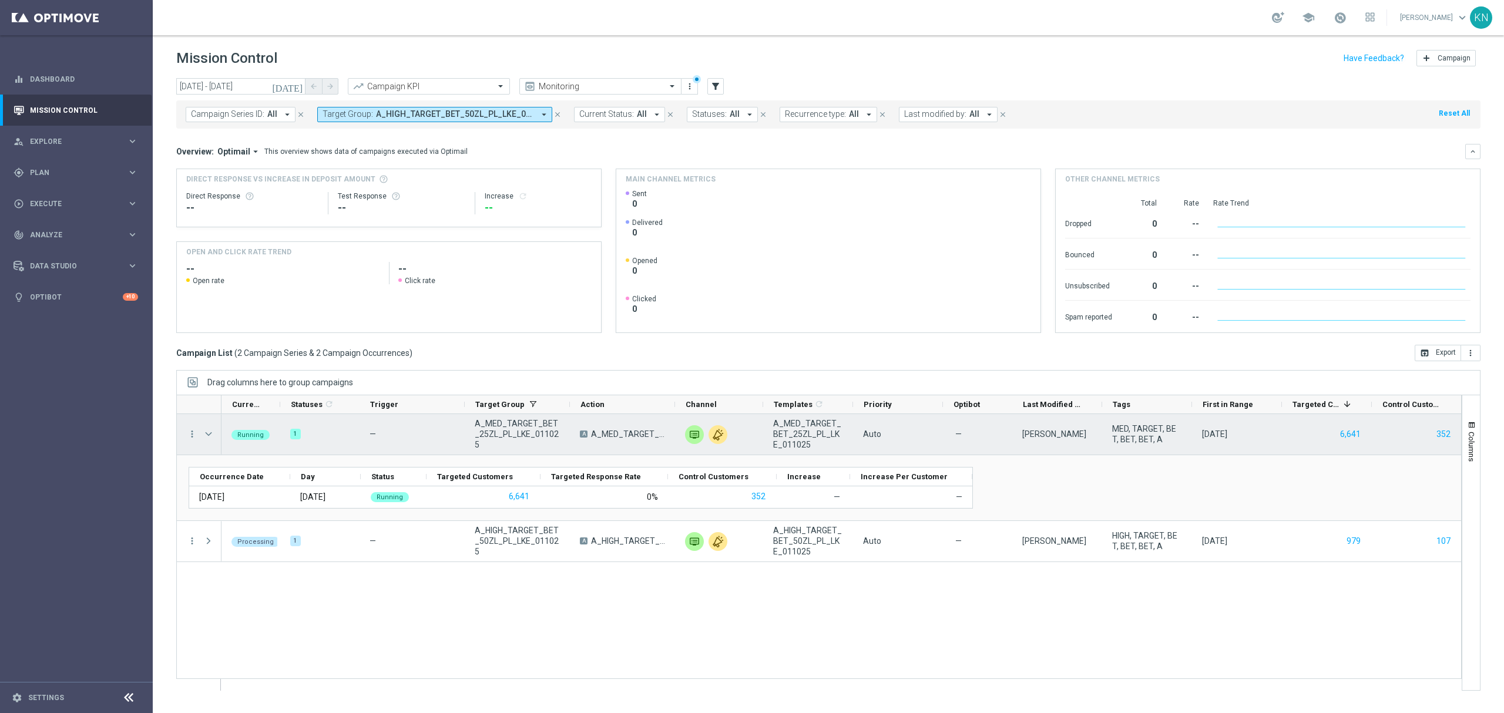
click at [210, 432] on span at bounding box center [208, 433] width 11 height 9
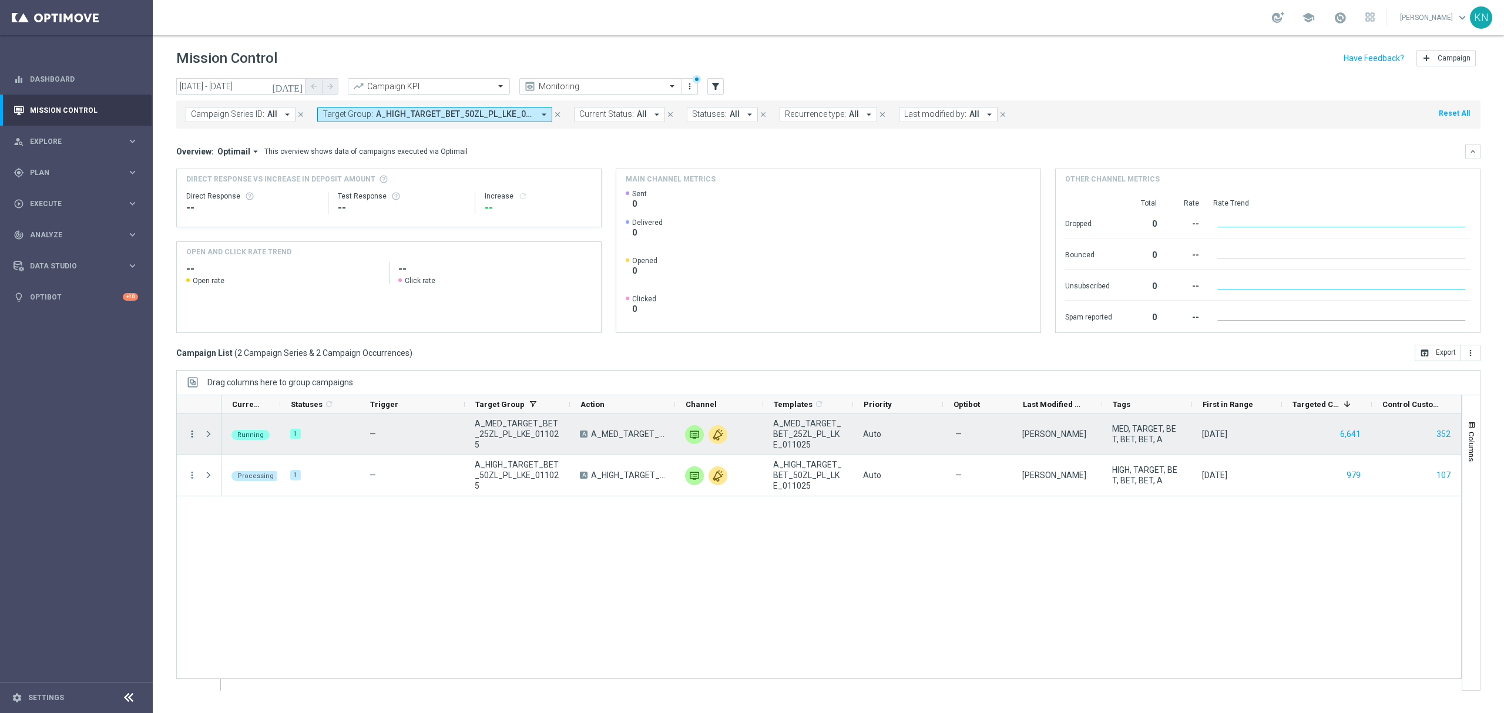
click at [193, 438] on icon "more_vert" at bounding box center [192, 434] width 11 height 11
click at [238, 440] on span "Campaign Details" at bounding box center [245, 442] width 59 height 8
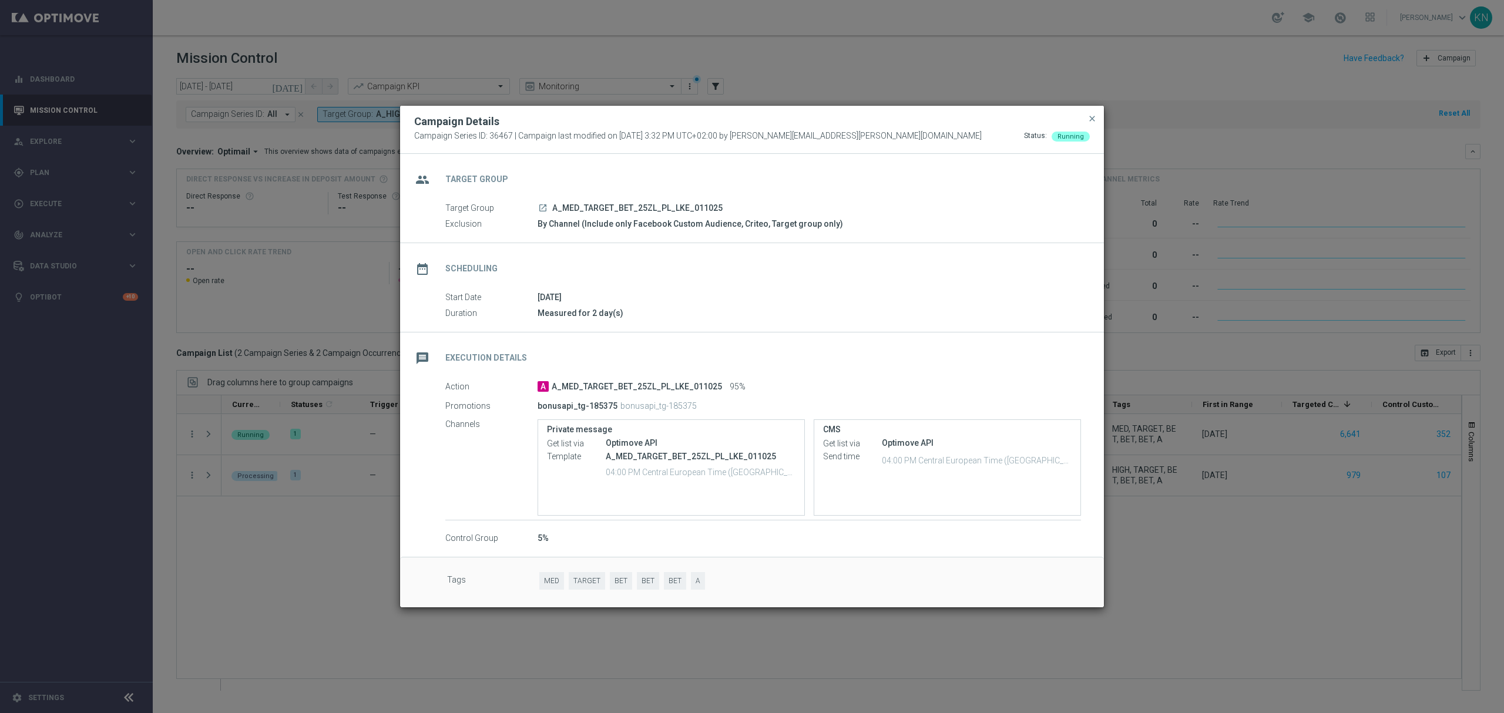
drag, startPoint x: 1090, startPoint y: 119, endPoint x: 1022, endPoint y: 170, distance: 85.5
click at [1090, 119] on span "close" at bounding box center [1091, 118] width 9 height 9
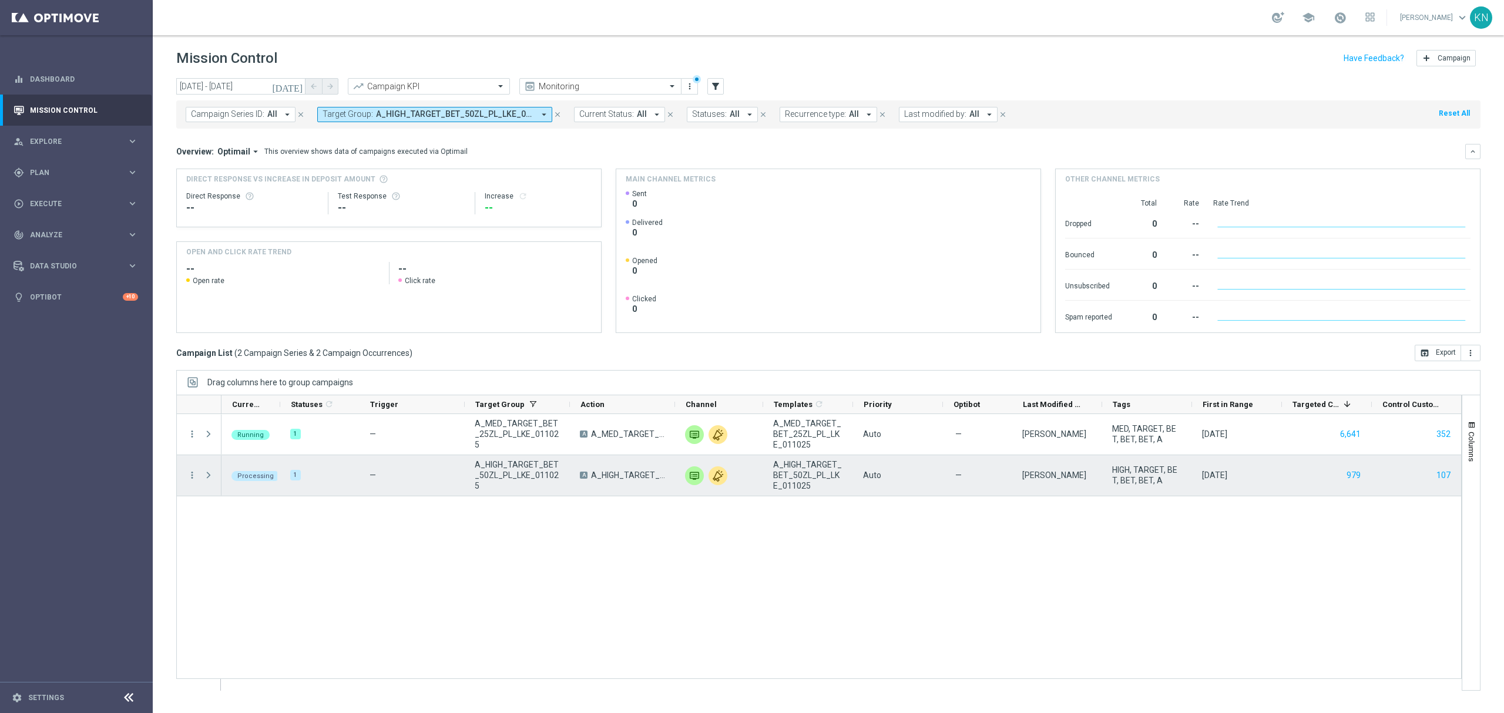
click at [209, 476] on span at bounding box center [208, 474] width 11 height 9
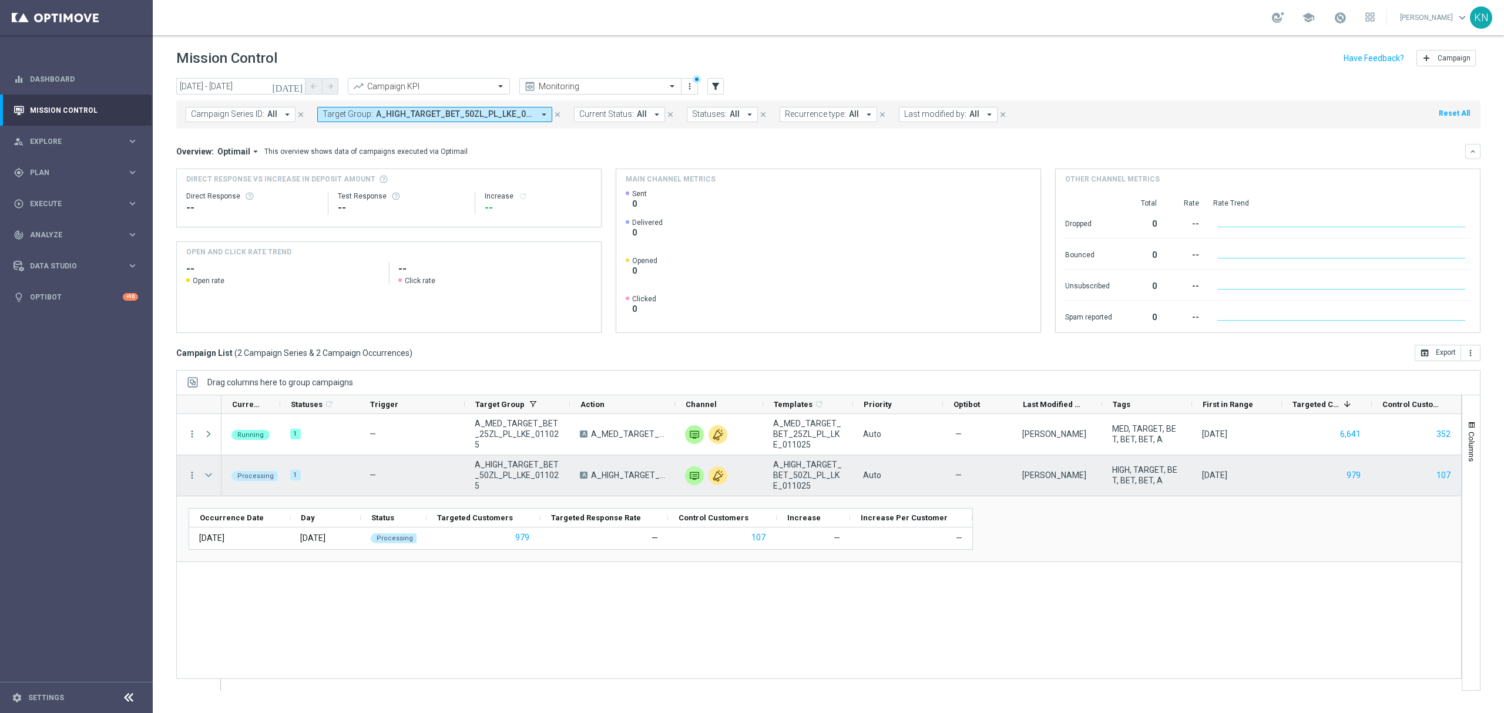
click at [207, 478] on span at bounding box center [208, 474] width 11 height 9
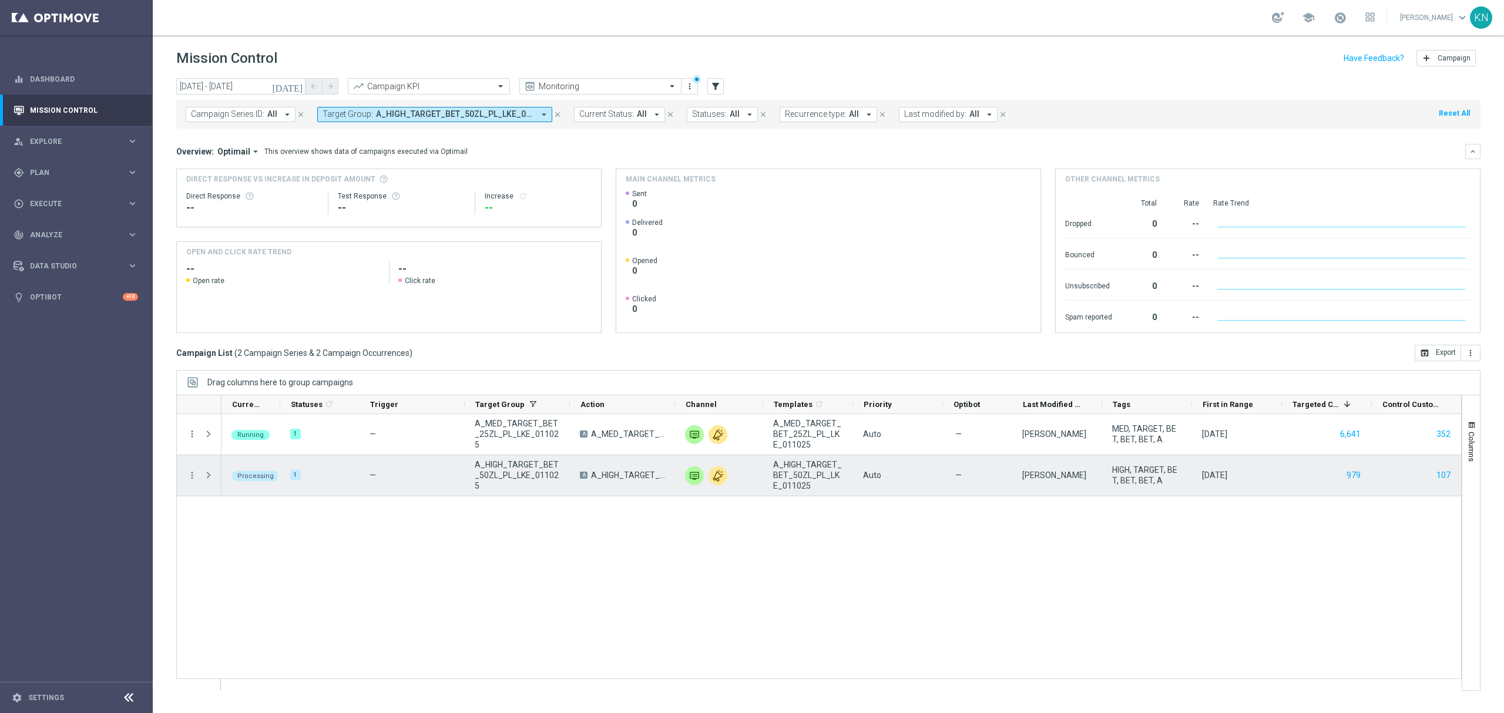
click at [198, 476] on div at bounding box center [209, 475] width 23 height 41
click at [195, 476] on icon "more_vert" at bounding box center [192, 475] width 11 height 11
click at [240, 484] on span "Campaign Details" at bounding box center [245, 483] width 59 height 8
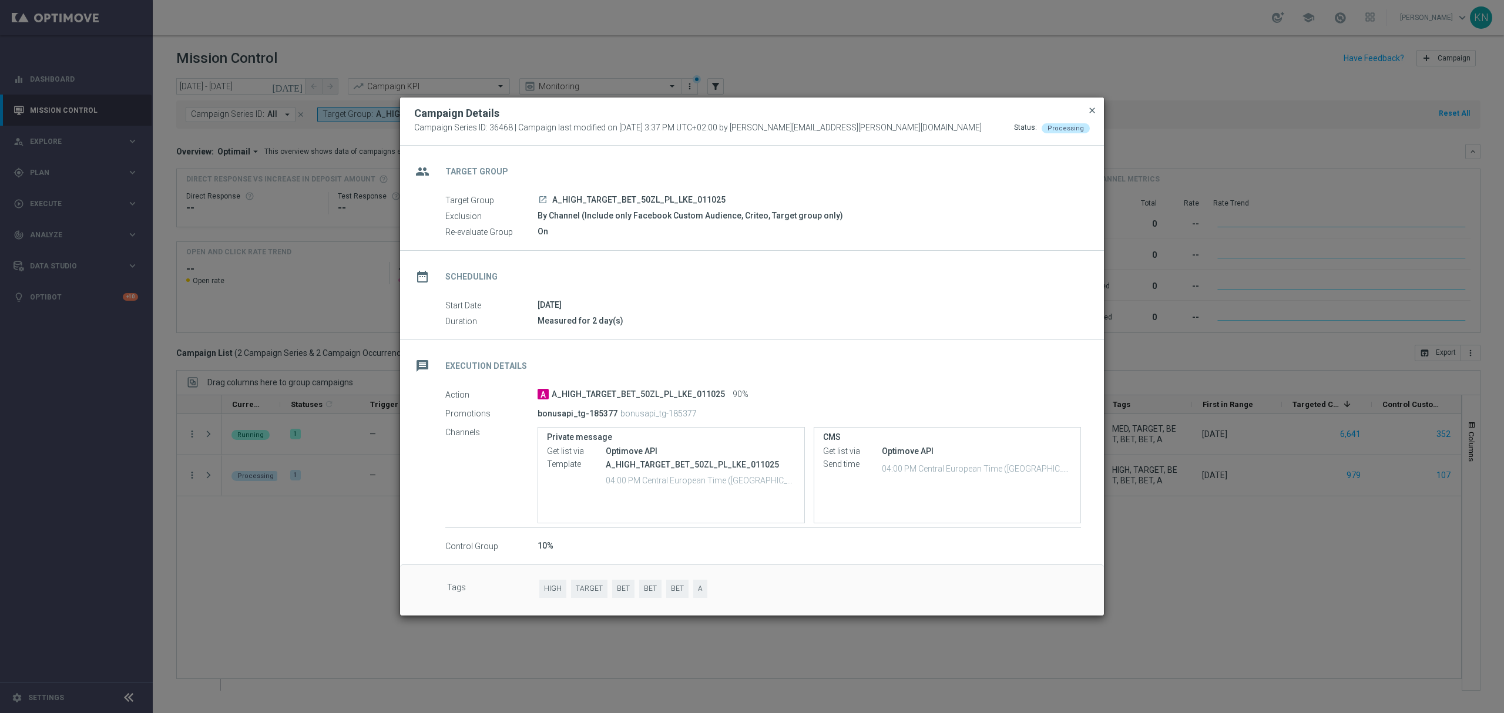
click at [1088, 107] on span "close" at bounding box center [1091, 110] width 9 height 9
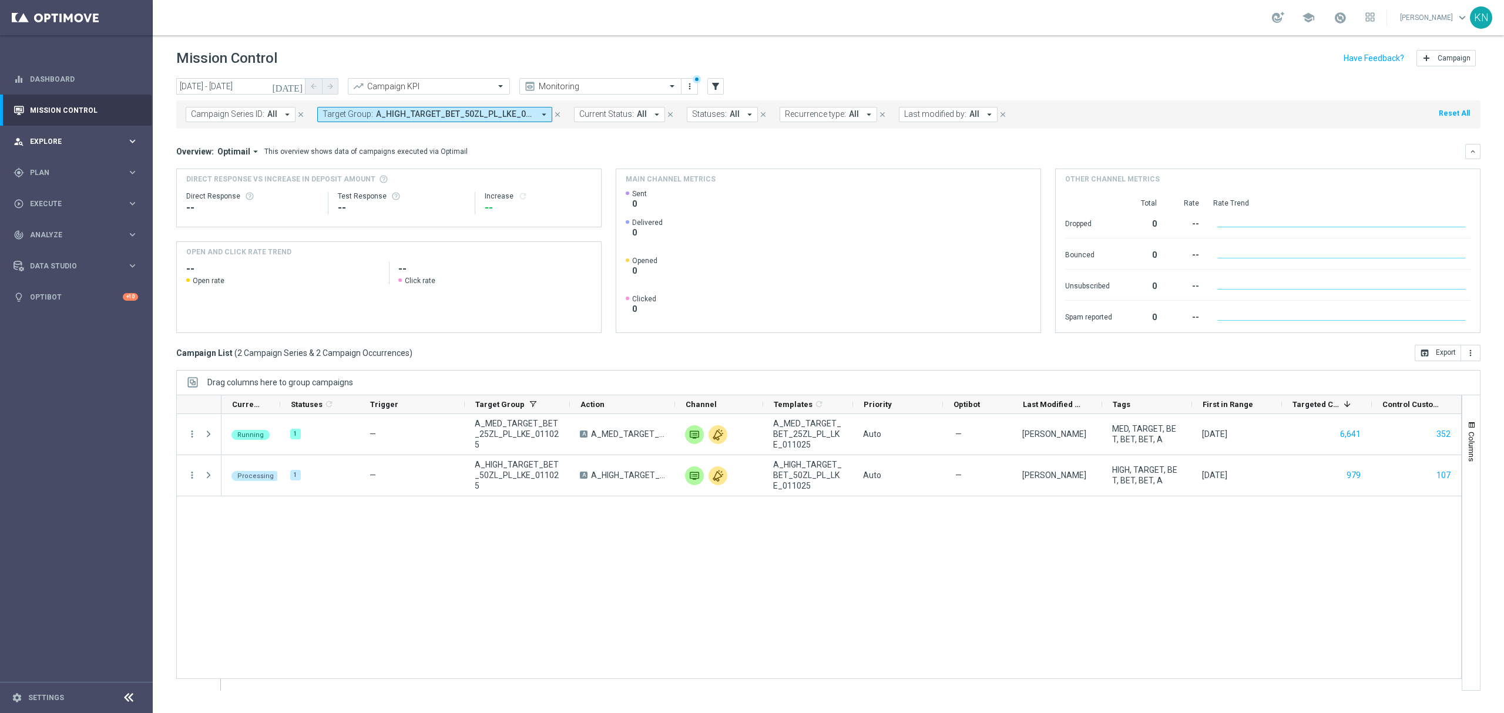
click at [39, 143] on span "Explore" at bounding box center [78, 141] width 97 height 7
click at [76, 172] on div "Customer Explorer" at bounding box center [91, 166] width 121 height 18
click at [70, 165] on link "Customer Explorer" at bounding box center [77, 165] width 92 height 9
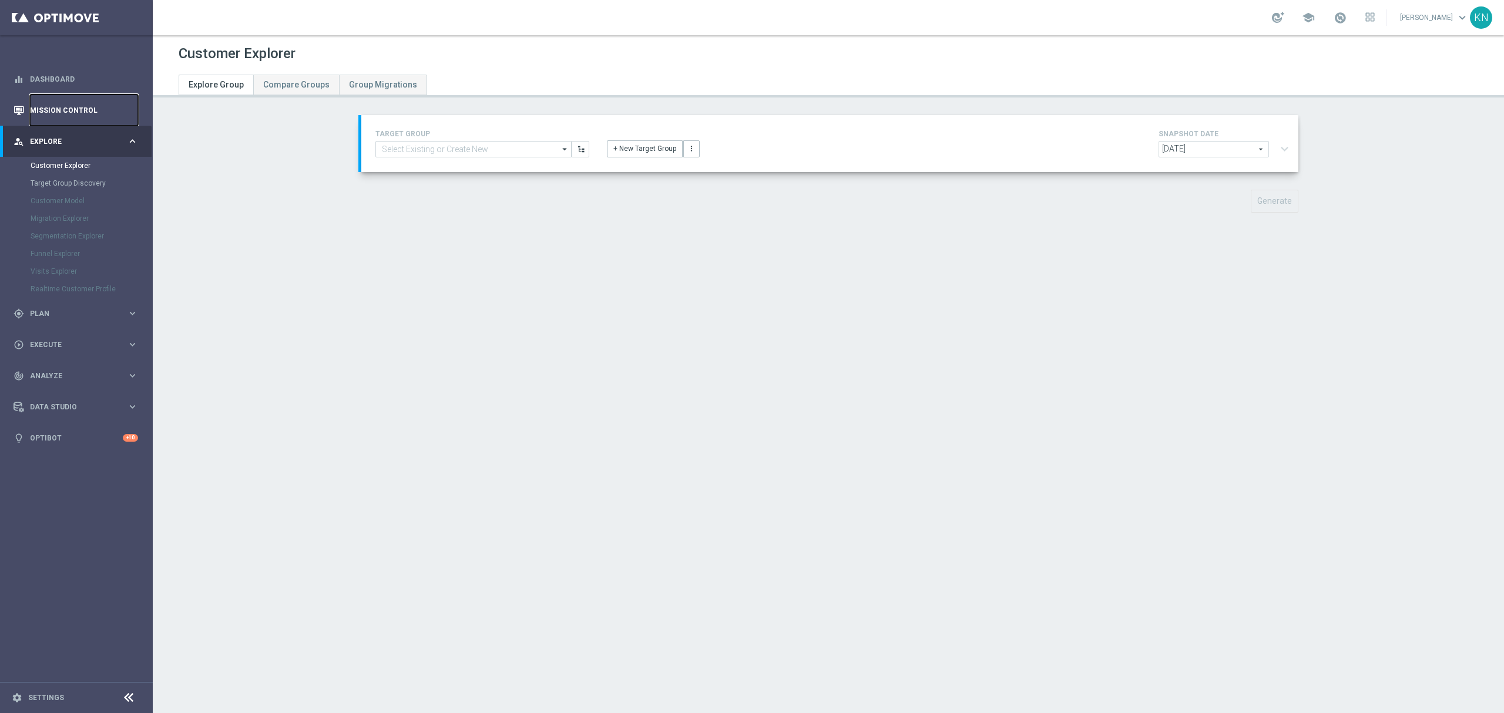
click at [71, 102] on link "Mission Control" at bounding box center [84, 110] width 108 height 31
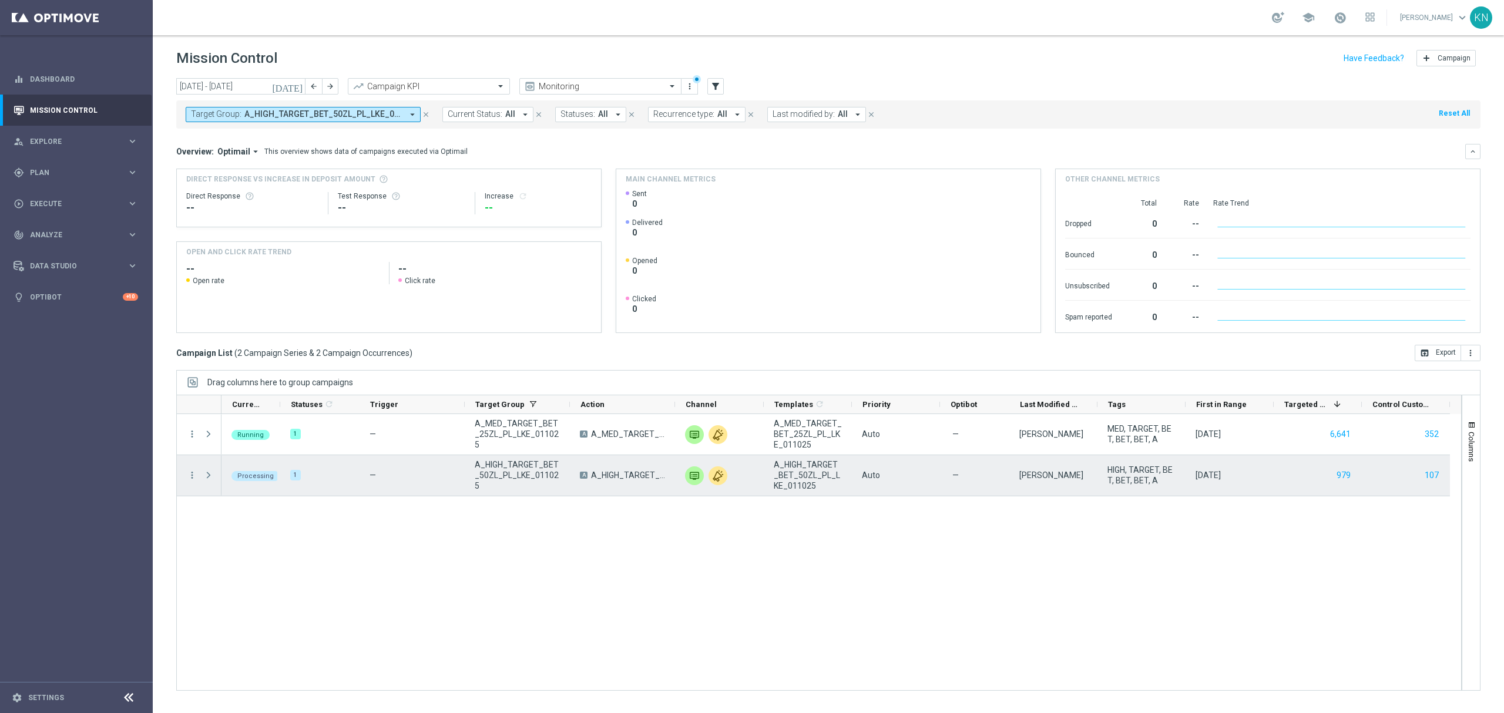
click at [205, 475] on span "Press SPACE to select this row." at bounding box center [208, 474] width 11 height 9
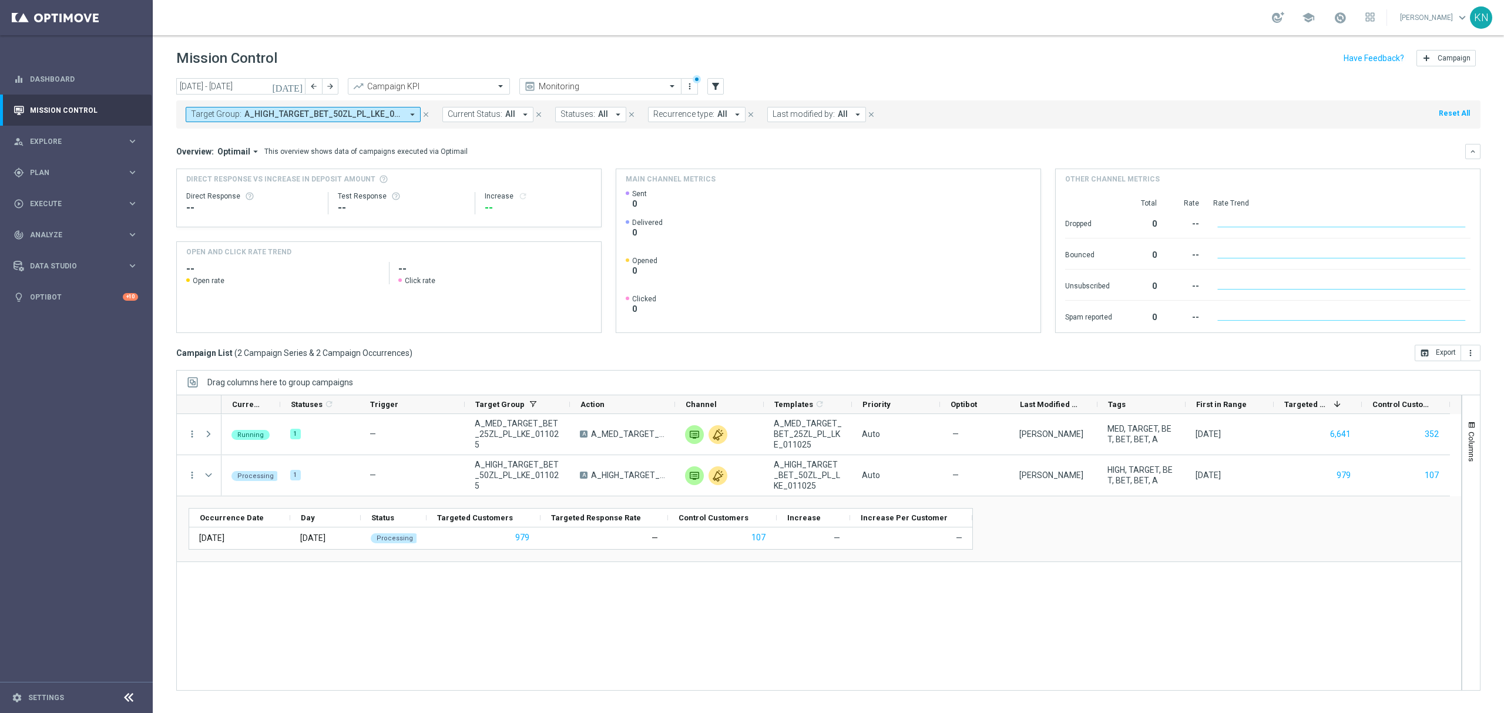
click at [332, 115] on span "A_HIGH_TARGET_BET_50ZL_PL_LKE_011025, A_MED_TARGET_BET_25ZL_PL_LKE_011025" at bounding box center [323, 114] width 158 height 10
click at [196, 153] on div "Selected 2 Of 7016" at bounding box center [286, 155] width 190 height 10
click at [196, 191] on div "A_HIGH_TARGET_BET_50ZL_PL_LKE_011025" at bounding box center [288, 189] width 194 height 19
click at [508, 156] on div "Overview: Optimail arrow_drop_down This overview shows data of campaigns execut…" at bounding box center [828, 151] width 1304 height 15
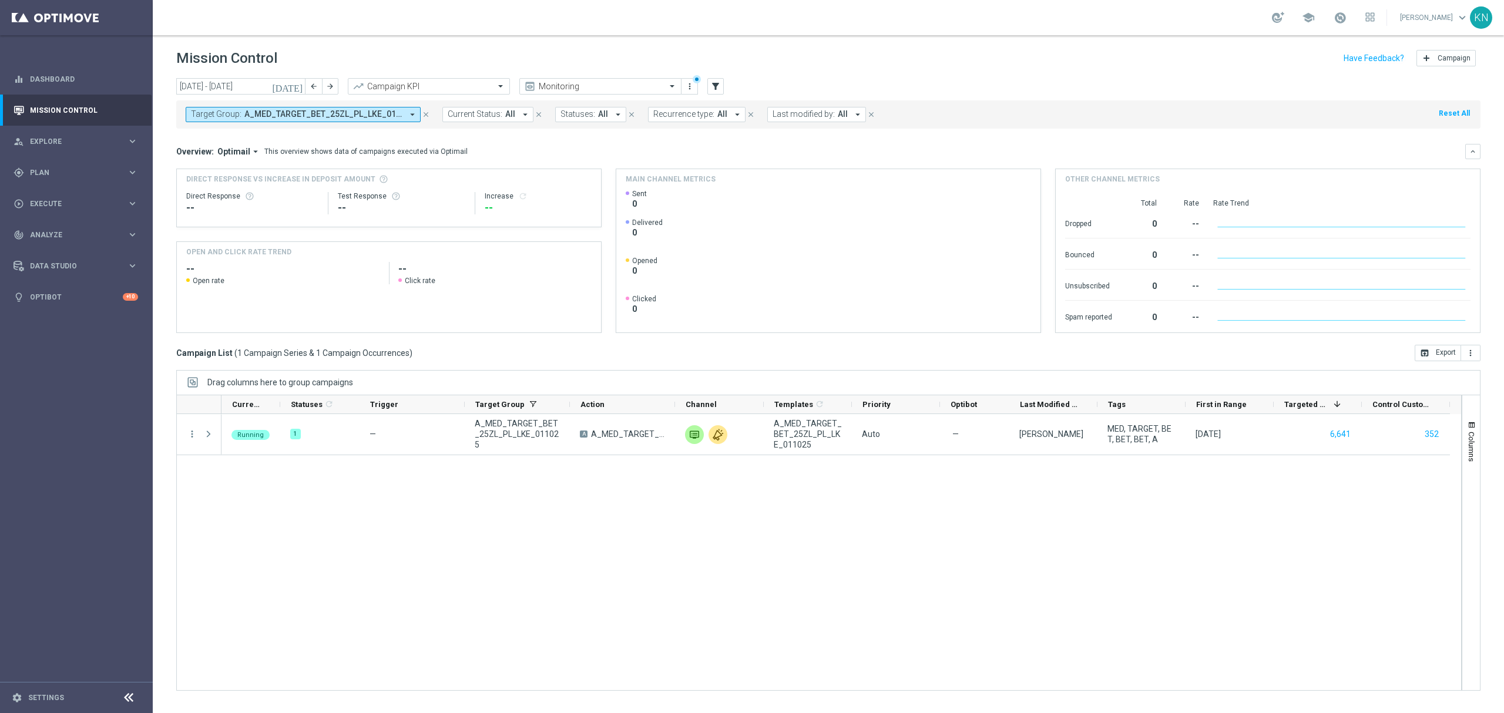
click at [238, 114] on span "Target Group:" at bounding box center [216, 114] width 51 height 10
click at [196, 188] on div "A_HIGH_TARGET_BET_50ZL_PL_LKE_011025" at bounding box center [288, 189] width 194 height 19
type input "A_HIGH_TARGET_BET_50ZL_PL_LKE_011025"
drag, startPoint x: 503, startPoint y: 142, endPoint x: 524, endPoint y: 189, distance: 50.8
click at [505, 142] on mini-dashboard "Overview: Optimail arrow_drop_down This overview shows data of campaigns execut…" at bounding box center [828, 237] width 1304 height 216
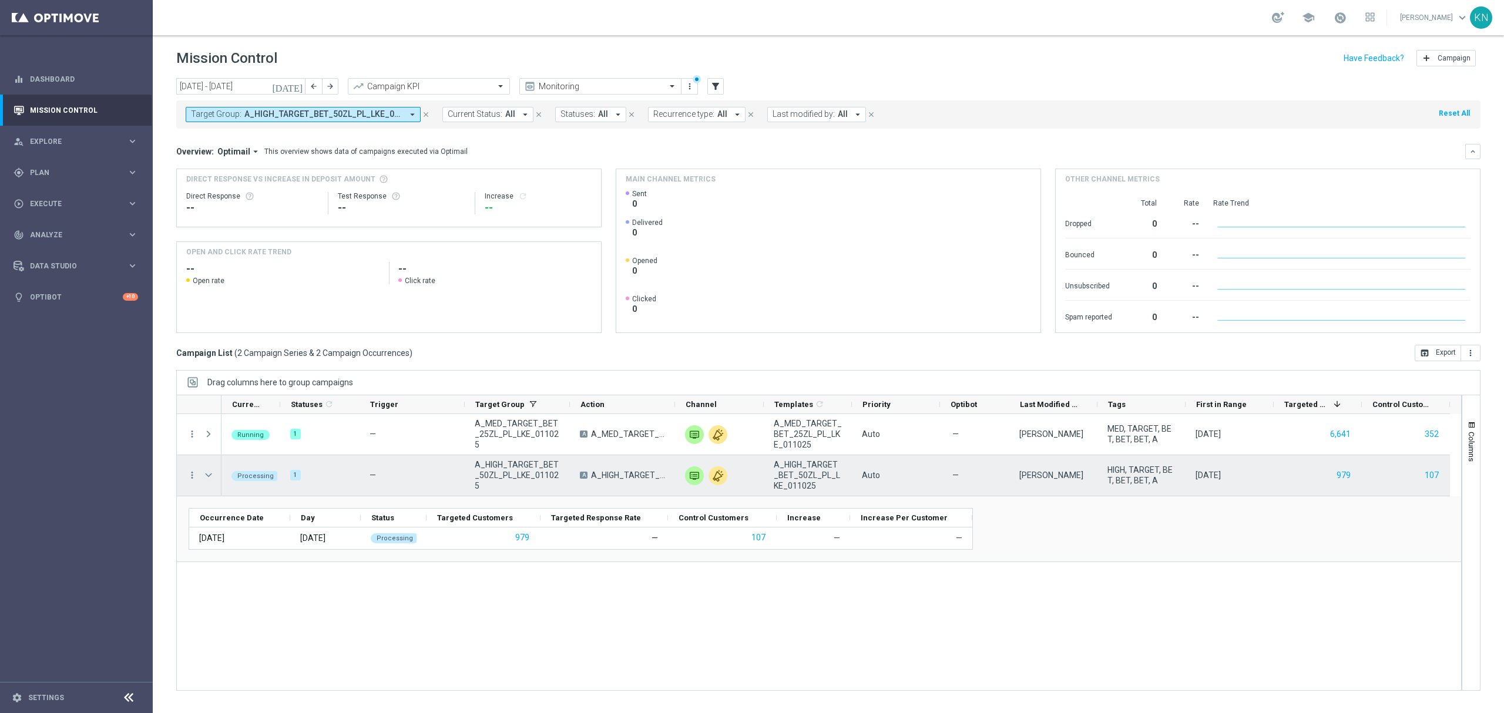
click at [207, 477] on span at bounding box center [208, 474] width 11 height 9
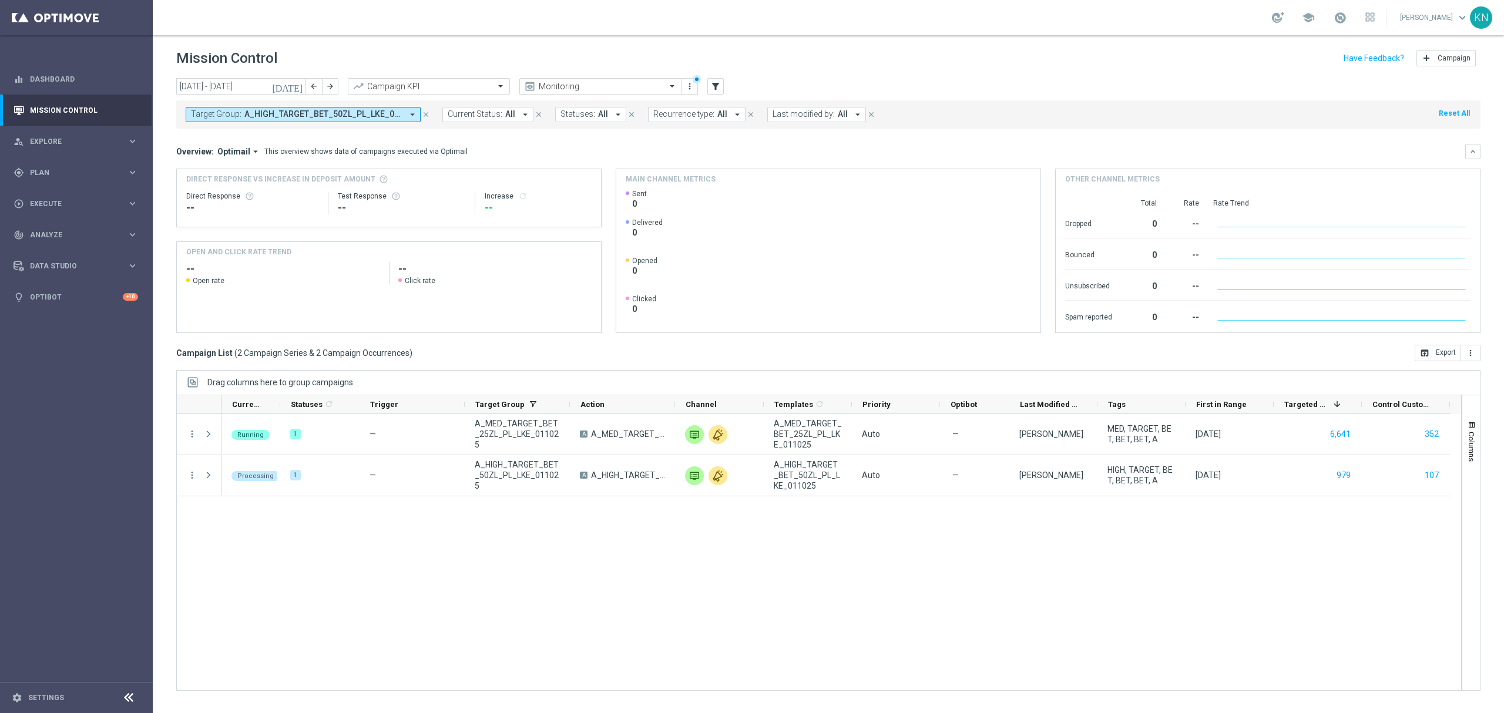
click at [416, 576] on div "Running 1 — A_MED_TARGET_BET_25ZL_PL_LKE_011025 A A_MED_TARGET_BET_25ZL_PL_LKE_…" at bounding box center [840, 552] width 1239 height 276
click at [322, 112] on span "A_HIGH_TARGET_BET_50ZL_PL_LKE_011025, A_MED_TARGET_BET_25ZL_PL_LKE_011025" at bounding box center [323, 114] width 158 height 10
click at [205, 151] on div "Selected" at bounding box center [217, 155] width 29 height 10
click at [195, 188] on div "A_HIGH_TARGET_BET_50ZL_PL_LKE_011025" at bounding box center [288, 189] width 194 height 19
click at [574, 144] on div "Overview: Optimail arrow_drop_down This overview shows data of campaigns execut…" at bounding box center [828, 151] width 1304 height 15
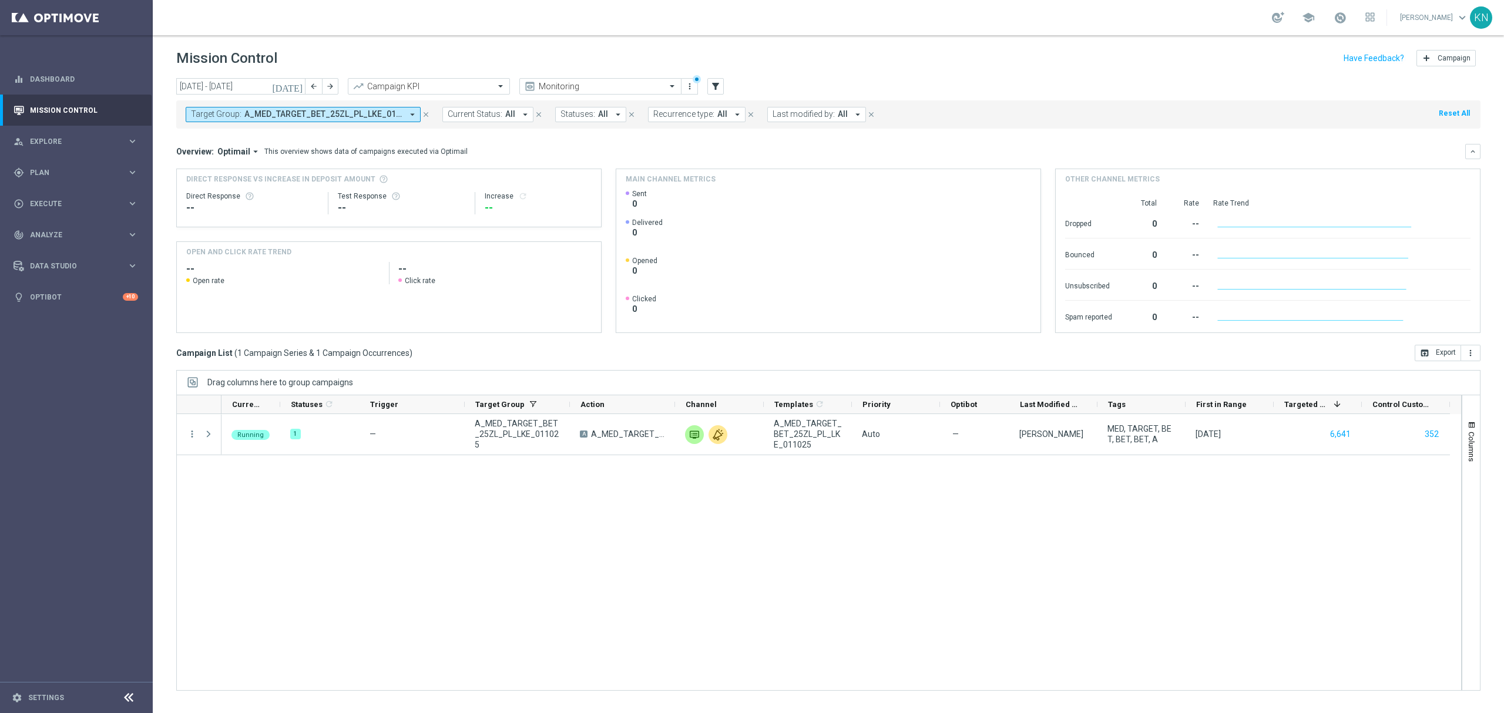
click at [329, 118] on span "A_MED_TARGET_BET_25ZL_PL_LKE_011025" at bounding box center [323, 114] width 158 height 10
click at [220, 193] on label "A_HIGH_TARGET_BET_50ZL_PL_LKE_011025" at bounding box center [275, 189] width 144 height 7
type input "A_HIGH_TARGET_BET_50ZL_PL_LKE_011025"
click at [580, 147] on div "Overview: Optimail arrow_drop_down This overview shows data of campaigns execut…" at bounding box center [820, 151] width 1289 height 11
click at [482, 577] on div "Running 1 — A_MED_TARGET_BET_25ZL_PL_LKE_011025 A A_MED_TARGET_BET_25ZL_PL_LKE_…" at bounding box center [840, 552] width 1239 height 276
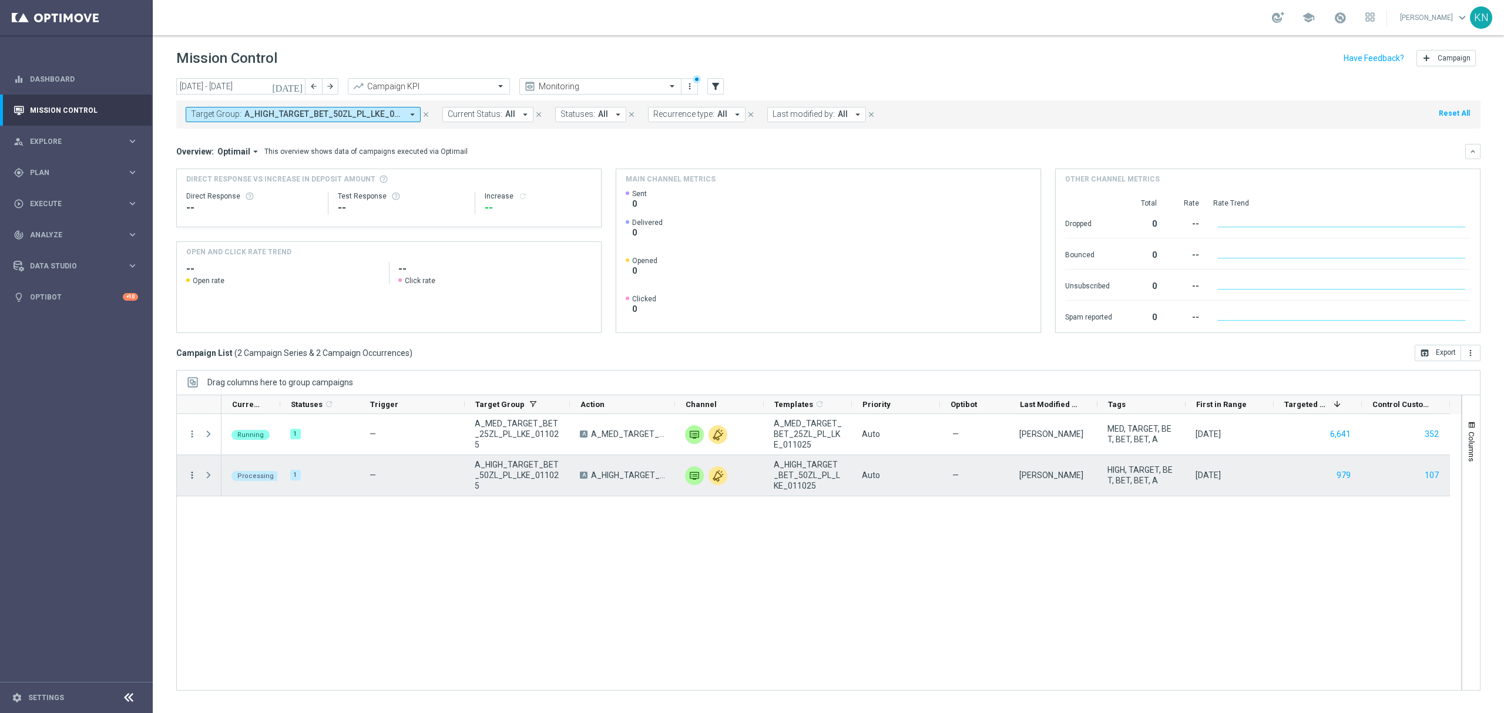
click at [189, 475] on icon "more_vert" at bounding box center [192, 475] width 11 height 11
click at [210, 479] on div "list" at bounding box center [207, 483] width 18 height 8
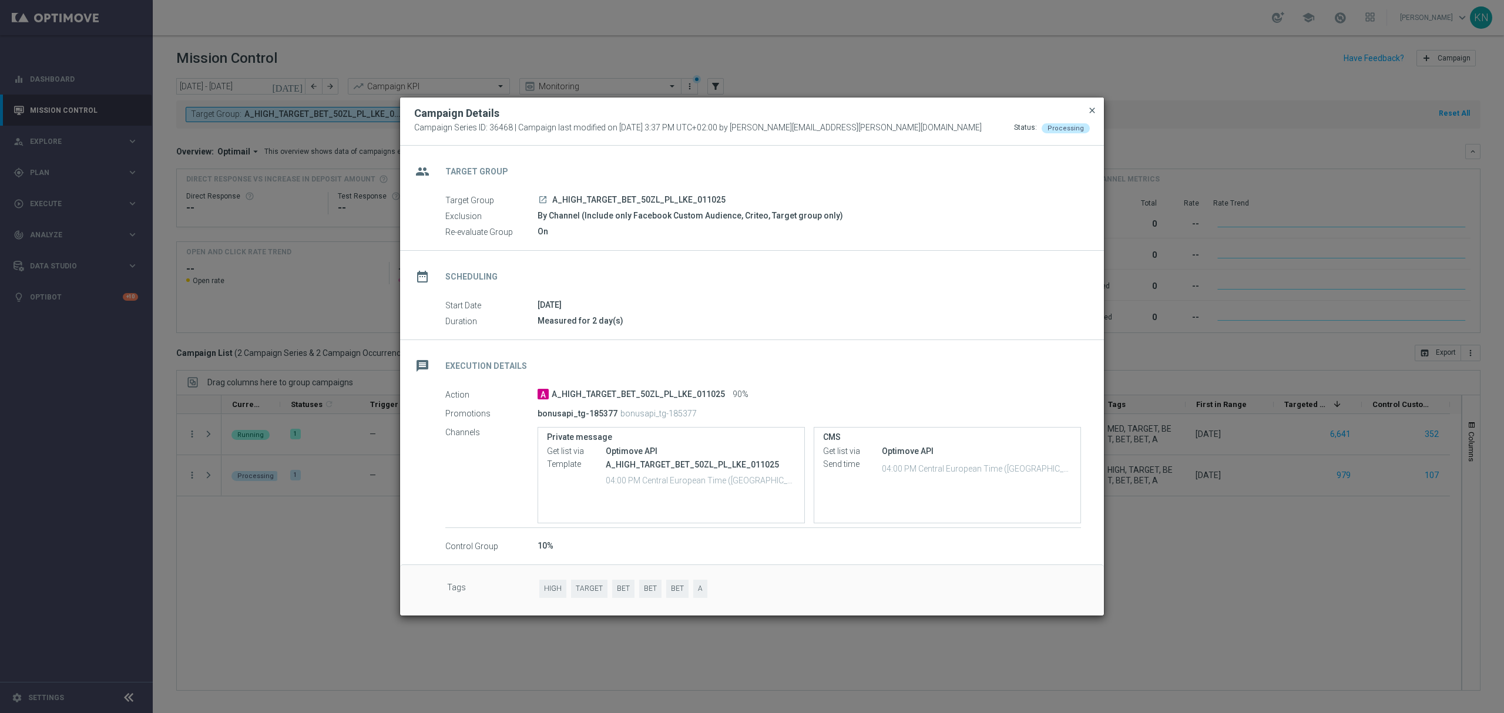
click at [1093, 106] on span "close" at bounding box center [1091, 110] width 9 height 9
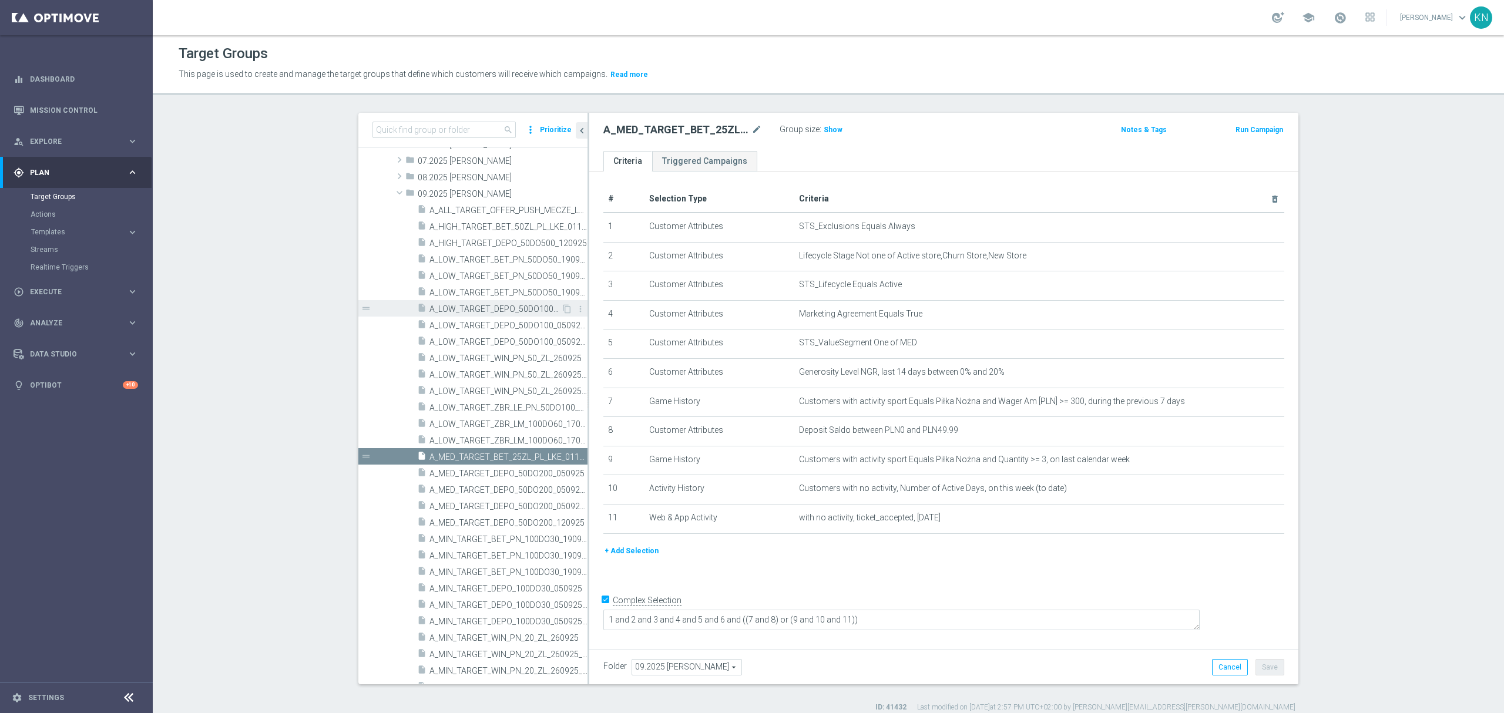
scroll to position [235, 0]
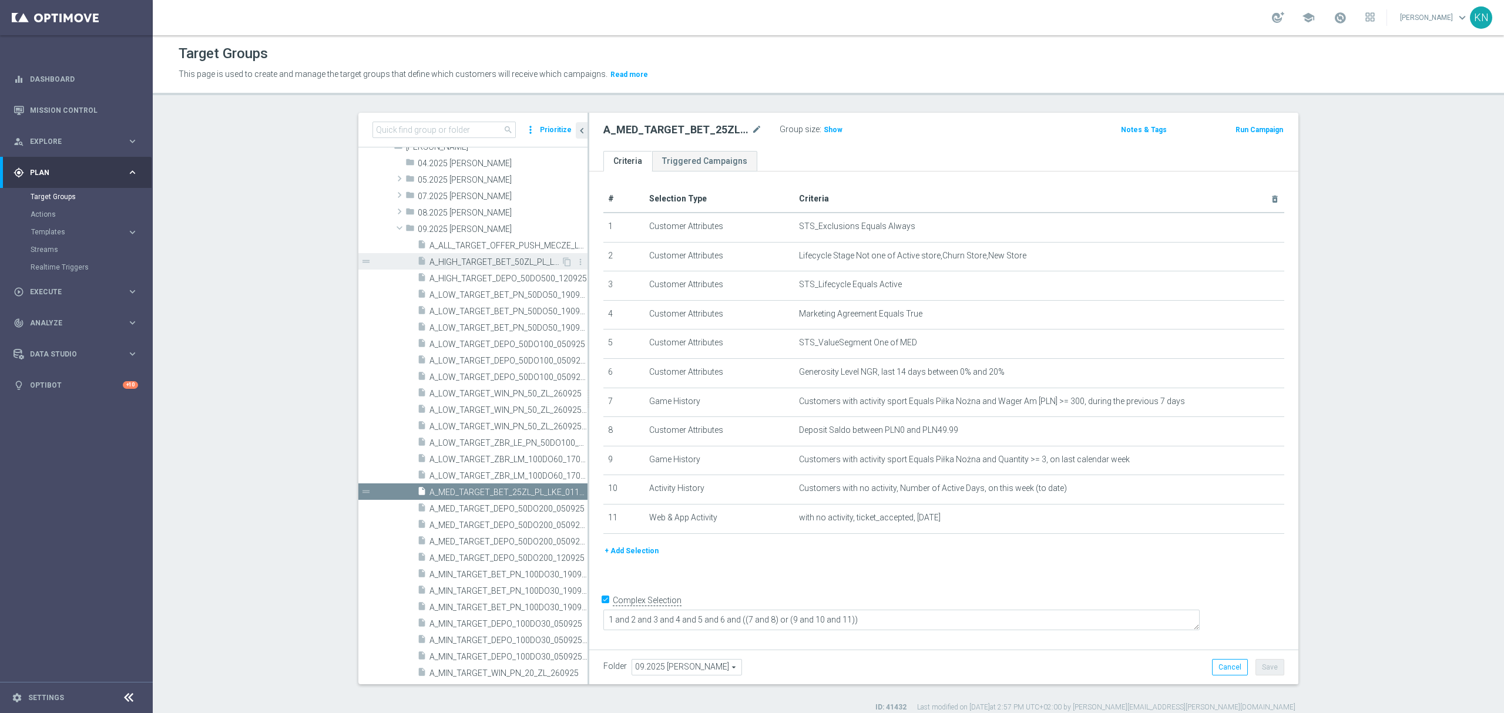
click at [495, 261] on span "A_HIGH_TARGET_BET_50ZL_PL_LKE_011025" at bounding box center [495, 262] width 132 height 10
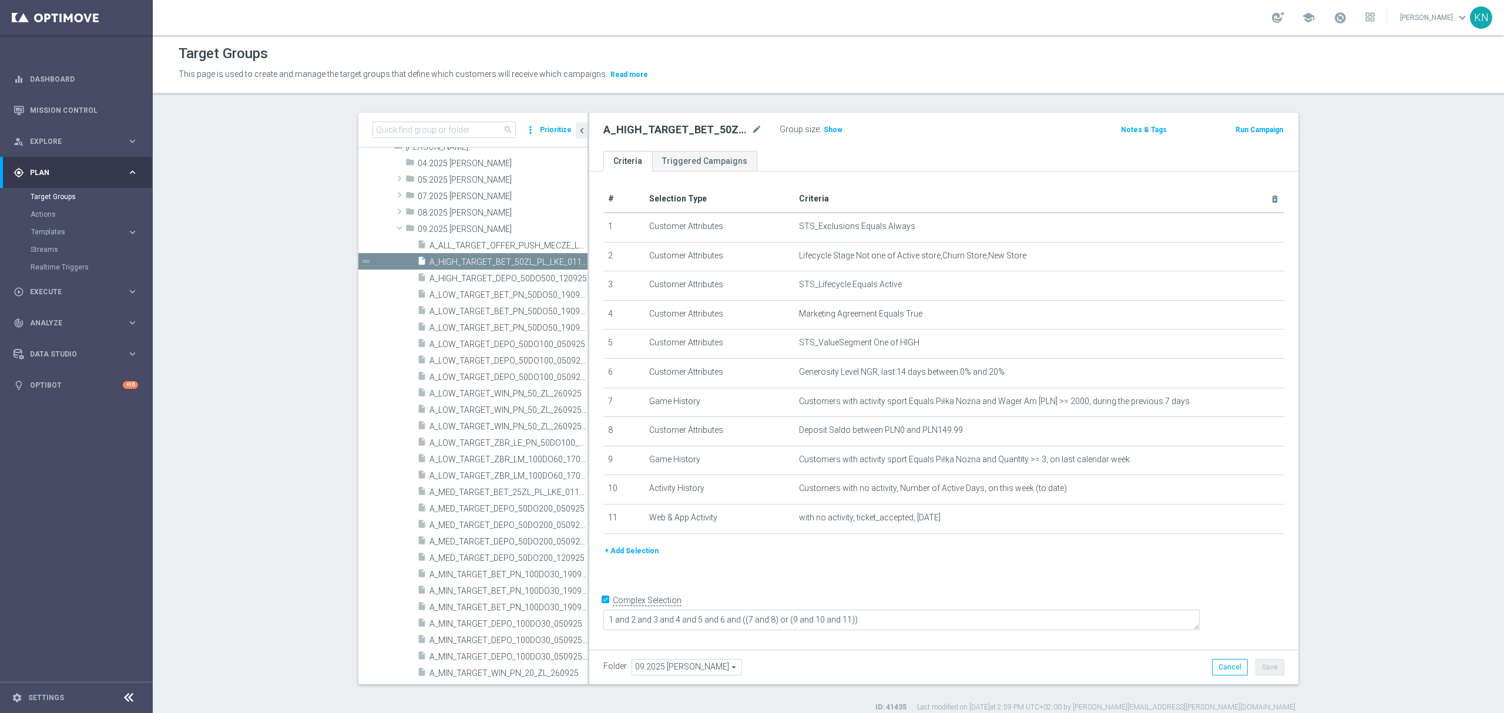
click at [945, 566] on div "+ Add Selection" at bounding box center [943, 556] width 698 height 22
drag, startPoint x: 71, startPoint y: 116, endPoint x: 78, endPoint y: 118, distance: 7.4
click at [71, 116] on link "Mission Control" at bounding box center [84, 110] width 108 height 31
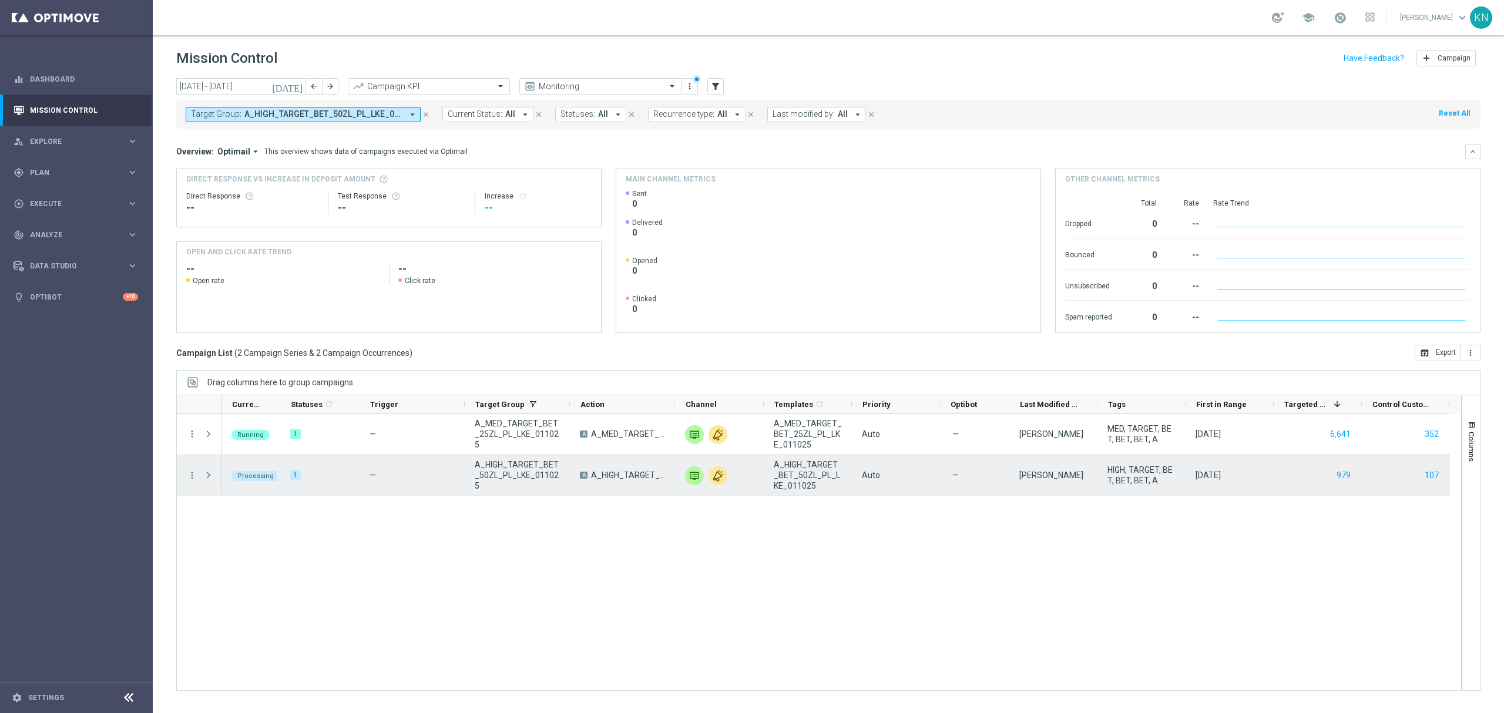
click at [207, 478] on span "Press SPACE to select this row." at bounding box center [208, 474] width 11 height 9
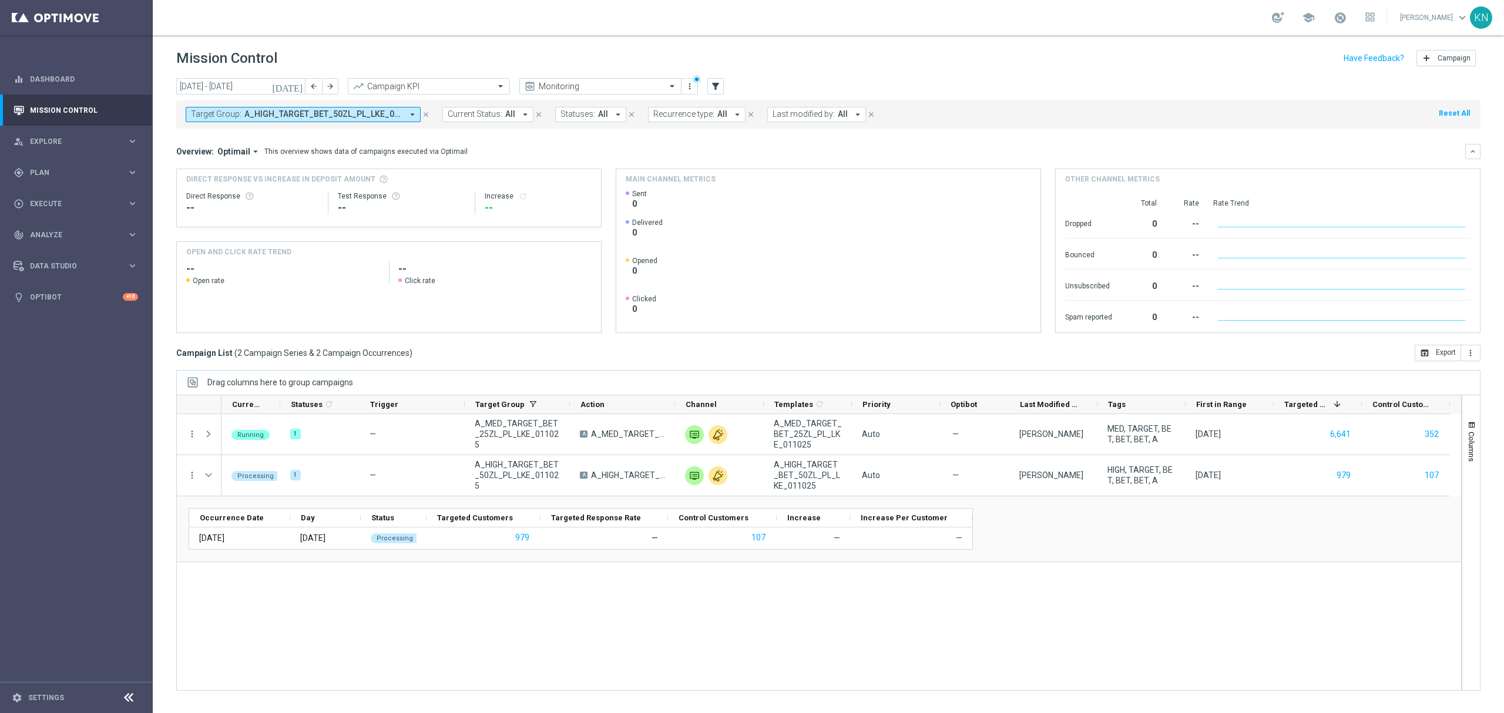
click at [1461, 19] on span "keyboard_arrow_down" at bounding box center [1462, 17] width 13 height 13
click at [1401, 198] on div "logout Logout" at bounding box center [1415, 196] width 117 height 21
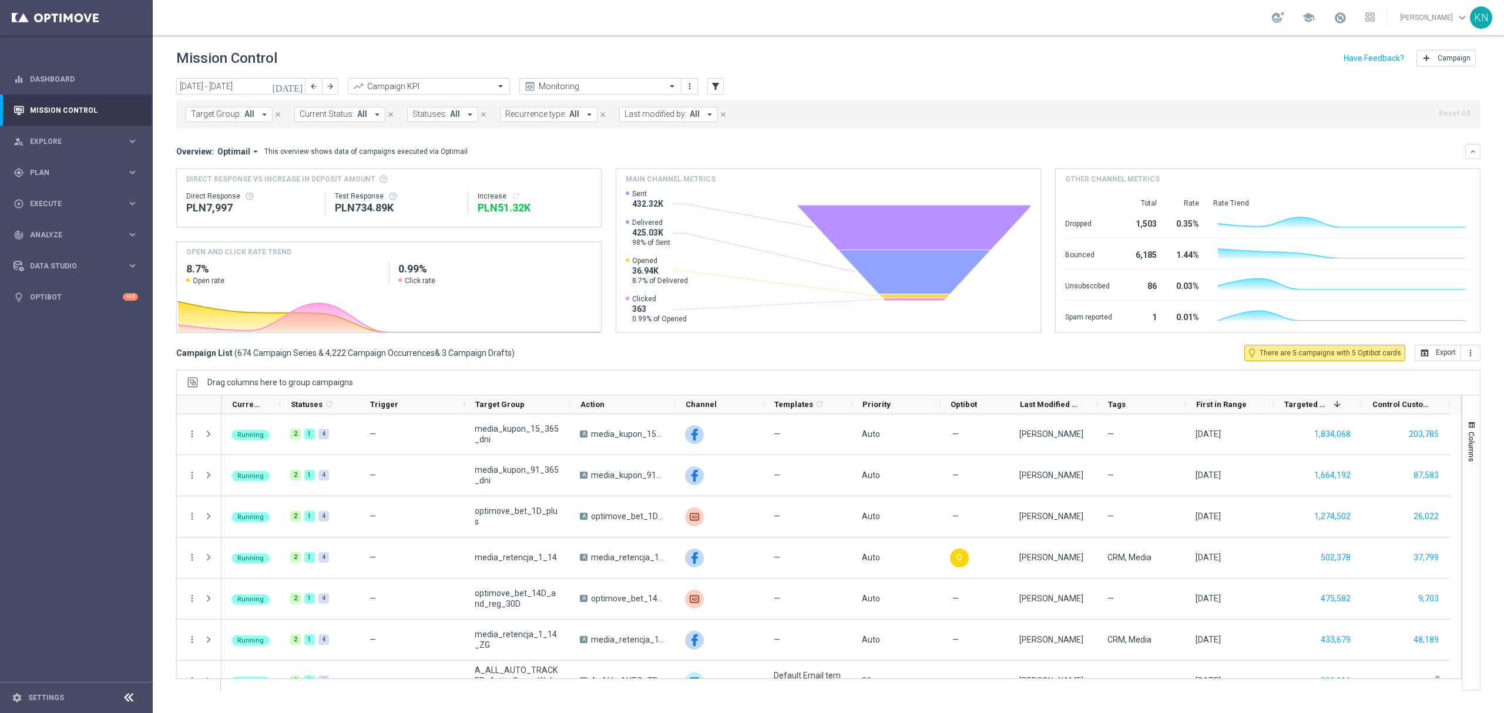
click at [240, 115] on span "Target Group:" at bounding box center [216, 114] width 51 height 10
click at [204, 191] on label "A_HIGH_TARGET_BET_50ZL_PL_LKE_011025" at bounding box center [275, 189] width 144 height 7
type input "A_HIGH_TARGET_BET_50ZL_PL_LKE_011025"
click at [478, 149] on div "Overview: Optimail arrow_drop_down This overview shows data of campaigns execut…" at bounding box center [820, 151] width 1289 height 11
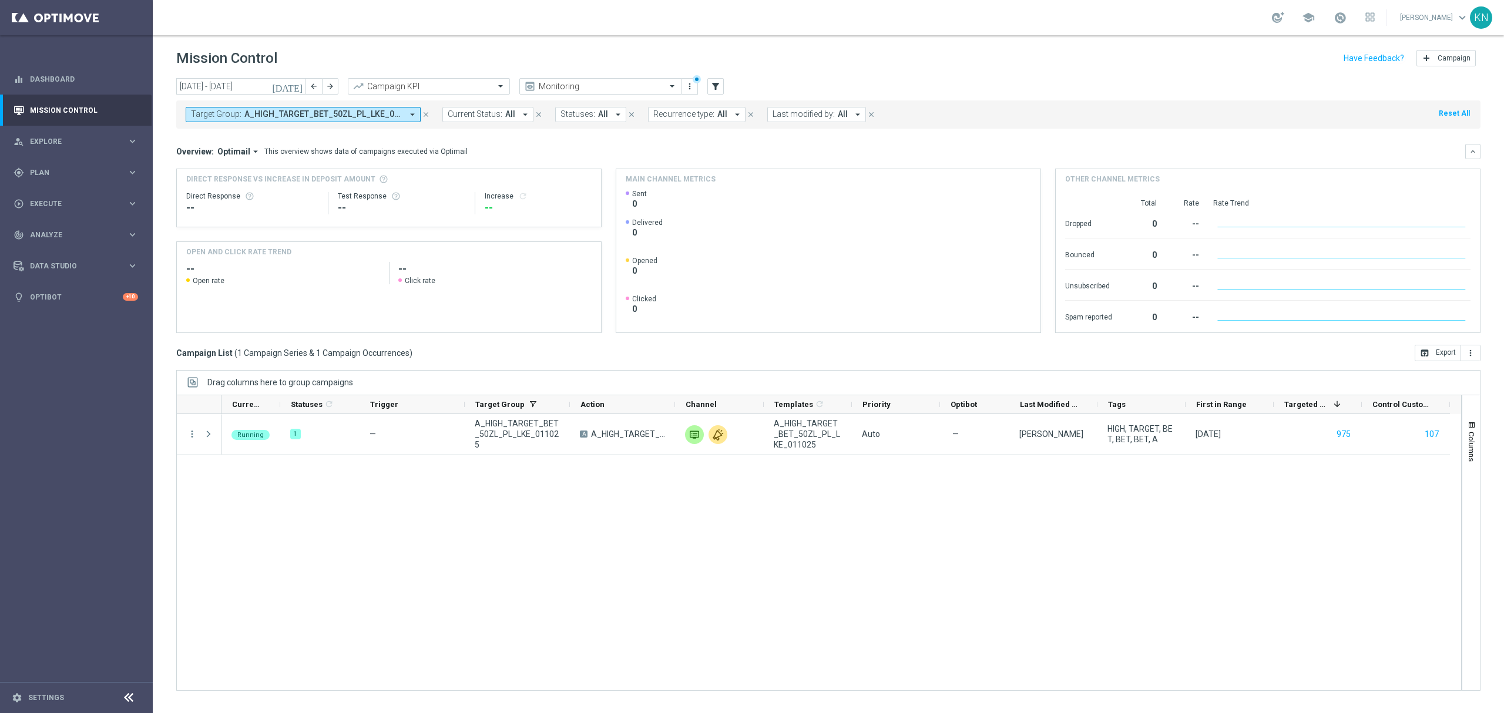
click at [496, 524] on div "Running 1 — A_HIGH_TARGET_BET_50ZL_PL_LKE_011025 A A_HIGH_TARGET_BET_50ZL_PL_LK…" at bounding box center [840, 552] width 1239 height 276
click at [643, 549] on div "Running 1 — A_HIGH_TARGET_BET_50ZL_PL_LKE_011025 A A_HIGH_TARGET_BET_50ZL_PL_LK…" at bounding box center [840, 552] width 1239 height 276
click at [468, 548] on div "Running 1 — A_HIGH_TARGET_BET_50ZL_PL_LKE_011025 A A_HIGH_TARGET_BET_50ZL_PL_LK…" at bounding box center [840, 552] width 1239 height 276
click at [492, 550] on div "Running 1 — A_HIGH_TARGET_BET_50ZL_PL_LKE_011025 A A_HIGH_TARGET_BET_50ZL_PL_LK…" at bounding box center [840, 552] width 1239 height 276
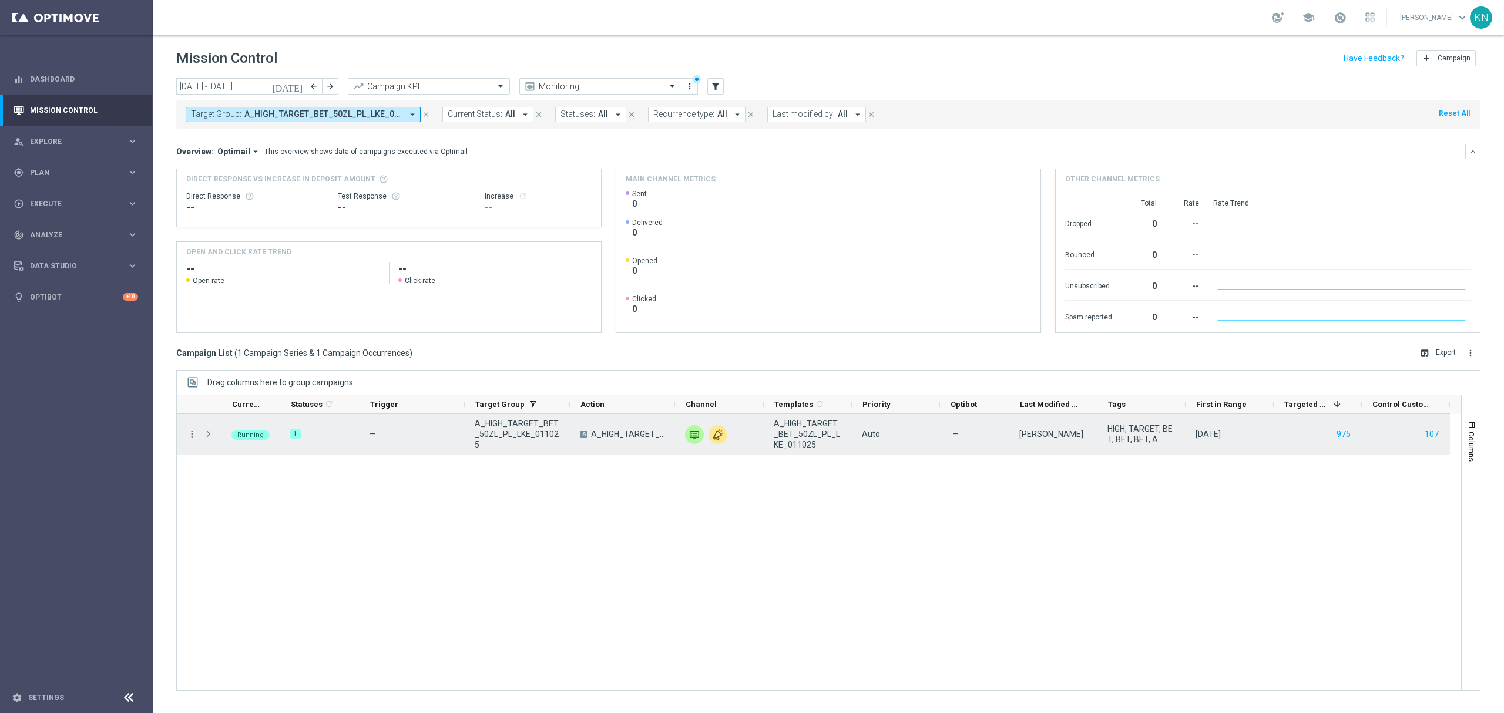
click at [212, 437] on span at bounding box center [208, 433] width 11 height 9
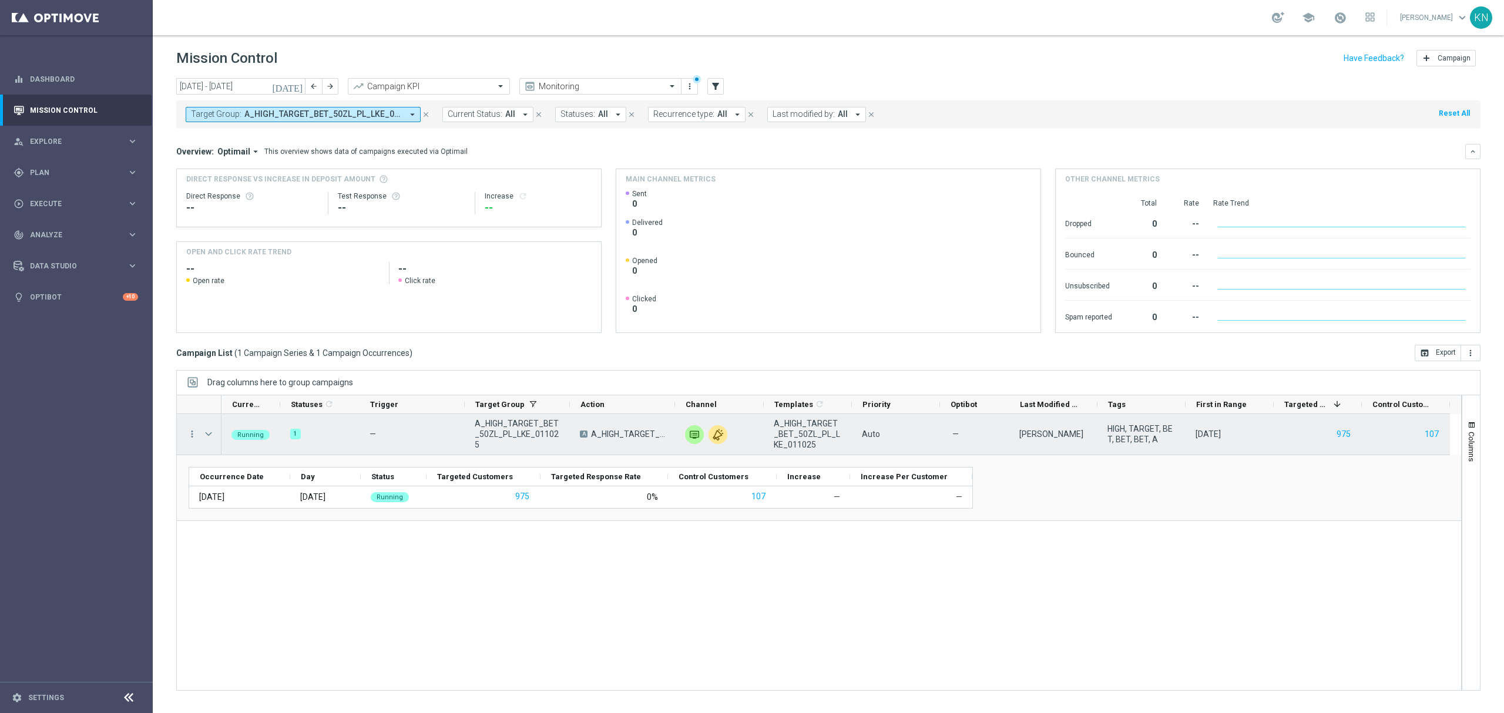
drag, startPoint x: 207, startPoint y: 433, endPoint x: 438, endPoint y: 405, distance: 232.6
click at [209, 432] on span at bounding box center [208, 433] width 11 height 9
